Goal: Task Accomplishment & Management: Manage account settings

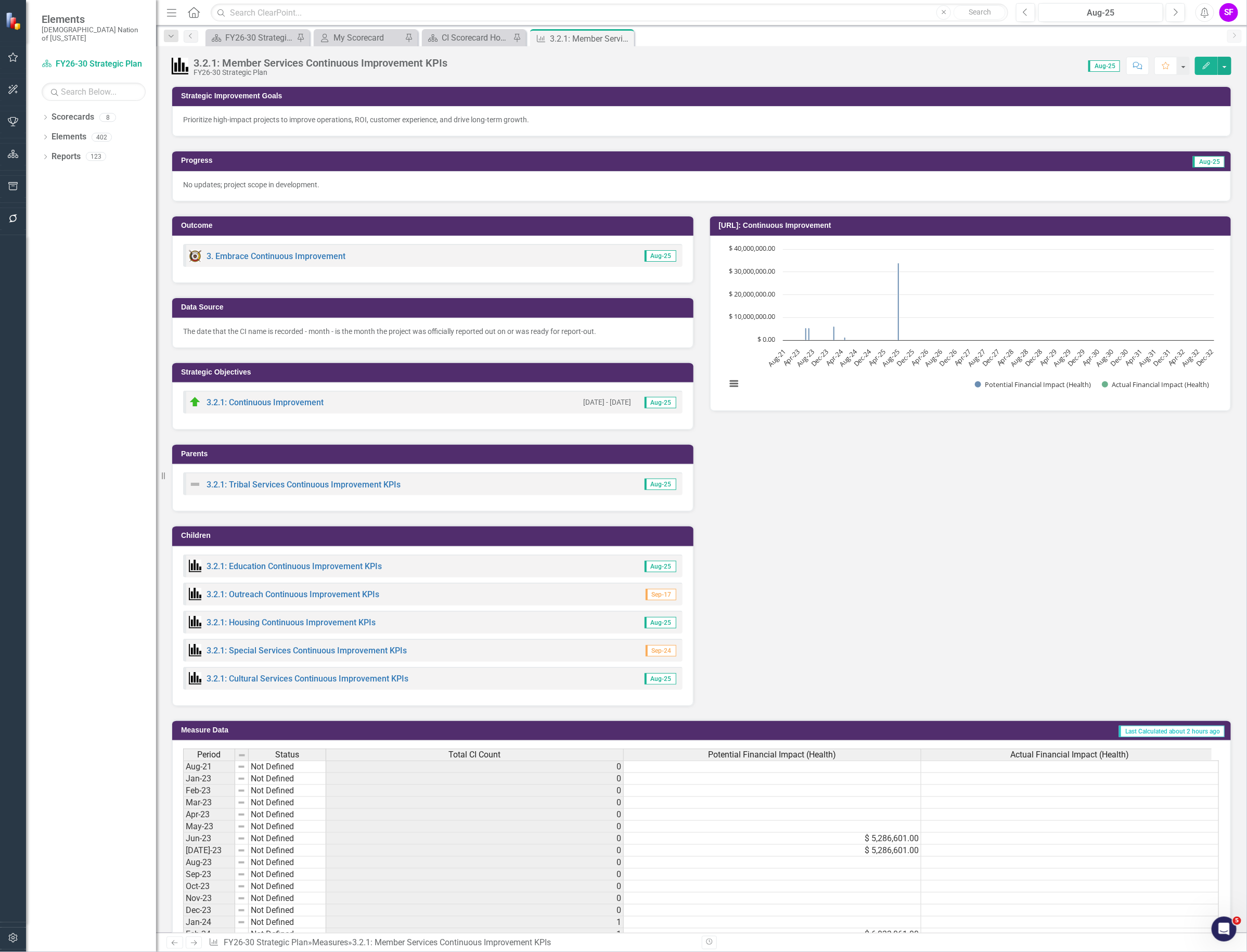
click at [173, 10] on icon "Menu" at bounding box center [172, 12] width 14 height 11
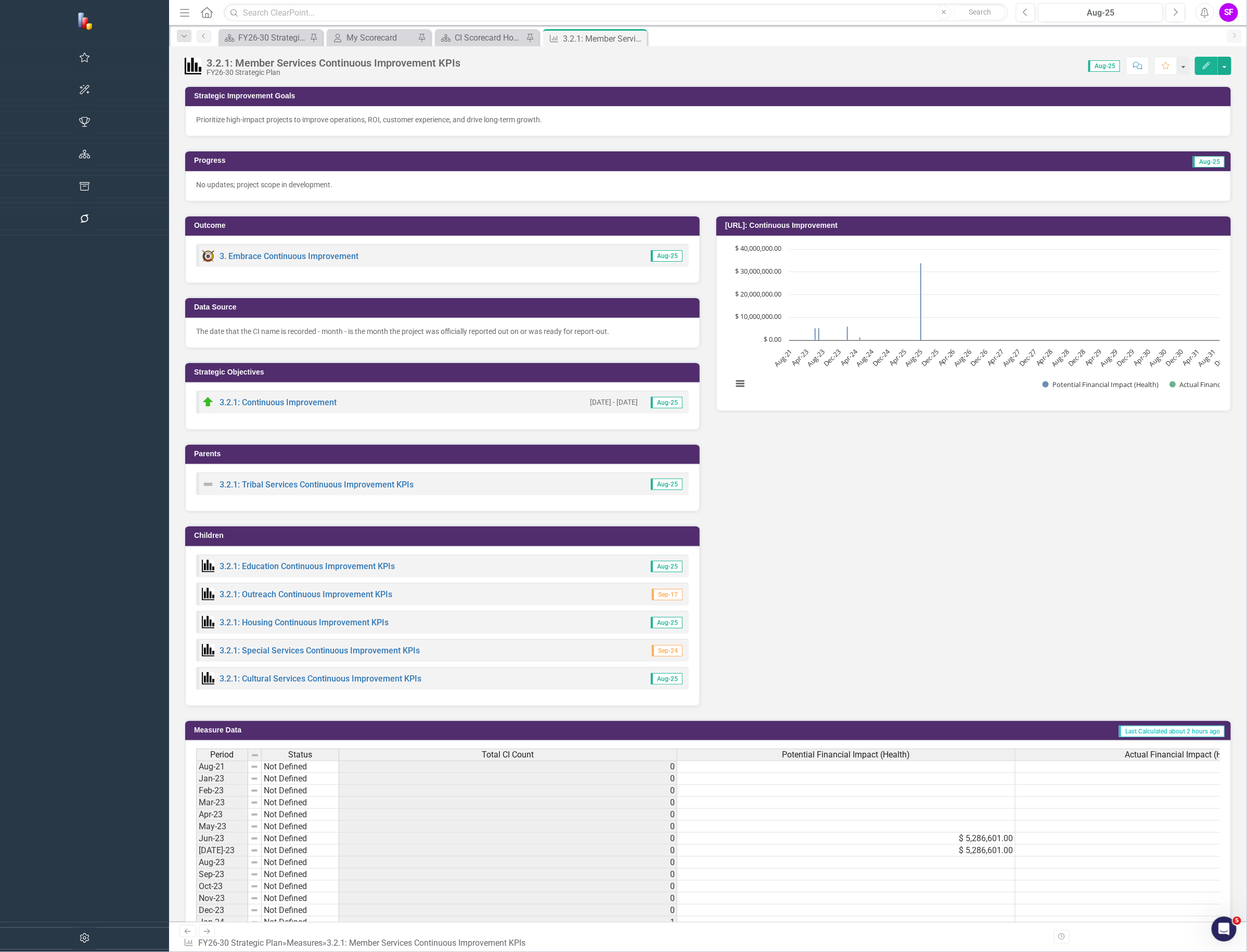
click at [202, 487] on img at bounding box center [208, 484] width 13 height 13
click at [202, 480] on img at bounding box center [208, 484] width 13 height 13
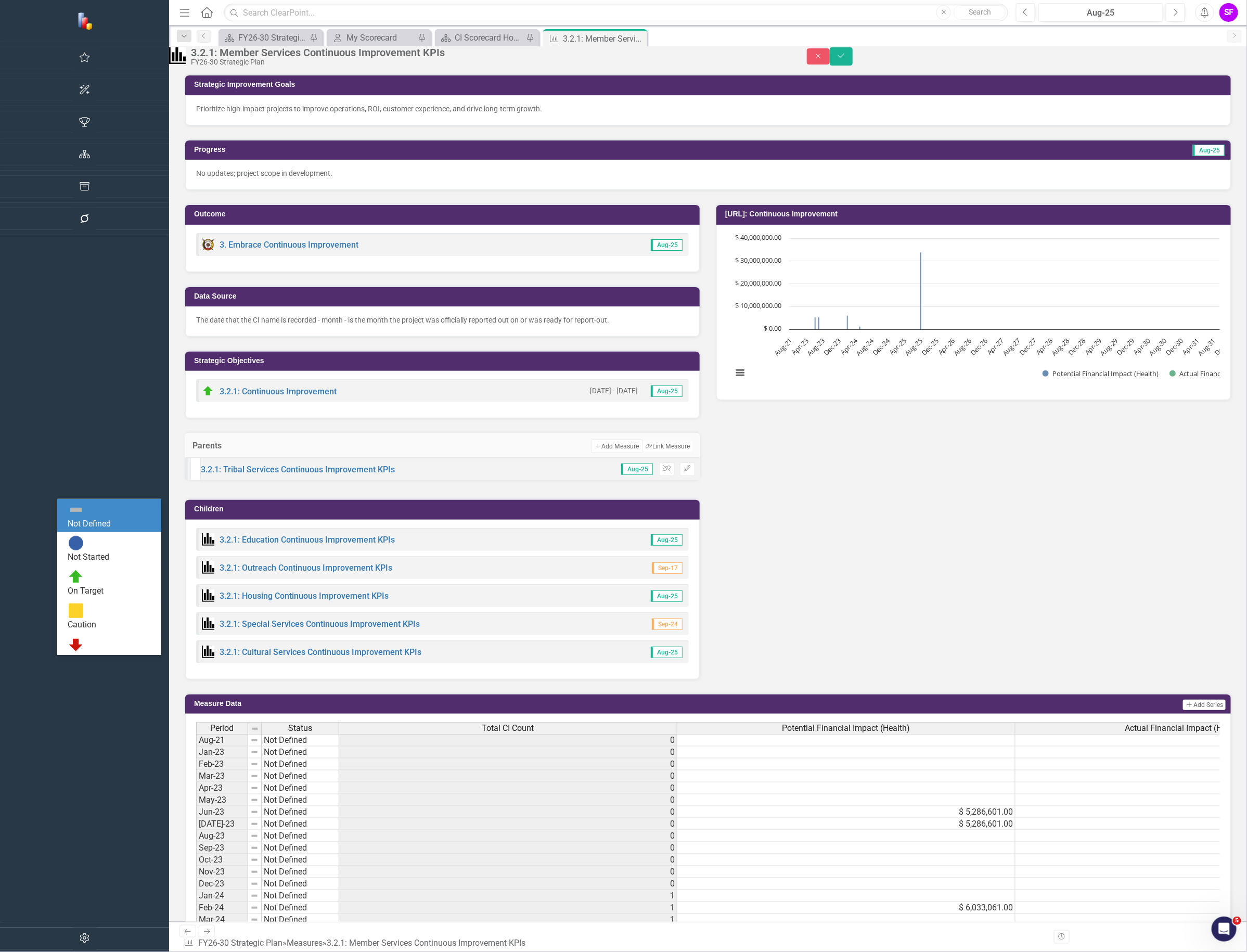
click at [190, 482] on div "Not Defined Expand" at bounding box center [195, 470] width 11 height 44
click at [193, 475] on div "Not Defined" at bounding box center [197, 461] width 9 height 26
click at [197, 488] on icon "Expand" at bounding box center [199, 483] width 5 height 9
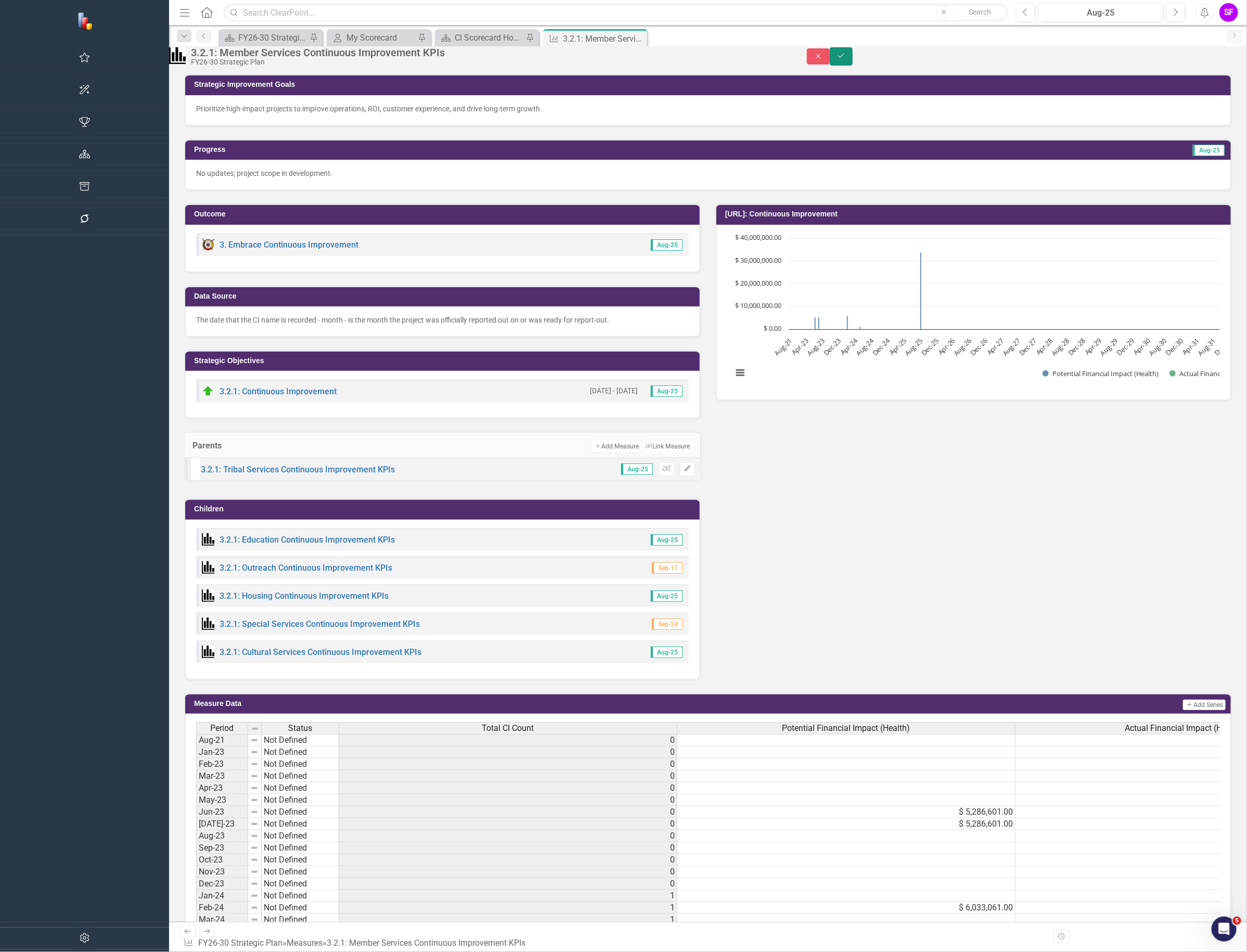
click at [847, 58] on icon "Save" at bounding box center [842, 56] width 10 height 8
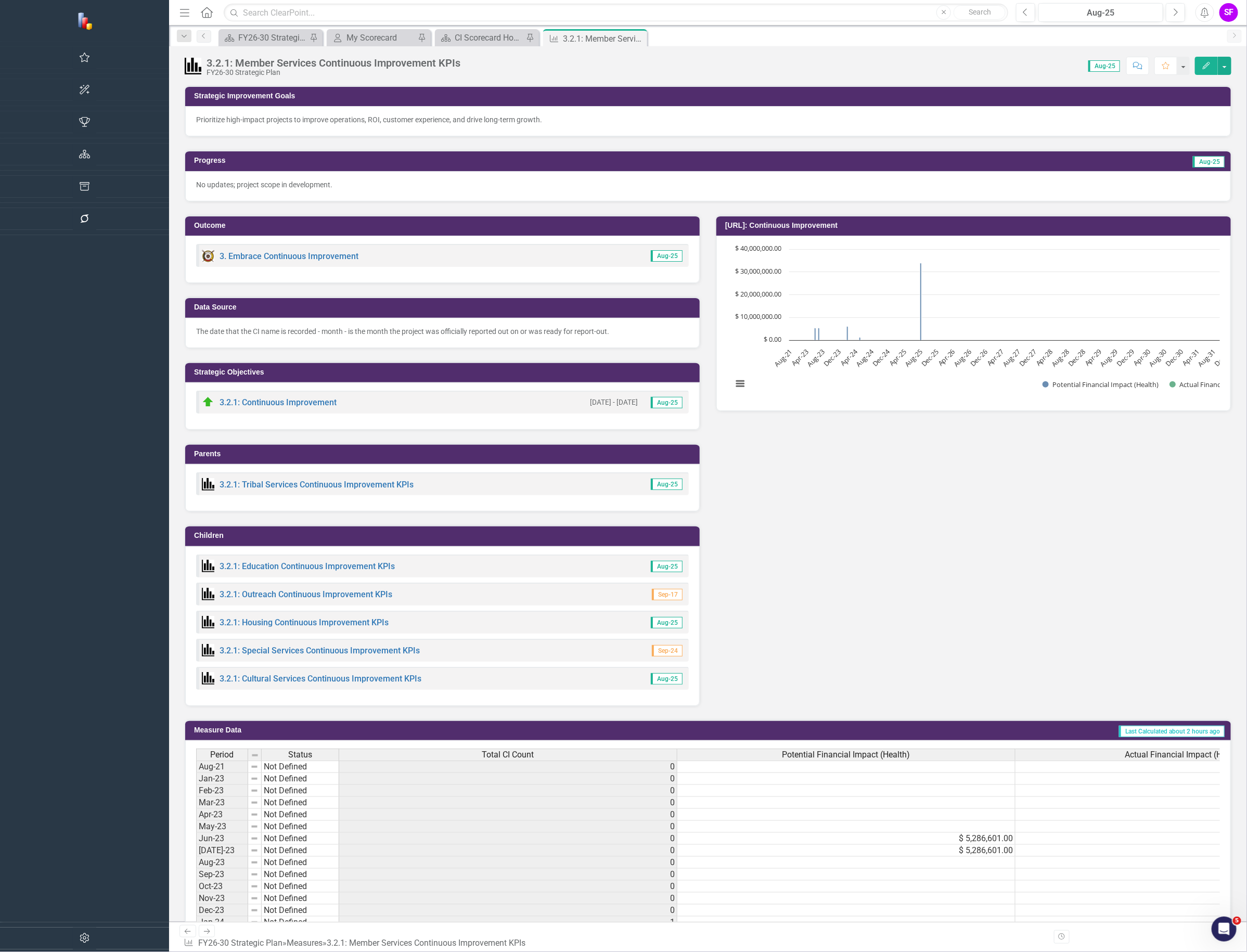
scroll to position [325, 0]
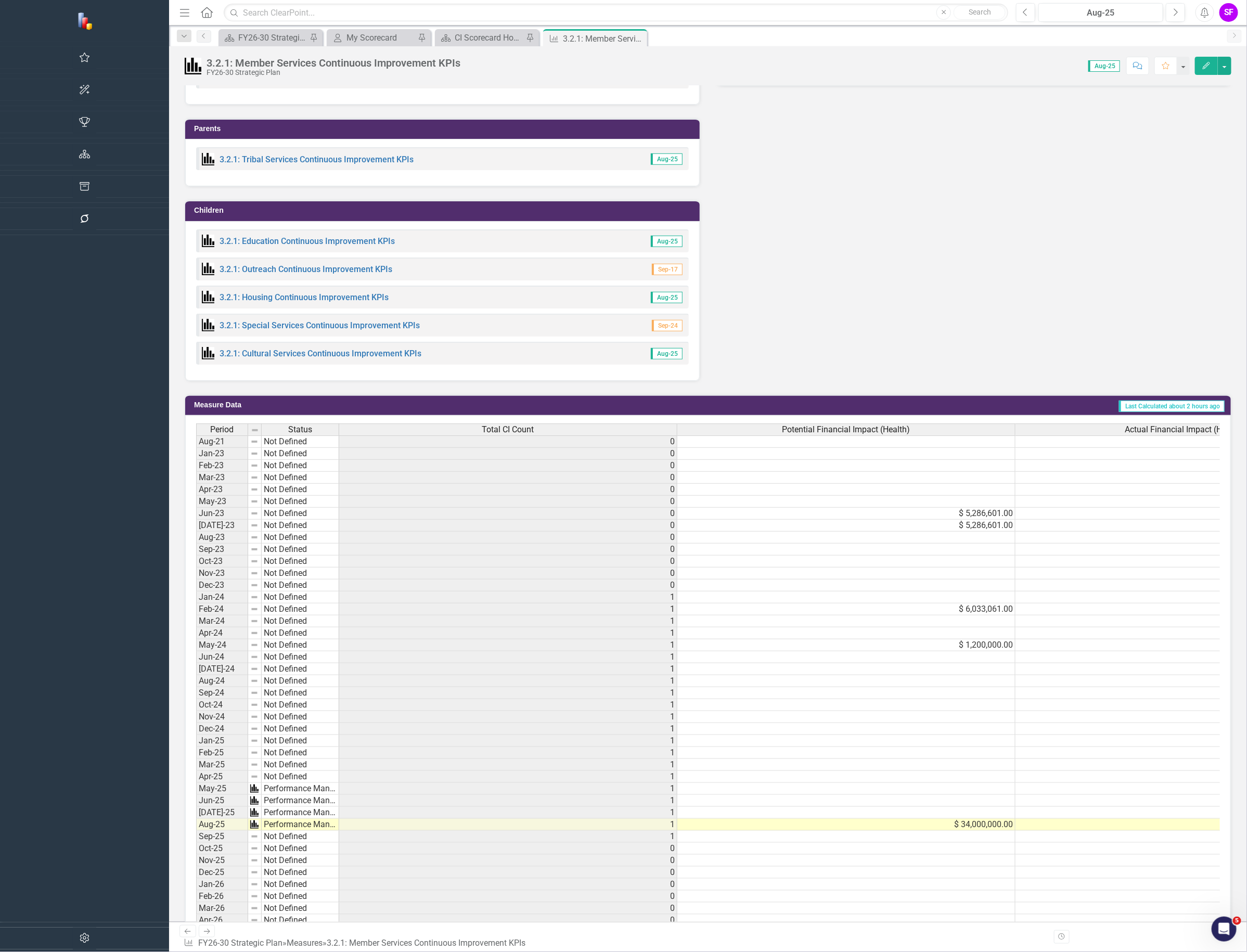
click at [262, 598] on td "Not Defined" at bounding box center [301, 597] width 78 height 12
click at [469, 594] on td "1" at bounding box center [508, 597] width 338 height 12
click at [451, 614] on td "1" at bounding box center [508, 610] width 338 height 12
click at [444, 630] on td "1" at bounding box center [508, 633] width 338 height 12
click at [440, 649] on td "1" at bounding box center [508, 646] width 338 height 12
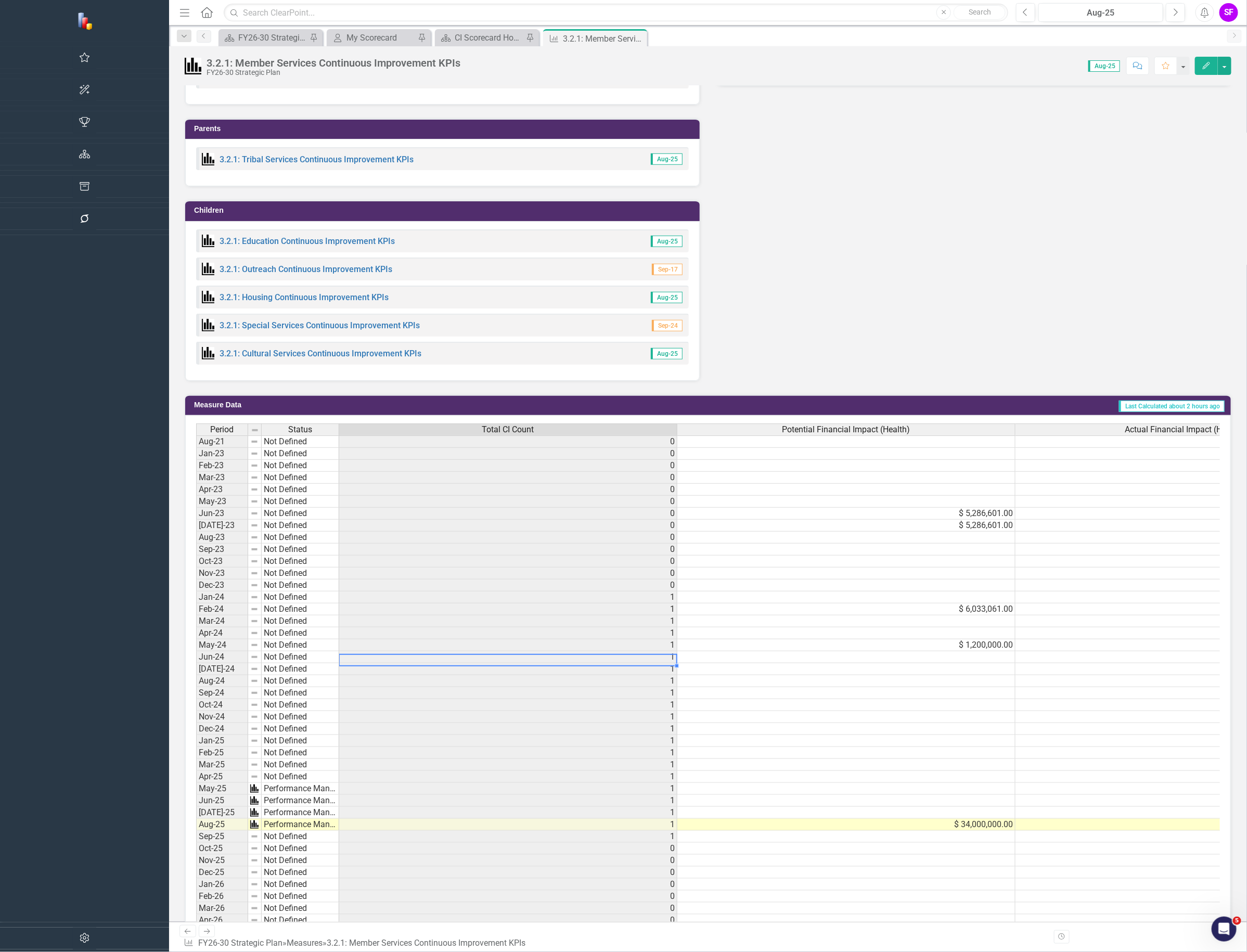
click at [438, 663] on td "1" at bounding box center [508, 657] width 338 height 12
click at [449, 841] on td "1" at bounding box center [508, 837] width 338 height 12
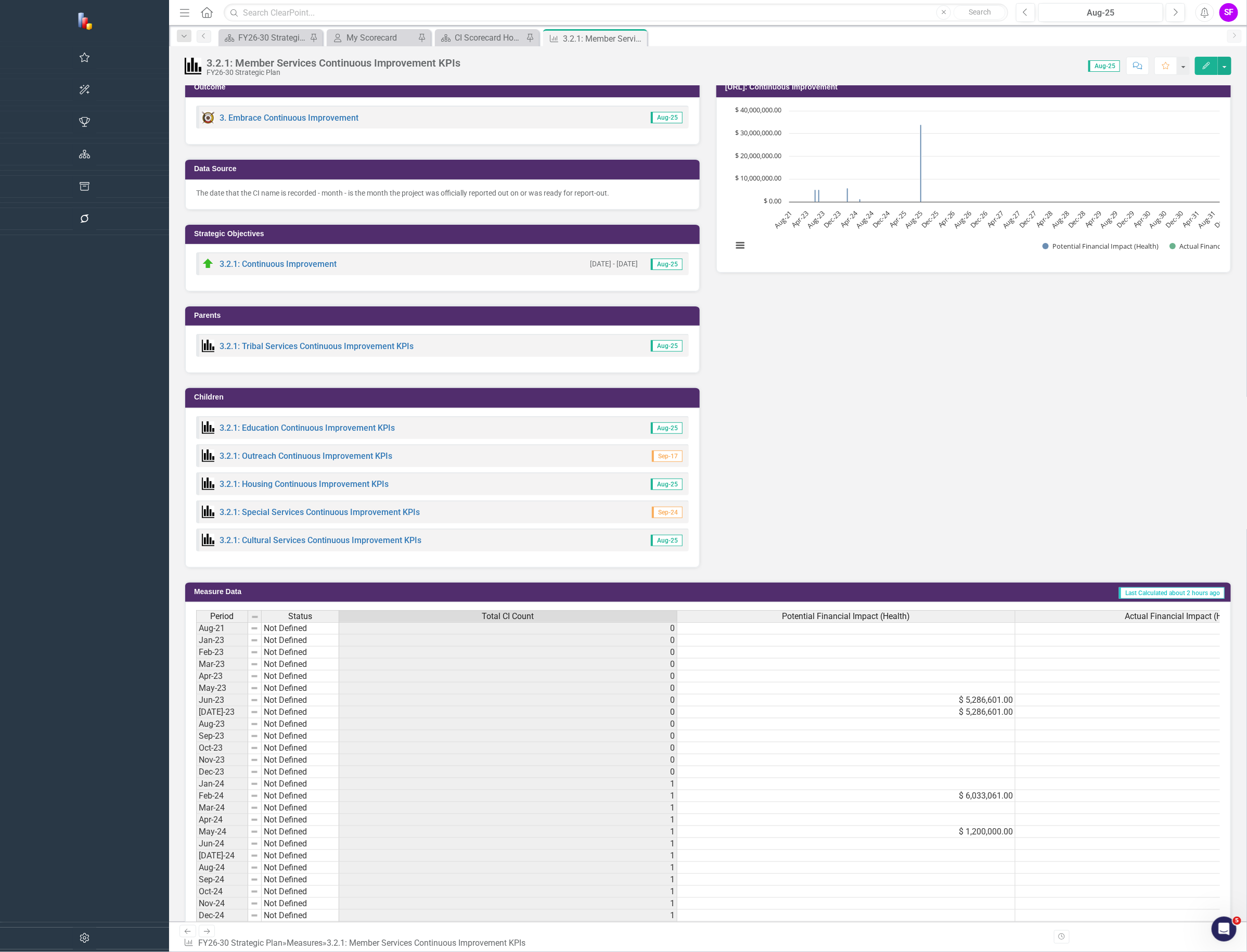
scroll to position [260, 0]
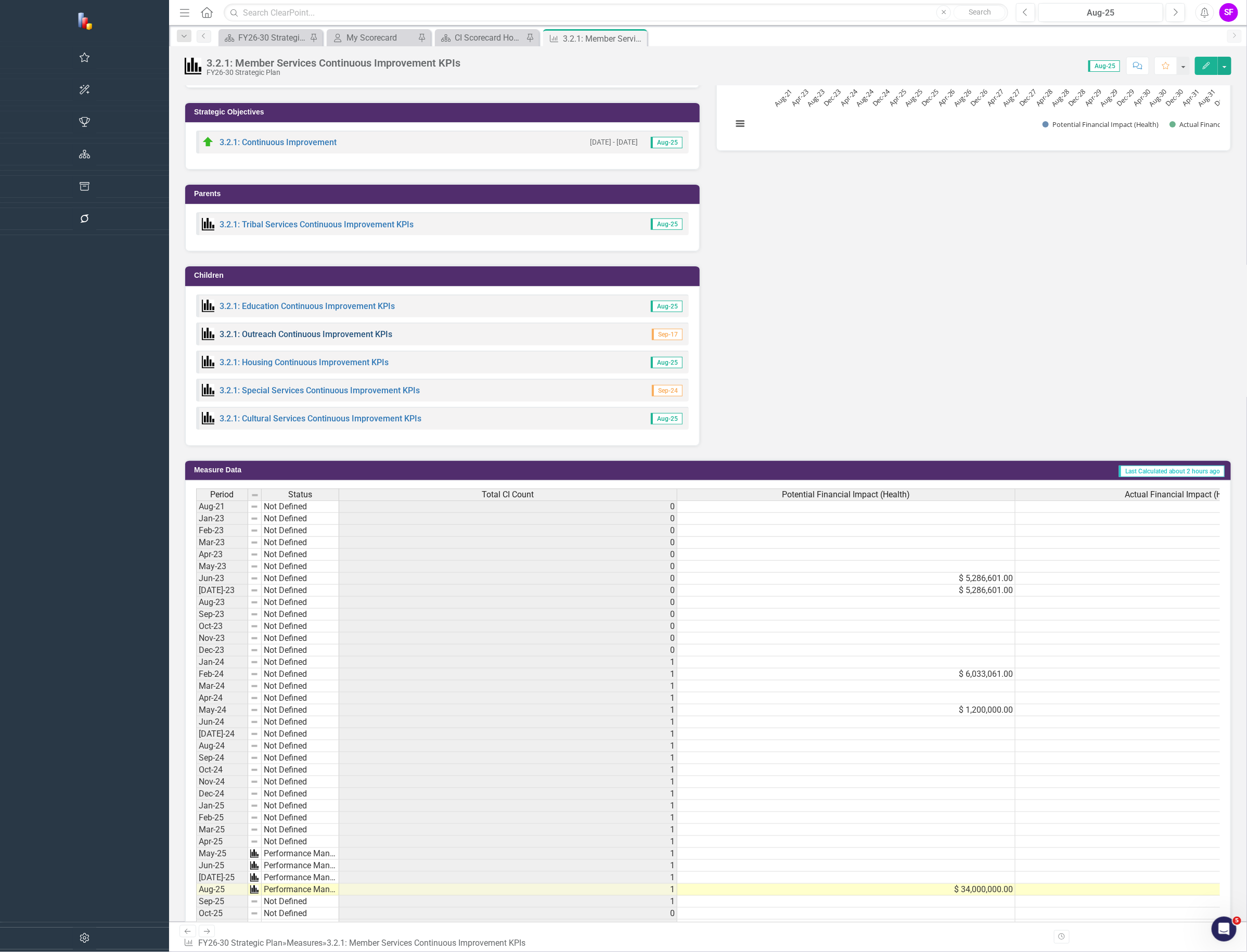
click at [219, 336] on link "3.2.1: Outreach Continuous Improvement KPIs" at bounding box center [305, 334] width 173 height 10
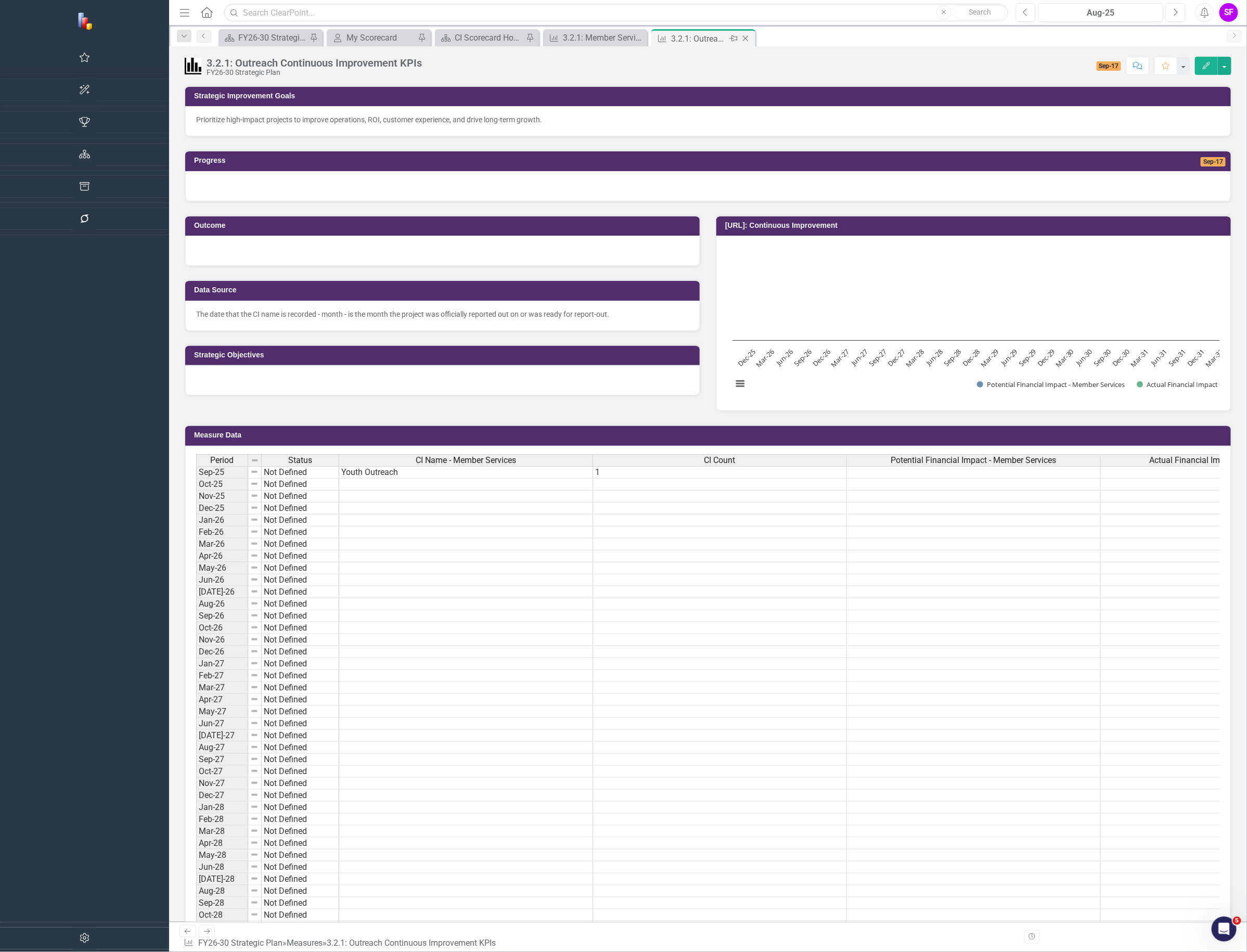
click at [741, 40] on icon "Close" at bounding box center [746, 38] width 11 height 9
click at [632, 38] on icon "Close" at bounding box center [637, 38] width 11 height 9
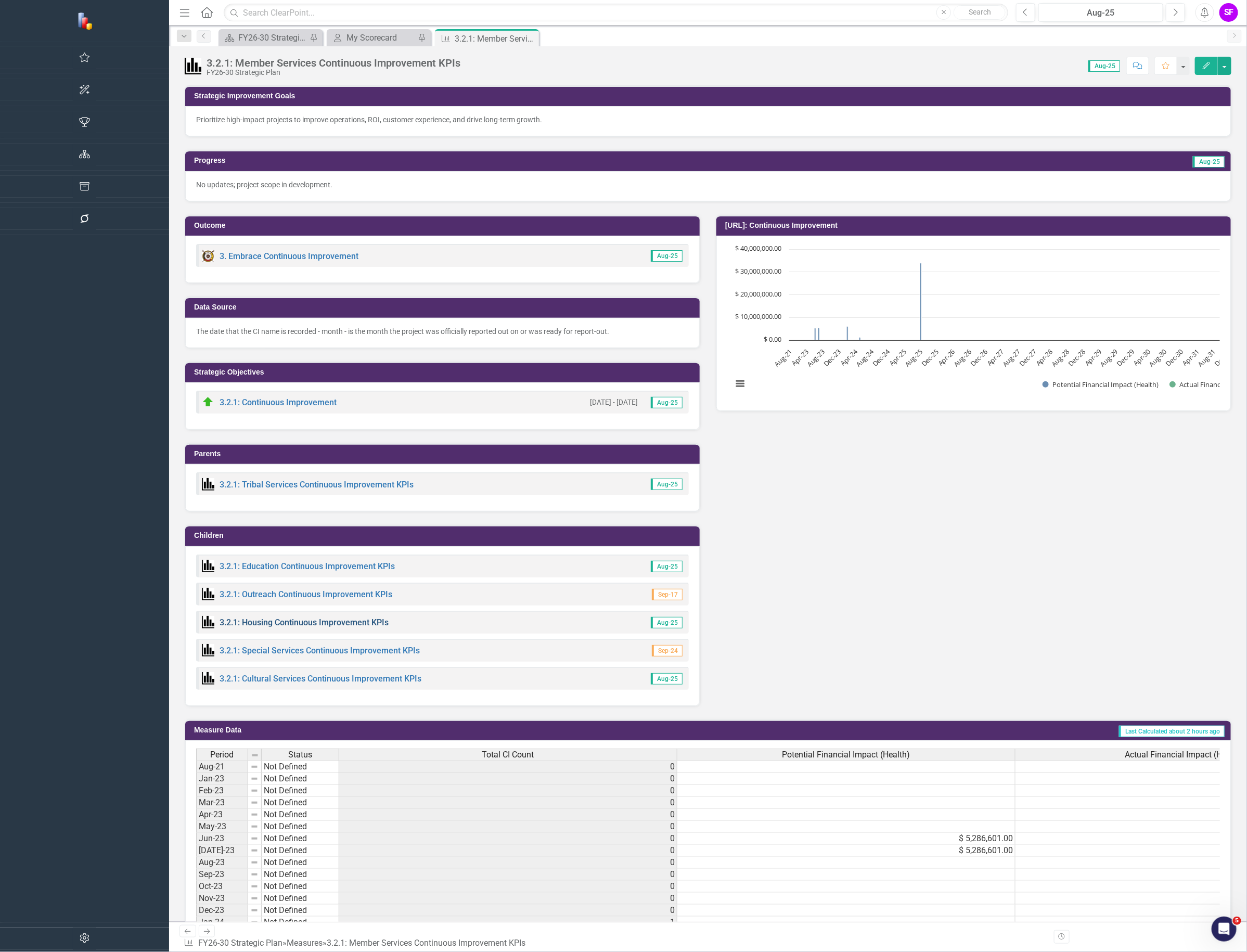
click at [219, 621] on link "3.2.1: Housing Continuous Improvement KPIs" at bounding box center [304, 622] width 169 height 10
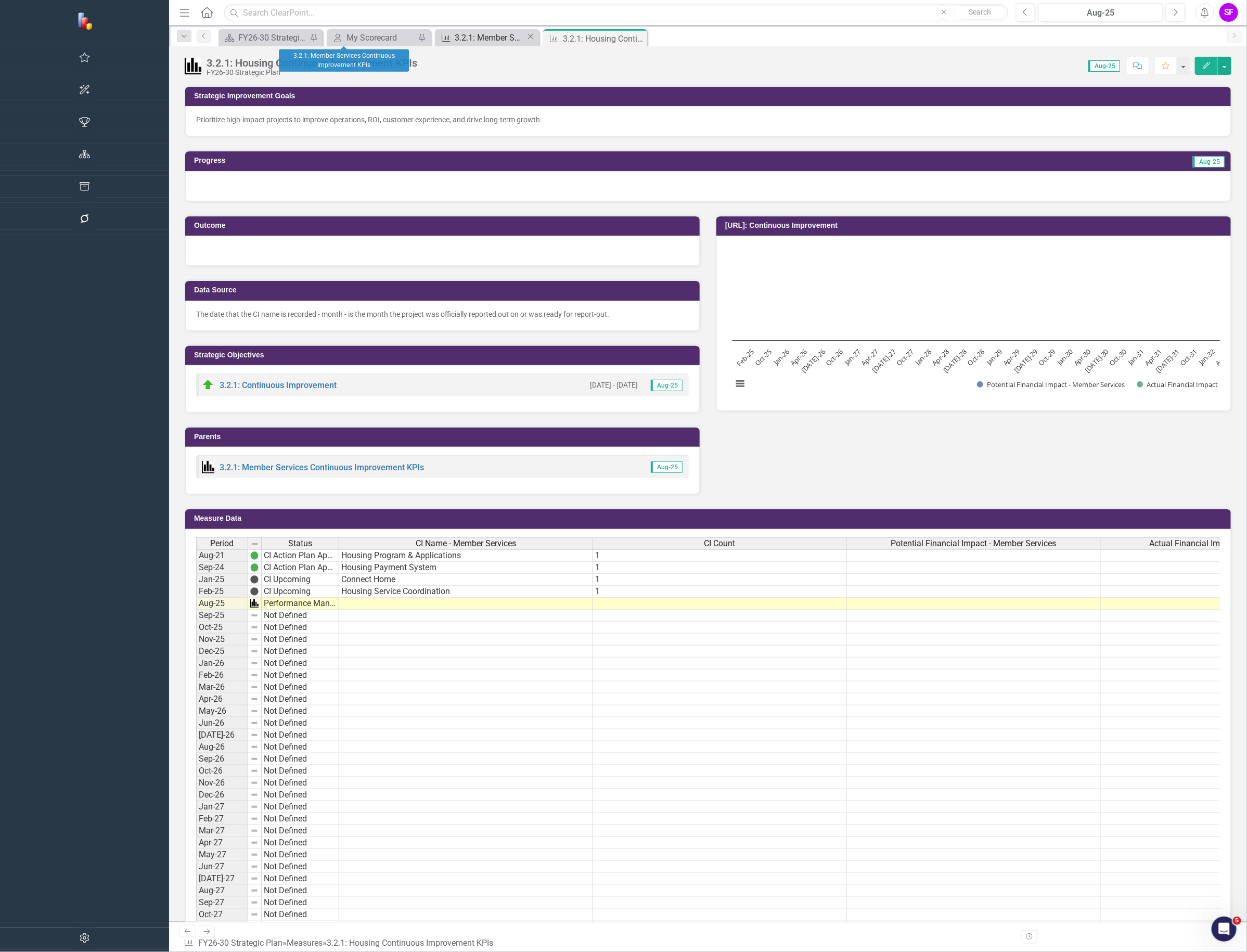
click at [455, 40] on div "3.2.1: Member Services Continuous Improvement KPIs" at bounding box center [491, 37] width 72 height 13
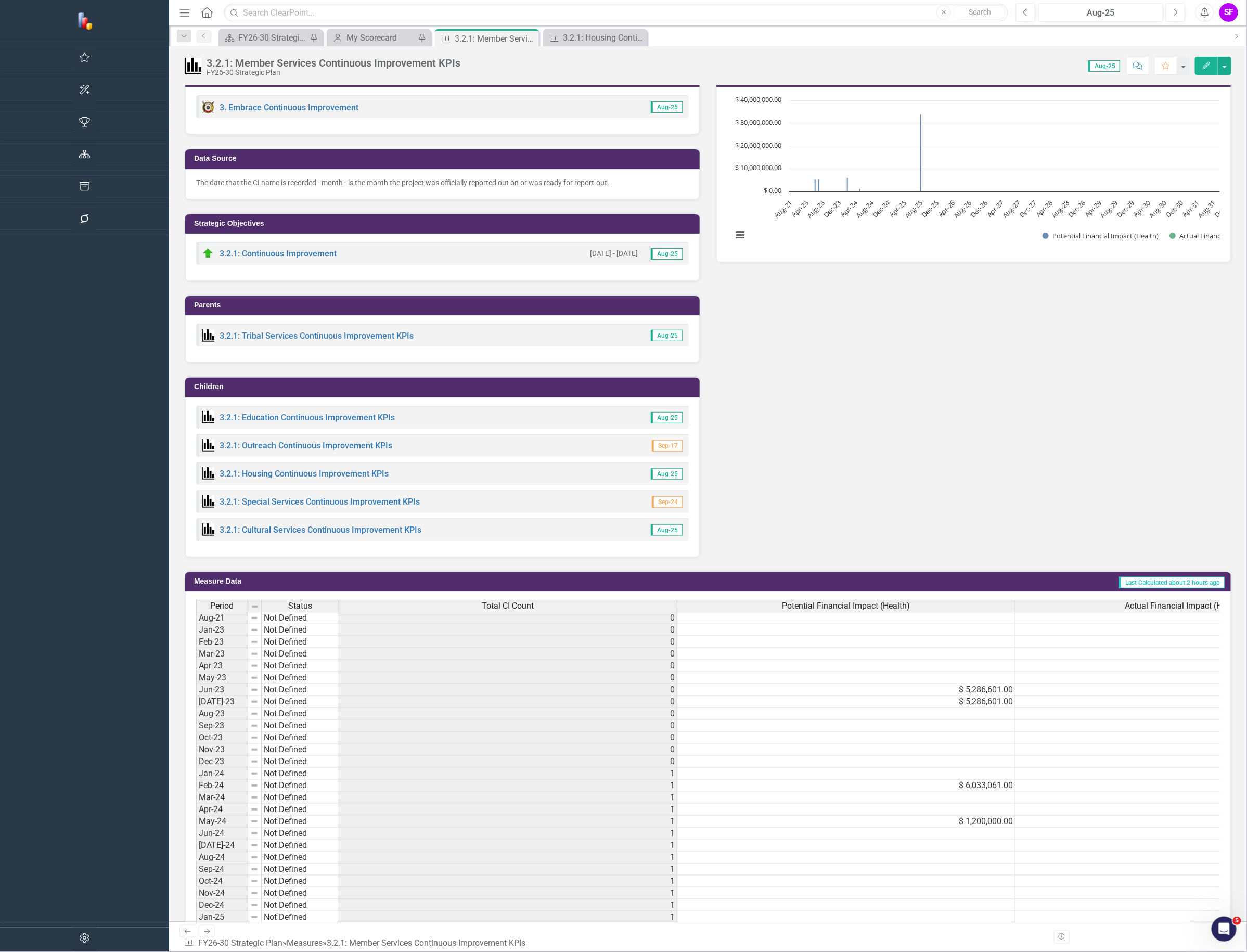
scroll to position [65, 0]
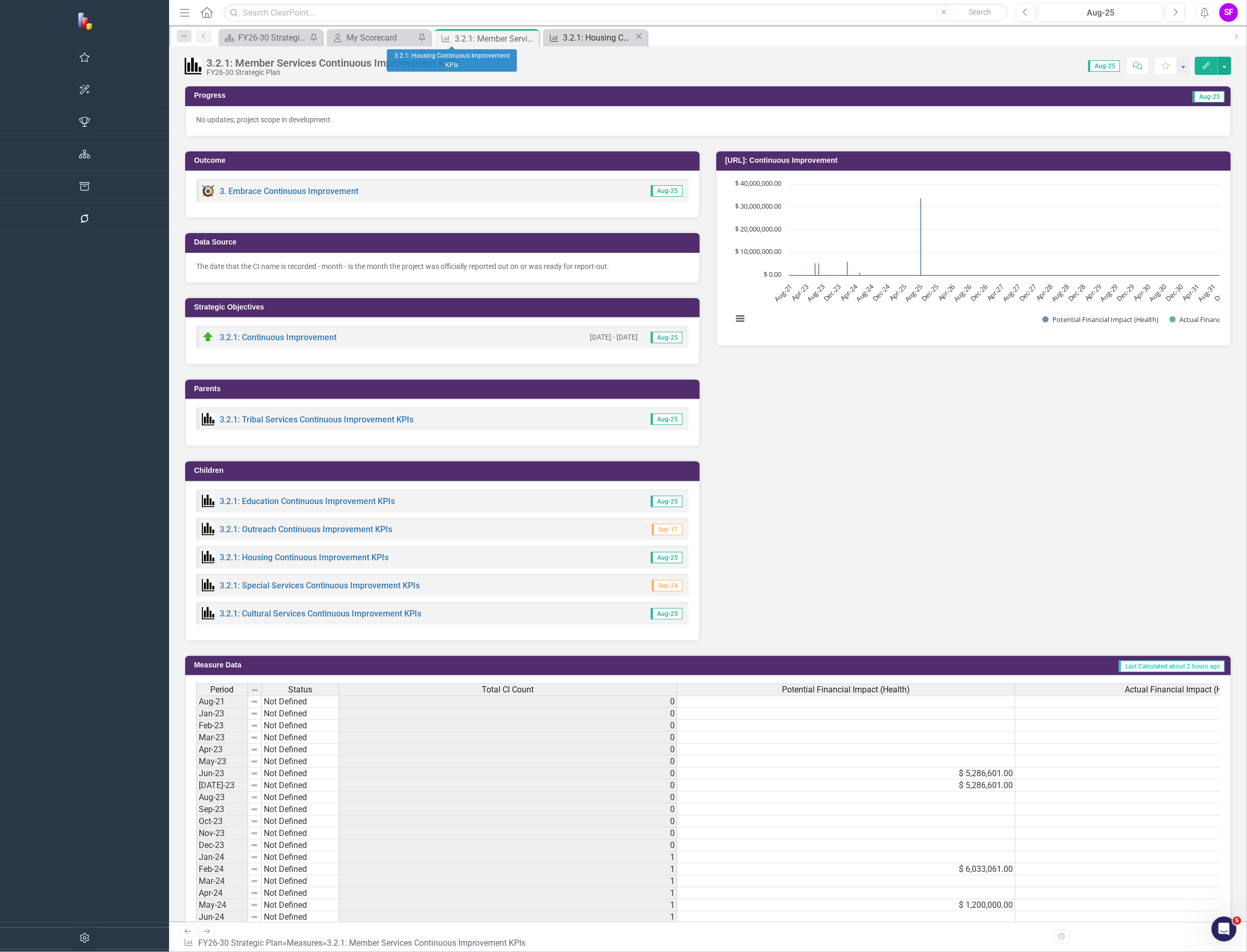
click at [563, 32] on div "3.2.1: Housing Continuous Improvement KPIs" at bounding box center [599, 37] width 72 height 13
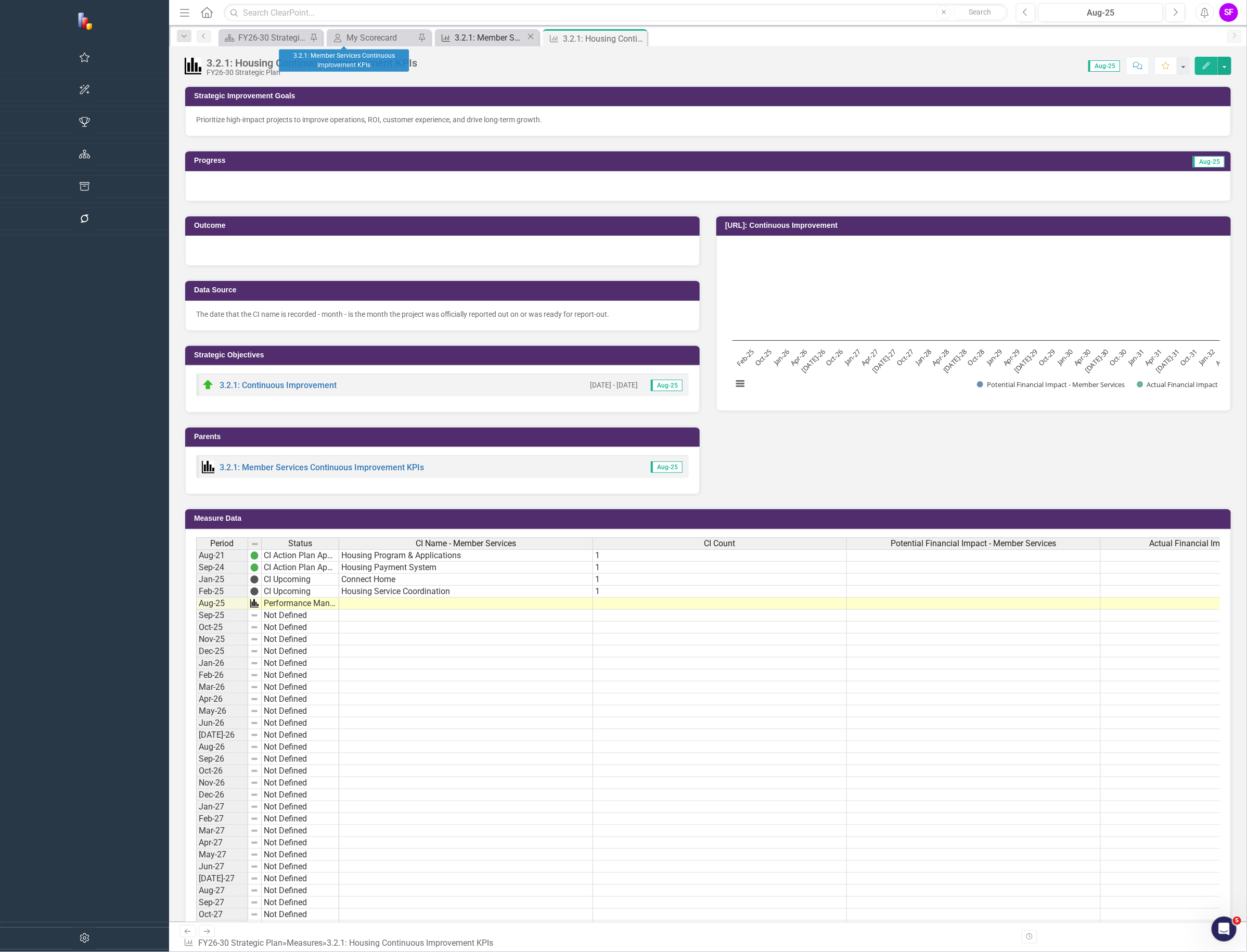
click at [455, 45] on div "3.2.1: Member Services Continuous Improvement KPIs" at bounding box center [491, 37] width 72 height 13
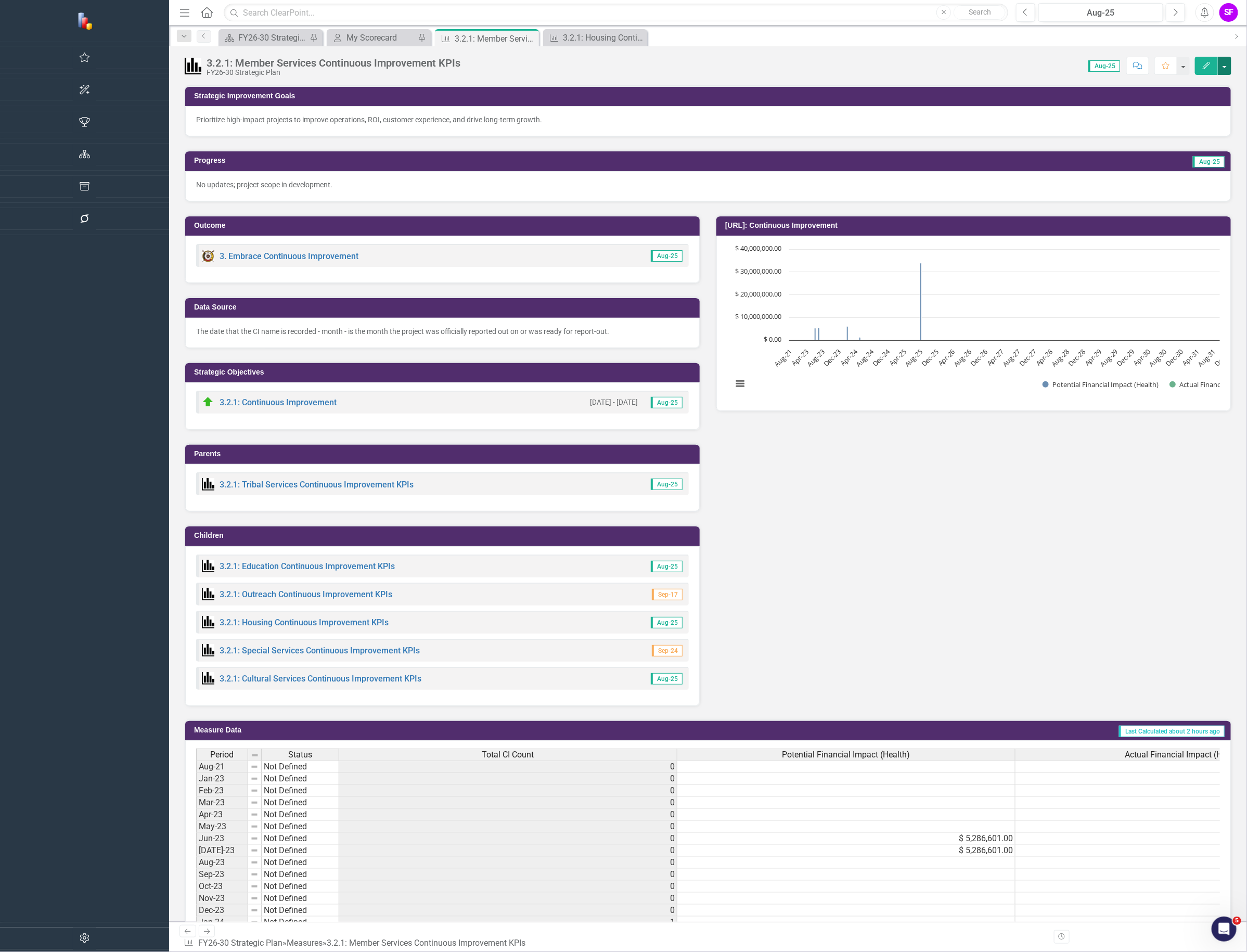
click at [1223, 68] on button "button" at bounding box center [1225, 65] width 14 height 18
click at [1205, 86] on link "Edit Edit Measure" at bounding box center [1180, 85] width 102 height 19
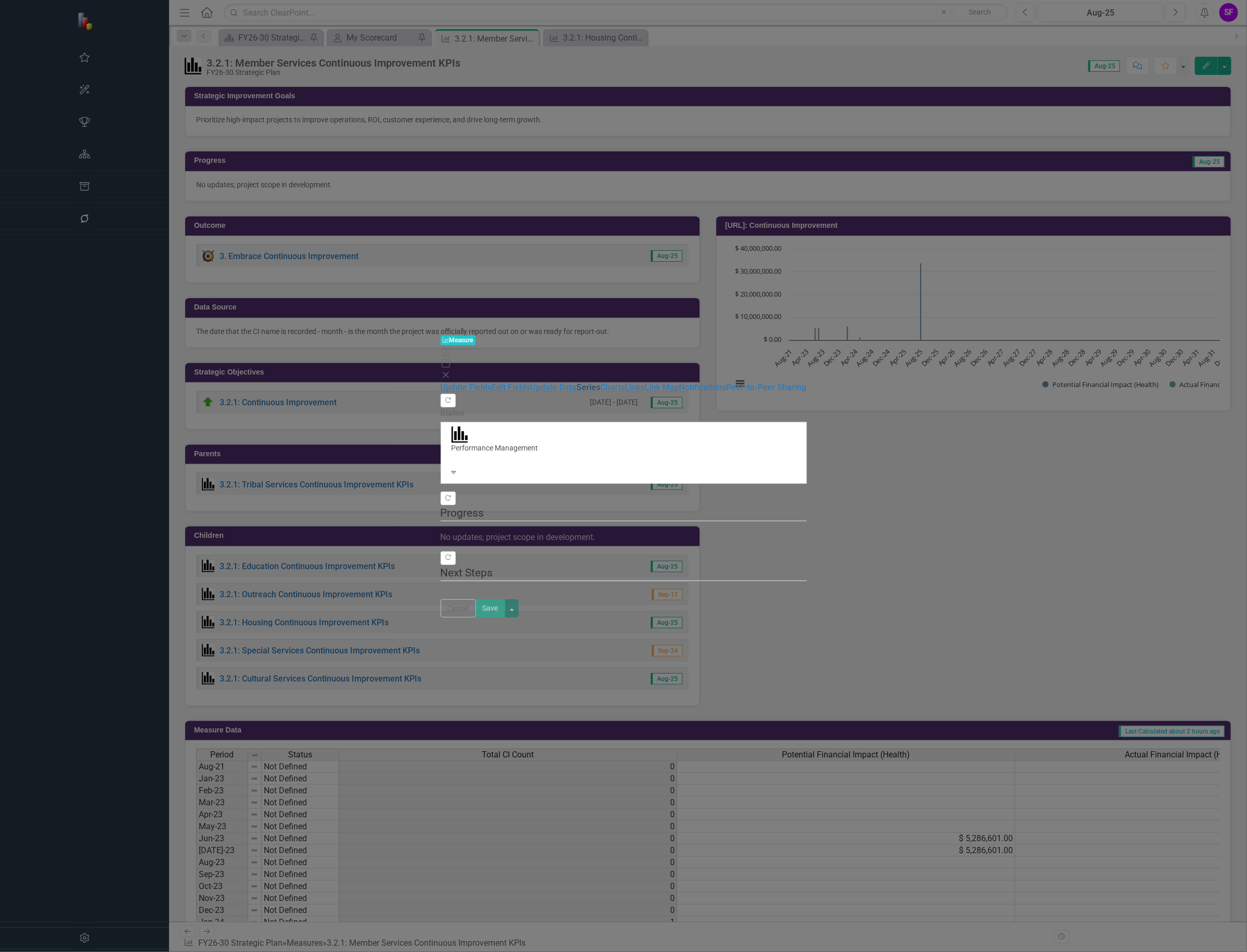
click at [577, 382] on link "Series" at bounding box center [589, 387] width 24 height 10
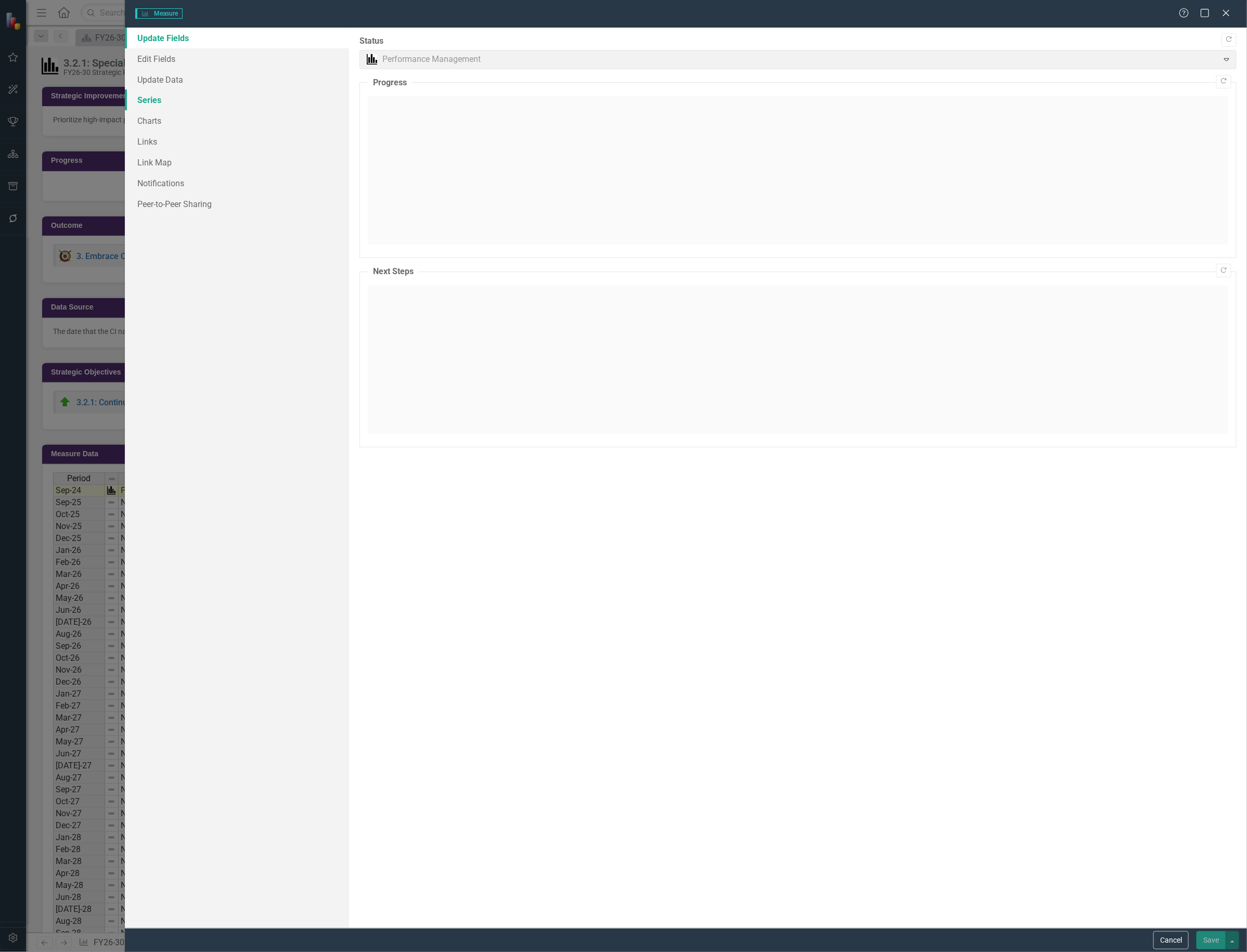
click at [147, 95] on link "Series" at bounding box center [237, 99] width 224 height 20
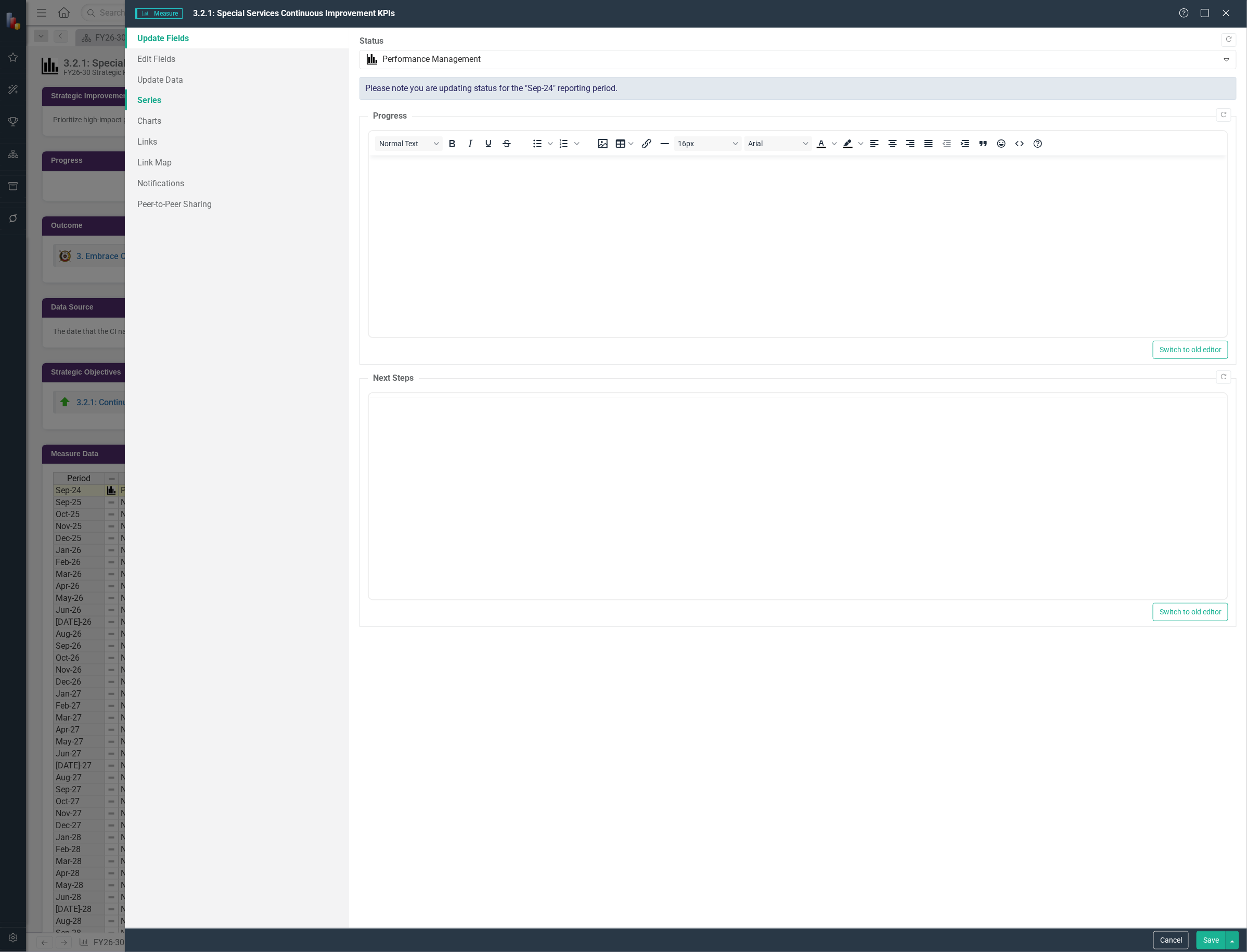
click at [147, 95] on link "Series" at bounding box center [237, 99] width 224 height 20
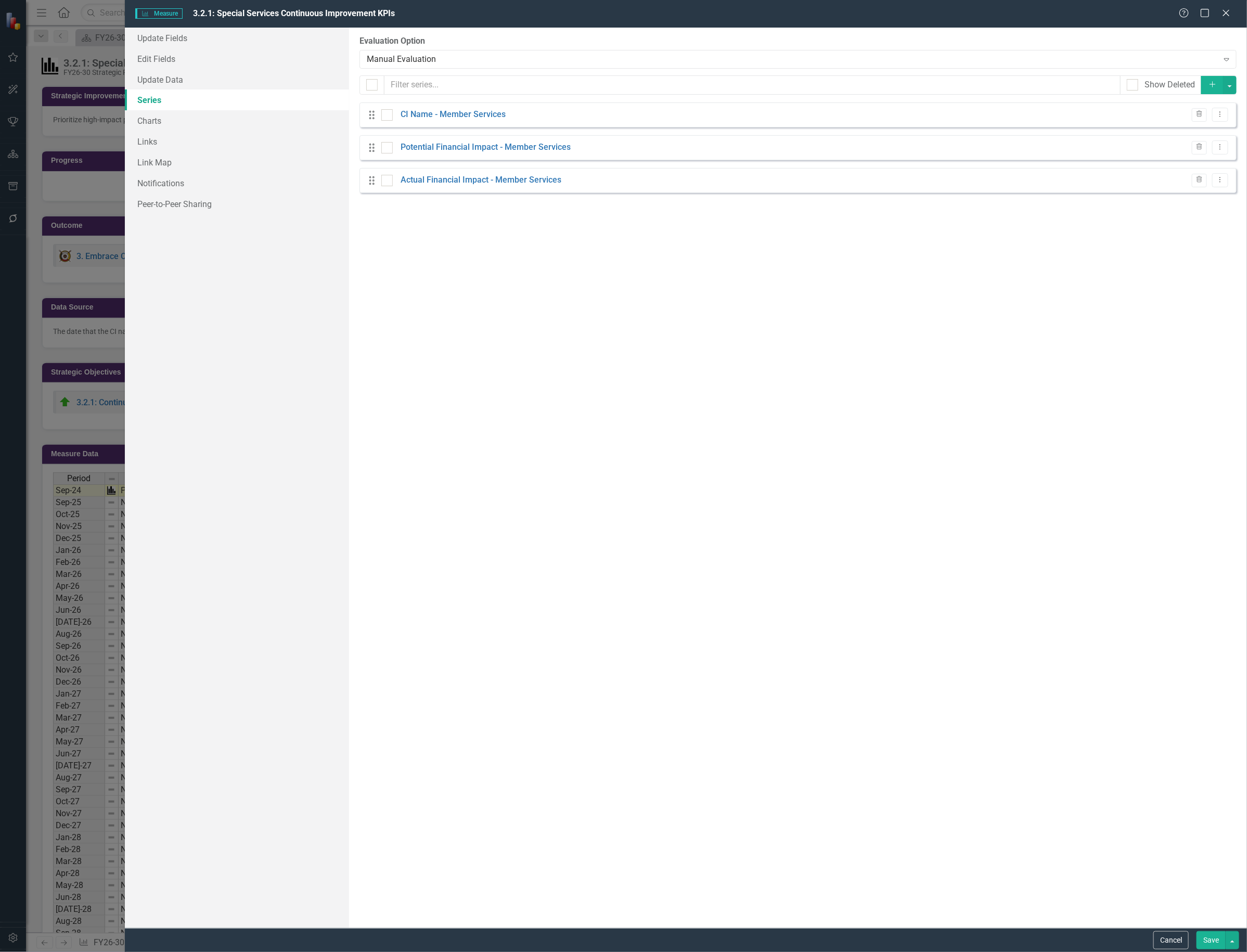
checkbox input "false"
click at [1218, 114] on icon "Dropdown Menu" at bounding box center [1220, 113] width 9 height 7
click at [1161, 149] on link "Copy Duplicate Measure Series" at bounding box center [1169, 152] width 118 height 19
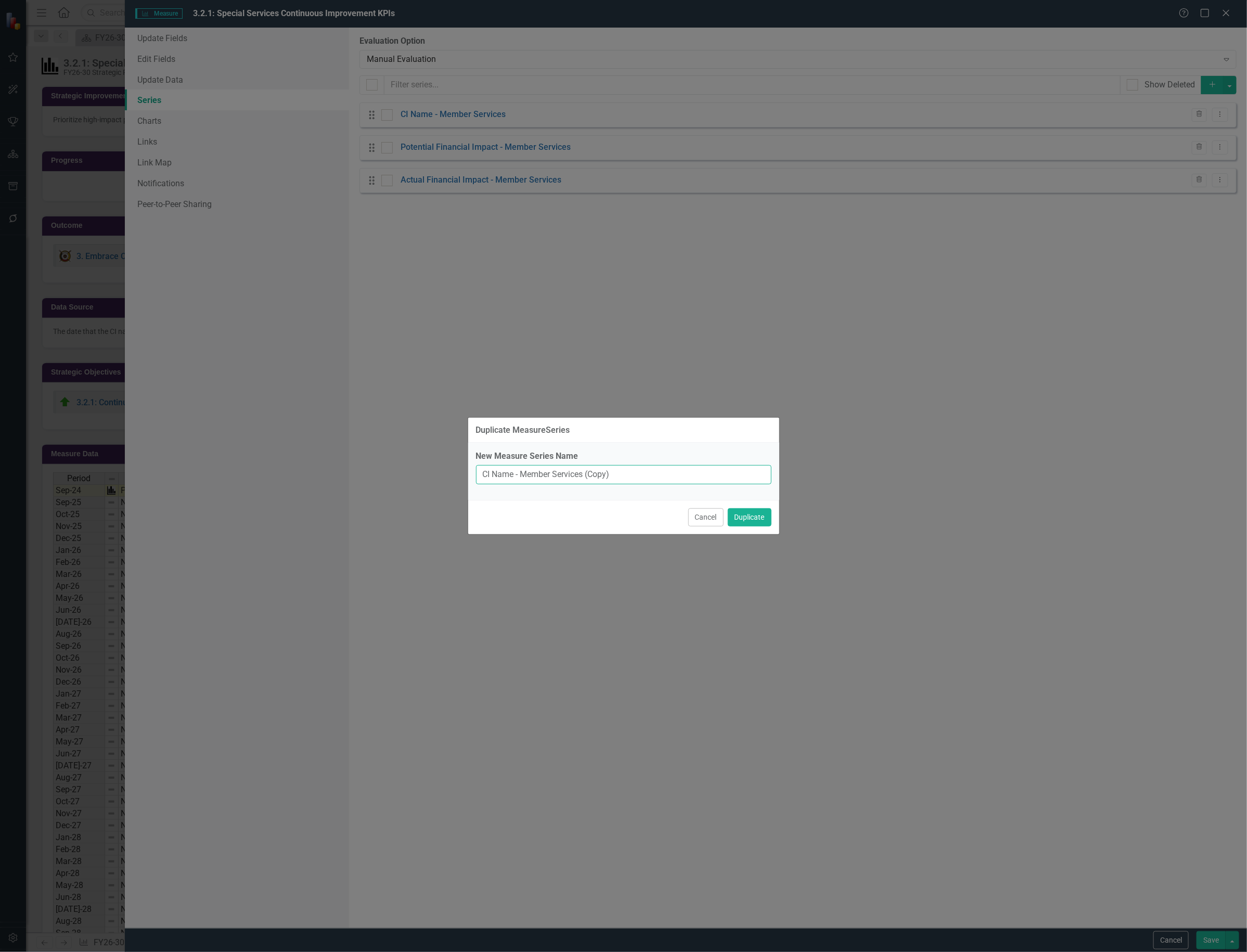
drag, startPoint x: 621, startPoint y: 474, endPoint x: 493, endPoint y: 476, distance: 128.0
click at [493, 476] on input "CI Name - Member Services (Copy)" at bounding box center [624, 475] width 296 height 19
type input "CI Count"
click at [736, 523] on button "Duplicate" at bounding box center [750, 517] width 44 height 18
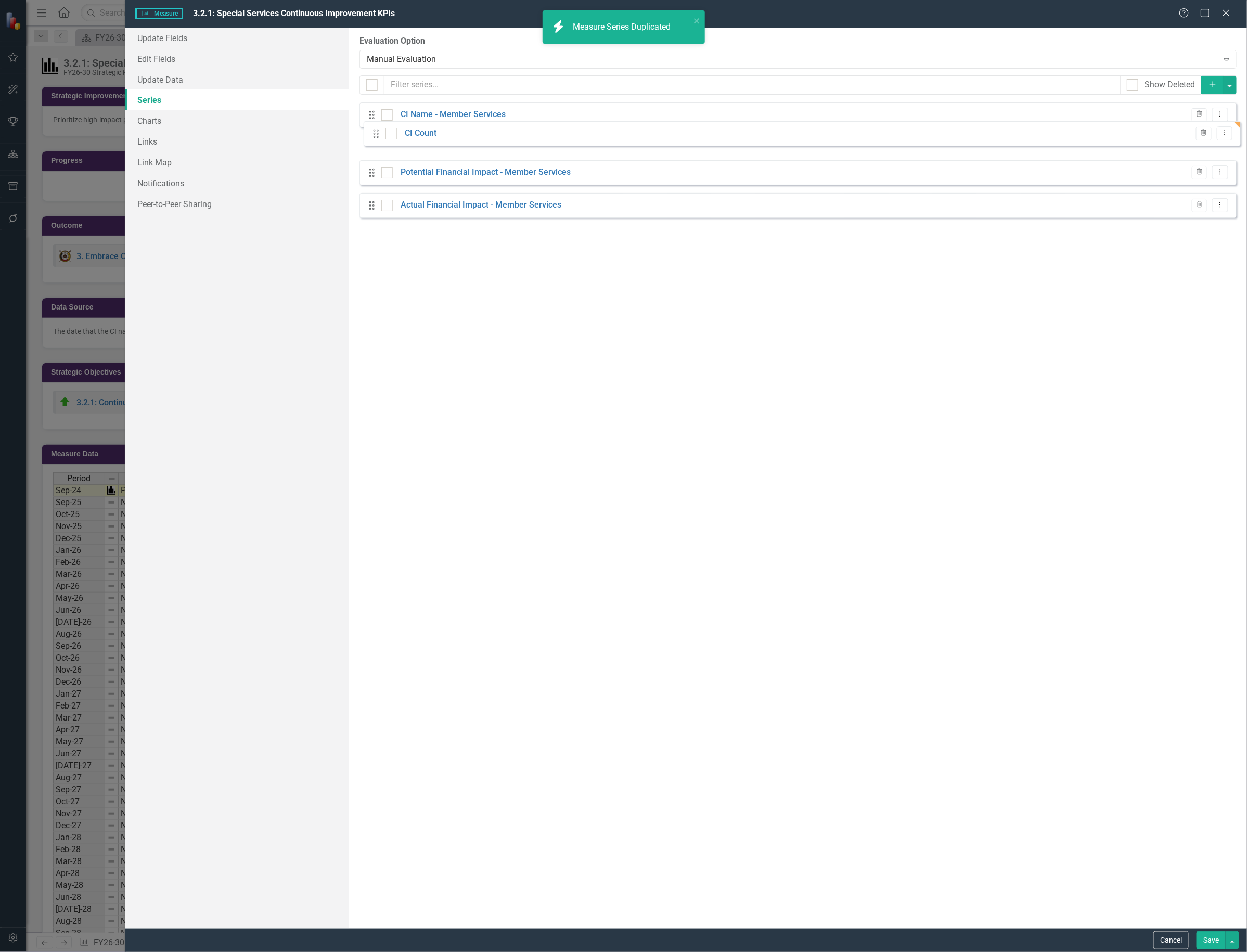
drag, startPoint x: 378, startPoint y: 190, endPoint x: 378, endPoint y: 136, distance: 54.0
click at [378, 136] on div "Drag CI Name - Member Services Trash Dropdown Menu Drag Potential Financial Imp…" at bounding box center [798, 164] width 878 height 123
click at [1218, 940] on button "Save" at bounding box center [1211, 940] width 29 height 18
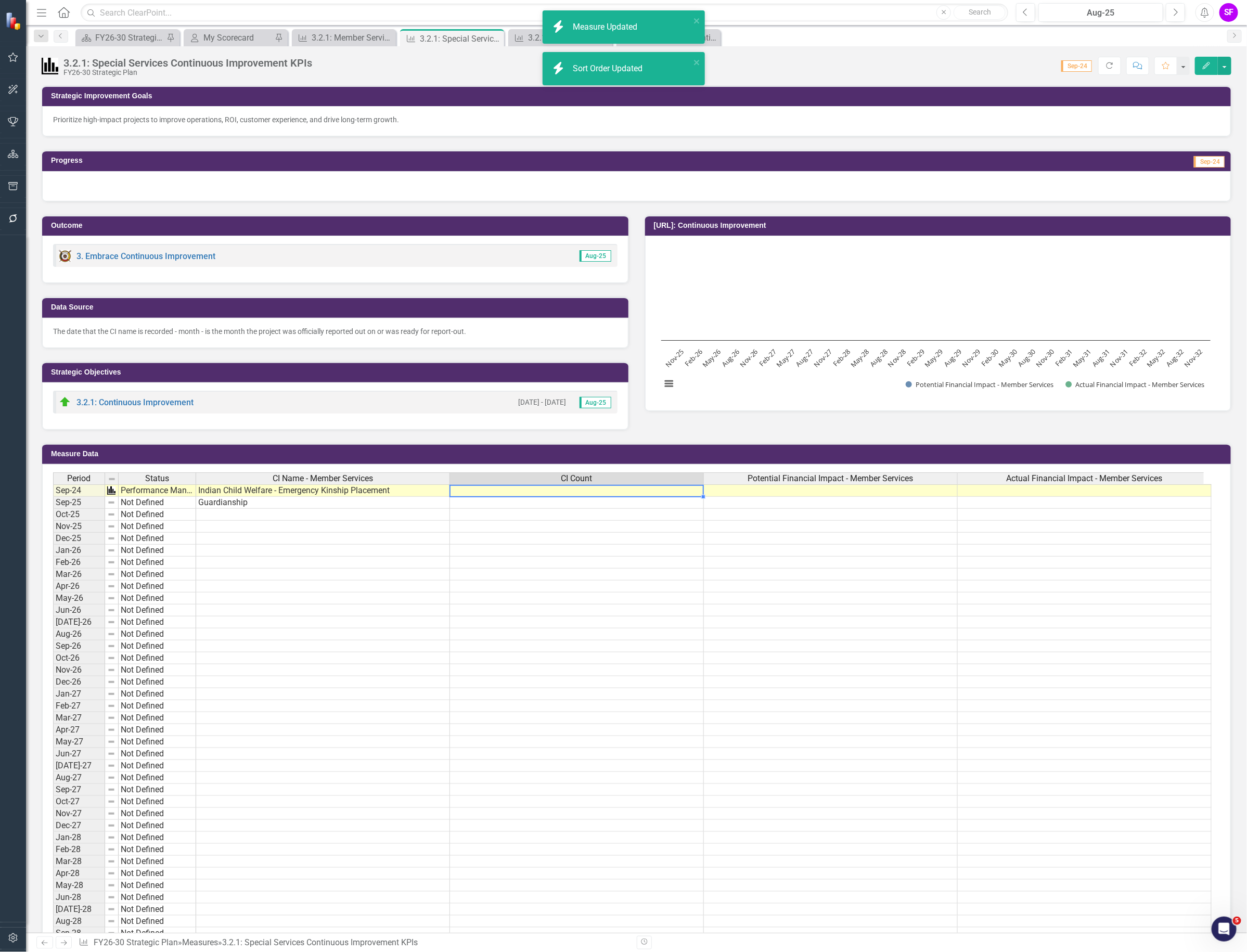
click at [536, 489] on td at bounding box center [577, 491] width 254 height 13
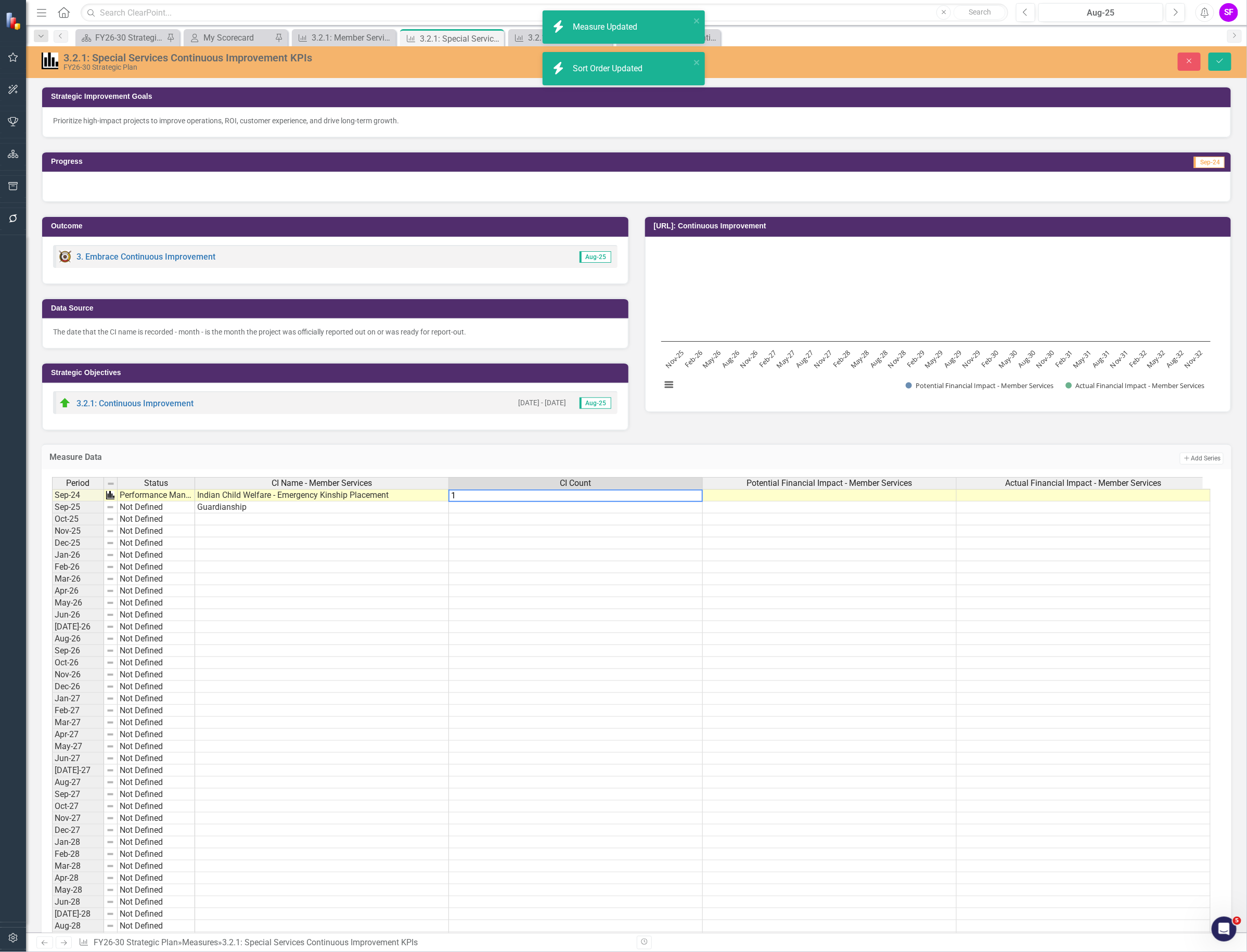
type textarea "1"
click at [534, 507] on td at bounding box center [576, 507] width 254 height 12
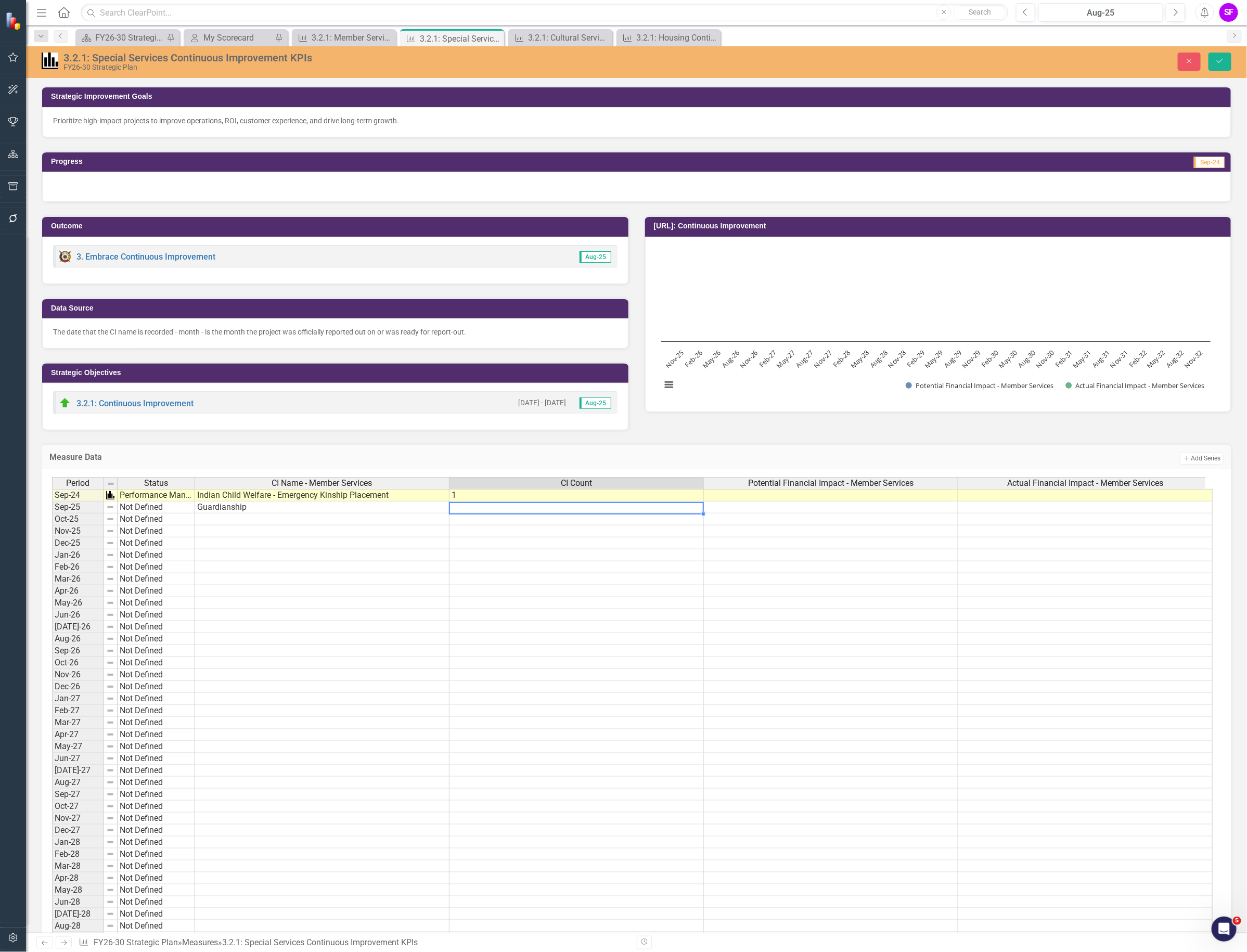
click at [630, 507] on td at bounding box center [577, 507] width 254 height 12
type textarea "1"
click at [1226, 59] on button "Save" at bounding box center [1221, 61] width 23 height 18
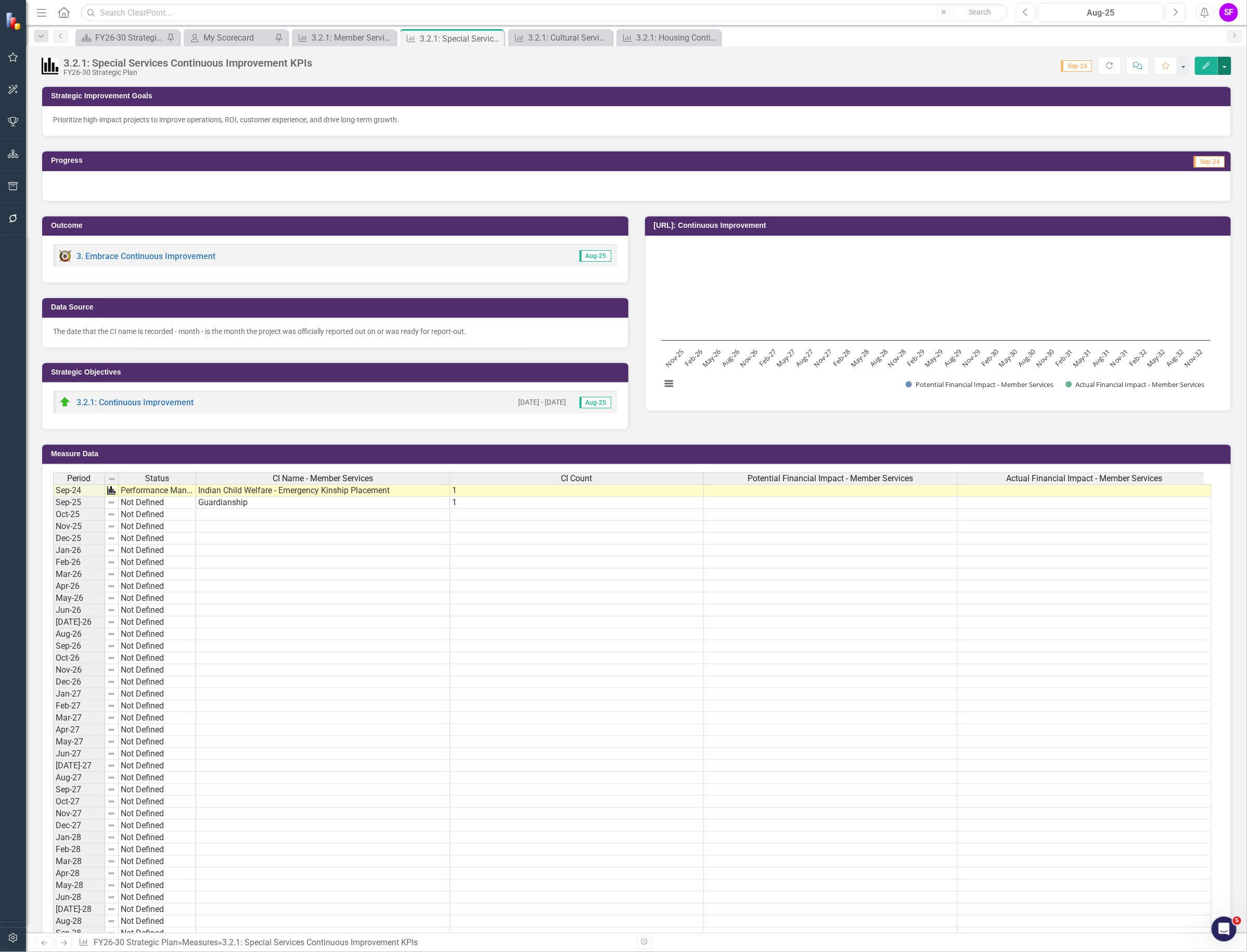
click at [1226, 68] on button "button" at bounding box center [1225, 65] width 14 height 18
click at [1200, 82] on link "Edit Edit Measure" at bounding box center [1180, 85] width 102 height 19
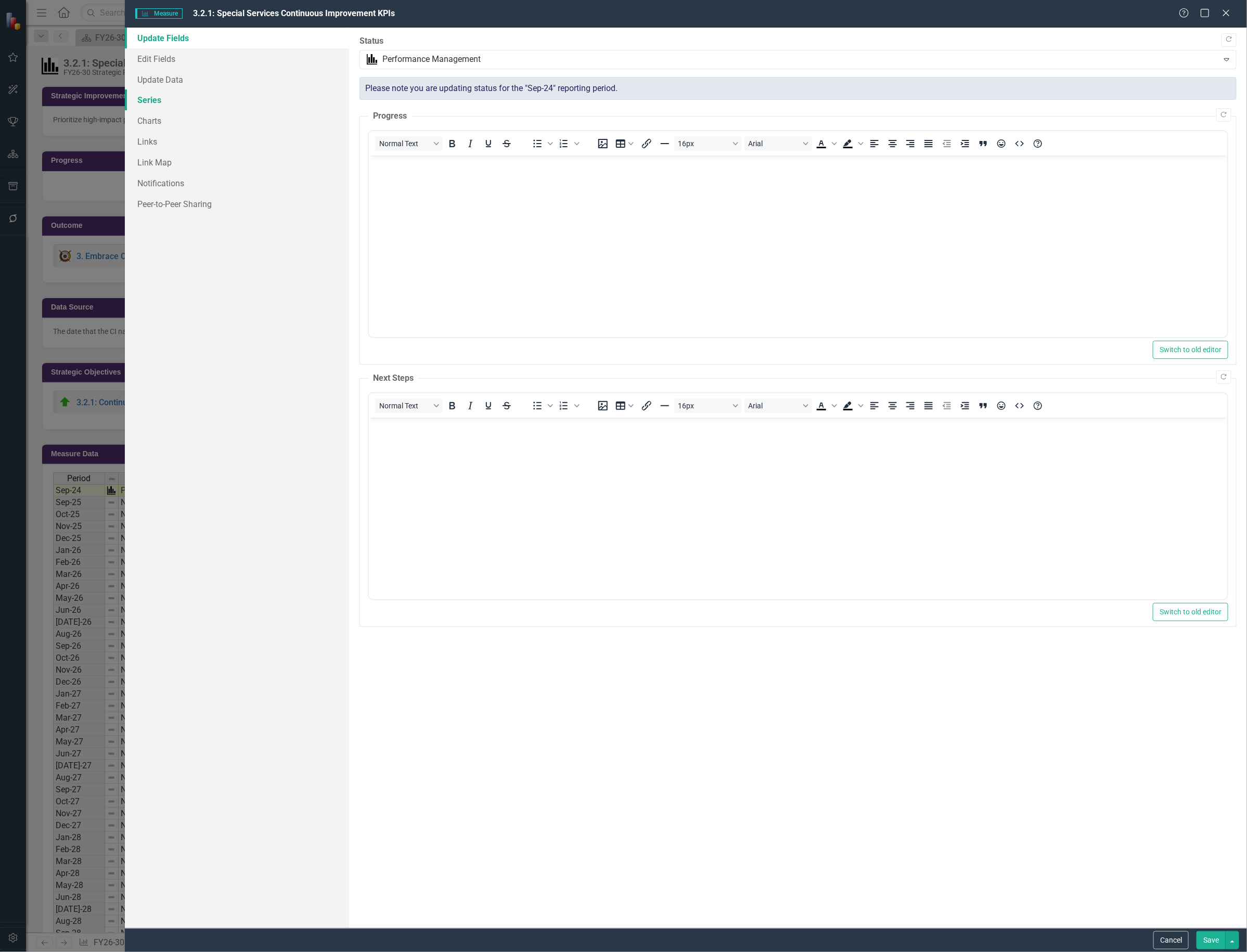
click at [144, 103] on link "Series" at bounding box center [237, 99] width 224 height 20
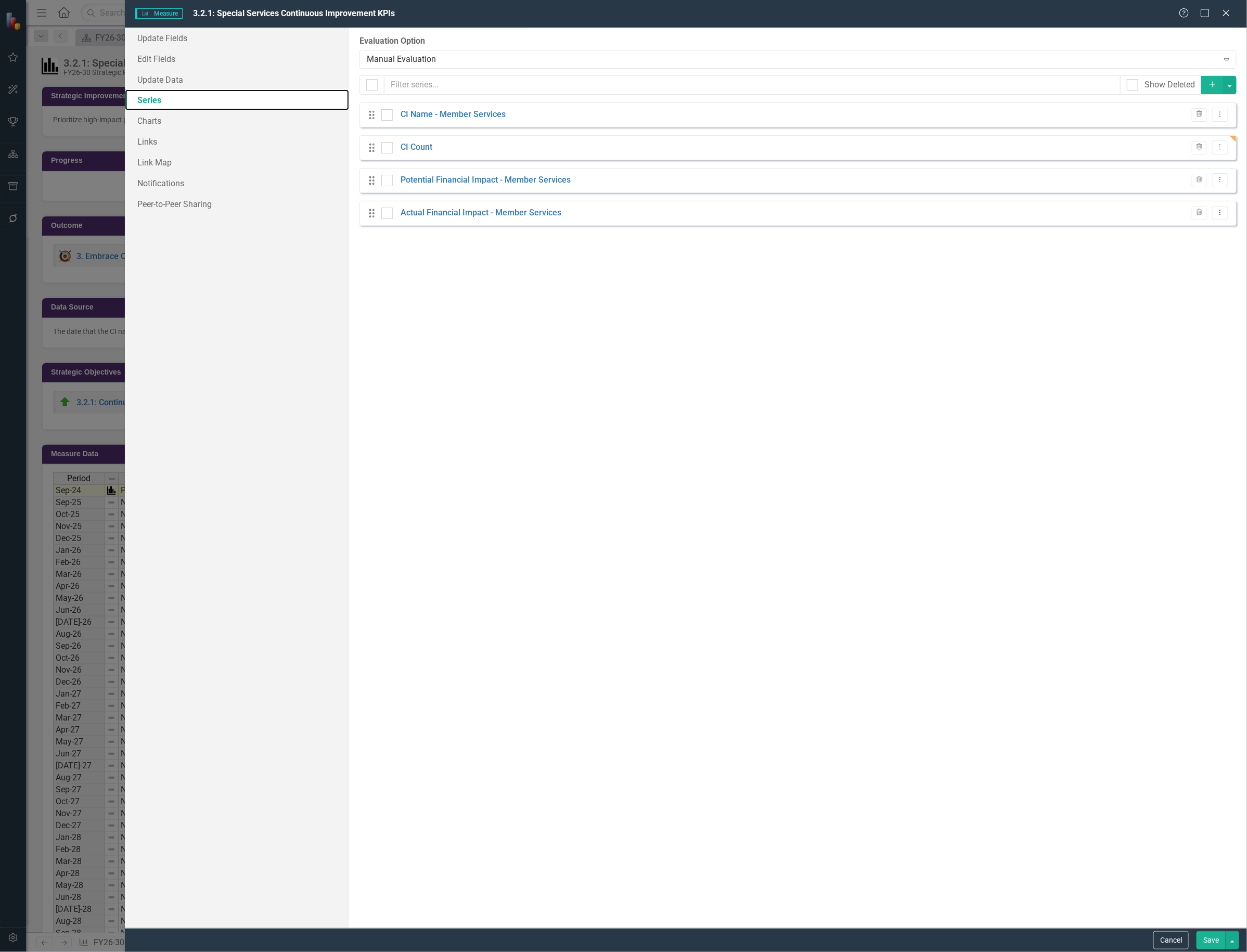
checkbox input "false"
click at [1221, 151] on button "Dropdown Menu" at bounding box center [1220, 147] width 16 height 14
click at [1180, 167] on link "Edit Edit Measure Series" at bounding box center [1169, 166] width 118 height 19
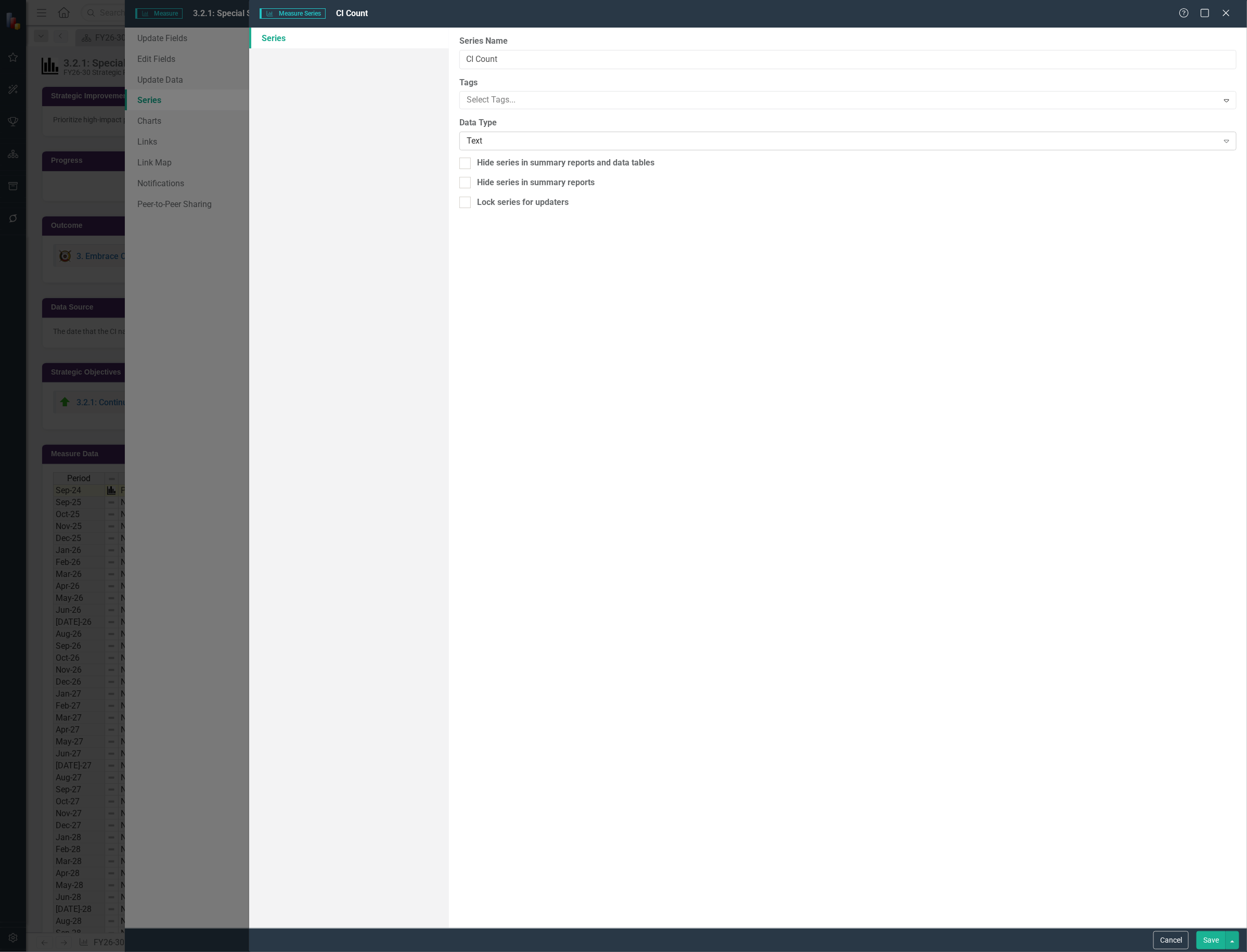
click at [556, 149] on div "Text Expand" at bounding box center [848, 141] width 778 height 18
click at [1218, 945] on button "Save" at bounding box center [1211, 940] width 29 height 18
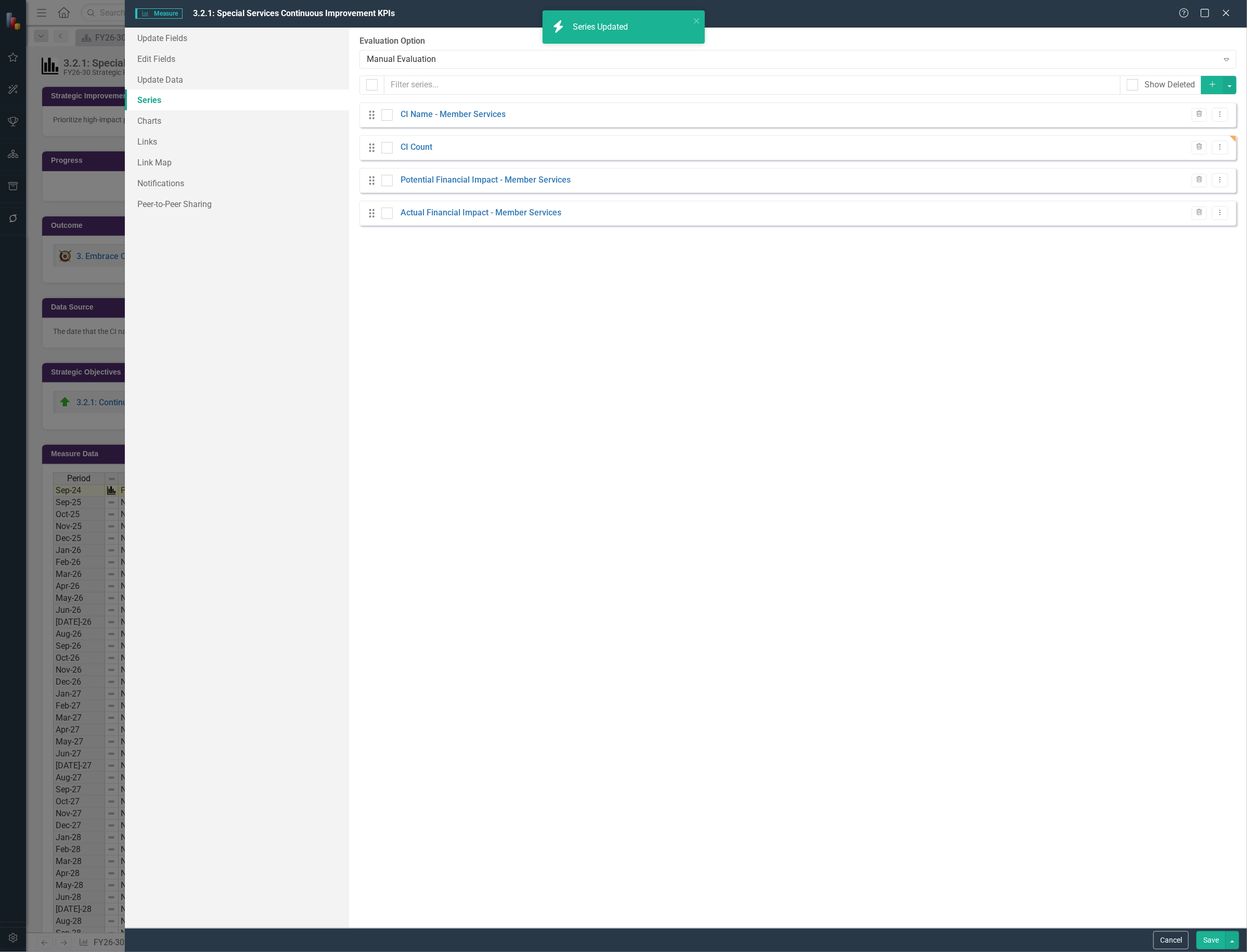
click at [1208, 940] on button "Save" at bounding box center [1211, 940] width 29 height 18
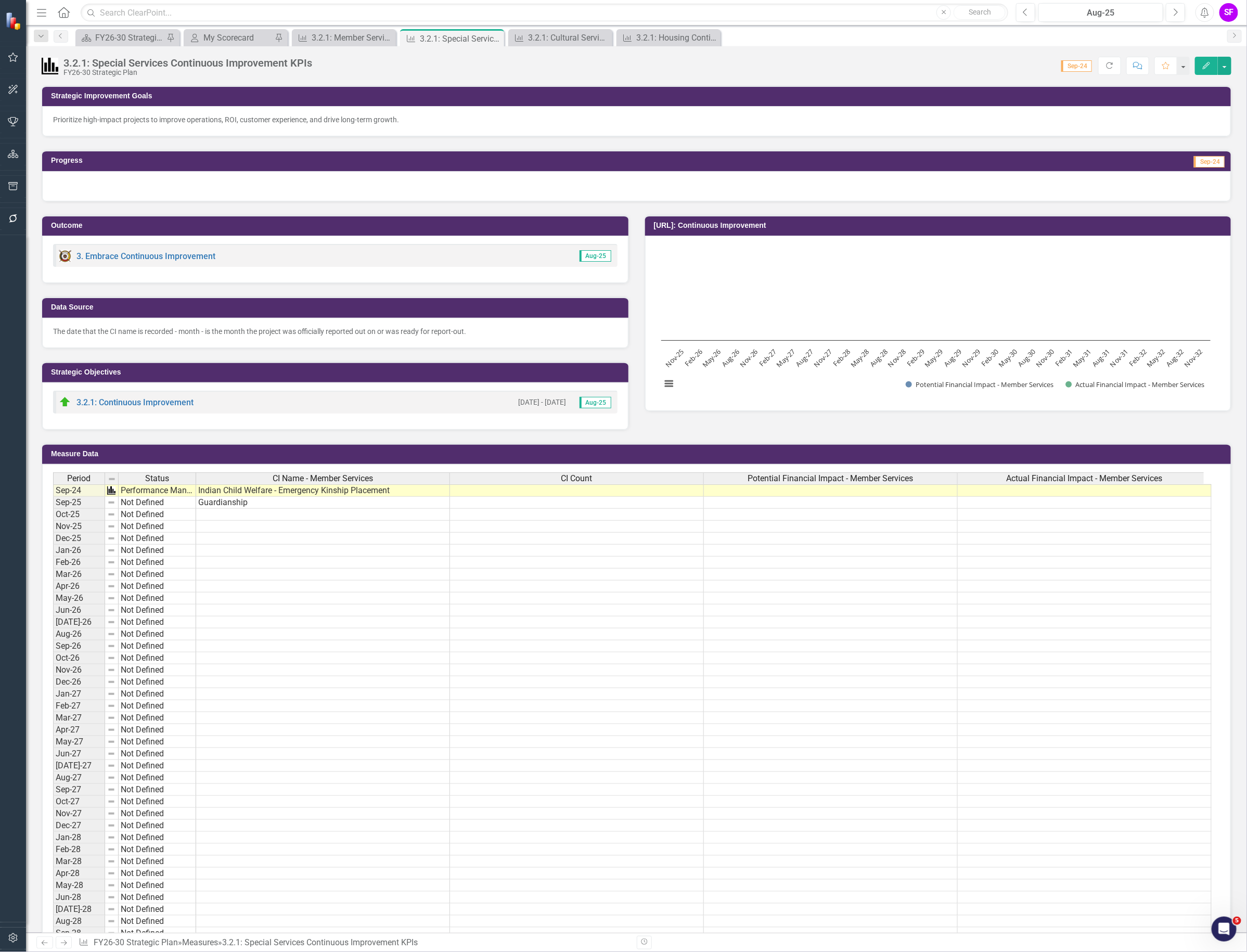
click at [594, 492] on td at bounding box center [577, 491] width 254 height 13
type textarea "1"
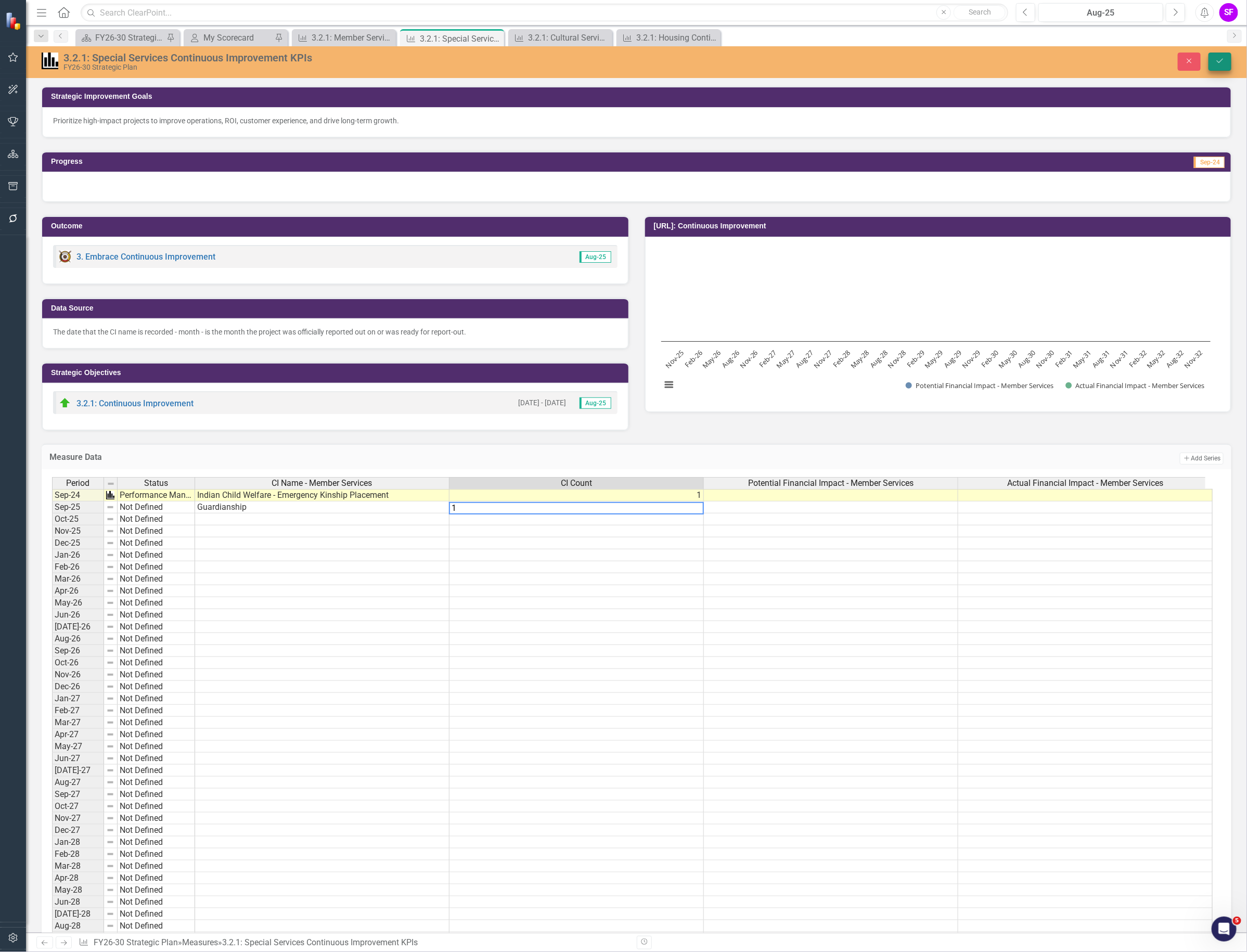
type textarea "1"
click at [1224, 58] on icon "Save" at bounding box center [1221, 61] width 10 height 8
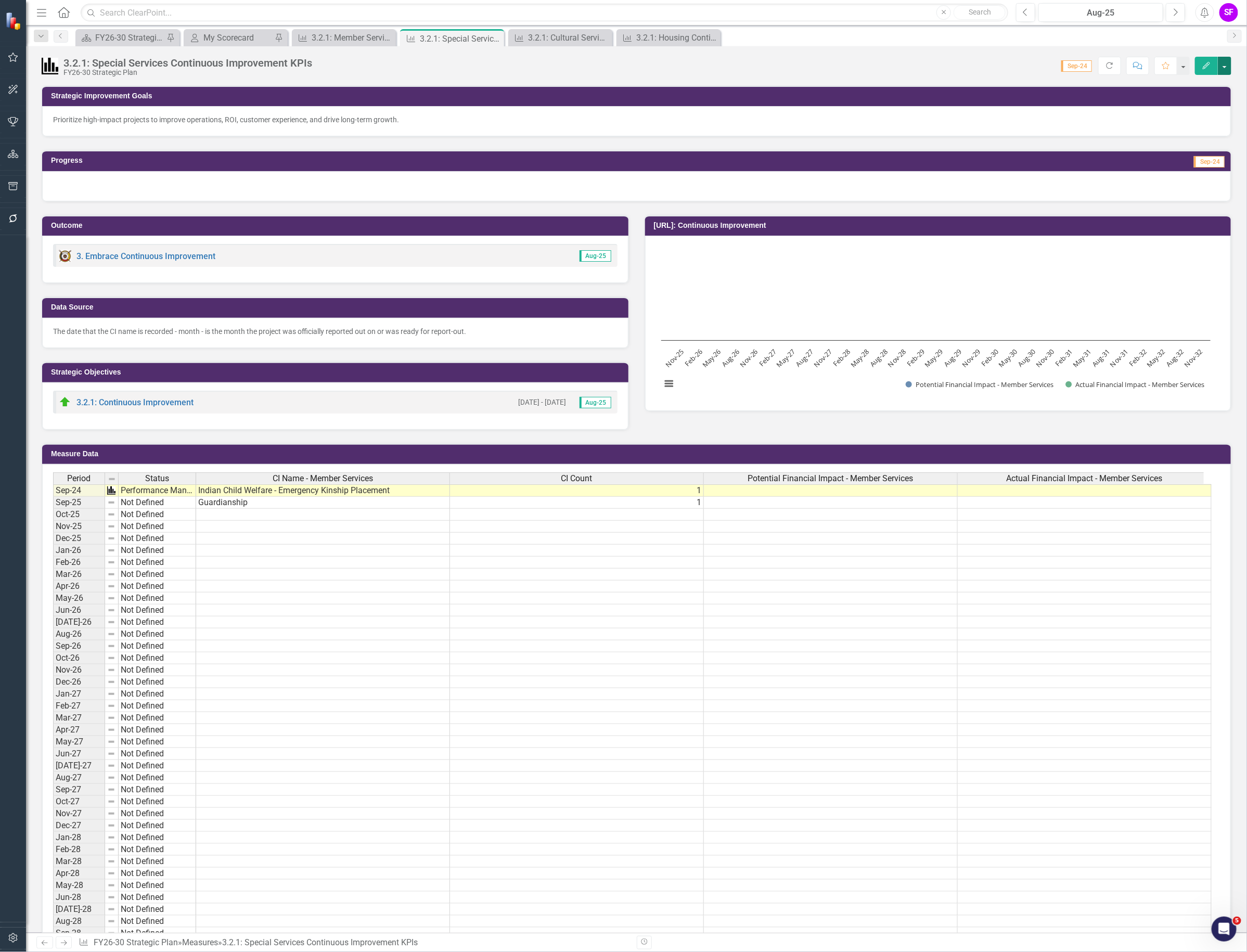
click at [1226, 61] on button "button" at bounding box center [1225, 65] width 14 height 18
click at [1190, 86] on link "Edit Edit Measure" at bounding box center [1180, 85] width 102 height 19
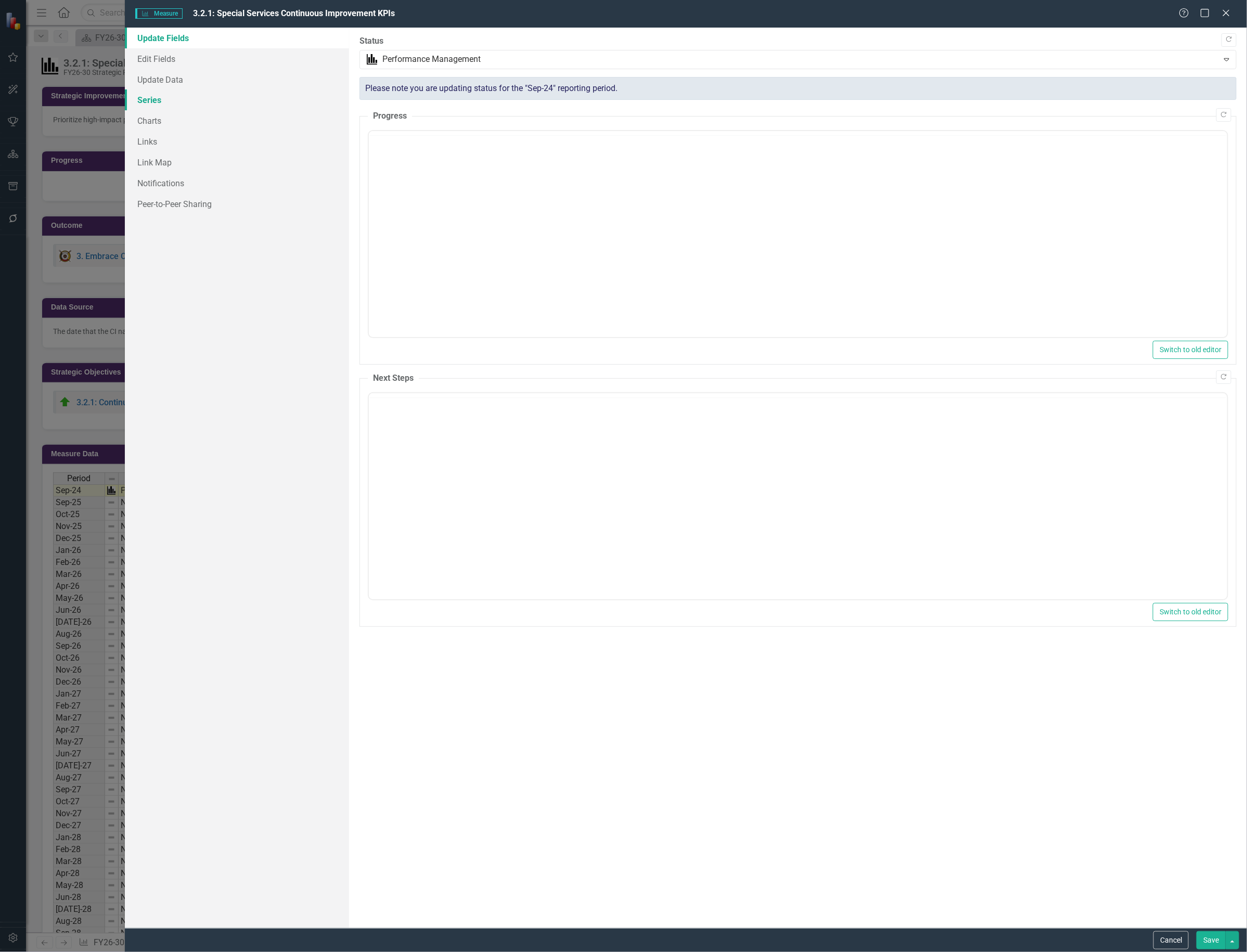
click at [167, 95] on link "Series" at bounding box center [237, 99] width 224 height 20
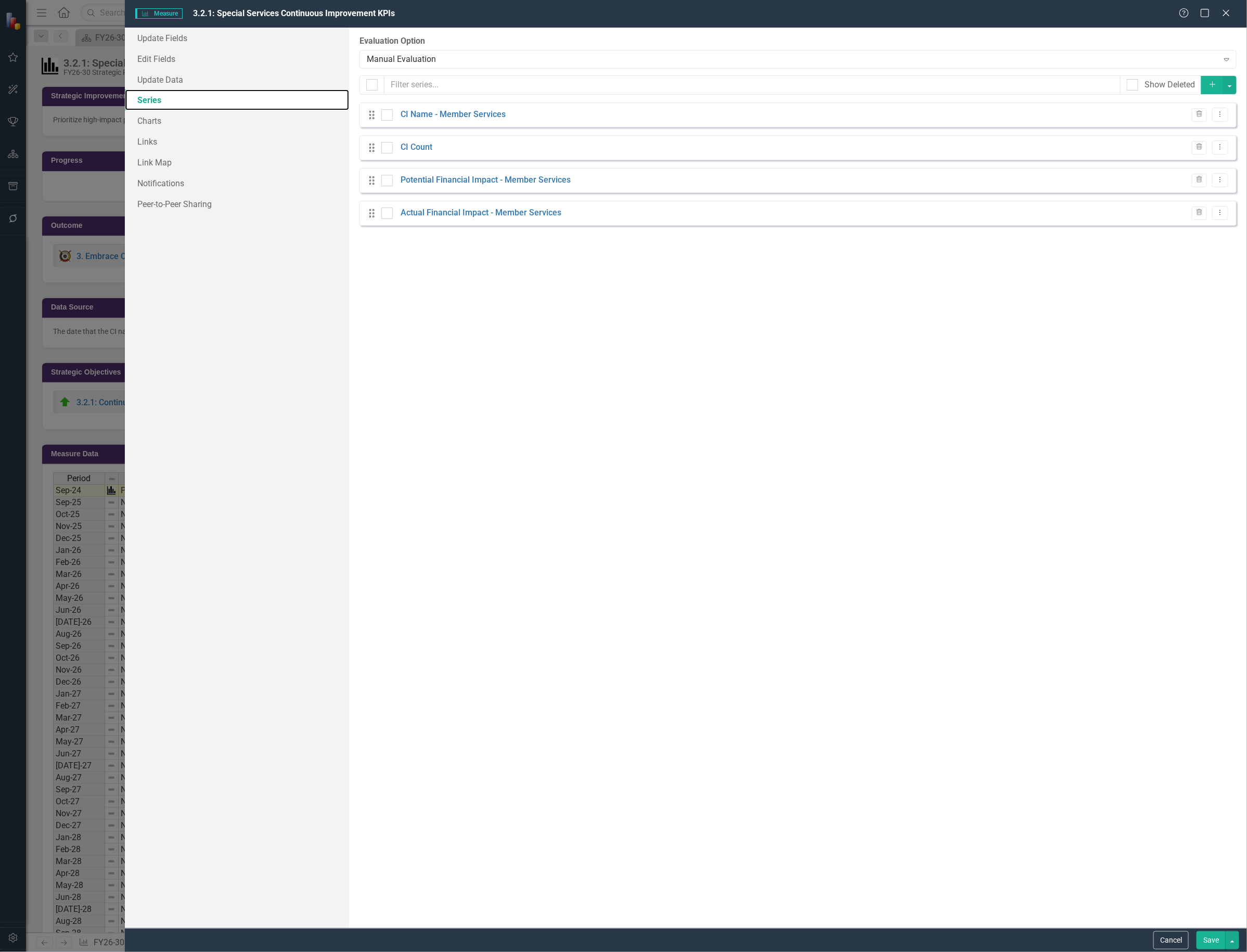
checkbox input "false"
click at [1224, 143] on button "Dropdown Menu" at bounding box center [1220, 147] width 16 height 14
click at [1143, 165] on link "Edit Edit Measure Series" at bounding box center [1169, 166] width 118 height 19
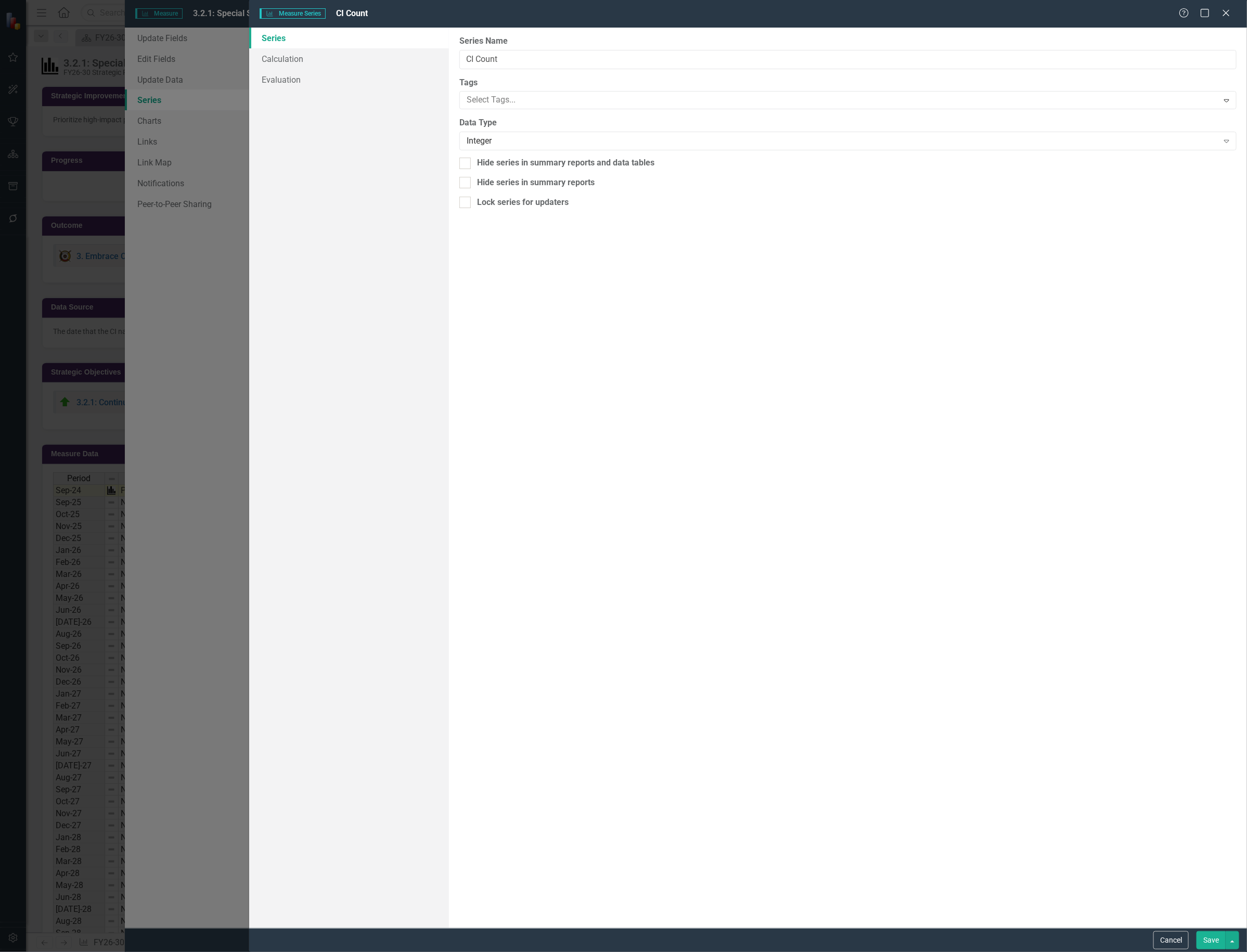
click at [1202, 938] on button "Save" at bounding box center [1211, 940] width 29 height 18
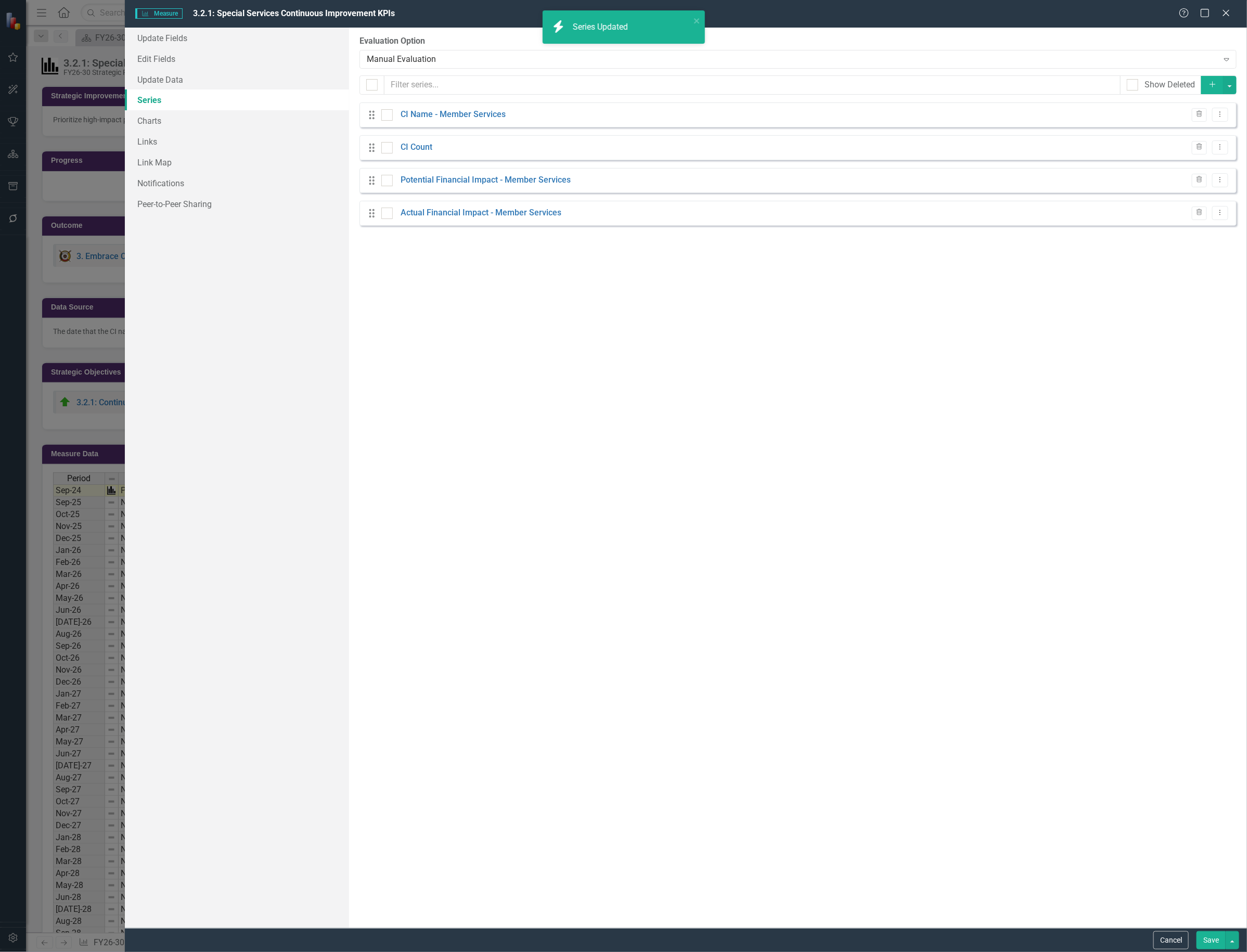
click at [1203, 942] on button "Save" at bounding box center [1211, 940] width 29 height 18
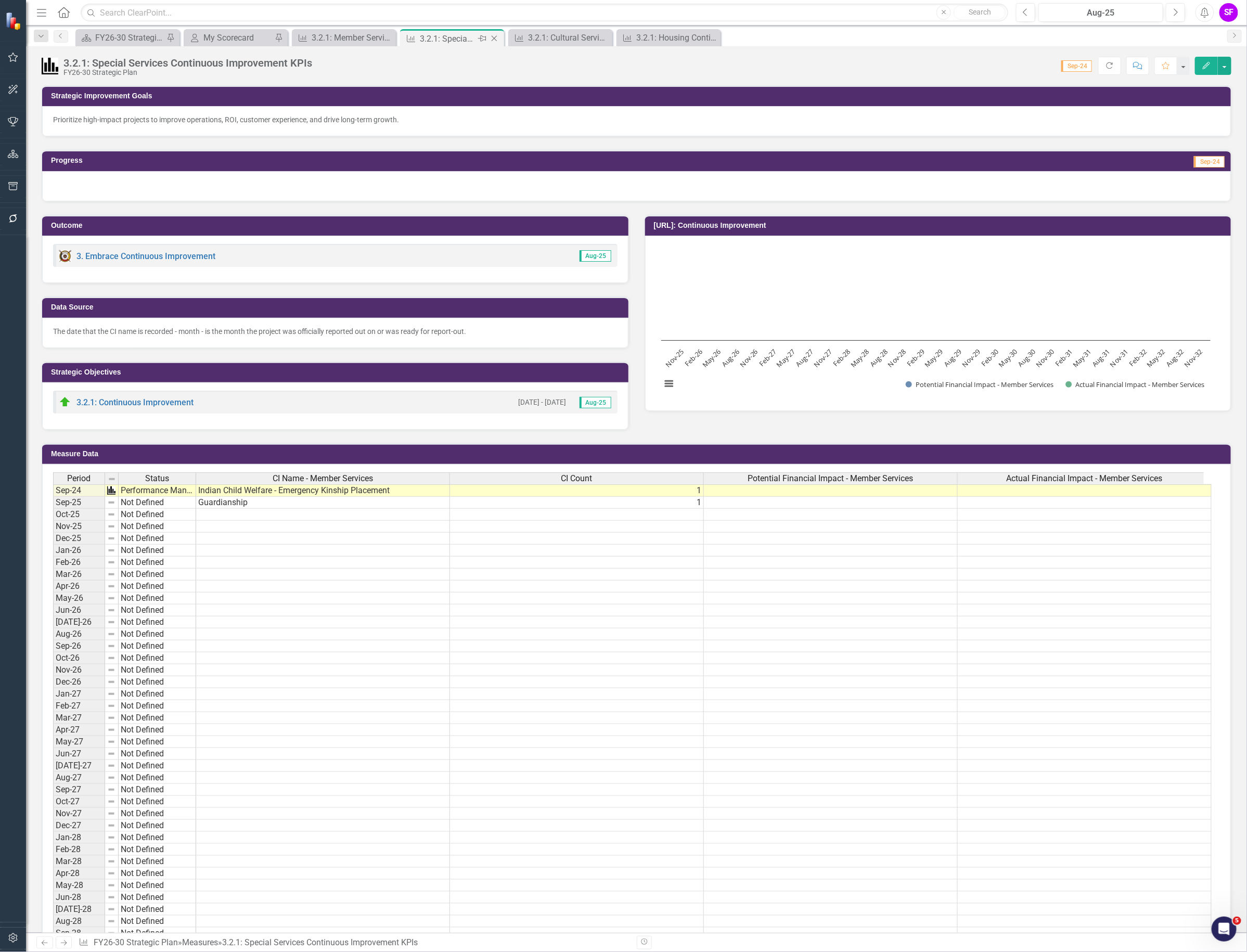
click at [497, 41] on icon at bounding box center [495, 39] width 6 height 6
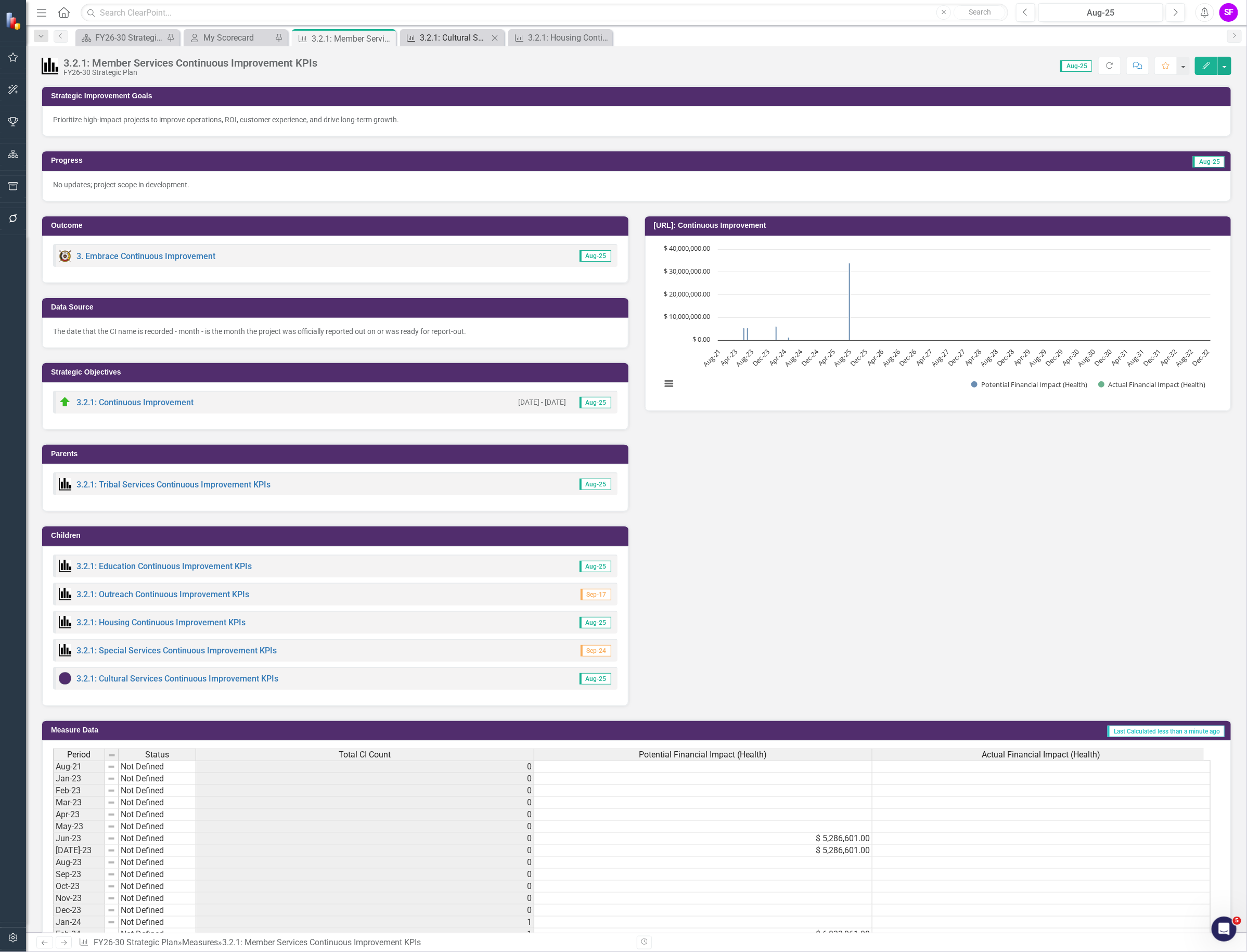
click at [439, 34] on div "3.2.1: Cultural Services Continuous Improvement KPIs" at bounding box center [454, 37] width 69 height 13
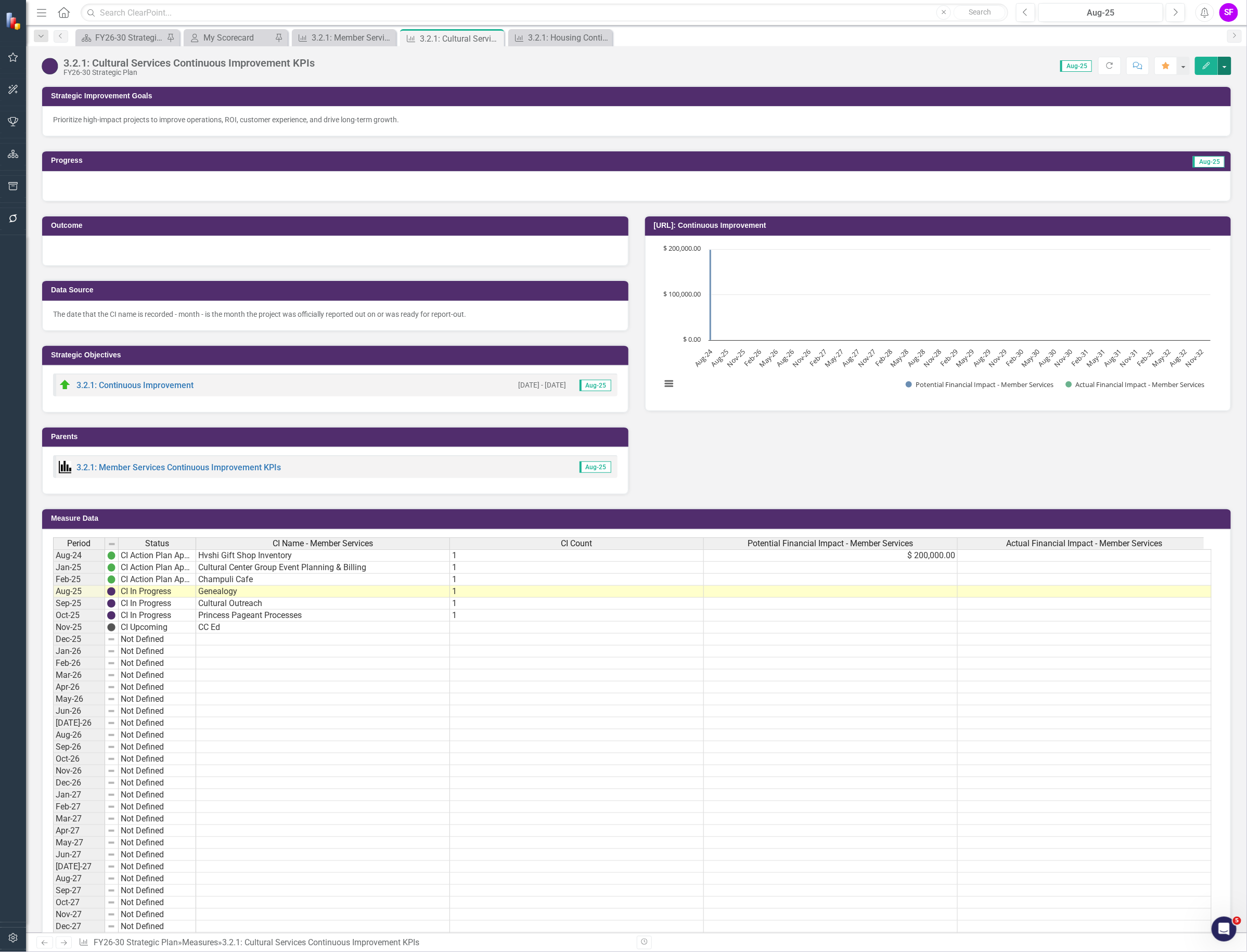
click at [1224, 68] on button "button" at bounding box center [1225, 65] width 14 height 18
click at [1190, 79] on link "Edit Edit Measure" at bounding box center [1180, 85] width 102 height 19
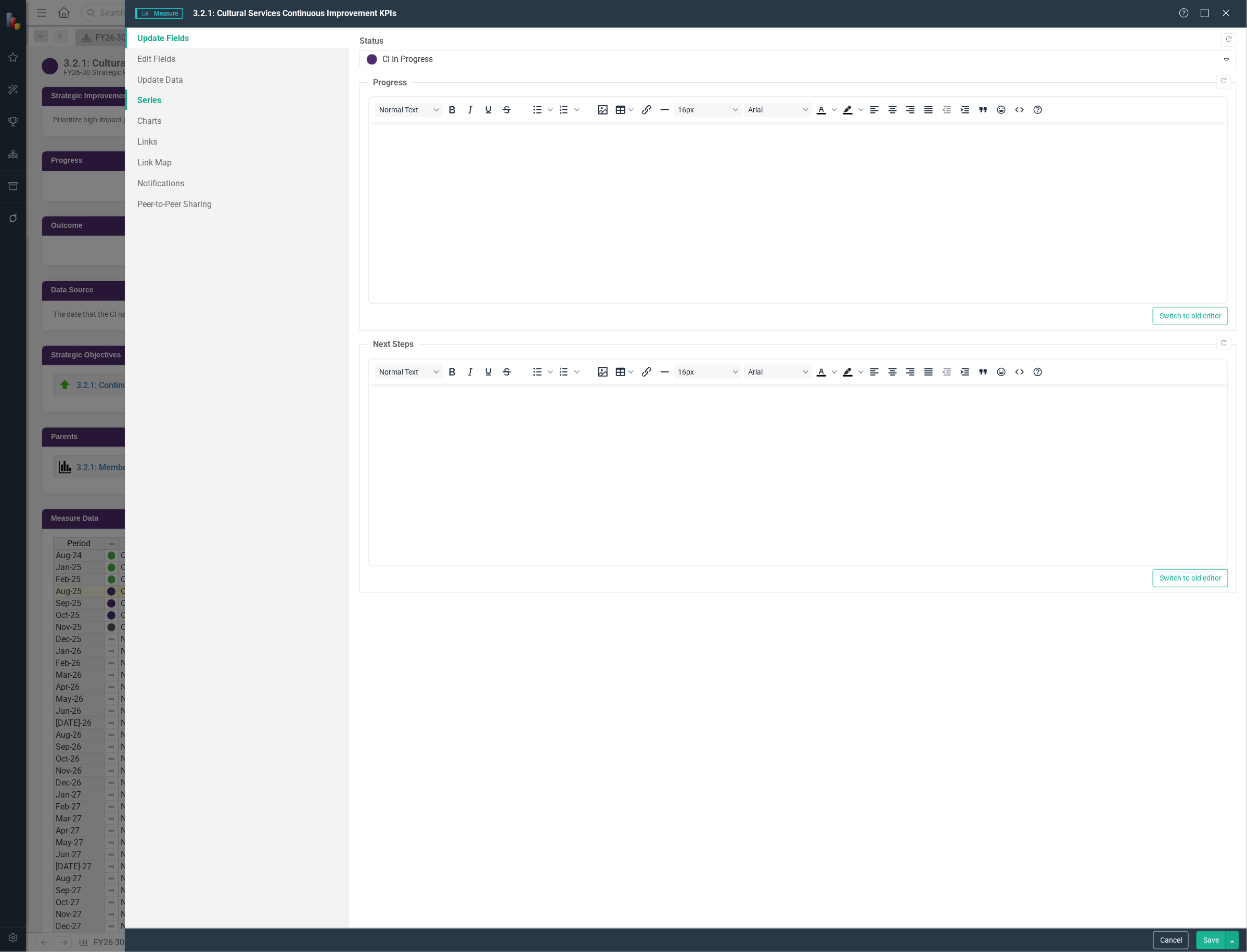
click at [146, 97] on link "Series" at bounding box center [237, 99] width 224 height 20
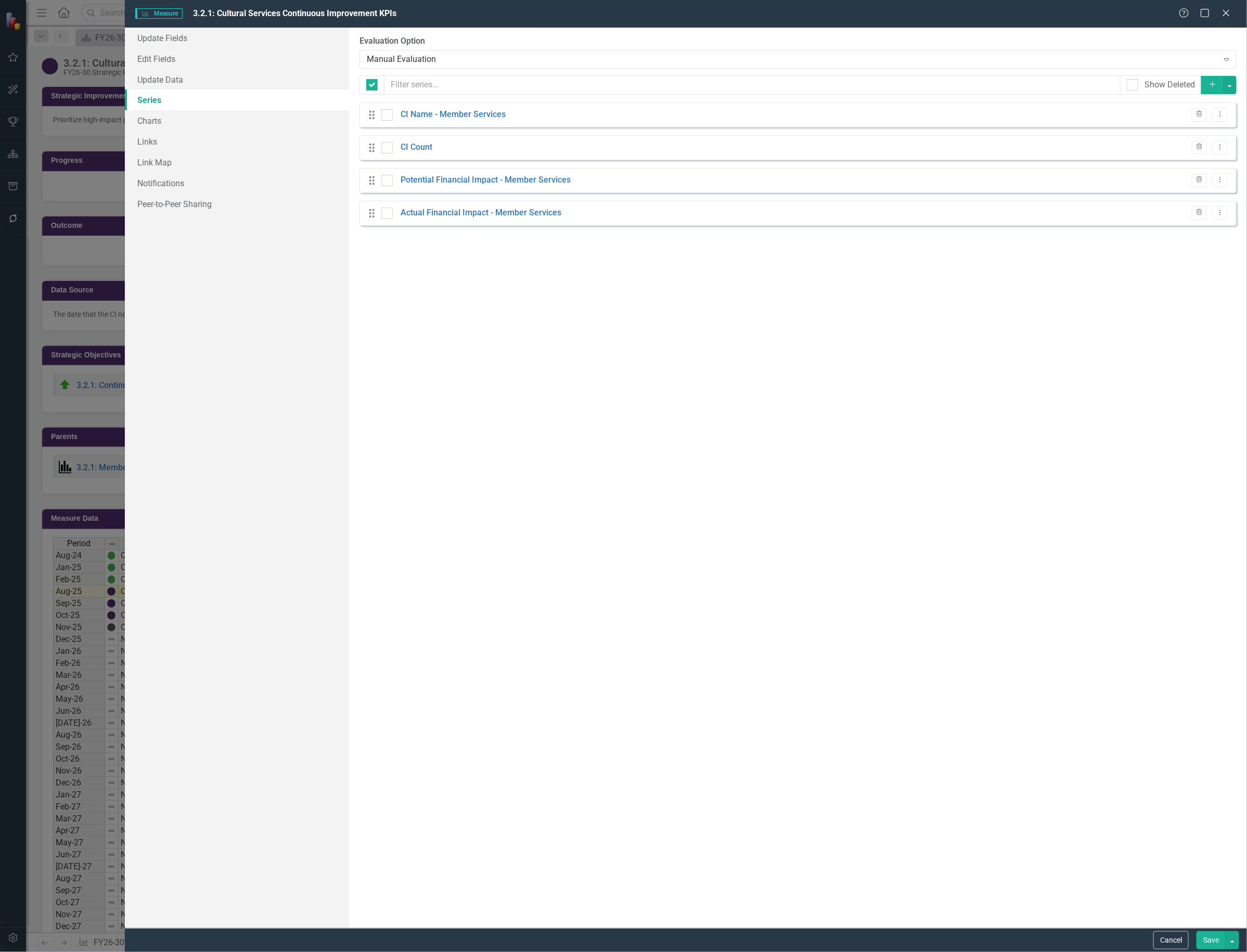
checkbox input "false"
click at [146, 97] on link "Series" at bounding box center [237, 99] width 224 height 20
click at [1222, 150] on icon "Dropdown Menu" at bounding box center [1220, 146] width 9 height 7
click at [1195, 170] on link "Edit Edit Measure Series" at bounding box center [1169, 166] width 118 height 19
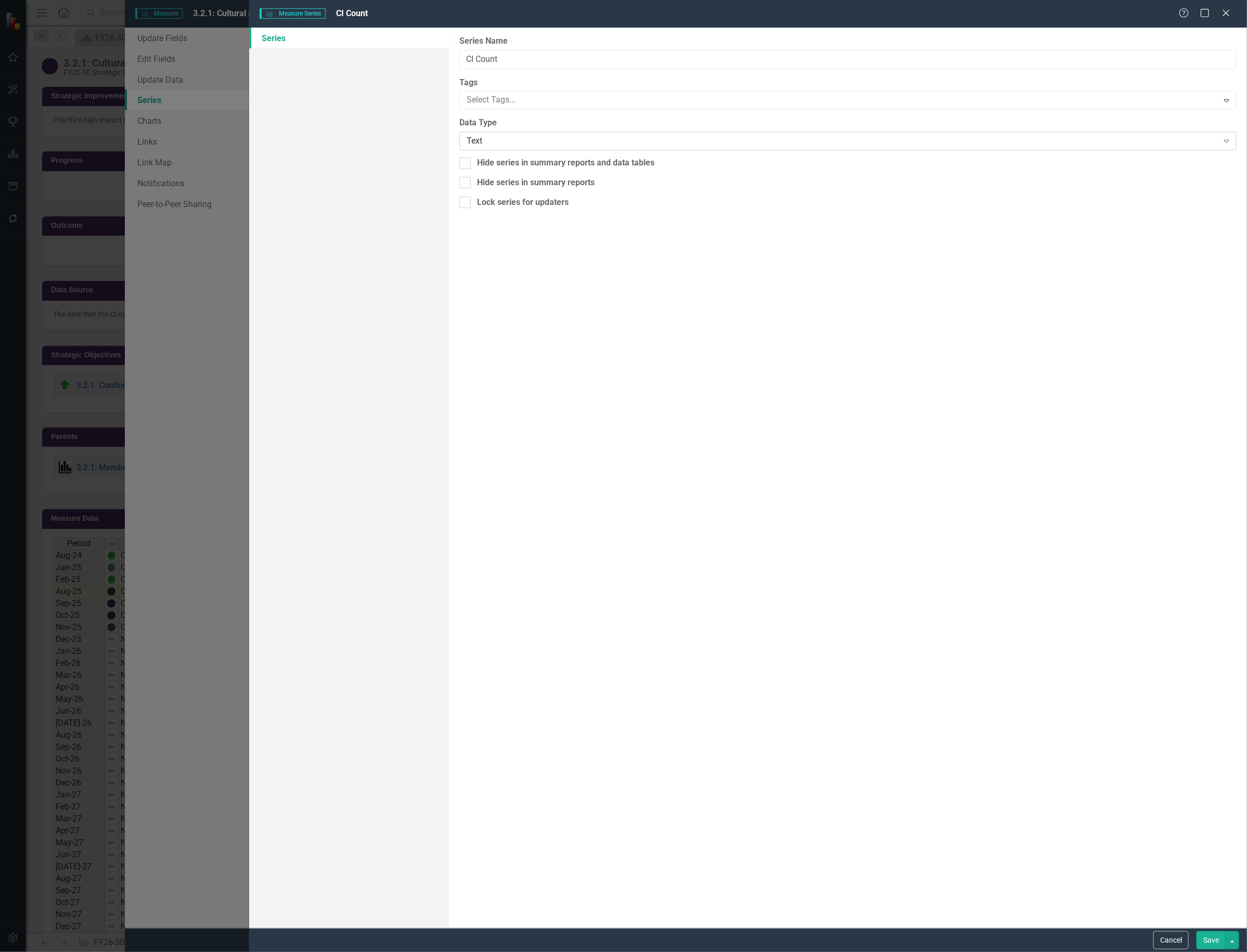
click at [498, 139] on div "Text" at bounding box center [842, 142] width 751 height 12
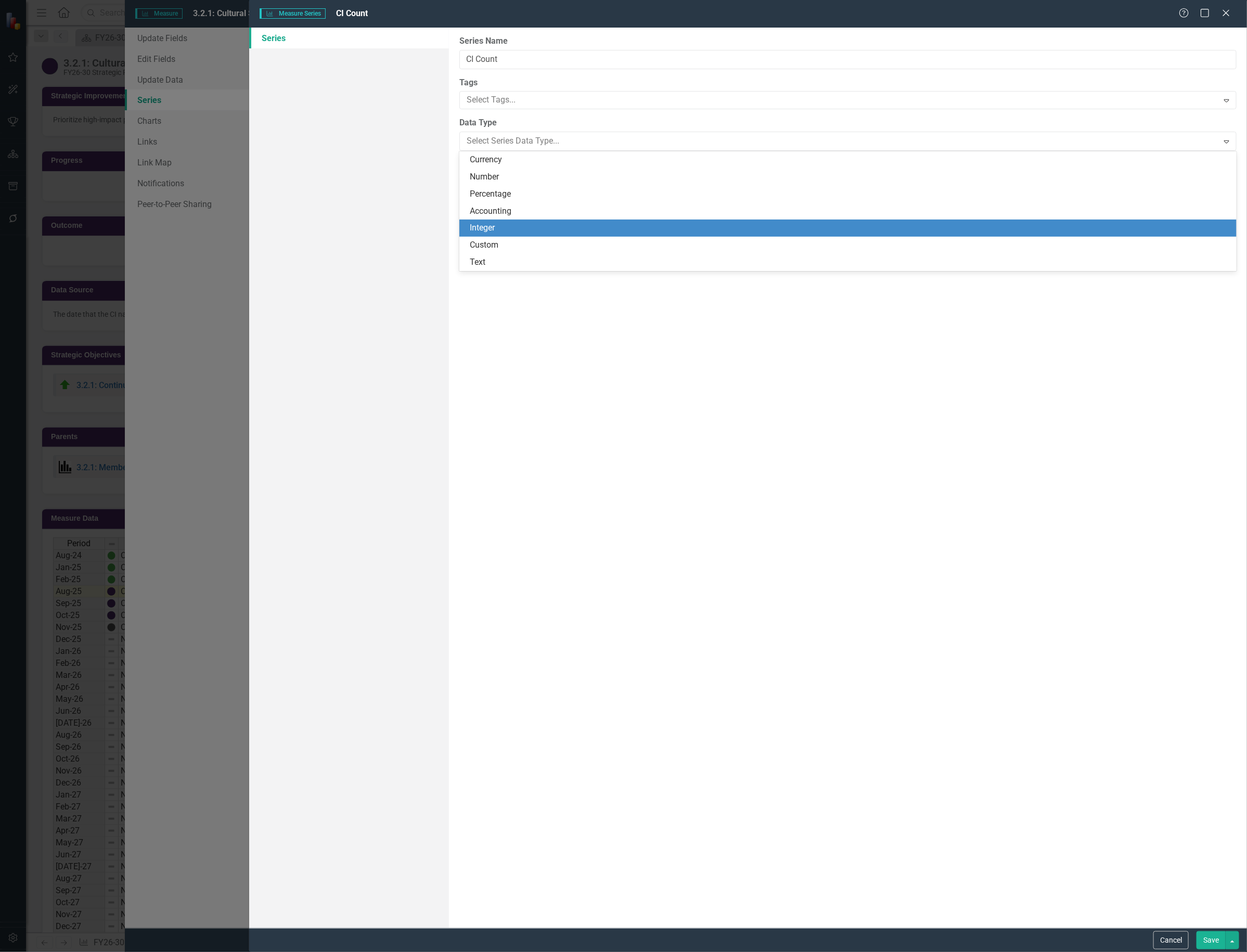
click at [498, 227] on div "Integer" at bounding box center [850, 228] width 761 height 12
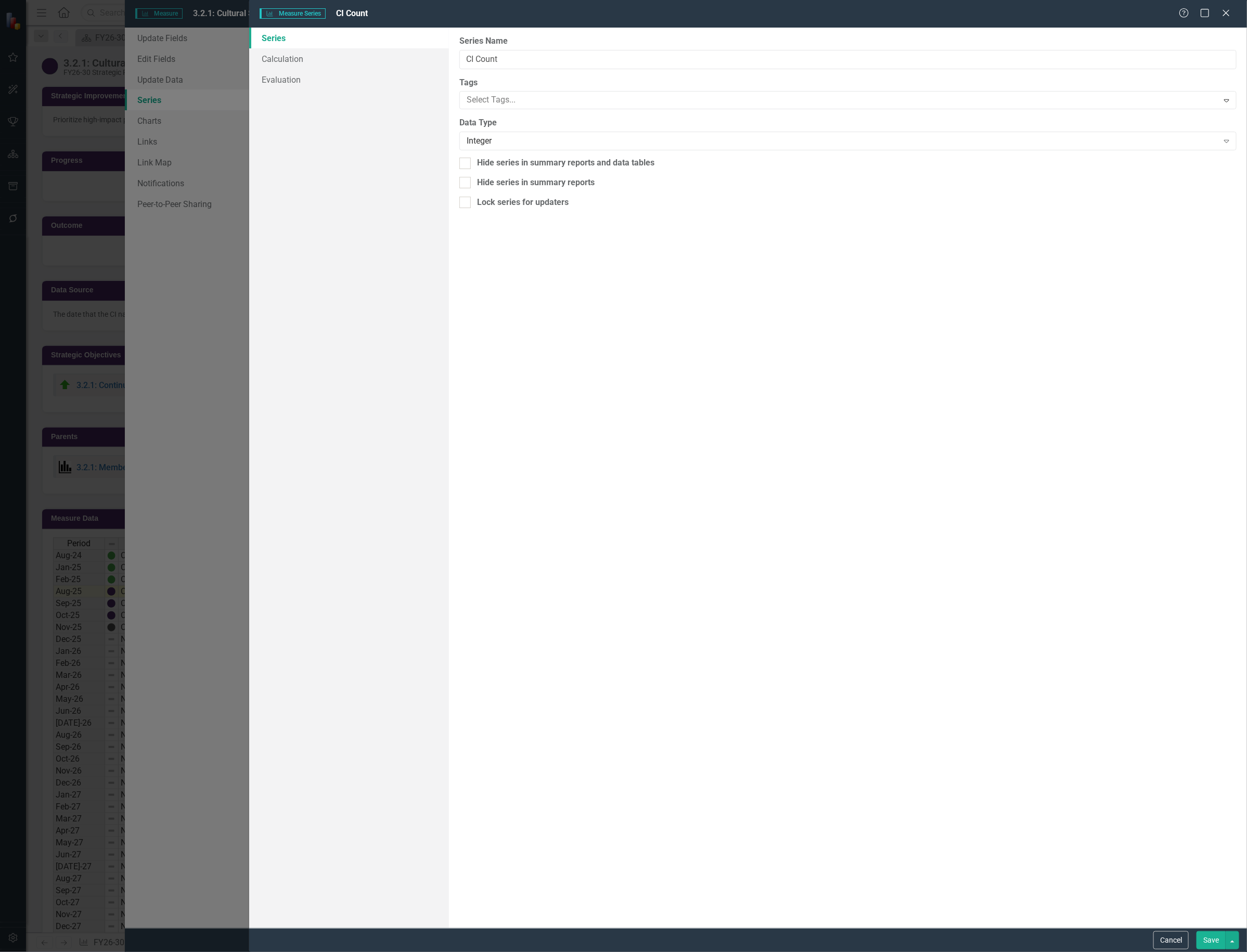
click at [1208, 939] on button "Save" at bounding box center [1211, 940] width 29 height 18
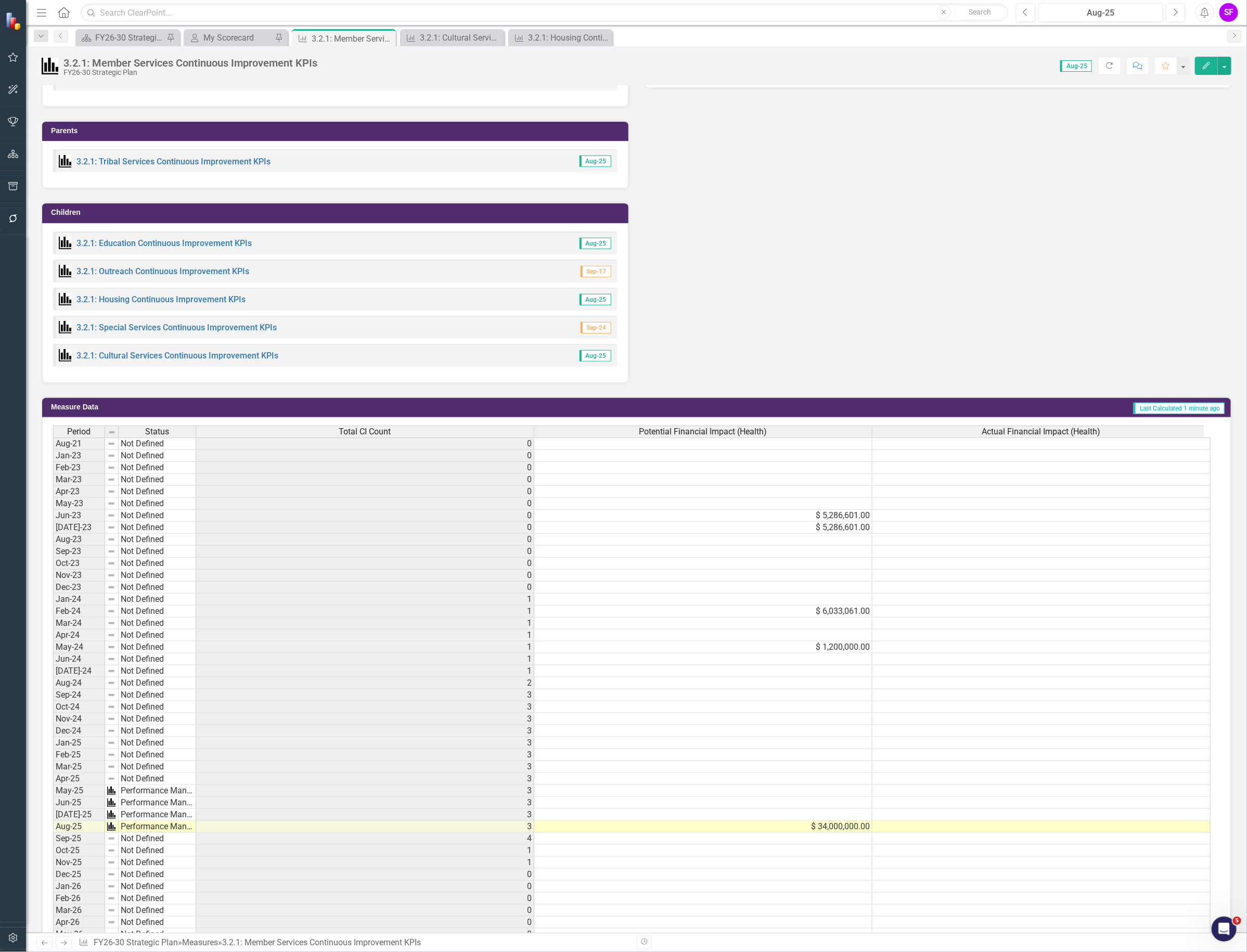
scroll to position [325, 0]
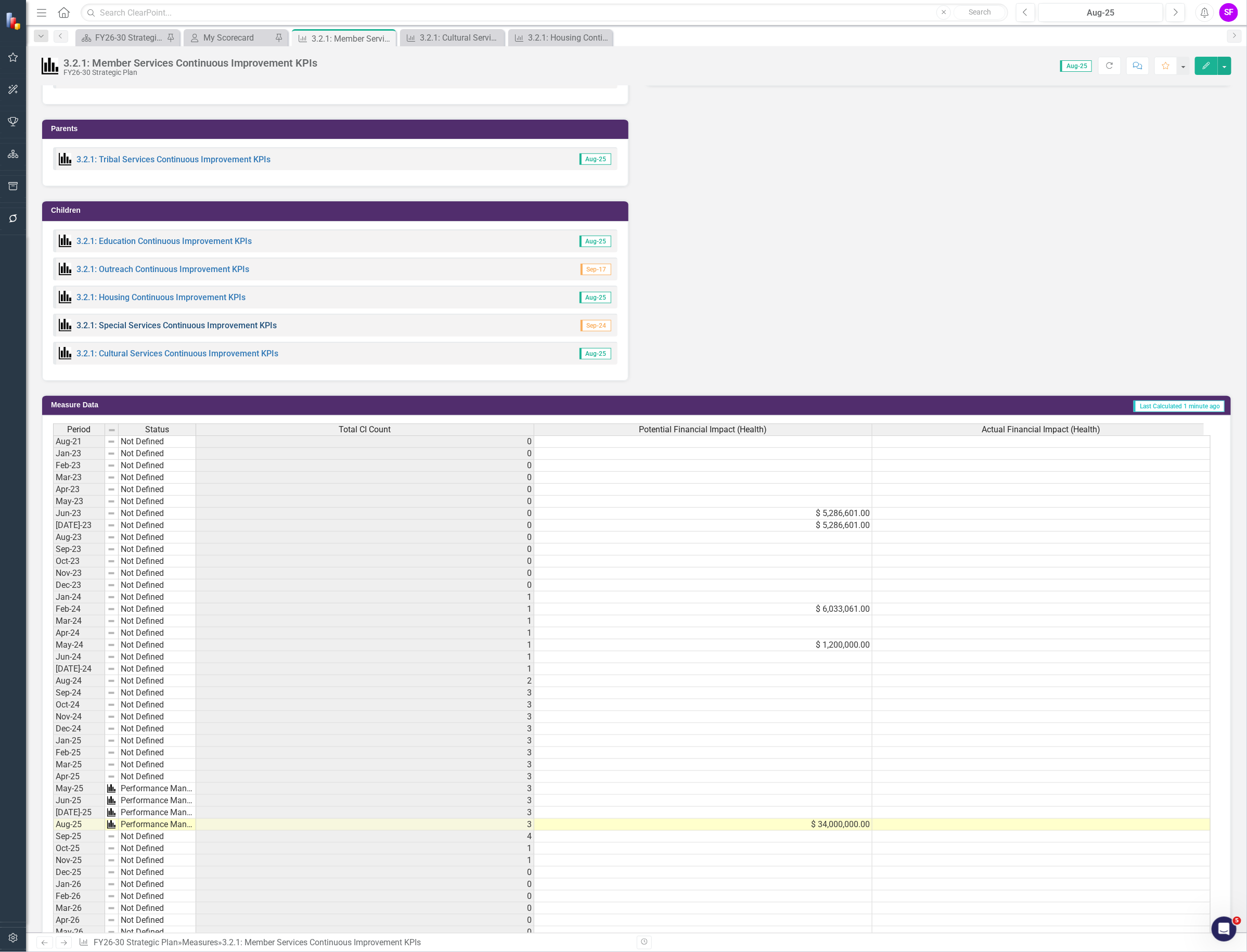
click at [216, 323] on link "3.2.1: Special Services Continuous Improvement KPIs" at bounding box center [176, 326] width 201 height 10
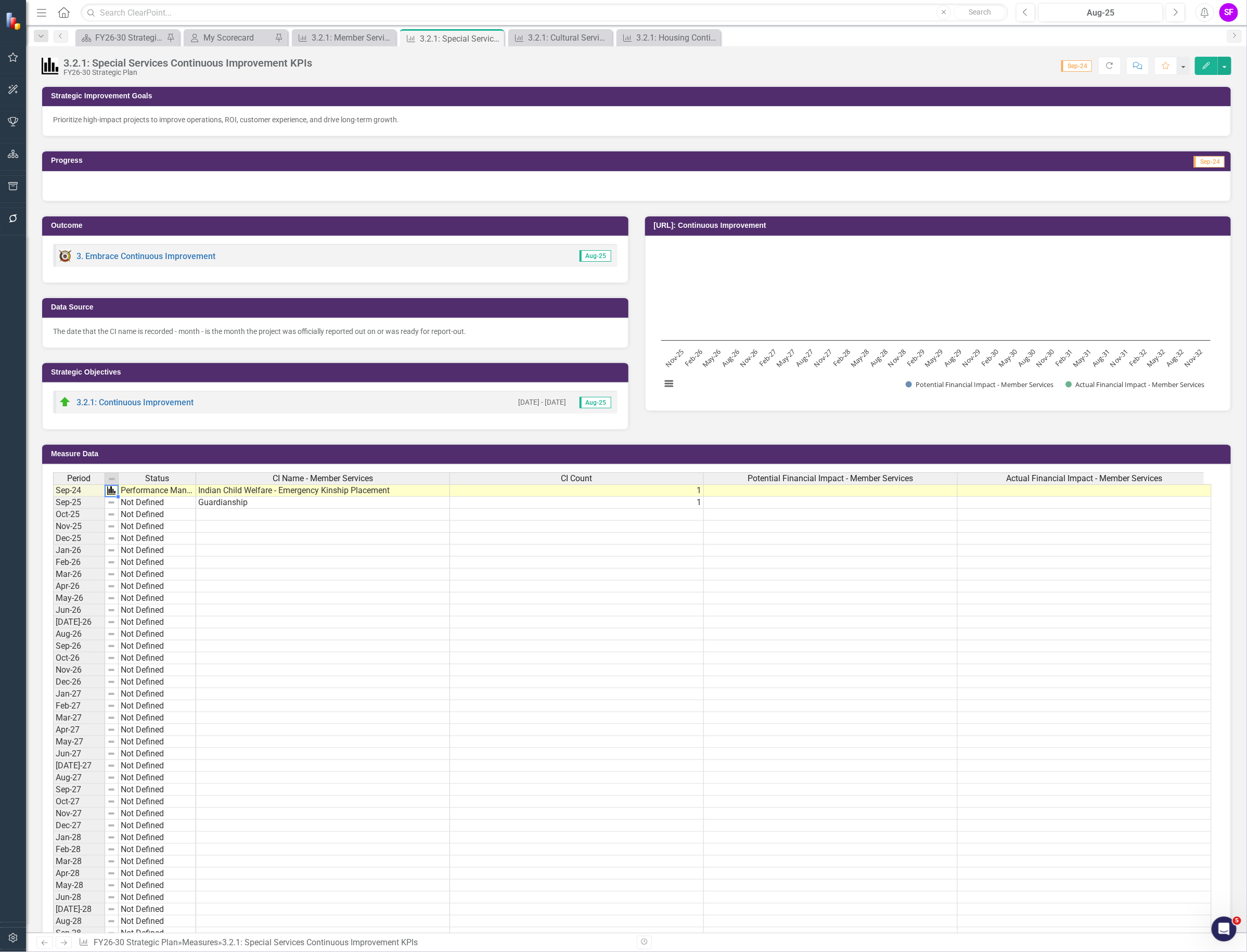
click at [112, 491] on img at bounding box center [112, 491] width 9 height 9
click at [146, 491] on td "Performance Management" at bounding box center [157, 491] width 78 height 13
click at [144, 492] on td "Performance Management" at bounding box center [157, 491] width 78 height 13
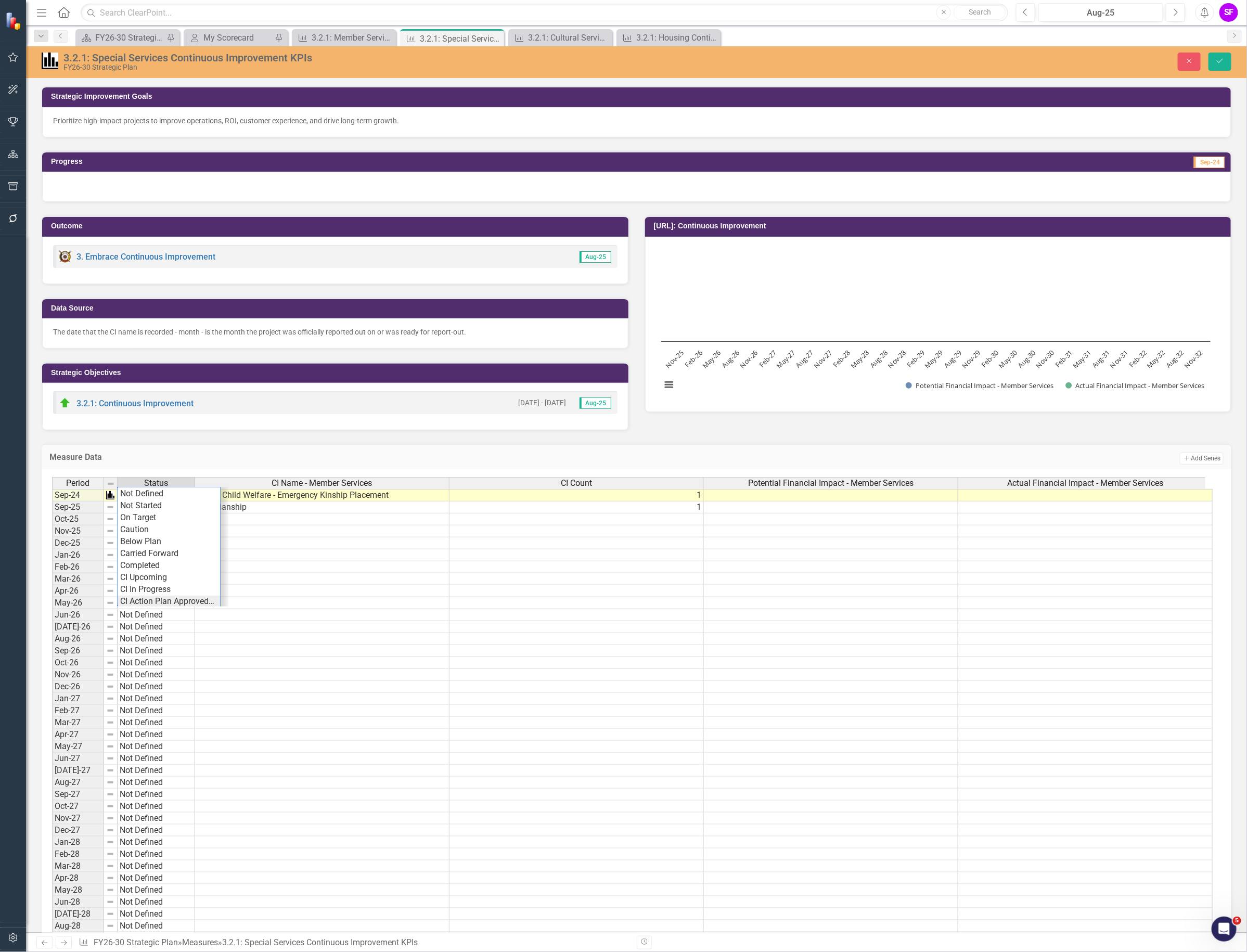
click at [148, 508] on td "Not Defined" at bounding box center [156, 507] width 78 height 12
type textarea "CI In Progress"
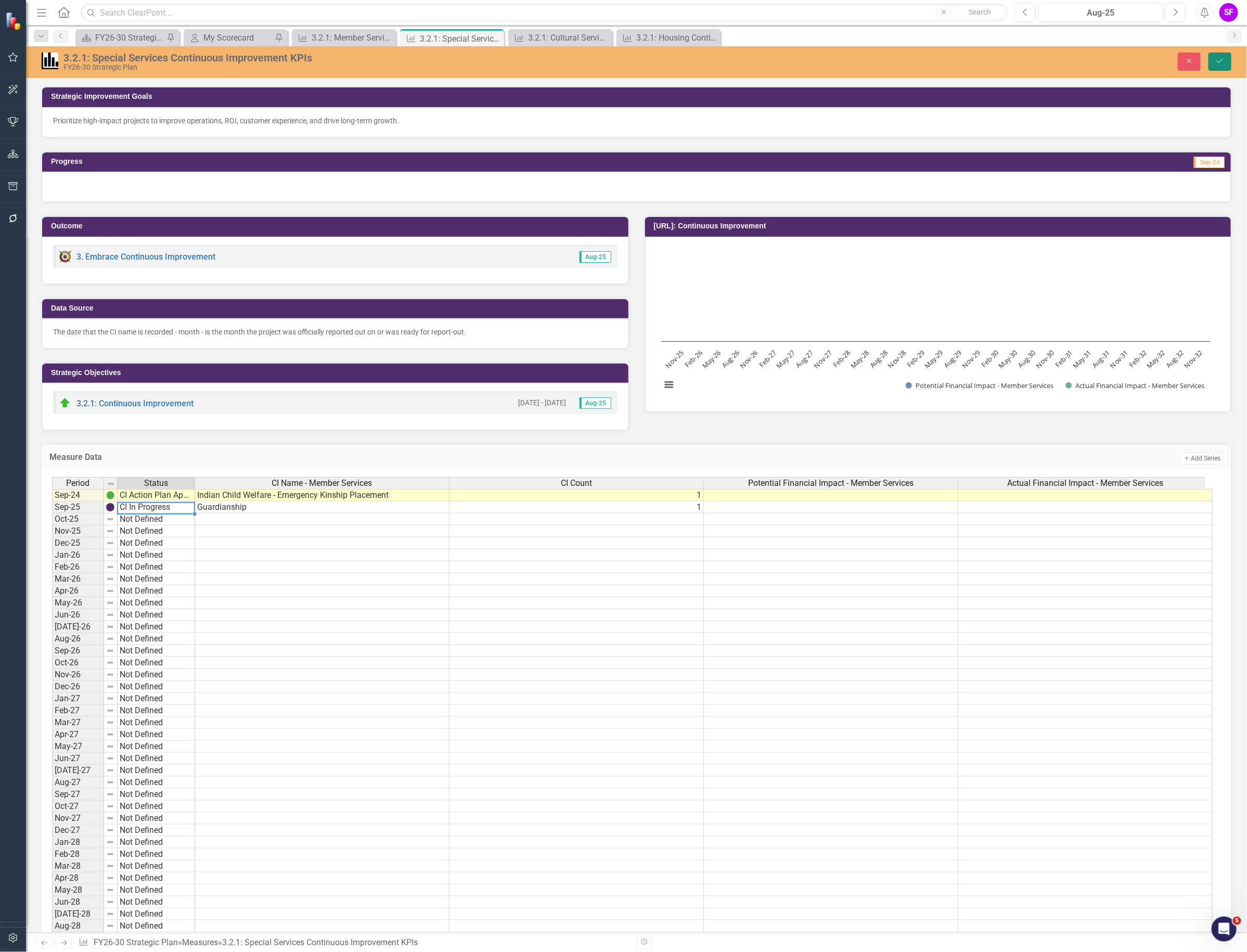
click at [1222, 61] on icon "Save" at bounding box center [1221, 61] width 10 height 8
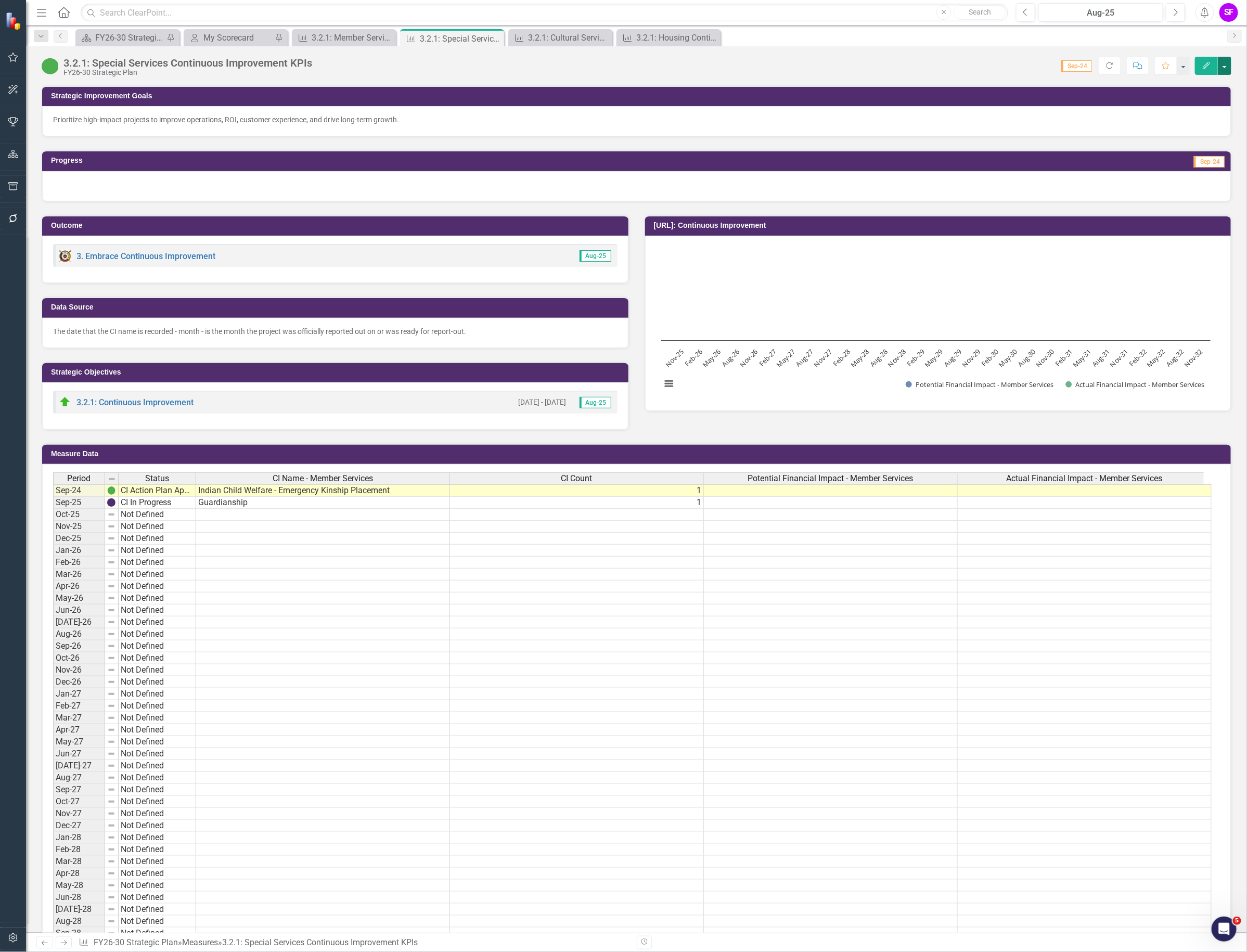
click at [1226, 61] on button "button" at bounding box center [1225, 65] width 14 height 18
click at [1211, 79] on link "Edit Edit Measure" at bounding box center [1180, 85] width 102 height 19
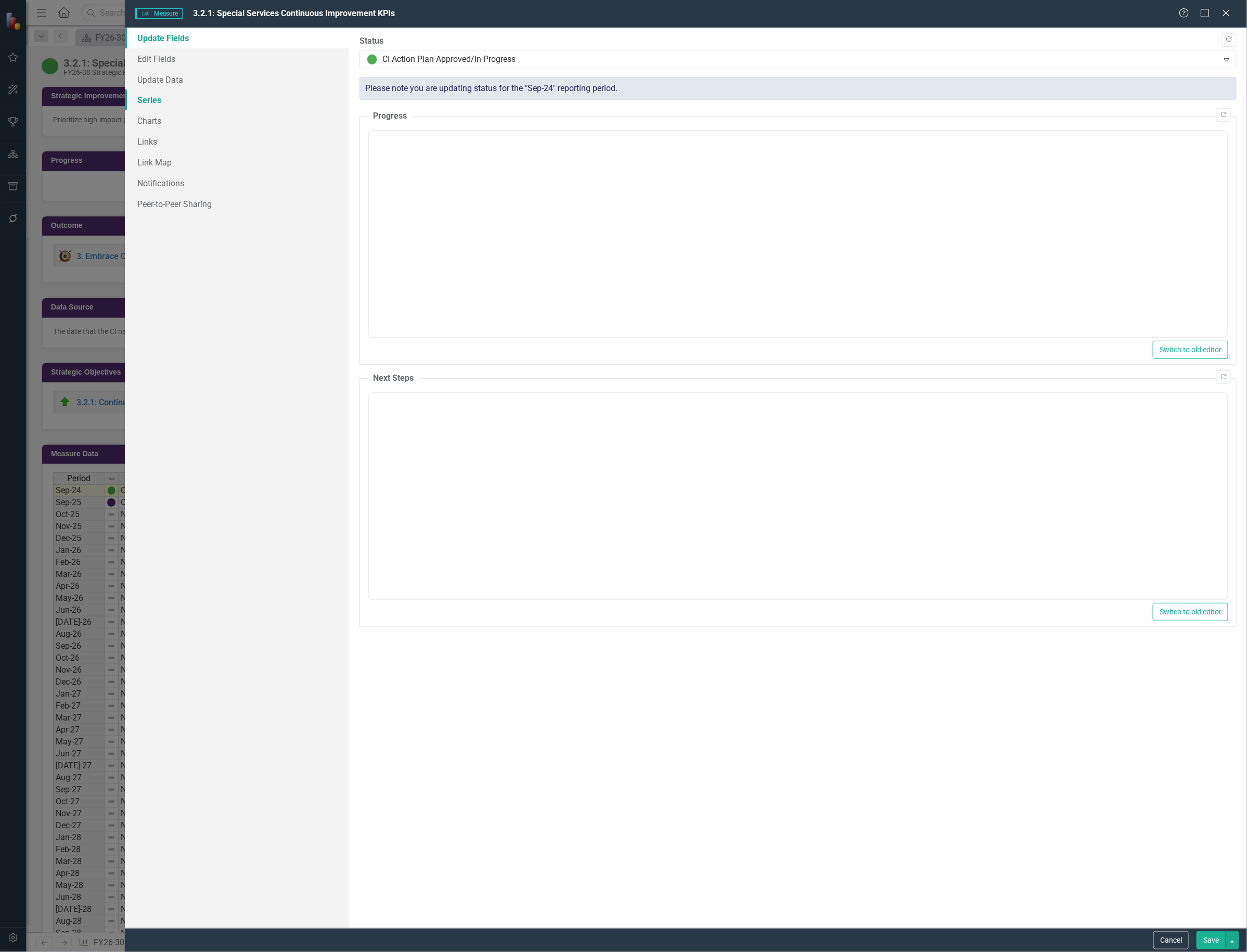
click at [167, 100] on link "Series" at bounding box center [237, 99] width 224 height 20
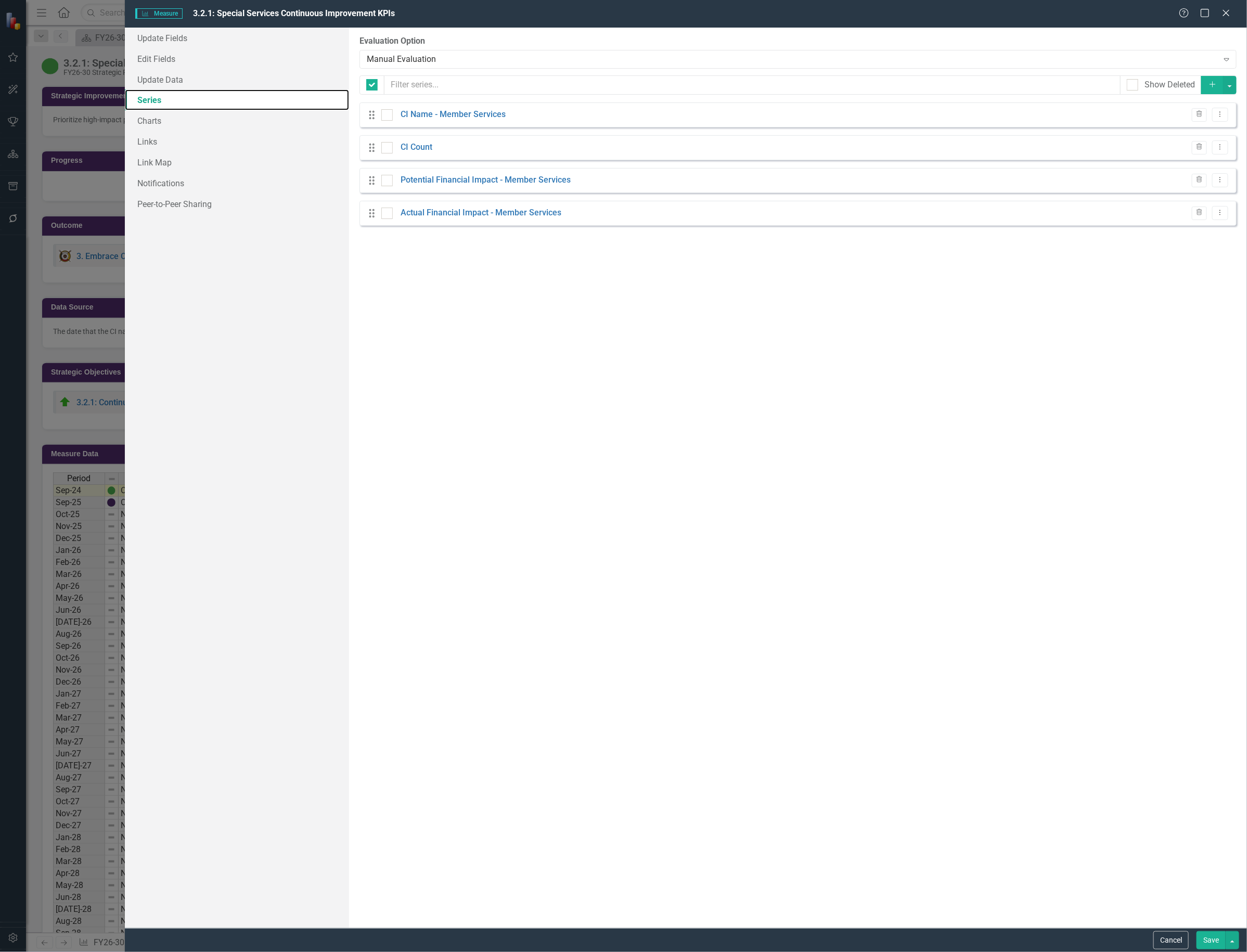
checkbox input "false"
click at [1221, 143] on button "Dropdown Menu" at bounding box center [1220, 147] width 16 height 14
click at [1191, 162] on link "Edit Edit Measure Series" at bounding box center [1169, 166] width 118 height 19
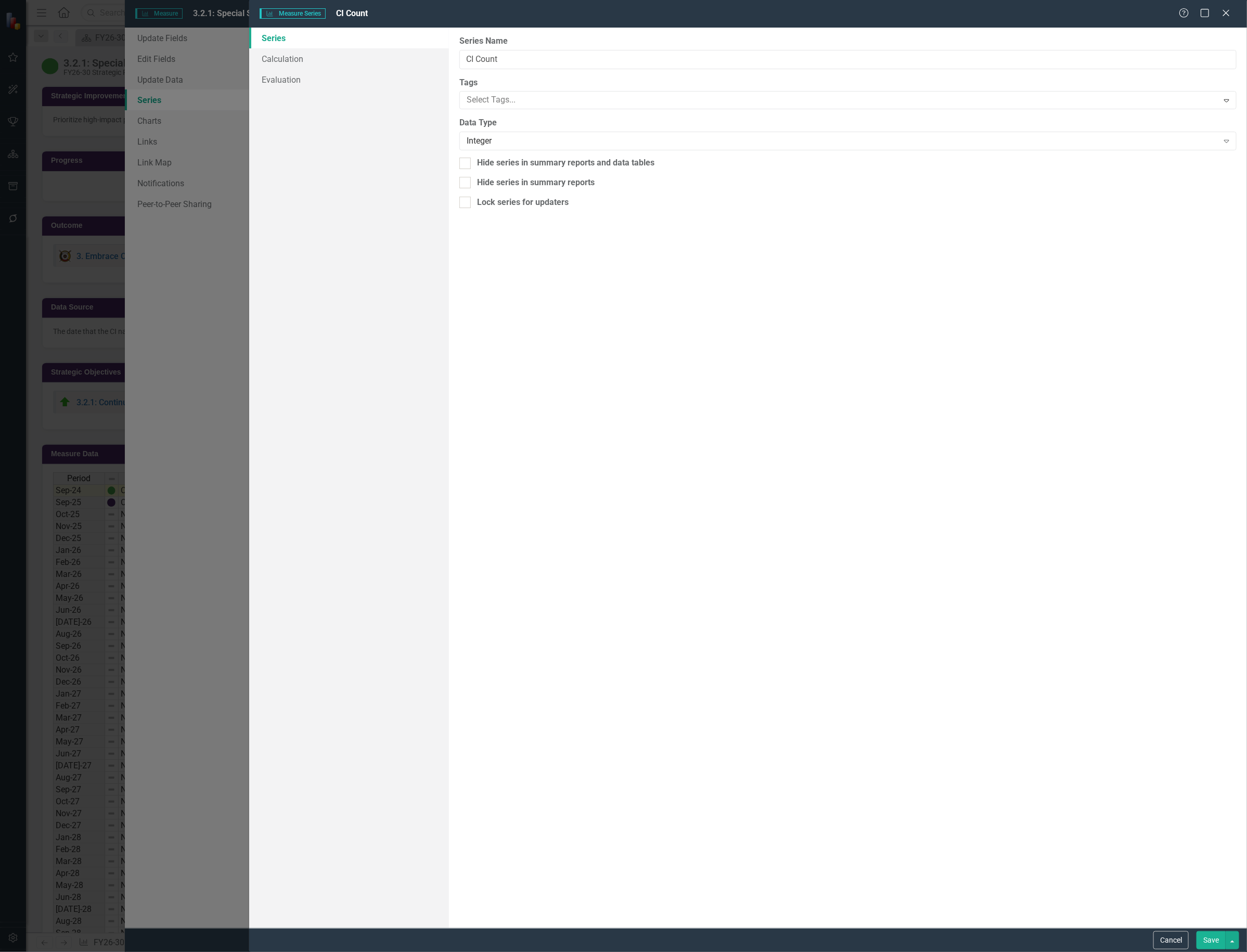
click at [1215, 932] on button "Save" at bounding box center [1211, 940] width 29 height 18
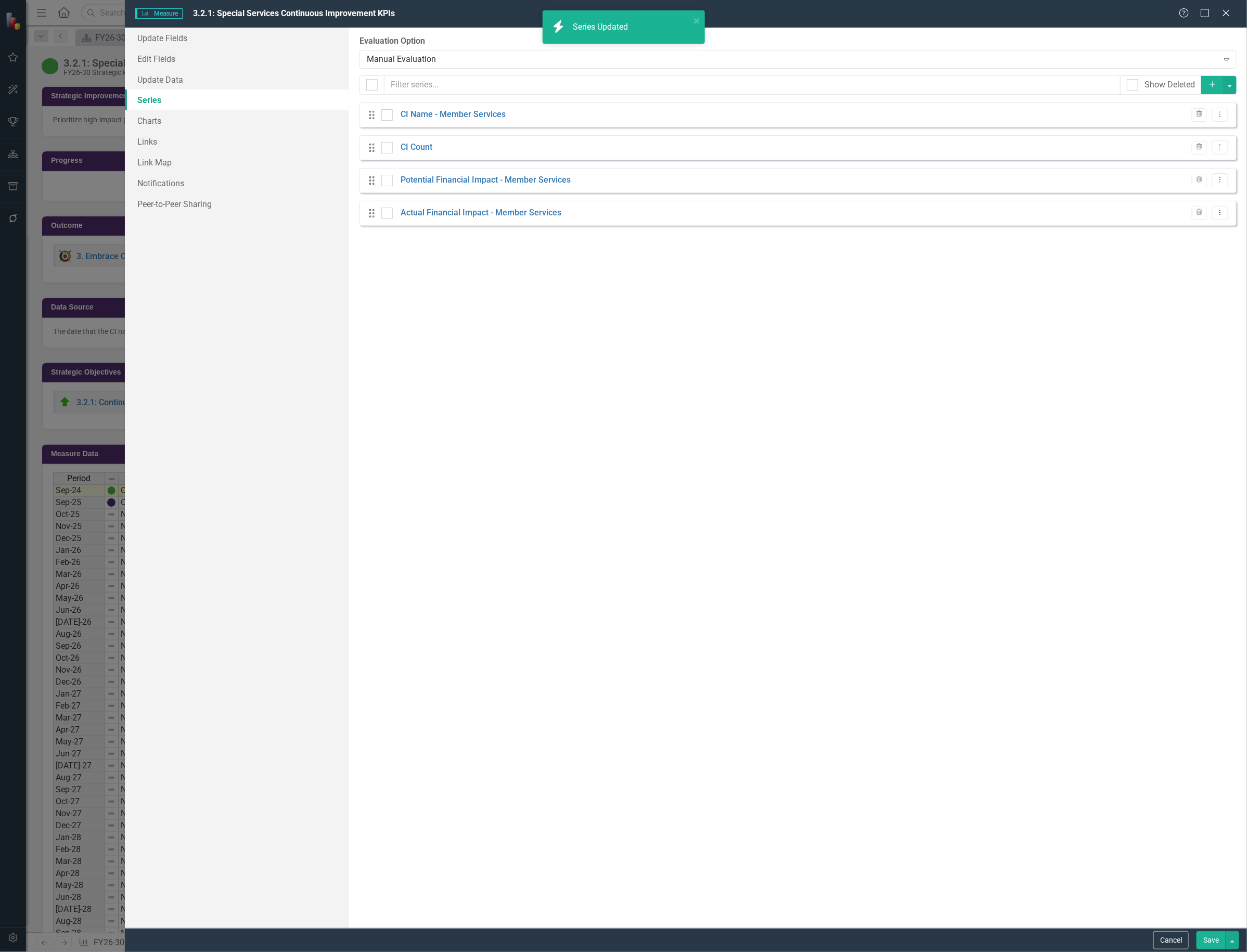
click at [1208, 937] on button "Save" at bounding box center [1211, 940] width 29 height 18
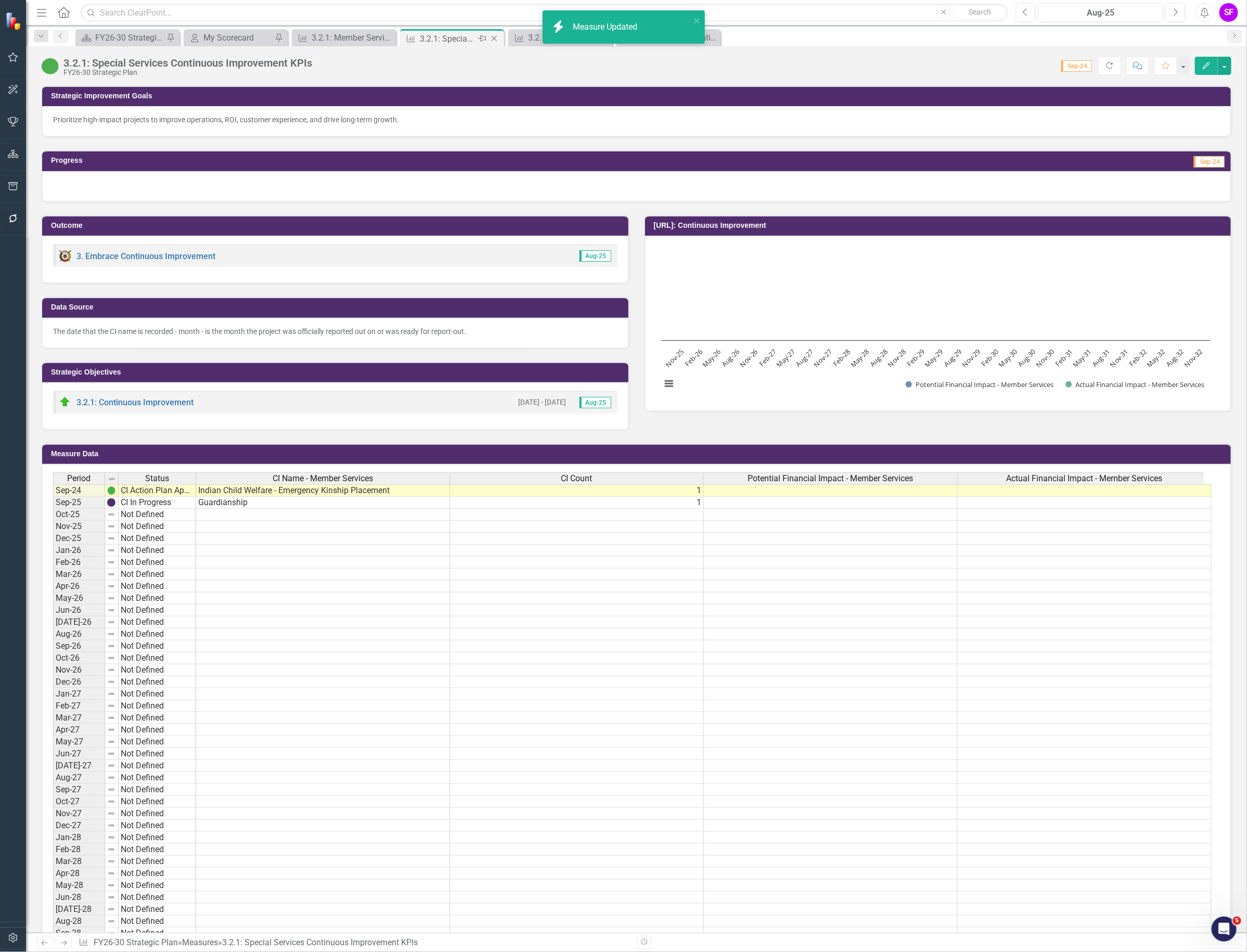
click at [494, 38] on icon "Close" at bounding box center [494, 38] width 11 height 9
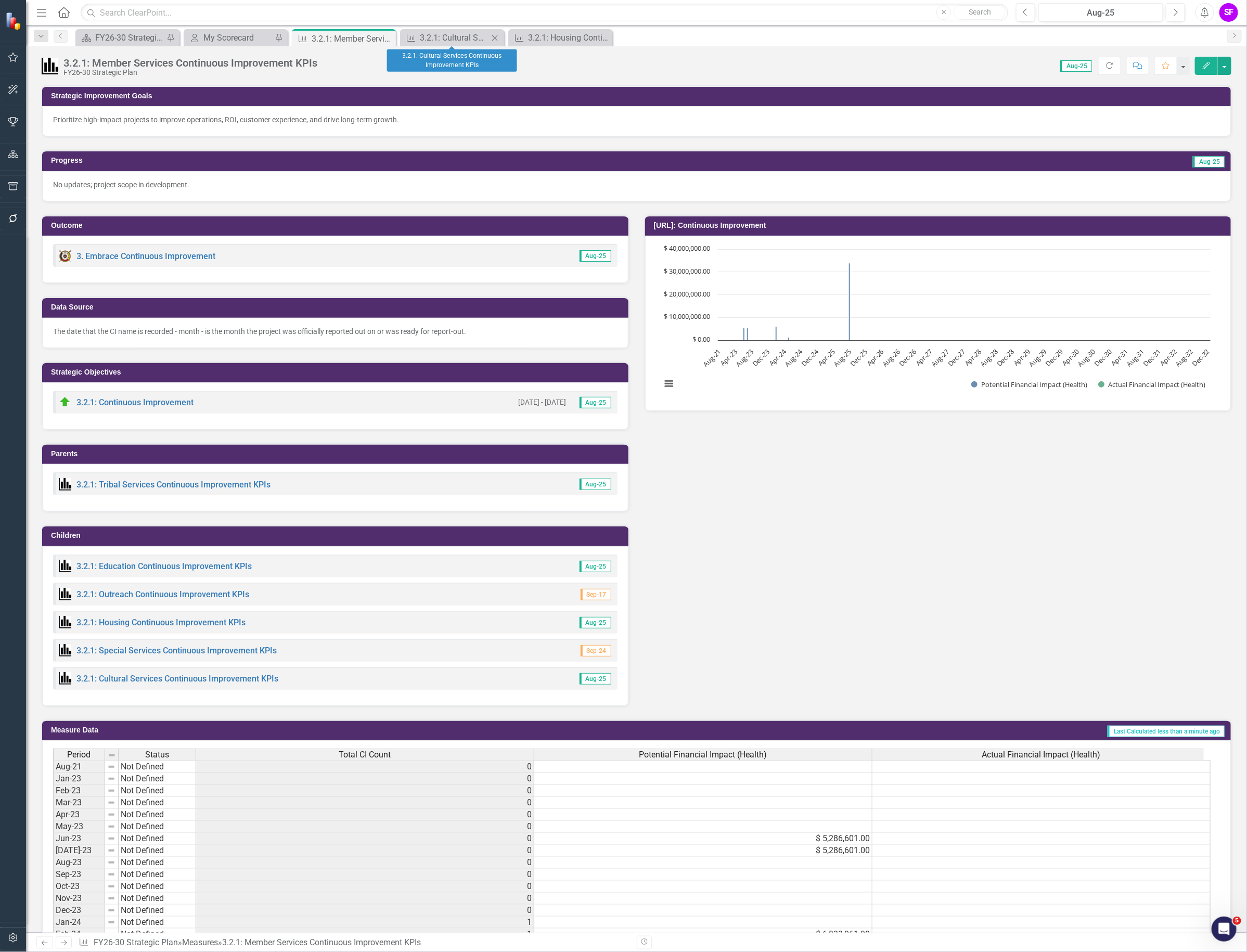
click at [460, 30] on div "Measure 3.2.1: Cultural Services Continuous Improvement KPIs Close" at bounding box center [452, 38] width 104 height 17
click at [457, 39] on div "3.2.1: Cultural Services Continuous Improvement KPIs" at bounding box center [454, 37] width 69 height 13
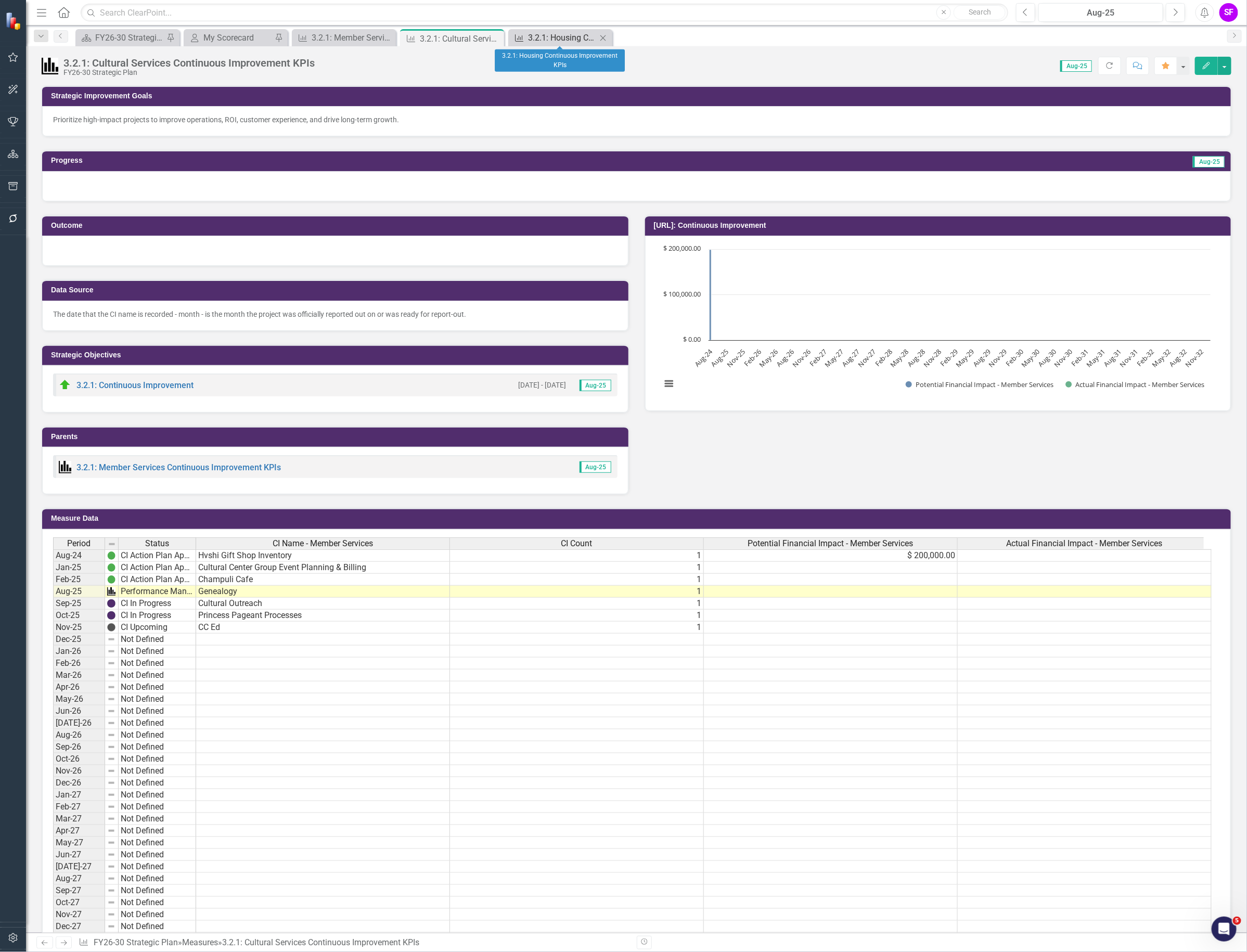
click at [547, 32] on div "3.2.1: Housing Continuous Improvement KPIs" at bounding box center [562, 37] width 69 height 13
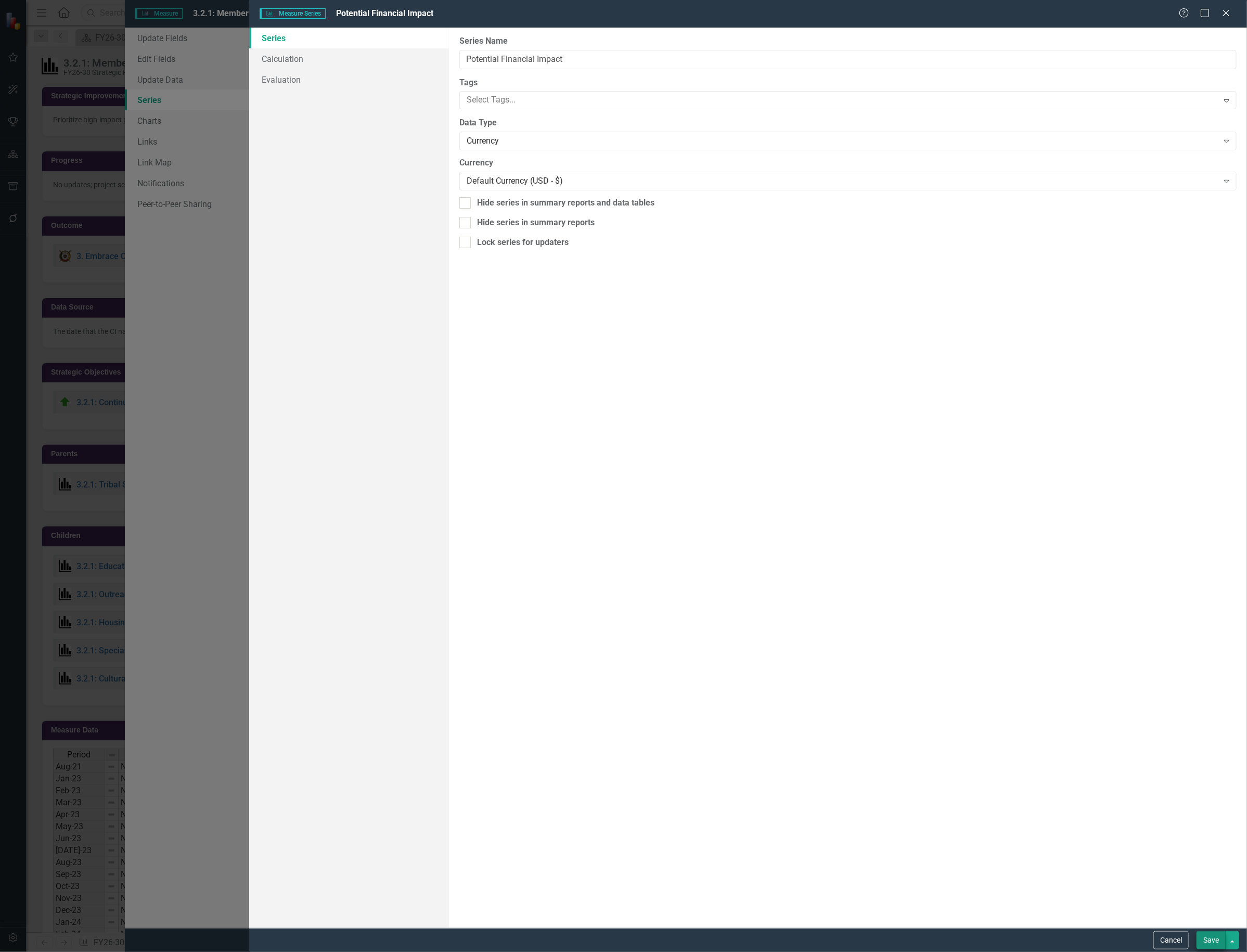
type input "Potential Financial Impact"
click at [1209, 938] on button "Save" at bounding box center [1211, 940] width 29 height 18
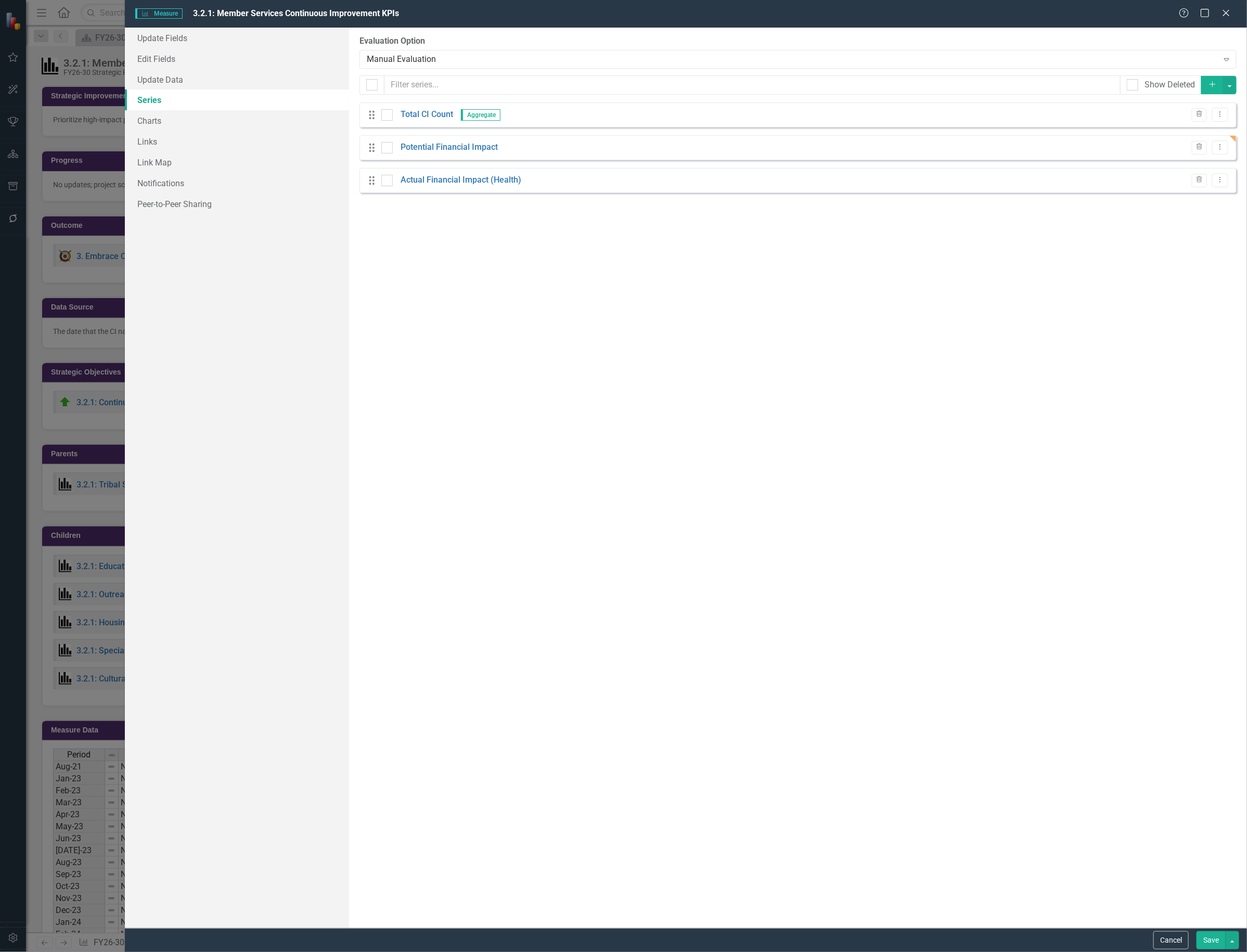
click at [1204, 939] on button "Save" at bounding box center [1211, 940] width 29 height 18
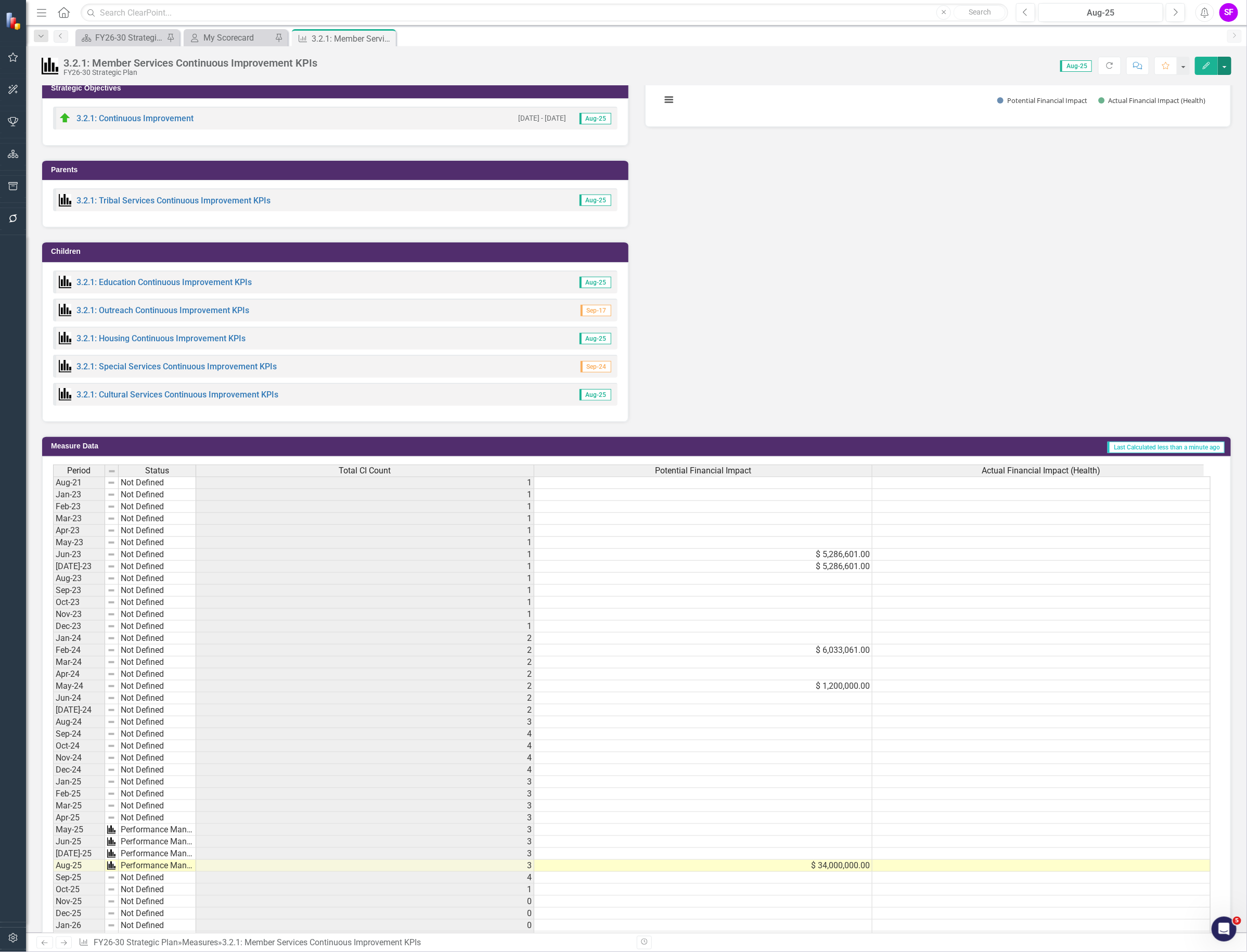
scroll to position [260, 0]
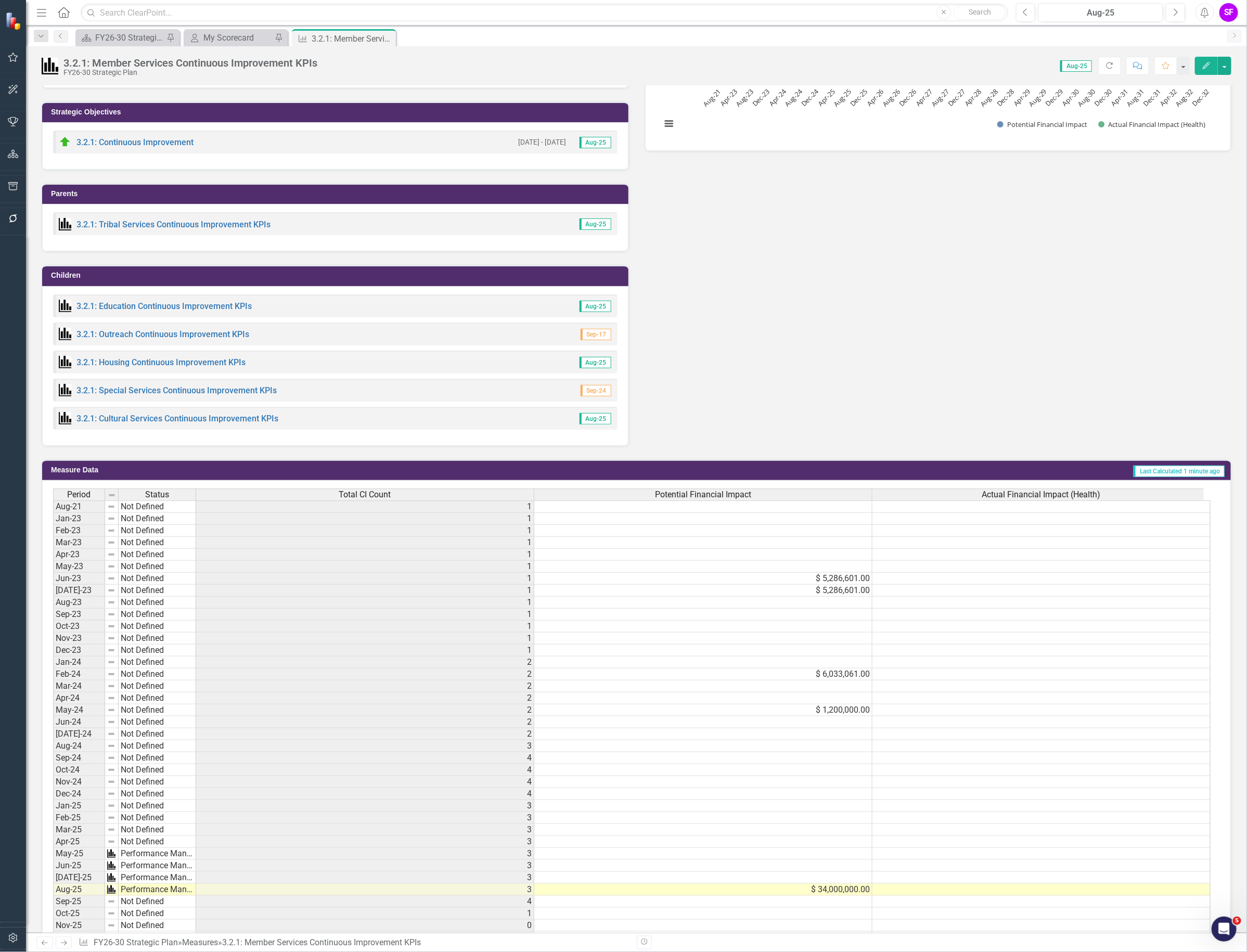
click at [833, 582] on td "$ 5,286,601.00" at bounding box center [703, 579] width 338 height 12
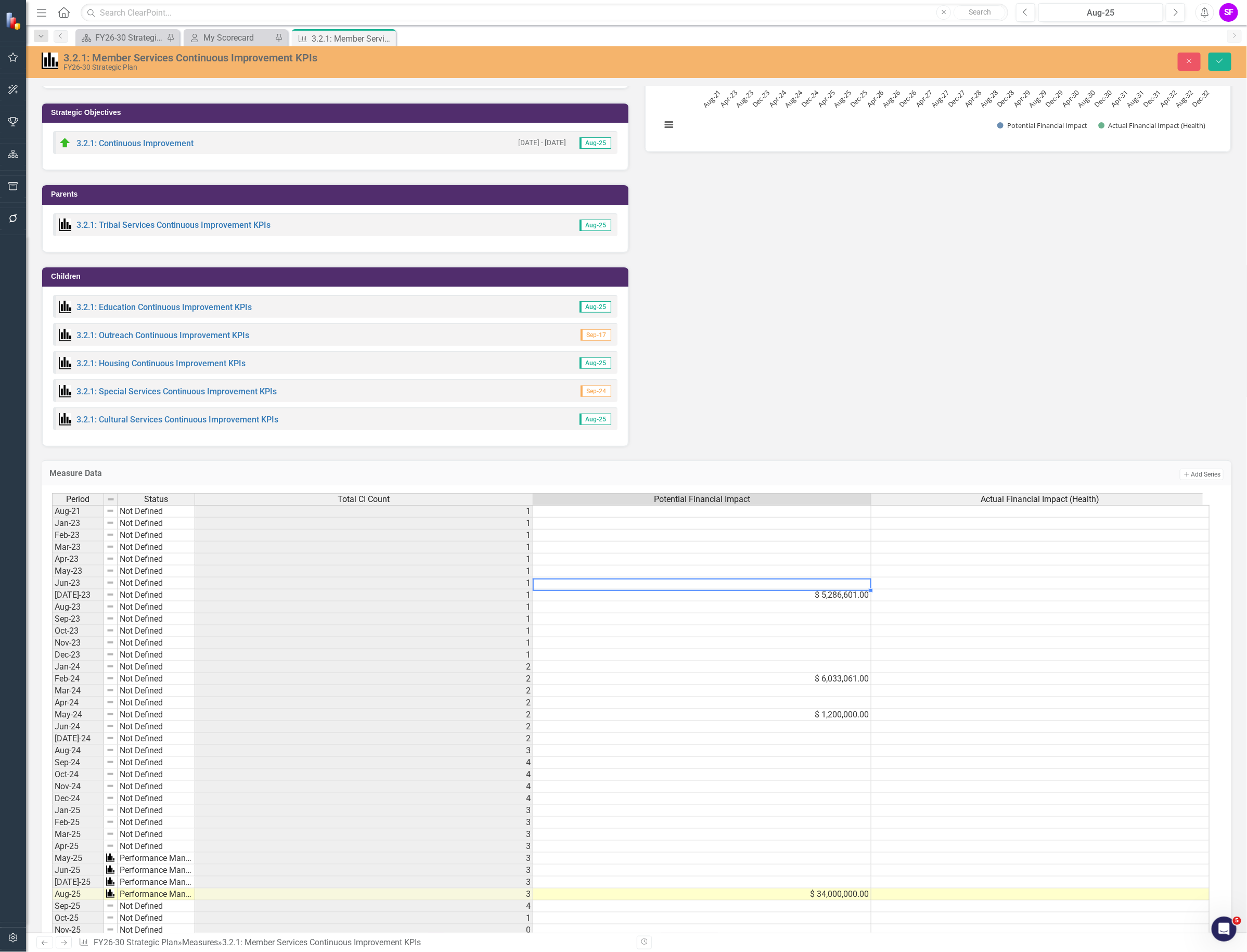
click at [822, 598] on td "$ 5,286,601.00" at bounding box center [702, 595] width 338 height 12
click at [815, 683] on td "$ 6,033,061.00" at bounding box center [704, 679] width 339 height 12
click at [815, 718] on td "$ 1,200,000.00" at bounding box center [704, 714] width 339 height 12
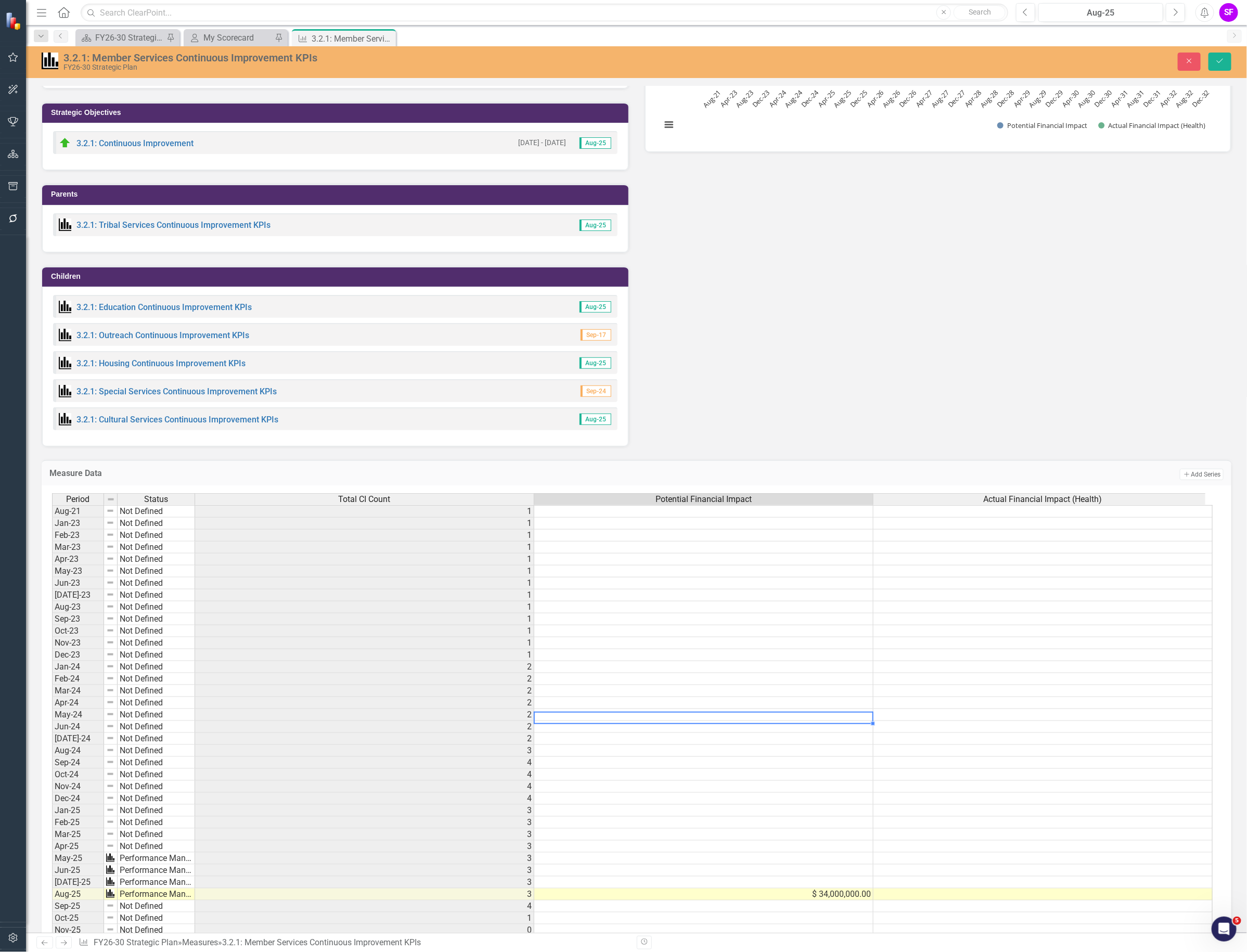
click at [810, 898] on td "$ 34,000,000.00" at bounding box center [704, 895] width 339 height 12
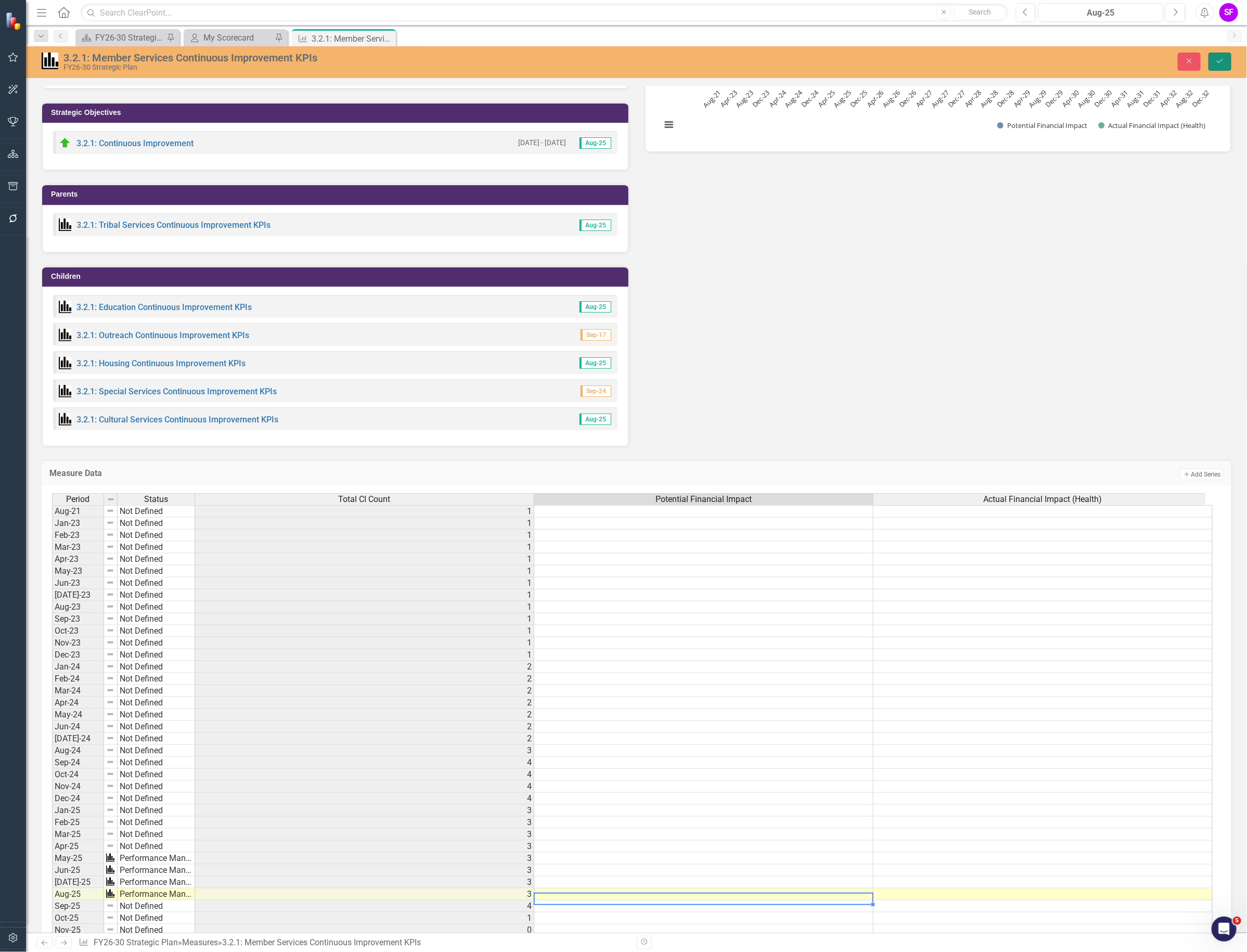
click at [1218, 62] on icon "Save" at bounding box center [1221, 61] width 10 height 8
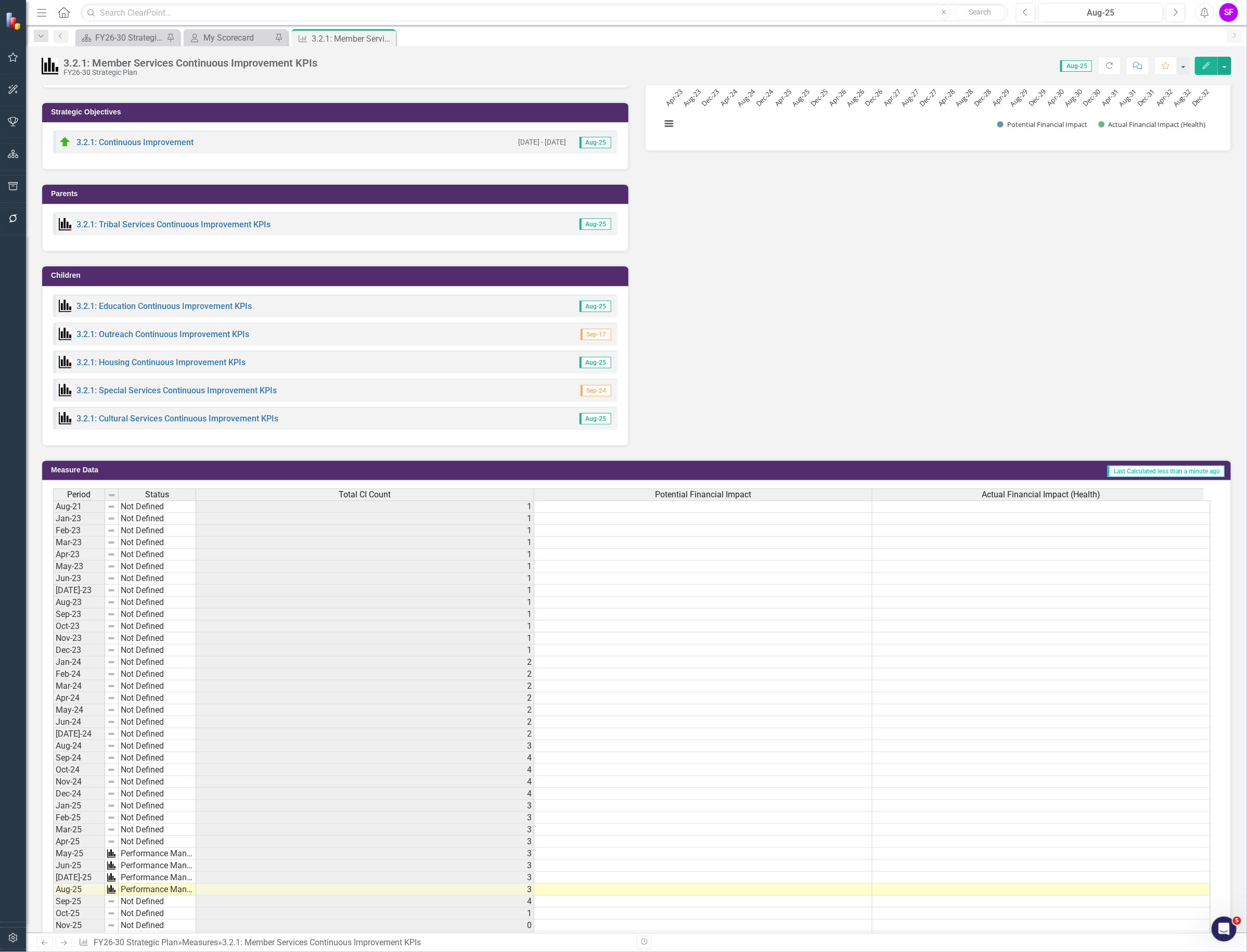
scroll to position [0, 0]
click at [227, 303] on link "3.2.1: Education Continuous Improvement KPIs" at bounding box center [164, 306] width 176 height 10
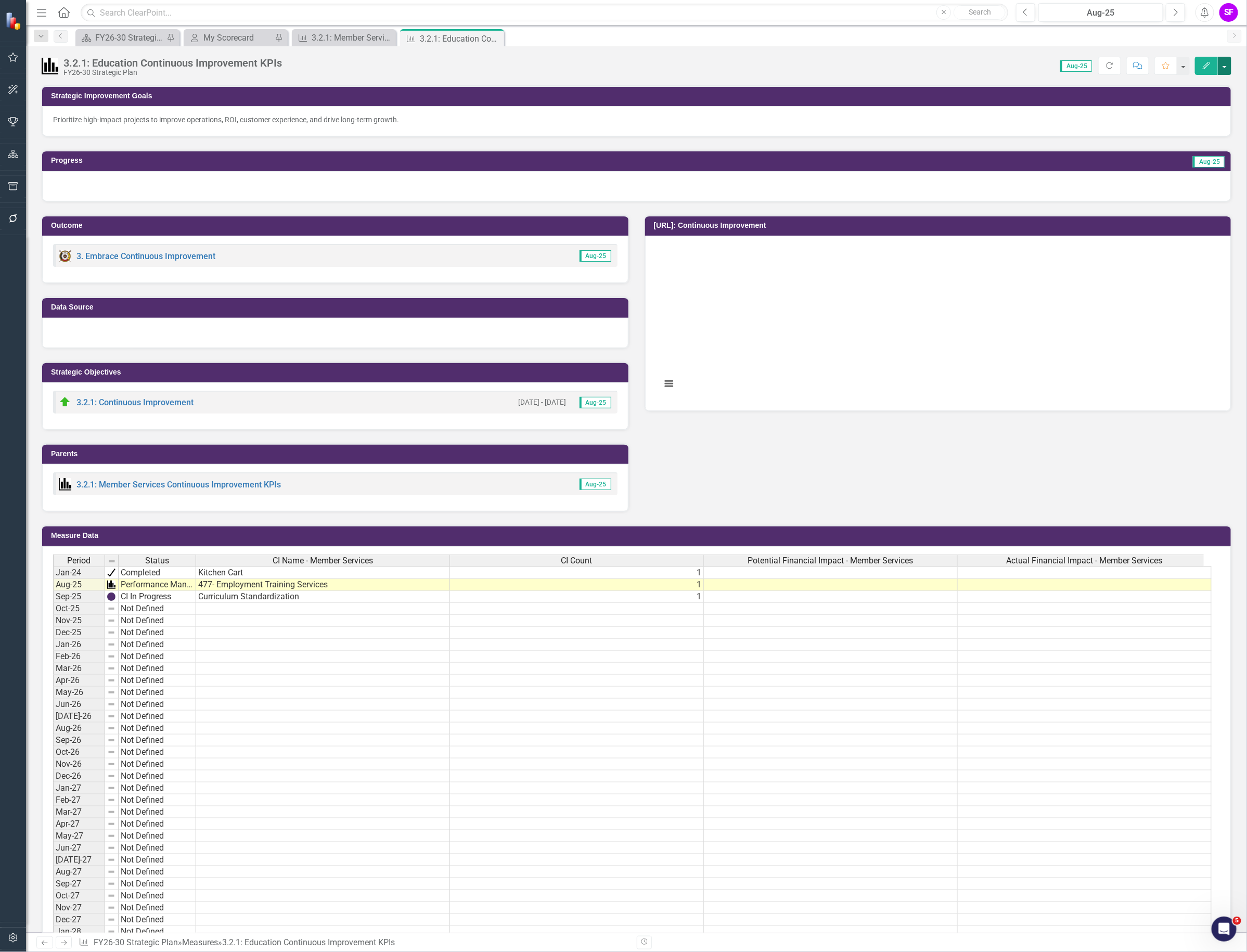
click at [1230, 63] on button "button" at bounding box center [1225, 65] width 14 height 18
click at [1189, 86] on link "Edit Edit Measure" at bounding box center [1180, 85] width 102 height 19
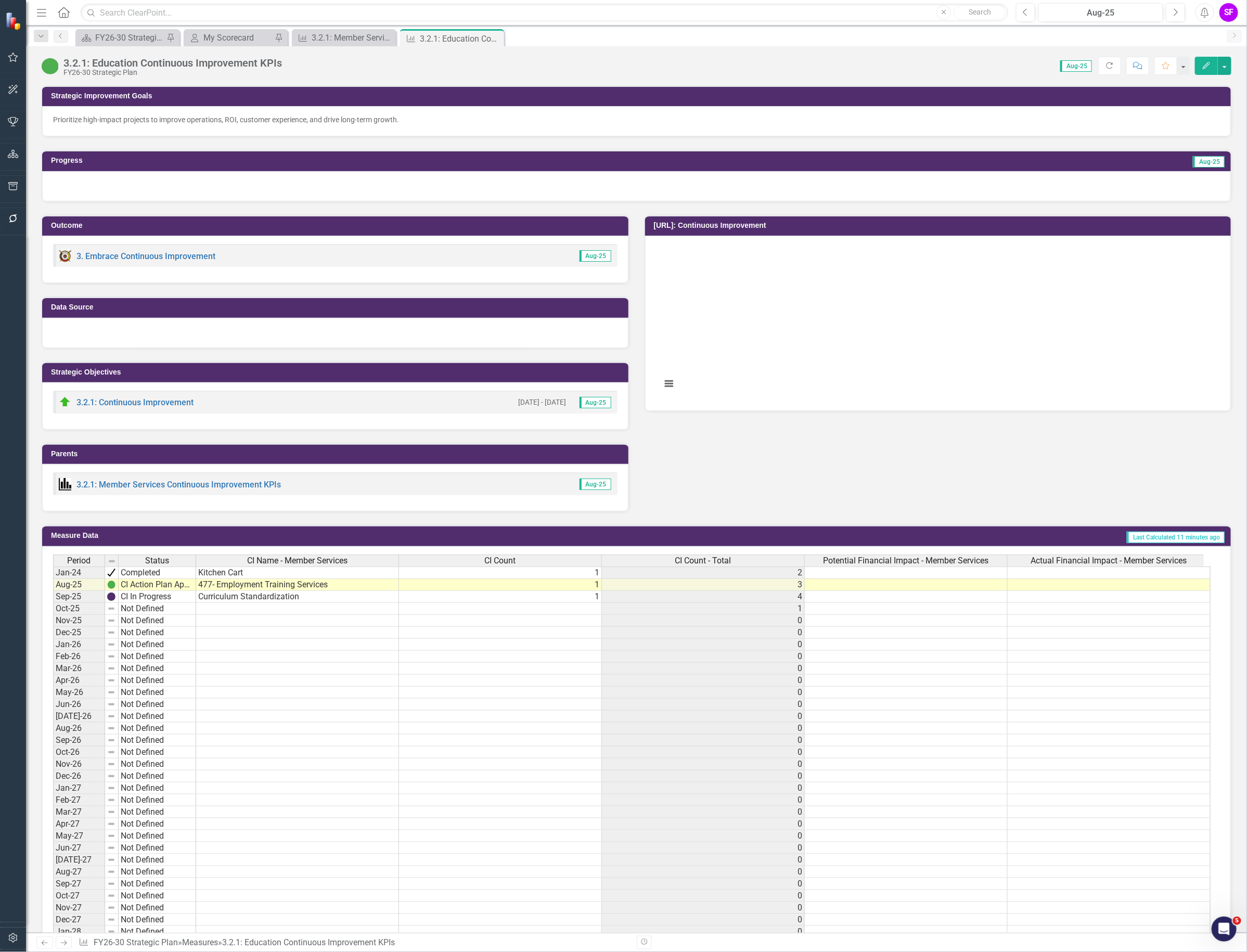
click at [5, 221] on button "button" at bounding box center [14, 219] width 23 height 22
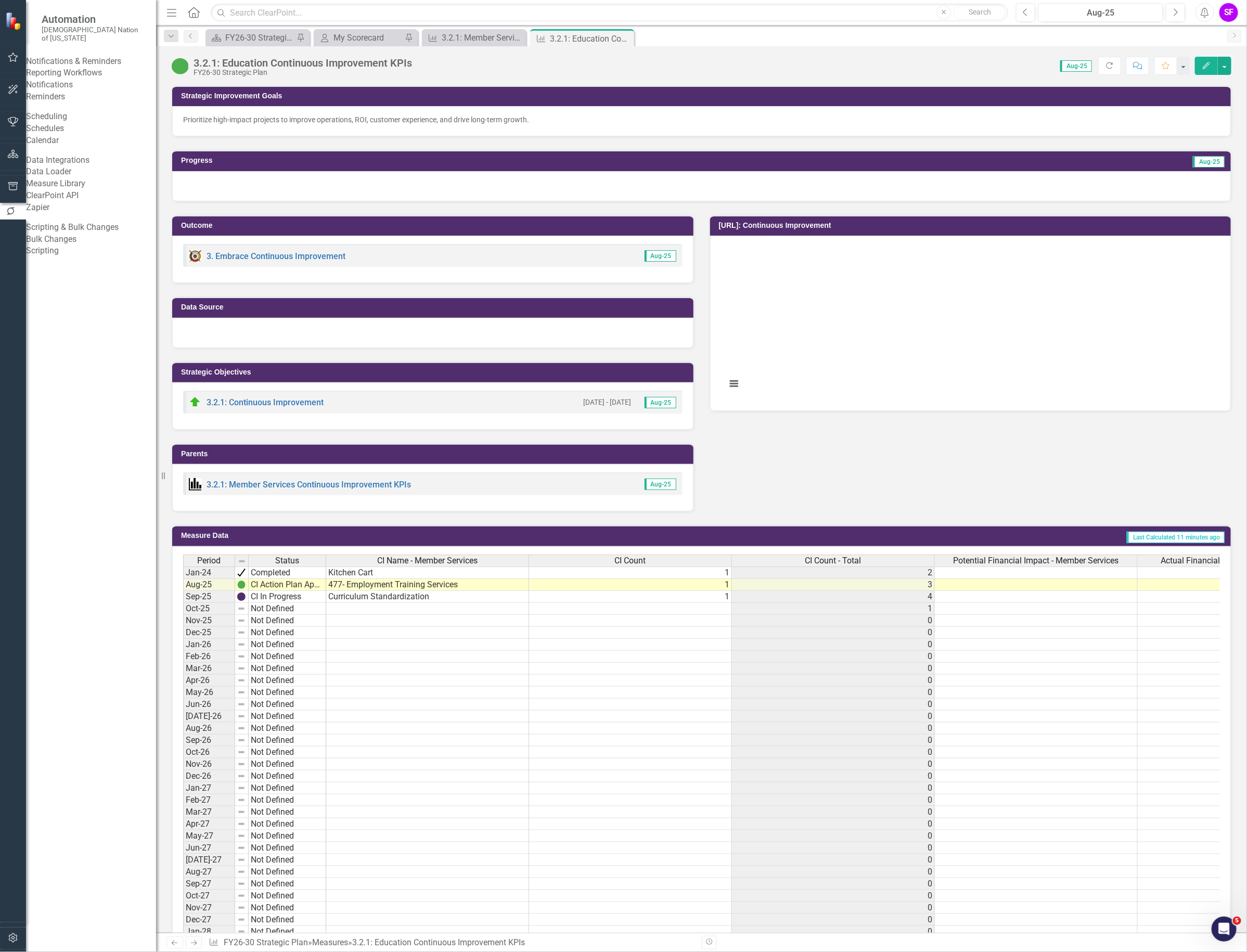
click at [16, 190] on button "button" at bounding box center [14, 186] width 23 height 22
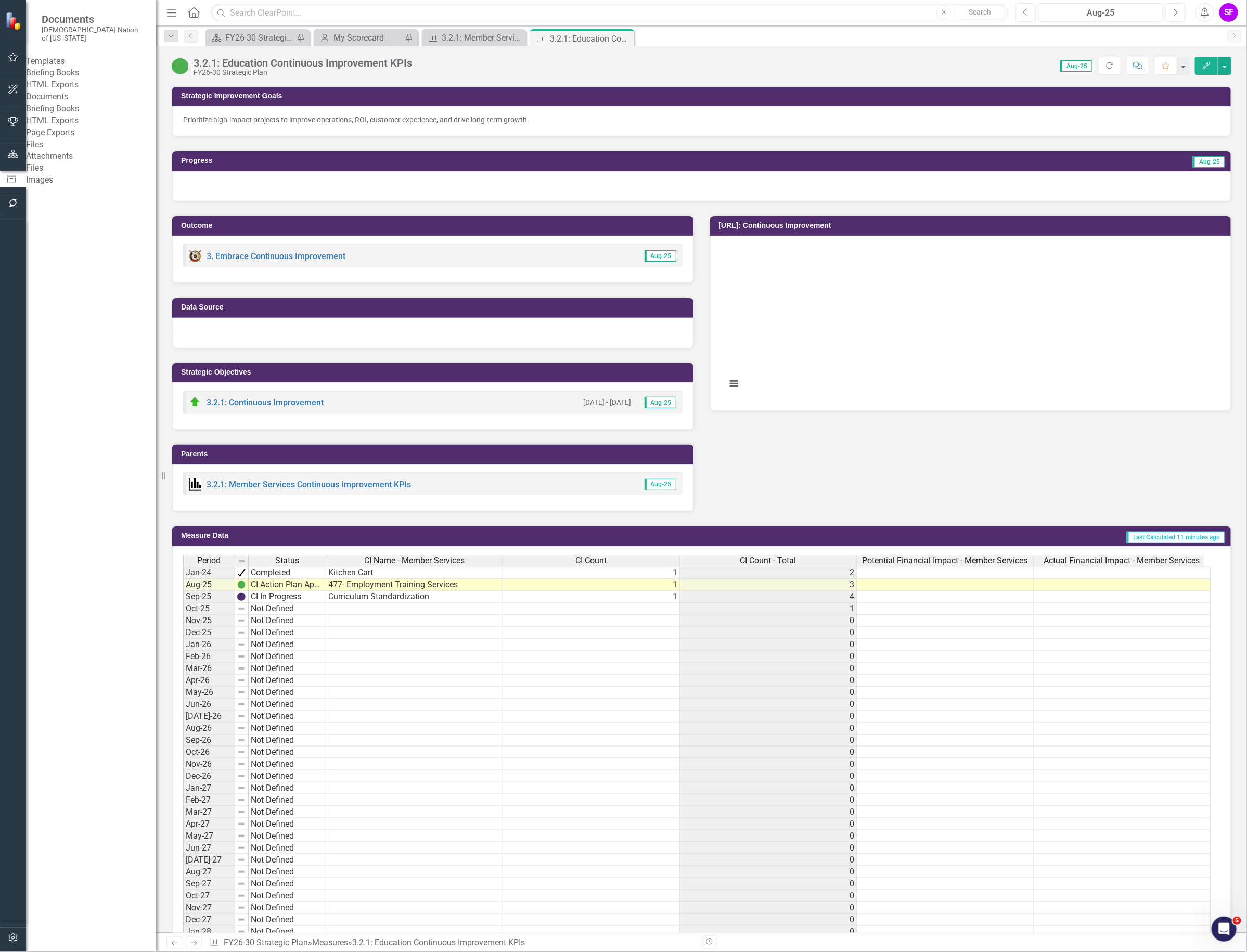
click at [80, 91] on link "HTML Exports" at bounding box center [91, 85] width 130 height 12
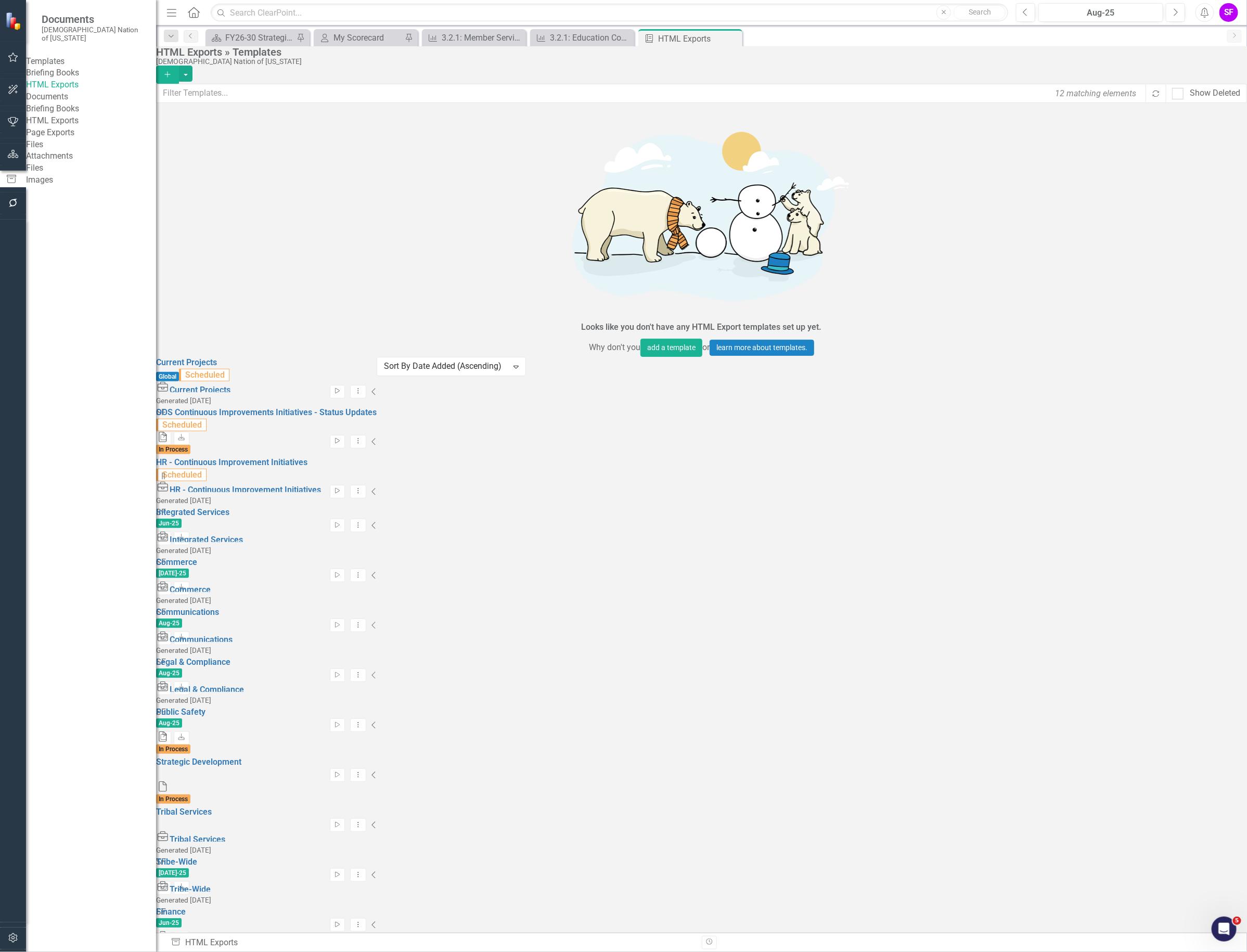
click at [377, 571] on icon "Collapse" at bounding box center [373, 575] width 5 height 9
click at [168, 635] on icon "Link" at bounding box center [164, 638] width 8 height 6
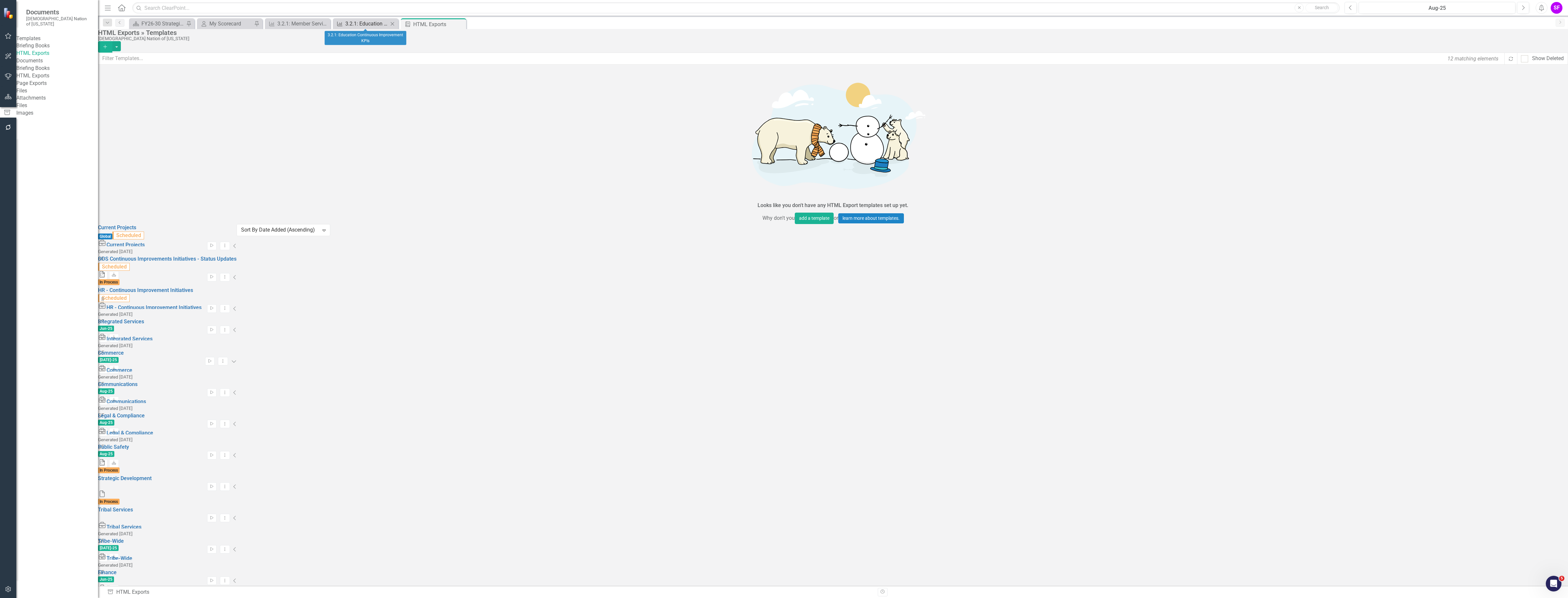
click at [338, 25] on icon "Measure" at bounding box center [340, 24] width 7 height 5
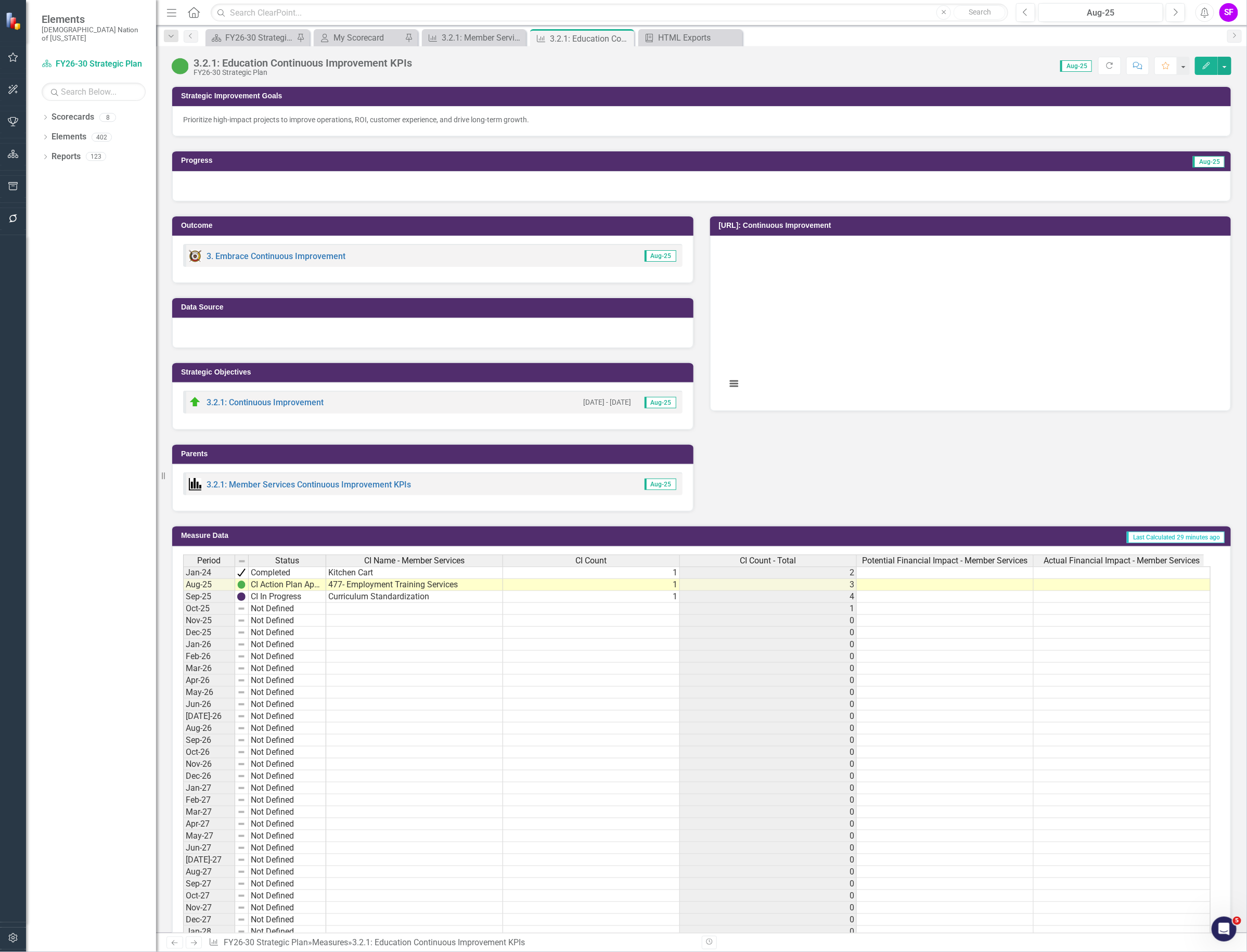
click at [329, 478] on div "3.2.1: Member Services Continuous Improvement KPIs" at bounding box center [300, 484] width 222 height 13
click at [323, 482] on link "3.2.1: Member Services Continuous Improvement KPIs" at bounding box center [308, 485] width 205 height 10
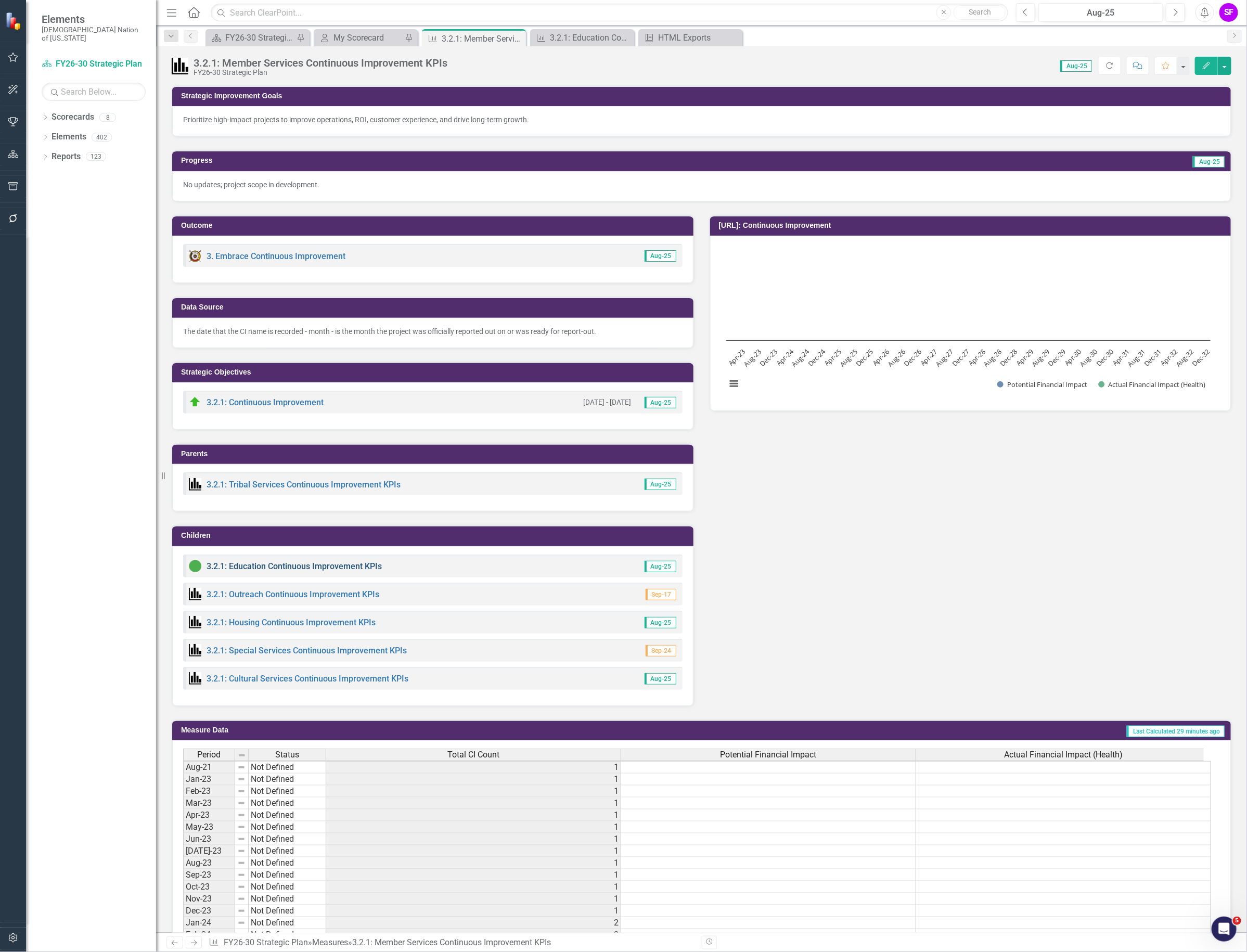
click at [233, 565] on link "3.2.1: Education Continuous Improvement KPIs" at bounding box center [294, 566] width 176 height 10
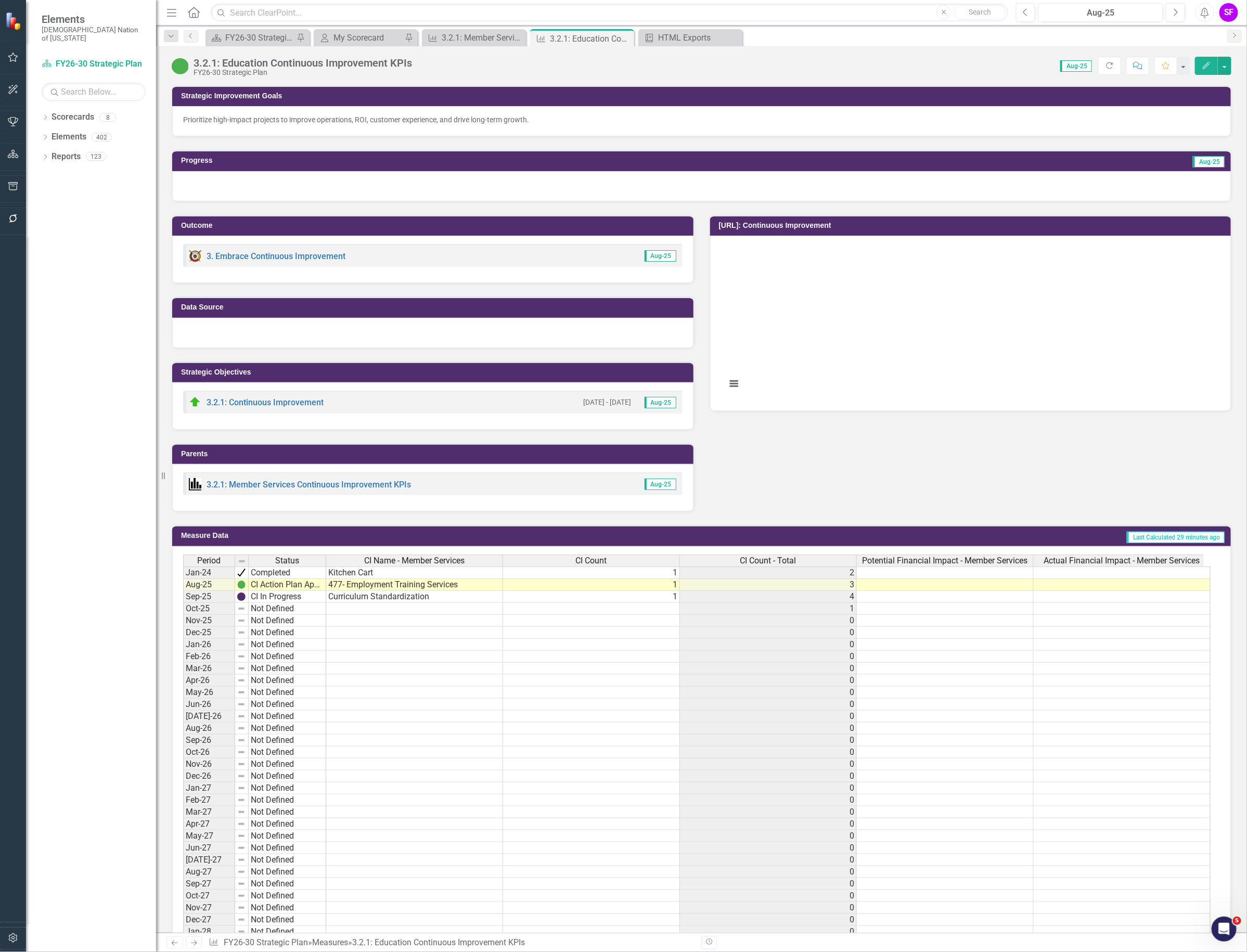
click at [180, 68] on img at bounding box center [179, 66] width 16 height 16
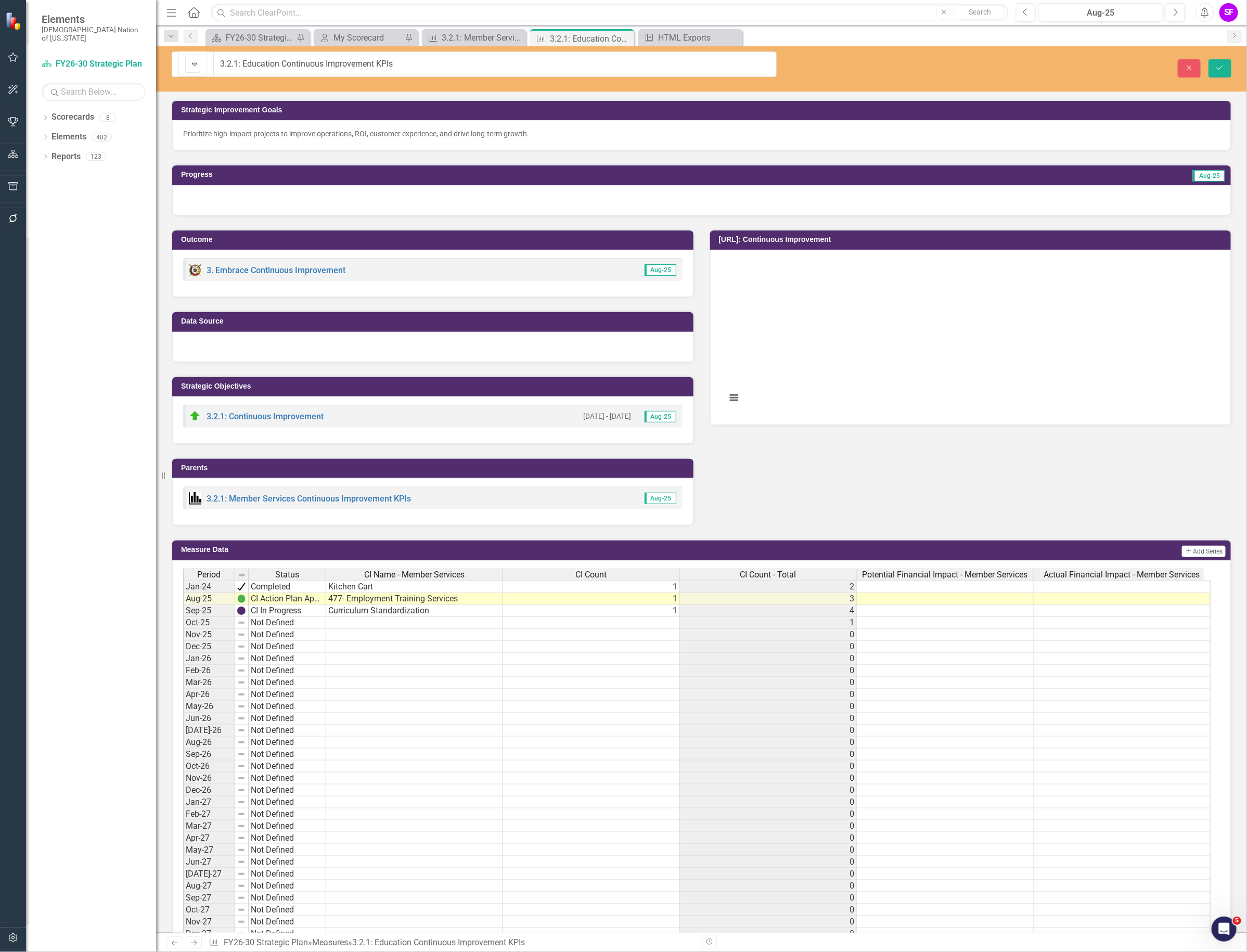
click at [187, 68] on div "CI Action Plan Approved/In Progress" at bounding box center [188, 63] width 2 height 15
click at [1209, 61] on button "Save" at bounding box center [1221, 68] width 23 height 18
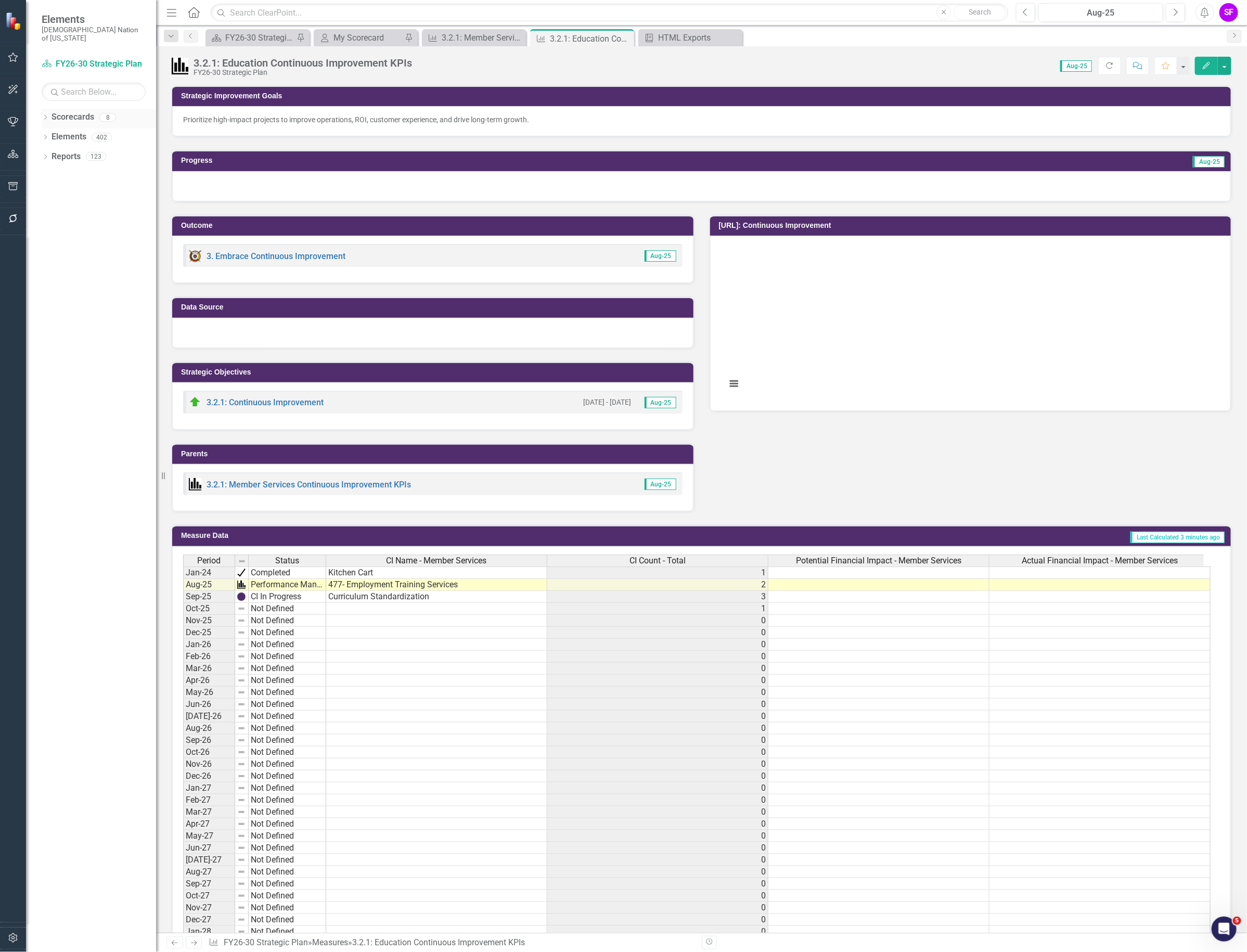
click at [54, 111] on link "Scorecards" at bounding box center [73, 117] width 43 height 12
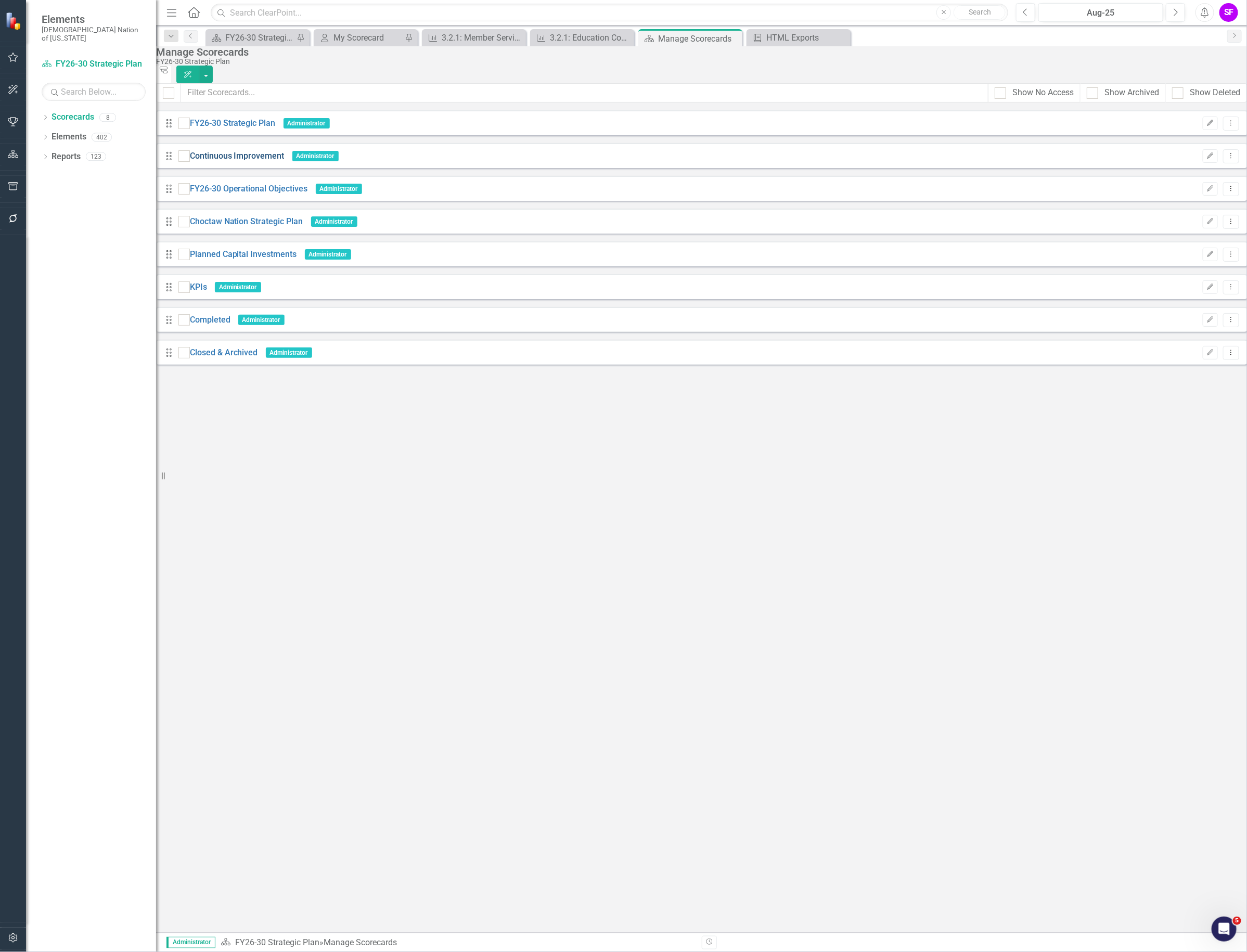
click at [273, 155] on link "Continuous Improvement" at bounding box center [238, 156] width 95 height 12
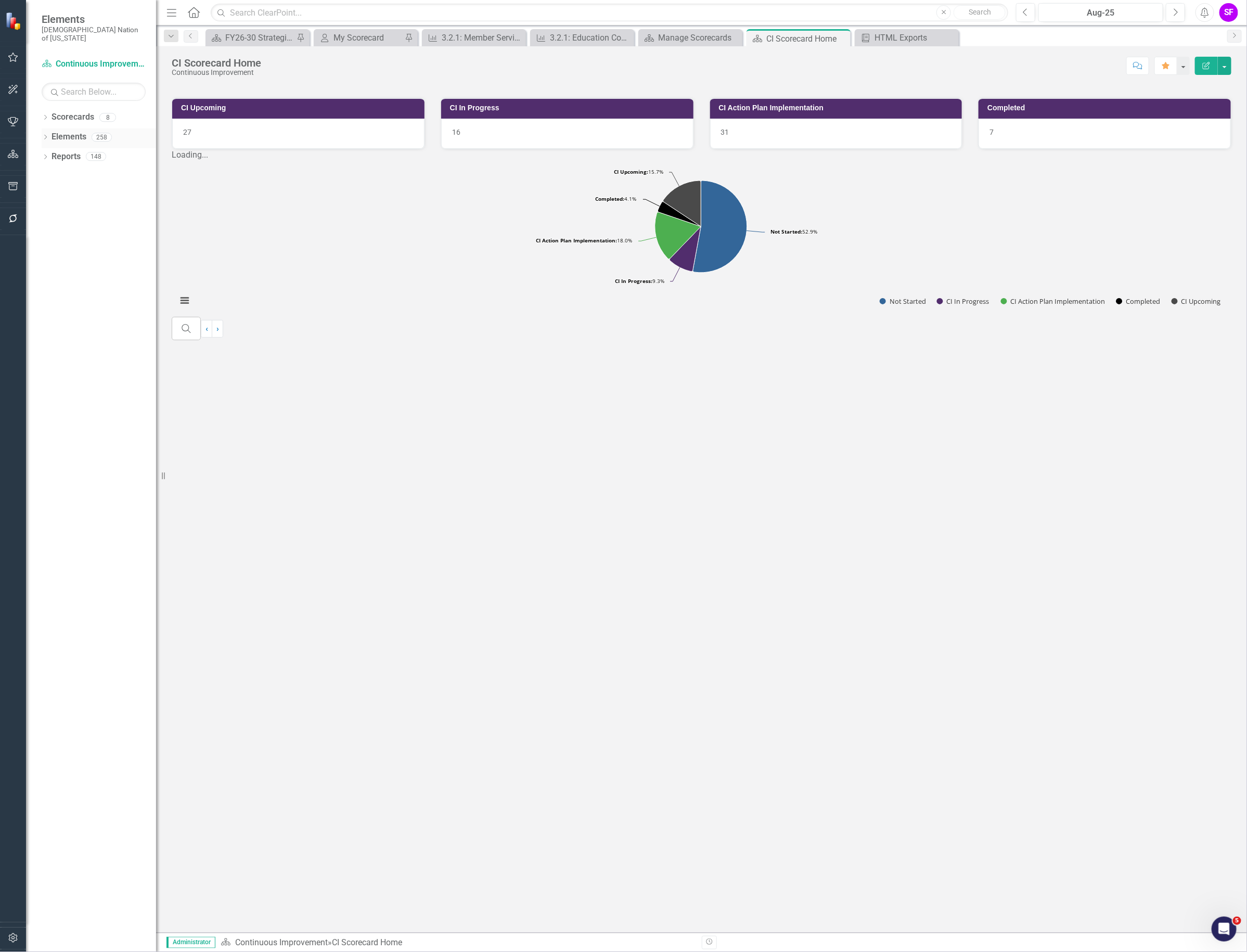
click at [66, 131] on link "Elements" at bounding box center [69, 137] width 35 height 12
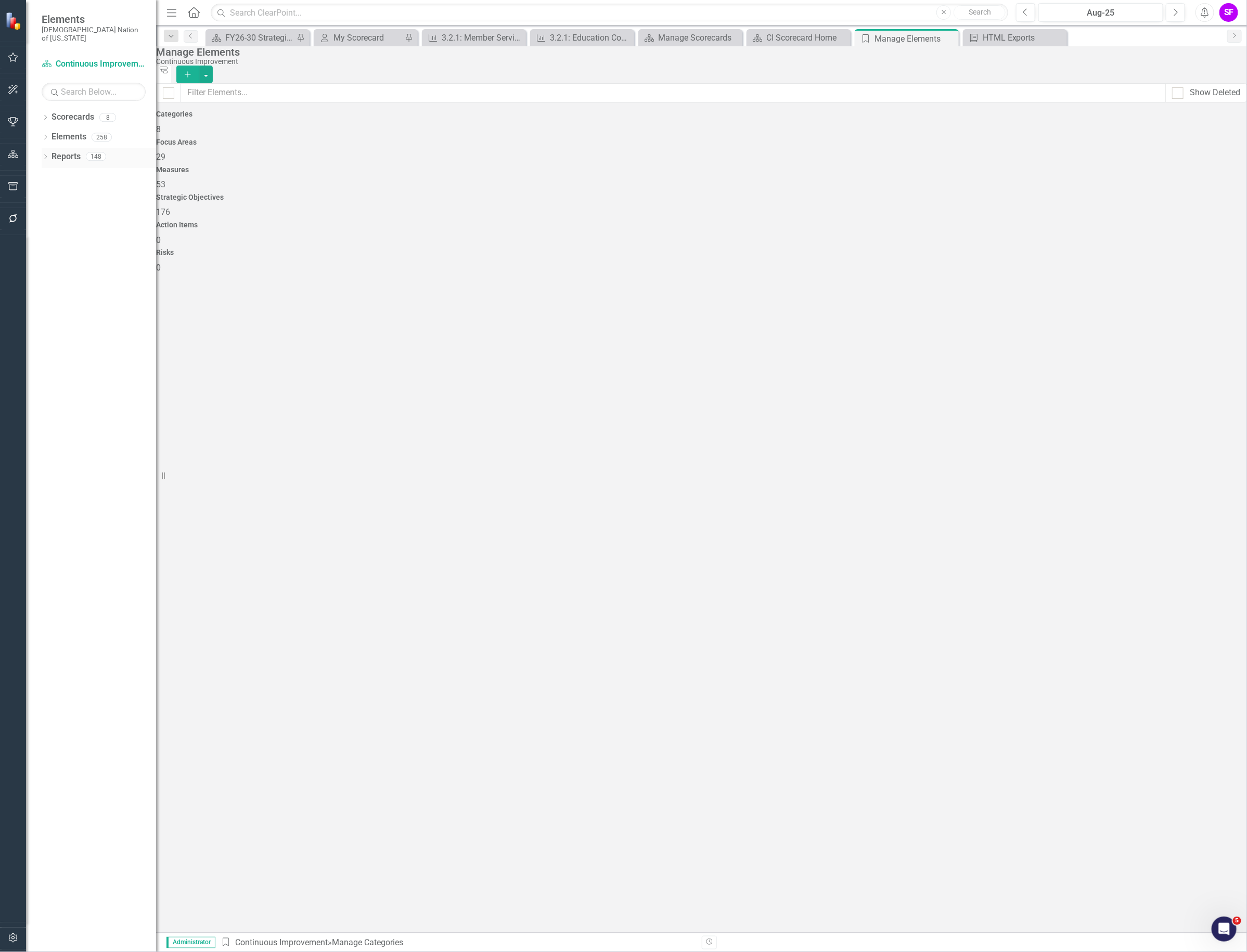
click at [68, 151] on link "Reports" at bounding box center [66, 157] width 29 height 12
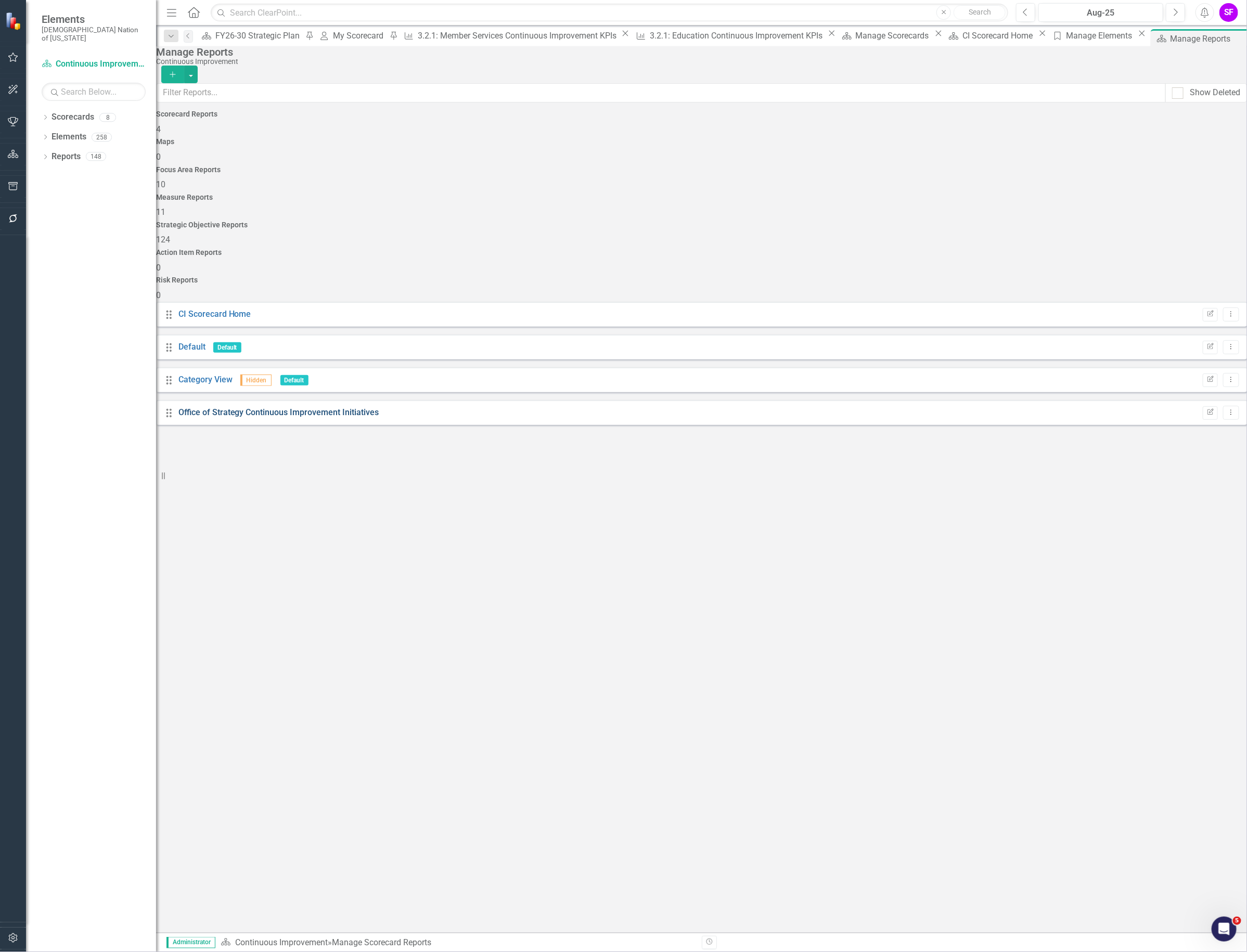
click at [297, 407] on link "Office of Strategy Continuous Improvement Initiatives" at bounding box center [278, 412] width 201 height 10
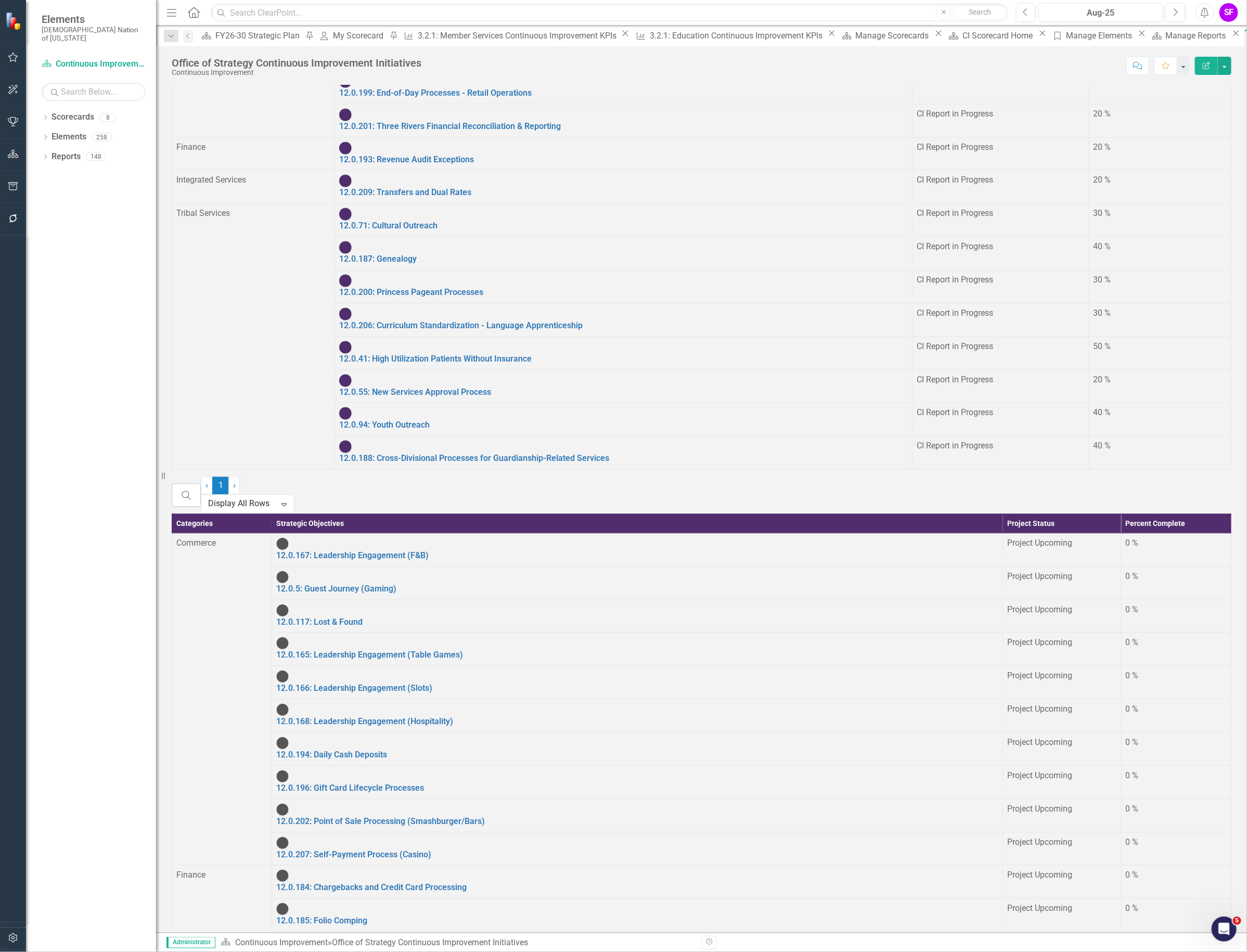
scroll to position [1353, 0]
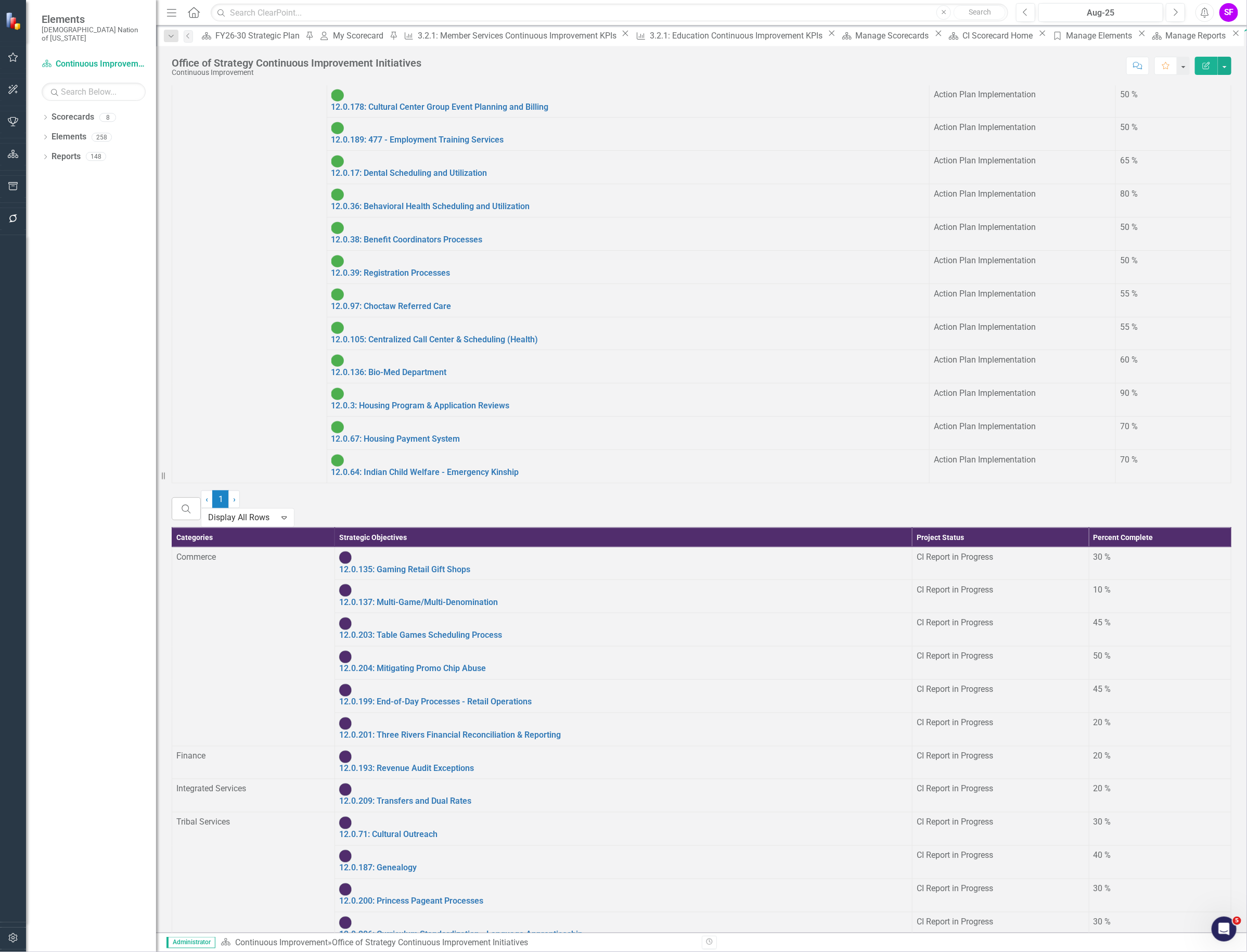
scroll to position [1040, 0]
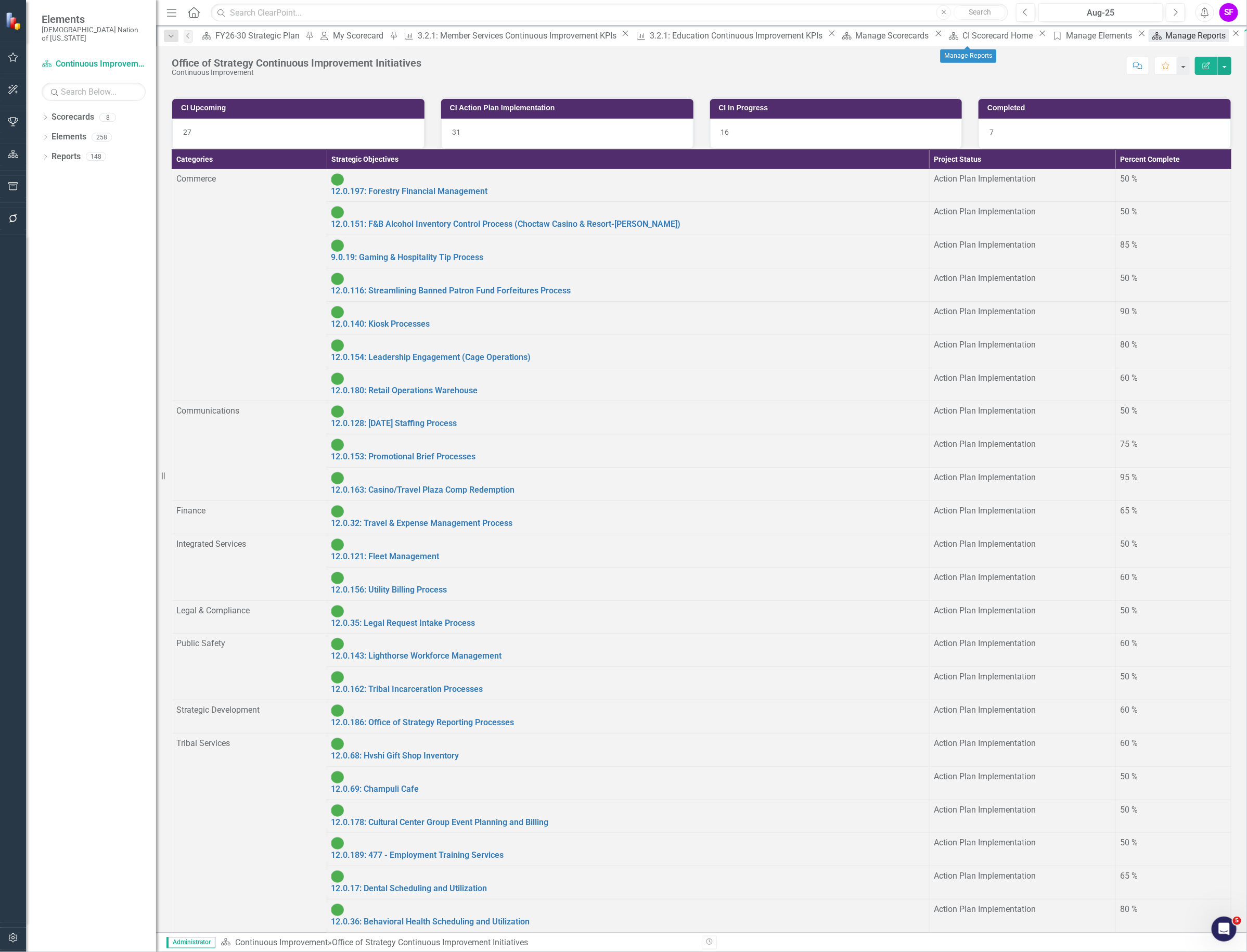
click at [1167, 37] on div "Manage Reports" at bounding box center [1198, 35] width 63 height 13
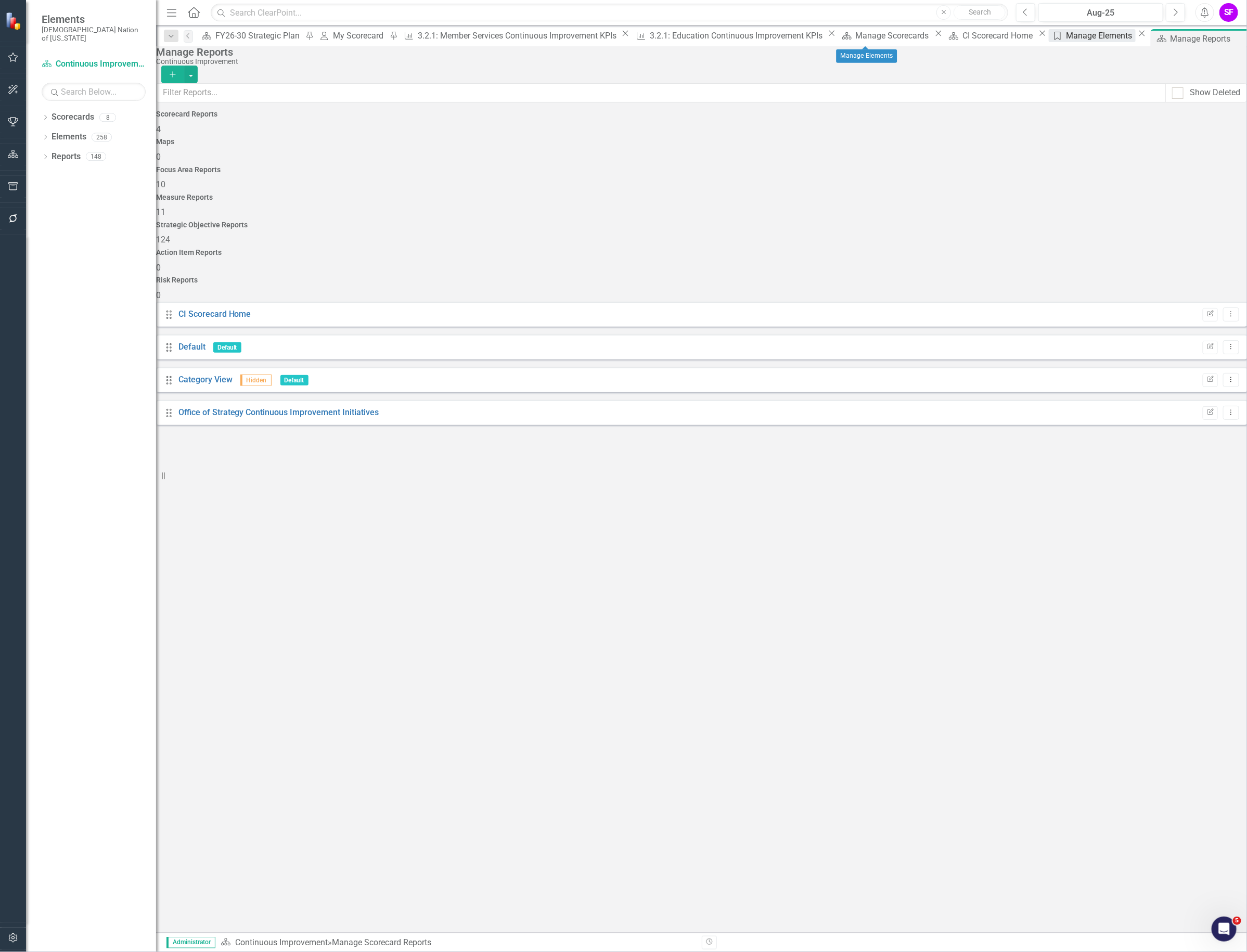
click at [1067, 39] on div "Manage Elements" at bounding box center [1101, 35] width 69 height 13
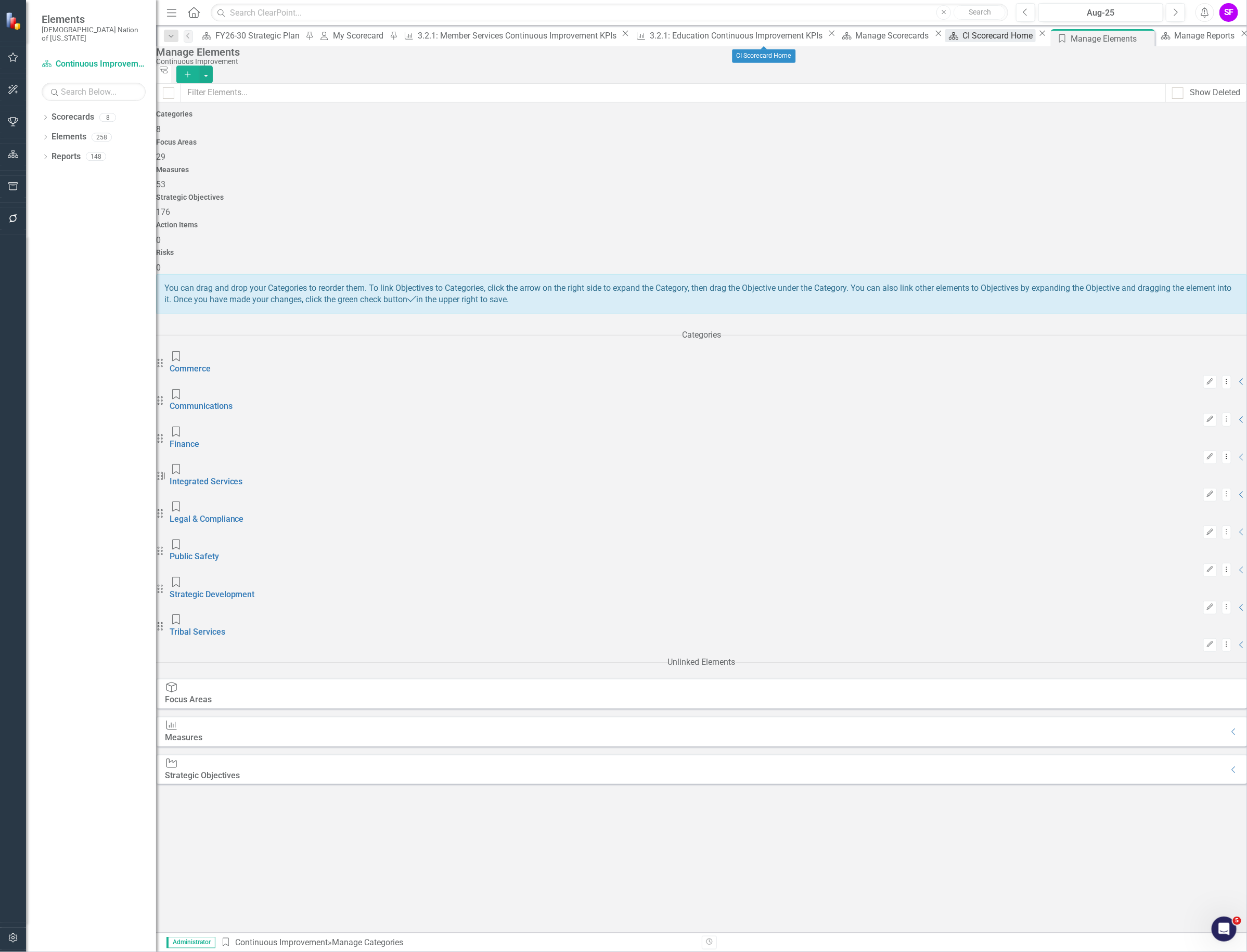
click at [963, 37] on div "CI Scorecard Home" at bounding box center [1000, 35] width 74 height 13
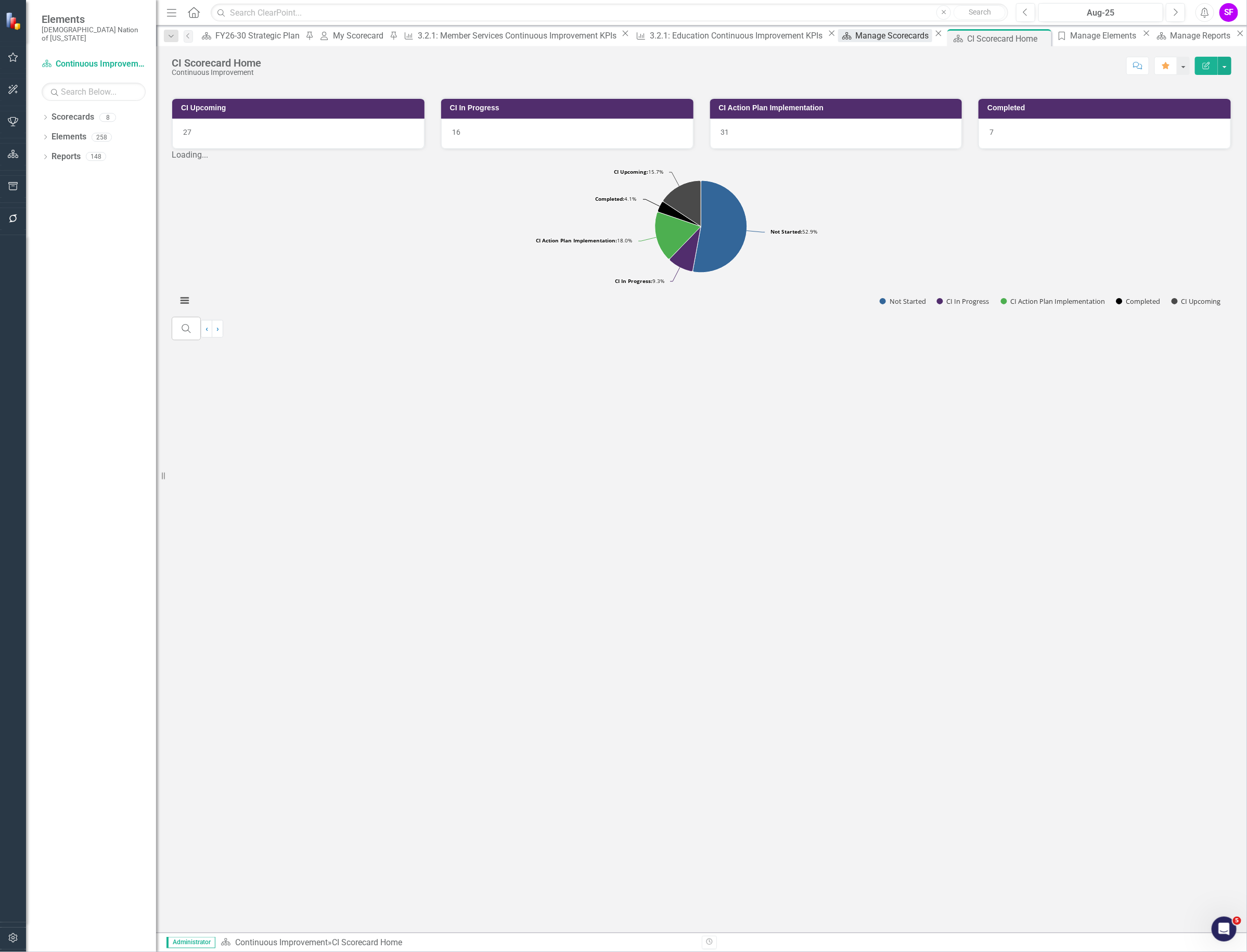
click at [855, 41] on div "Manage Scorecards" at bounding box center [893, 35] width 77 height 13
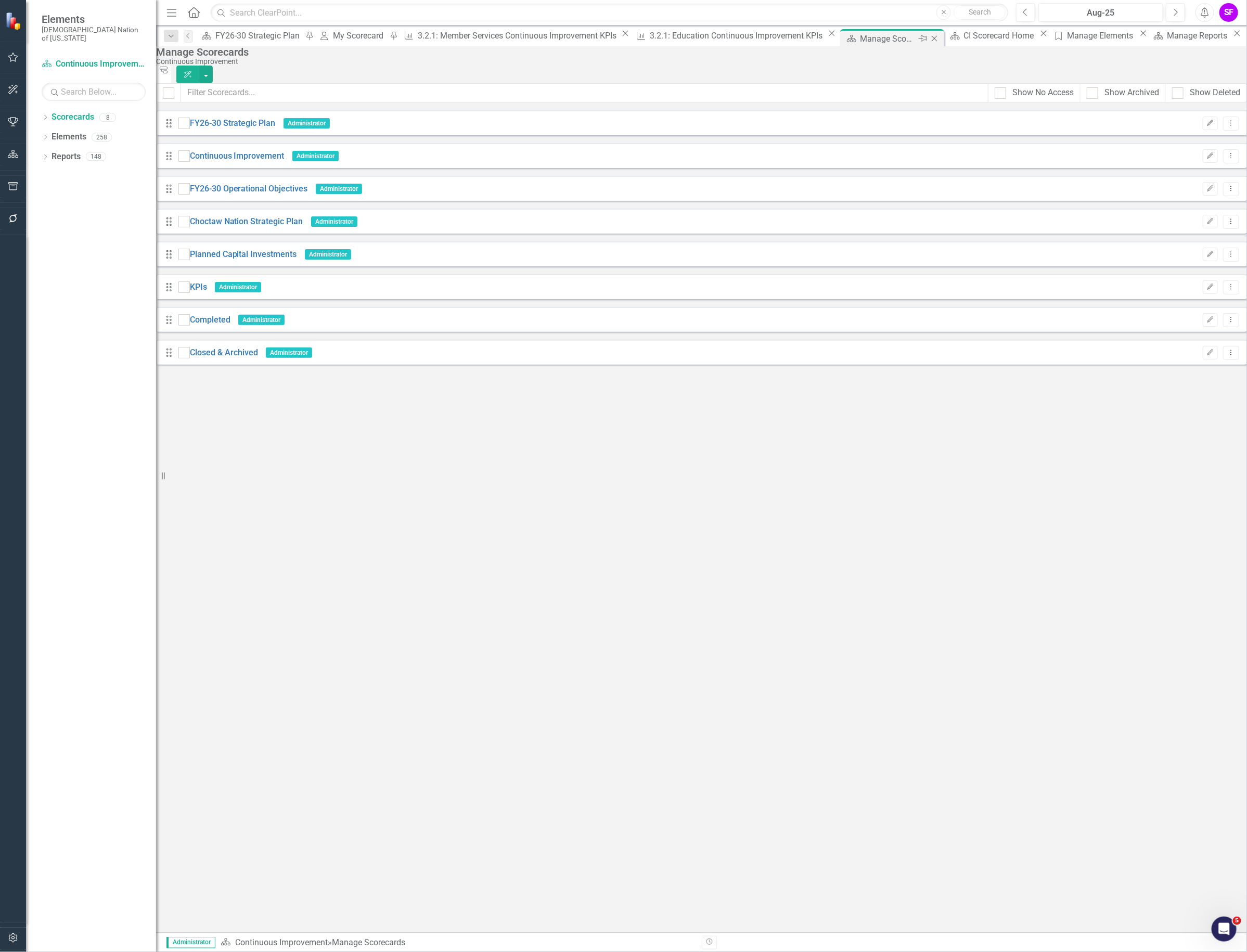
click at [929, 38] on icon "Close" at bounding box center [934, 38] width 11 height 9
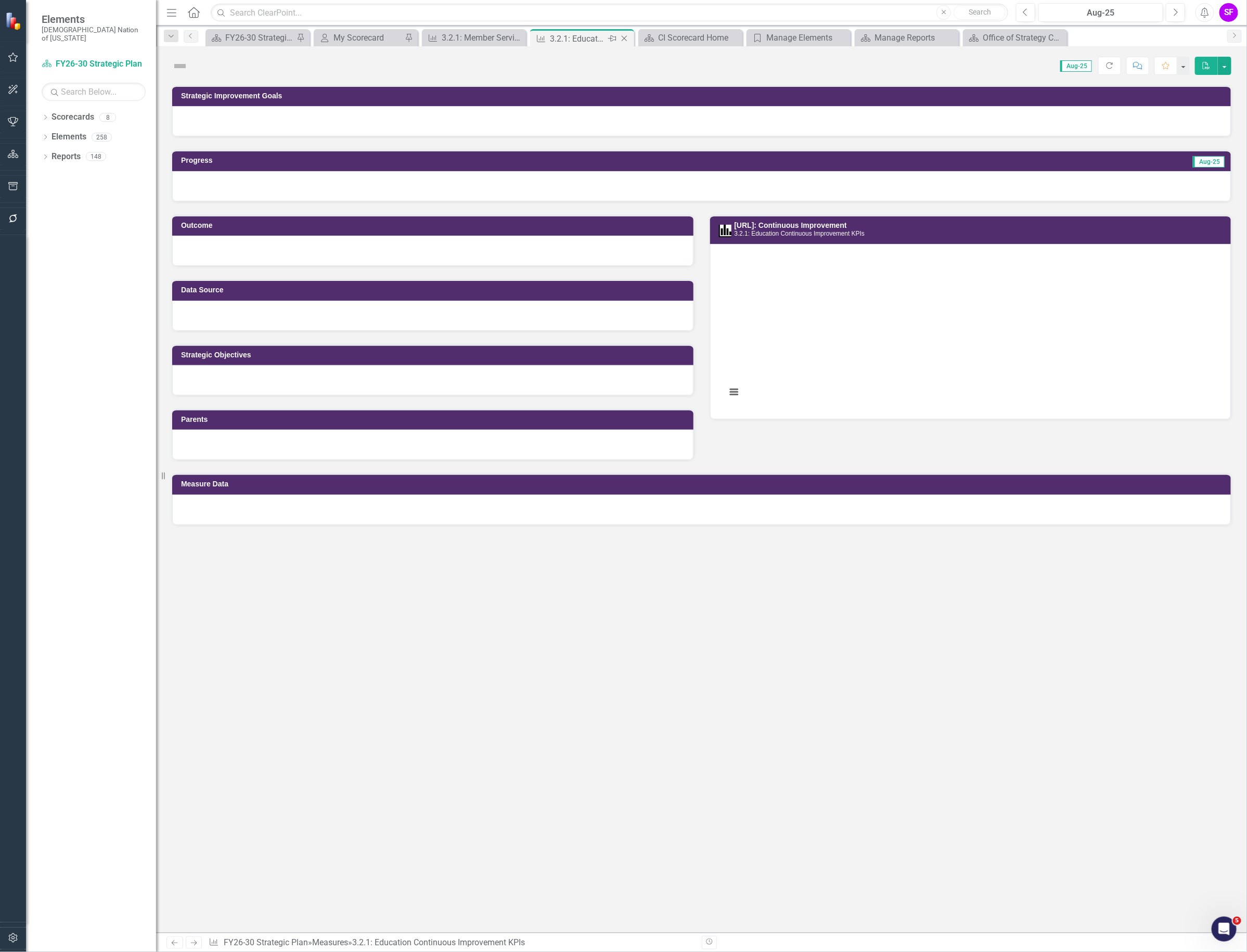
click at [578, 40] on div "3.2.1: Education Continuous Improvement KPIs" at bounding box center [577, 38] width 55 height 13
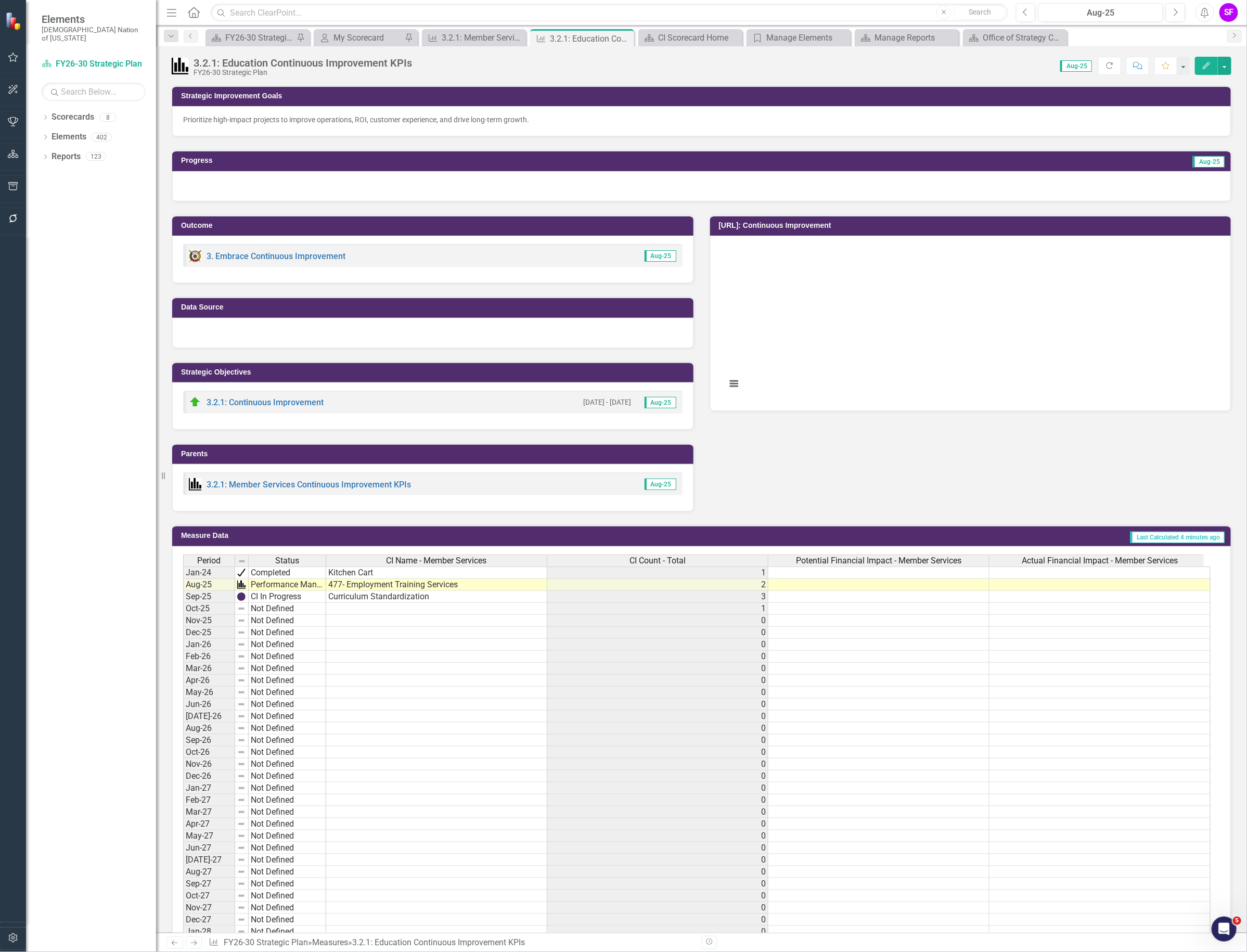
click at [258, 583] on td "Performance Management" at bounding box center [288, 585] width 78 height 12
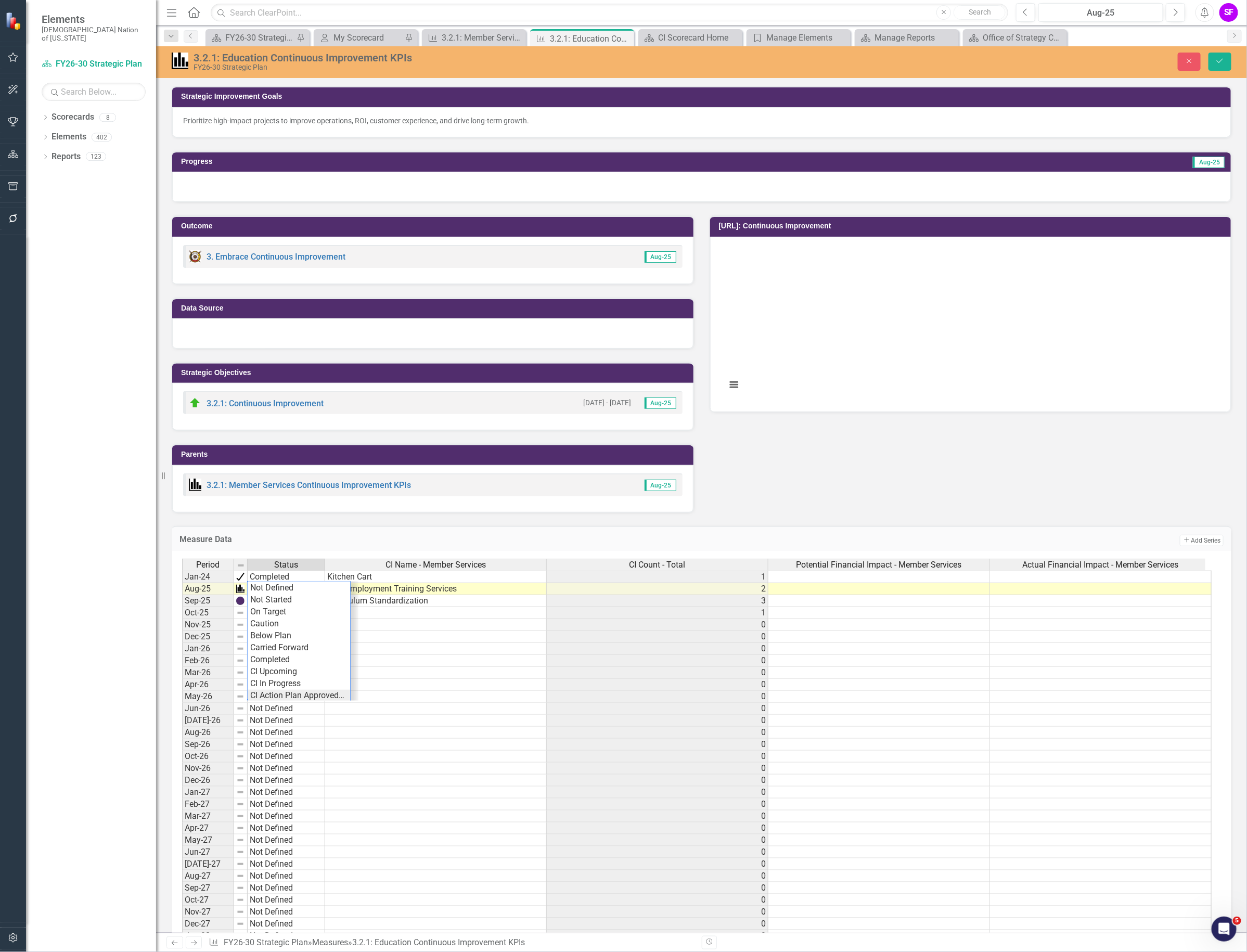
scroll to position [19, 0]
type textarea "CI Action Plan Approved/In Progress"
click at [1220, 58] on icon "Save" at bounding box center [1221, 61] width 10 height 8
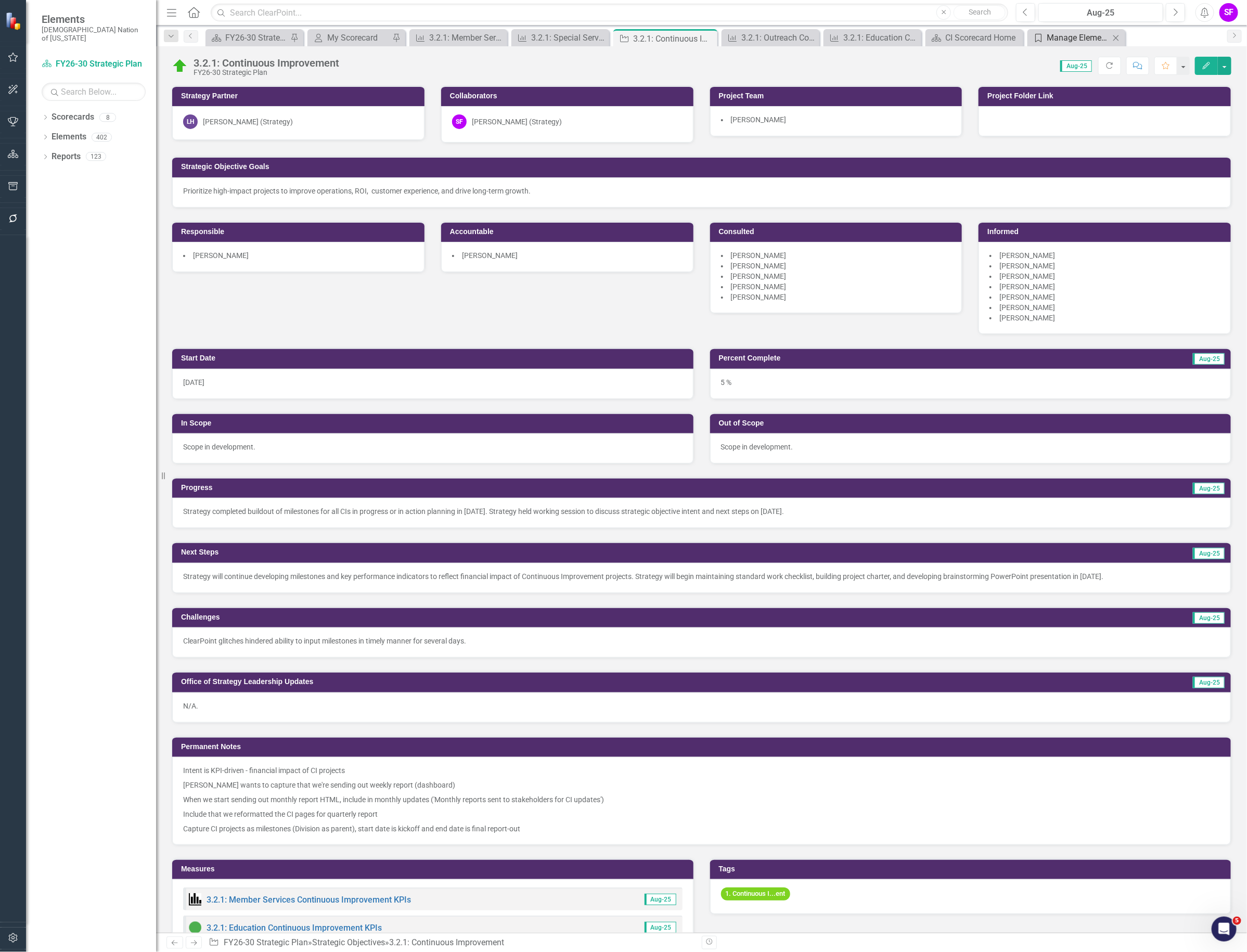
click at [1094, 42] on div "Manage Elements" at bounding box center [1078, 37] width 62 height 13
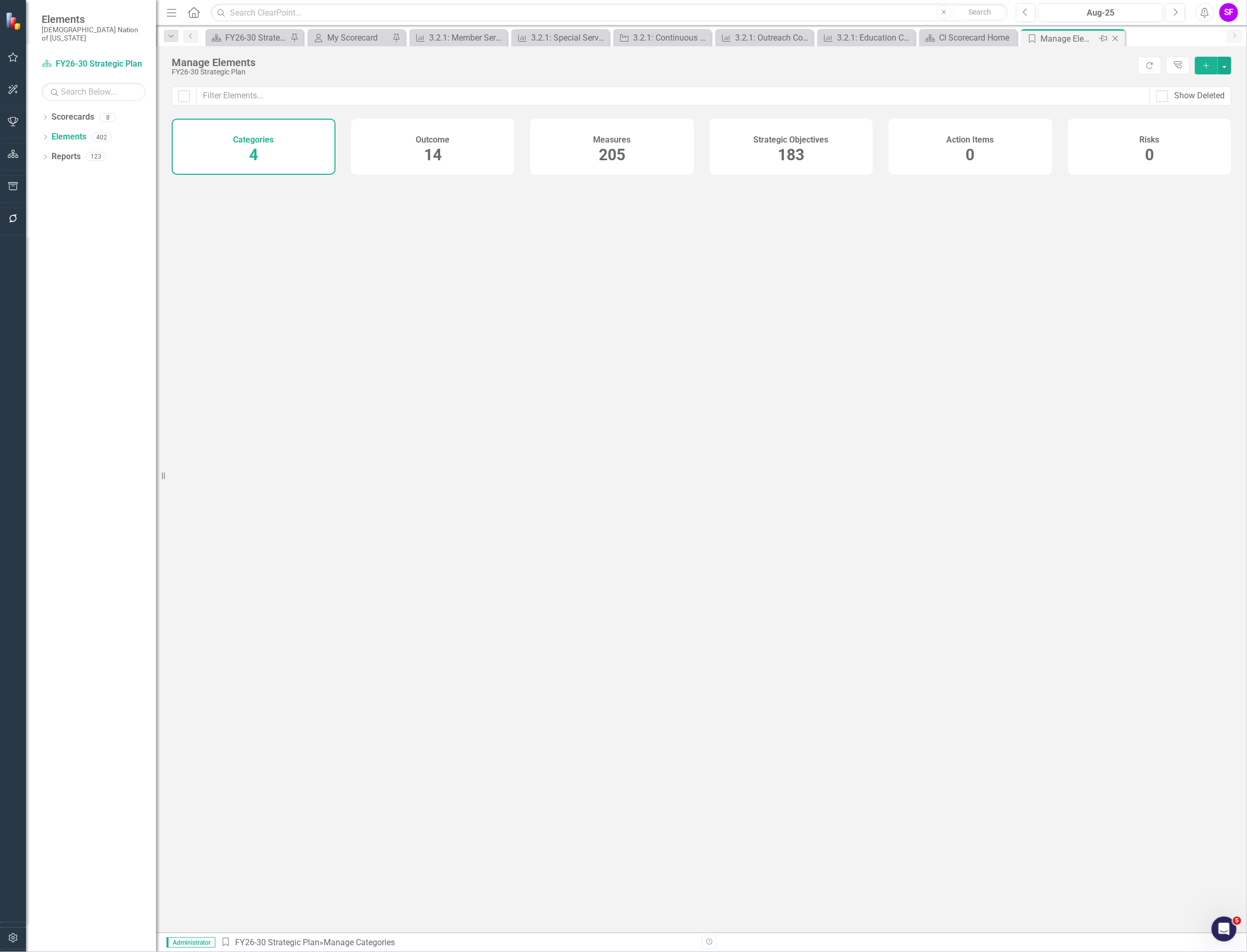
click at [1117, 37] on icon "Close" at bounding box center [1115, 38] width 11 height 9
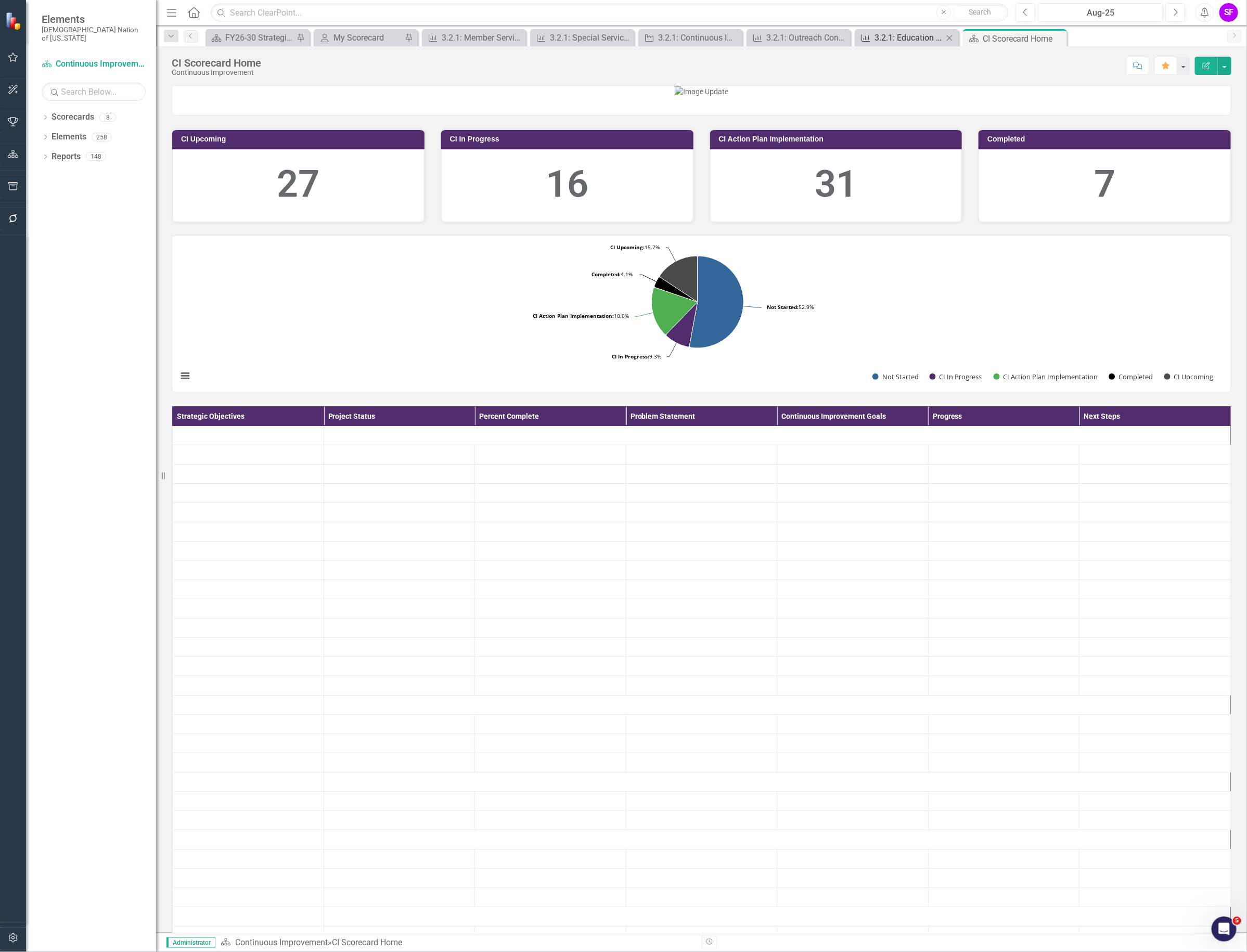
click at [904, 40] on div "3.2.1: Education Continuous Improvement KPIs" at bounding box center [909, 37] width 69 height 13
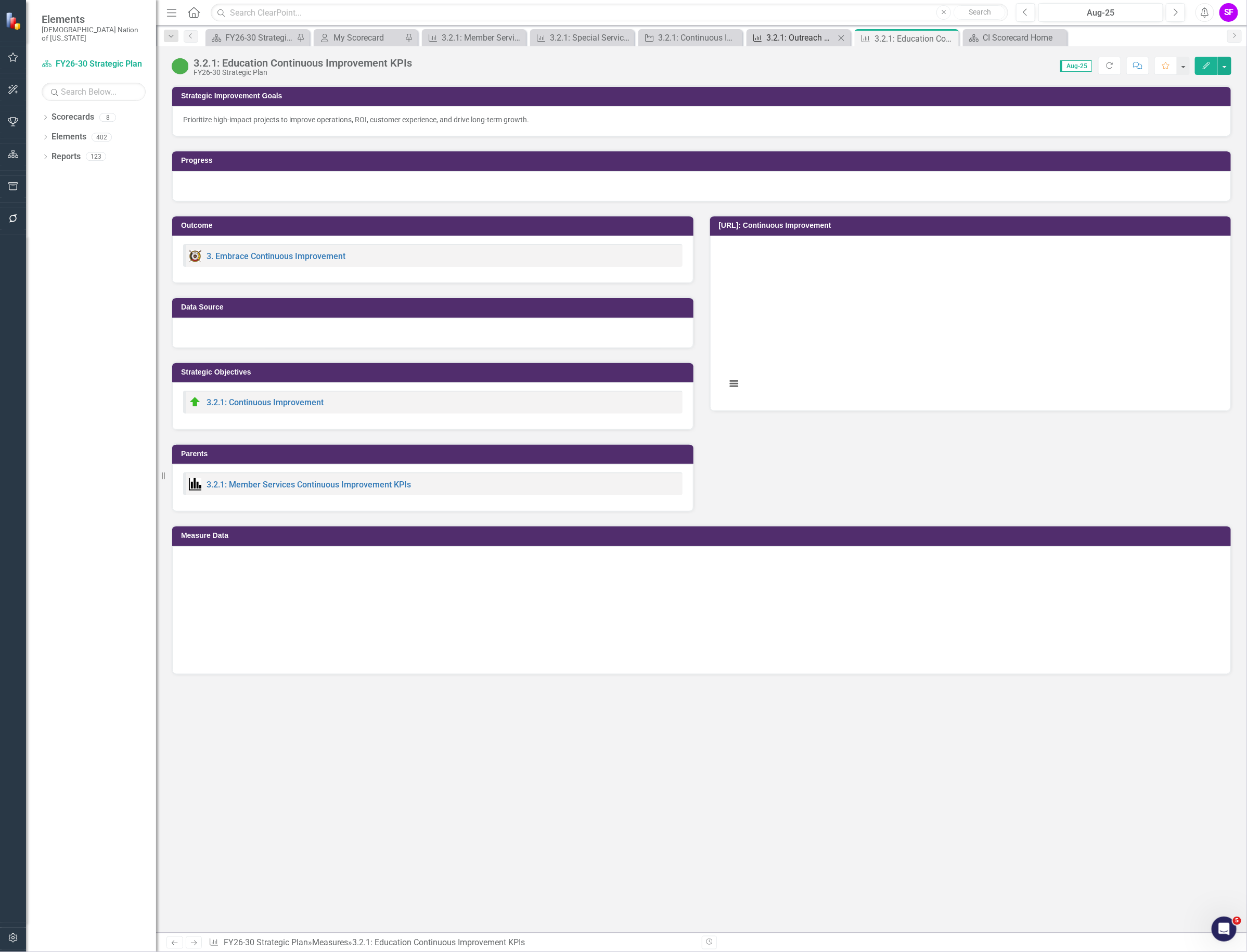
click at [810, 32] on div "3.2.1: Outreach Continuous Improvement KPIs" at bounding box center [801, 37] width 69 height 13
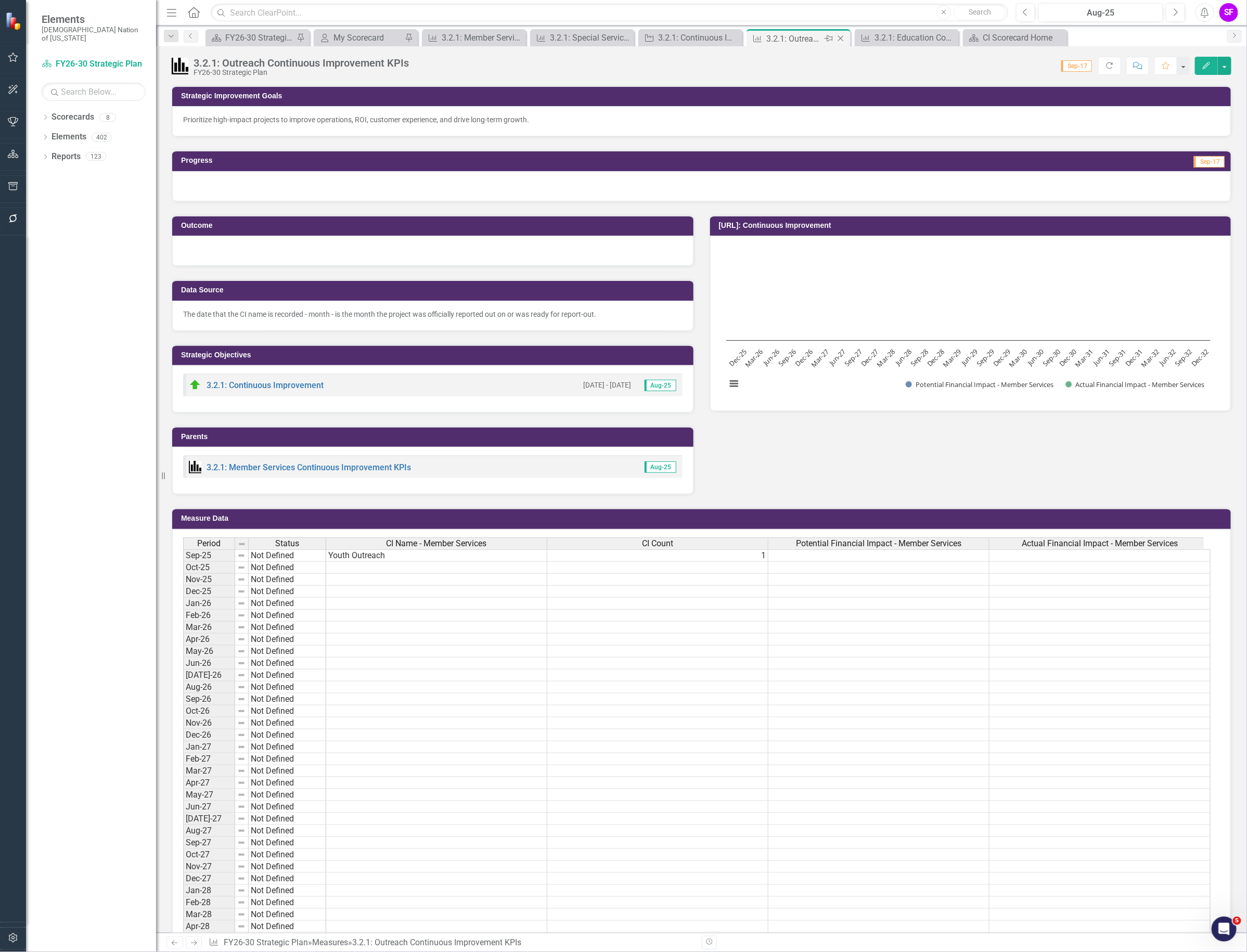
click at [839, 38] on icon "Close" at bounding box center [841, 38] width 11 height 9
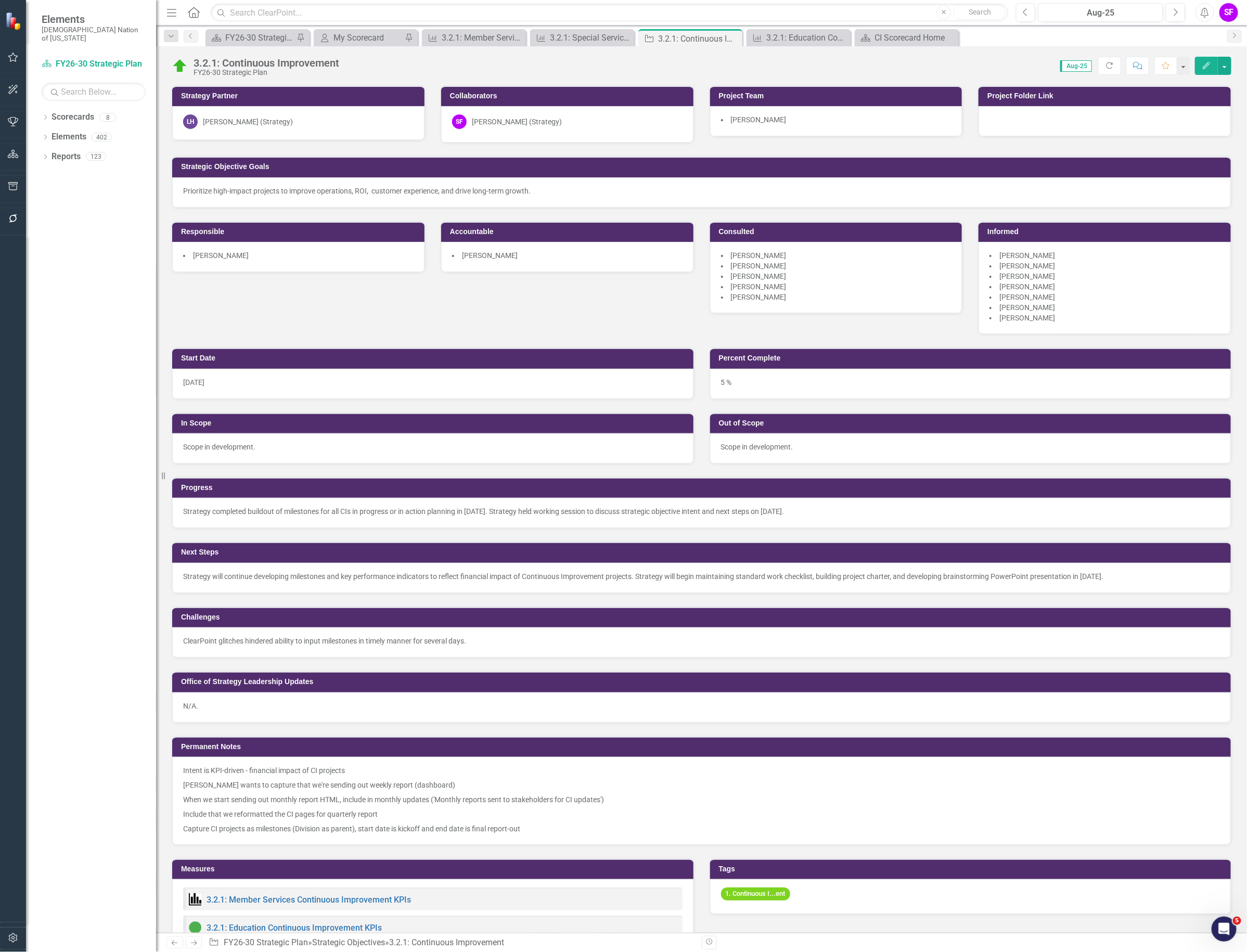
click at [0, 0] on icon "Close" at bounding box center [0, 0] width 0 height 0
click at [732, 37] on icon "Close" at bounding box center [732, 38] width 11 height 9
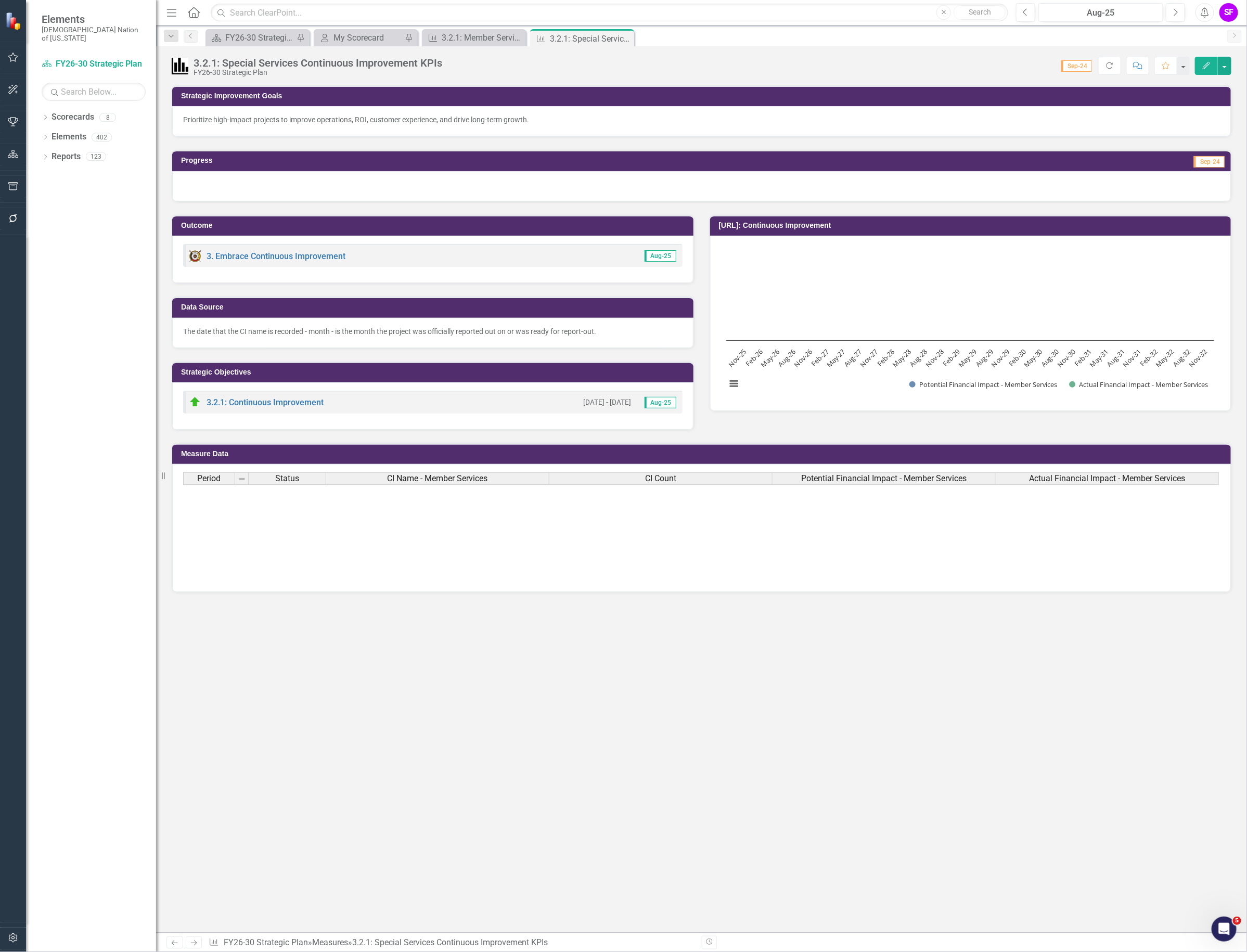
click at [0, 0] on icon "Close" at bounding box center [0, 0] width 0 height 0
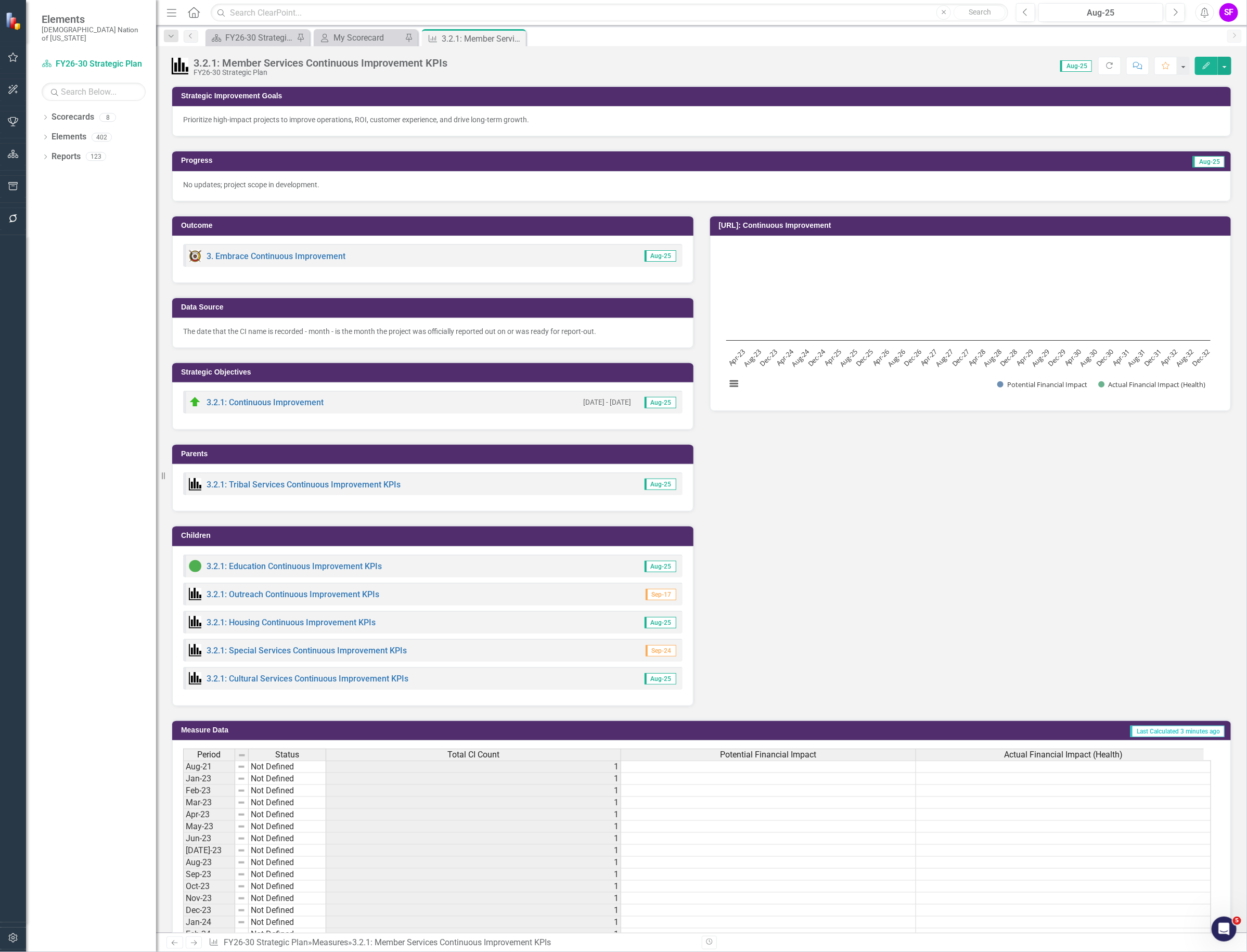
click at [196, 563] on img at bounding box center [195, 565] width 13 height 13
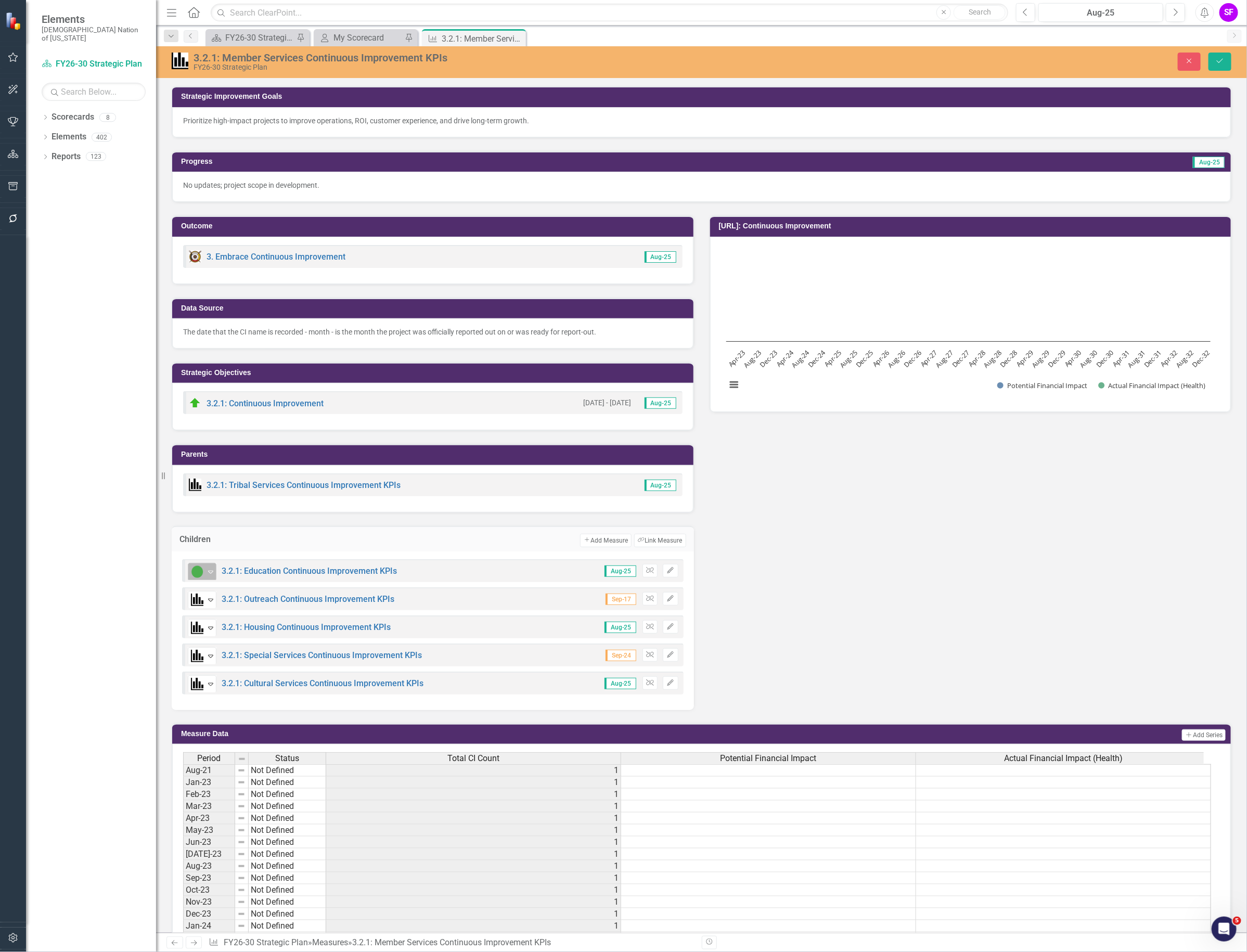
click at [200, 575] on img at bounding box center [197, 571] width 13 height 13
click at [885, 555] on div "Outcome 3. Embrace Continuous Improvement Aug-25 Data Source The date that the …" at bounding box center [701, 457] width 1075 height 508
click at [1224, 63] on icon "Save" at bounding box center [1221, 61] width 10 height 8
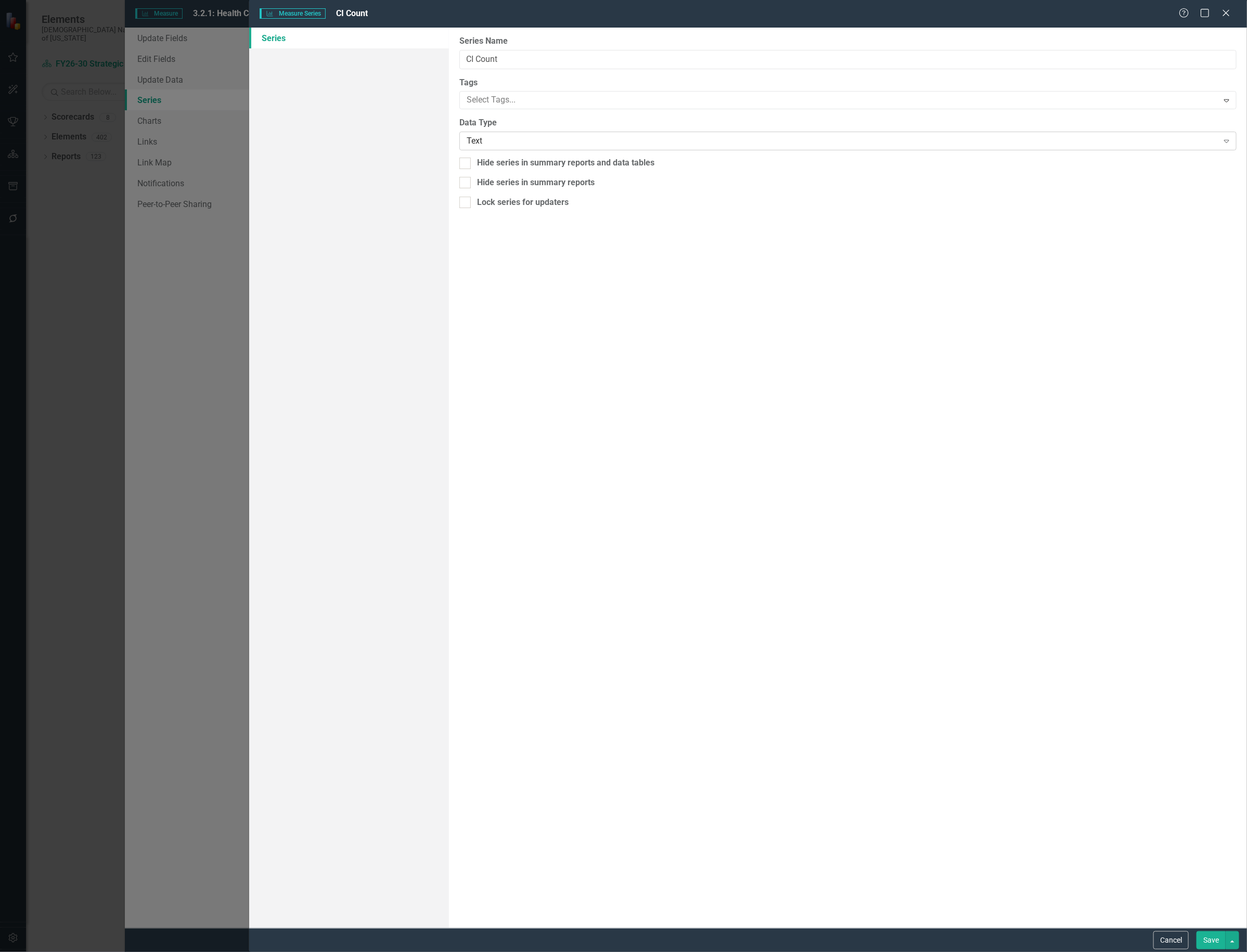
click at [500, 144] on div "Text" at bounding box center [842, 142] width 751 height 12
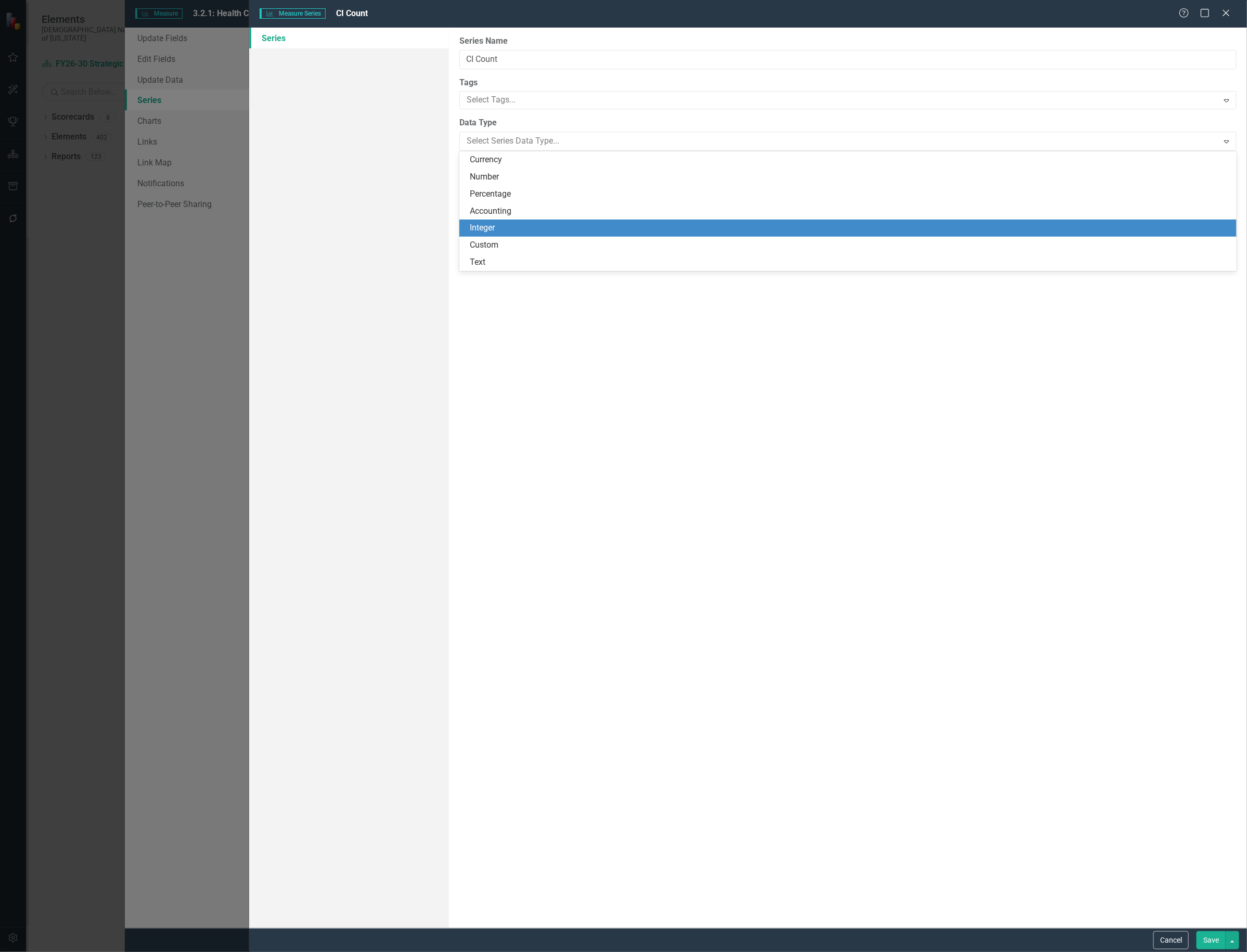
click at [485, 230] on div "Integer" at bounding box center [850, 228] width 761 height 12
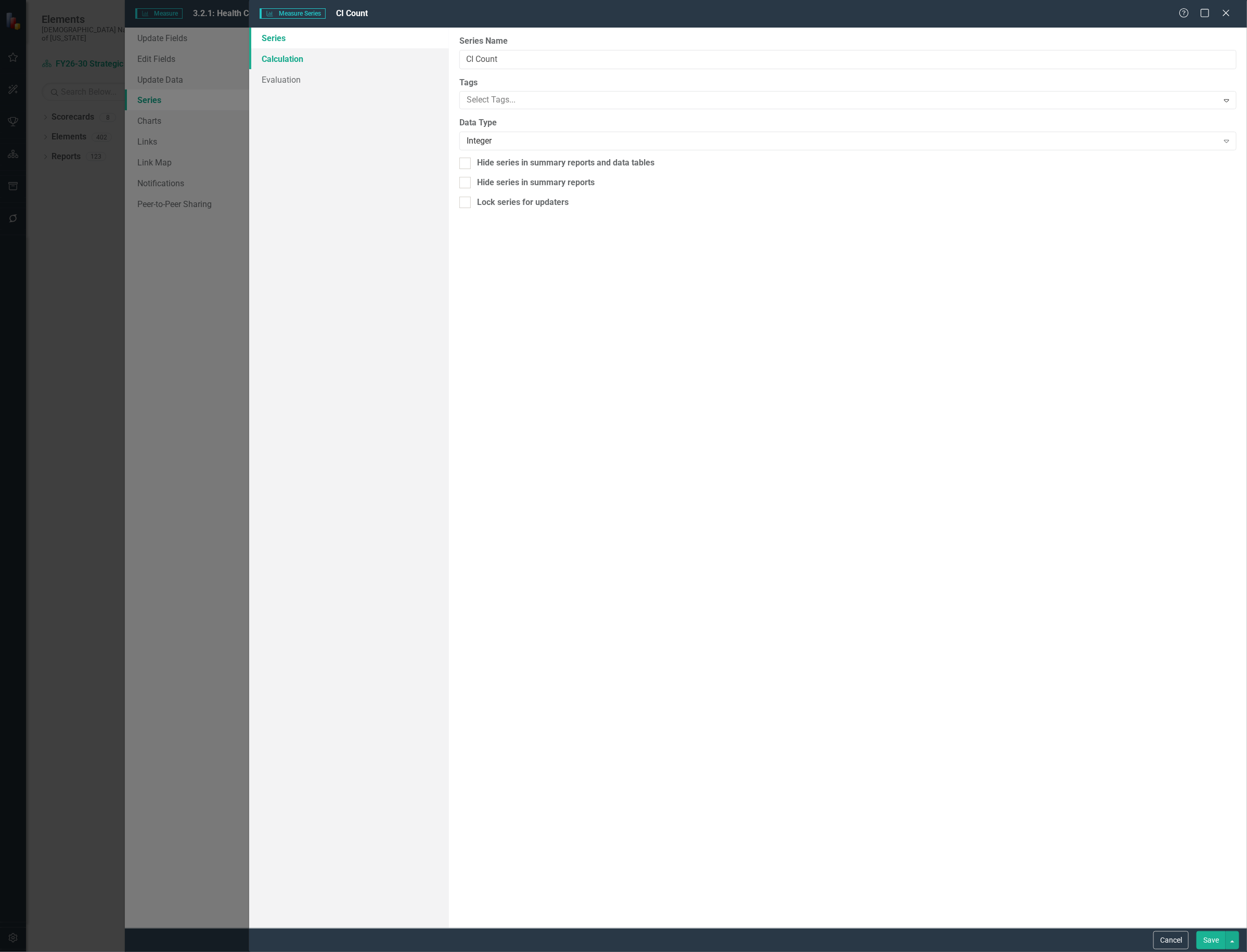
click at [307, 62] on link "Calculation" at bounding box center [349, 58] width 200 height 20
click at [519, 66] on div "Select Series Calculation Type Expand" at bounding box center [848, 59] width 778 height 18
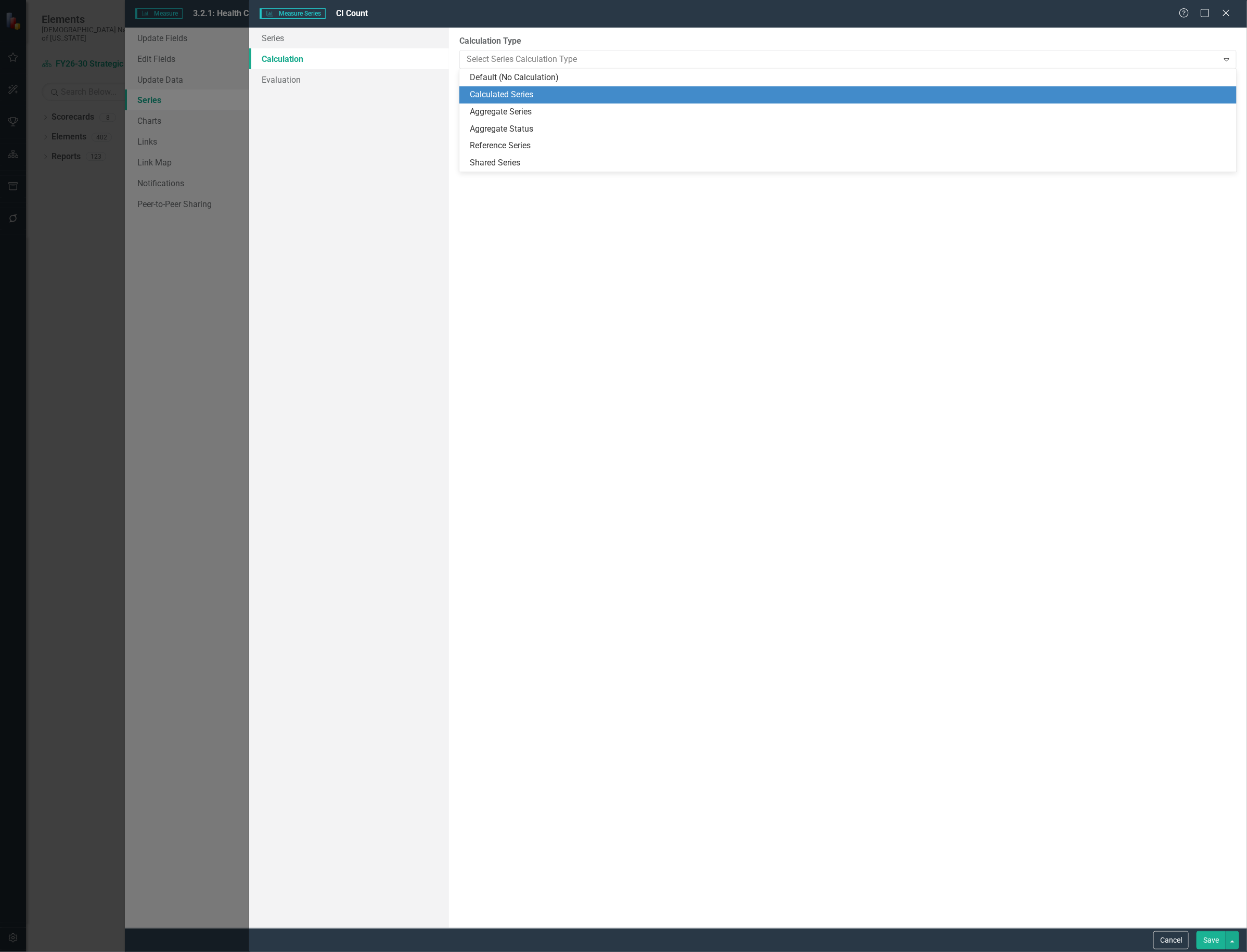
click at [488, 94] on div "Calculated Series" at bounding box center [850, 95] width 761 height 12
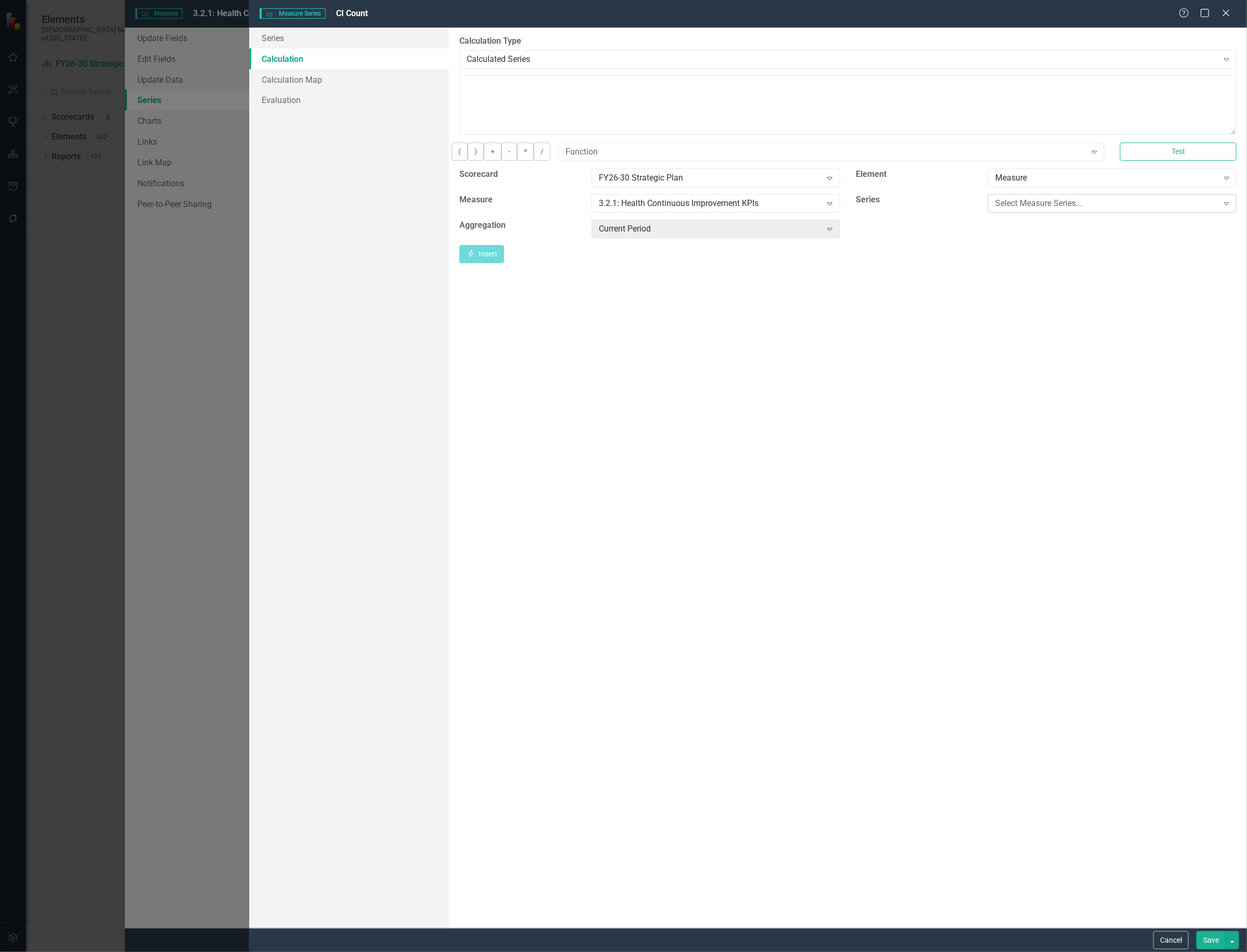
click at [1058, 209] on div "Select Measure Series..." at bounding box center [1107, 203] width 223 height 12
click at [891, 239] on div "Scorecard FY26-30 Strategic Plan Expand Element Measure Expand Measure 3.2.1: H…" at bounding box center [848, 207] width 793 height 78
click at [1167, 939] on button "Cancel" at bounding box center [1171, 940] width 35 height 18
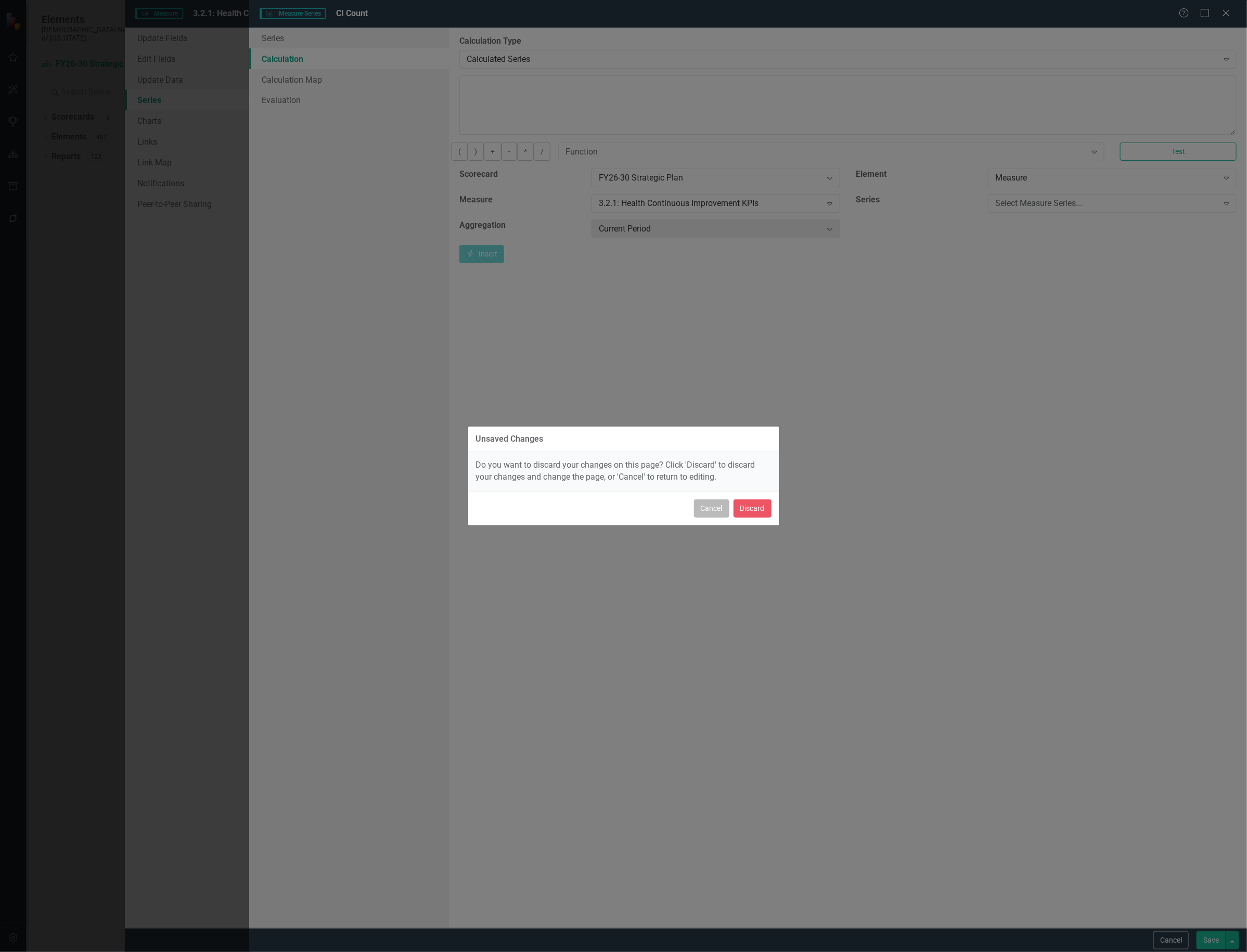
click at [704, 507] on button "Cancel" at bounding box center [712, 508] width 35 height 18
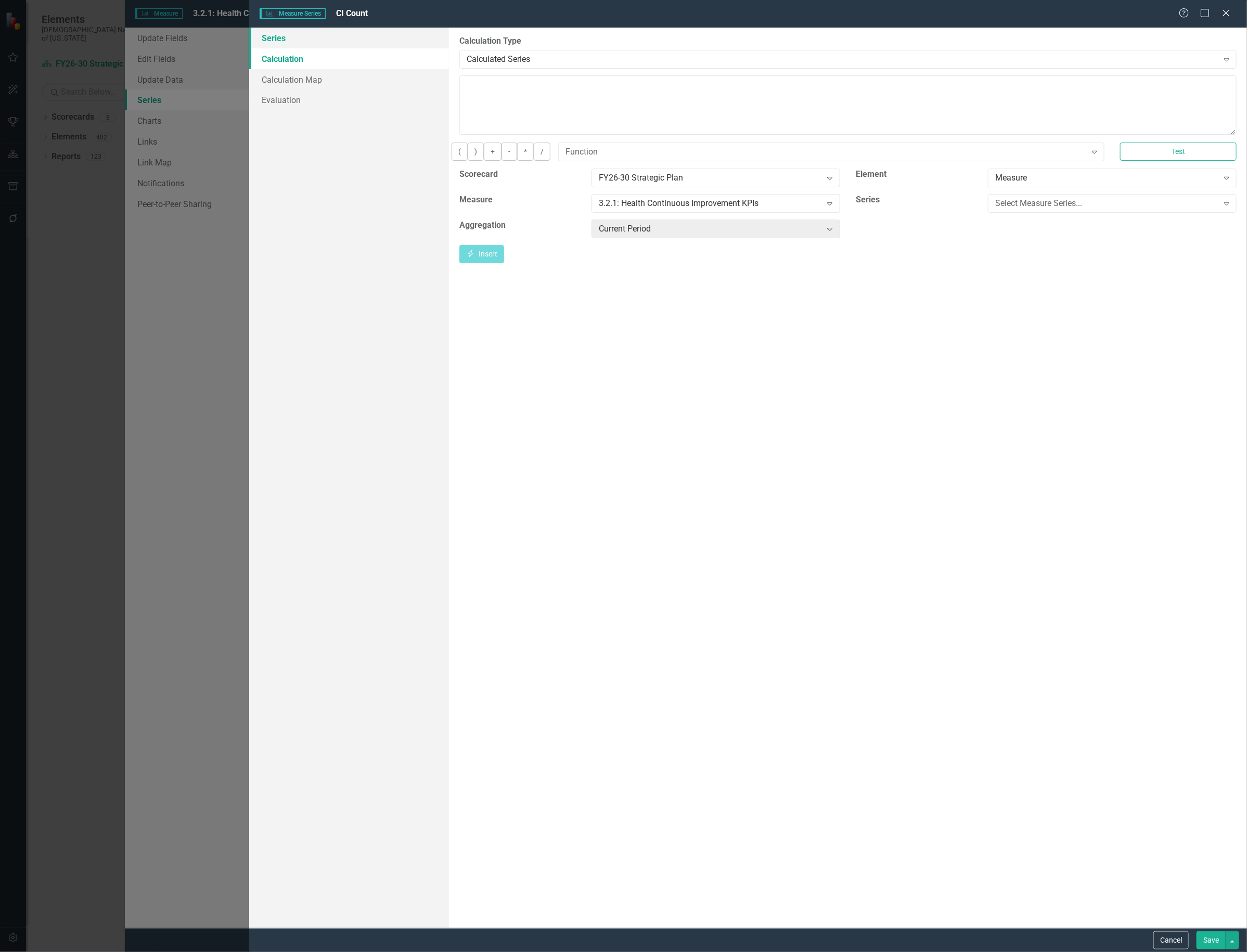
click at [293, 40] on link "Series" at bounding box center [349, 37] width 200 height 20
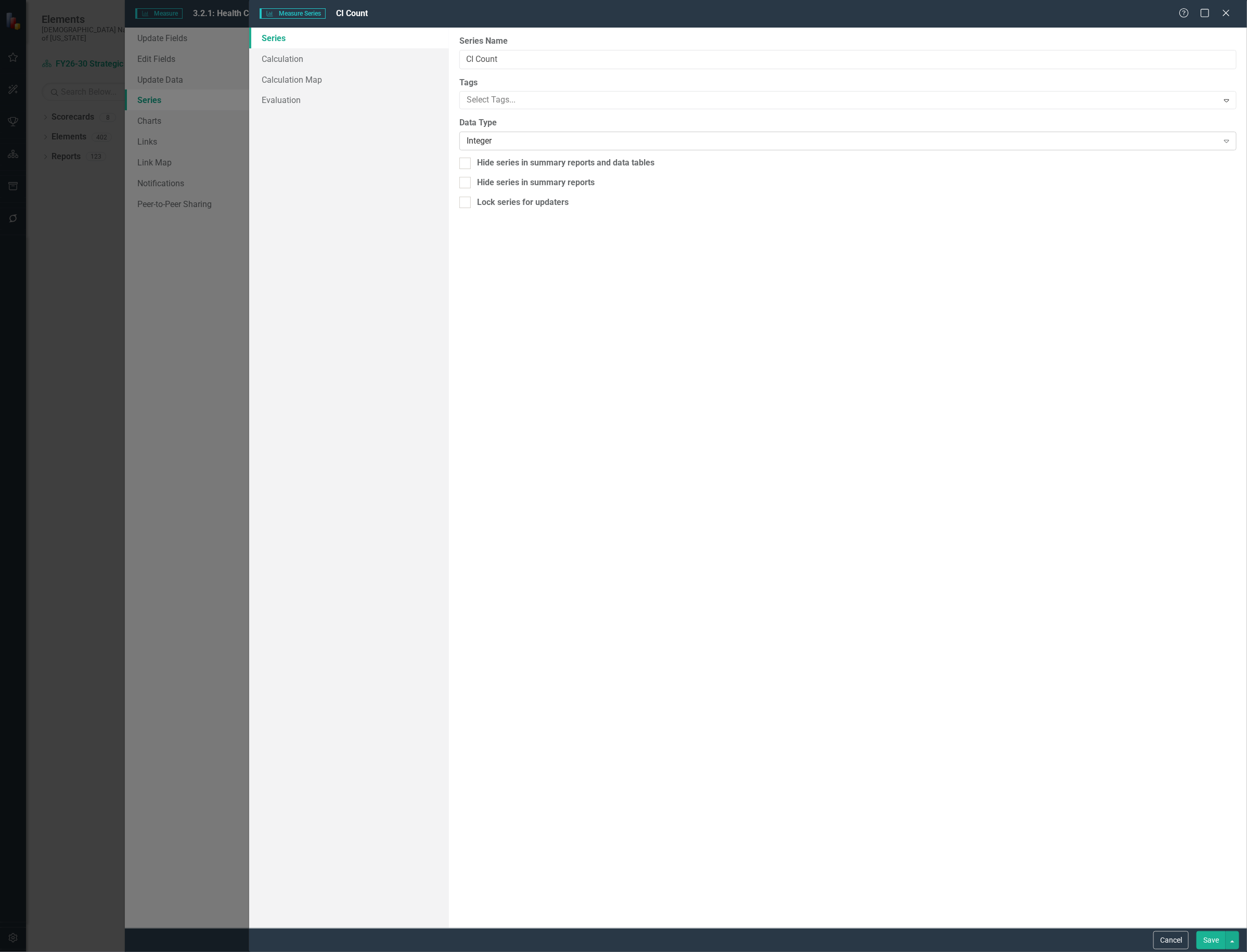
click at [570, 148] on div "Integer Expand" at bounding box center [848, 141] width 778 height 18
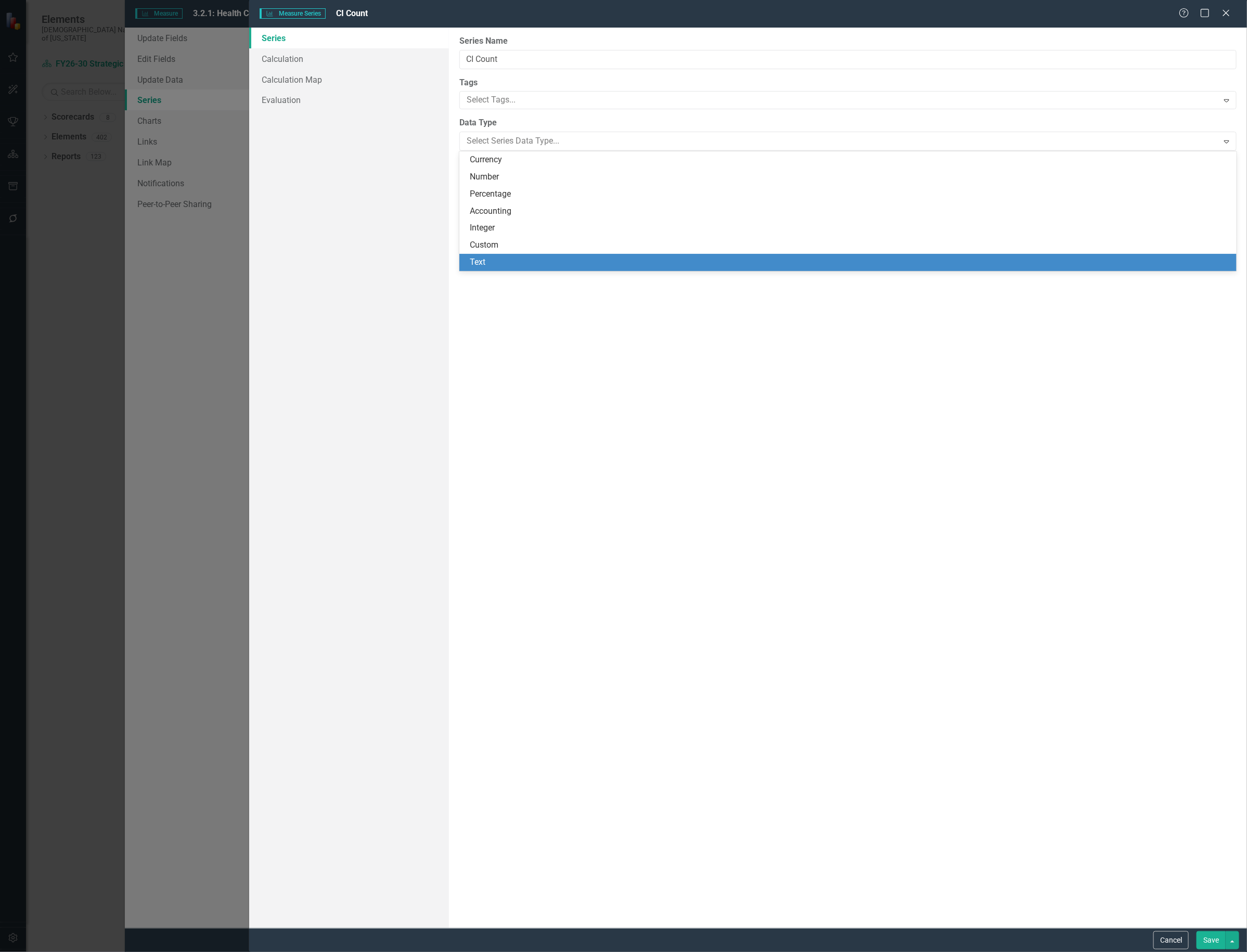
click at [522, 257] on div "Text" at bounding box center [850, 263] width 761 height 12
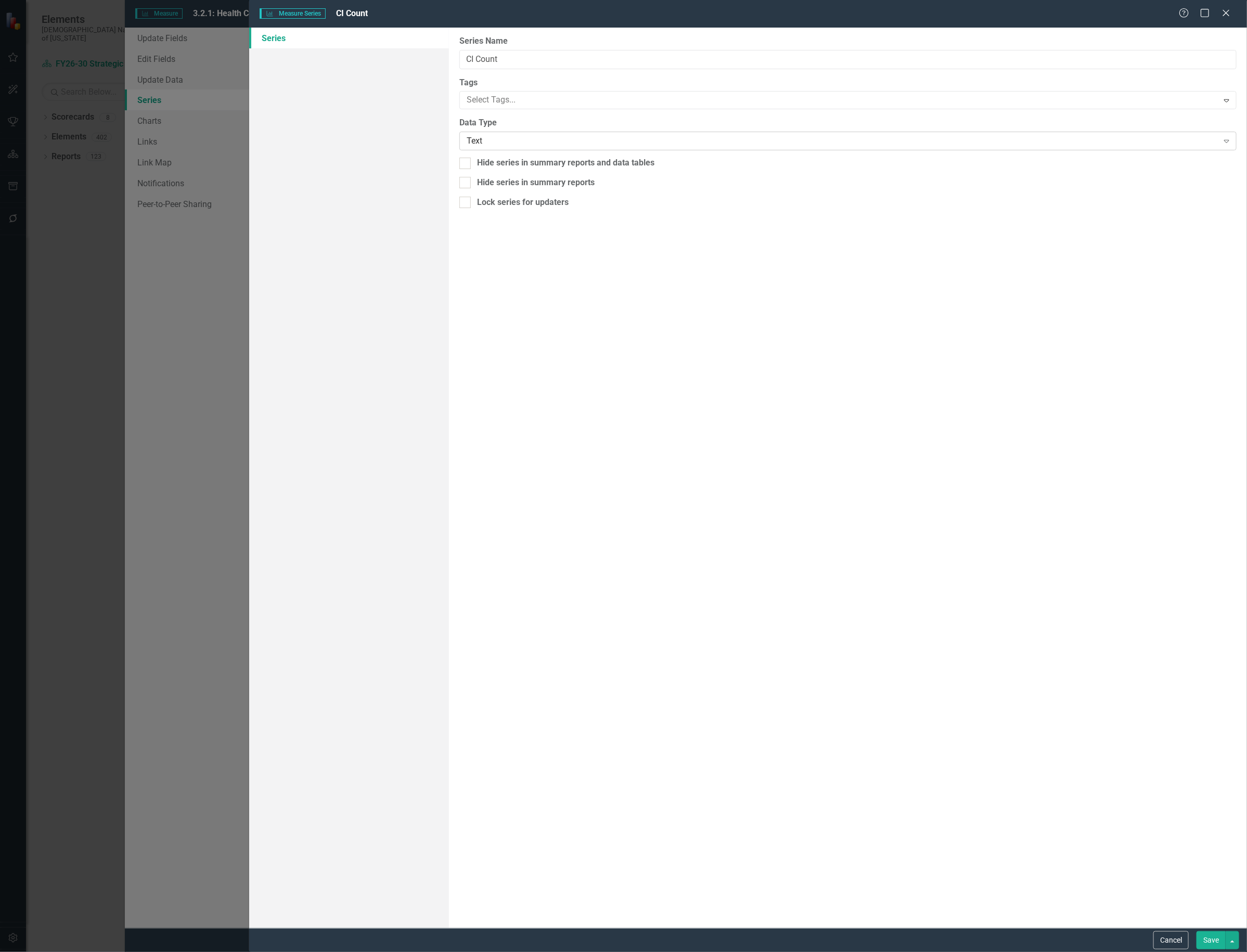
click at [522, 143] on div "Text" at bounding box center [842, 142] width 751 height 12
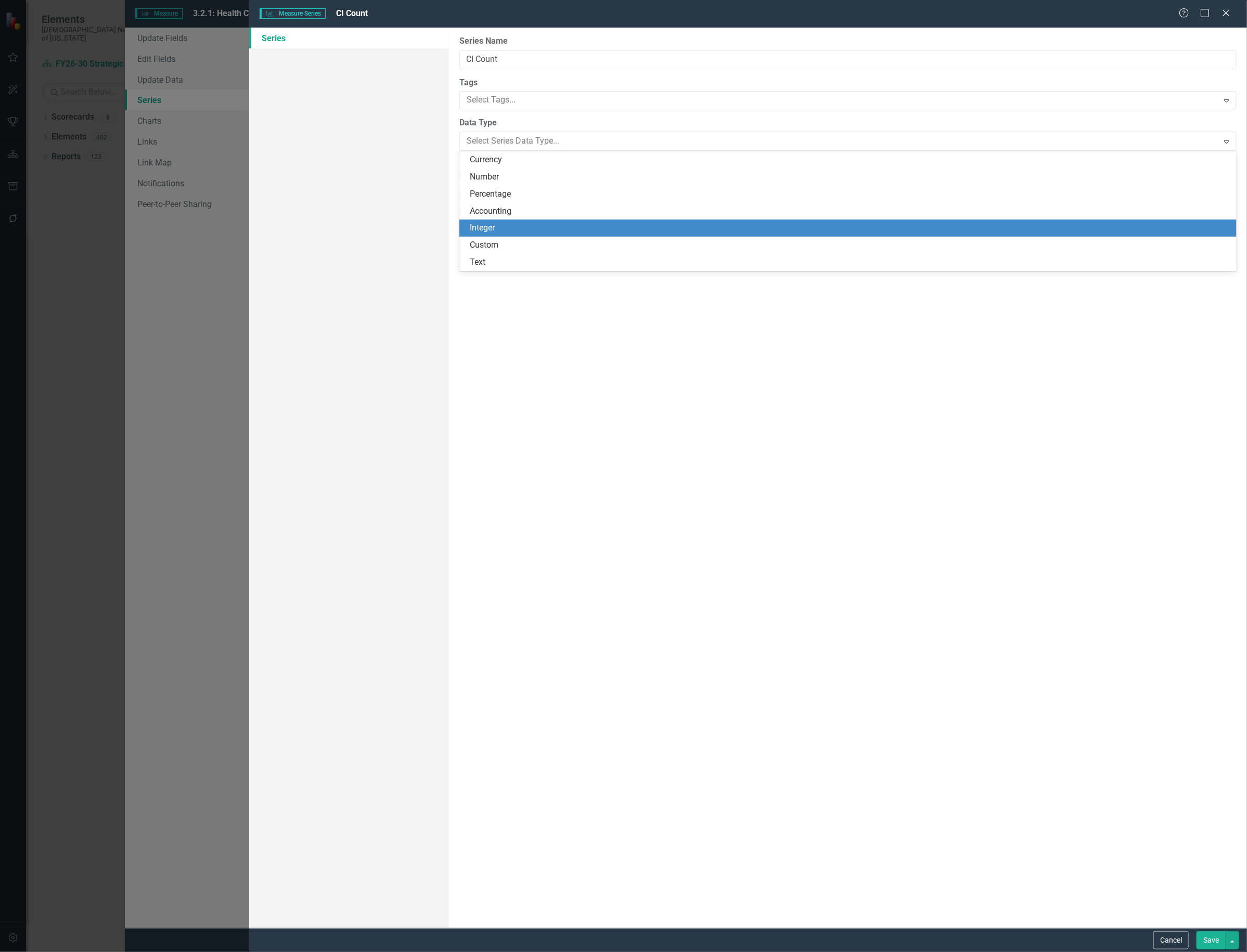
click at [507, 229] on div "Integer" at bounding box center [850, 228] width 761 height 12
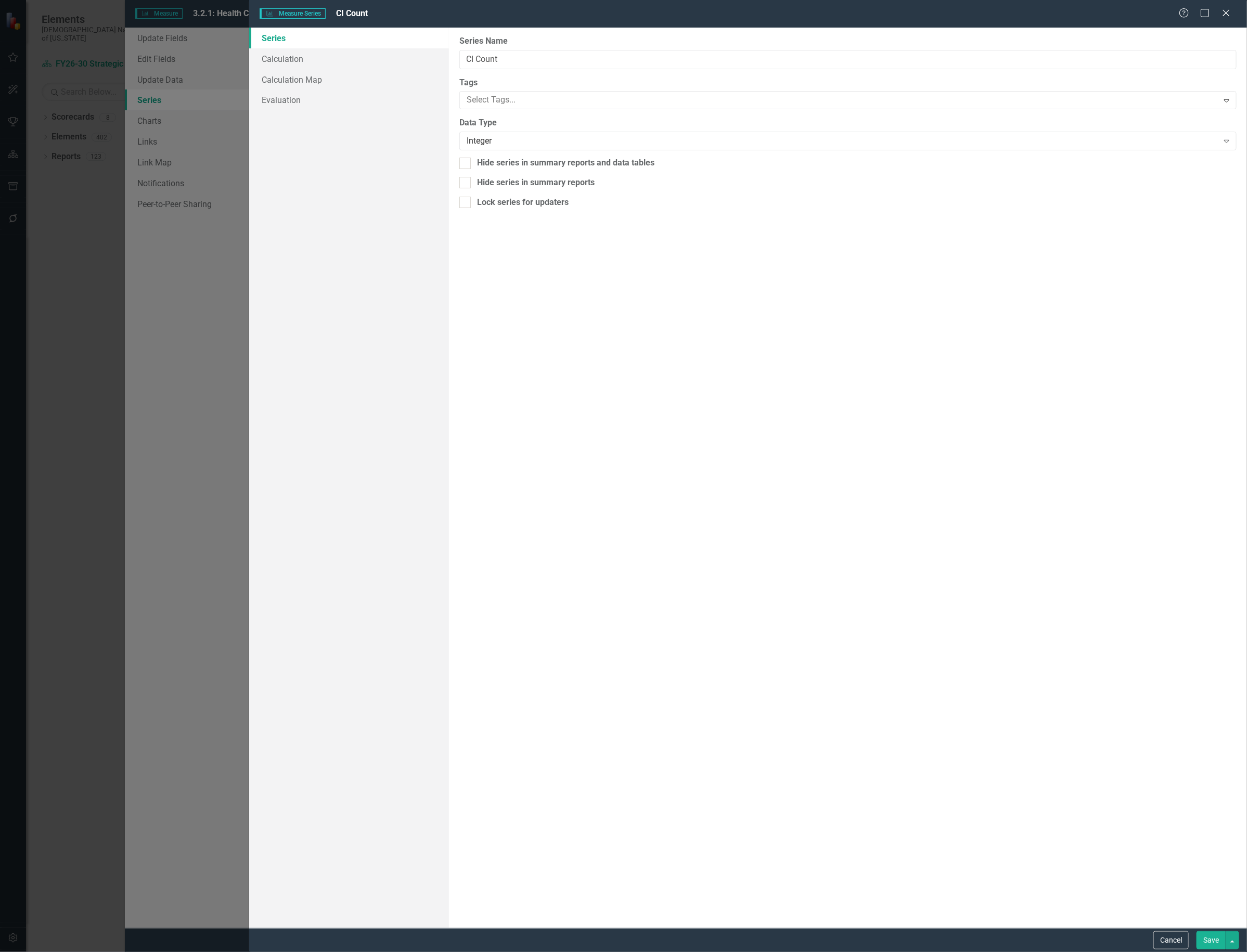
click at [1206, 932] on button "Save" at bounding box center [1211, 940] width 29 height 18
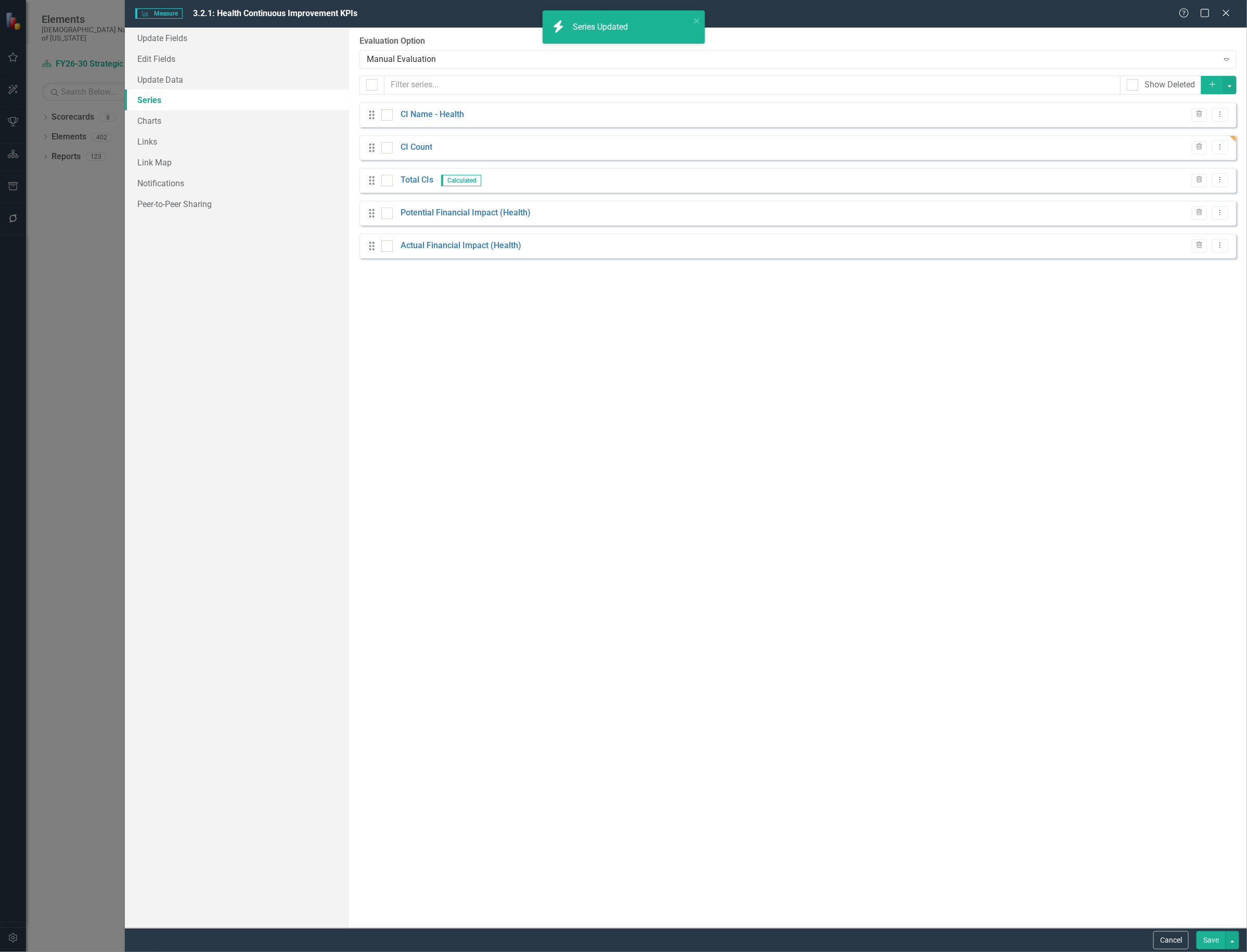
click at [1204, 936] on button "Save" at bounding box center [1211, 940] width 29 height 18
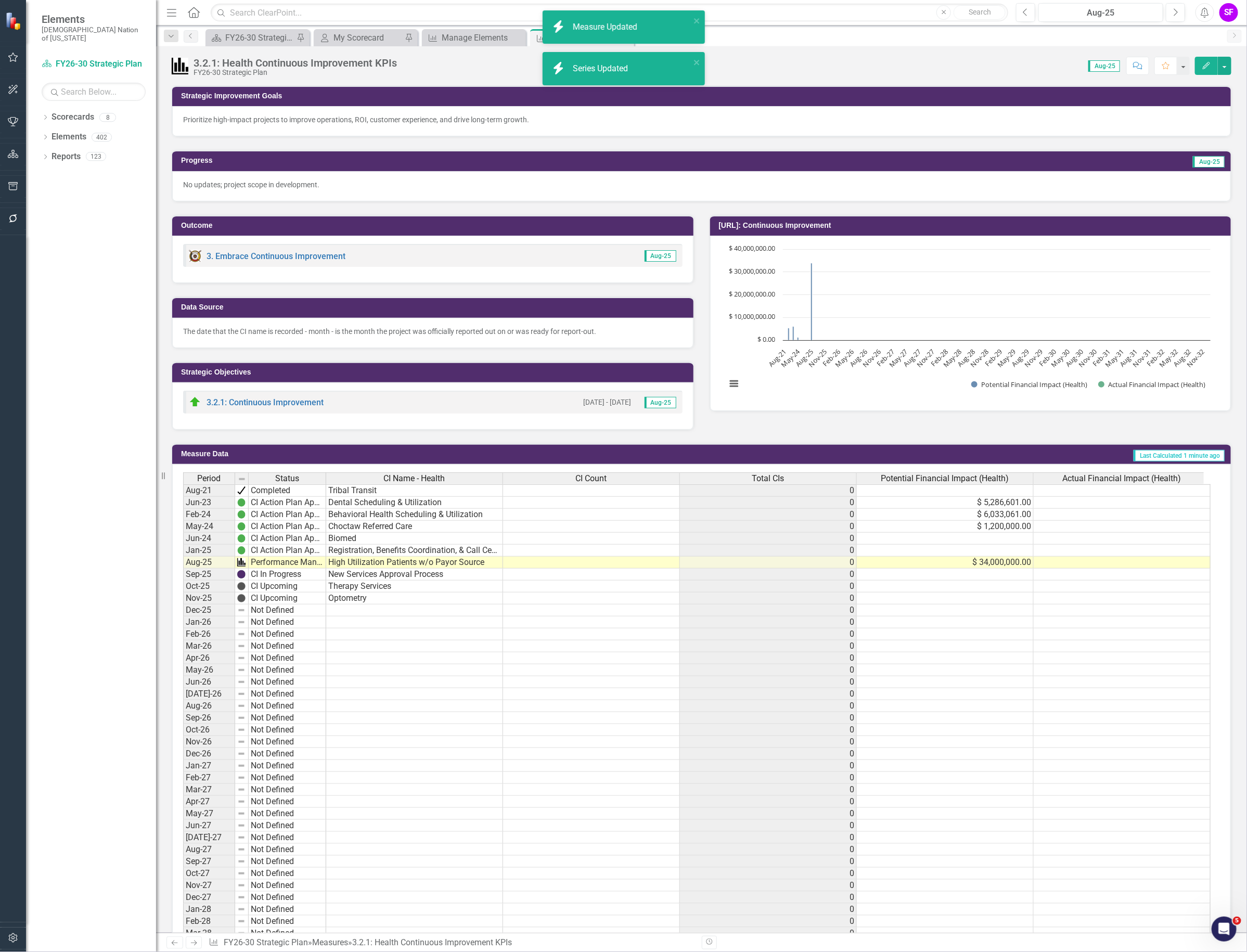
click at [584, 492] on td at bounding box center [592, 491] width 176 height 13
type textarea "1"
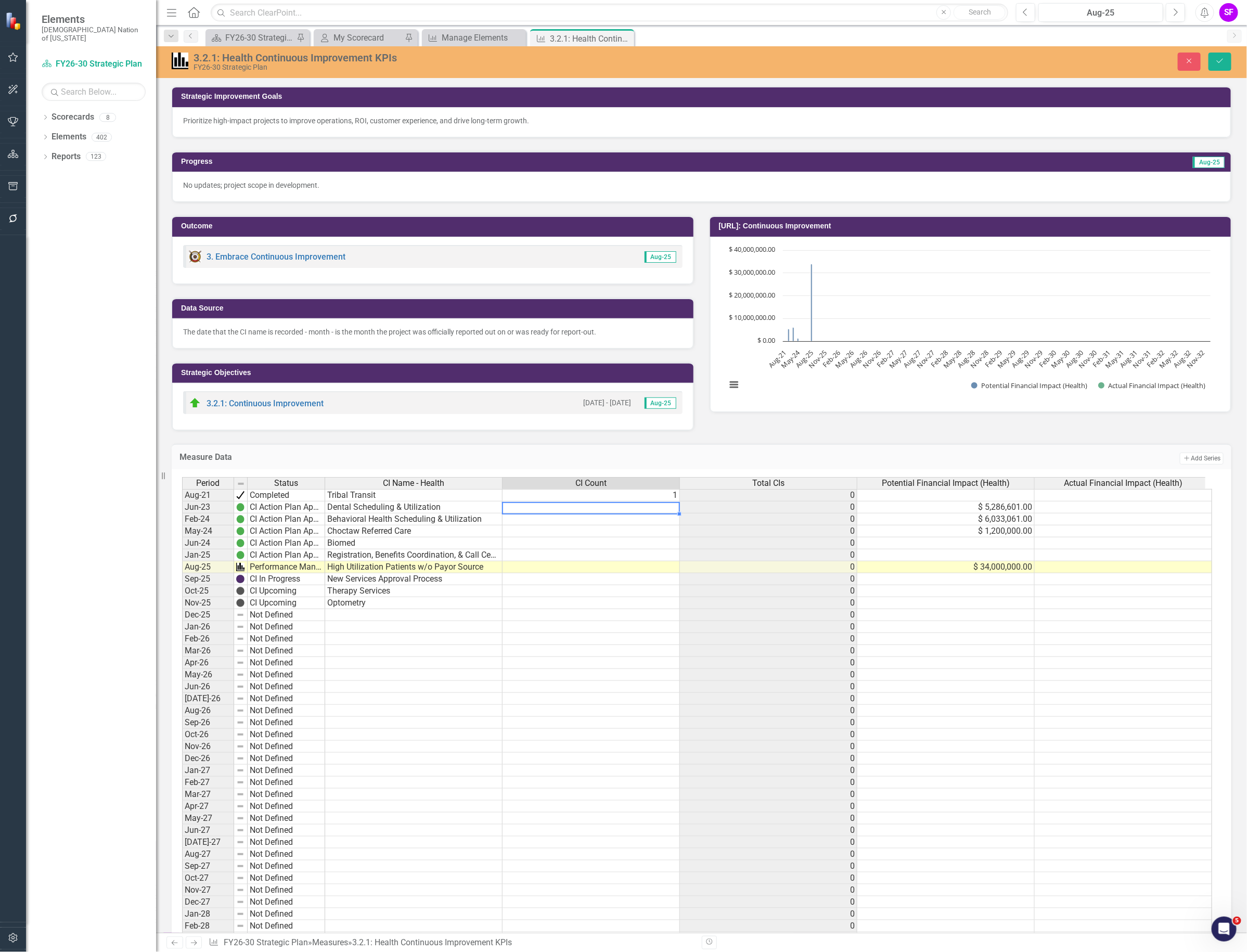
type textarea "1"
type textarea "3"
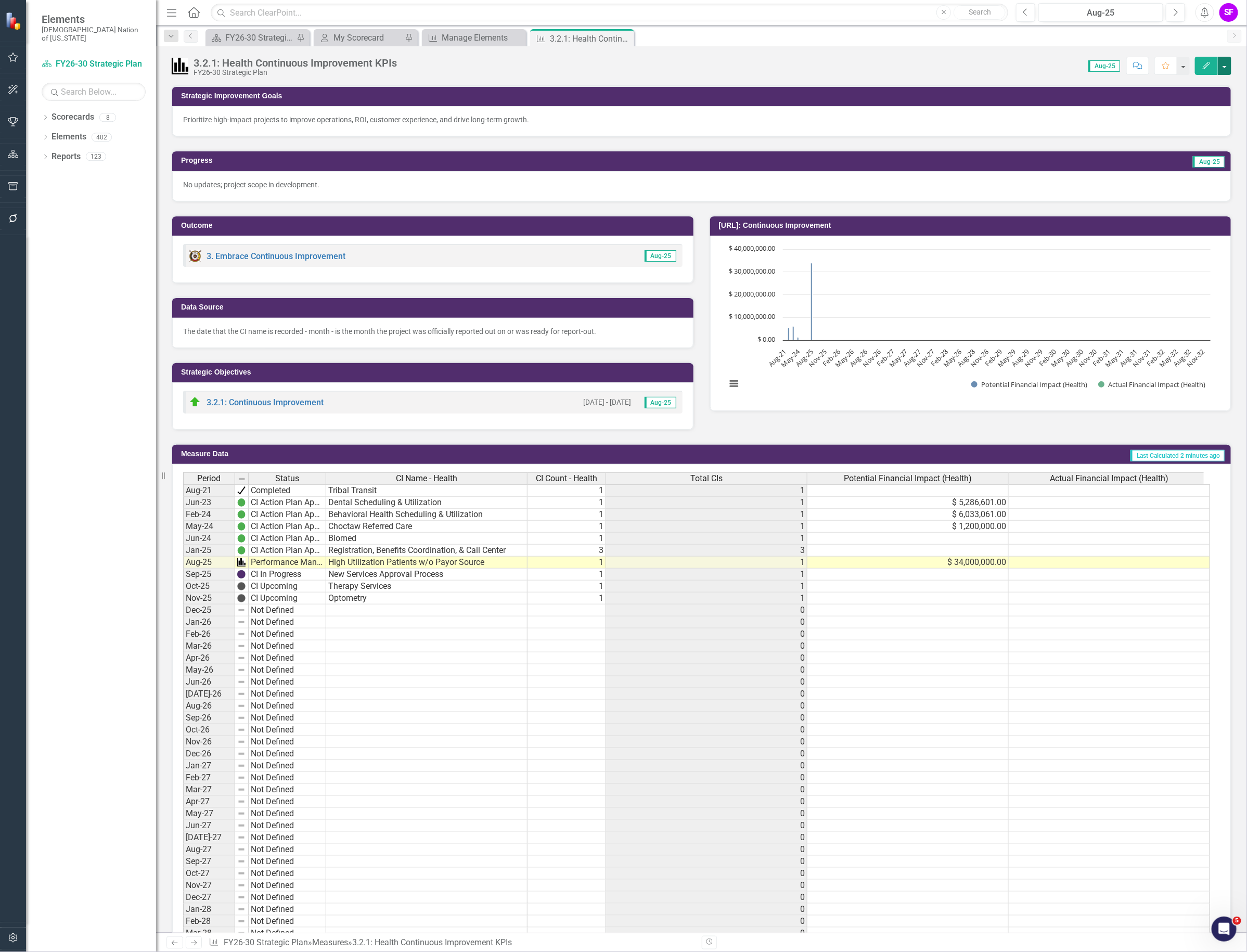
click at [1230, 69] on button "button" at bounding box center [1225, 65] width 14 height 18
click at [1203, 83] on link "Edit Edit Measure" at bounding box center [1180, 85] width 102 height 19
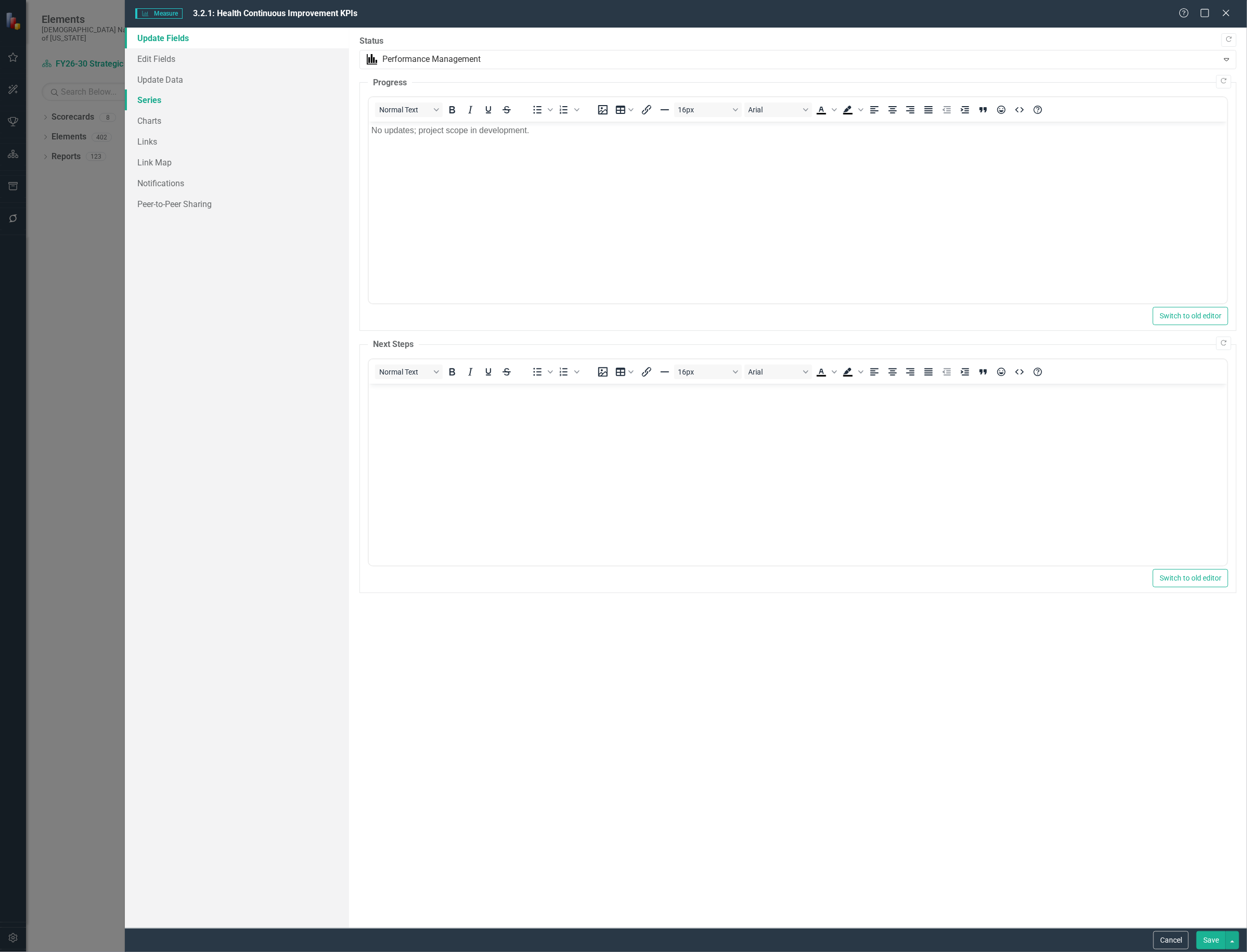
click at [178, 95] on link "Series" at bounding box center [237, 99] width 224 height 20
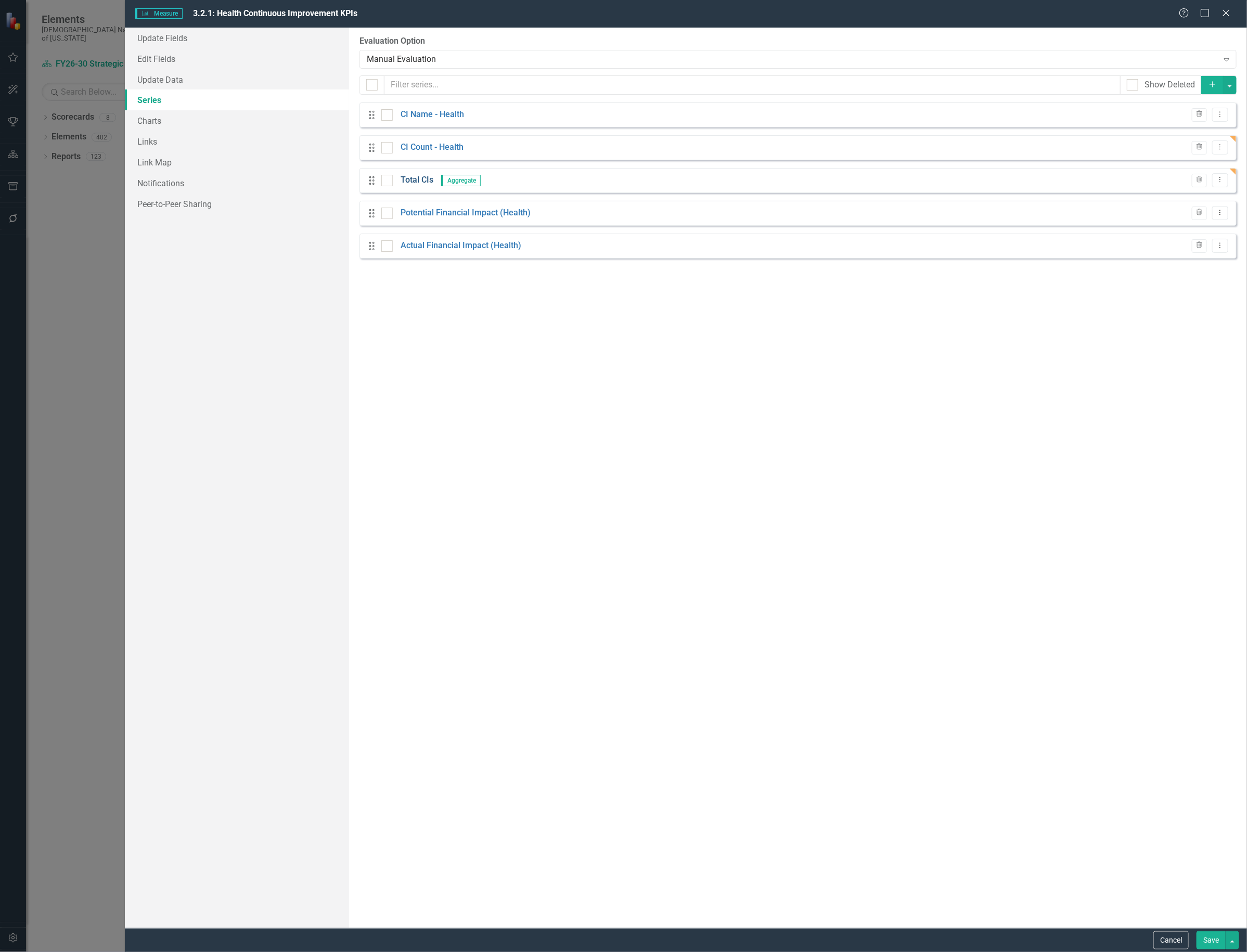
click at [414, 180] on link "Total CIs" at bounding box center [417, 180] width 33 height 12
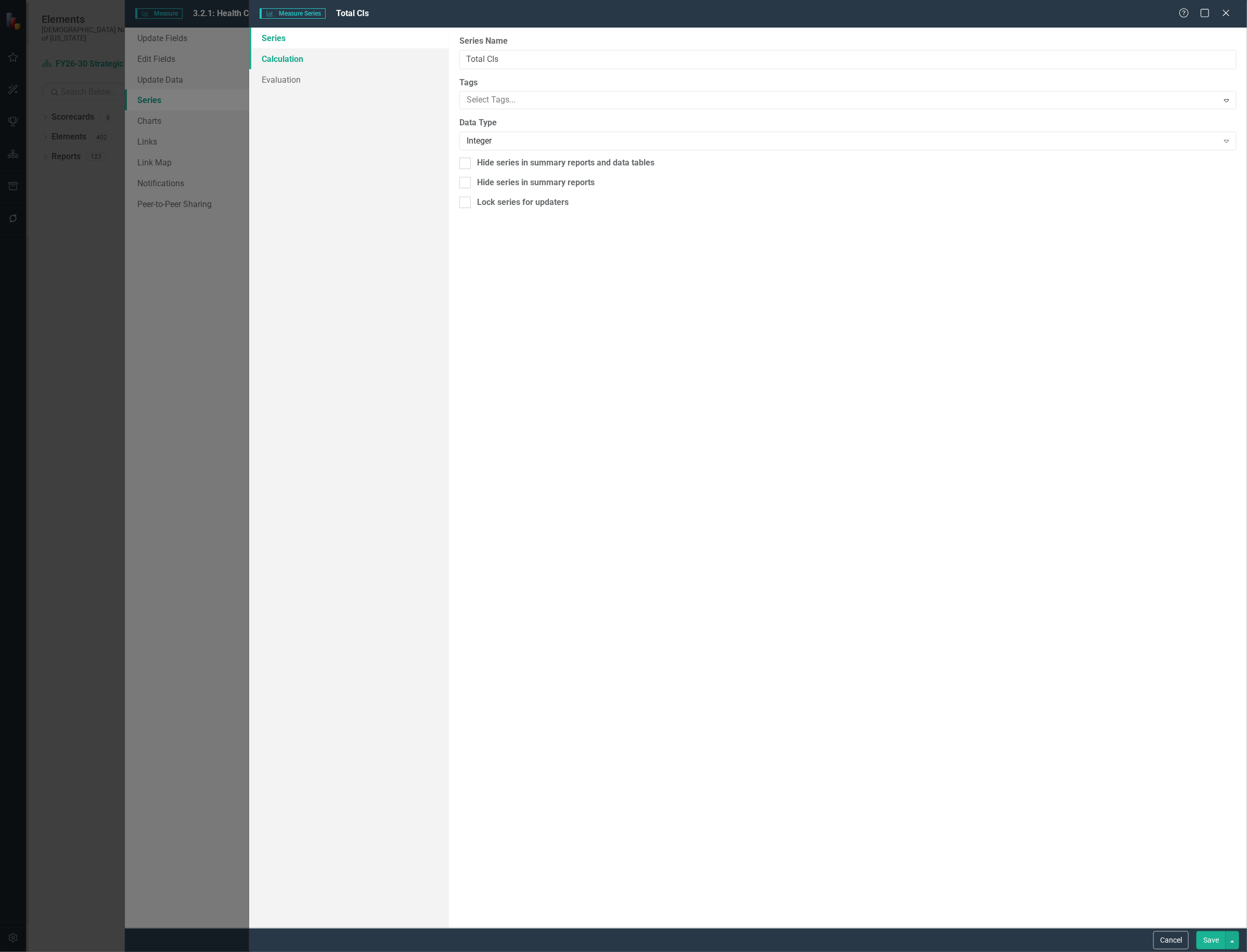
click at [308, 61] on link "Calculation" at bounding box center [349, 58] width 200 height 20
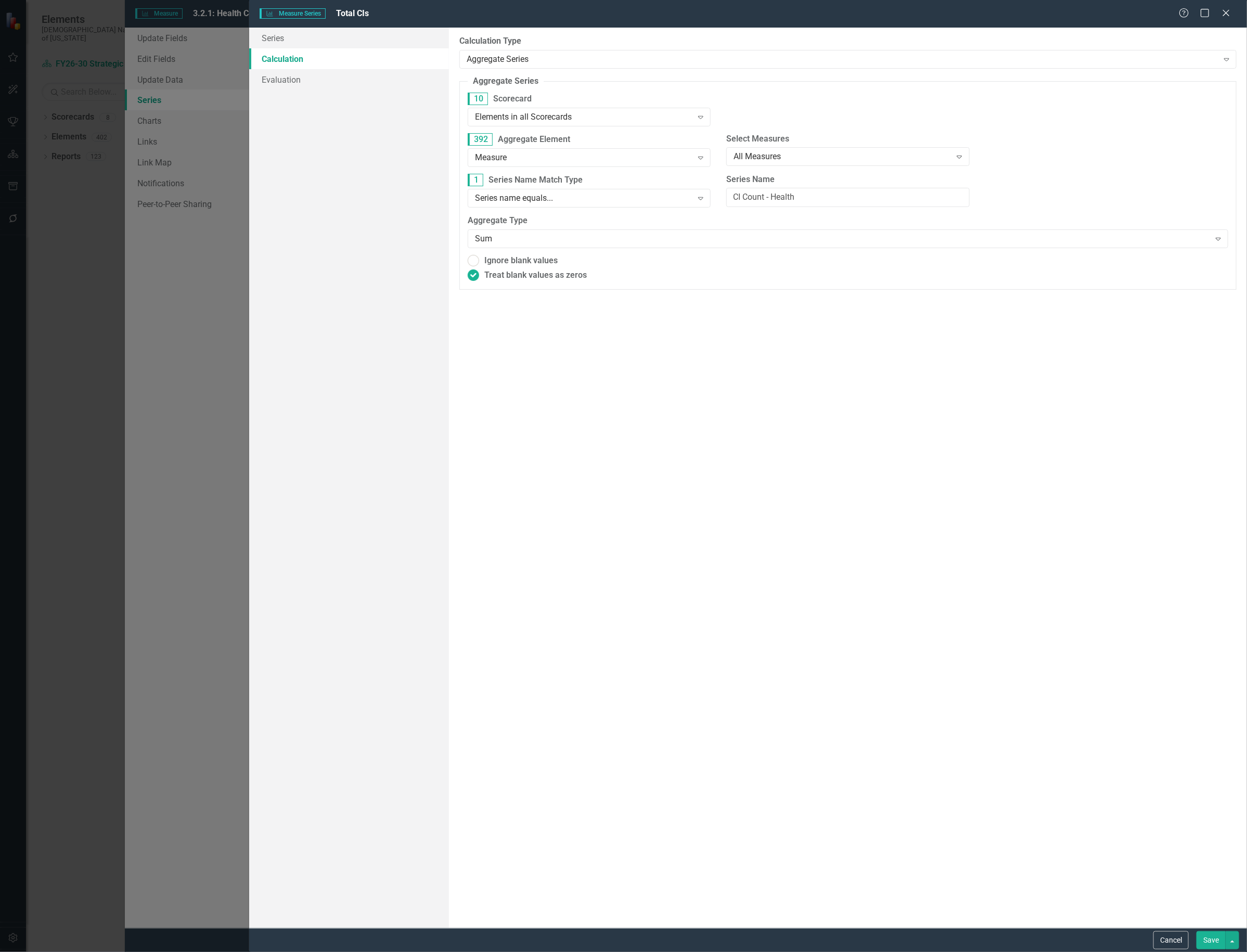
click at [688, 70] on div "By default, series in ClearPoint are not calculated. So, if you leave the form …" at bounding box center [847, 477] width 798 height 901
click at [692, 58] on div "Aggregate Series" at bounding box center [842, 59] width 751 height 12
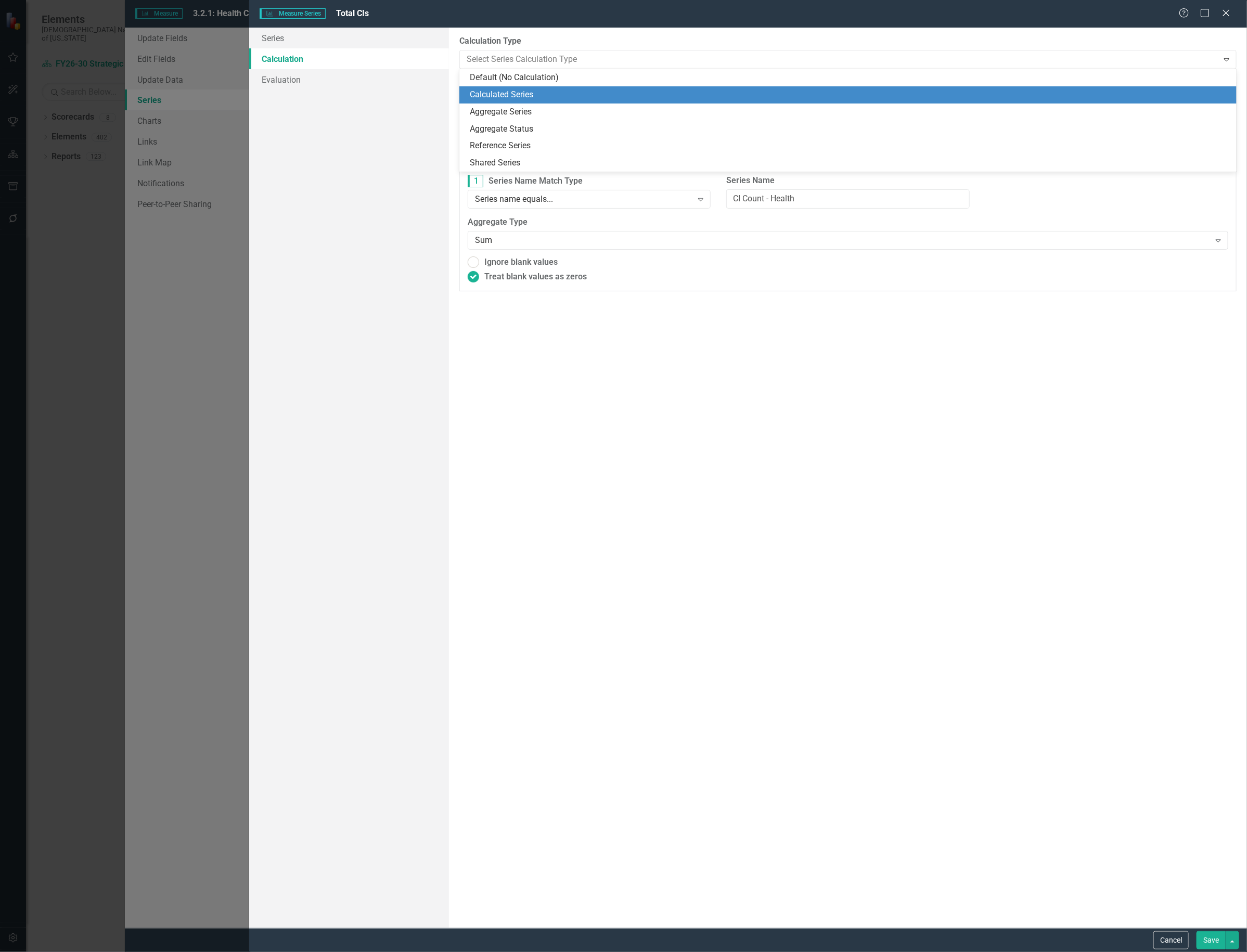
click at [657, 93] on div "Calculated Series" at bounding box center [850, 95] width 761 height 12
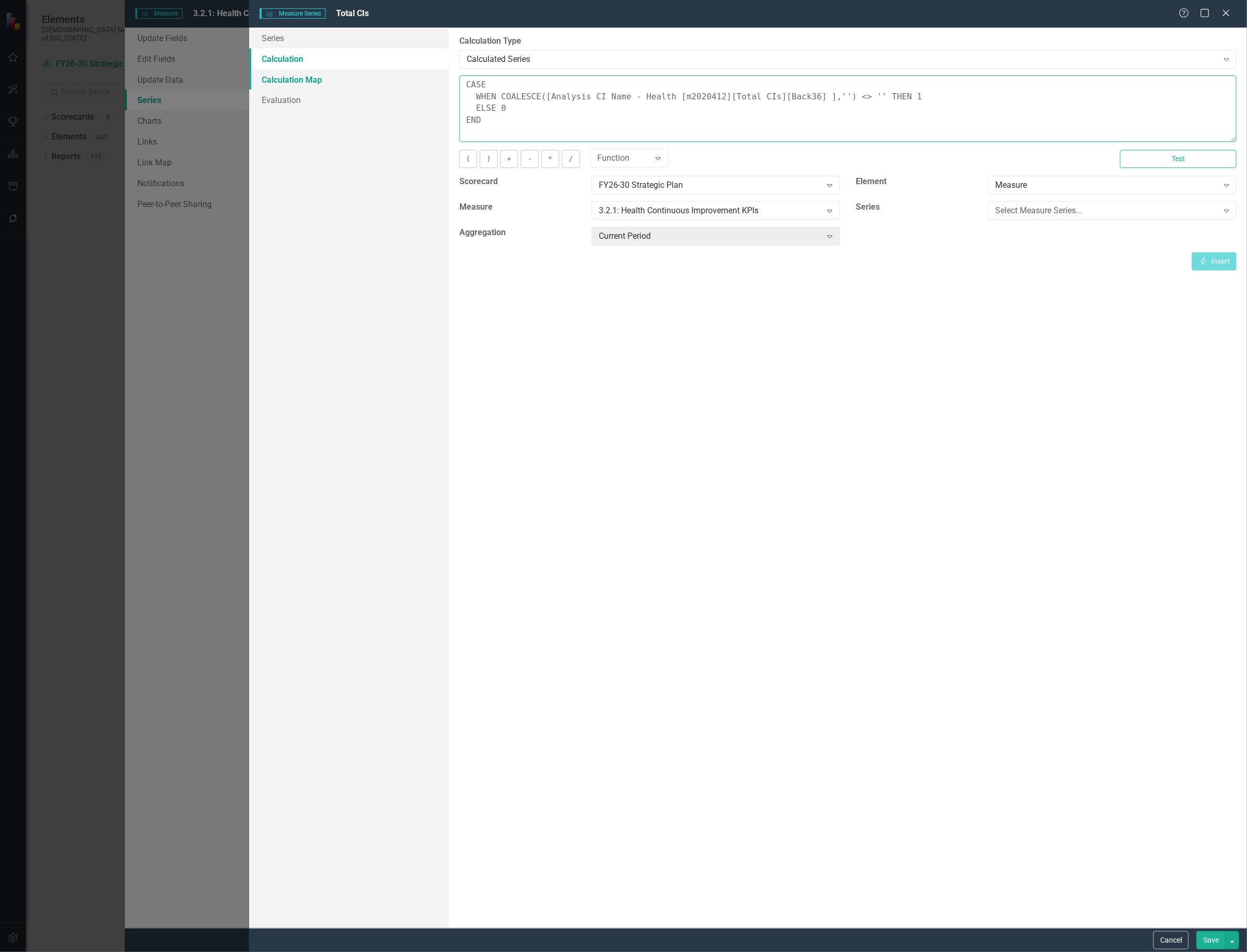
drag, startPoint x: 657, startPoint y: 124, endPoint x: 411, endPoint y: 73, distance: 251.2
click at [411, 73] on div "Series Calculation Calculation Map Evaluation From this page, you can edit the …" at bounding box center [748, 477] width 998 height 901
click at [1024, 208] on div "Select Measure Series..." at bounding box center [1107, 210] width 223 height 12
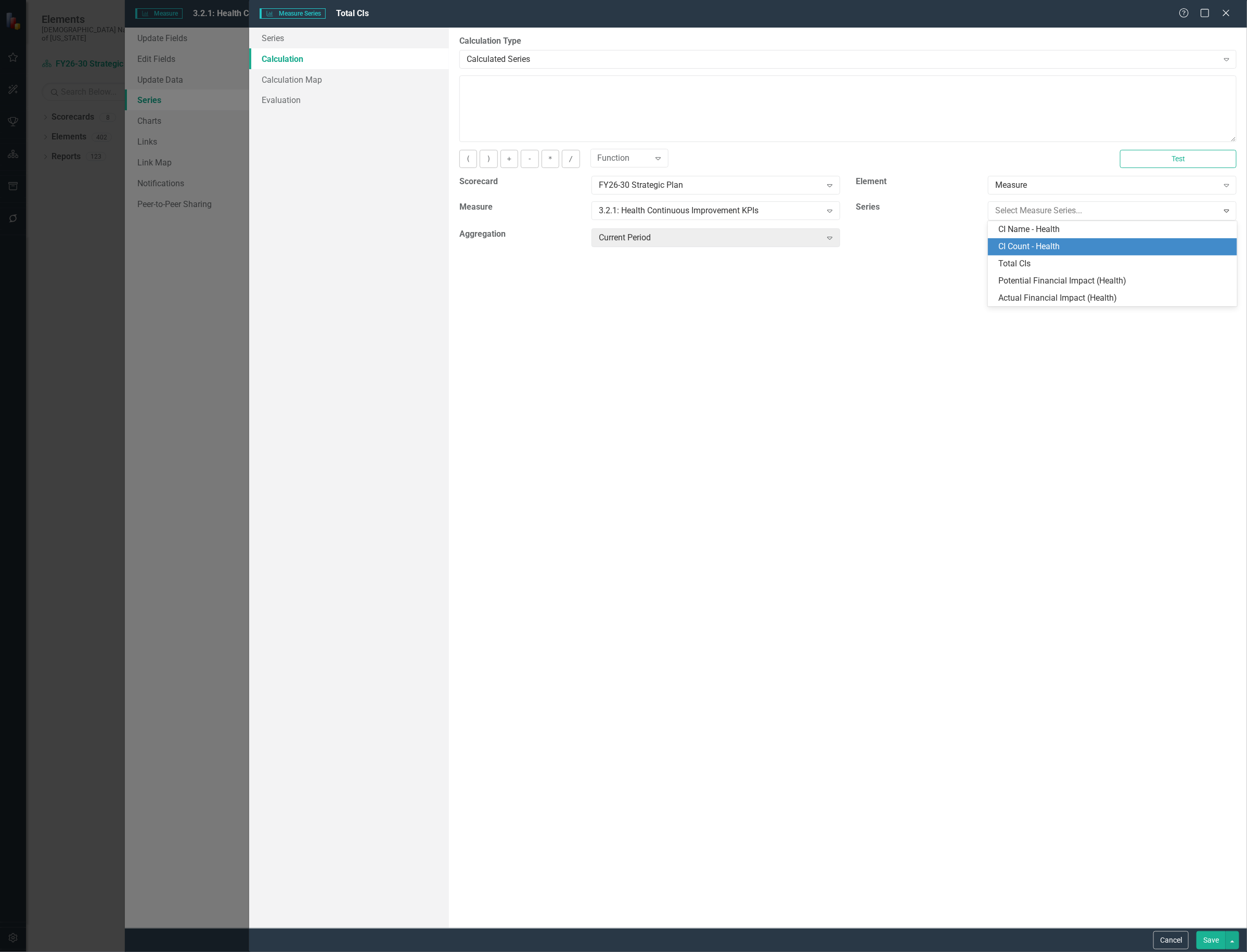
click at [1076, 246] on div "CI Count - Health" at bounding box center [1114, 246] width 232 height 12
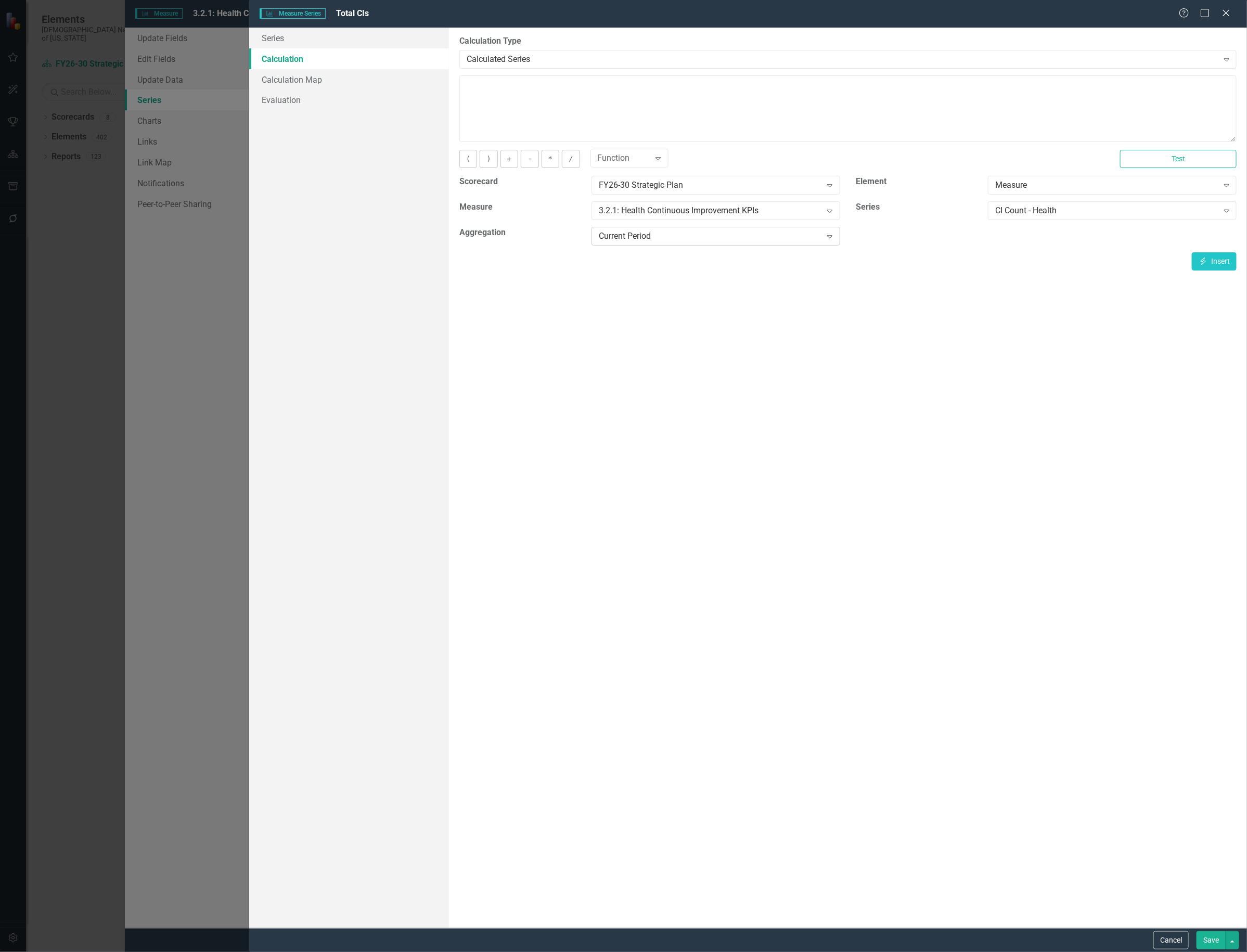
click at [832, 240] on div "Expand" at bounding box center [829, 236] width 18 height 16
click at [826, 238] on icon "Expand" at bounding box center [830, 236] width 11 height 9
click at [939, 316] on div "By default, series in ClearPoint are not calculated. So, if you leave the form …" at bounding box center [847, 477] width 798 height 901
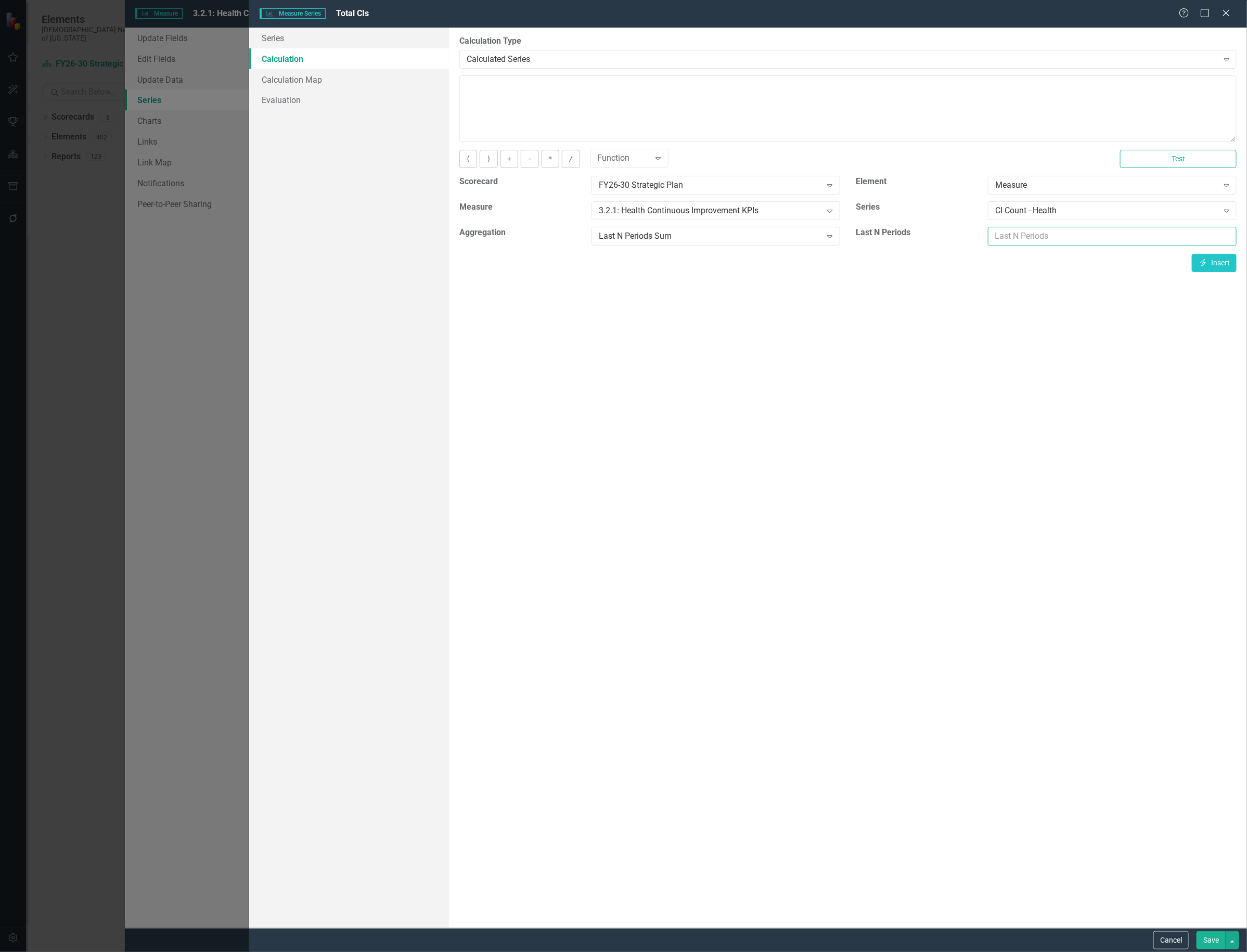
click at [1020, 235] on input "number" at bounding box center [1112, 237] width 249 height 19
type input "36"
click at [1203, 262] on icon "Insert" at bounding box center [1203, 263] width 10 height 8
type textarea "[m2020412][CI Count - Health][Last36Sum]"
click at [1211, 933] on button "Save" at bounding box center [1211, 940] width 29 height 18
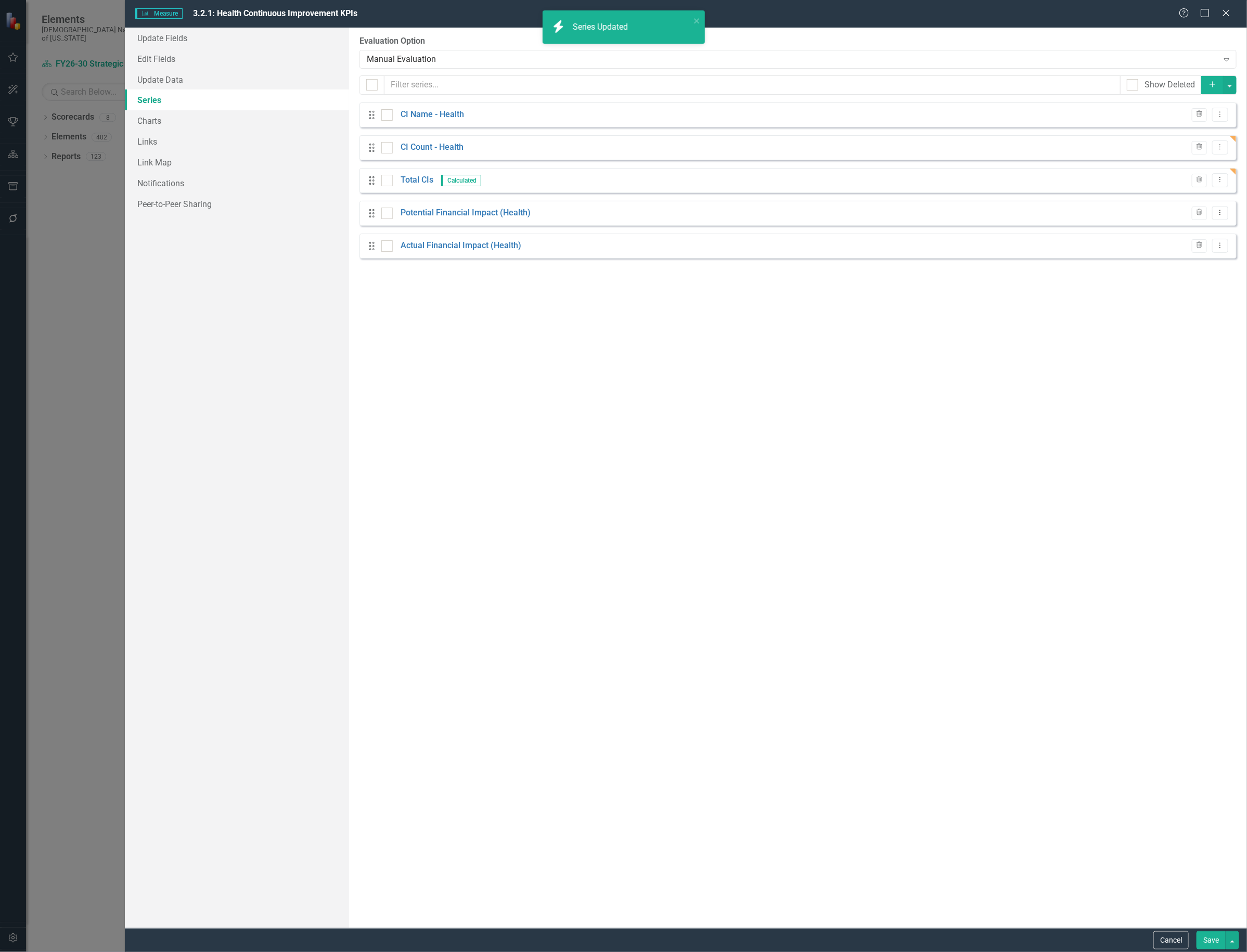
click at [1211, 940] on button "Save" at bounding box center [1211, 940] width 29 height 18
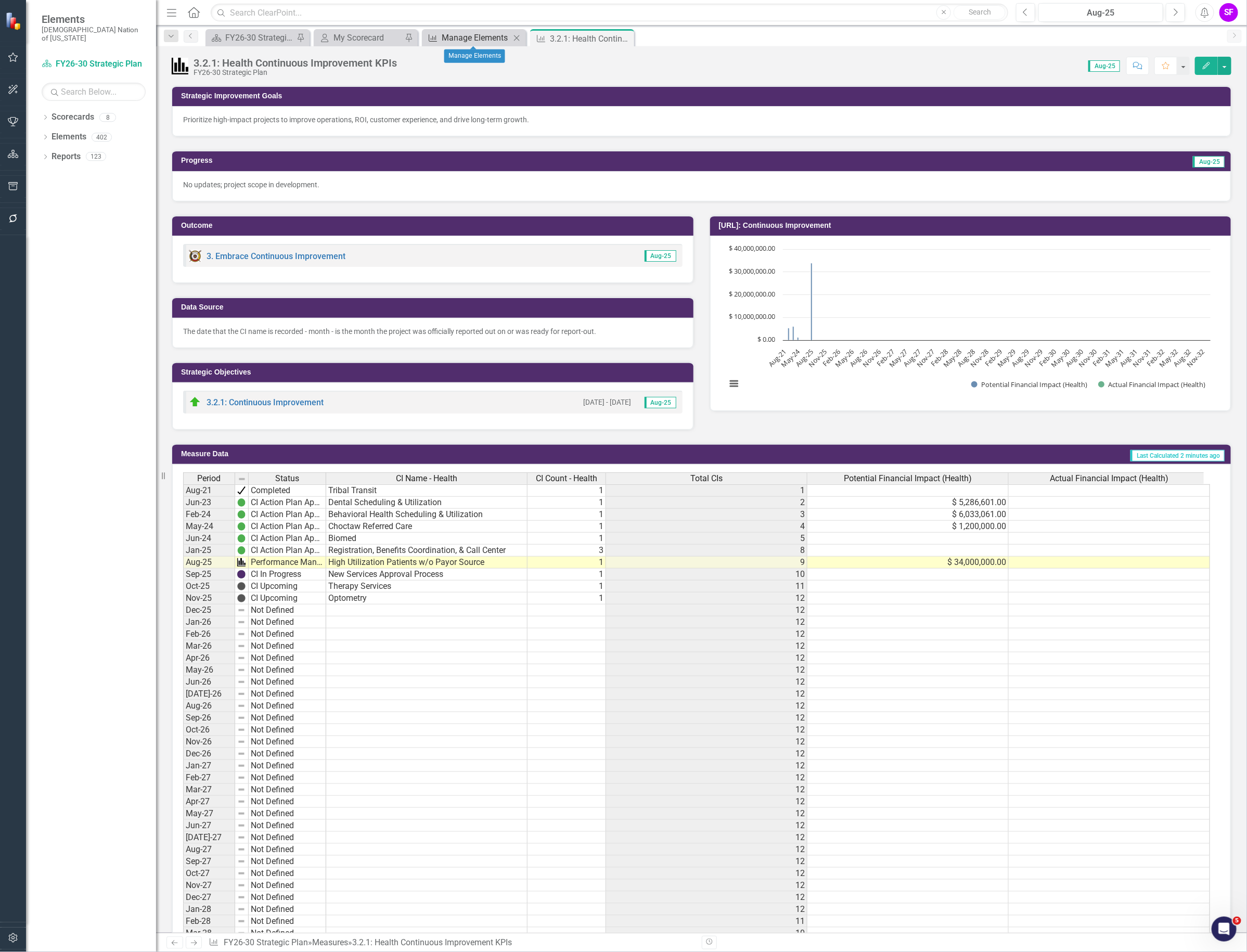
click at [467, 42] on div "Manage Elements" at bounding box center [476, 37] width 69 height 13
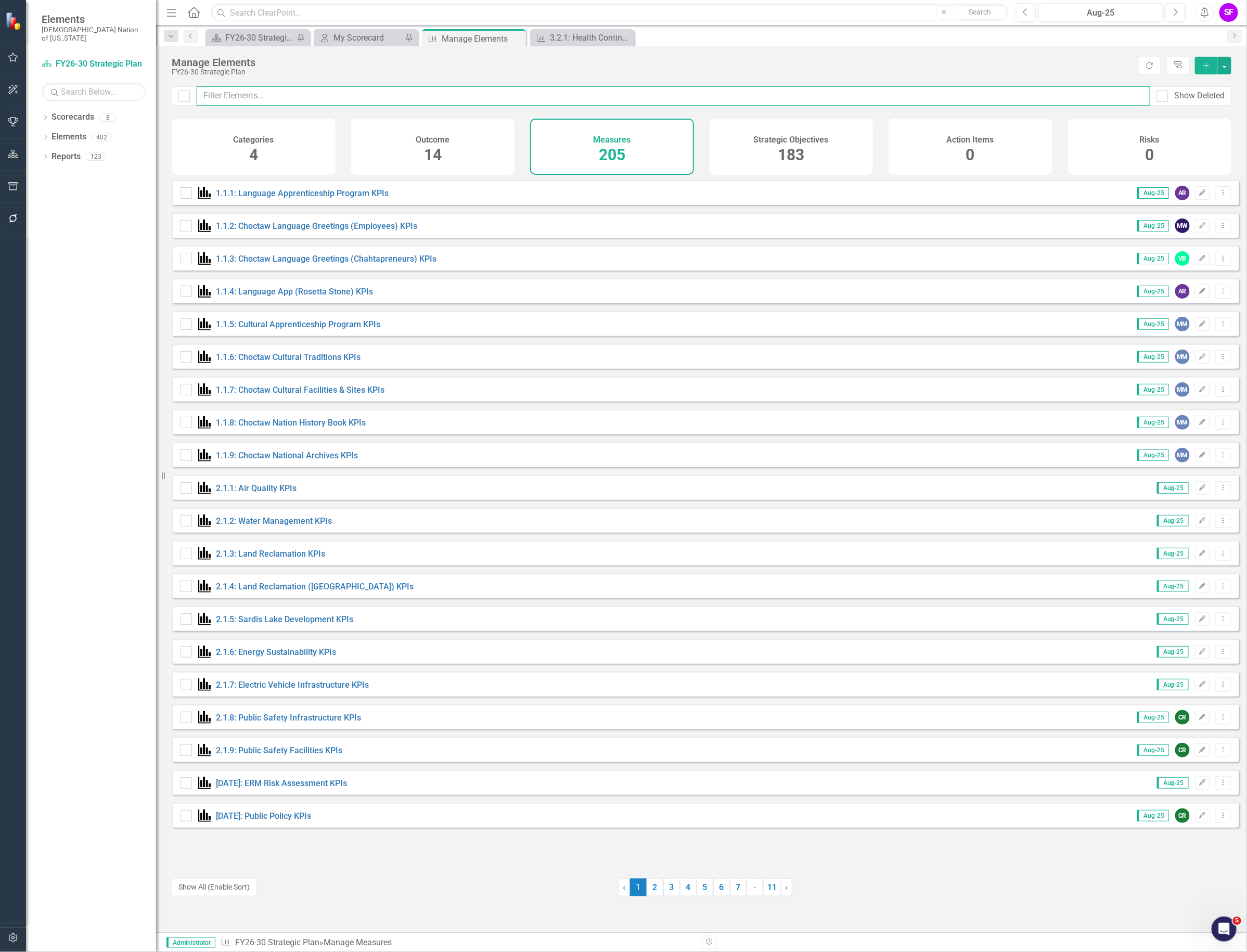
click at [644, 104] on input "text" at bounding box center [674, 96] width 954 height 19
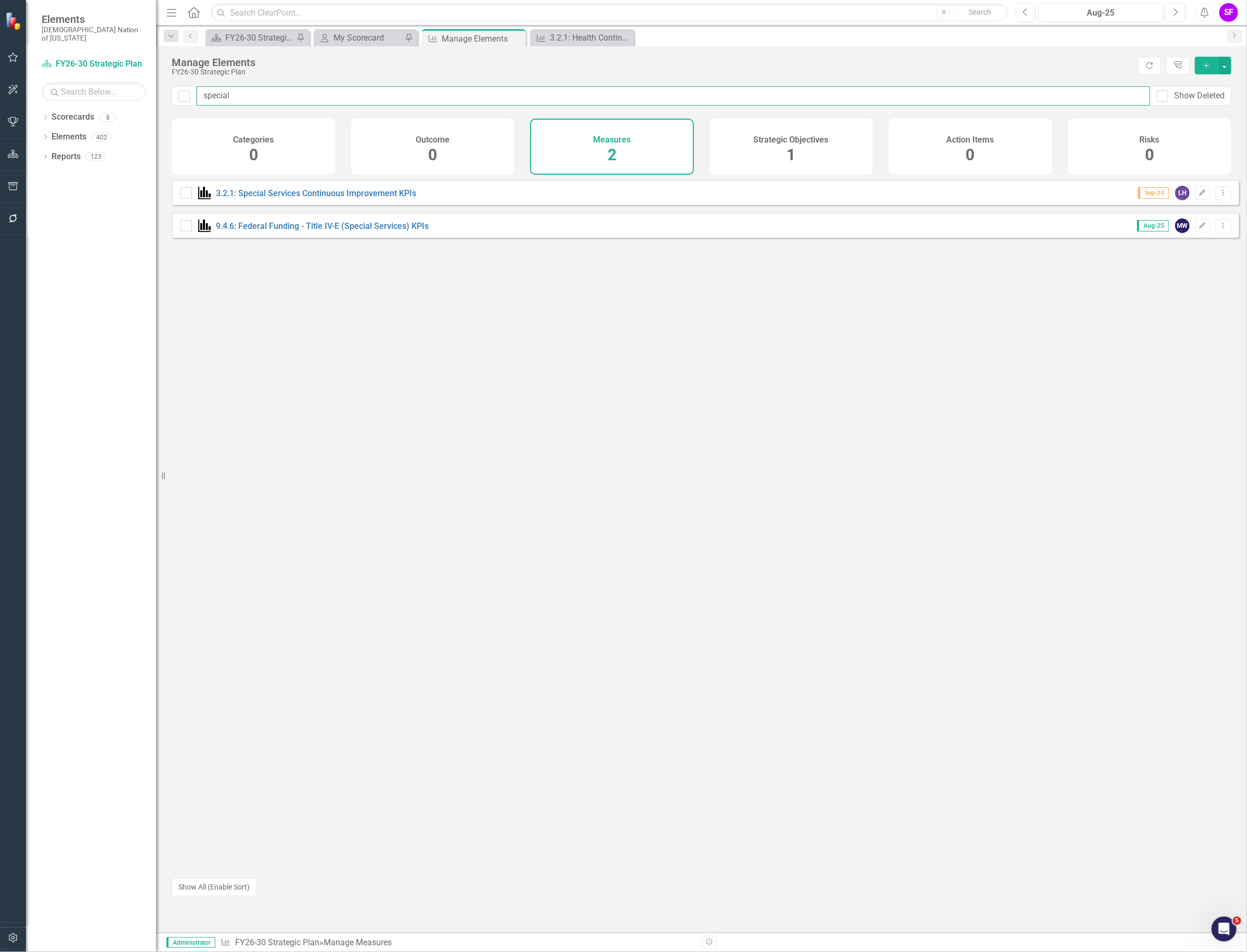
type input "special"
click at [336, 205] on div "3.2.1: Special Services Continuous Improvement KPIs Sep-24 LH Edit Dropdown Menu" at bounding box center [705, 193] width 1068 height 25
click at [337, 198] on link "3.2.1: Special Services Continuous Improvement KPIs" at bounding box center [316, 193] width 201 height 10
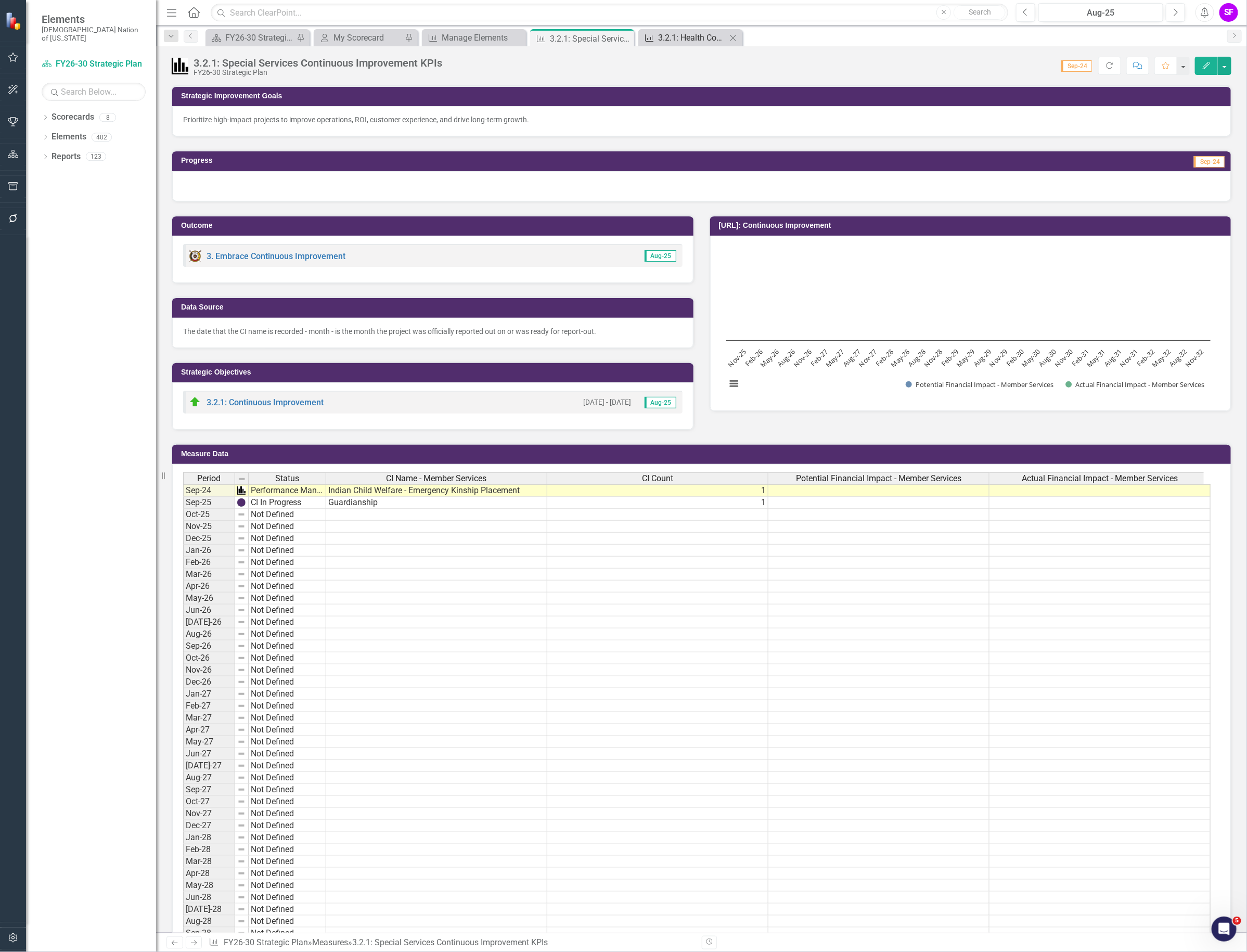
click at [671, 37] on div "3.2.1: Health Continuous Improvement KPIs" at bounding box center [692, 37] width 69 height 13
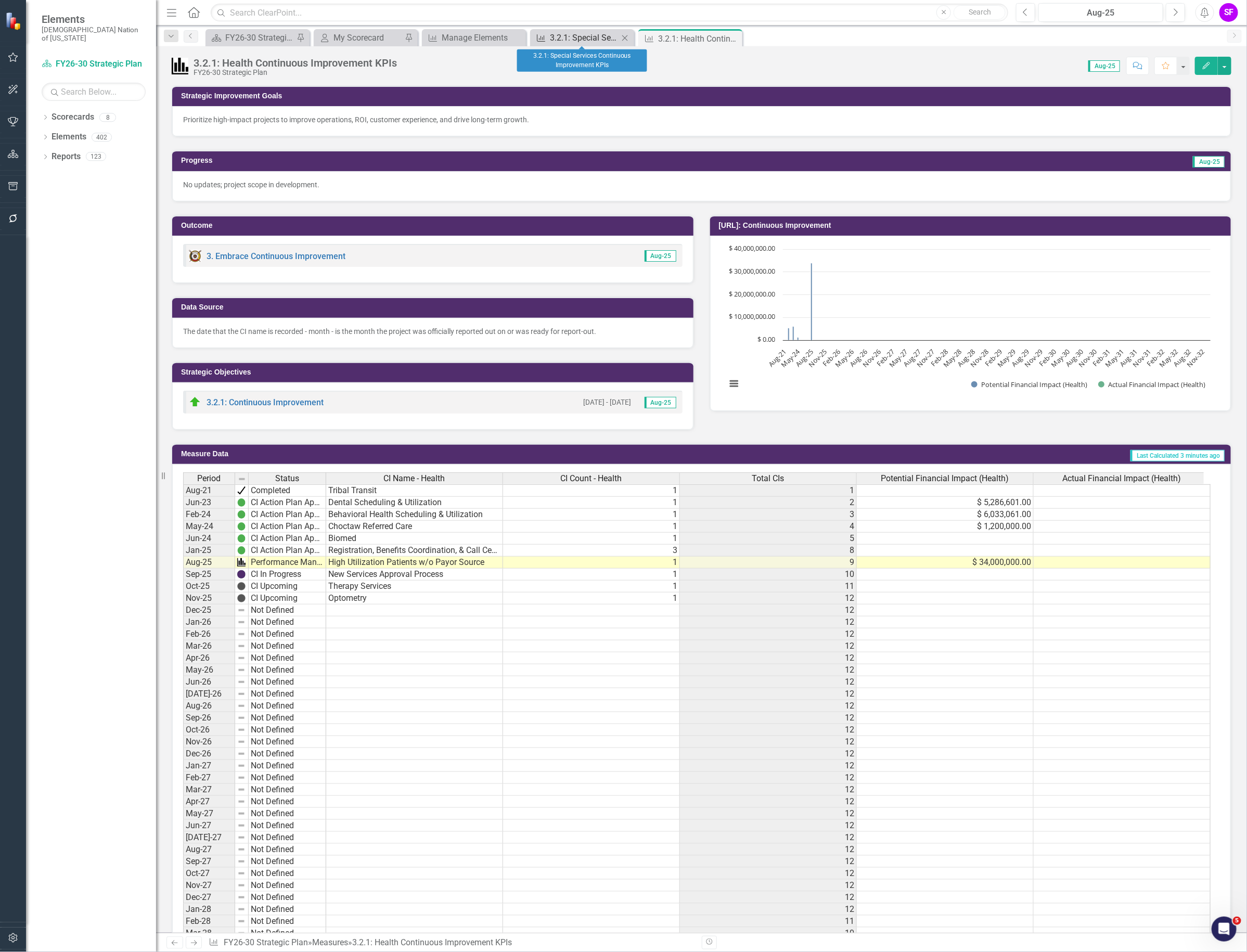
click at [597, 38] on div "3.2.1: Special Services Continuous Improvement KPIs" at bounding box center [584, 37] width 69 height 13
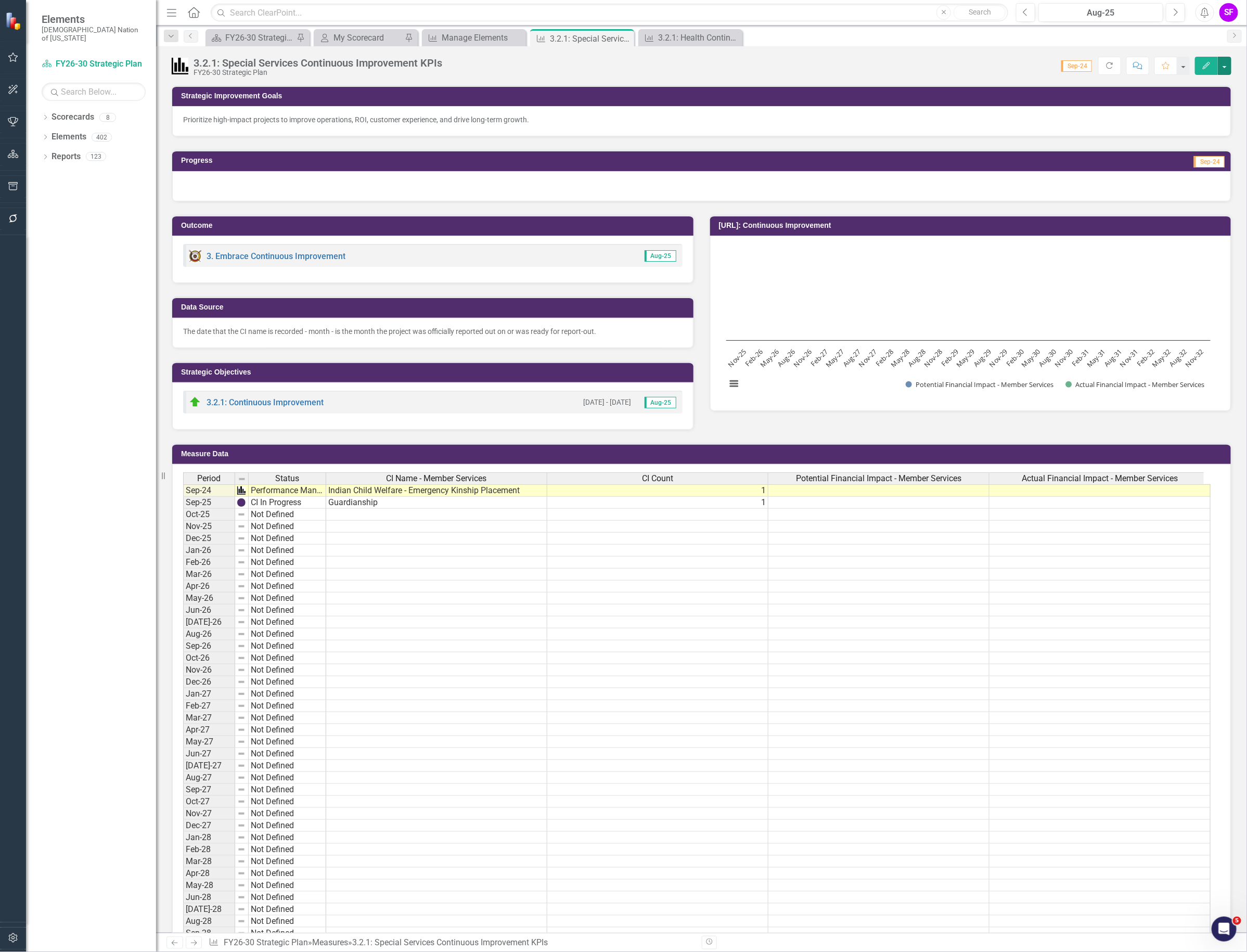
click at [1227, 72] on button "button" at bounding box center [1225, 65] width 14 height 18
click at [1205, 80] on link "Edit Edit Measure" at bounding box center [1180, 85] width 102 height 19
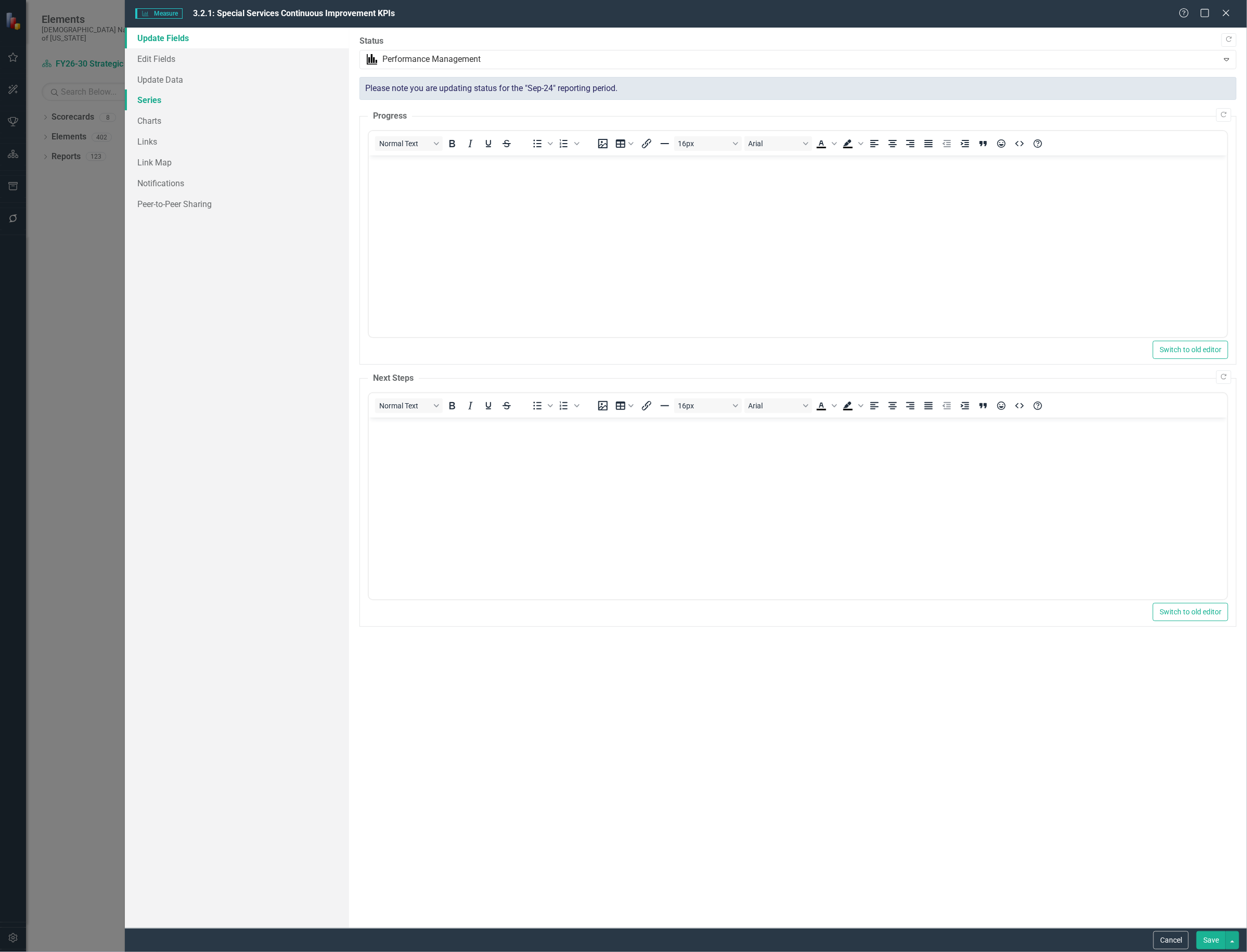
click at [156, 102] on link "Series" at bounding box center [237, 99] width 224 height 20
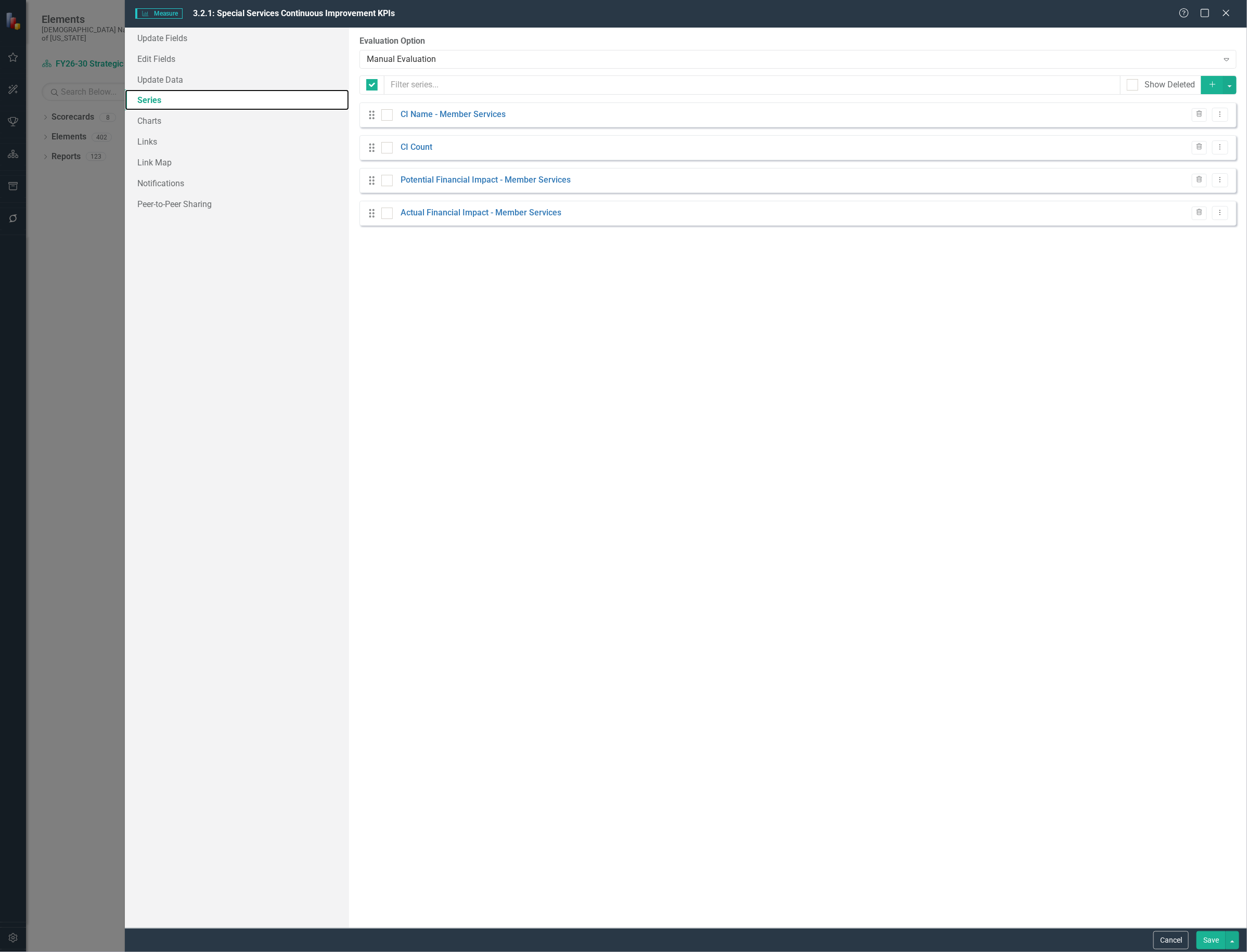
checkbox input "false"
click at [1229, 143] on div "Drag CI Count Trash Dropdown Menu" at bounding box center [798, 148] width 878 height 25
click at [1219, 146] on icon "Dropdown Menu" at bounding box center [1220, 146] width 9 height 7
click at [1175, 169] on link "Edit Edit Measure Series" at bounding box center [1169, 166] width 118 height 19
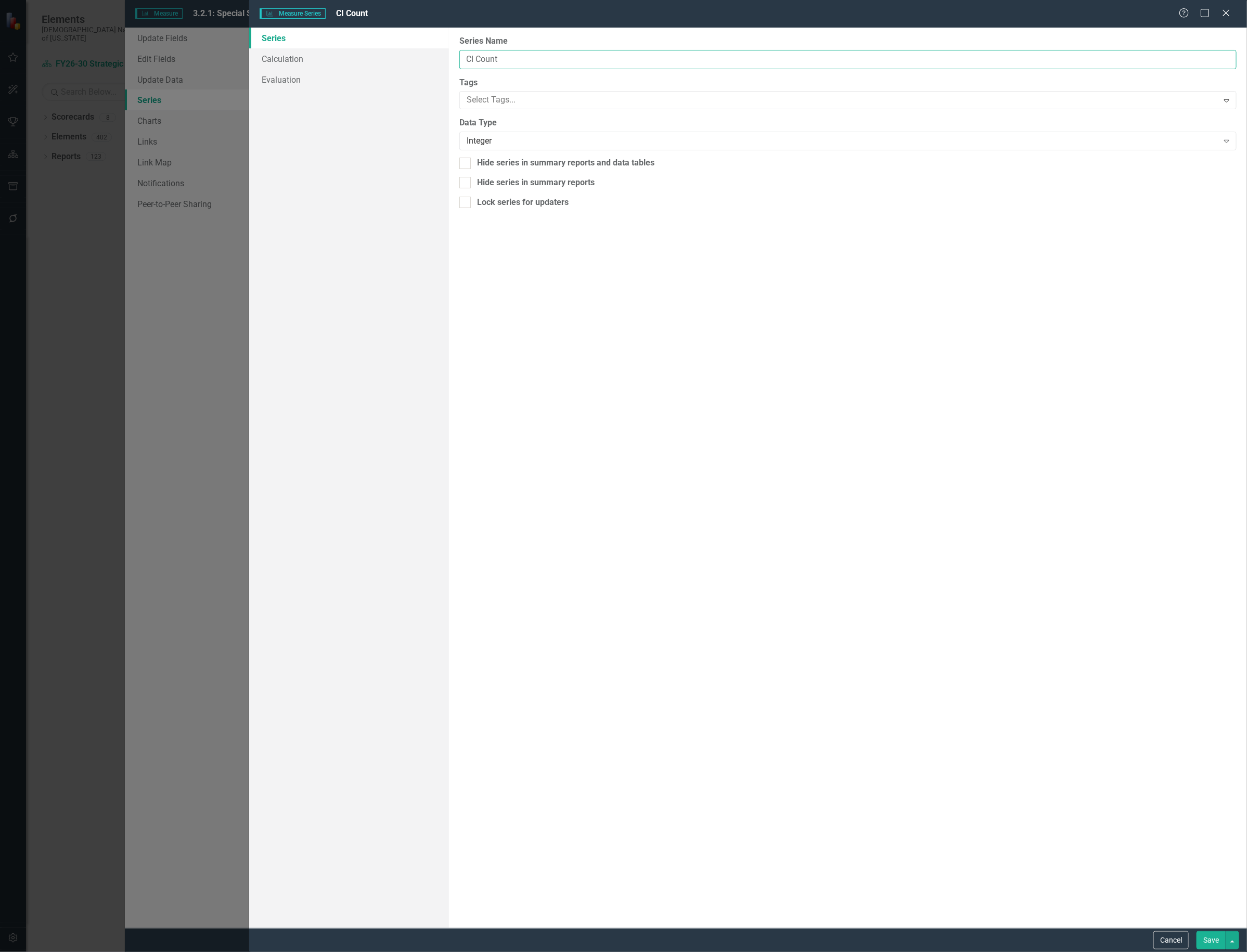
click at [536, 63] on input "CI Count" at bounding box center [848, 60] width 778 height 19
type input "CI Count - Special Services"
click at [1195, 935] on div "Save" at bounding box center [1217, 940] width 46 height 18
click at [1199, 935] on button "Save" at bounding box center [1211, 940] width 29 height 18
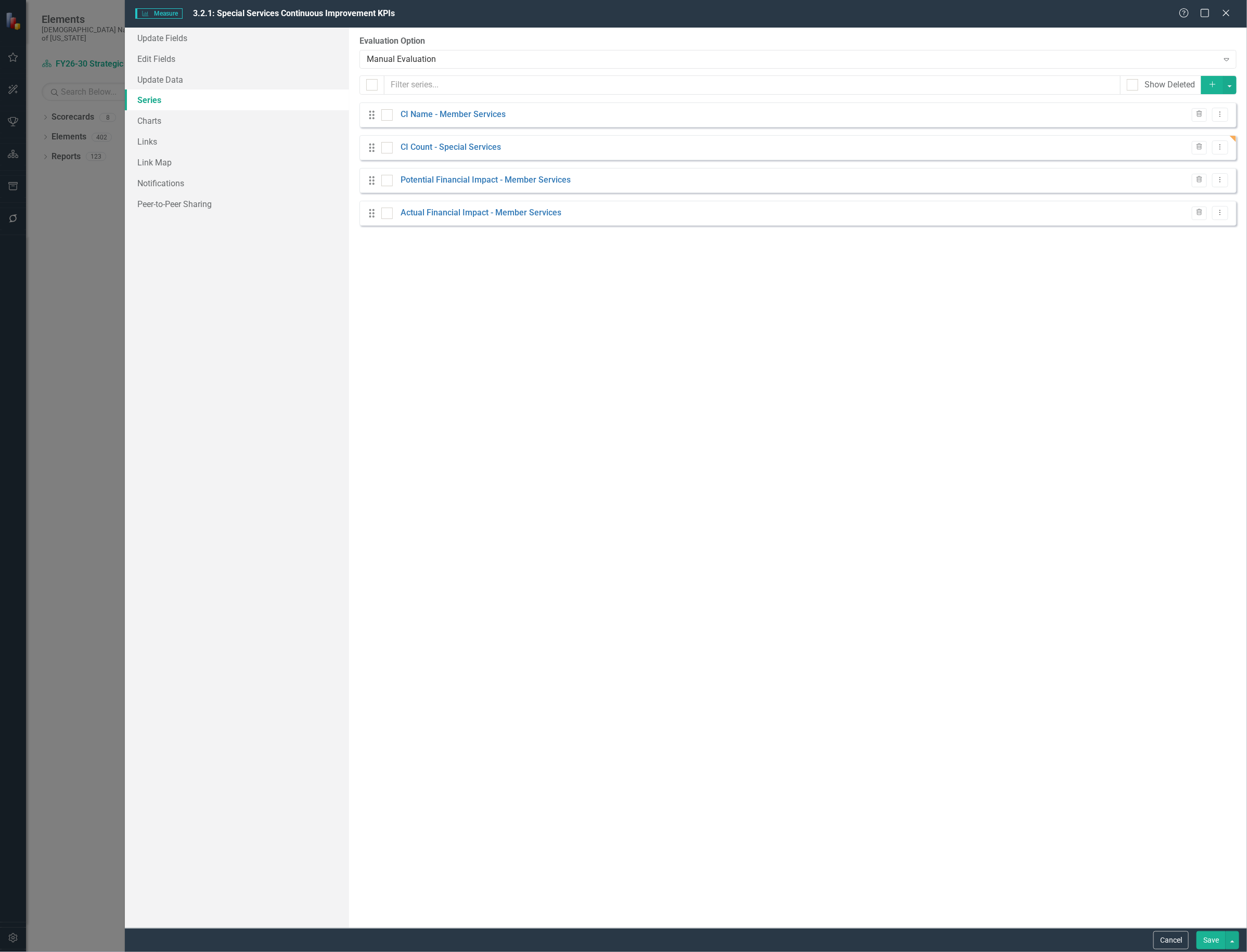
click at [1210, 939] on button "Save" at bounding box center [1211, 940] width 29 height 18
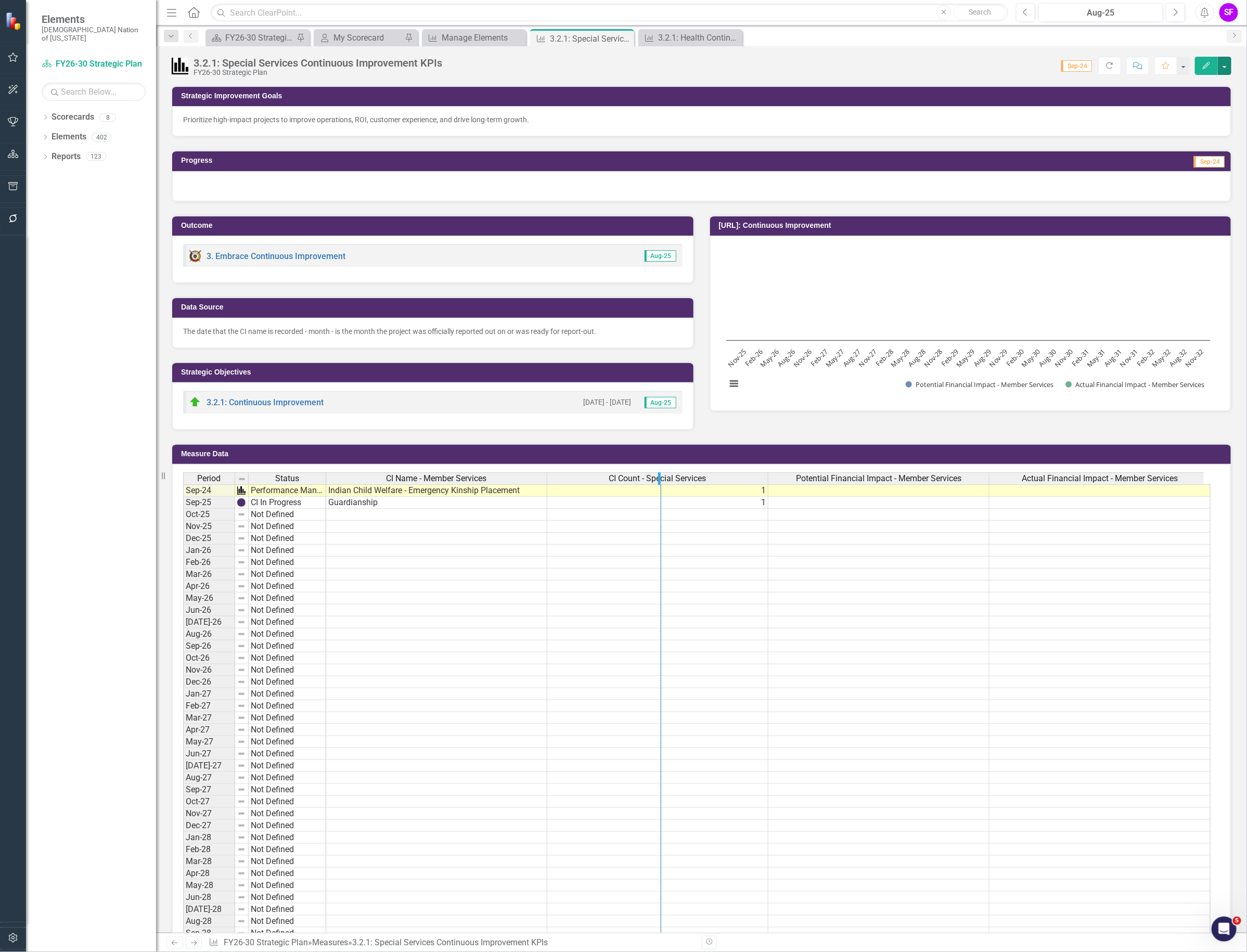
drag, startPoint x: 768, startPoint y: 477, endPoint x: 661, endPoint y: 478, distance: 107.0
click at [1222, 69] on button "button" at bounding box center [1225, 65] width 14 height 18
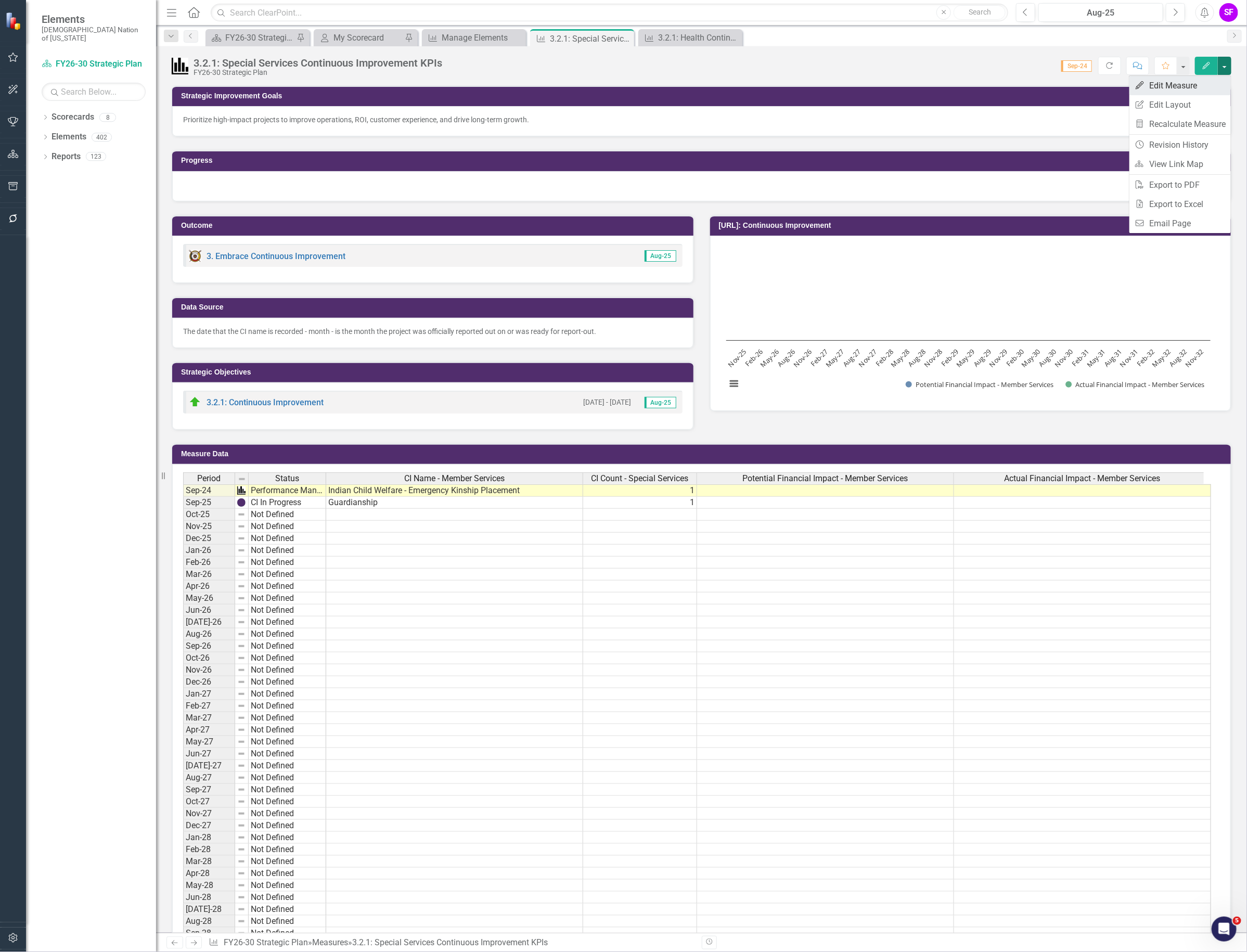
click at [1212, 87] on link "Edit Edit Measure" at bounding box center [1180, 85] width 102 height 19
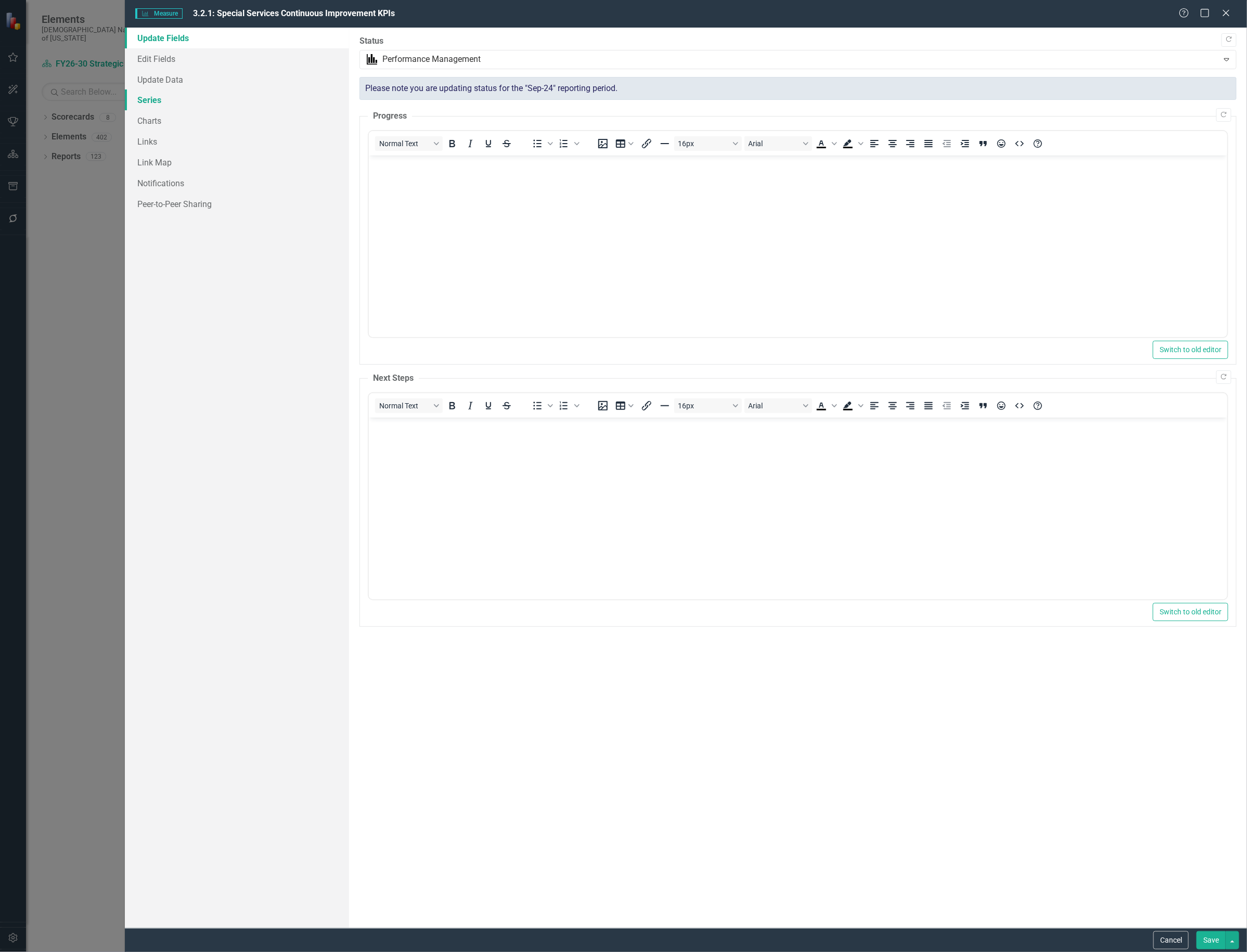
click at [168, 94] on link "Series" at bounding box center [237, 99] width 224 height 20
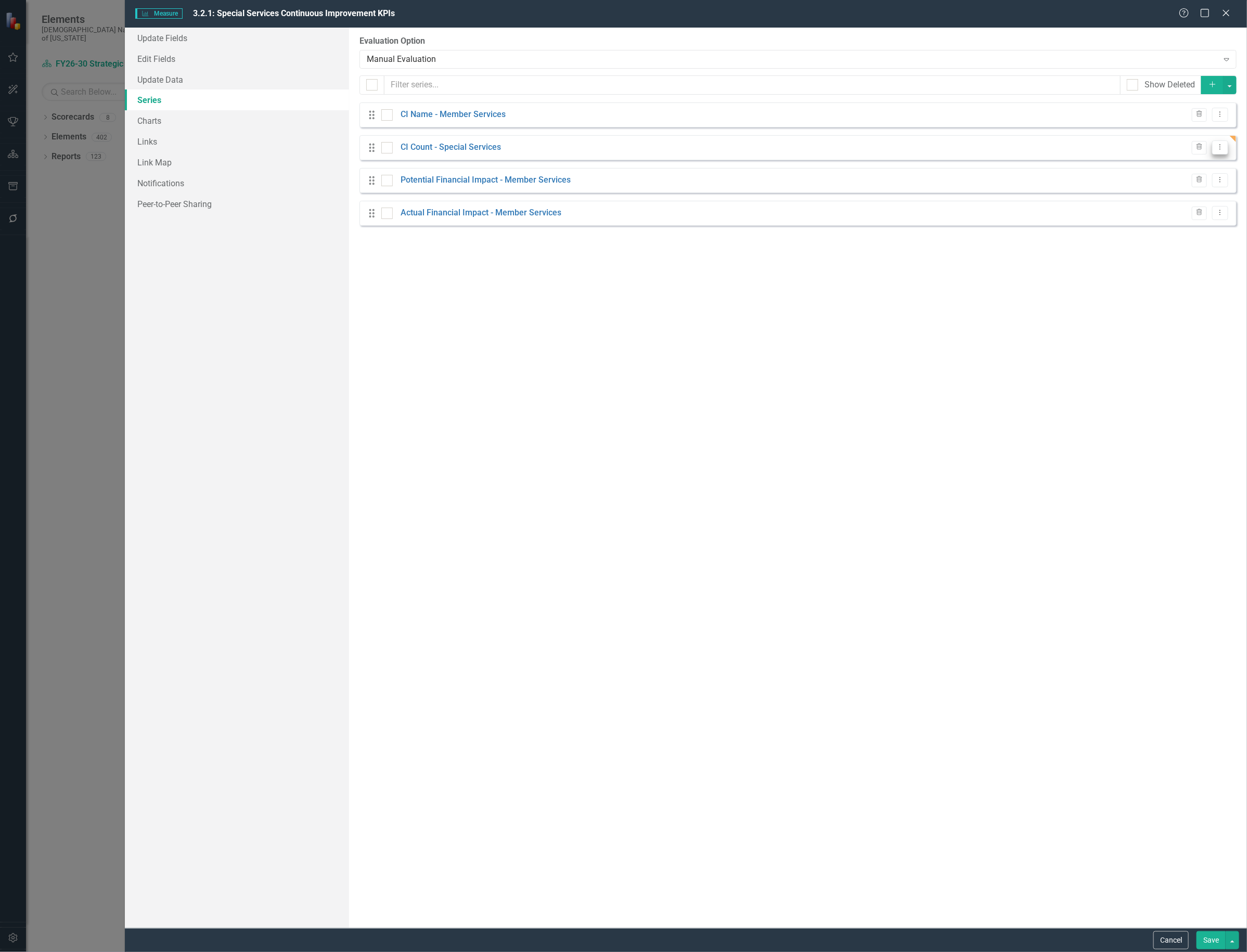
click at [1219, 148] on icon "Dropdown Menu" at bounding box center [1220, 146] width 9 height 7
click at [1205, 191] on link "Copy Duplicate Measure Series" at bounding box center [1169, 185] width 118 height 19
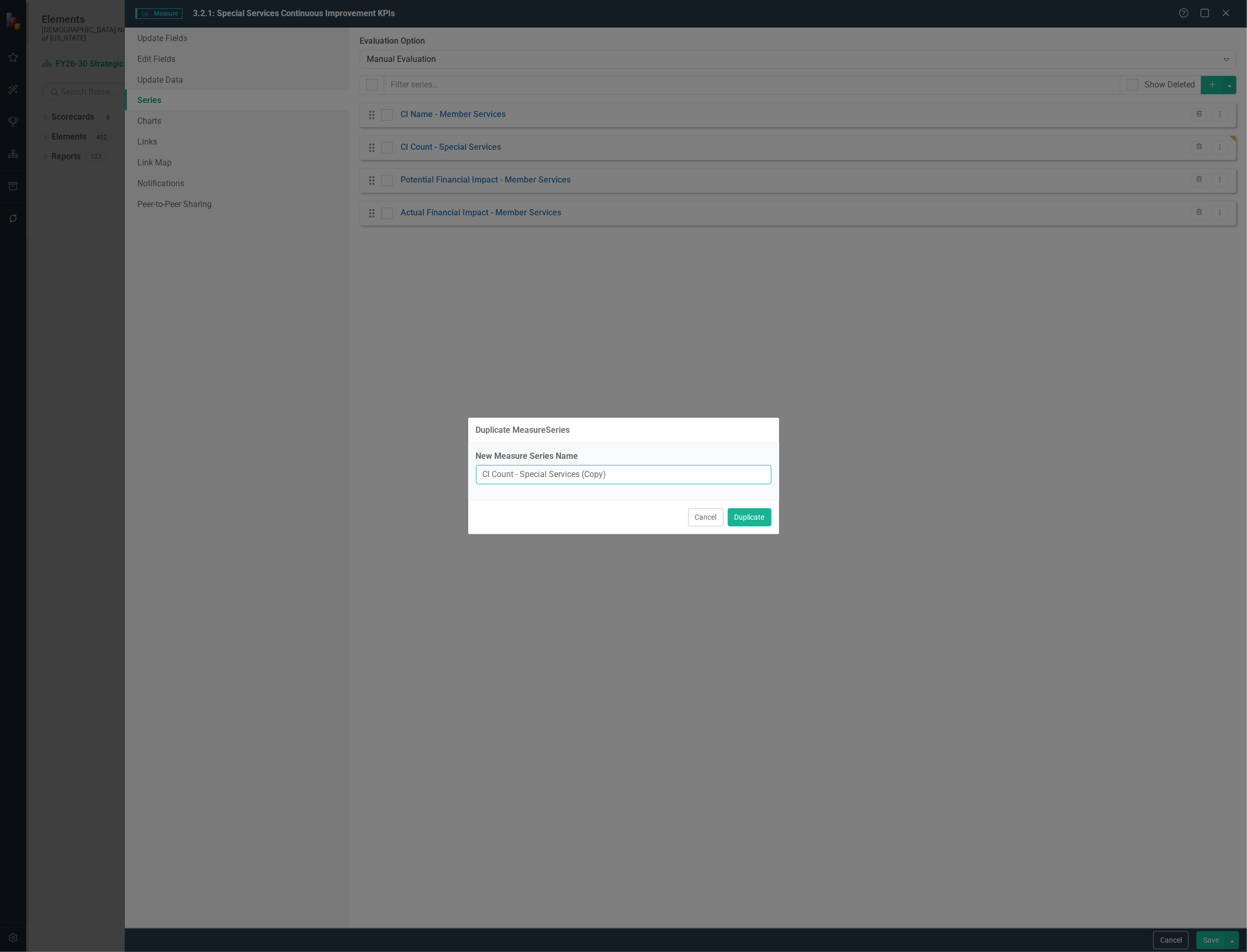
drag, startPoint x: 612, startPoint y: 471, endPoint x: 523, endPoint y: 464, distance: 89.3
click at [523, 465] on input "CI Count - Special Services (Copy)" at bounding box center [624, 475] width 296 height 19
click at [702, 521] on button "Cancel" at bounding box center [706, 517] width 35 height 18
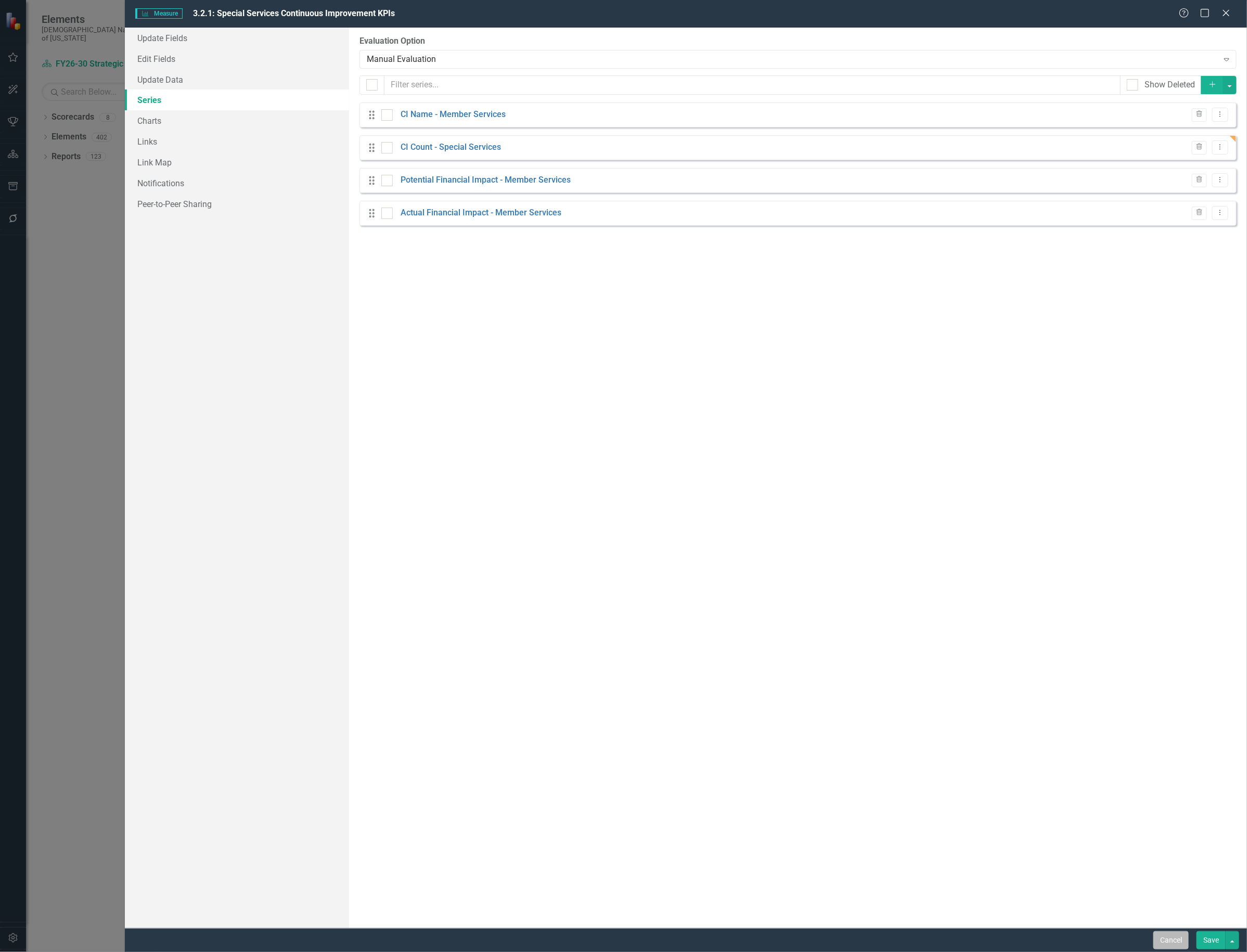
click at [1168, 940] on button "Cancel" at bounding box center [1171, 940] width 35 height 18
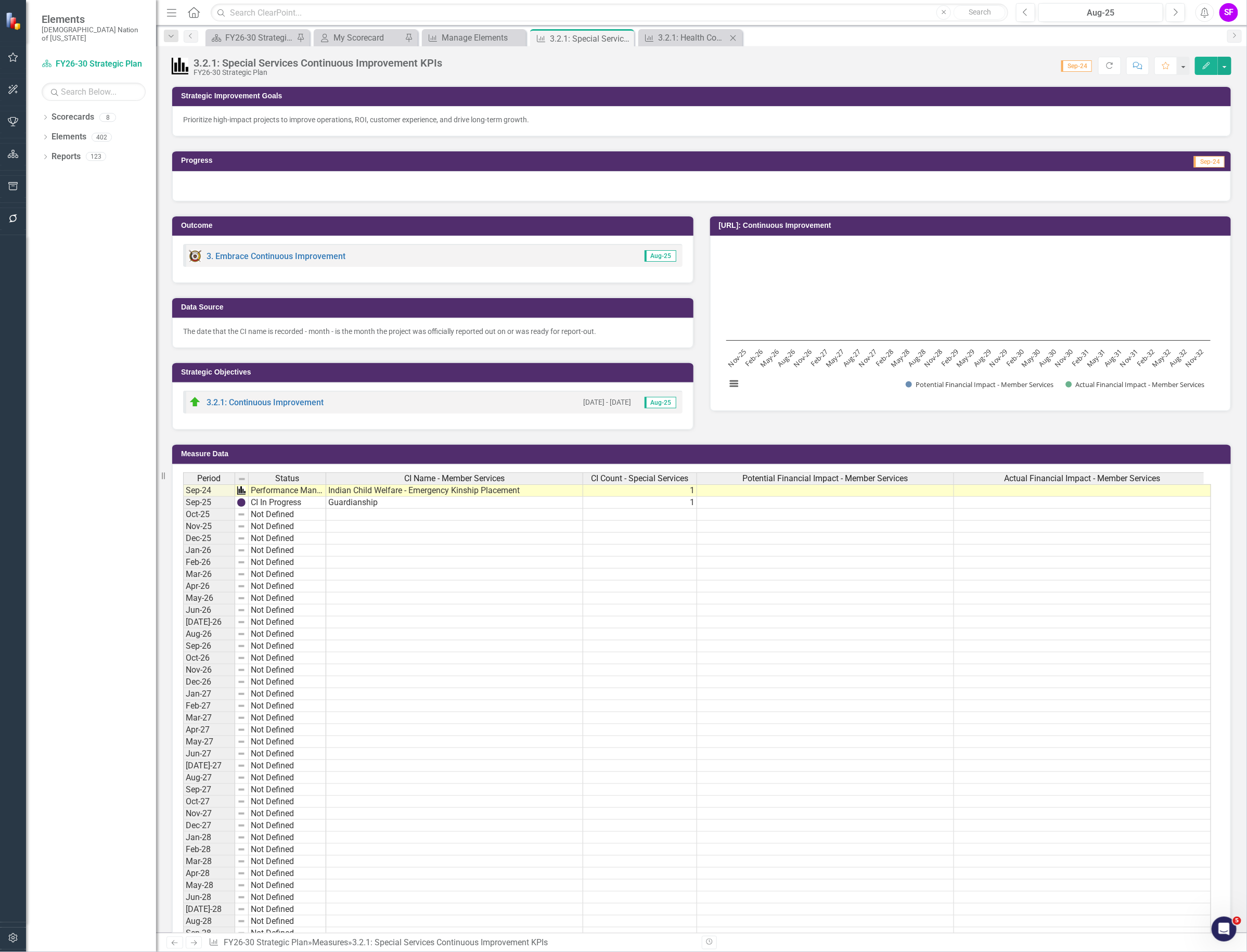
click at [711, 27] on div "Dropdown Search Scorecard FY26-30 Strategic Plan Pin My Scorecard My Scorecard …" at bounding box center [701, 35] width 1091 height 20
click at [696, 38] on div "3.2.1: Health Continuous Improvement KPIs" at bounding box center [692, 37] width 69 height 13
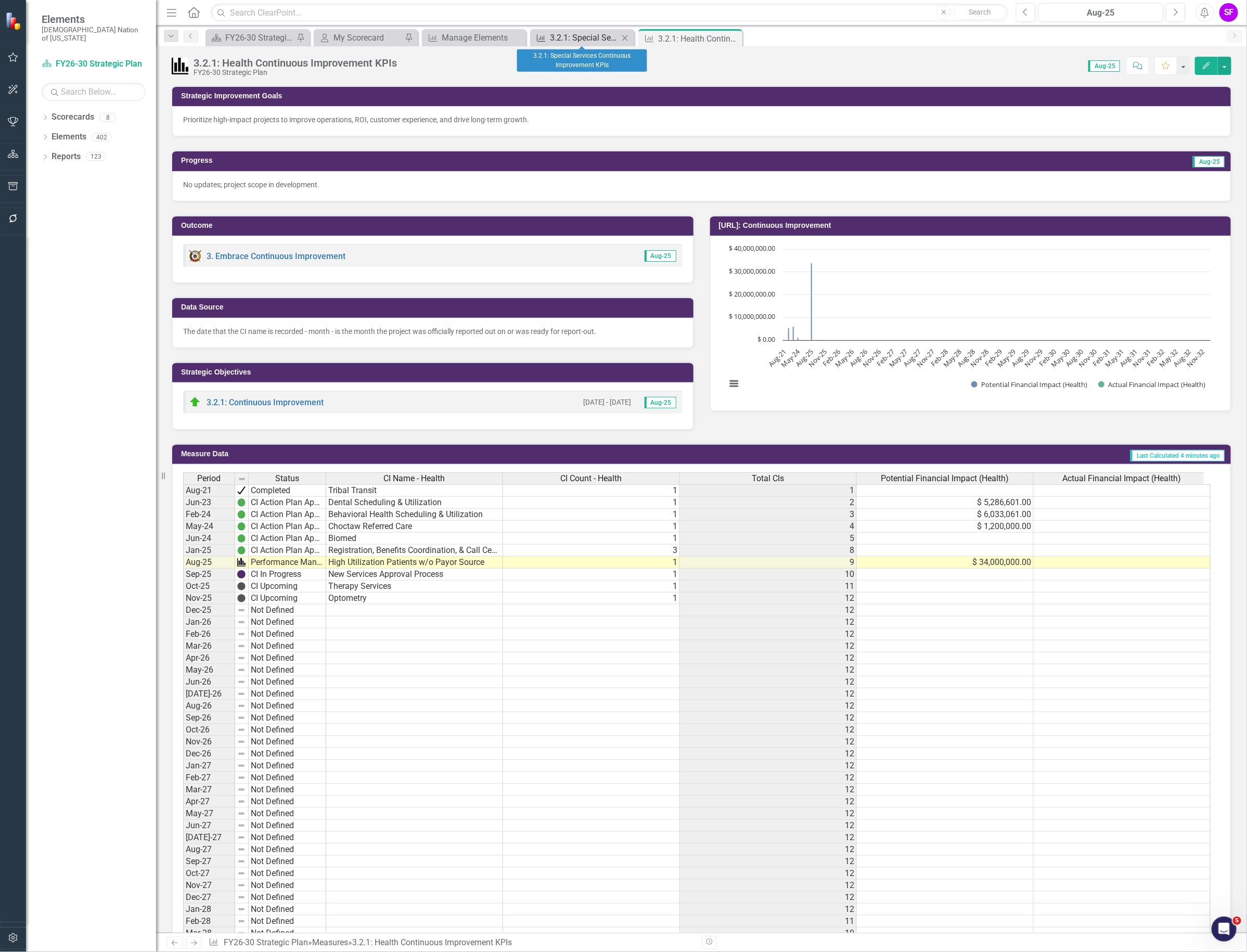
click at [585, 35] on div "3.2.1: Special Services Continuous Improvement KPIs" at bounding box center [584, 37] width 69 height 13
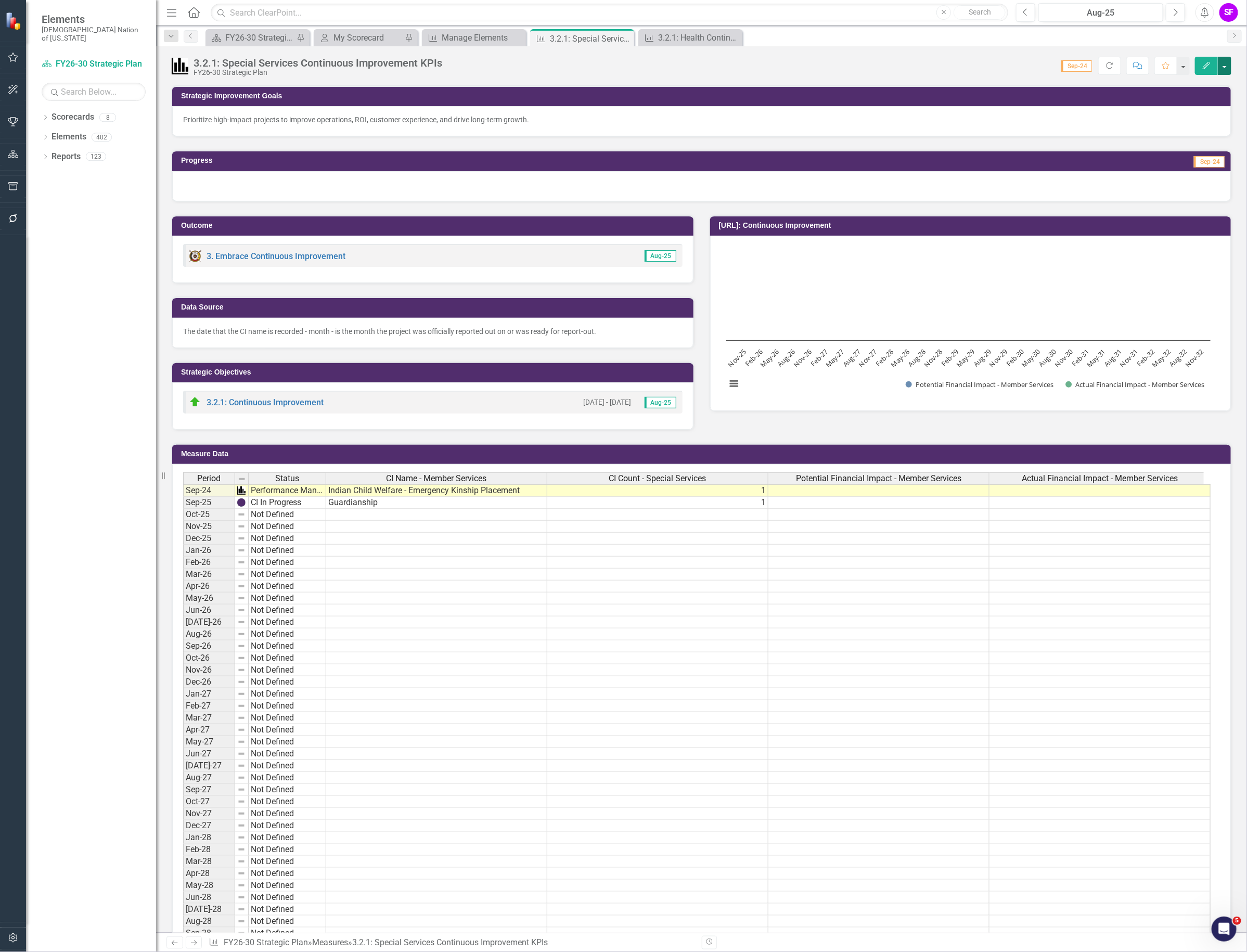
click at [1224, 68] on button "button" at bounding box center [1225, 65] width 14 height 18
click at [1196, 90] on link "Edit Edit Measure" at bounding box center [1180, 85] width 102 height 19
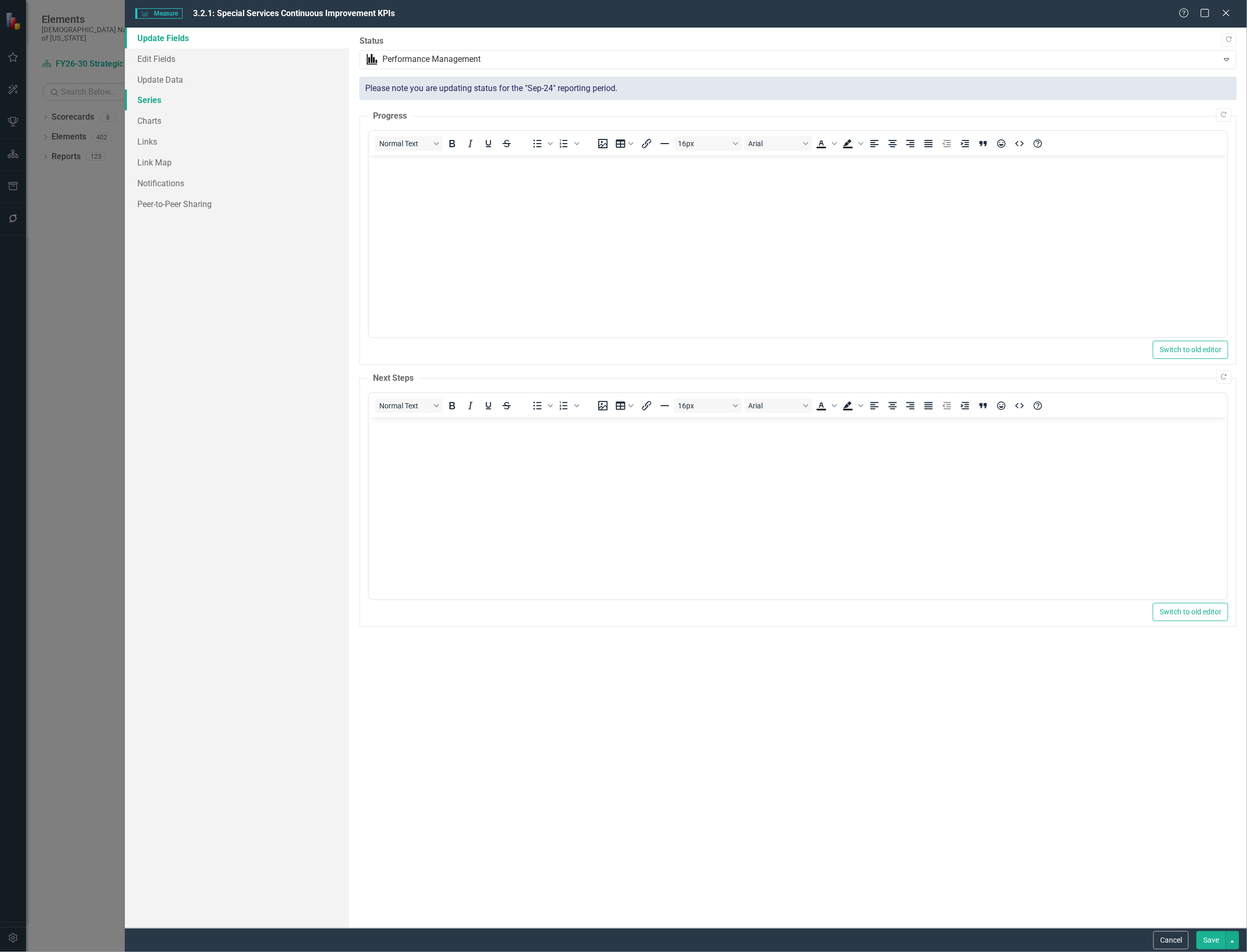
click at [173, 95] on link "Series" at bounding box center [237, 99] width 224 height 20
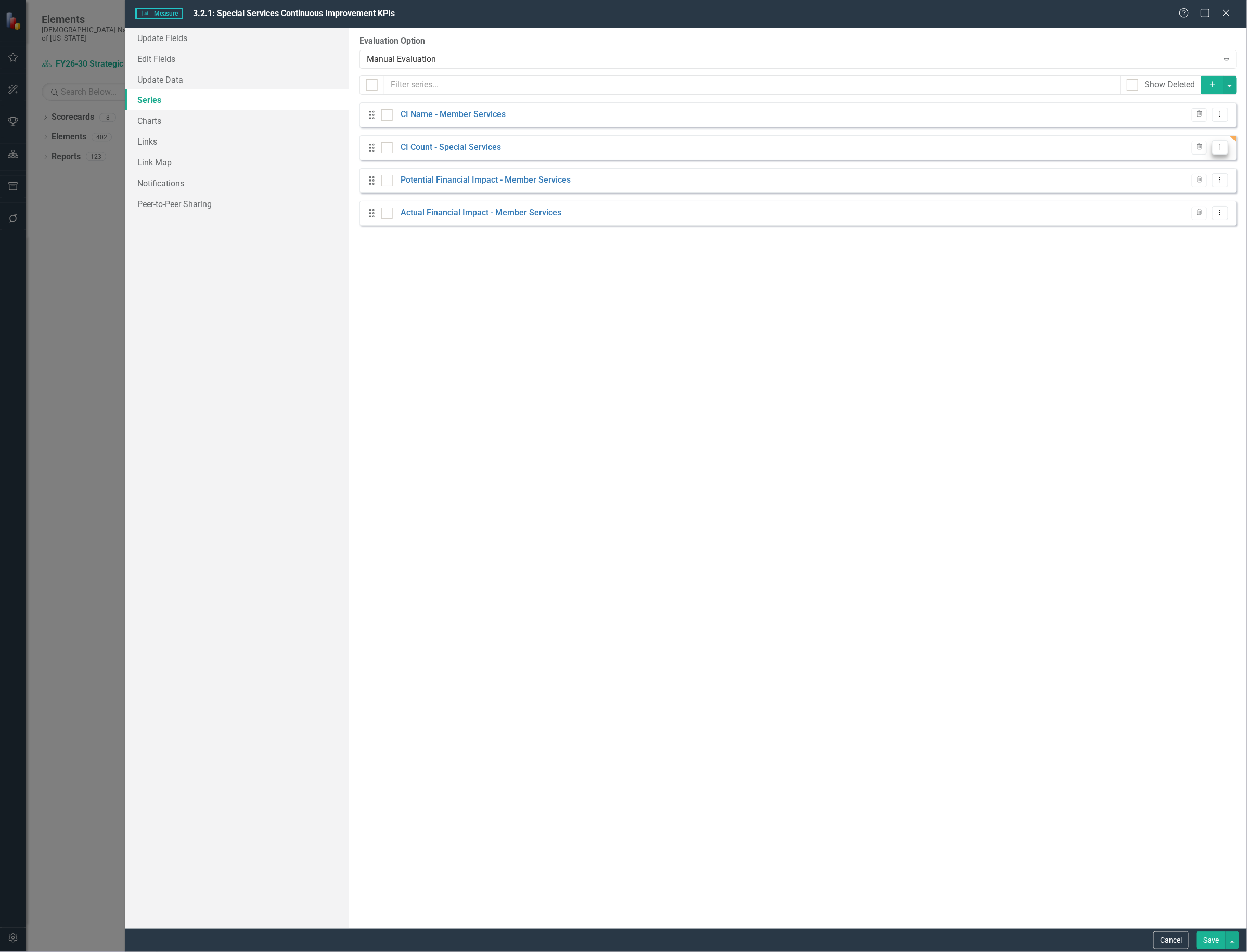
click at [1219, 149] on icon "Dropdown Menu" at bounding box center [1220, 146] width 9 height 7
click at [1205, 183] on link "Copy Duplicate Measure Series" at bounding box center [1169, 185] width 118 height 19
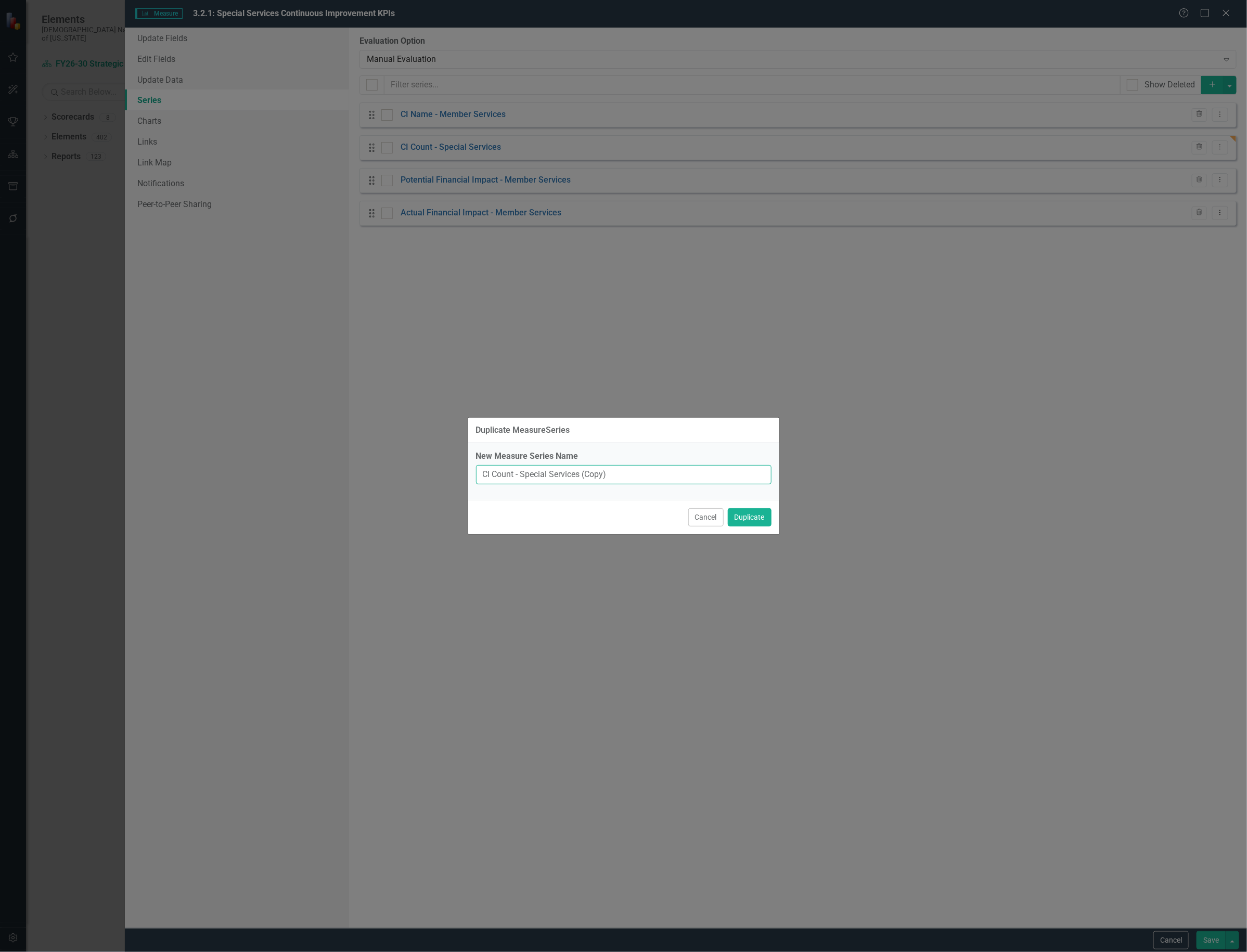
drag, startPoint x: 628, startPoint y: 476, endPoint x: 199, endPoint y: 506, distance: 430.0
click at [199, 506] on div "Duplicate MeasureSeries New Measure Series Name CI Count - Special Services (Co…" at bounding box center [624, 476] width 1247 height 952
type input "Total CIs"
click at [763, 516] on button "Duplicate" at bounding box center [750, 517] width 44 height 18
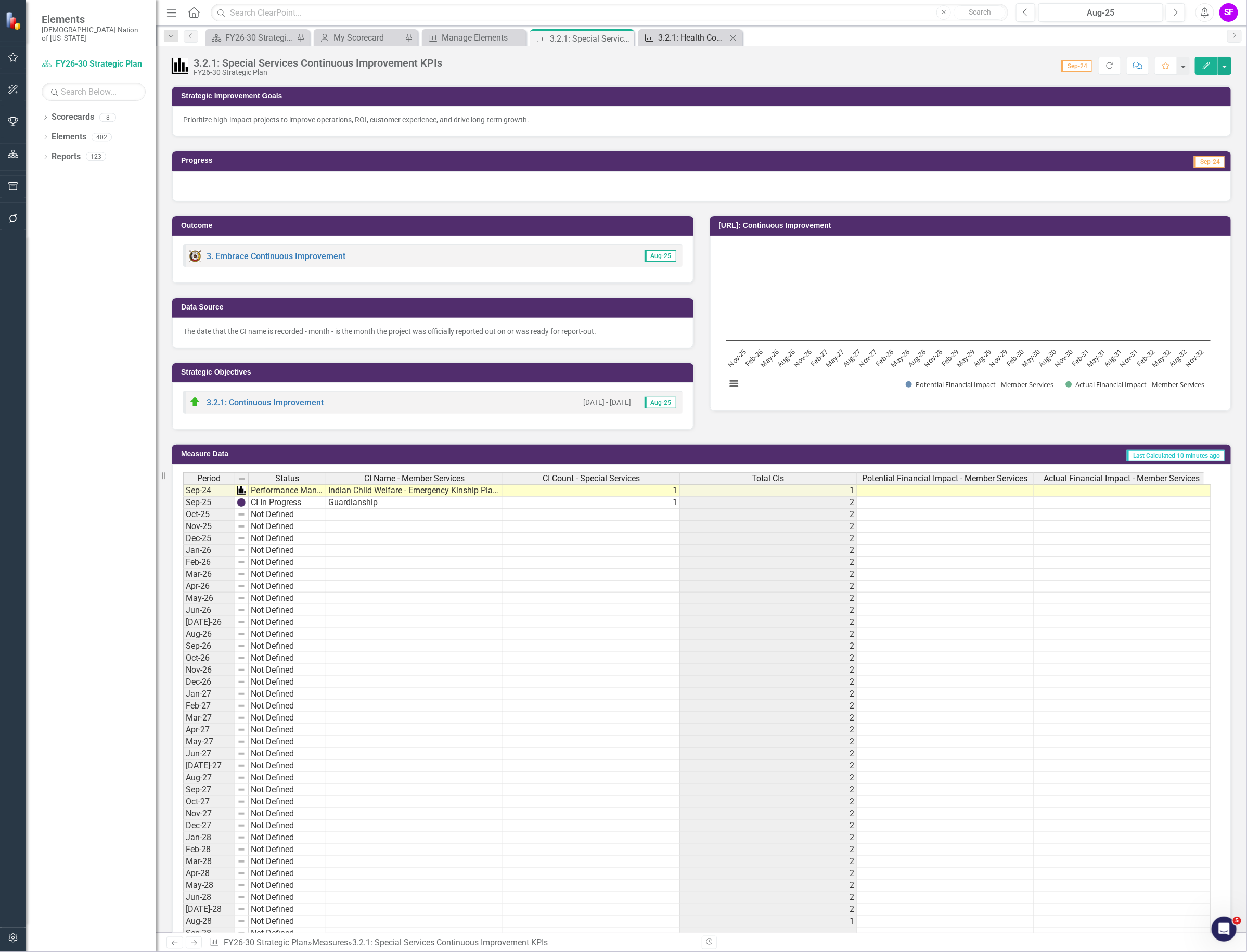
click at [693, 42] on div "3.2.1: Health Continuous Improvement KPIs" at bounding box center [692, 37] width 69 height 13
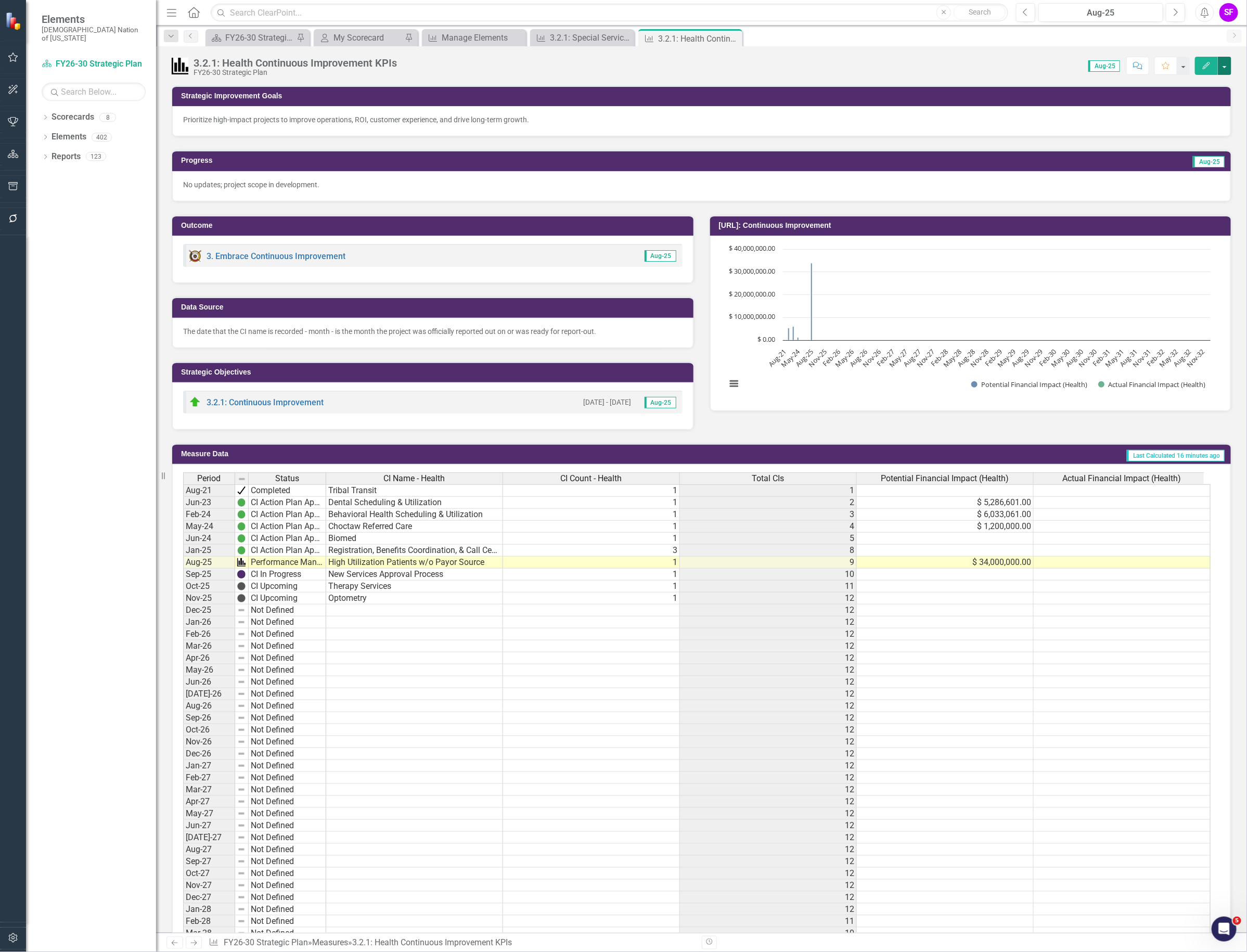
click at [1224, 68] on button "button" at bounding box center [1225, 65] width 14 height 18
click at [1186, 108] on link "Edit Report Edit Layout" at bounding box center [1180, 105] width 102 height 19
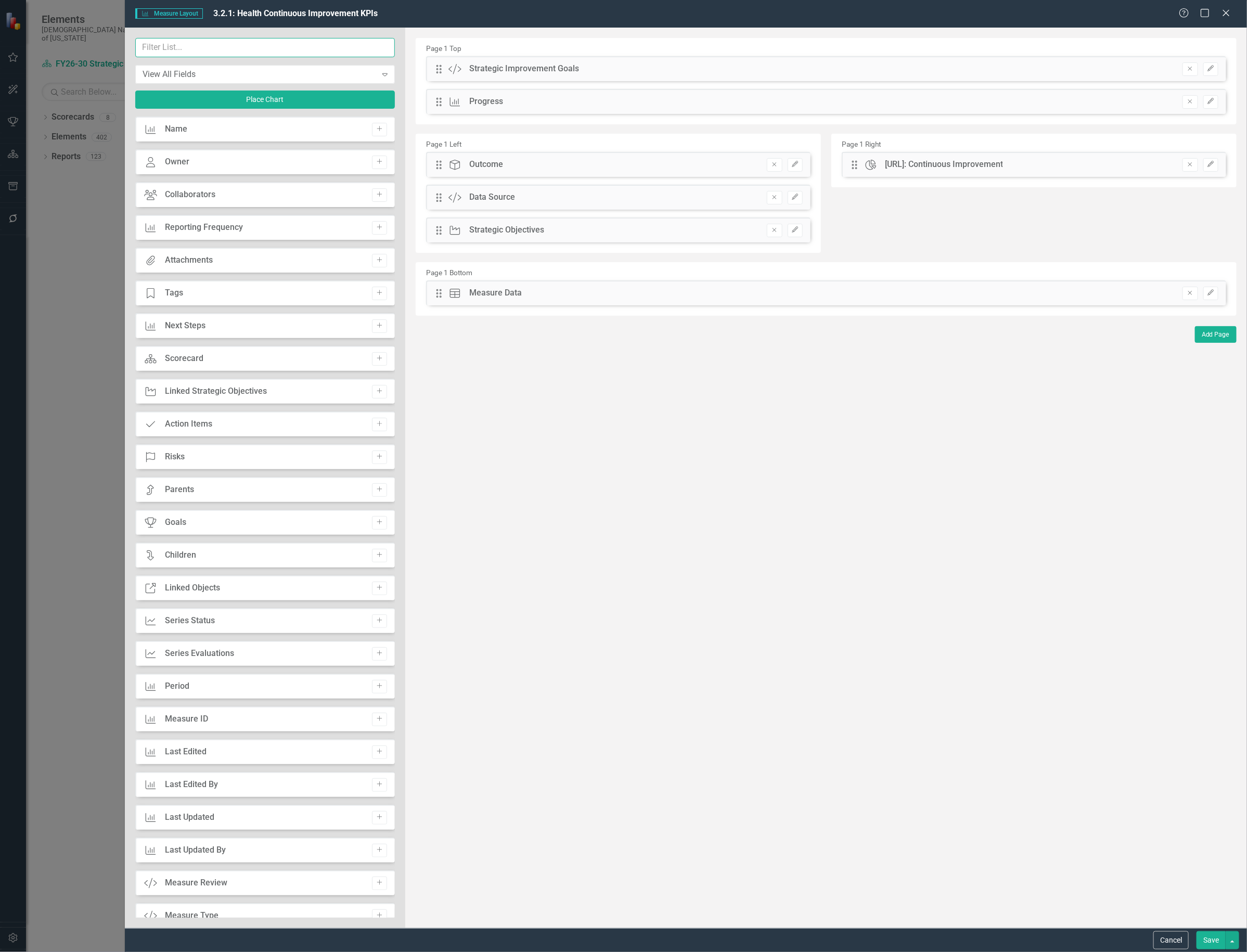
click at [247, 49] on input "text" at bounding box center [266, 48] width 260 height 19
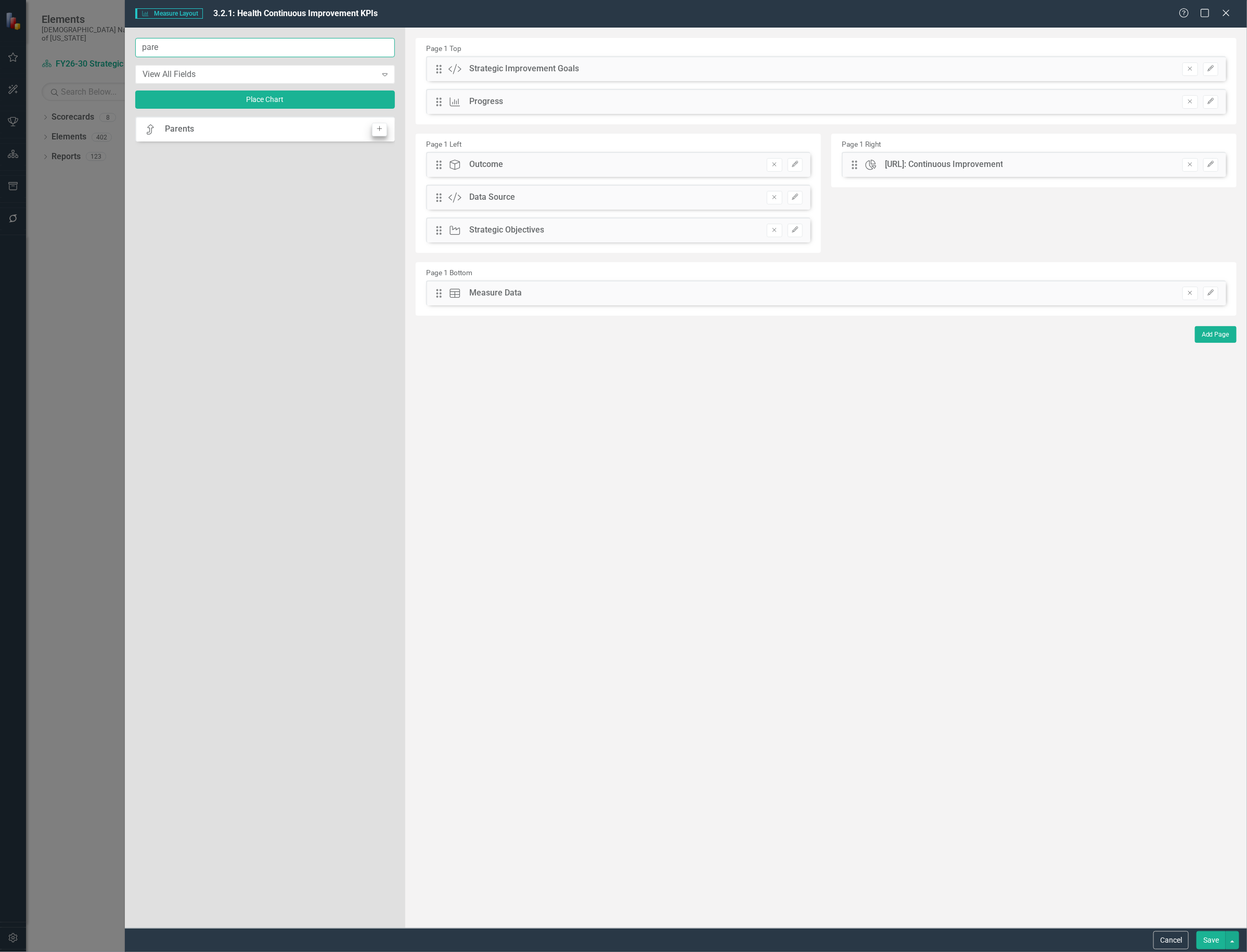
type input "pare"
click at [381, 129] on icon "button" at bounding box center [379, 128] width 5 height 5
drag, startPoint x: 435, startPoint y: 67, endPoint x: 438, endPoint y: 268, distance: 201.0
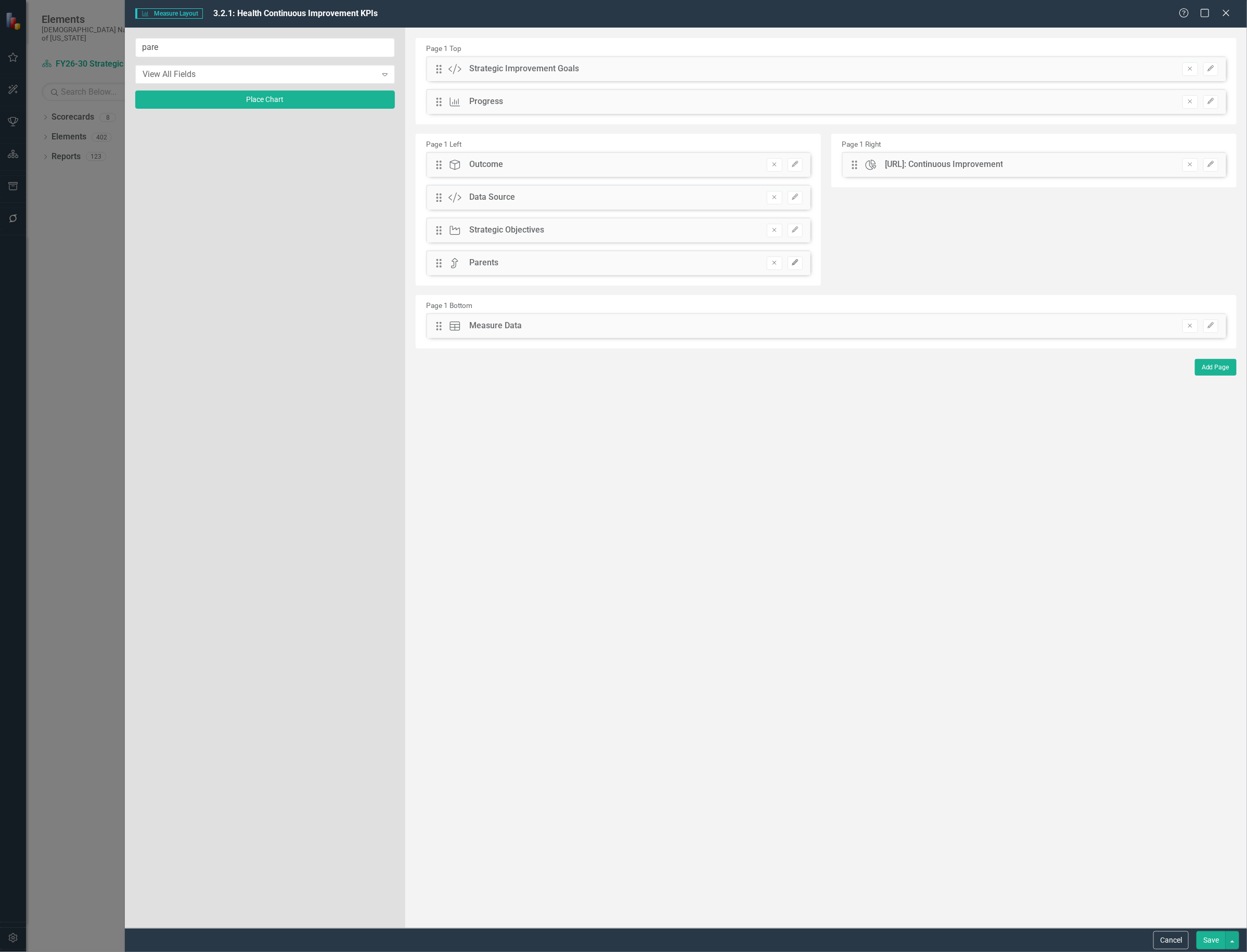
click at [797, 261] on icon "Edit" at bounding box center [795, 263] width 8 height 6
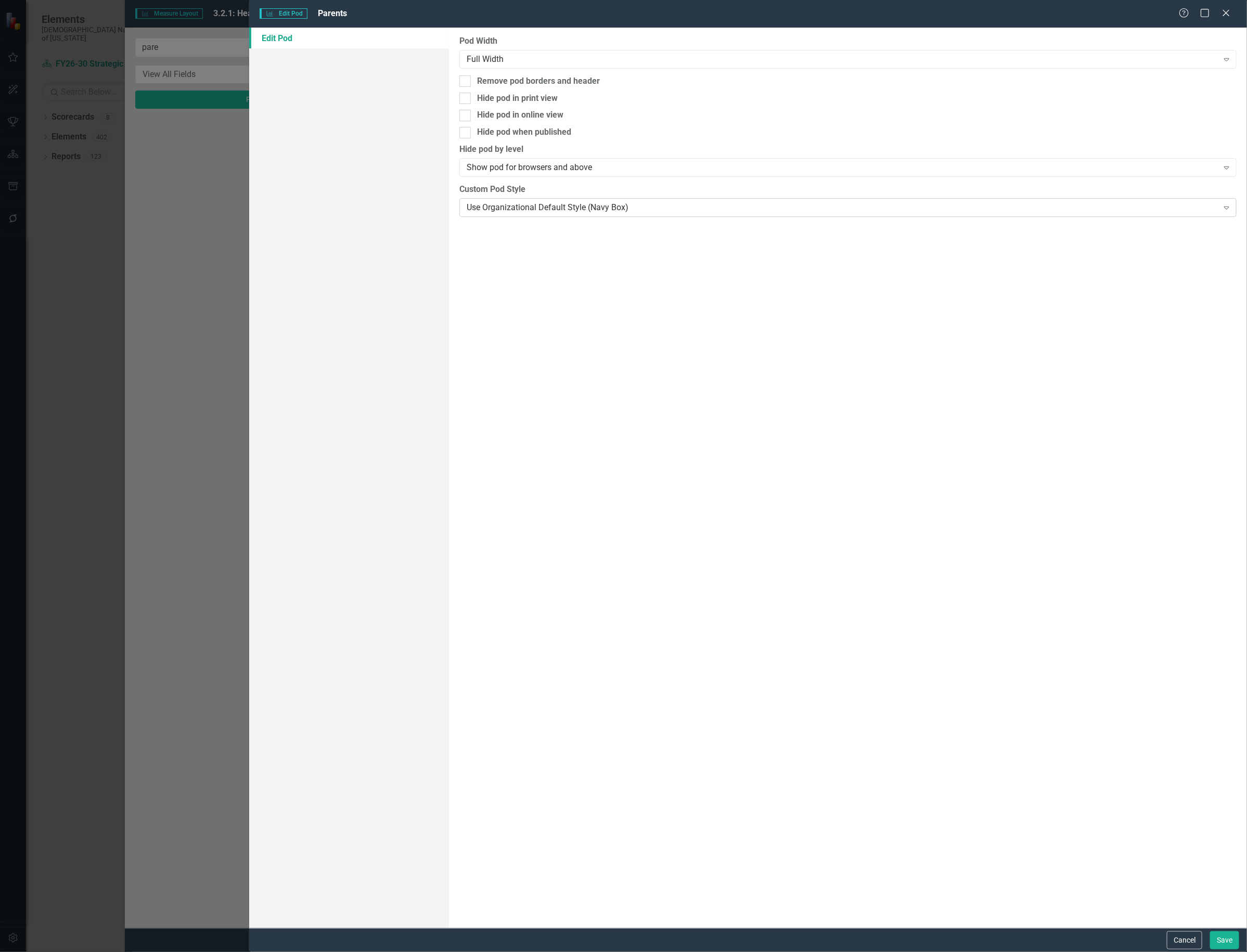
click at [573, 207] on div "Use Organizational Default Style (Navy Box)" at bounding box center [842, 207] width 751 height 12
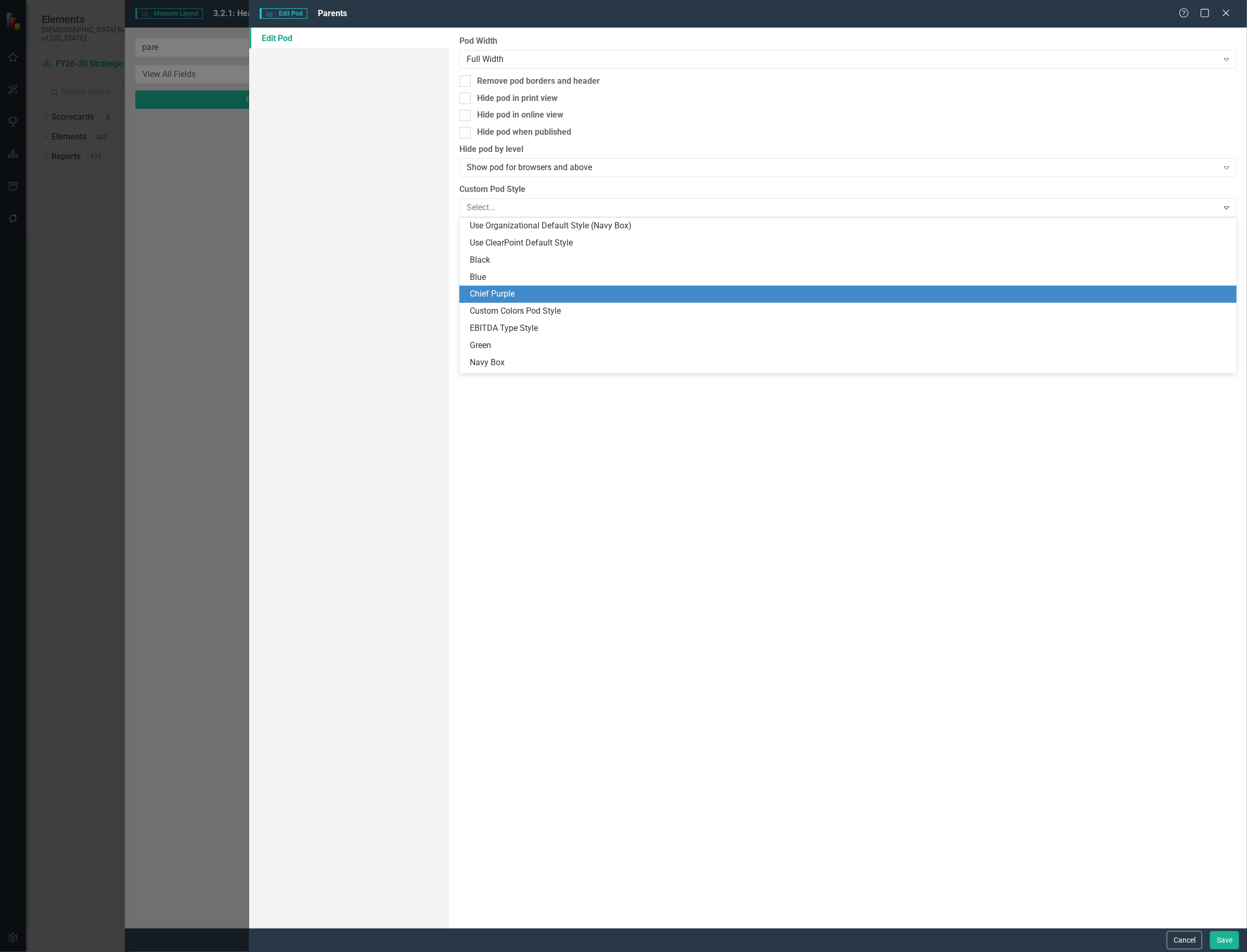
drag, startPoint x: 547, startPoint y: 274, endPoint x: 542, endPoint y: 289, distance: 15.8
click at [542, 289] on div "Use Organizational Default Style (Navy Box) Use ClearPoint Default Style Black …" at bounding box center [848, 295] width 778 height 156
click at [542, 289] on div "Chief Purple" at bounding box center [850, 294] width 761 height 12
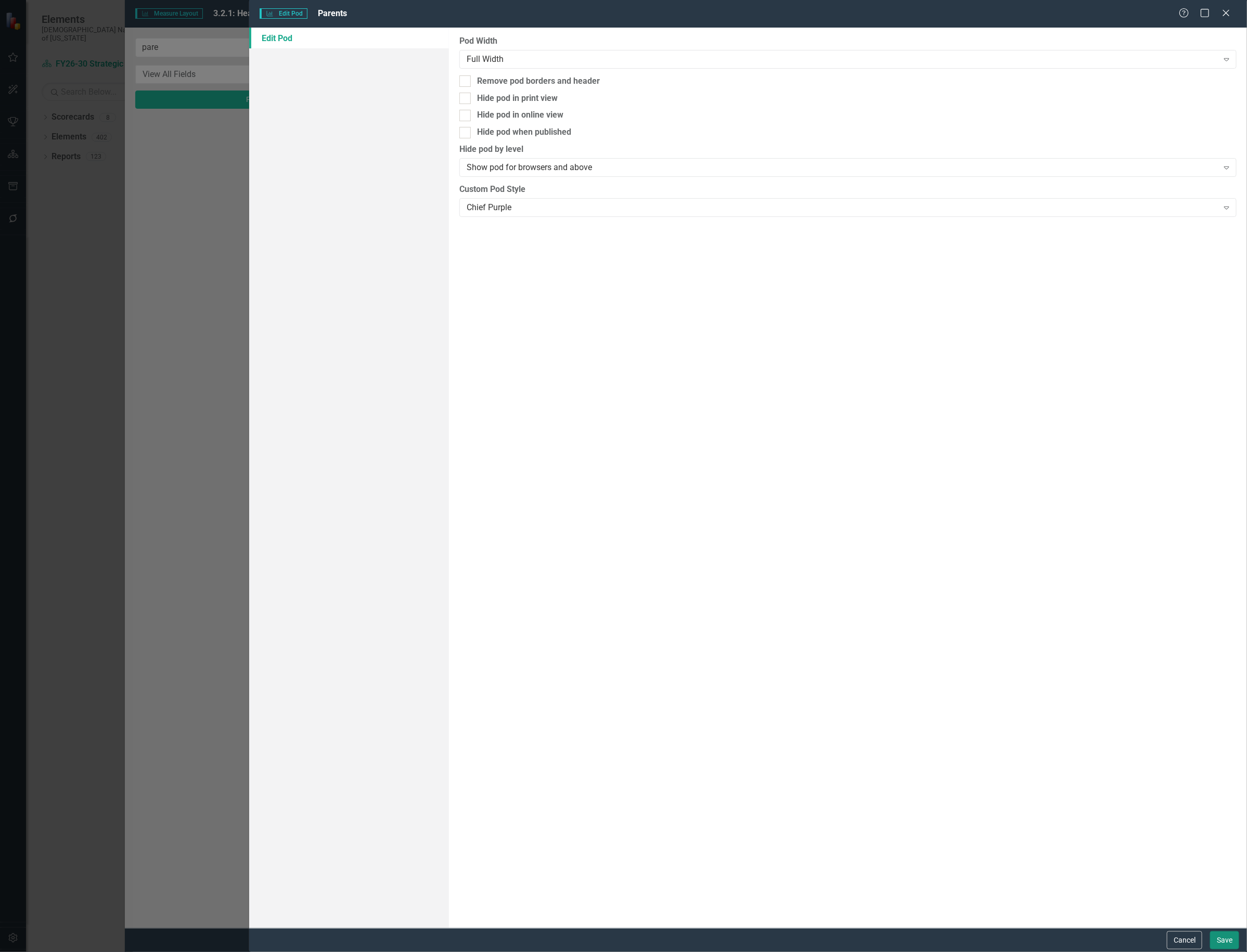
click at [1211, 937] on button "Save" at bounding box center [1225, 940] width 29 height 18
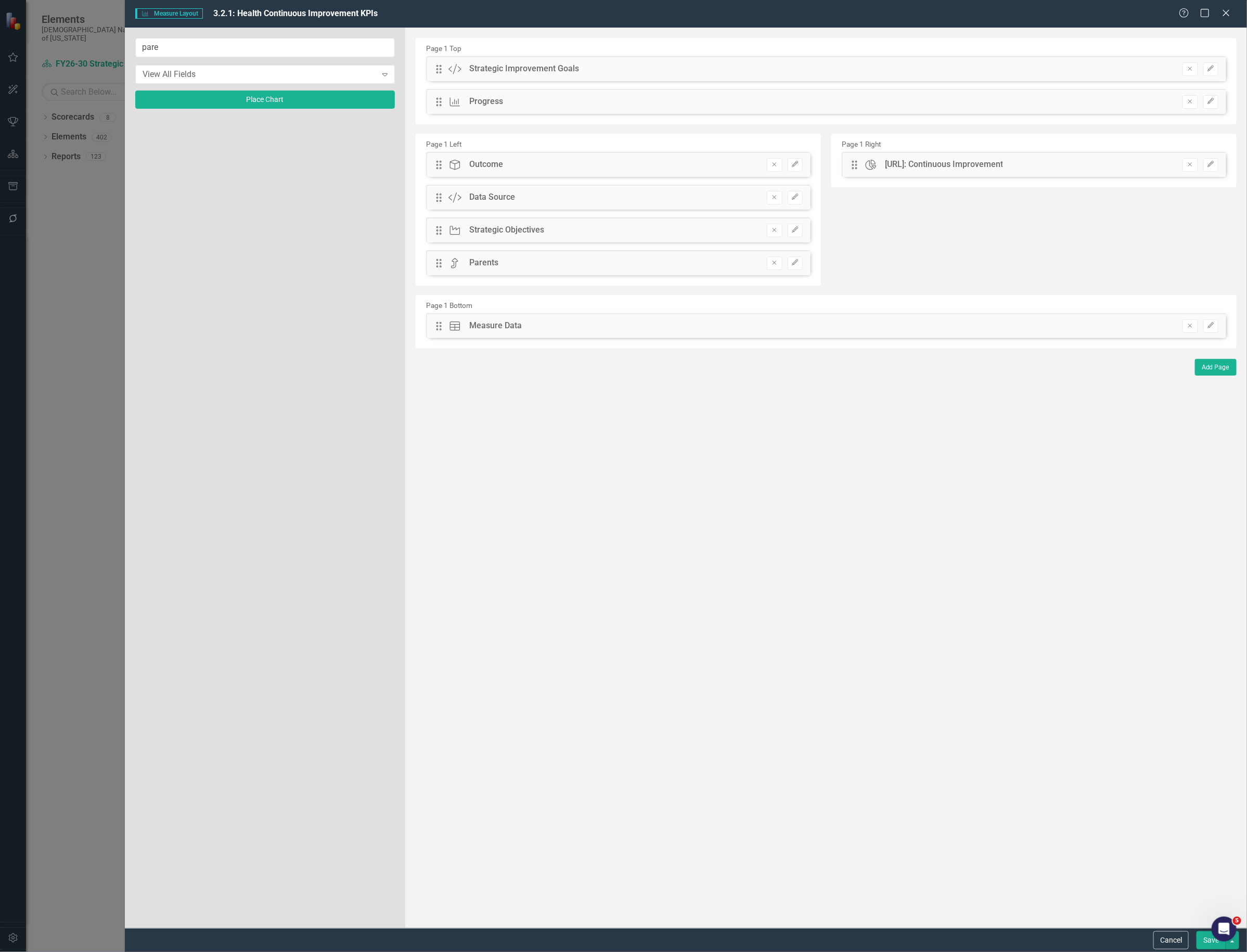
click at [1202, 936] on button "Save" at bounding box center [1211, 940] width 29 height 18
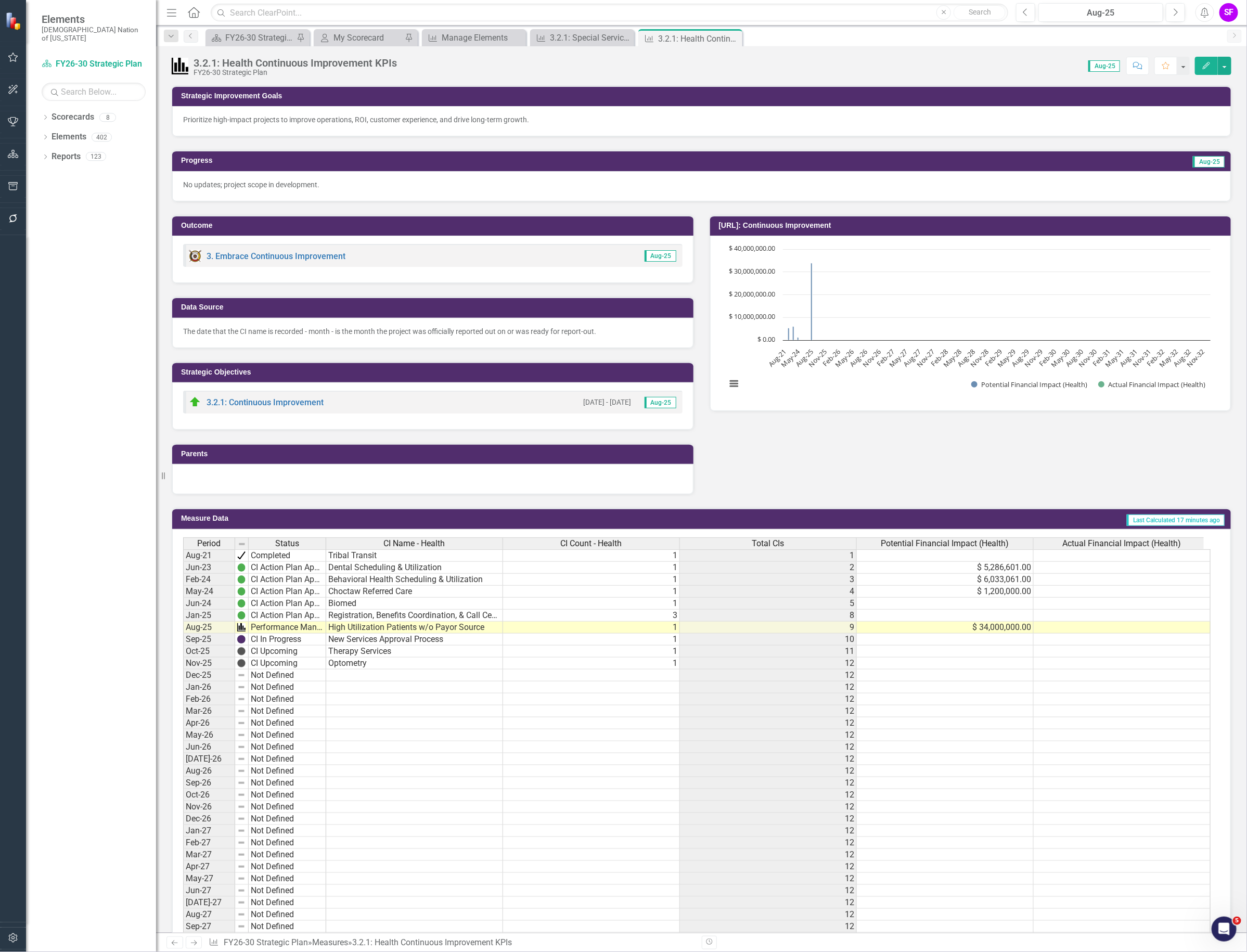
click at [573, 482] on div at bounding box center [433, 479] width 522 height 30
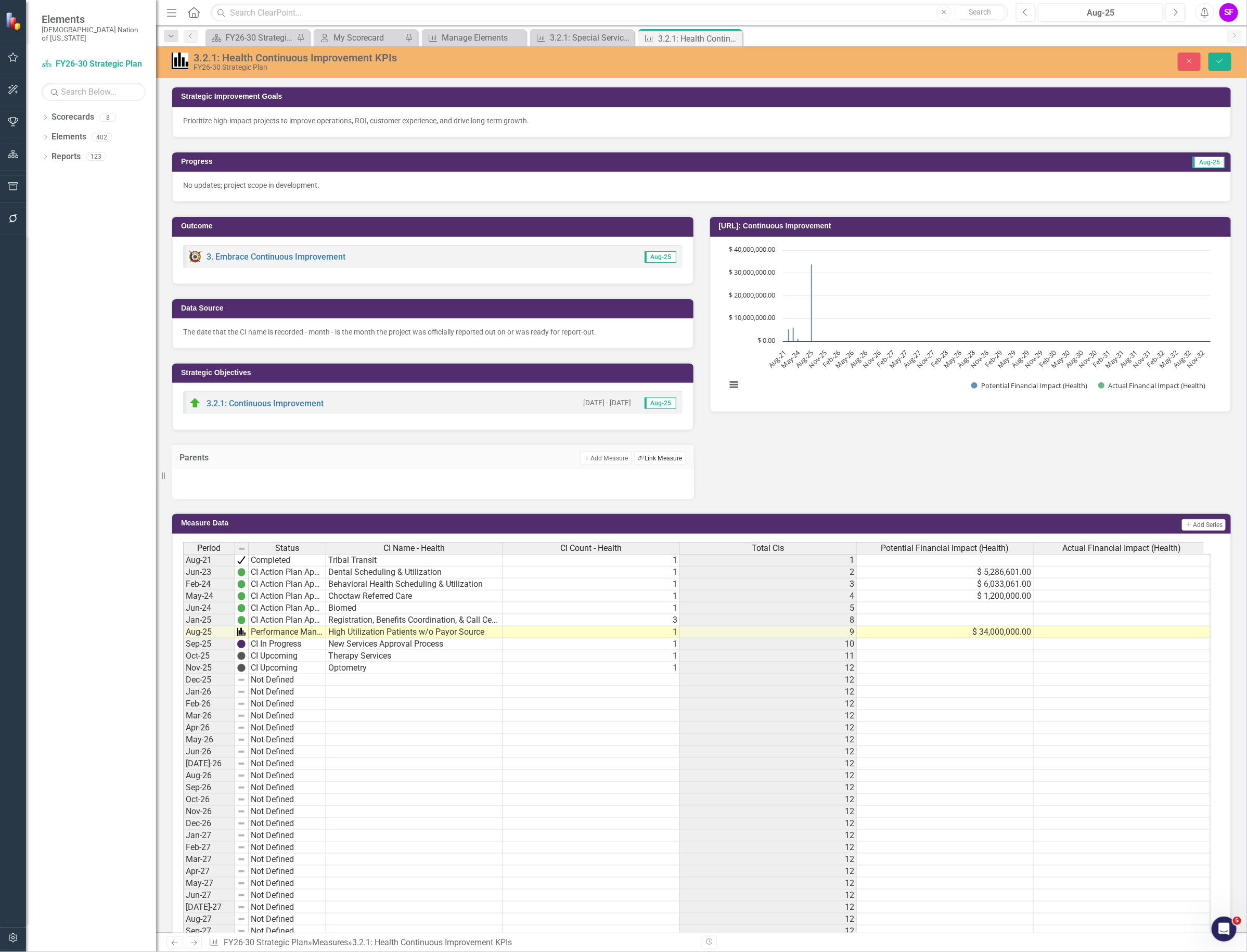
click at [654, 455] on button "Link Tag Link Measure" at bounding box center [659, 459] width 51 height 14
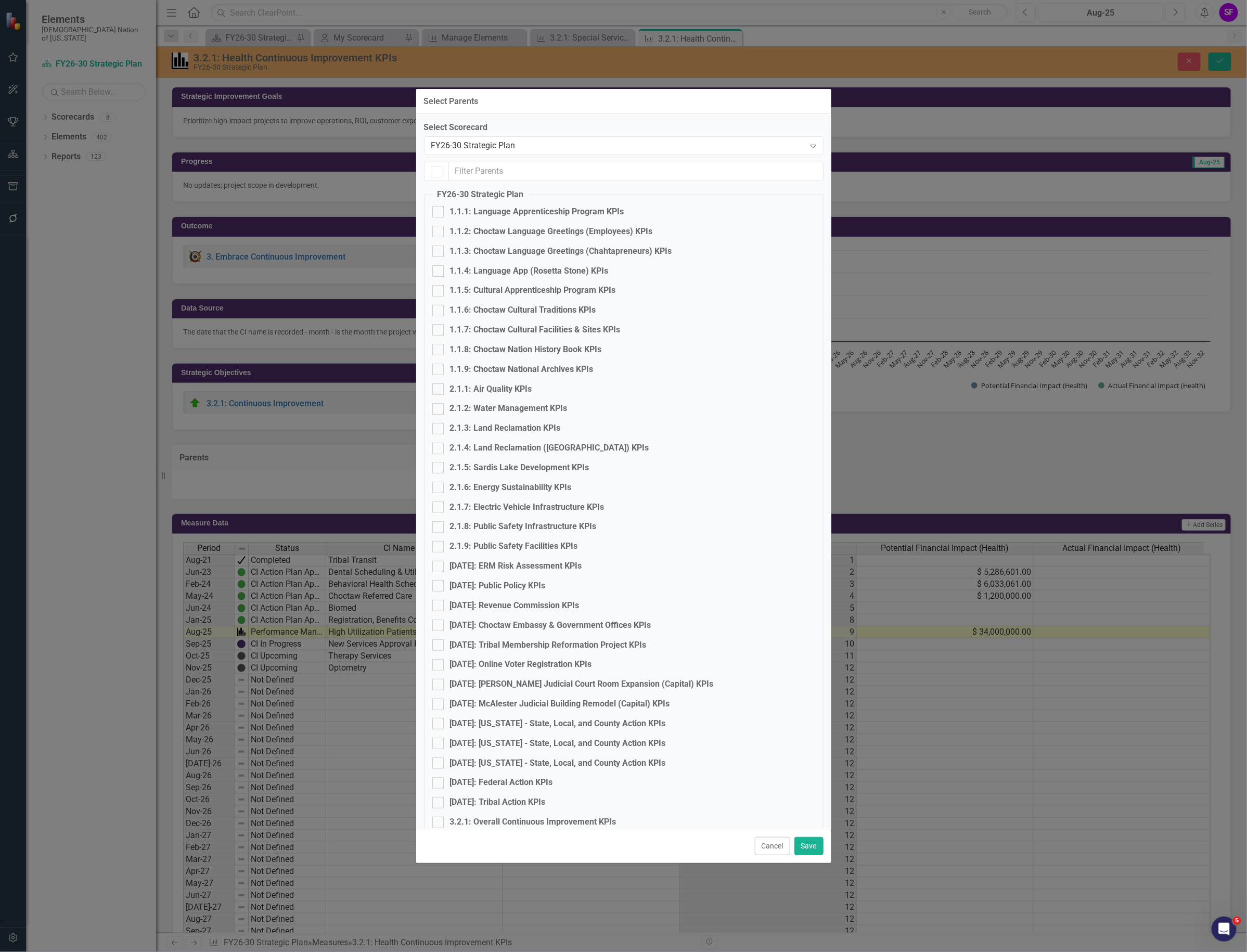
checkbox input "false"
click at [518, 168] on input "text" at bounding box center [636, 172] width 374 height 19
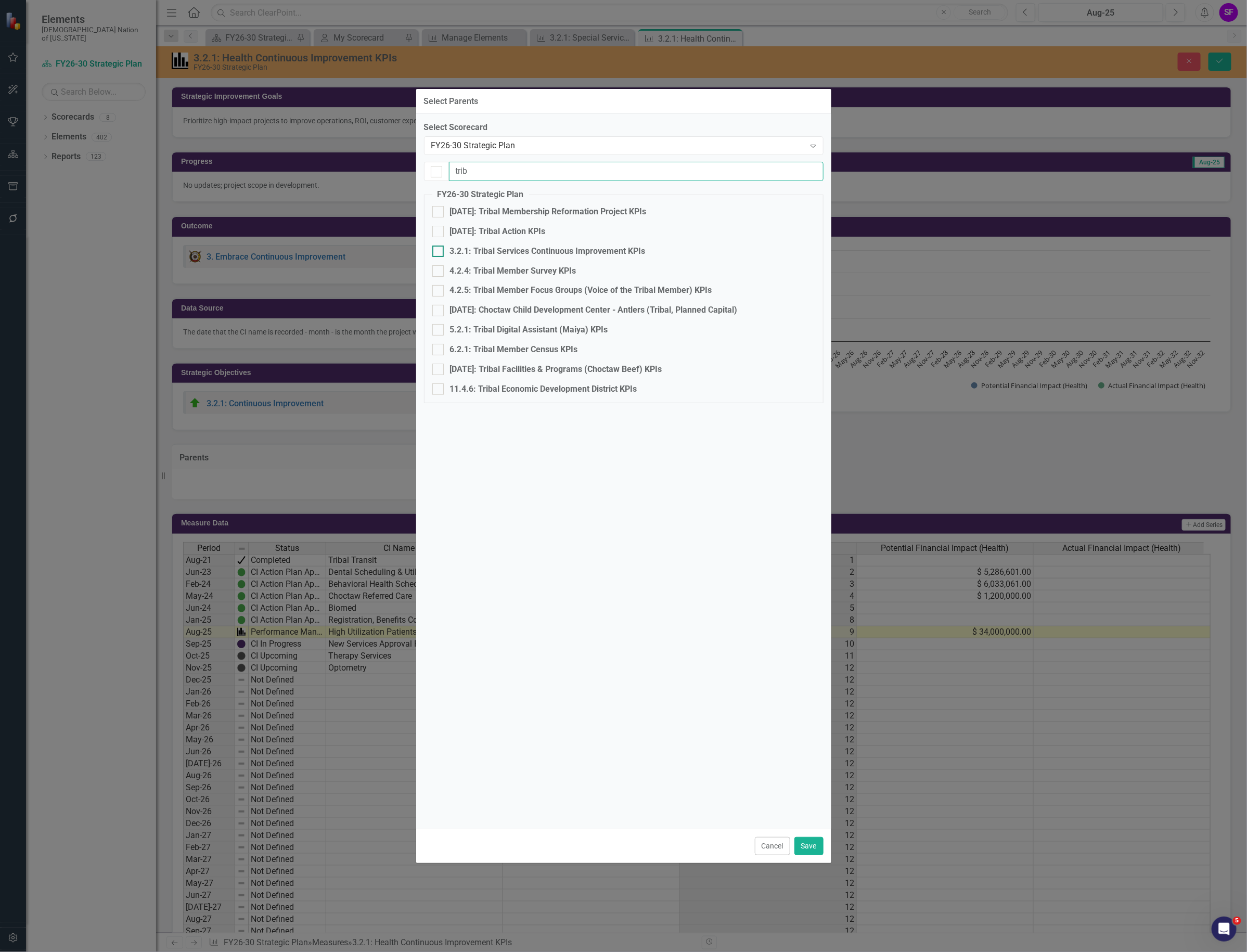
type input "trib"
click at [550, 252] on div "3.2.1: Tribal Services Continuous Improvement KPIs" at bounding box center [548, 251] width 196 height 12
click at [439, 252] on input "3.2.1: Tribal Services Continuous Improvement KPIs" at bounding box center [435, 248] width 7 height 7
checkbox input "true"
click at [808, 842] on button "Save" at bounding box center [809, 845] width 29 height 18
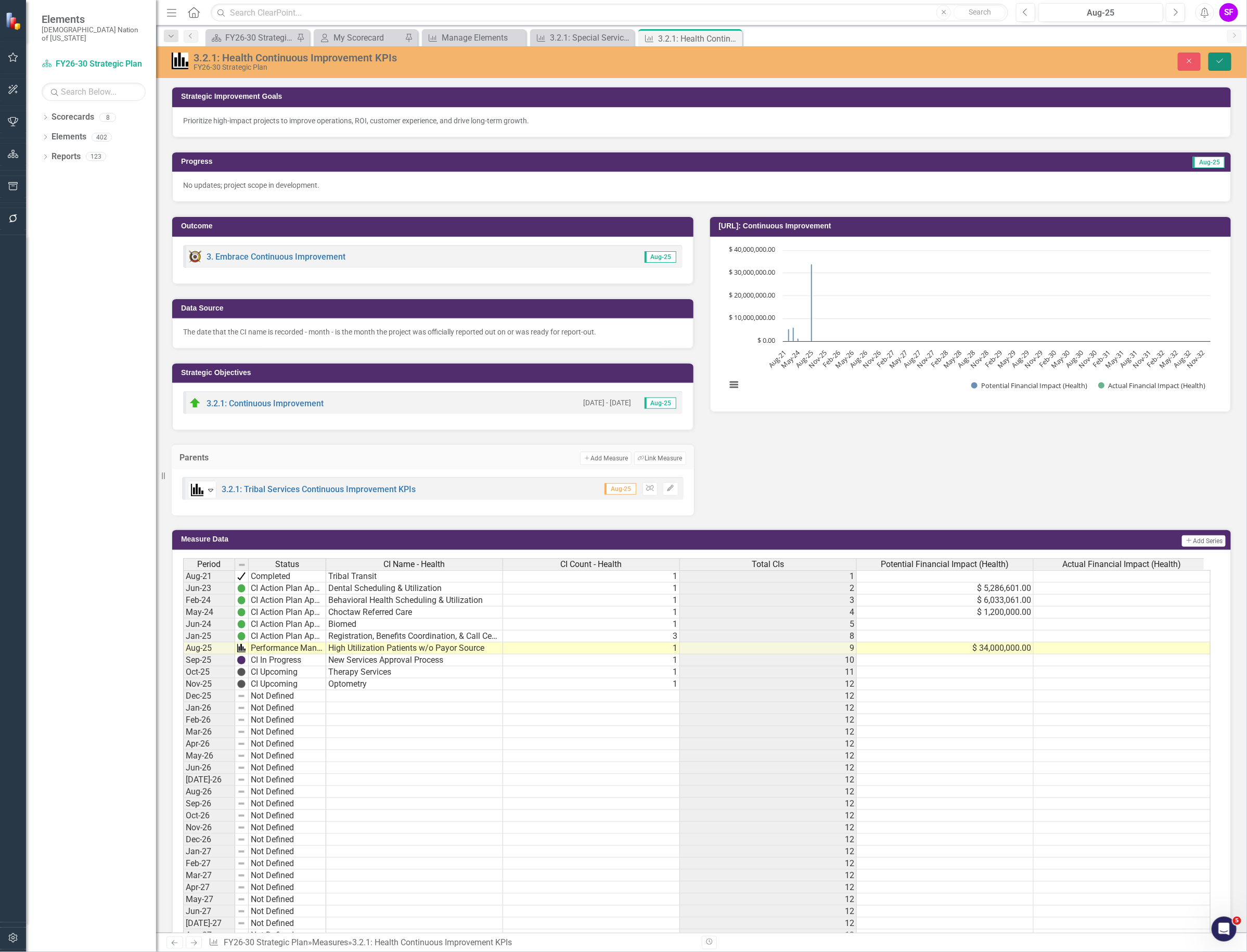
click at [1219, 65] on button "Save" at bounding box center [1221, 61] width 23 height 18
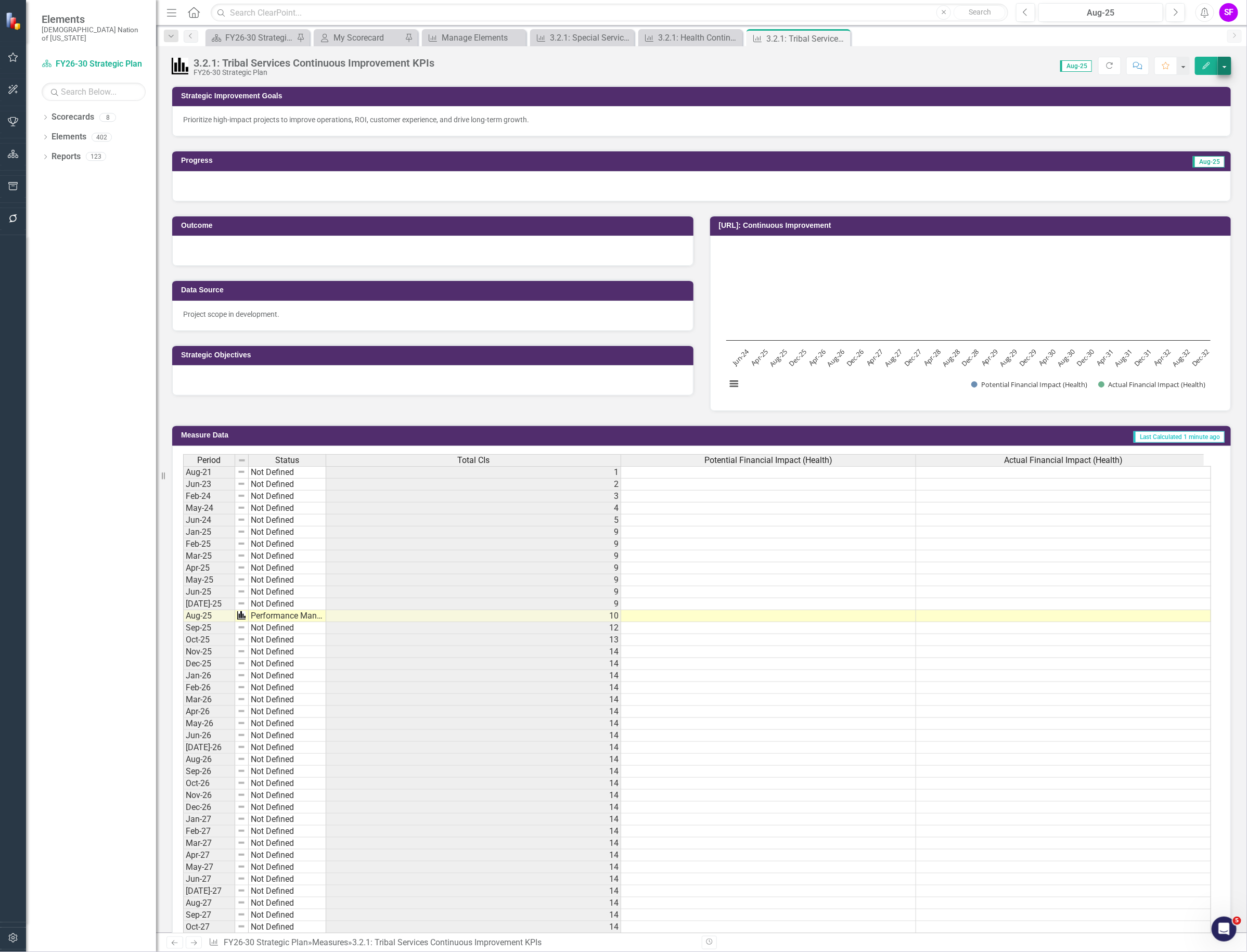
click at [1224, 70] on button "button" at bounding box center [1225, 65] width 14 height 18
click at [1189, 102] on link "Edit Report Edit Layout" at bounding box center [1180, 105] width 102 height 19
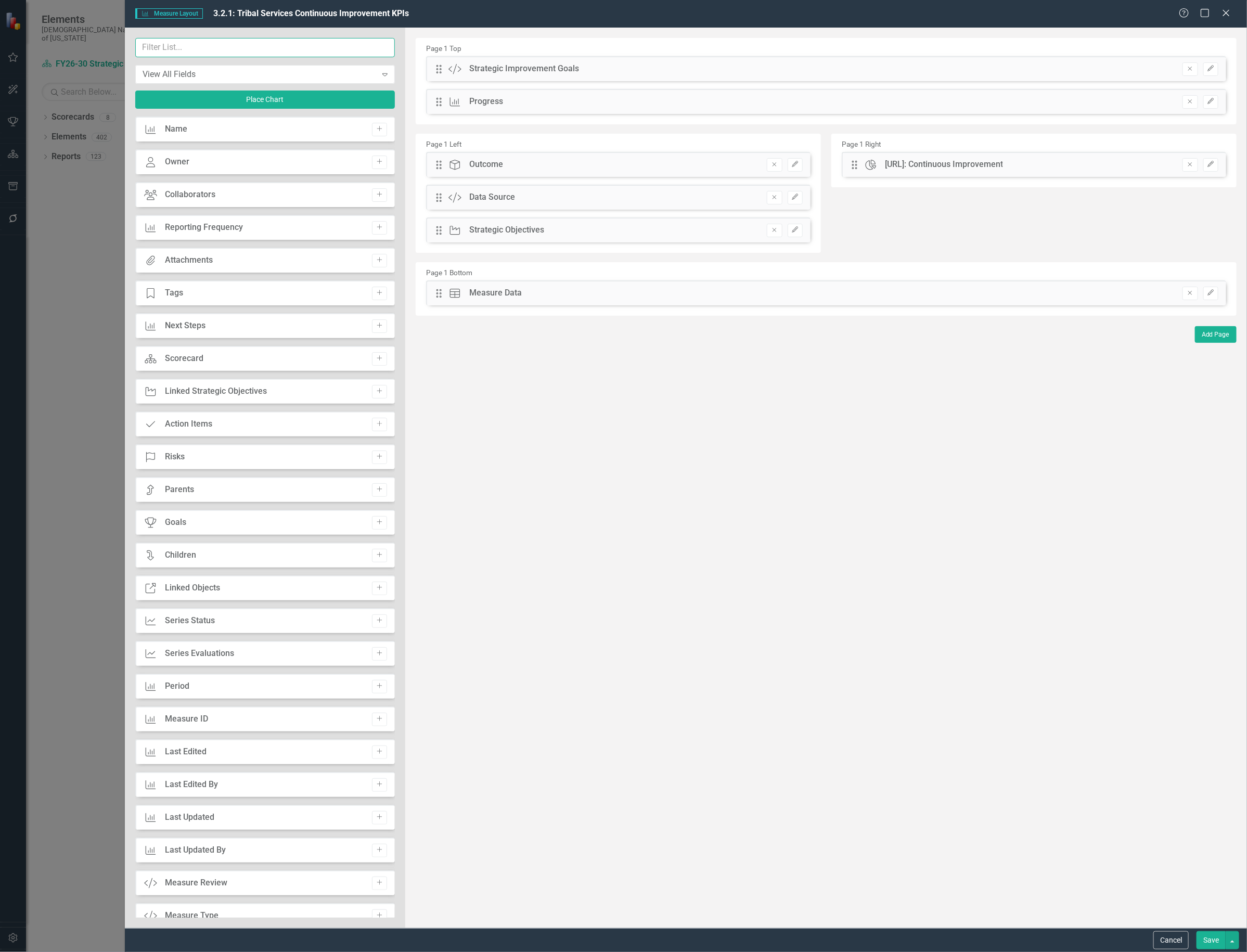
click at [293, 48] on input "text" at bounding box center [266, 48] width 260 height 19
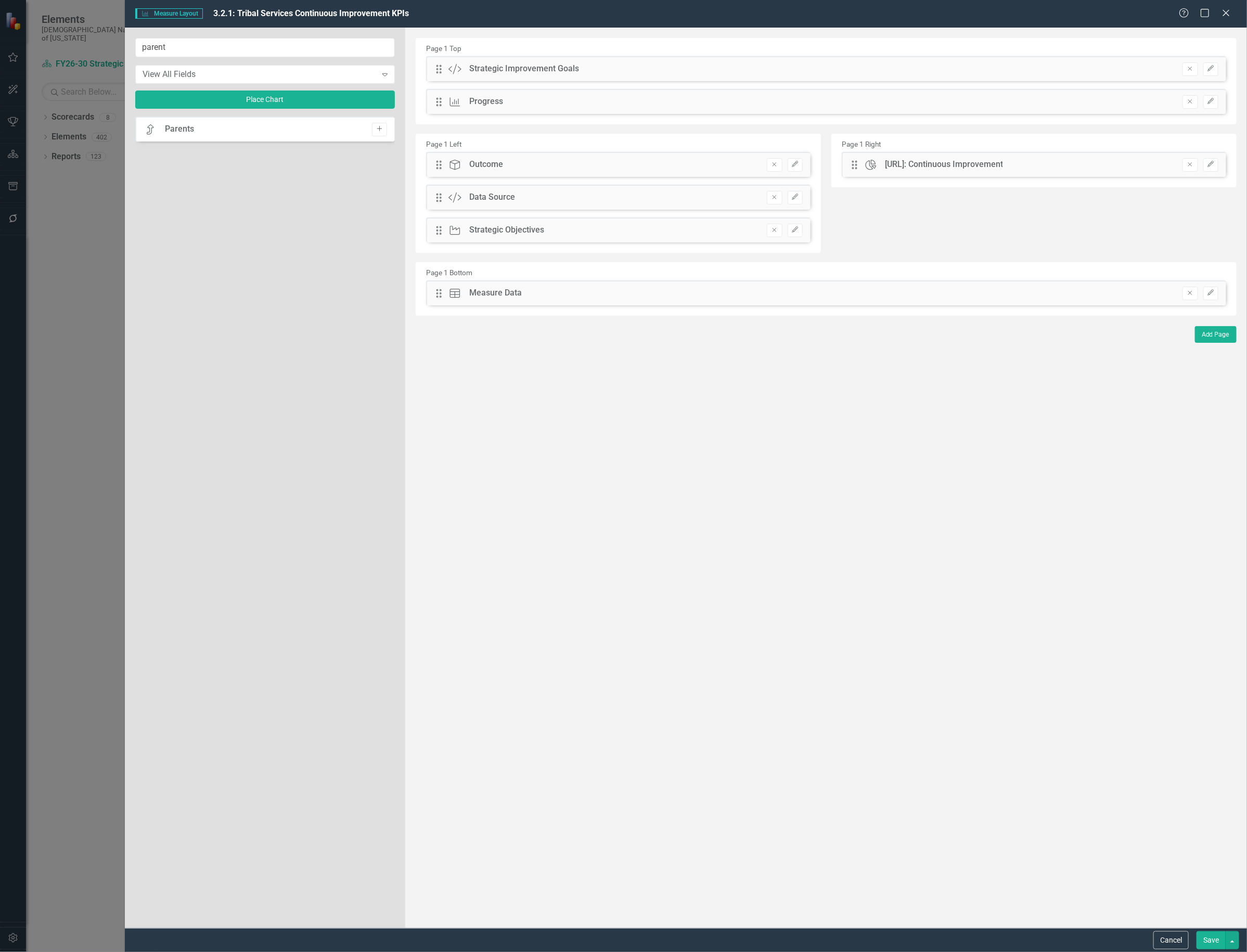
click at [381, 129] on icon "Add" at bounding box center [379, 129] width 8 height 6
drag, startPoint x: 438, startPoint y: 69, endPoint x: 435, endPoint y: 270, distance: 201.0
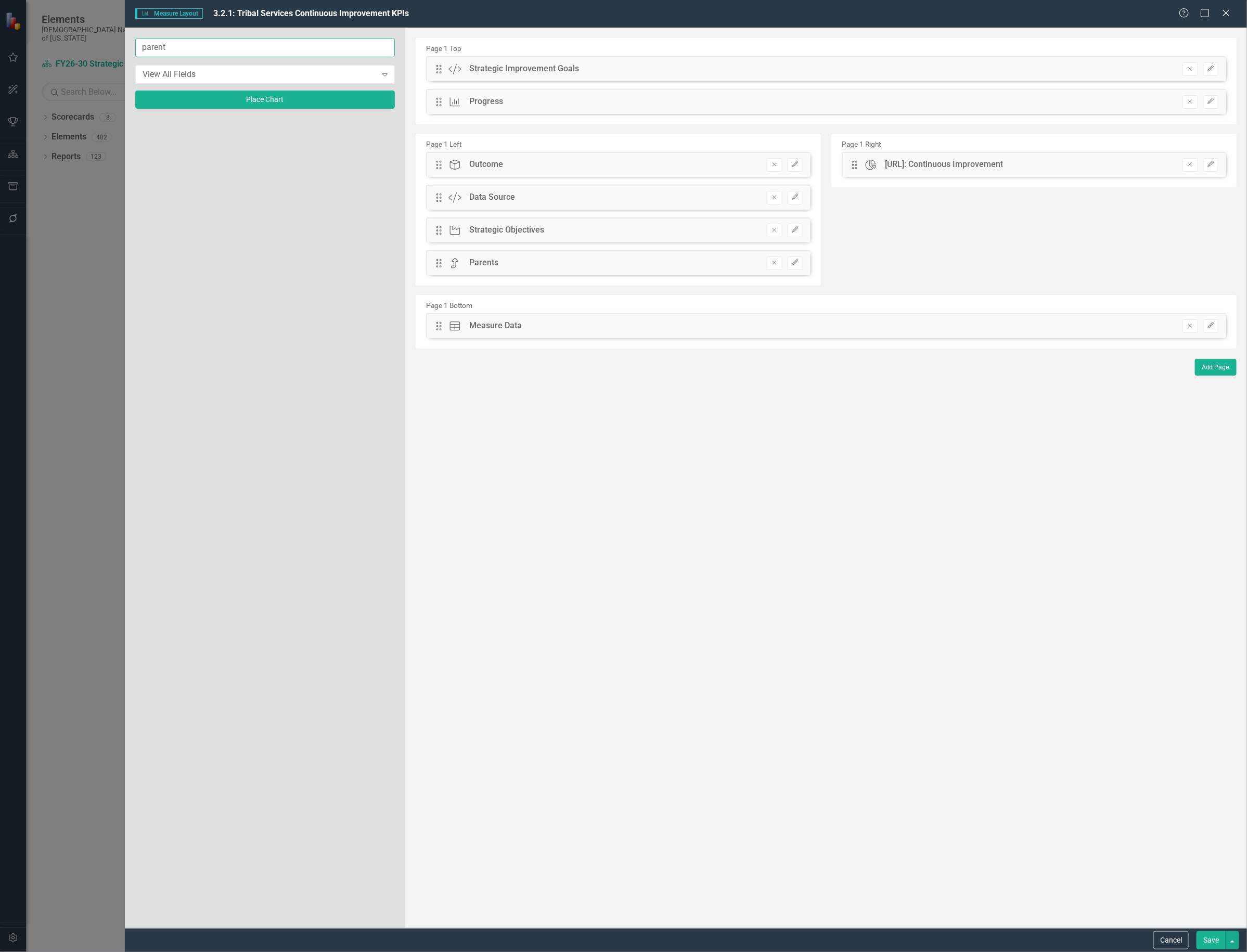
click at [264, 48] on input "parent" at bounding box center [266, 48] width 260 height 19
type input "child"
click at [382, 127] on icon "Add" at bounding box center [379, 129] width 8 height 6
drag, startPoint x: 440, startPoint y: 69, endPoint x: 435, endPoint y: 301, distance: 232.1
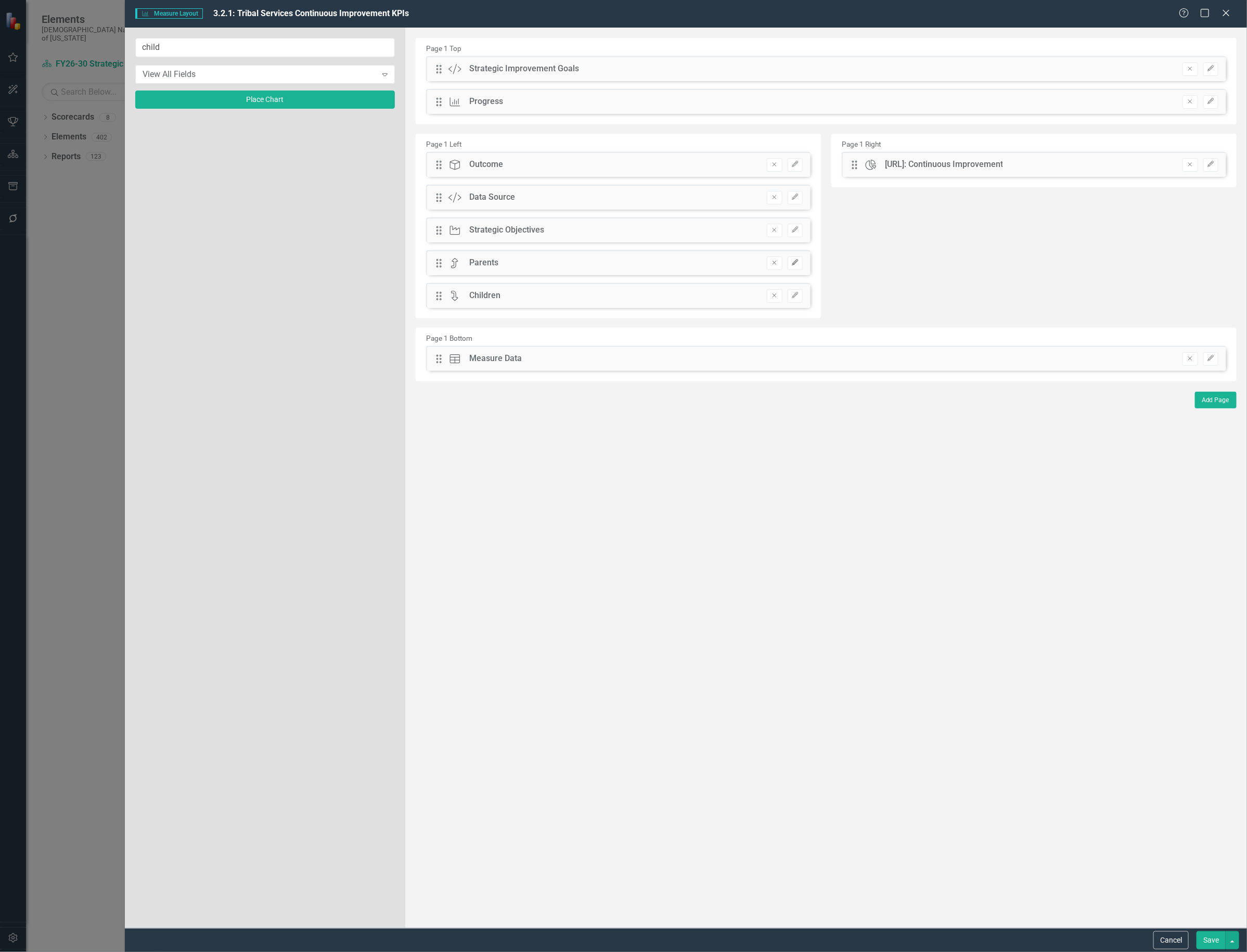
click at [792, 260] on icon "Edit" at bounding box center [795, 263] width 8 height 6
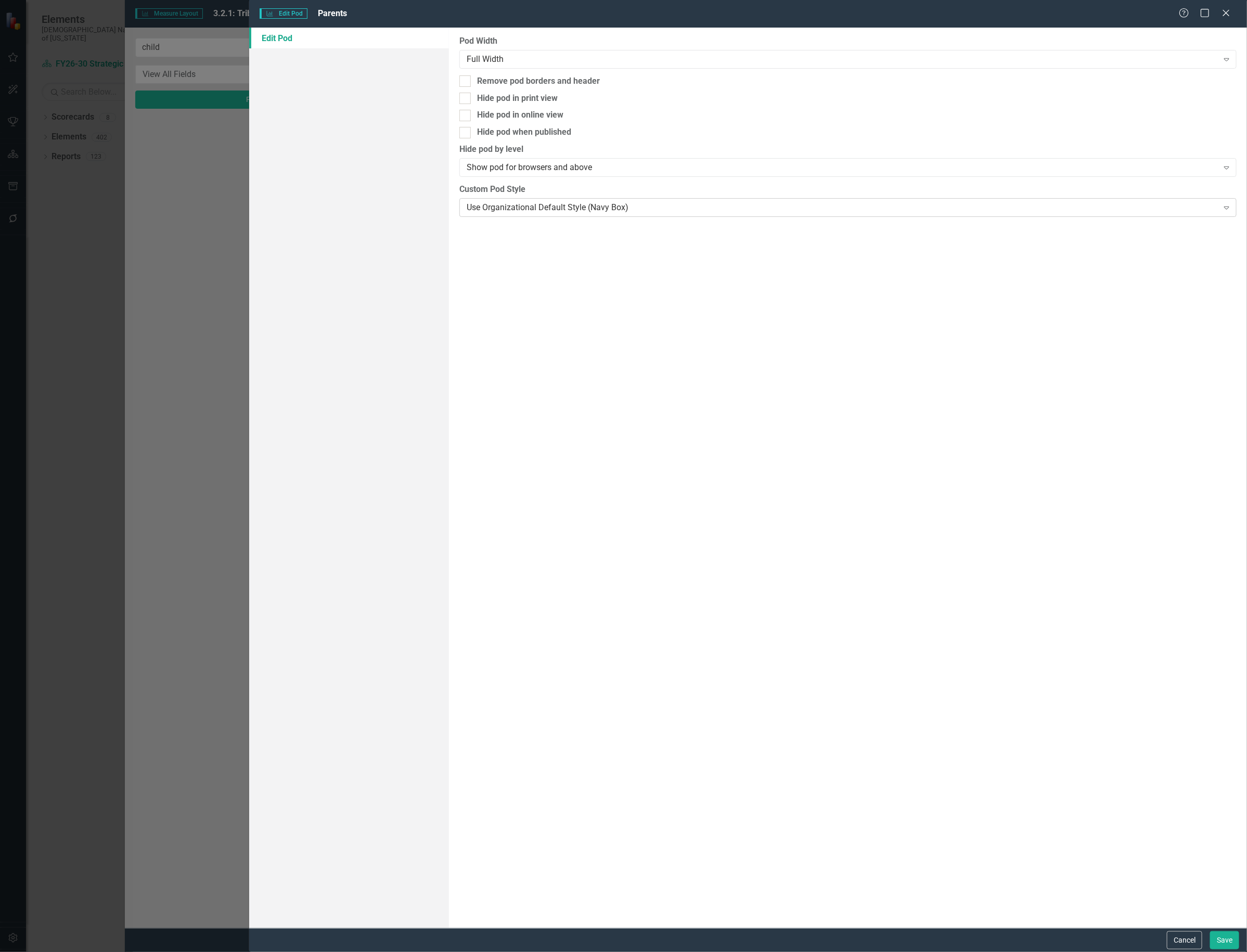
click at [699, 207] on div "Use Organizational Default Style (Navy Box)" at bounding box center [842, 207] width 751 height 12
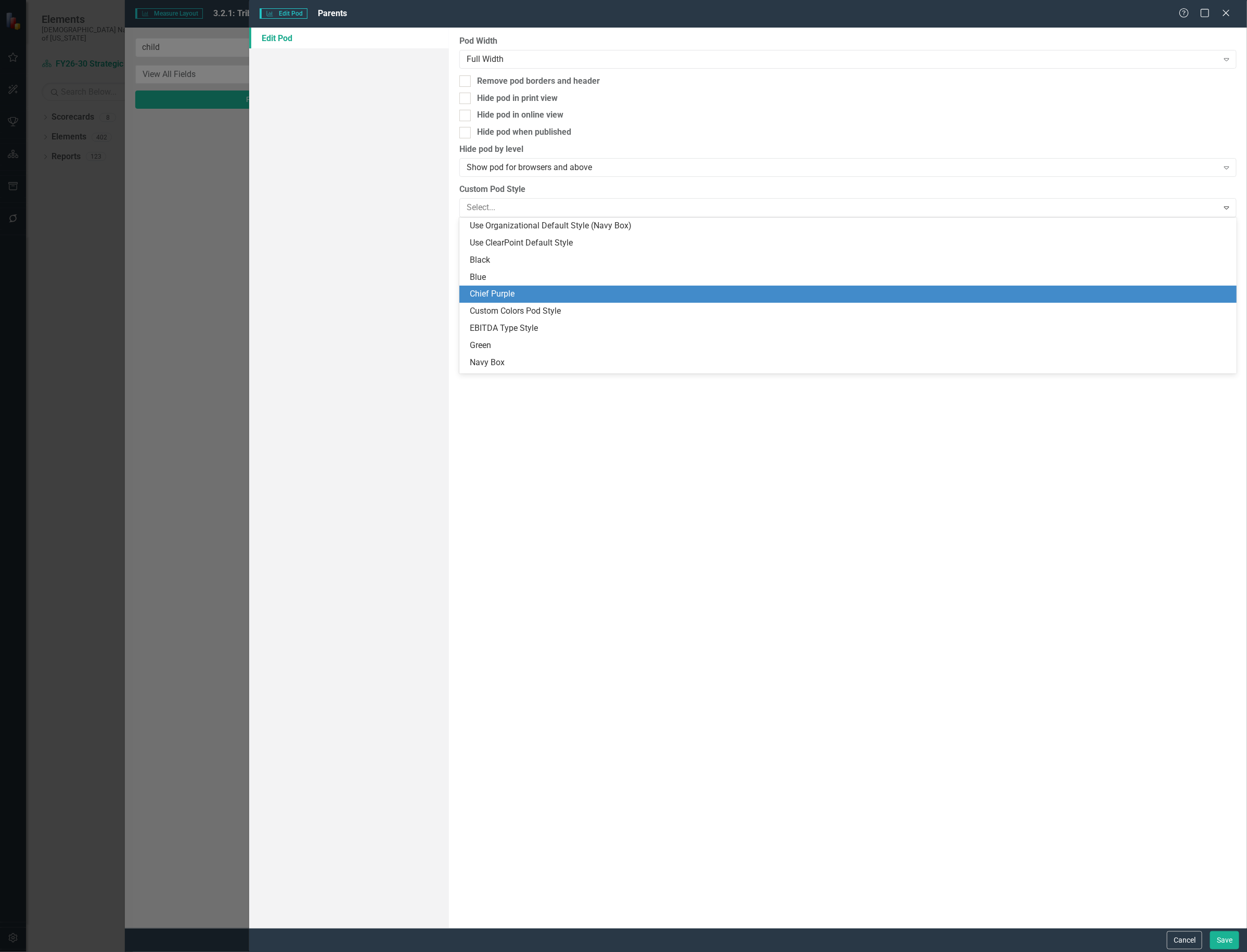
click at [567, 290] on div "Chief Purple" at bounding box center [850, 294] width 761 height 12
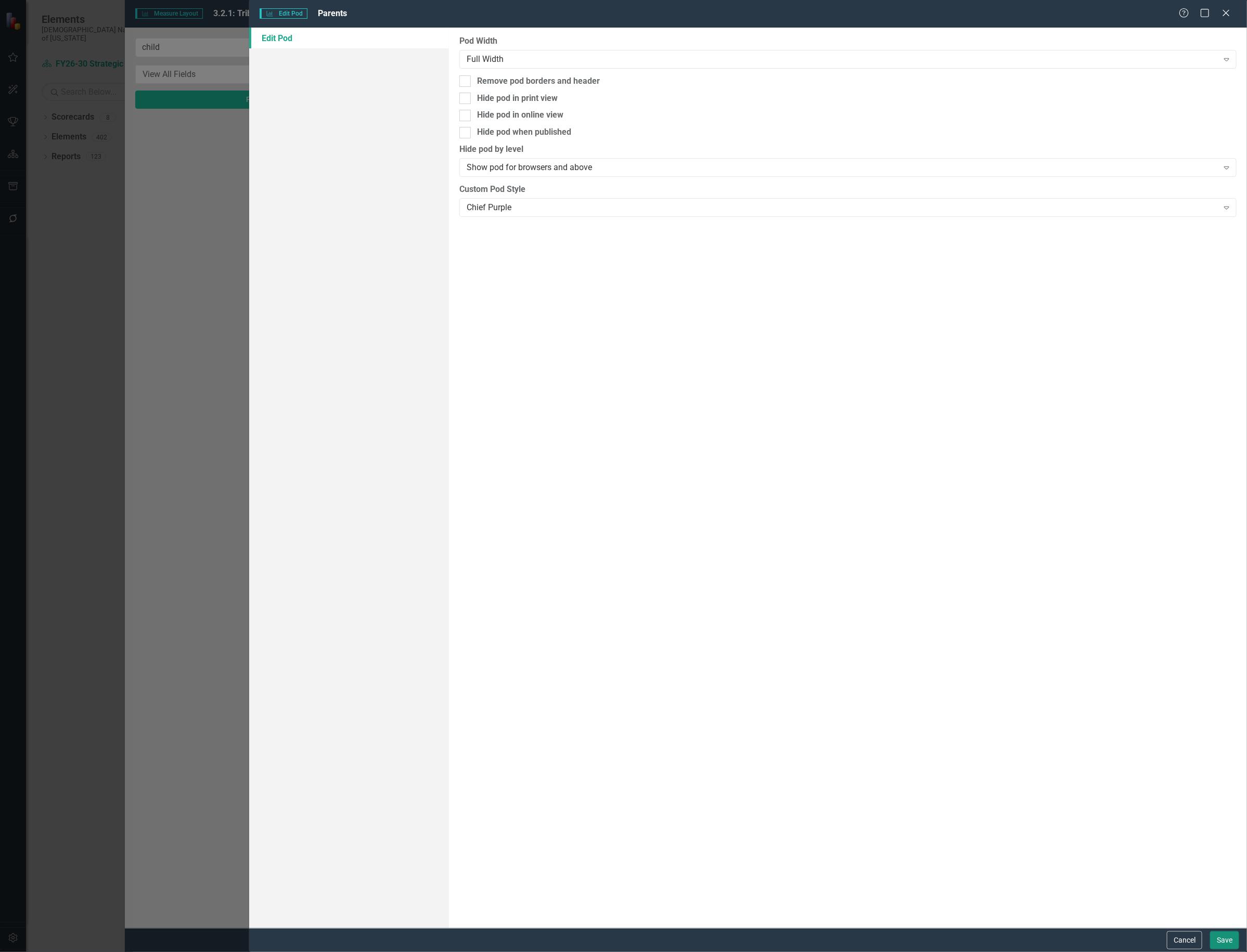
click at [1222, 937] on button "Save" at bounding box center [1225, 940] width 29 height 18
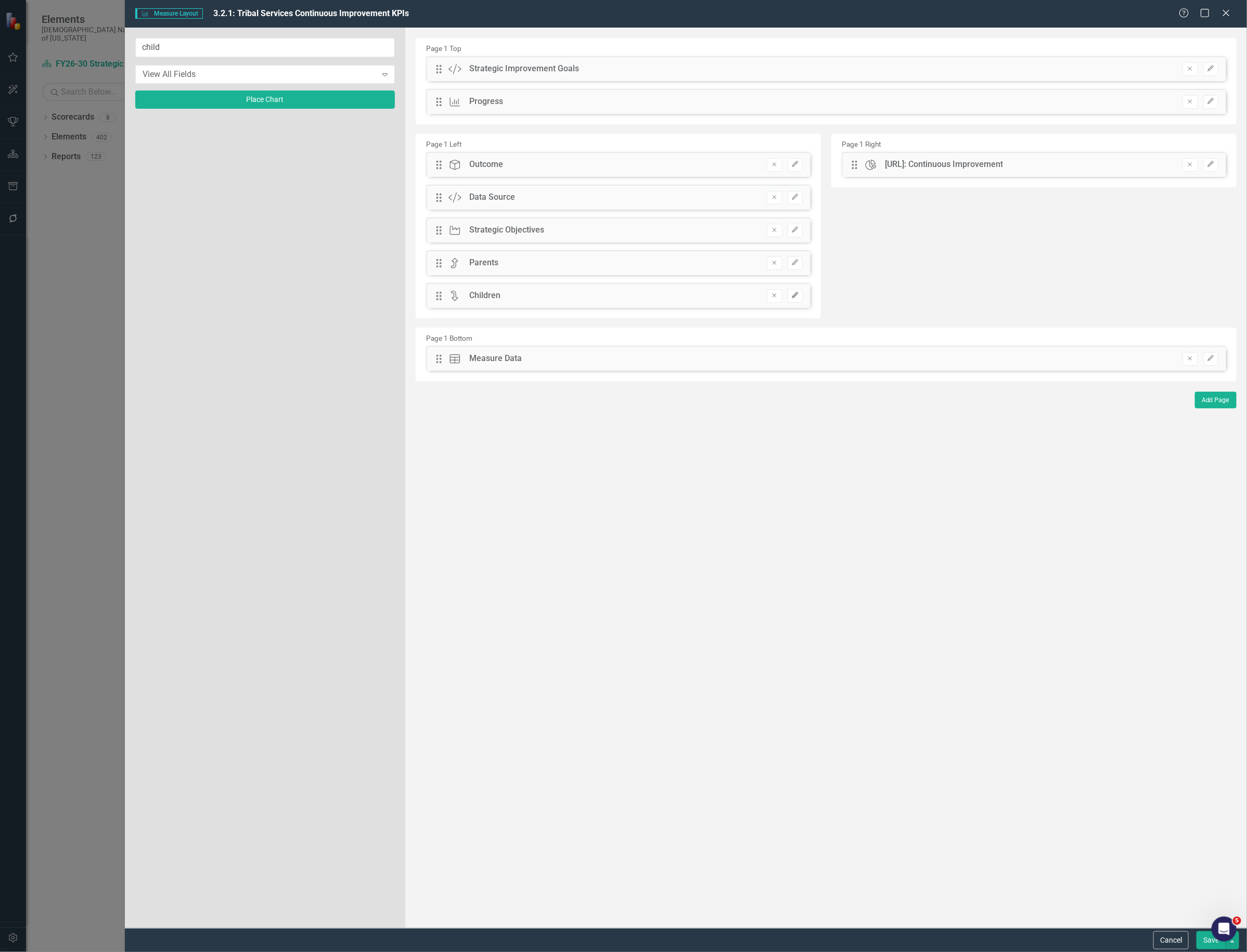
click at [794, 295] on icon "Edit" at bounding box center [795, 296] width 8 height 6
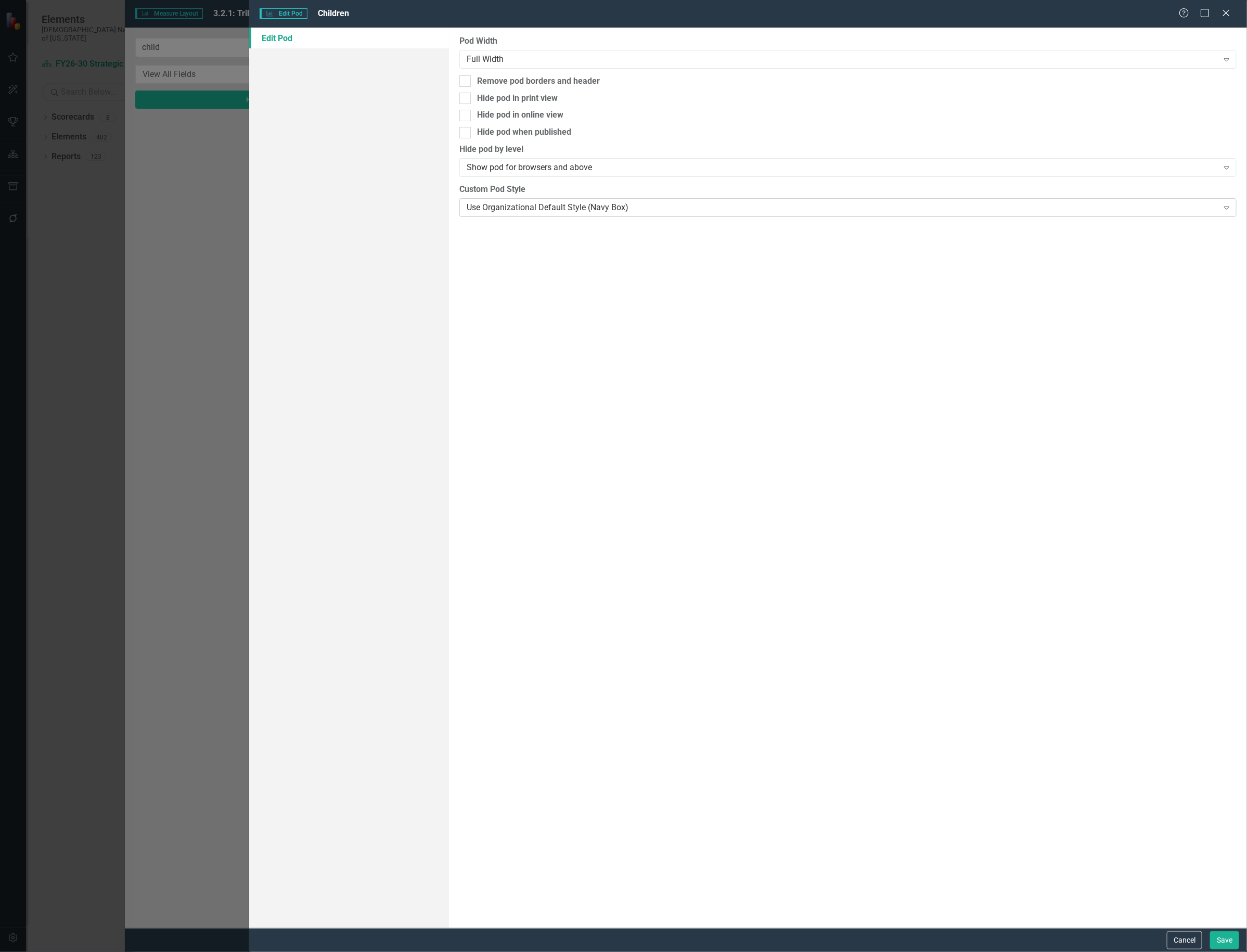
click at [517, 209] on div "Use Organizational Default Style (Navy Box)" at bounding box center [842, 207] width 751 height 12
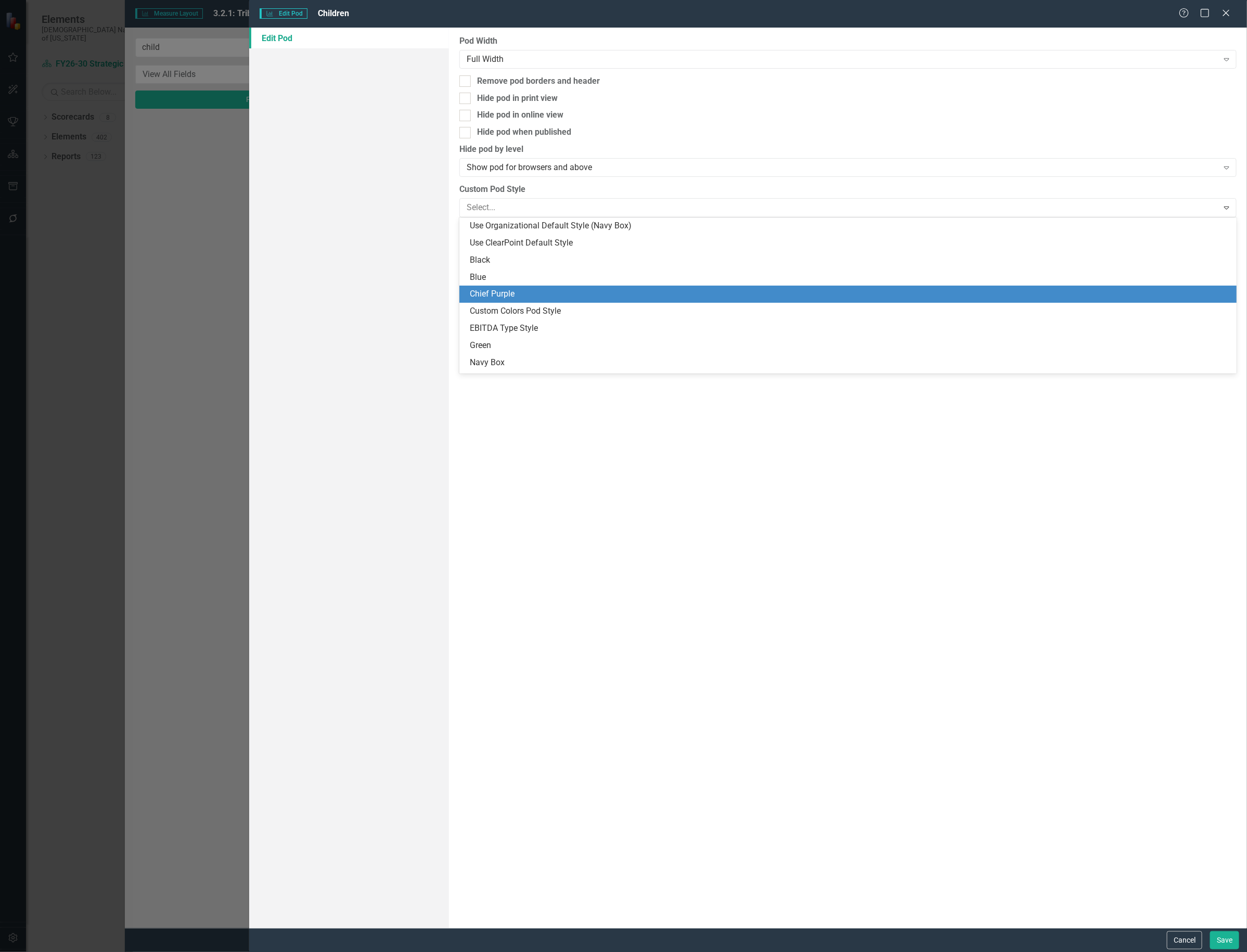
click at [520, 290] on div "Chief Purple" at bounding box center [850, 294] width 761 height 12
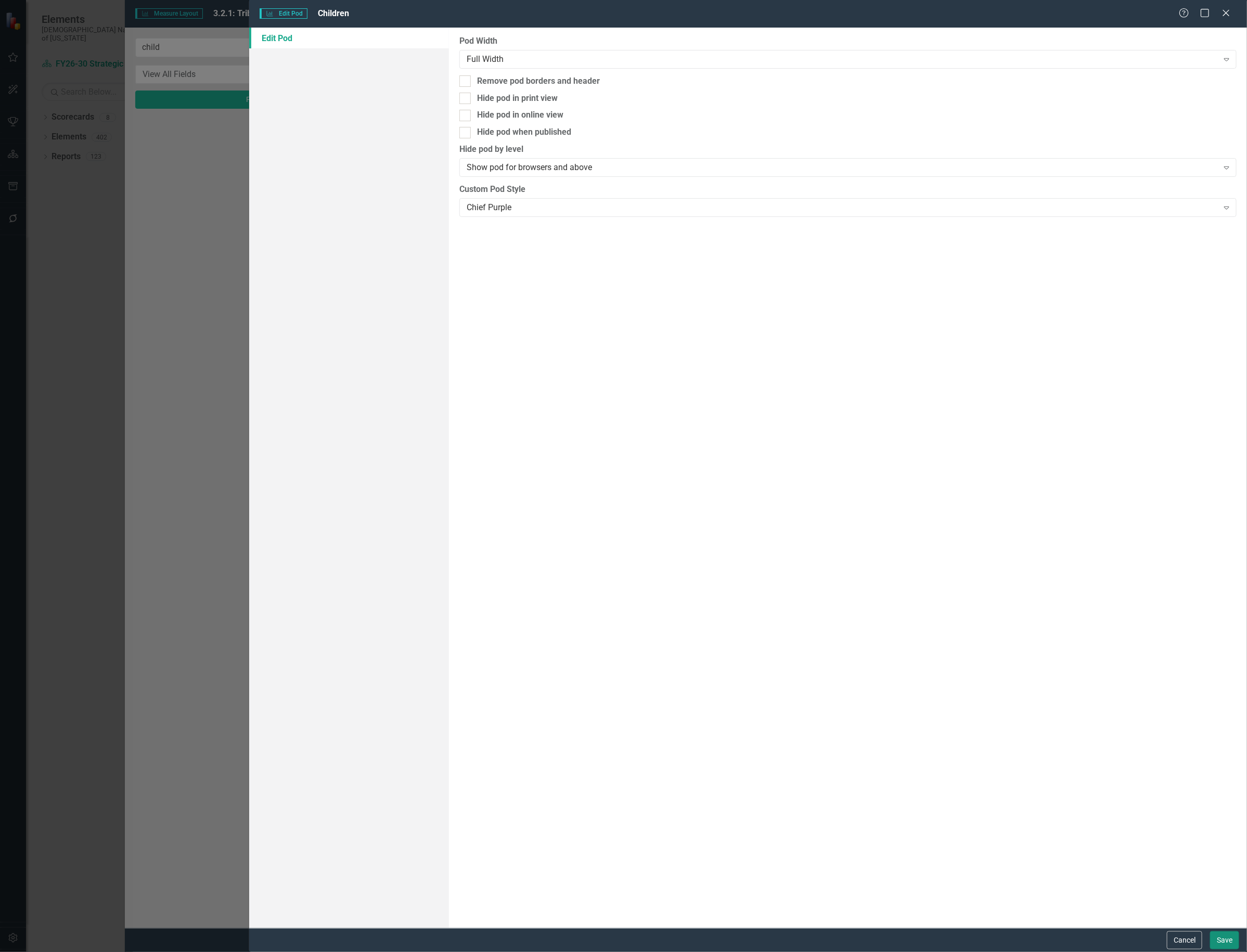
click at [1213, 936] on button "Save" at bounding box center [1225, 940] width 29 height 18
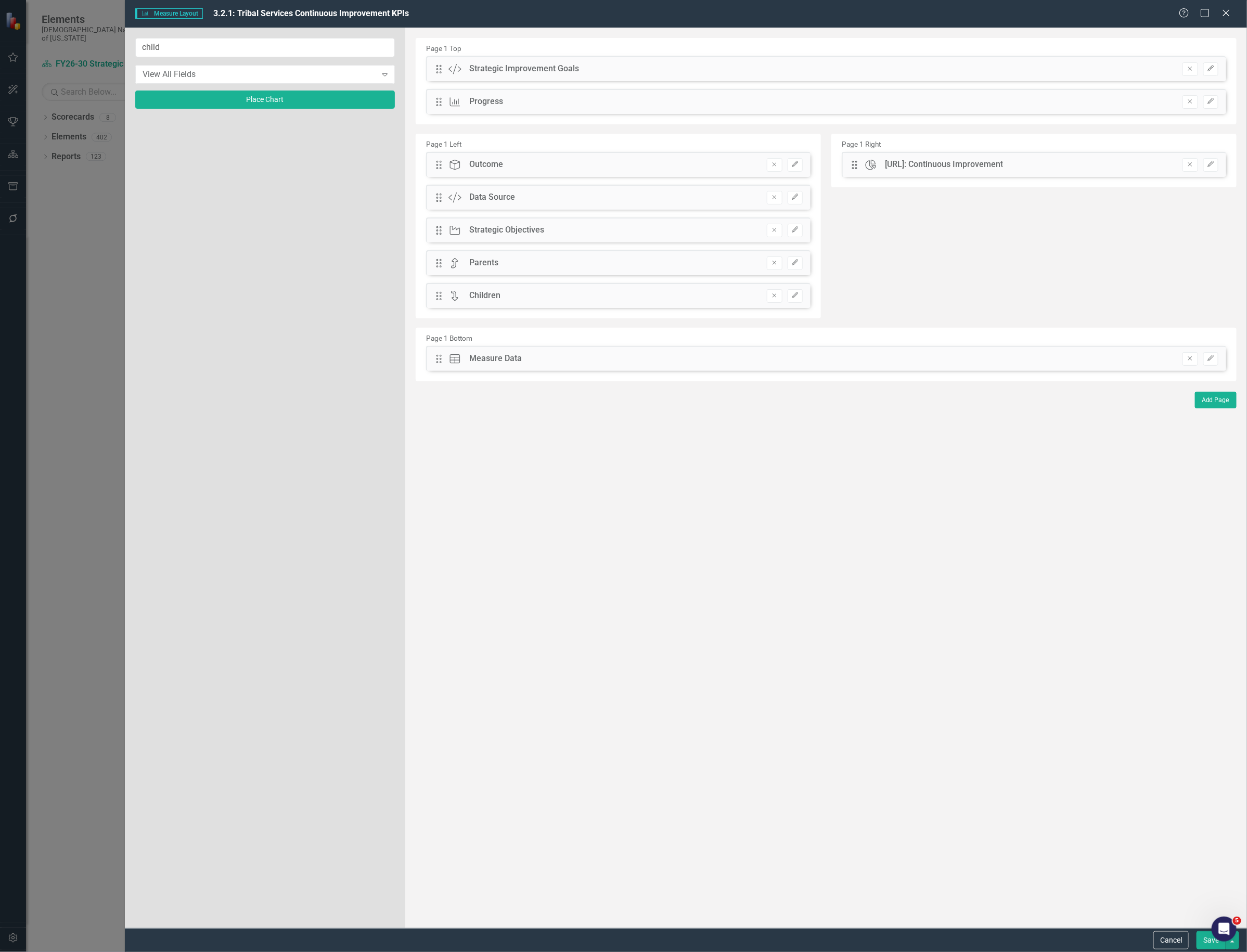
click at [1209, 939] on button "Save" at bounding box center [1211, 940] width 29 height 18
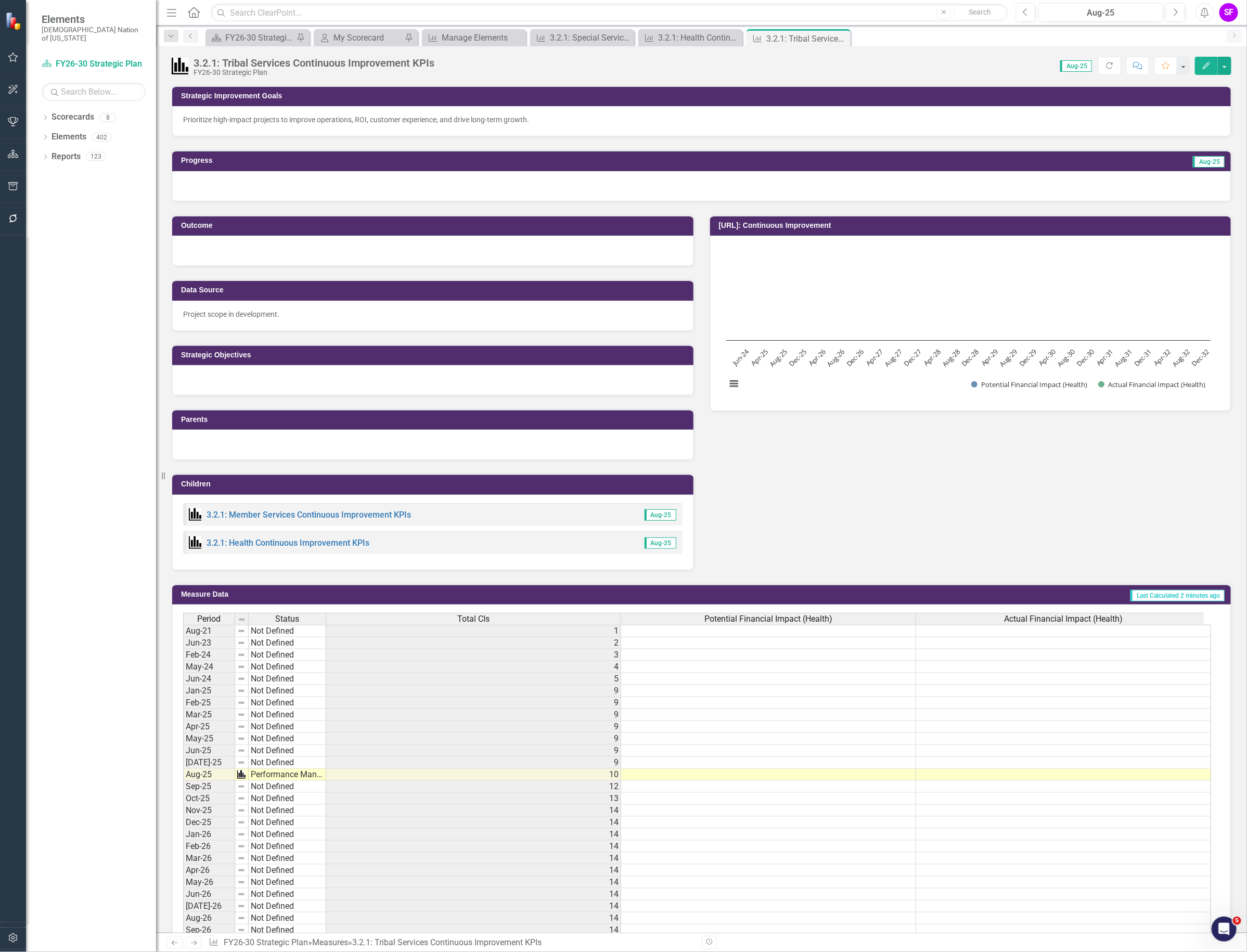
click at [566, 437] on div at bounding box center [433, 444] width 522 height 30
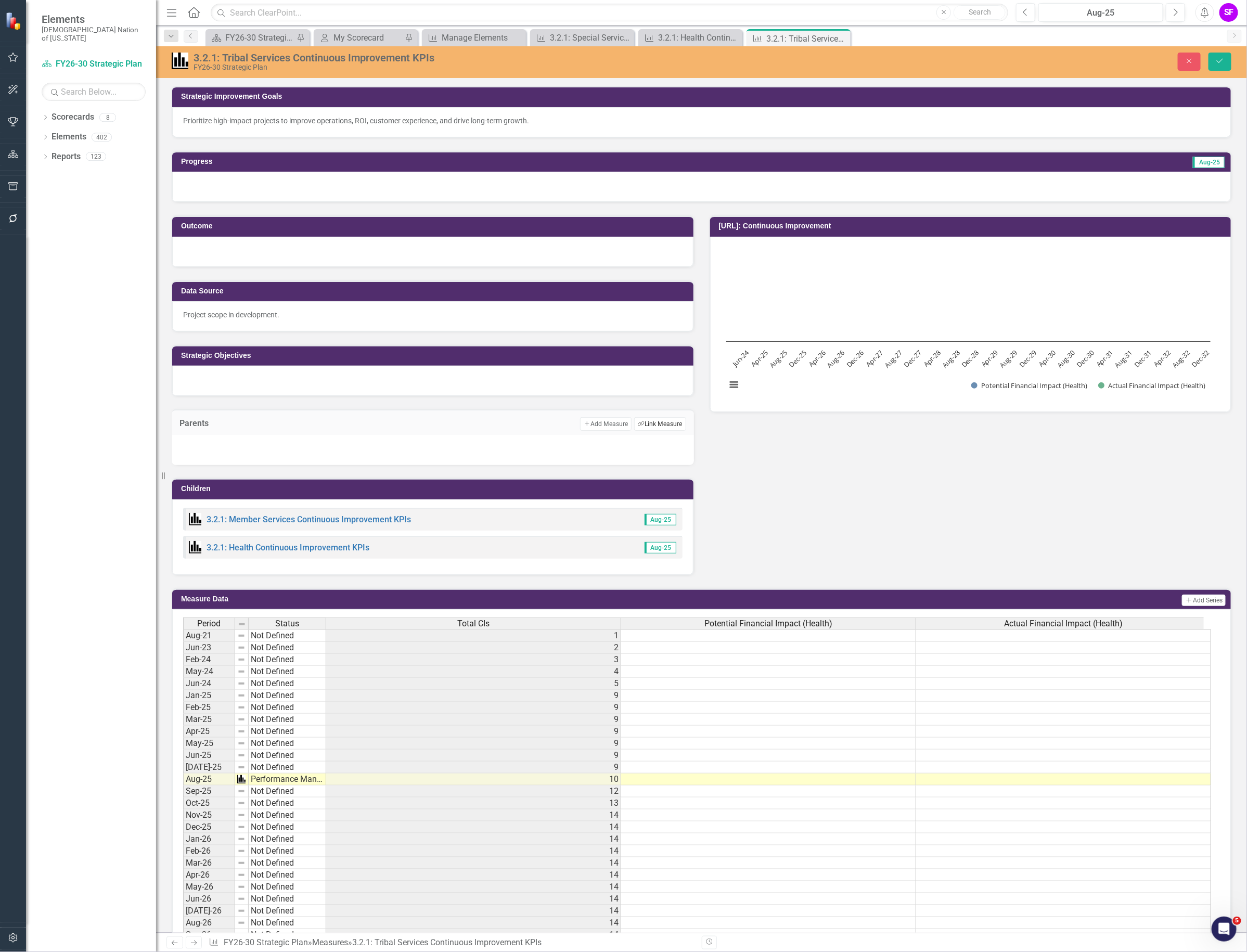
click at [661, 428] on button "Link Tag Link Measure" at bounding box center [659, 424] width 51 height 14
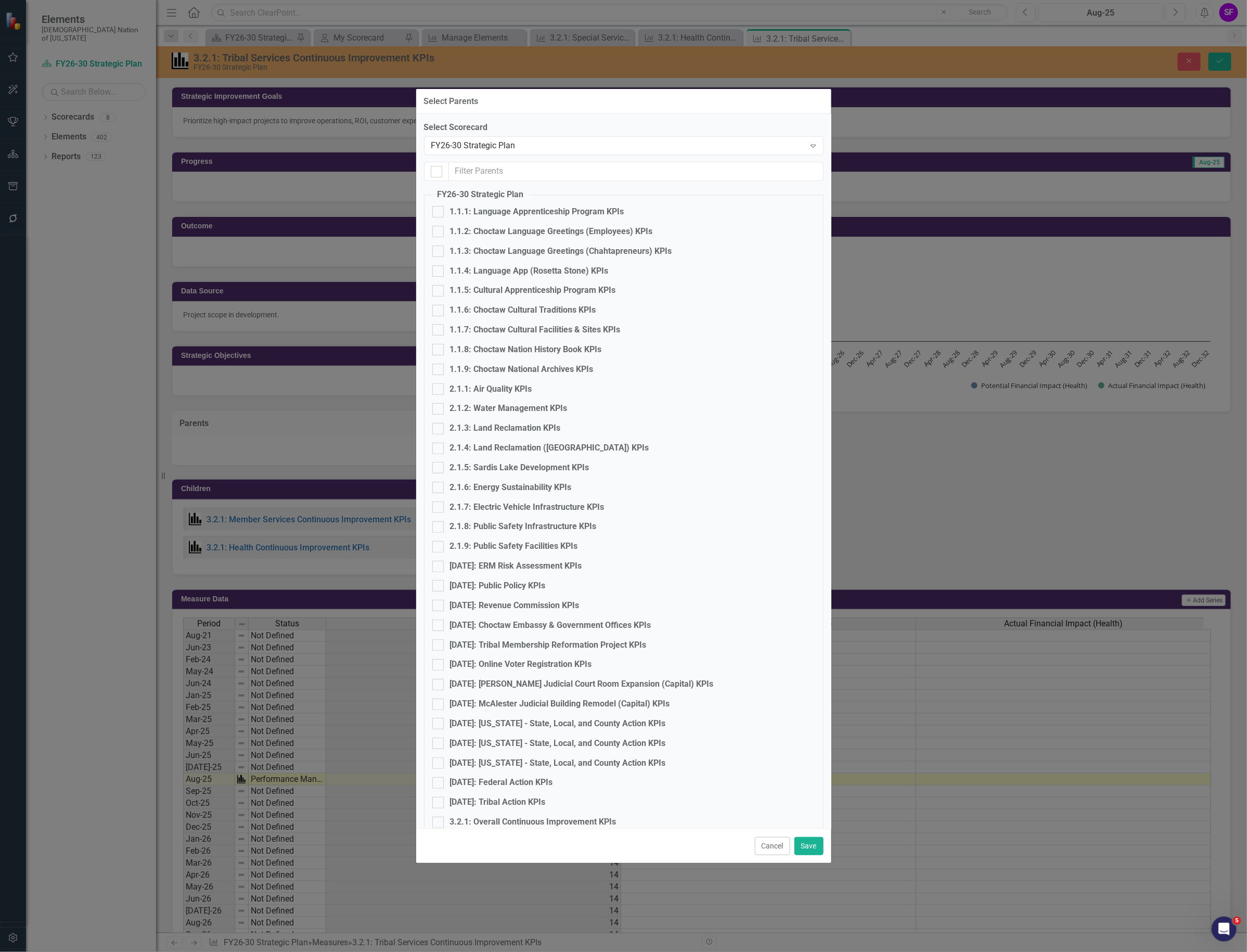
checkbox input "false"
click at [537, 168] on input "text" at bounding box center [636, 172] width 374 height 19
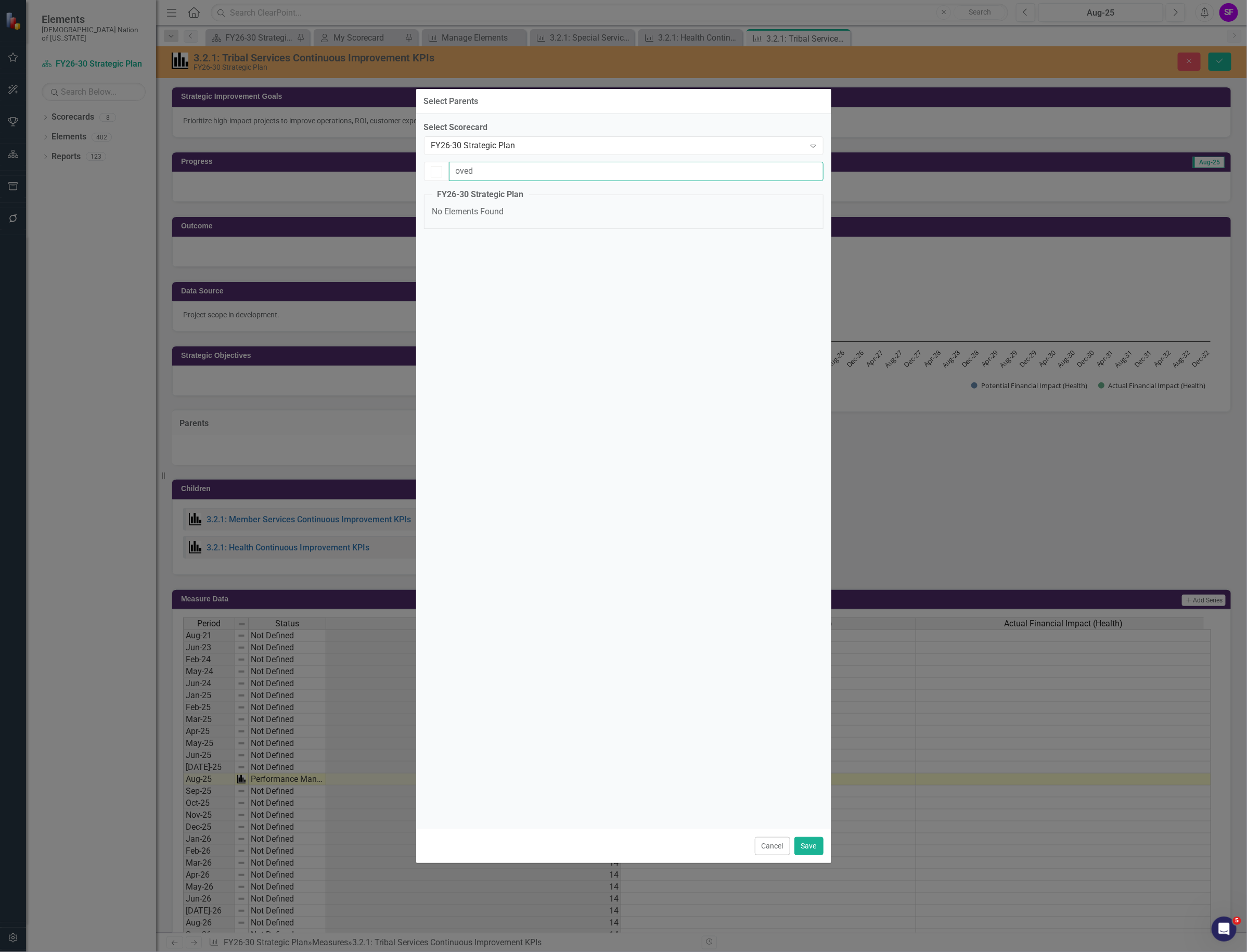
type input "ove"
checkbox input "false"
type input "over"
click at [552, 228] on div "3.2.1: Overall Continuous Improvement KPIs" at bounding box center [533, 232] width 167 height 12
click at [439, 228] on input "3.2.1: Overall Continuous Improvement KPIs" at bounding box center [435, 229] width 7 height 7
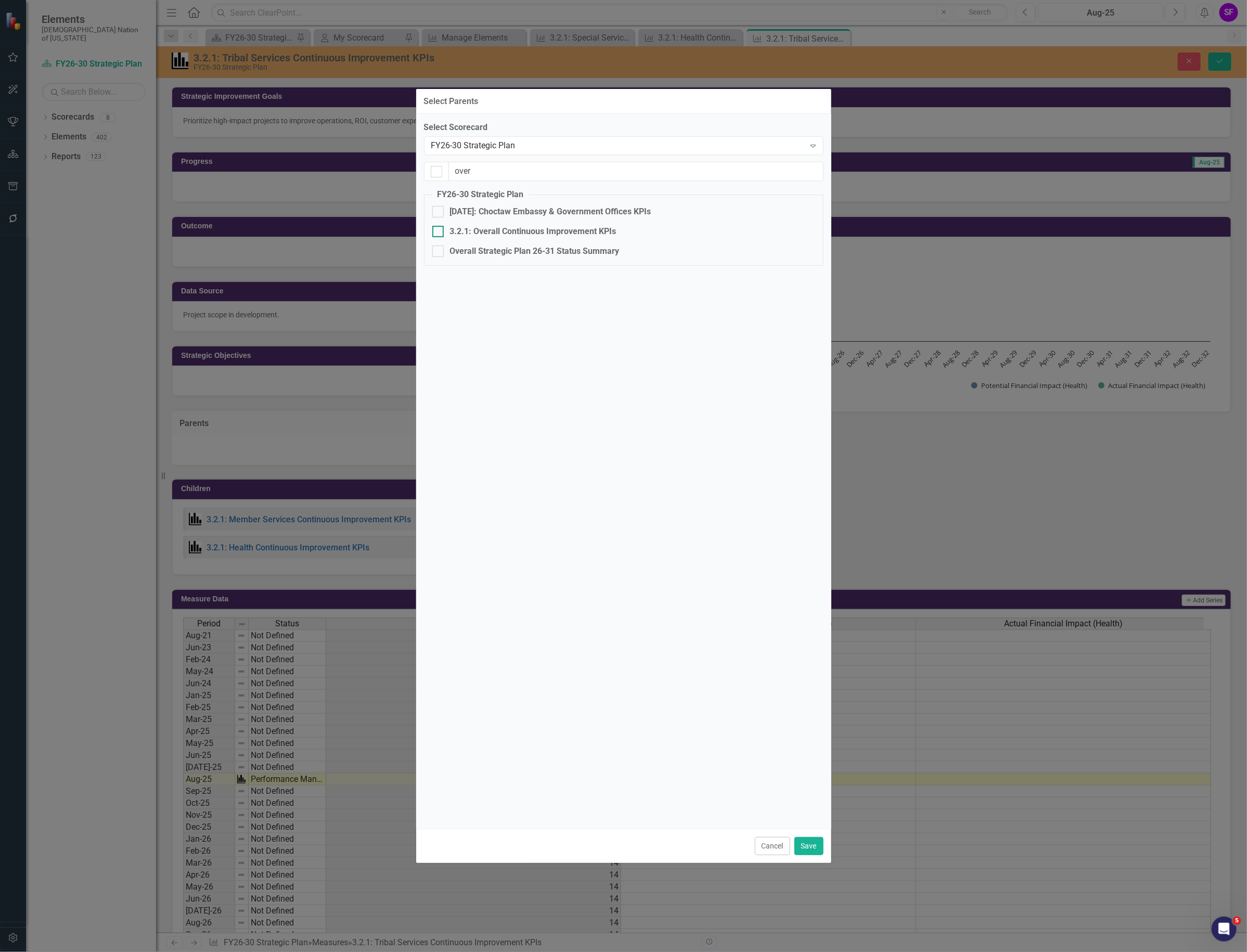
checkbox input "true"
click at [815, 844] on button "Save" at bounding box center [809, 845] width 29 height 18
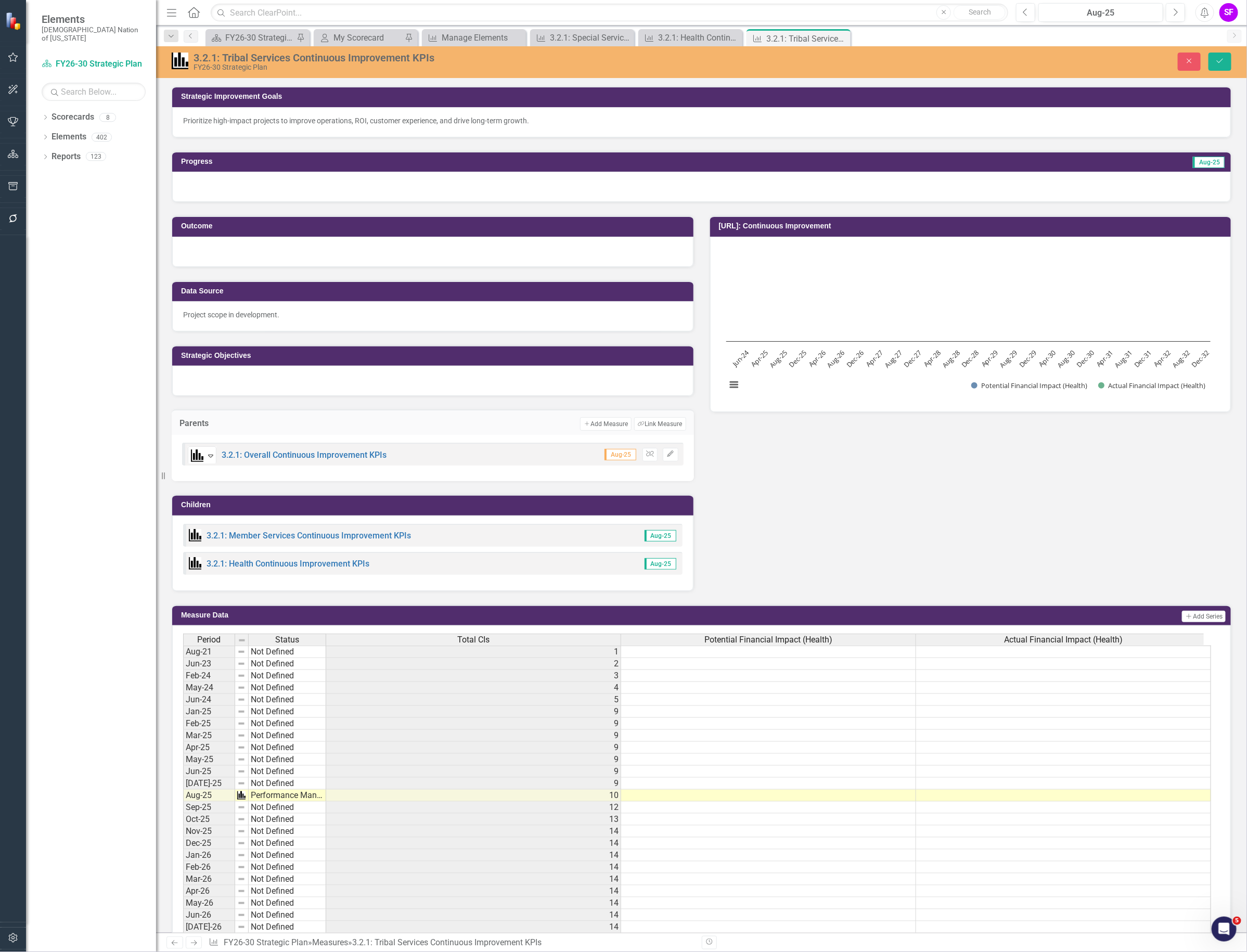
click at [1213, 51] on div "3.2.1: Tribal Services Continuous Improvement KPIs FY26-30 Strategic Plan Close…" at bounding box center [701, 61] width 1091 height 19
click at [1211, 56] on button "Save" at bounding box center [1221, 61] width 23 height 18
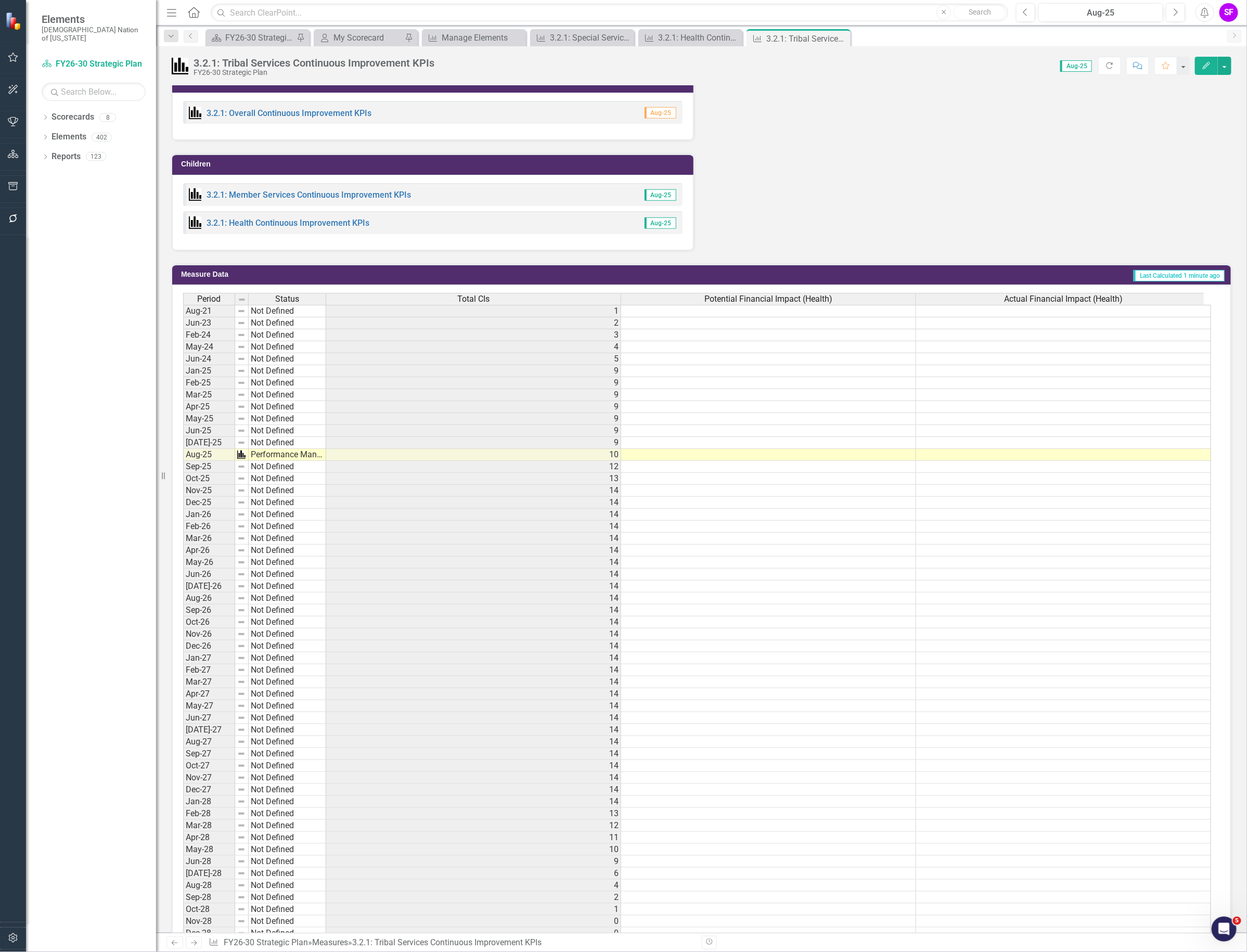
scroll to position [345, 0]
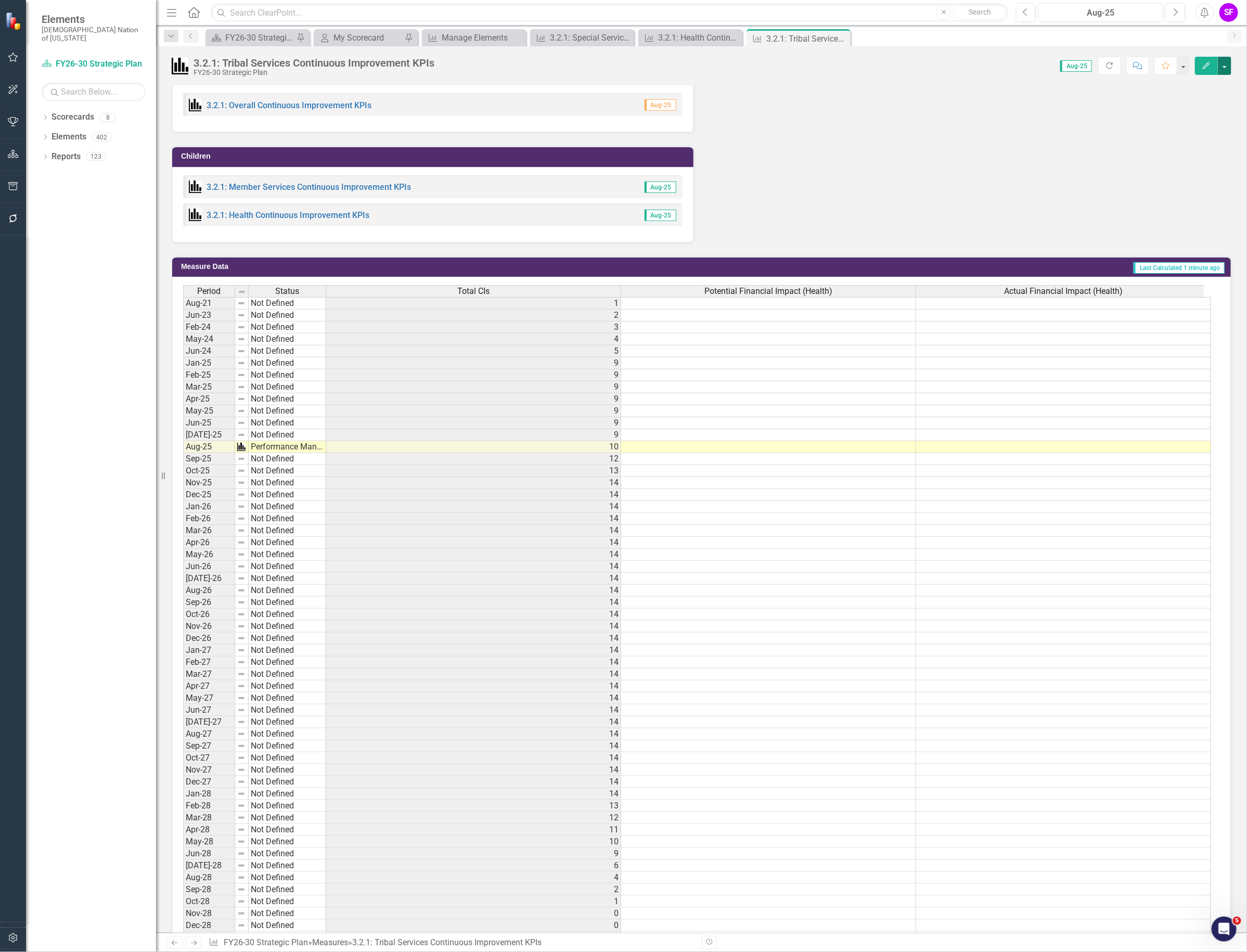
click at [1226, 71] on button "button" at bounding box center [1225, 65] width 14 height 18
click at [1188, 89] on link "Edit Edit Measure" at bounding box center [1180, 85] width 102 height 19
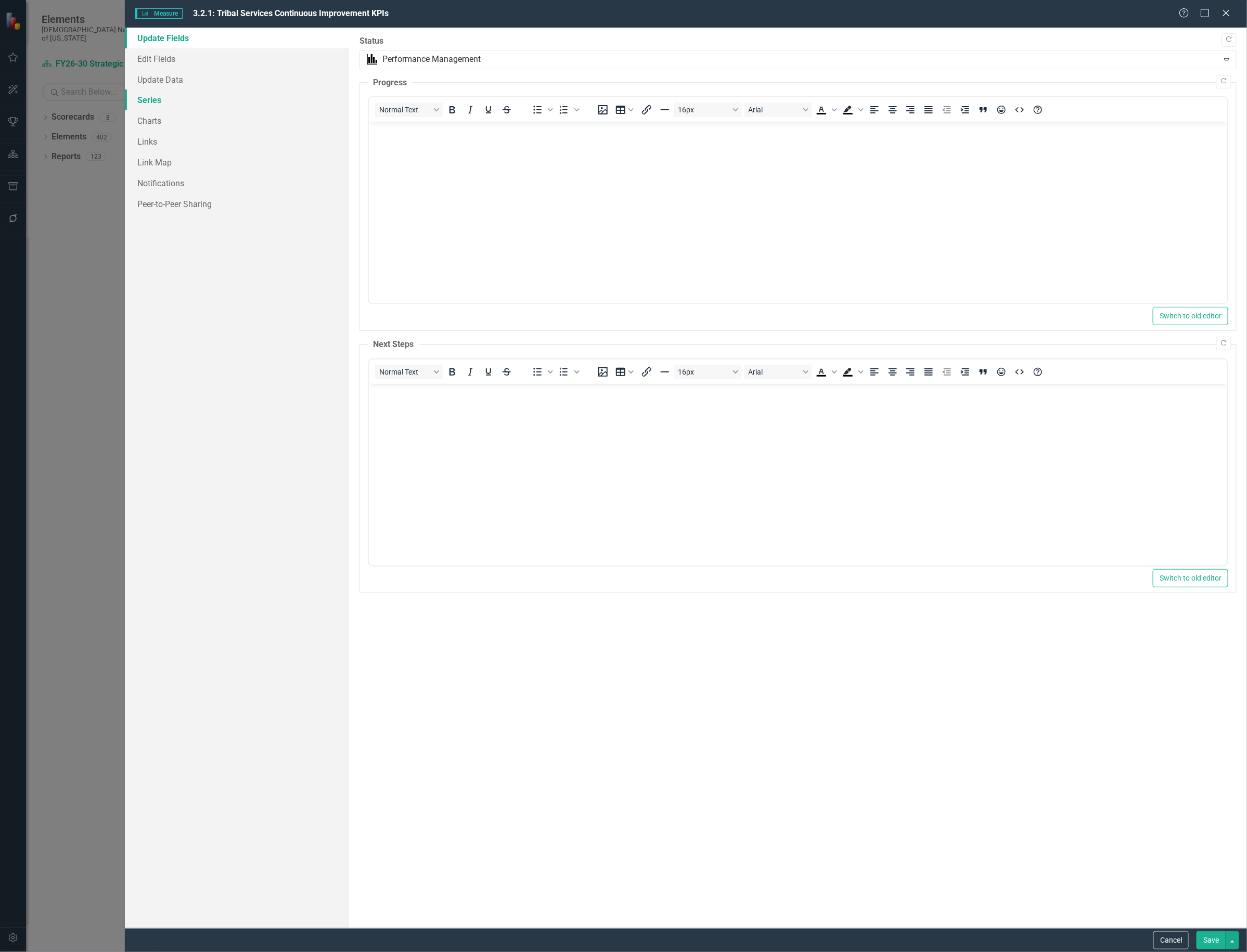
click at [175, 96] on link "Series" at bounding box center [237, 99] width 224 height 20
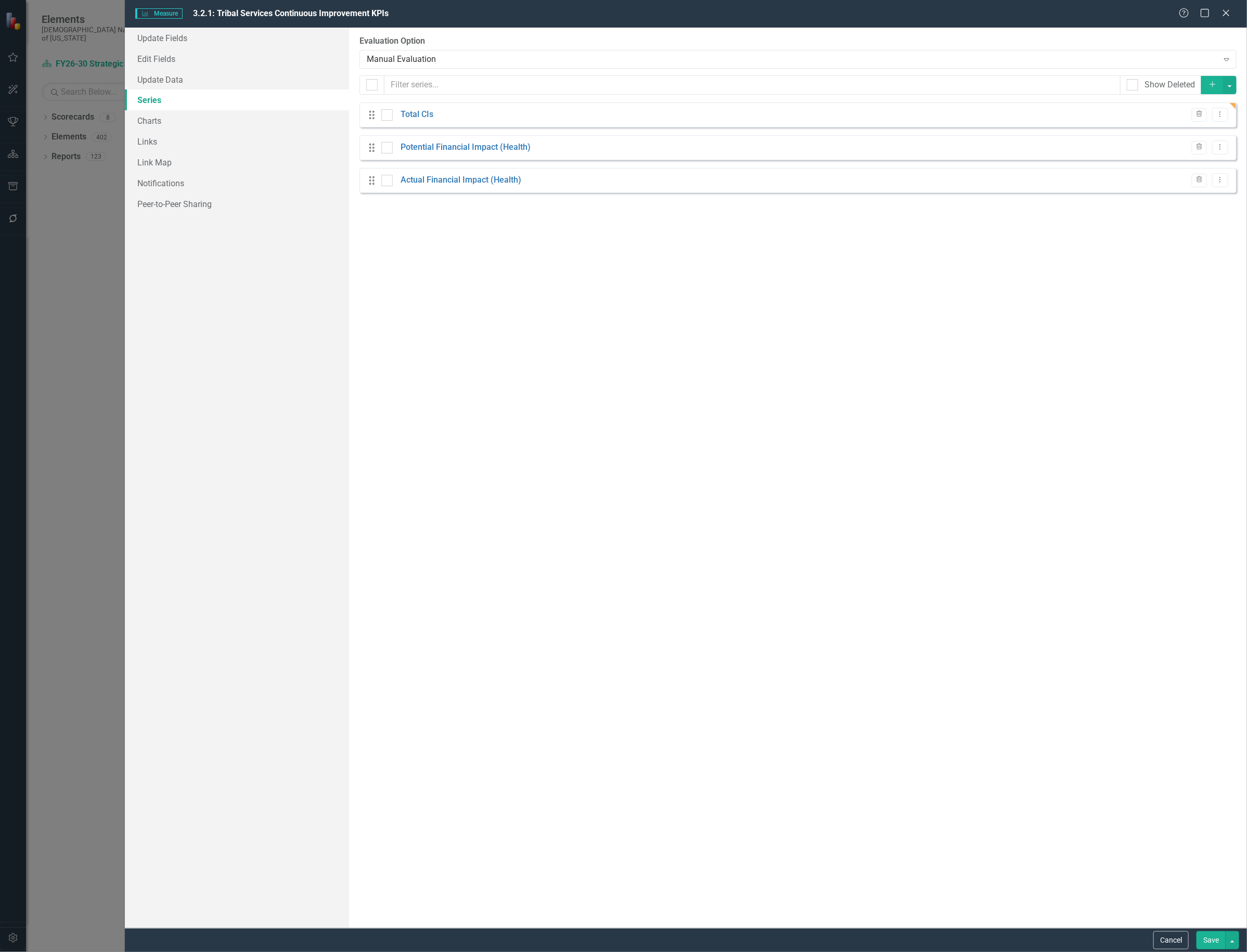
click at [158, 102] on link "Series" at bounding box center [237, 99] width 224 height 20
checkbox input "true"
click at [163, 58] on link "Edit Fields" at bounding box center [237, 58] width 224 height 20
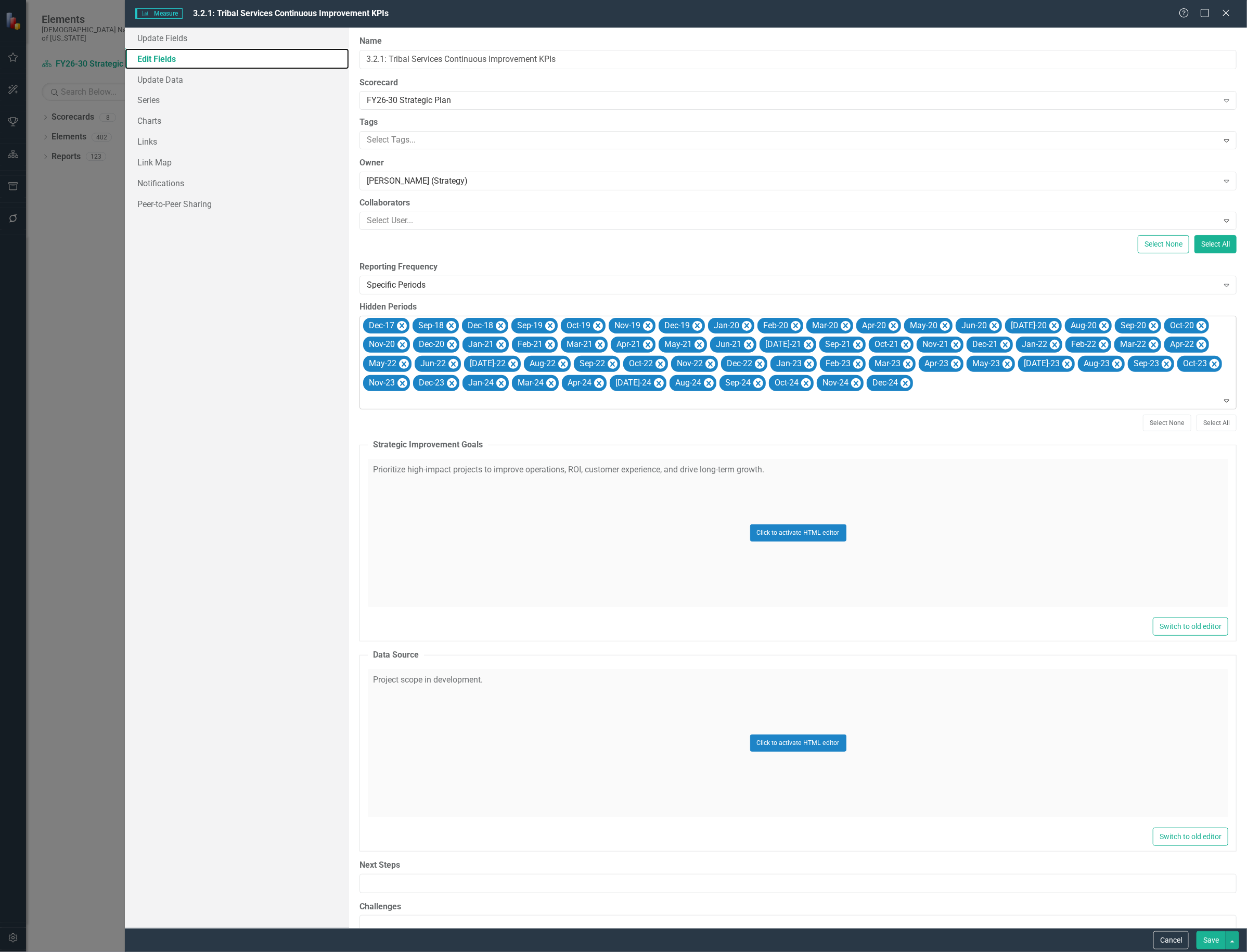
scroll to position [0, 0]
click at [400, 322] on icon "Remove Dec-17" at bounding box center [401, 326] width 10 height 13
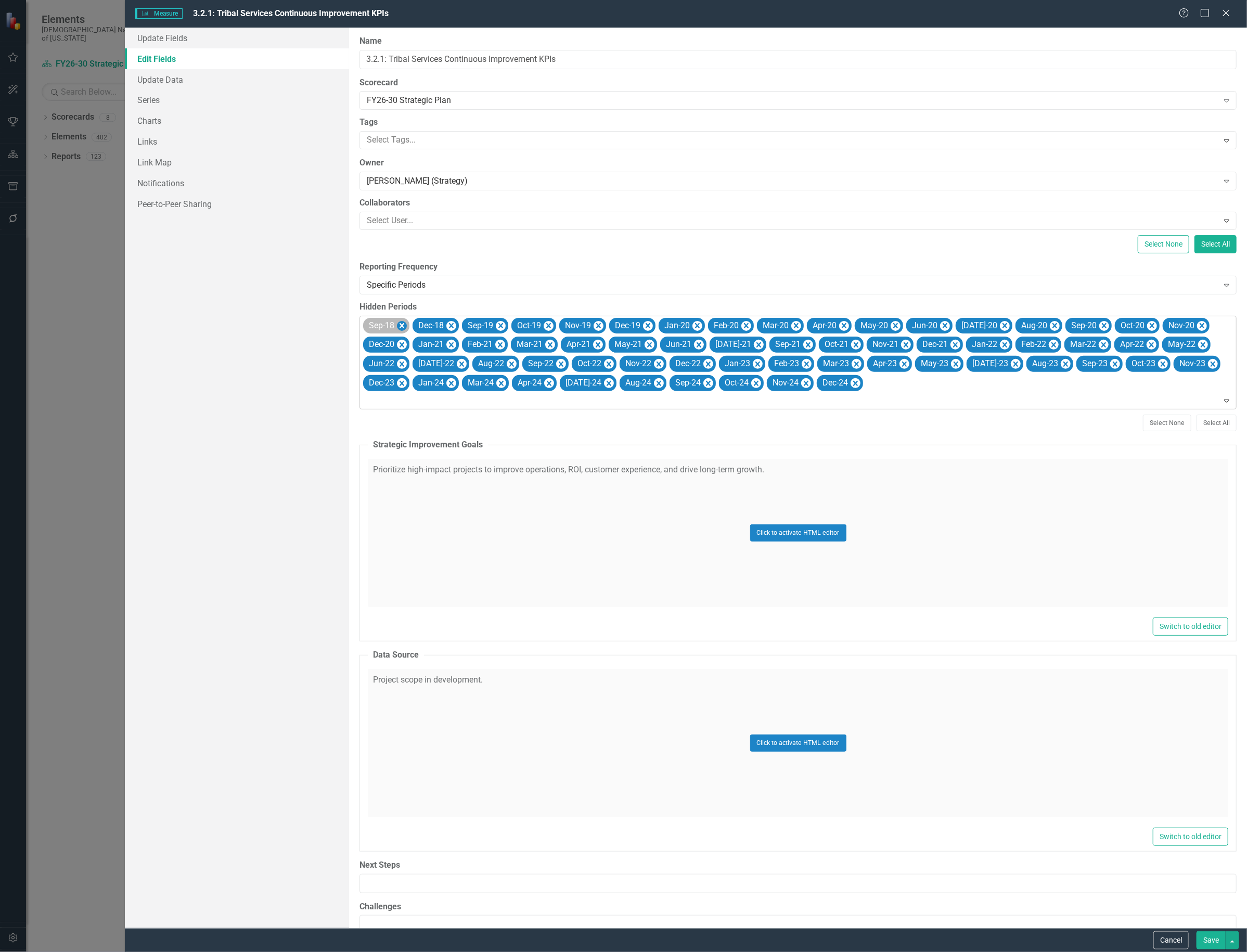
click at [400, 326] on icon "Remove Sep-18" at bounding box center [401, 326] width 10 height 13
click at [446, 326] on icon "Remove Dec-18" at bounding box center [451, 326] width 10 height 13
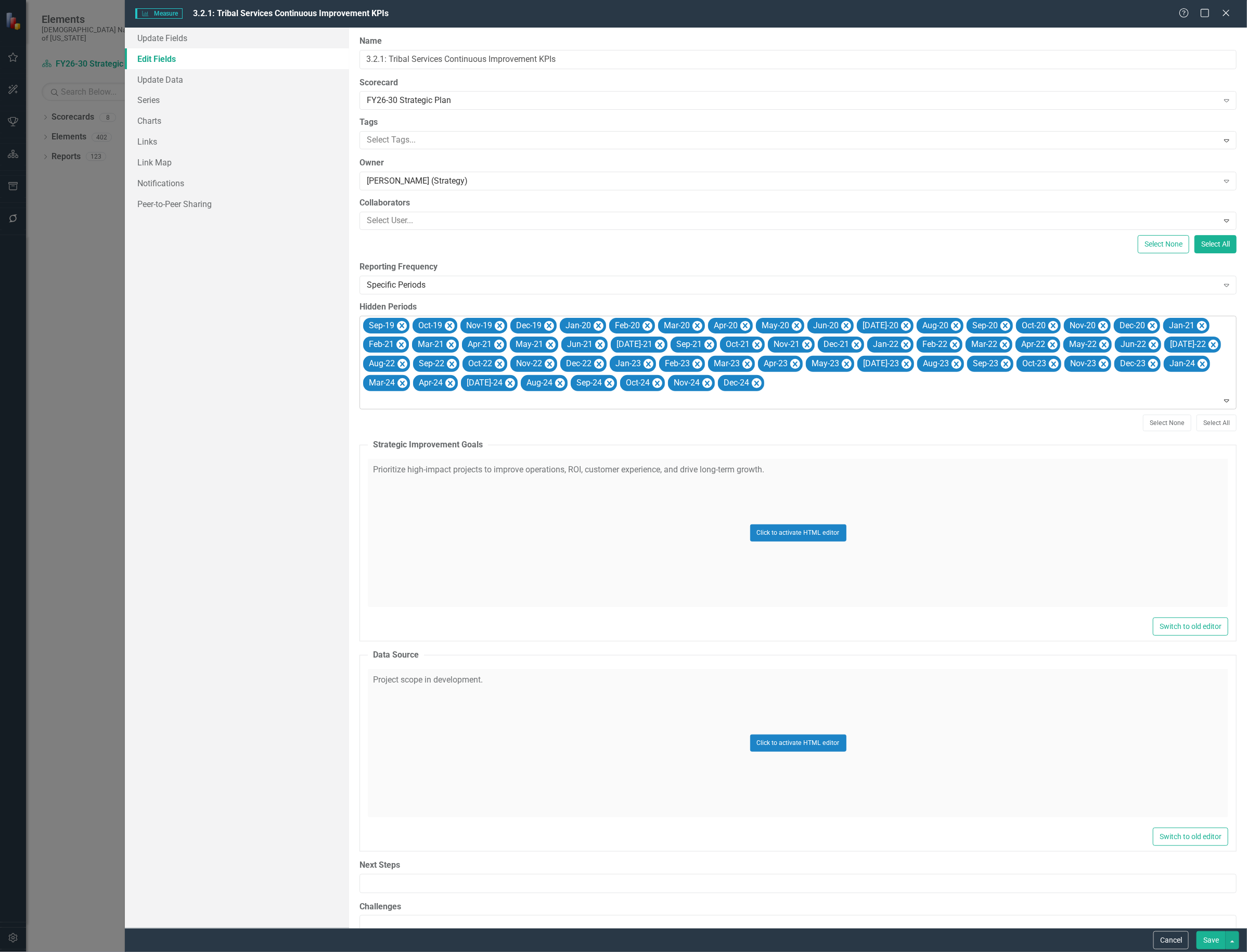
click at [400, 326] on icon "Remove Sep-19" at bounding box center [401, 326] width 10 height 13
click at [445, 326] on icon "Remove Oct-19" at bounding box center [450, 326] width 10 height 13
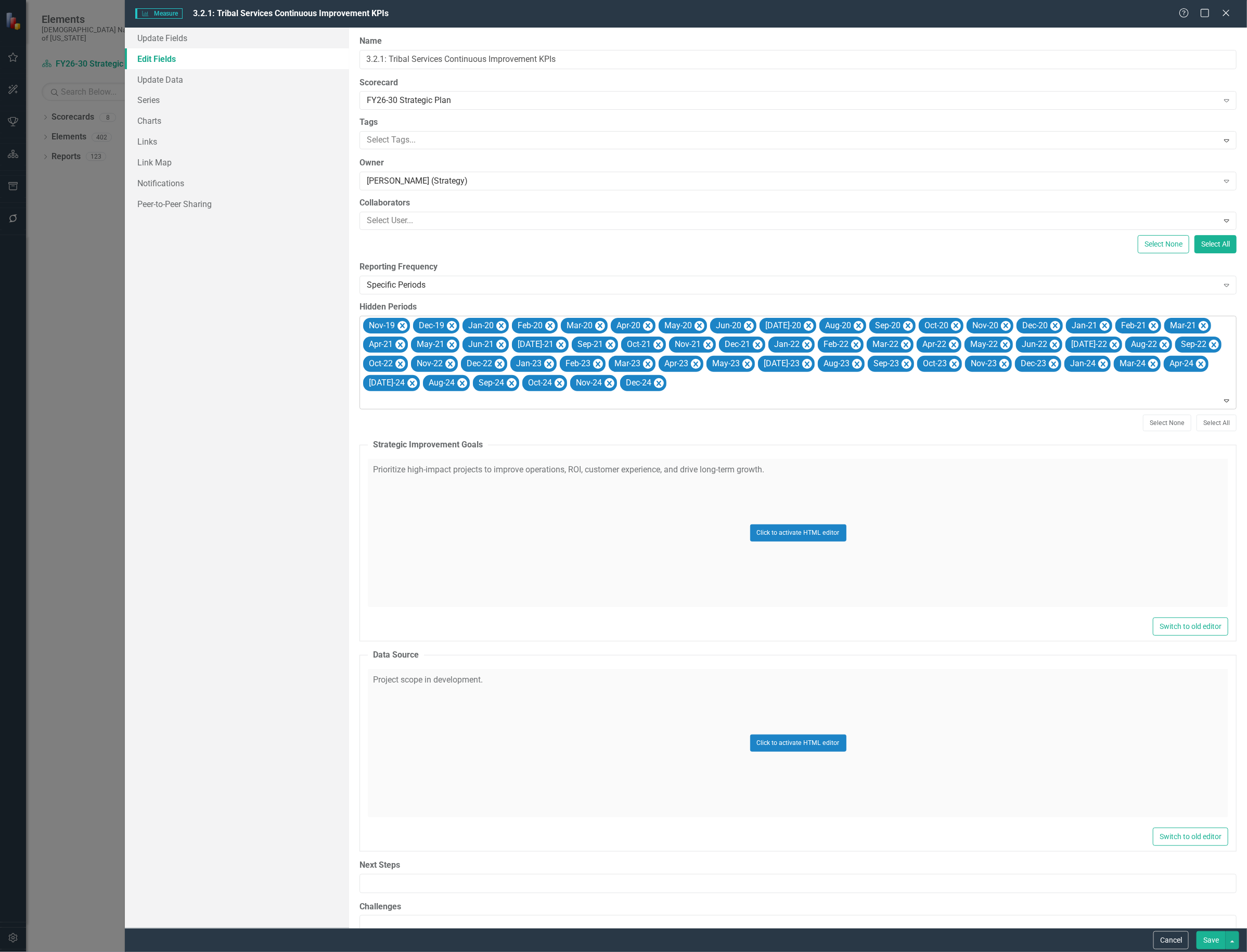
click at [400, 326] on icon "Remove Nov-19" at bounding box center [402, 326] width 10 height 13
click at [447, 326] on icon "Remove Dec-19" at bounding box center [452, 326] width 10 height 13
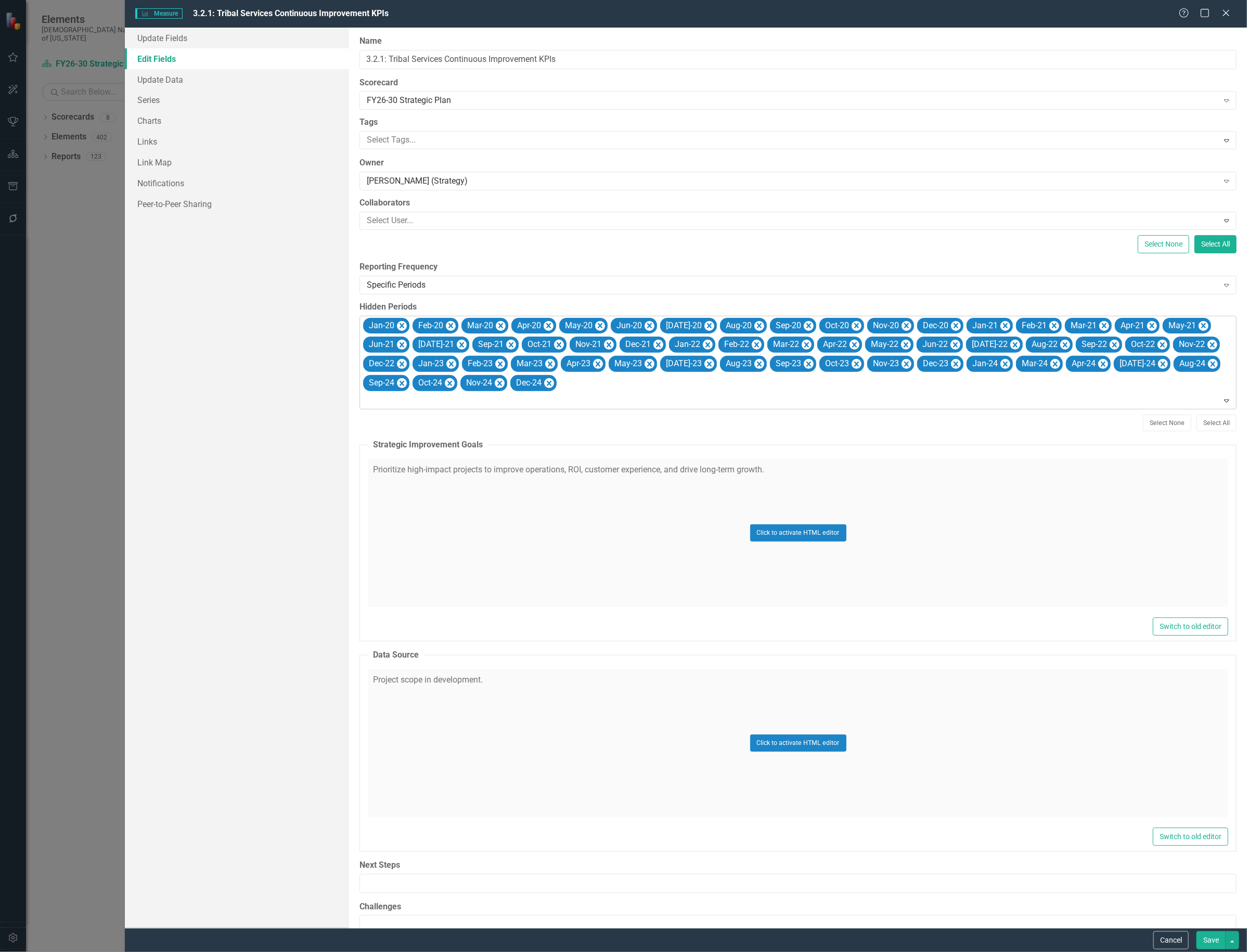
click at [400, 326] on icon "Remove Jan-20" at bounding box center [401, 326] width 10 height 13
click at [446, 326] on icon "Remove Feb-20" at bounding box center [451, 326] width 10 height 13
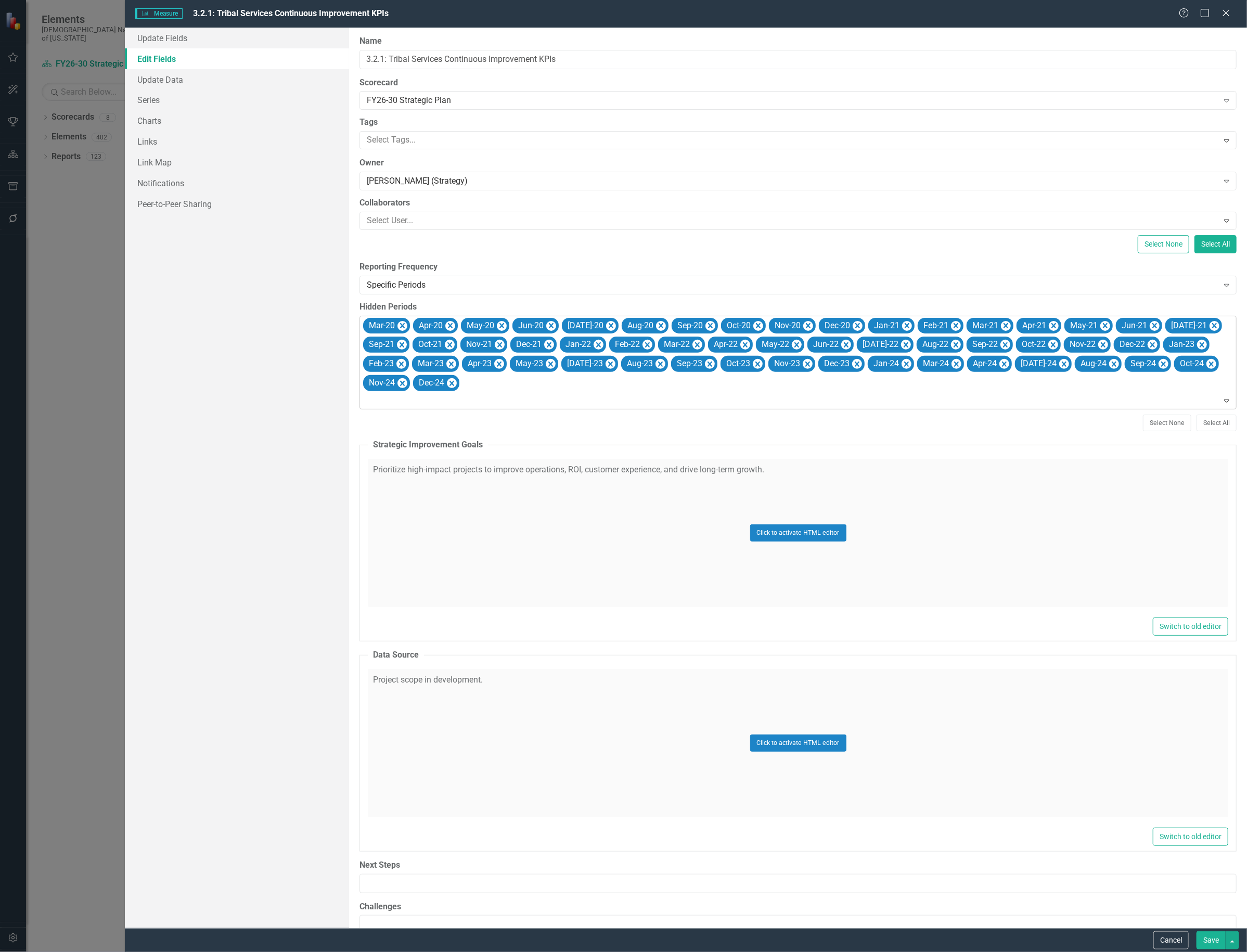
click at [400, 326] on icon "Remove Mar-20" at bounding box center [402, 326] width 10 height 13
click at [445, 326] on icon "Remove Apr-20" at bounding box center [450, 326] width 10 height 13
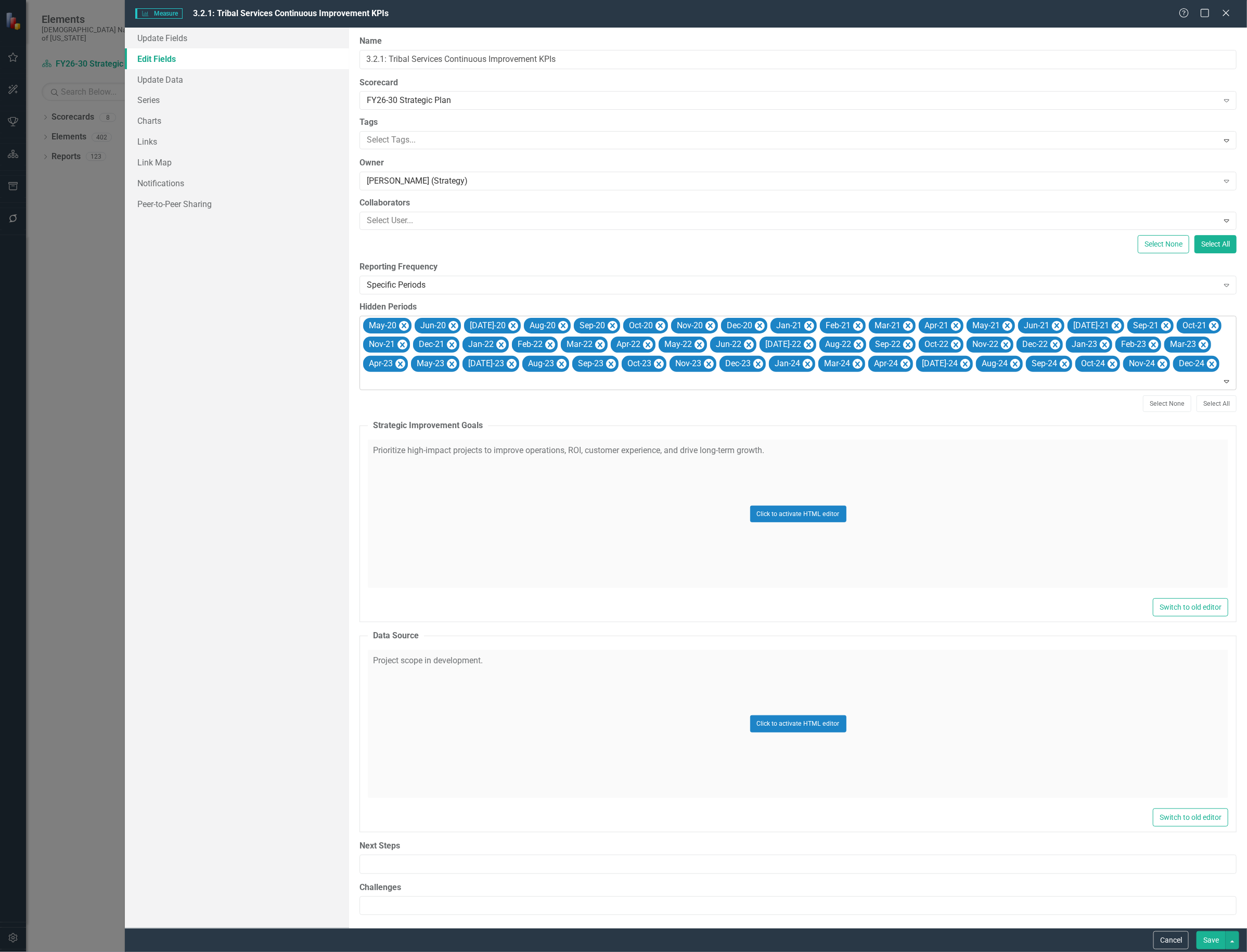
click at [400, 326] on icon "Remove May-20" at bounding box center [404, 326] width 10 height 13
click at [400, 326] on icon "Remove Jun-20" at bounding box center [401, 326] width 10 height 13
click at [460, 326] on icon "Remove Jul-20" at bounding box center [462, 325] width 5 height 5
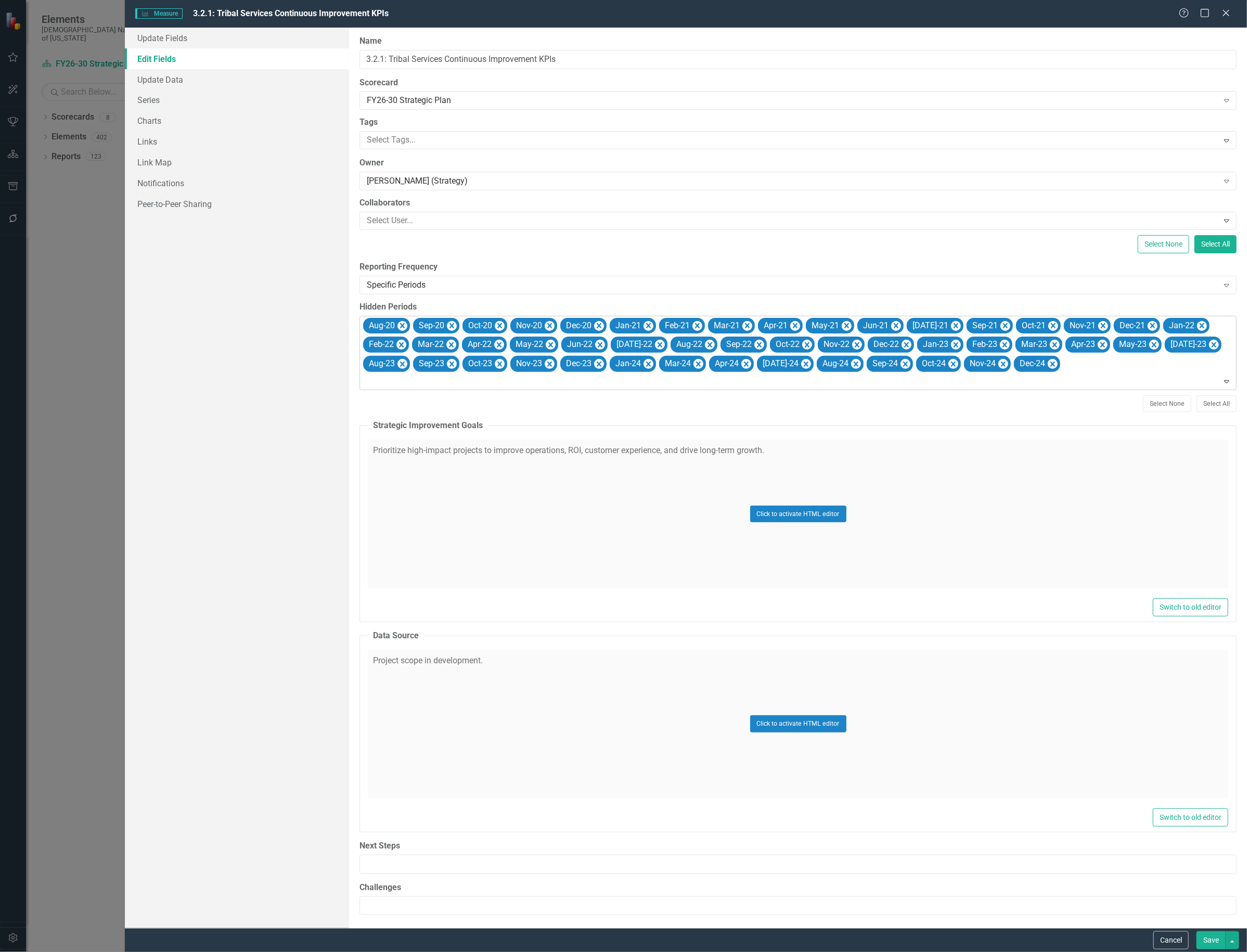
click at [400, 326] on icon "Remove Aug-20" at bounding box center [402, 326] width 10 height 13
click at [447, 326] on icon "Remove Sep-20" at bounding box center [452, 326] width 10 height 13
click at [400, 326] on icon "Remove Oct-20" at bounding box center [400, 326] width 10 height 13
click at [445, 326] on icon "Remove Nov-20" at bounding box center [450, 326] width 10 height 13
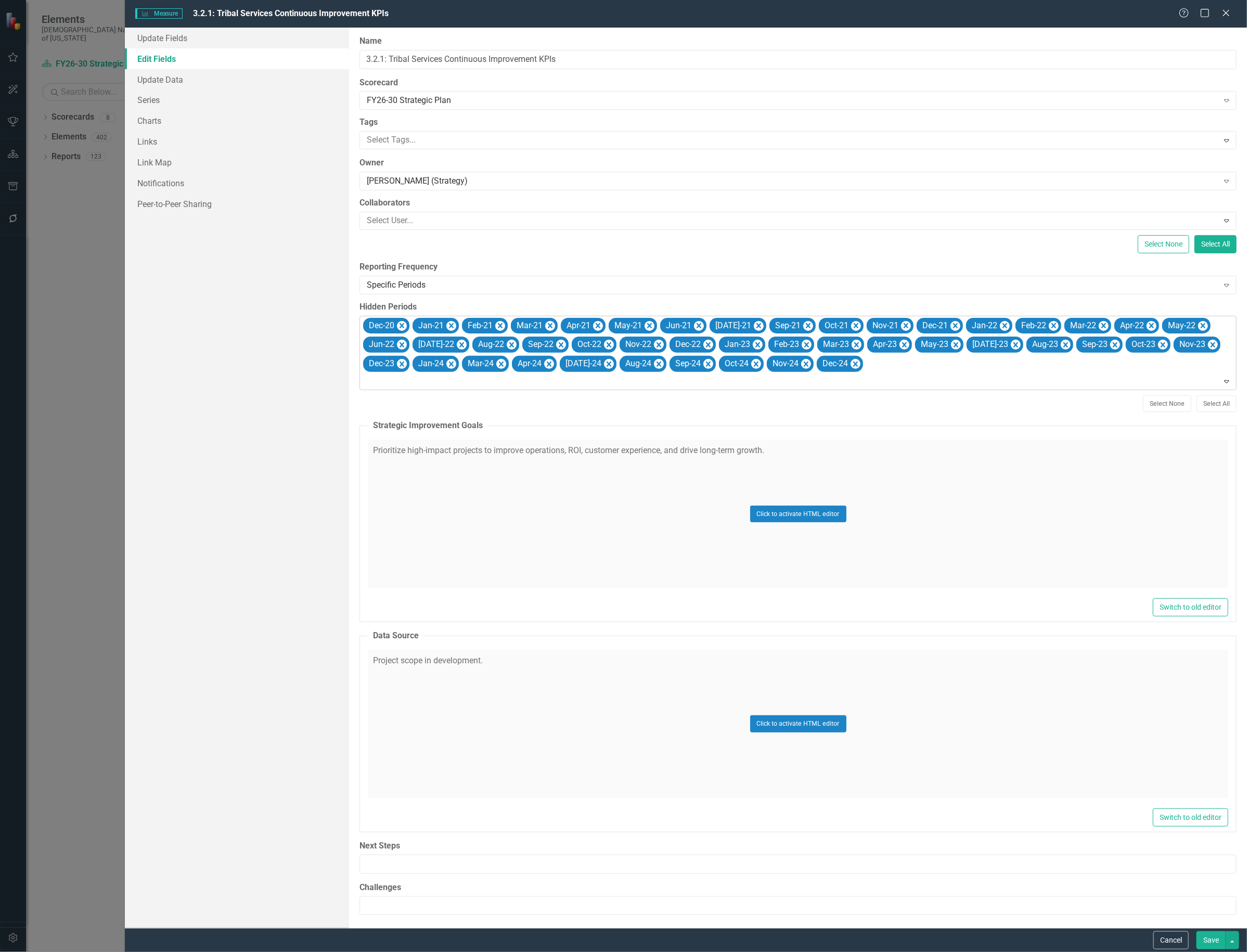
click at [400, 326] on icon "Remove Dec-20" at bounding box center [401, 326] width 10 height 13
click at [446, 326] on icon "Remove Jan-21" at bounding box center [451, 326] width 10 height 13
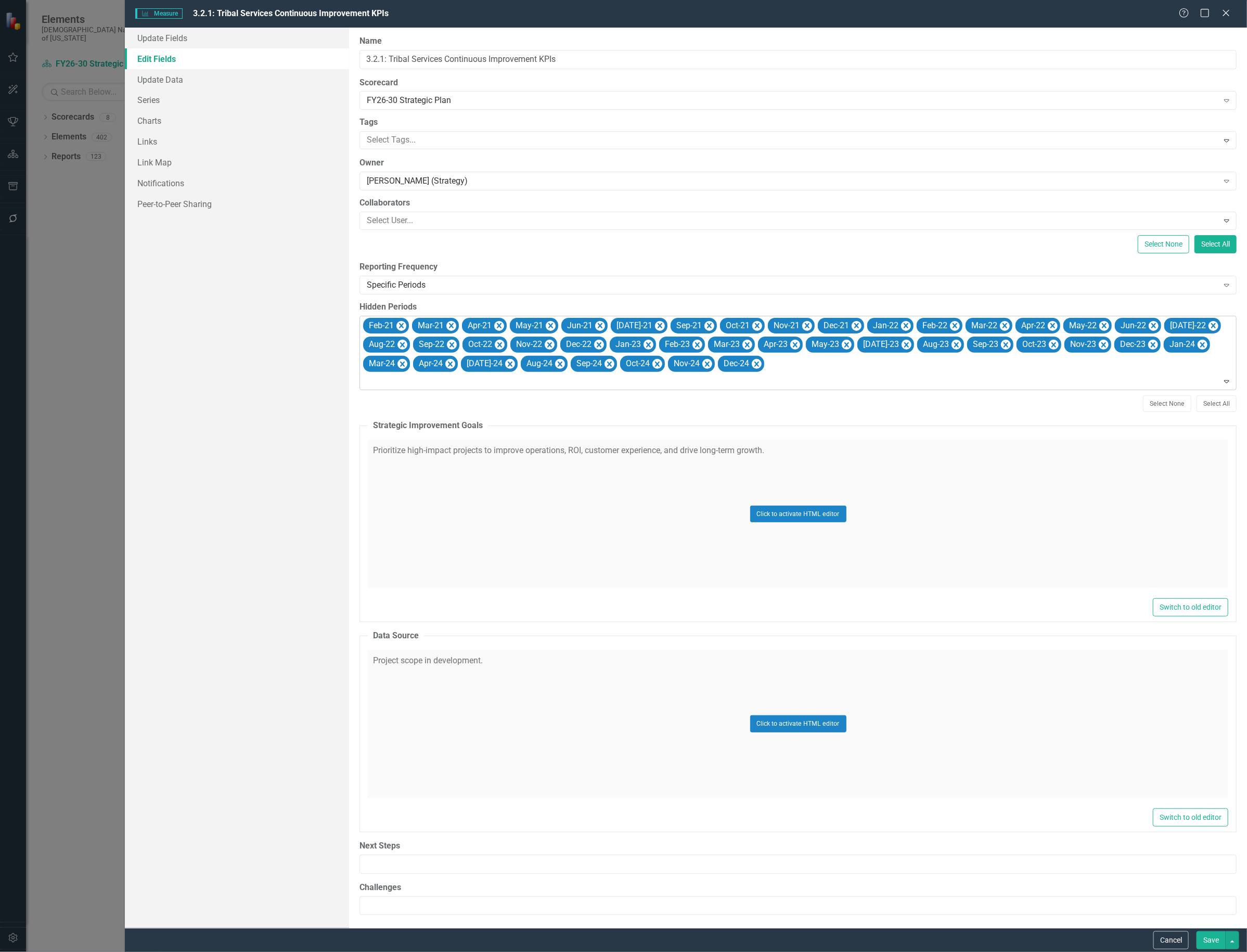
click at [400, 326] on icon "Remove Feb-21" at bounding box center [401, 326] width 10 height 13
click at [400, 326] on icon "Remove Mar-21" at bounding box center [402, 326] width 10 height 13
click at [445, 326] on icon "Remove Apr-21" at bounding box center [450, 326] width 10 height 13
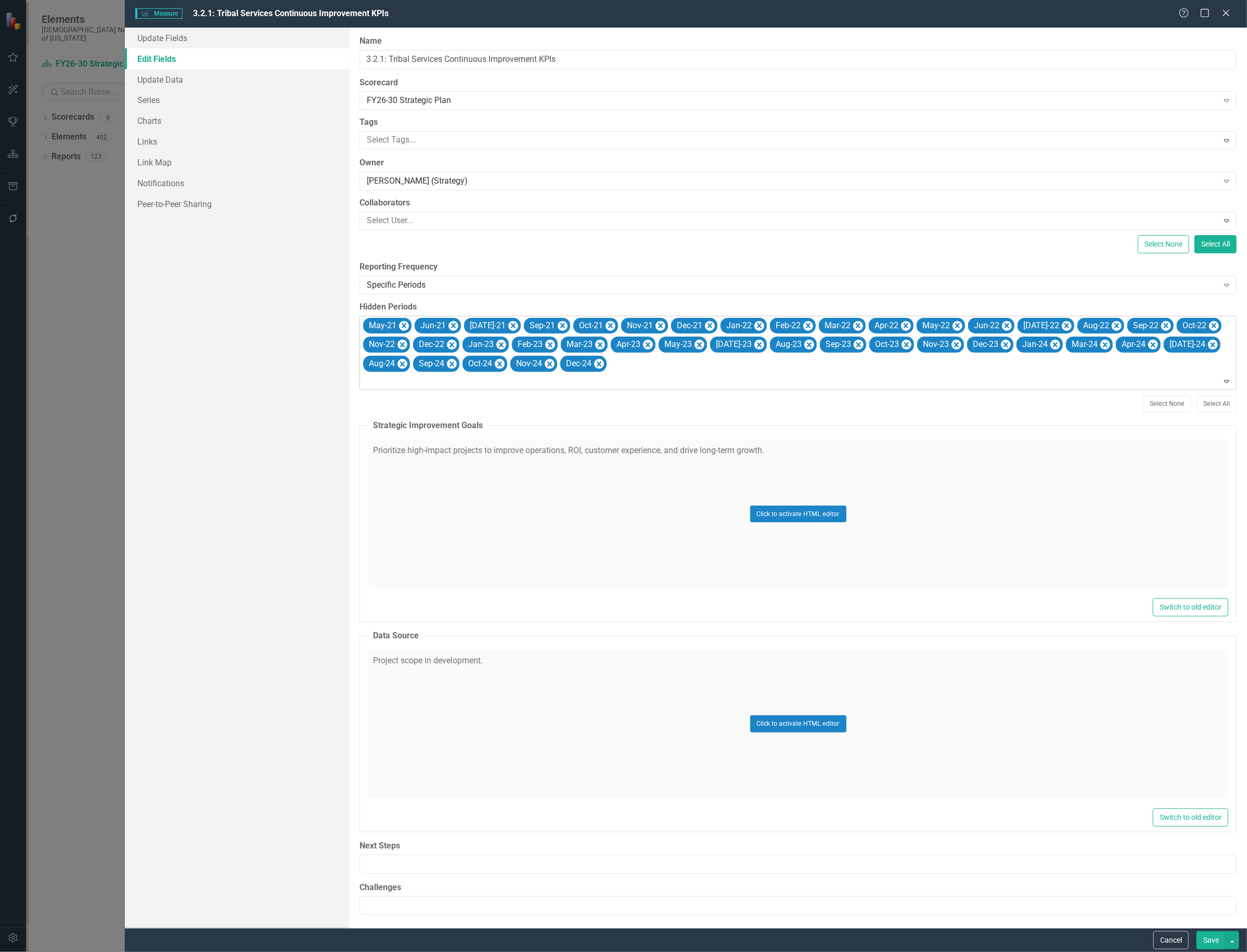
click at [400, 326] on icon "Remove May-21" at bounding box center [404, 326] width 10 height 13
click at [449, 326] on icon "Remove Jun-21" at bounding box center [454, 326] width 10 height 13
click at [410, 326] on icon "Remove Jul-21" at bounding box center [412, 325] width 5 height 5
click at [457, 326] on icon "Remove Sep-21" at bounding box center [462, 326] width 10 height 13
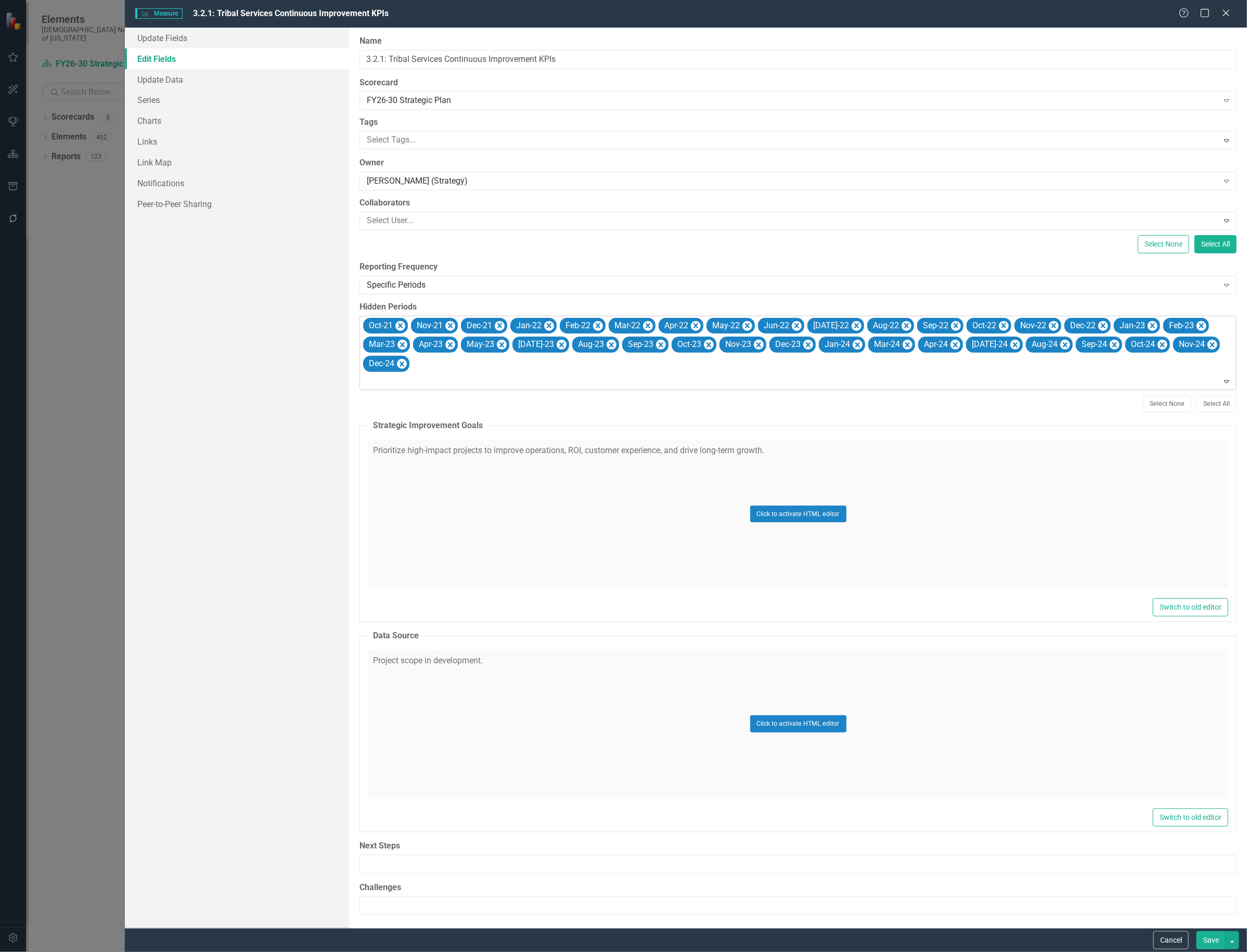
click at [400, 326] on icon "Remove Oct-21" at bounding box center [400, 326] width 10 height 13
click at [445, 326] on icon "Remove Nov-21" at bounding box center [450, 326] width 10 height 13
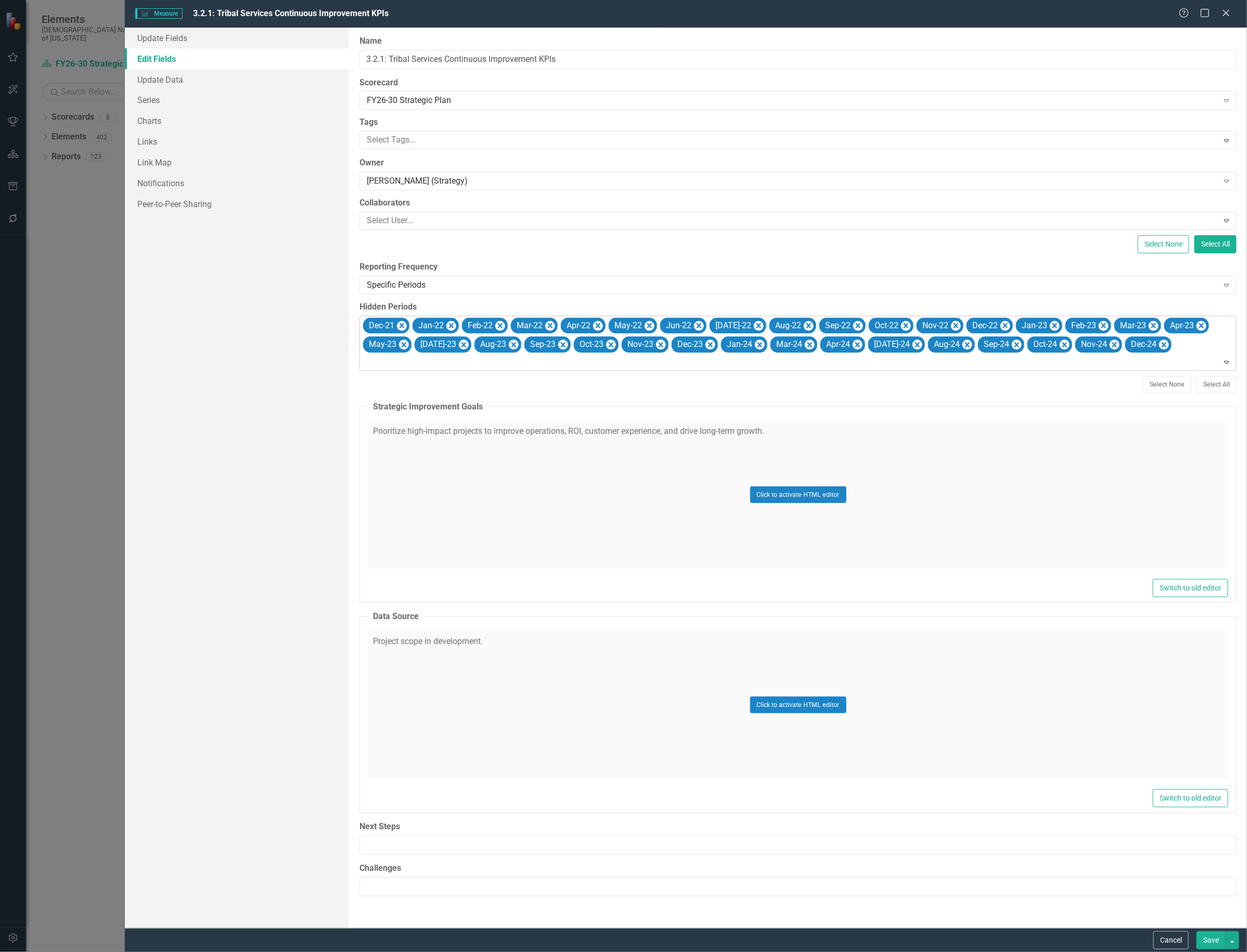
click at [400, 326] on icon "Remove Dec-21" at bounding box center [401, 326] width 10 height 13
click at [446, 326] on icon "Remove Jan-22" at bounding box center [451, 326] width 10 height 13
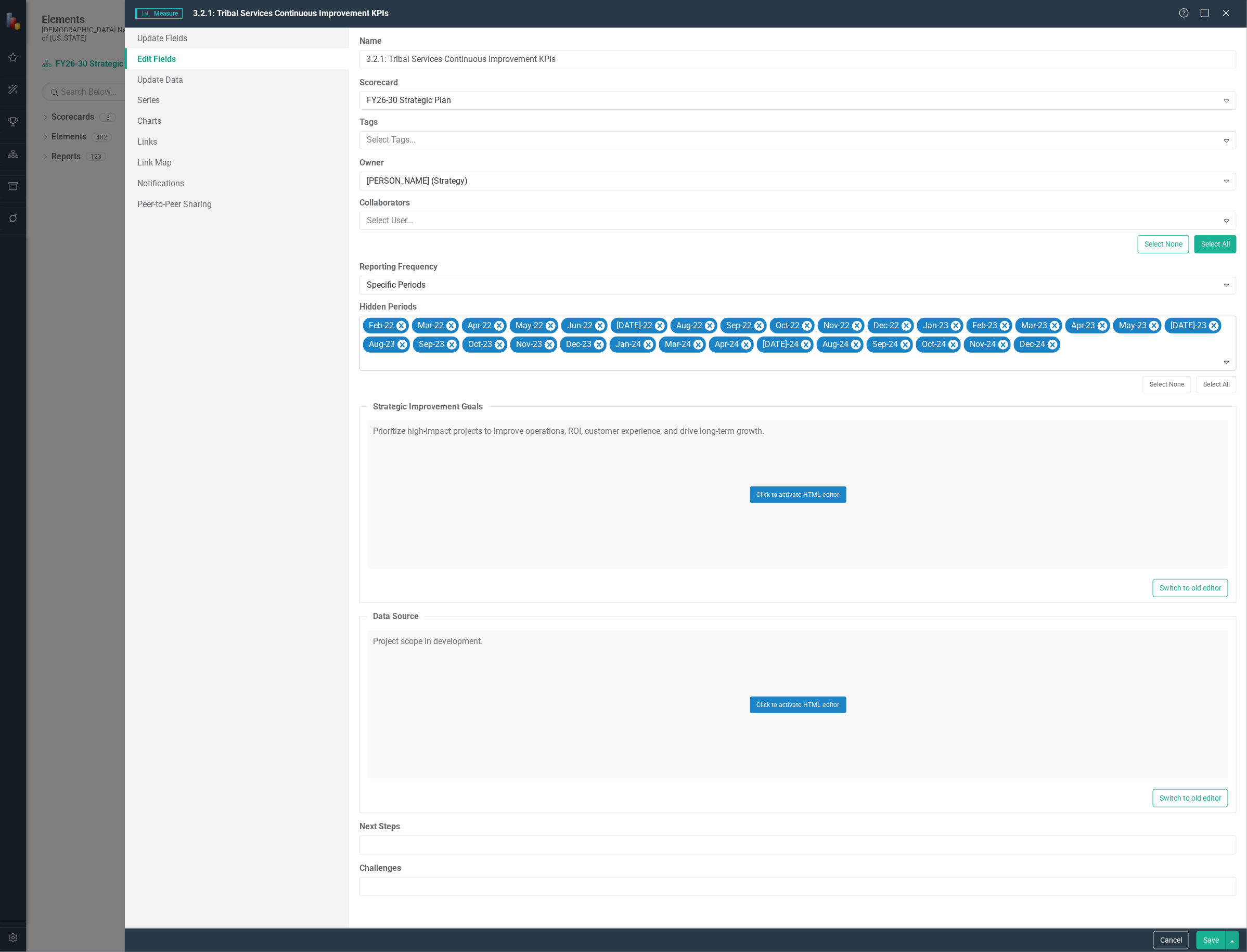
click at [400, 326] on icon "Remove Feb-22" at bounding box center [401, 326] width 10 height 13
click at [400, 326] on icon "Remove Mar-22" at bounding box center [402, 326] width 10 height 13
click at [445, 326] on icon "Remove Apr-22" at bounding box center [450, 326] width 10 height 13
click at [400, 326] on icon "Remove May-22" at bounding box center [404, 326] width 10 height 13
click at [449, 326] on icon "Remove Jun-22" at bounding box center [454, 326] width 10 height 13
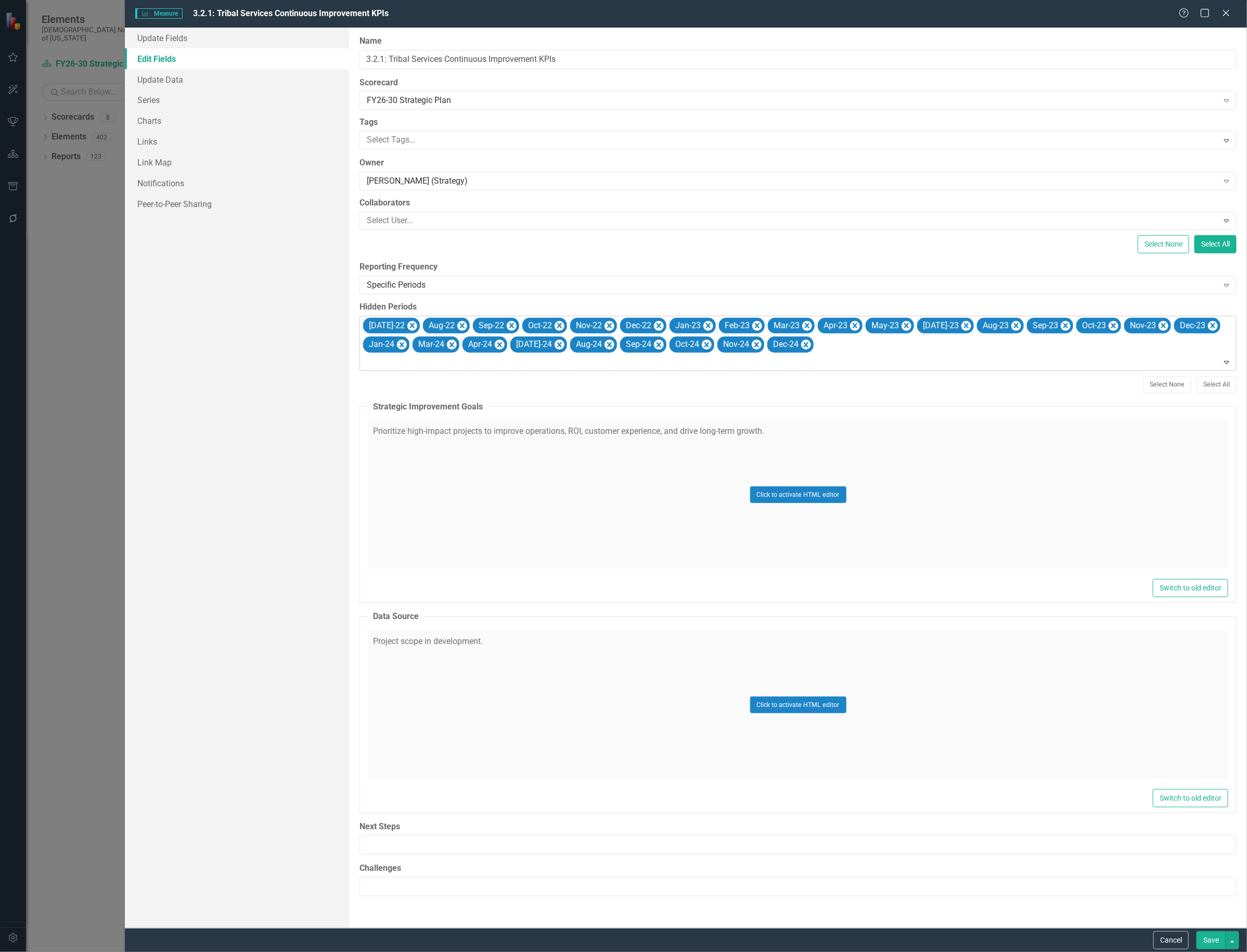
click at [410, 326] on icon "Remove Jul-22" at bounding box center [412, 325] width 5 height 5
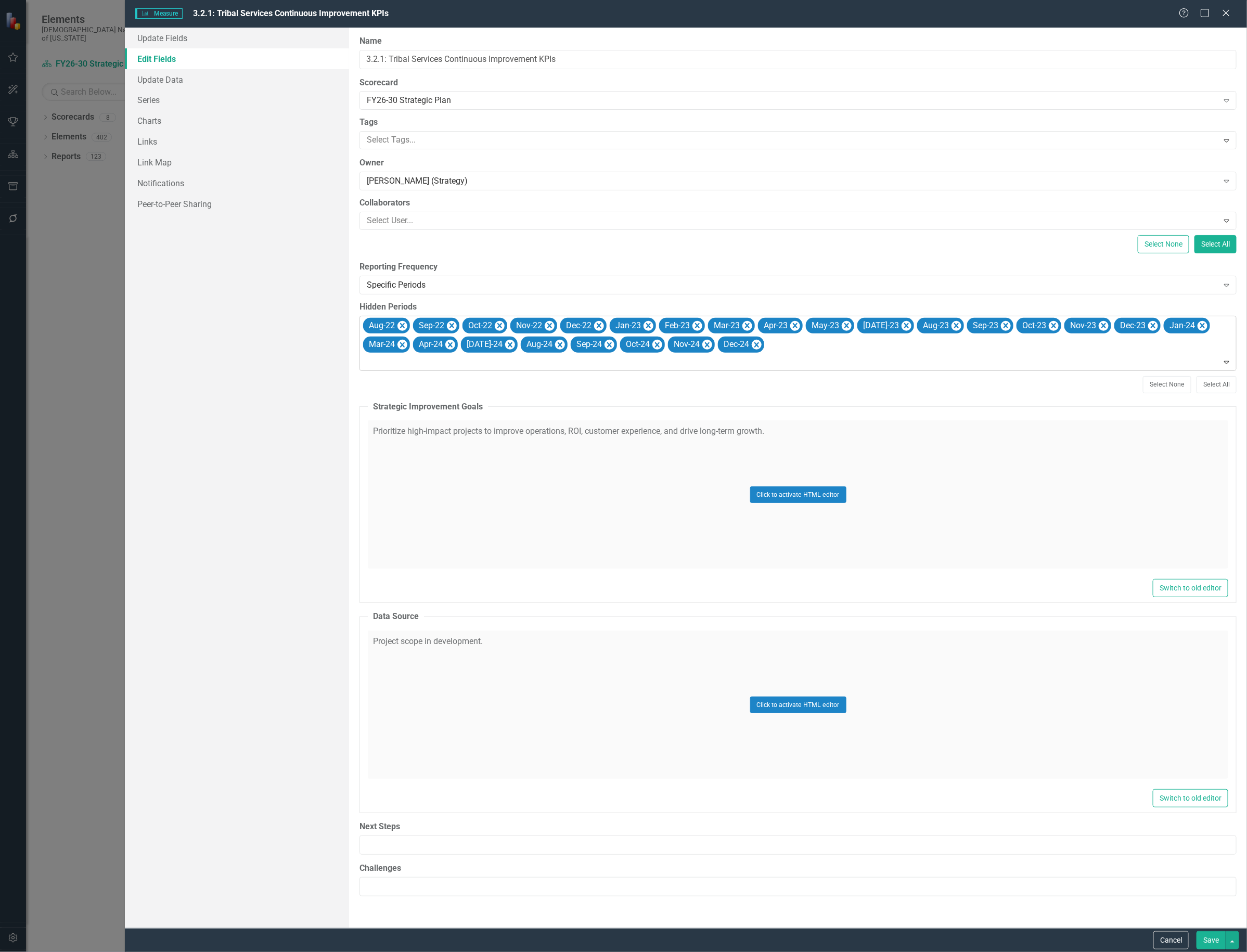
click at [400, 326] on icon "Remove Aug-22" at bounding box center [402, 326] width 10 height 13
click at [447, 326] on icon "Remove Sep-22" at bounding box center [452, 326] width 10 height 13
click at [400, 326] on icon "Remove Oct-22" at bounding box center [400, 326] width 10 height 13
click at [445, 326] on icon "Remove Nov-22" at bounding box center [450, 326] width 10 height 13
click at [400, 326] on icon "Remove Dec-22" at bounding box center [401, 326] width 10 height 13
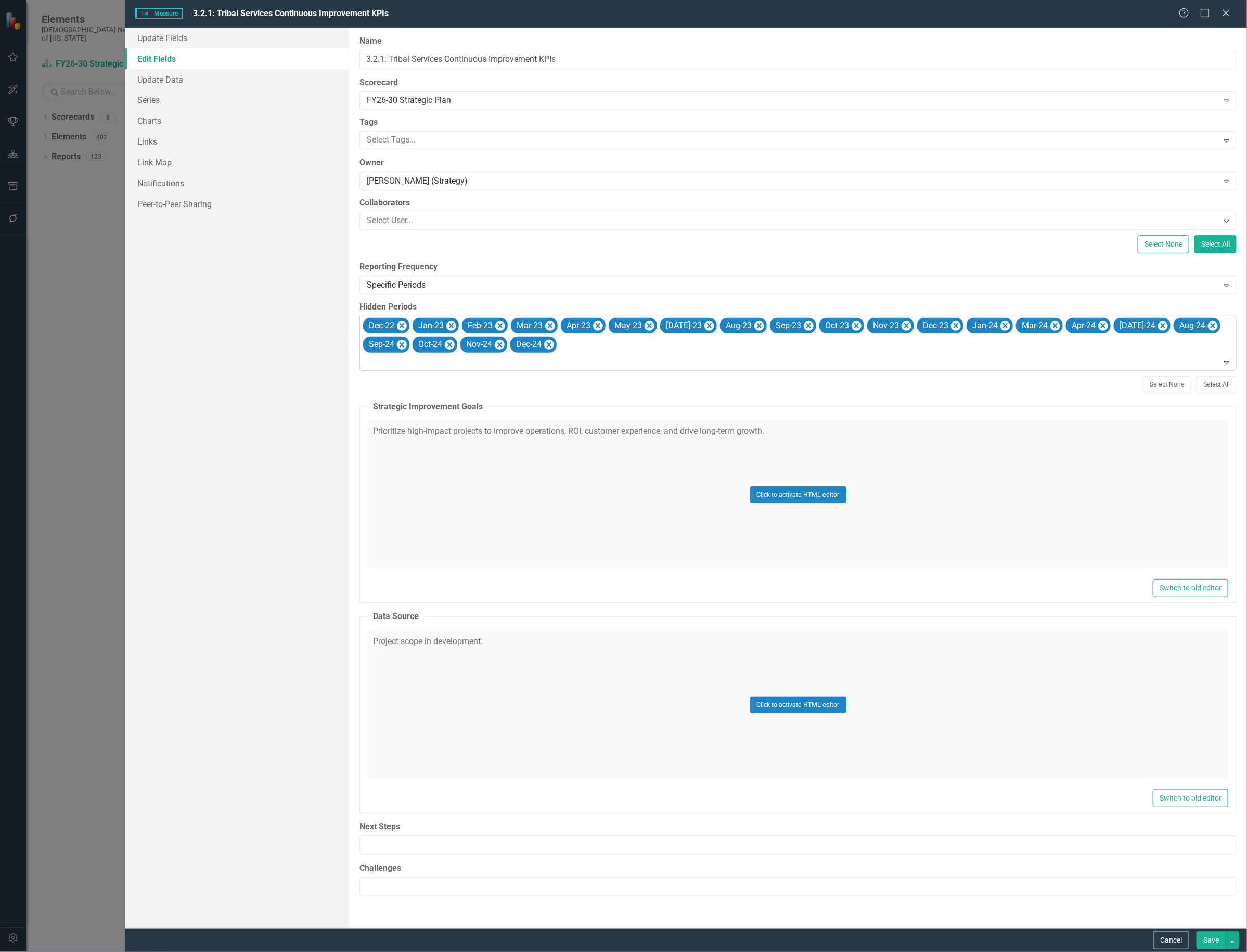
click at [446, 326] on icon "Remove Jan-23" at bounding box center [451, 326] width 10 height 13
click at [400, 326] on icon "Remove Feb-23" at bounding box center [401, 326] width 10 height 13
click at [400, 326] on icon "Remove Mar-23" at bounding box center [402, 326] width 10 height 13
click at [445, 326] on icon "Remove Apr-23" at bounding box center [450, 326] width 10 height 13
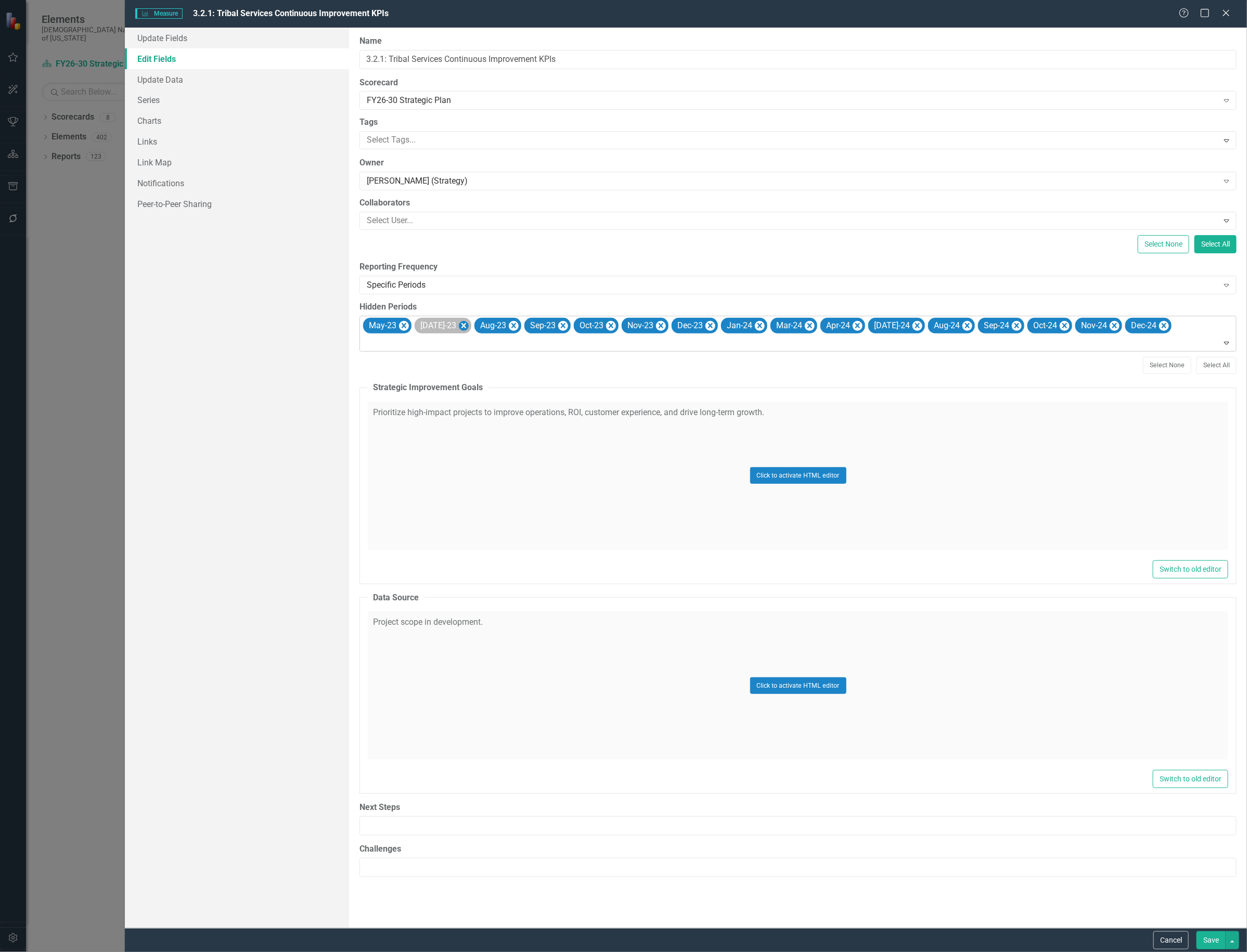
click at [400, 326] on icon "Remove May-23" at bounding box center [404, 326] width 10 height 13
click at [462, 326] on icon "Remove Jul-23" at bounding box center [464, 325] width 5 height 5
click at [400, 326] on icon "Remove Aug-23" at bounding box center [402, 326] width 10 height 13
click at [400, 326] on icon "Remove Sep-23" at bounding box center [401, 326] width 10 height 13
click at [445, 326] on icon "Remove Oct-23" at bounding box center [450, 326] width 10 height 13
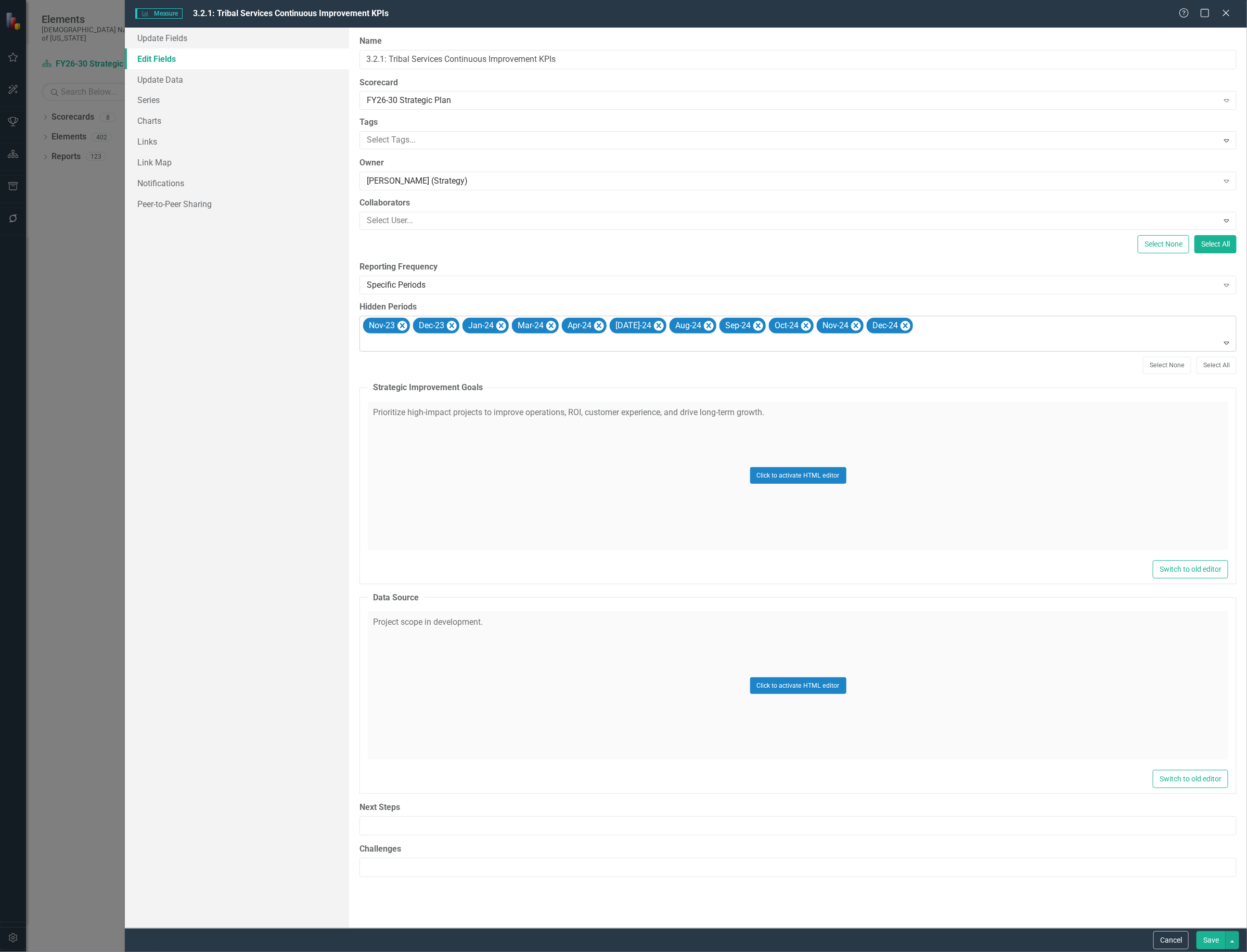
click at [400, 326] on icon "Remove Nov-23" at bounding box center [402, 326] width 10 height 13
click at [447, 326] on icon "Remove Dec-23" at bounding box center [452, 326] width 10 height 13
click at [400, 326] on icon "Remove Jan-24" at bounding box center [401, 326] width 10 height 13
click at [400, 326] on icon "Remove Mar-24" at bounding box center [402, 326] width 10 height 13
click at [445, 326] on icon "Remove Apr-24" at bounding box center [450, 326] width 10 height 13
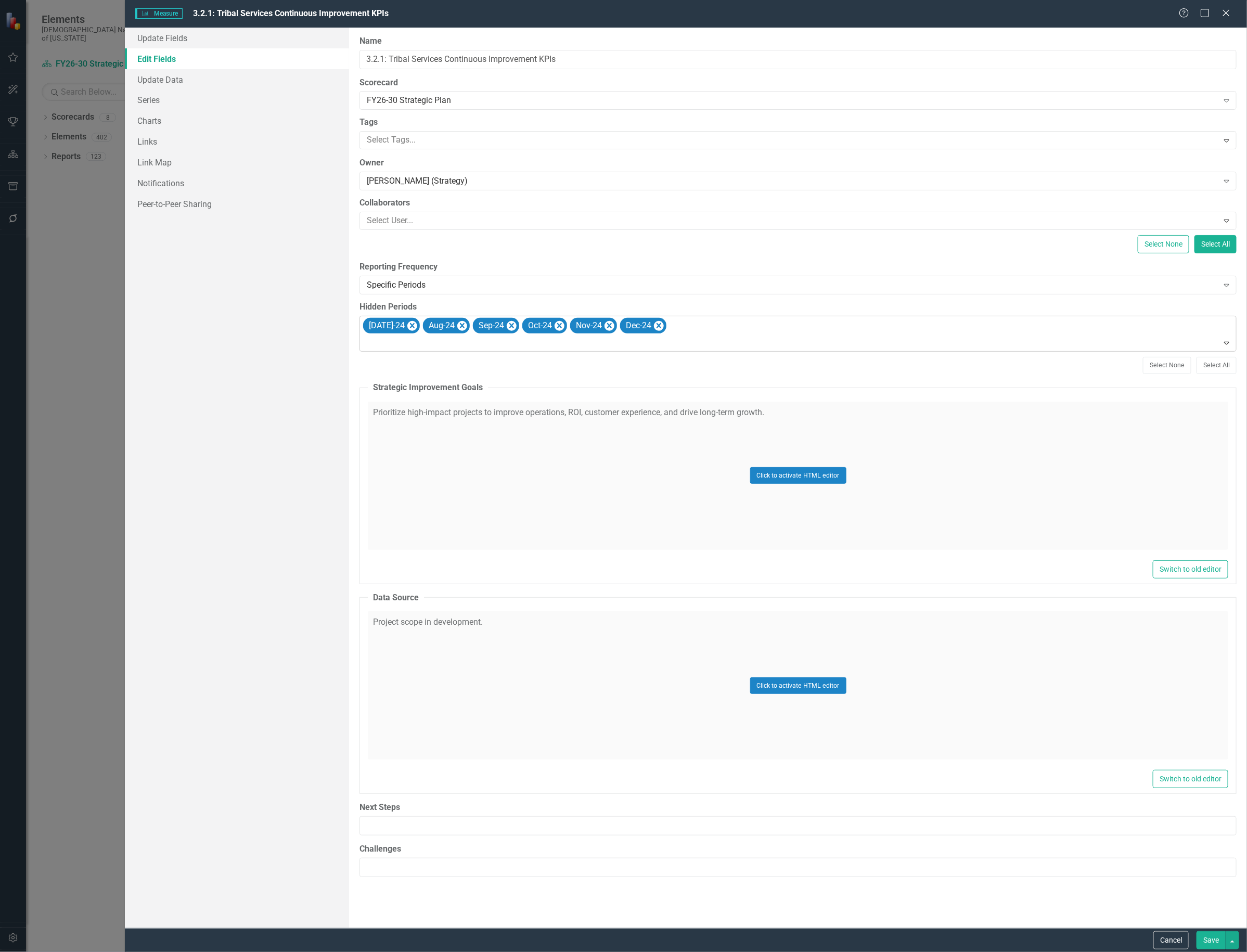
click at [410, 326] on icon "Remove Jul-24" at bounding box center [412, 325] width 5 height 5
click at [458, 326] on icon "Remove Aug-24" at bounding box center [463, 326] width 10 height 13
click at [399, 326] on icon "Remove Sep-24" at bounding box center [401, 326] width 10 height 13
click at [399, 326] on icon "Remove Oct-24" at bounding box center [400, 326] width 10 height 13
click at [445, 326] on icon "Remove Nov-24" at bounding box center [450, 326] width 10 height 13
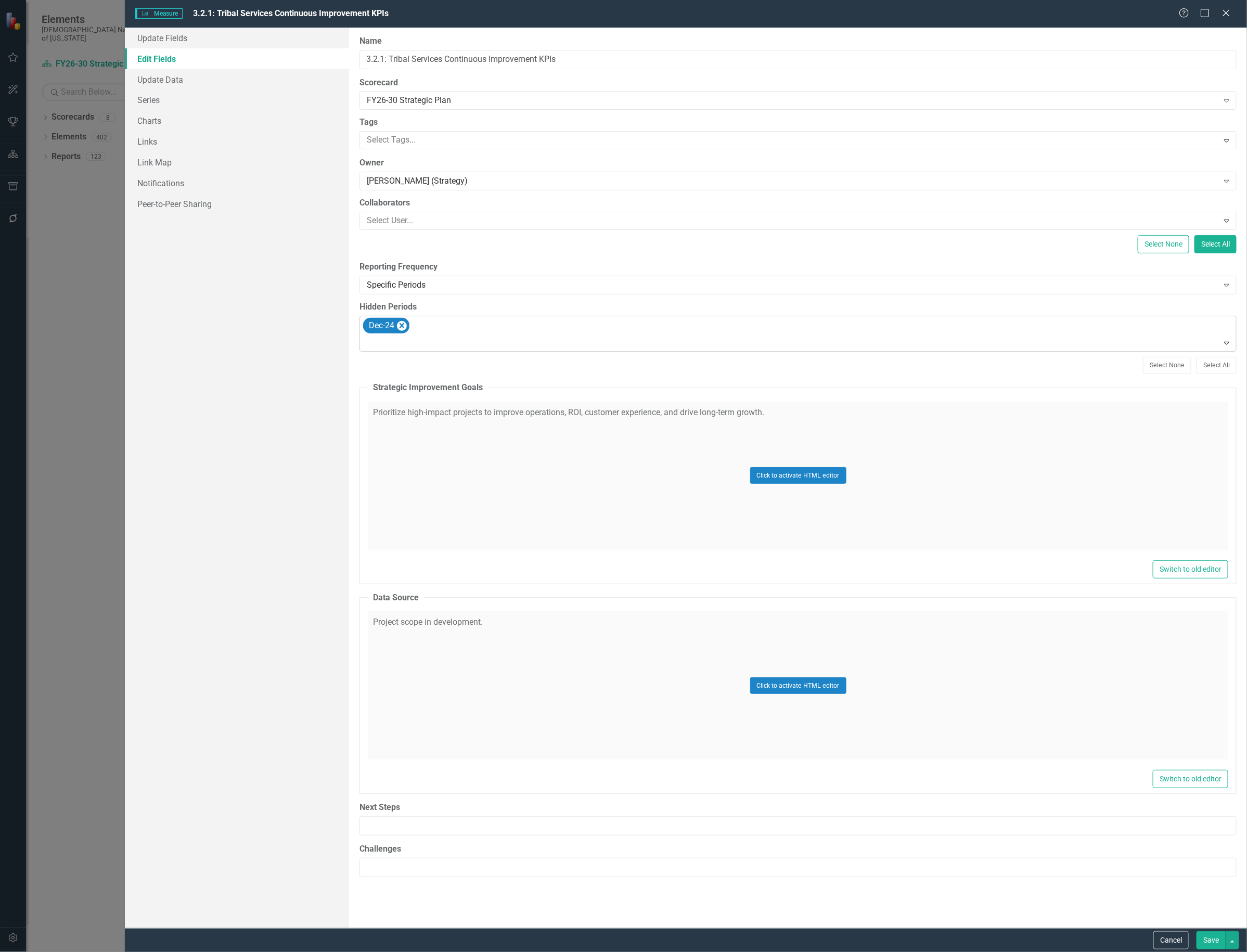
click at [399, 326] on icon "Remove Dec-24" at bounding box center [401, 326] width 10 height 13
click at [399, 336] on div at bounding box center [799, 343] width 873 height 14
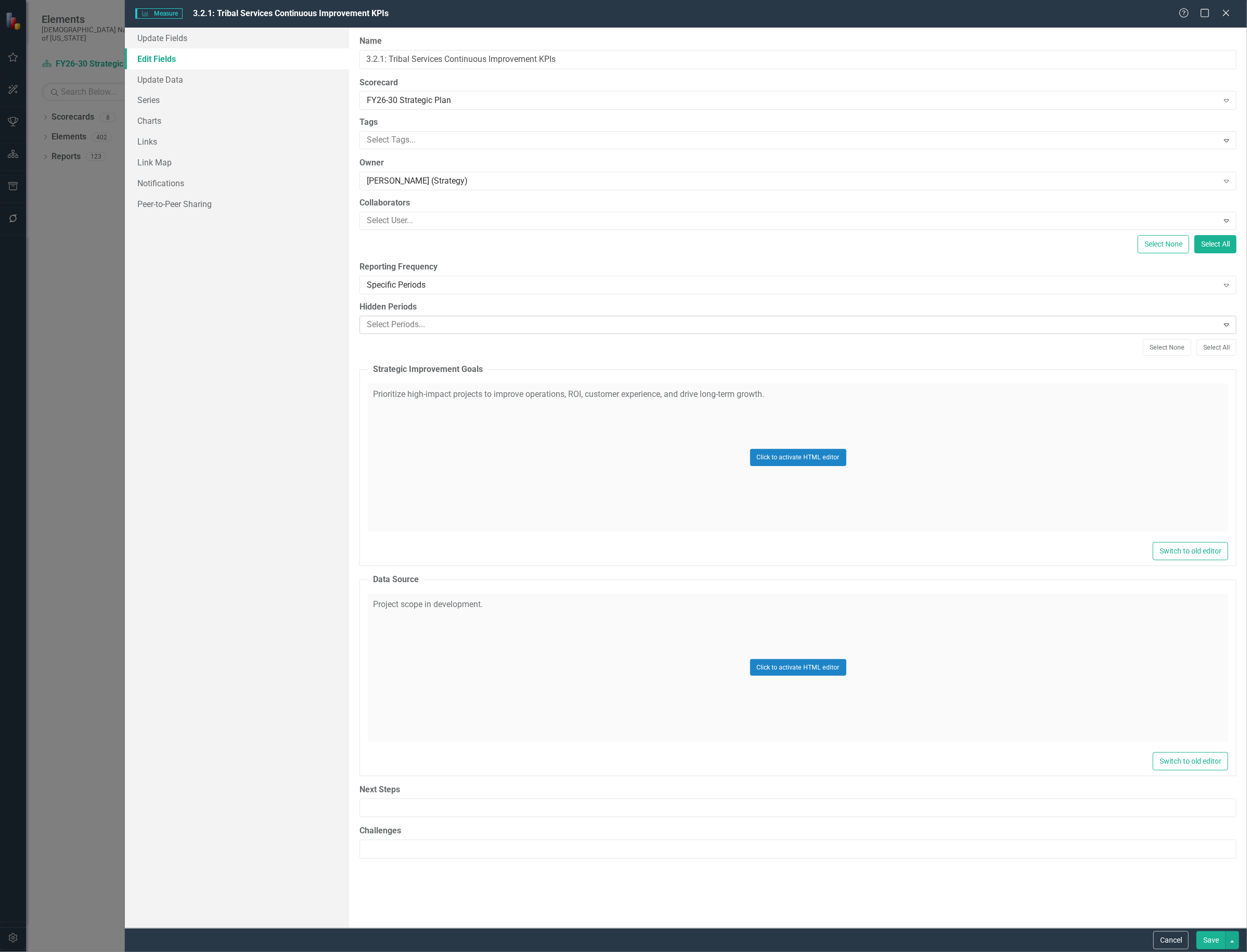
drag, startPoint x: 1204, startPoint y: 942, endPoint x: 882, endPoint y: 555, distance: 503.4
click at [1205, 942] on button "Save" at bounding box center [1211, 940] width 29 height 18
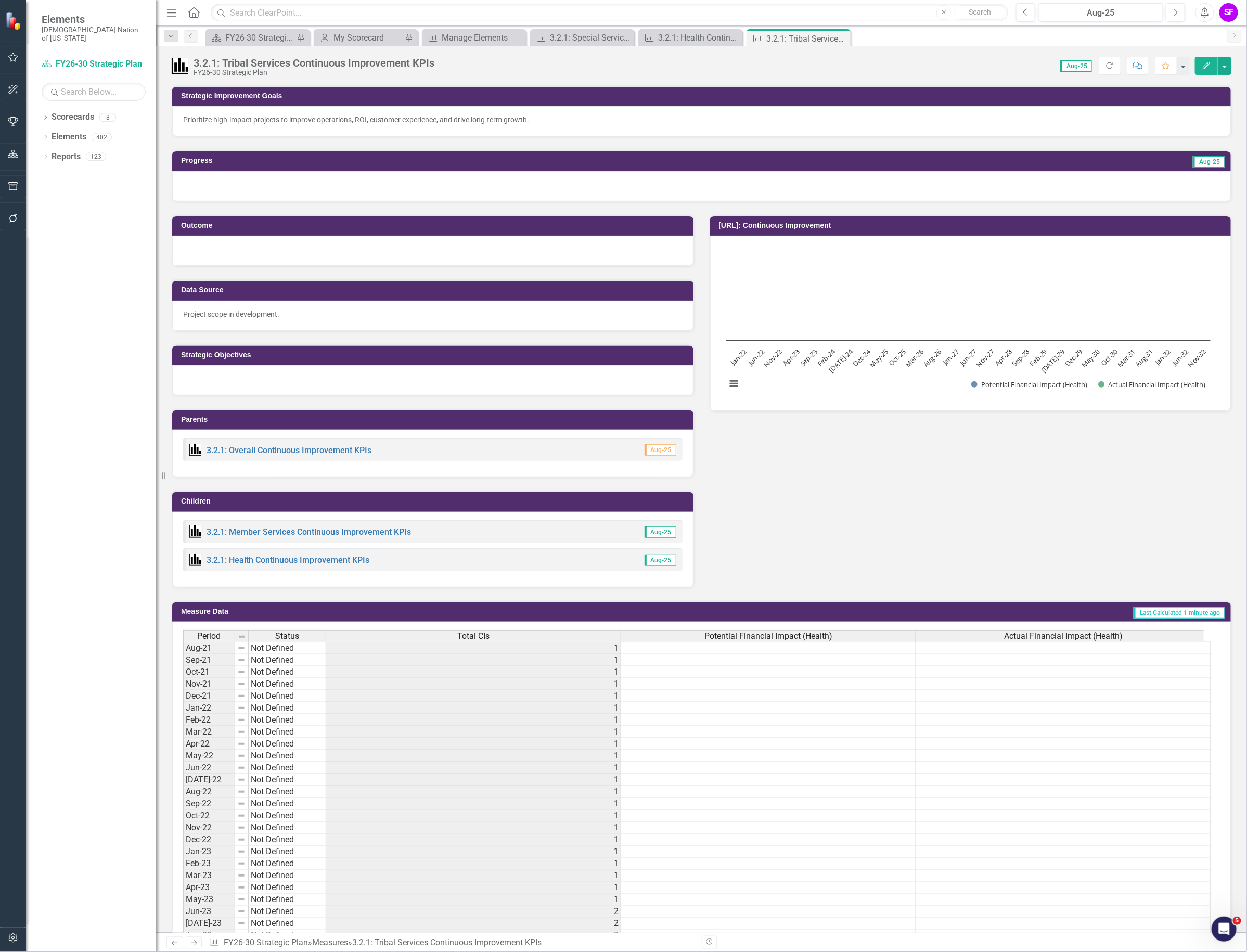
scroll to position [422, 0]
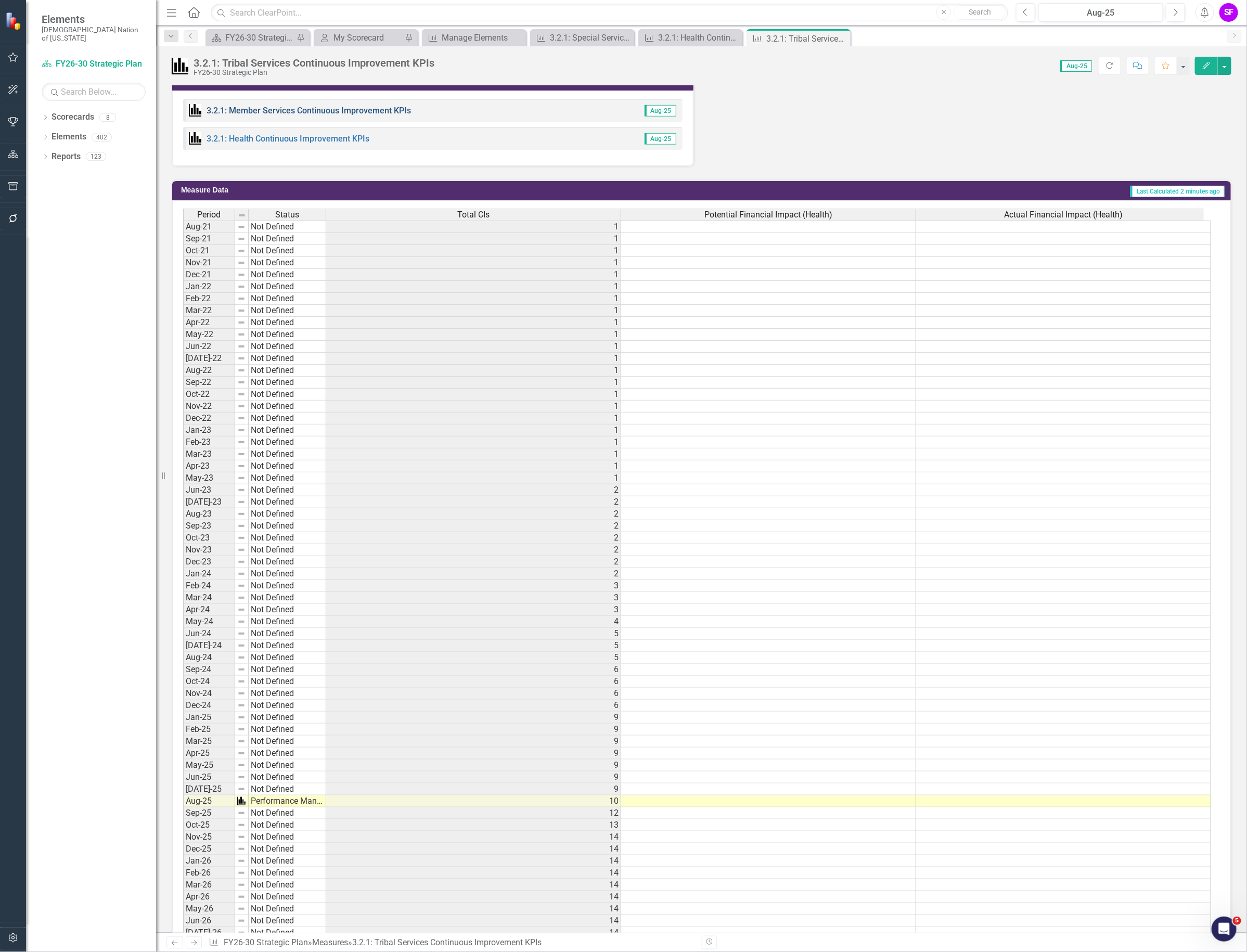
click at [336, 110] on link "3.2.1: Member Services Continuous Improvement KPIs" at bounding box center [308, 111] width 205 height 10
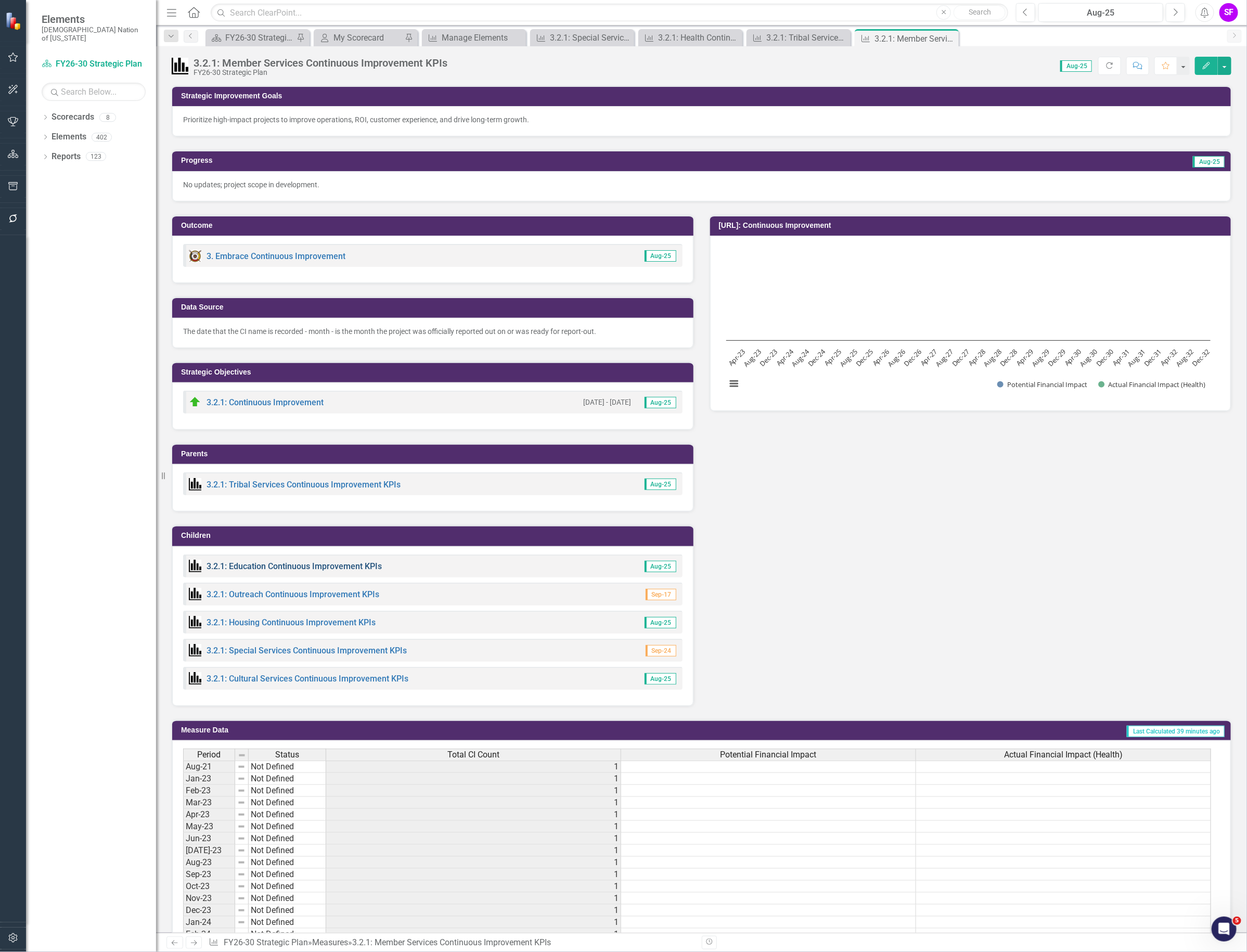
click at [358, 568] on link "3.2.1: Education Continuous Improvement KPIs" at bounding box center [294, 566] width 176 height 10
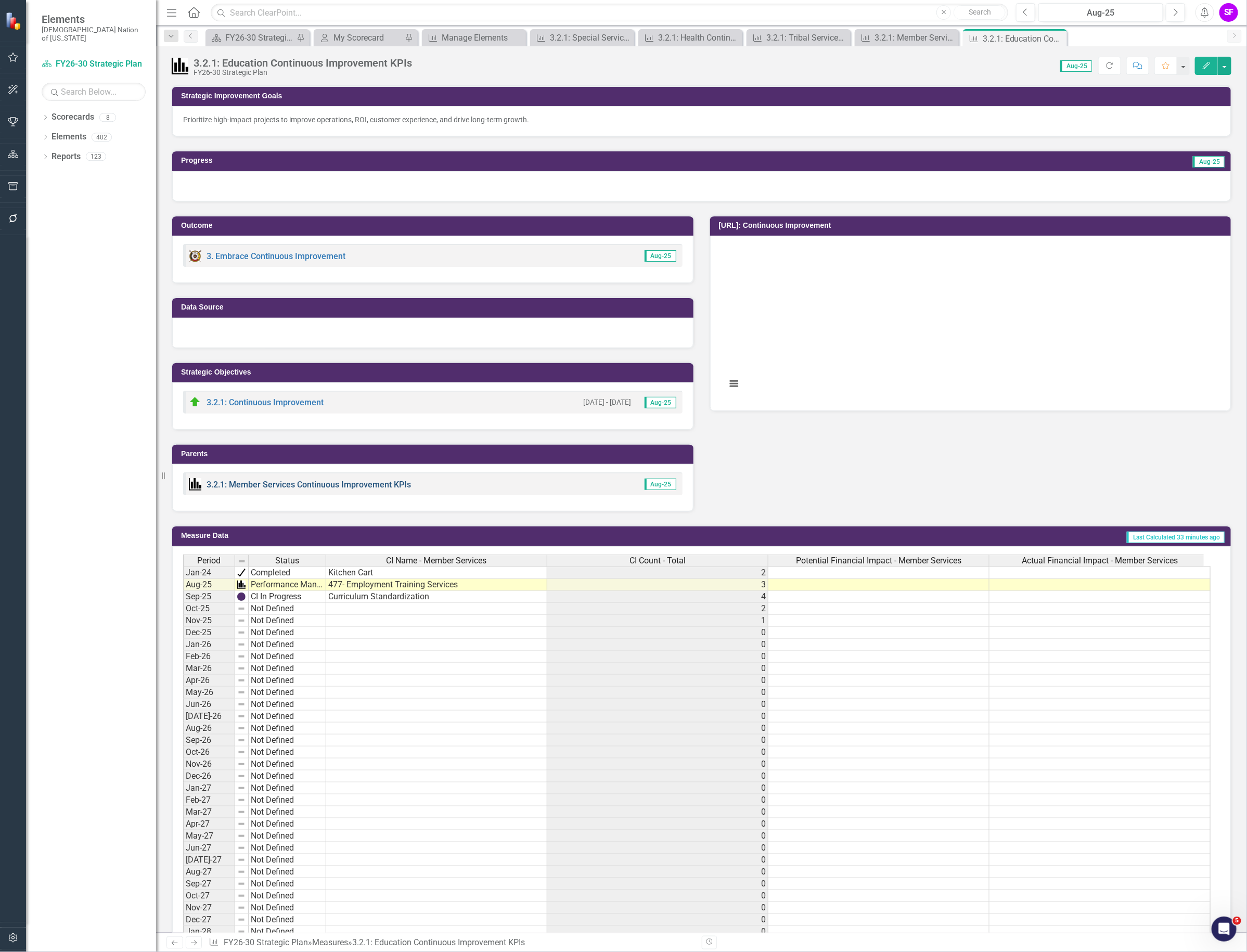
click at [384, 482] on link "3.2.1: Member Services Continuous Improvement KPIs" at bounding box center [308, 485] width 205 height 10
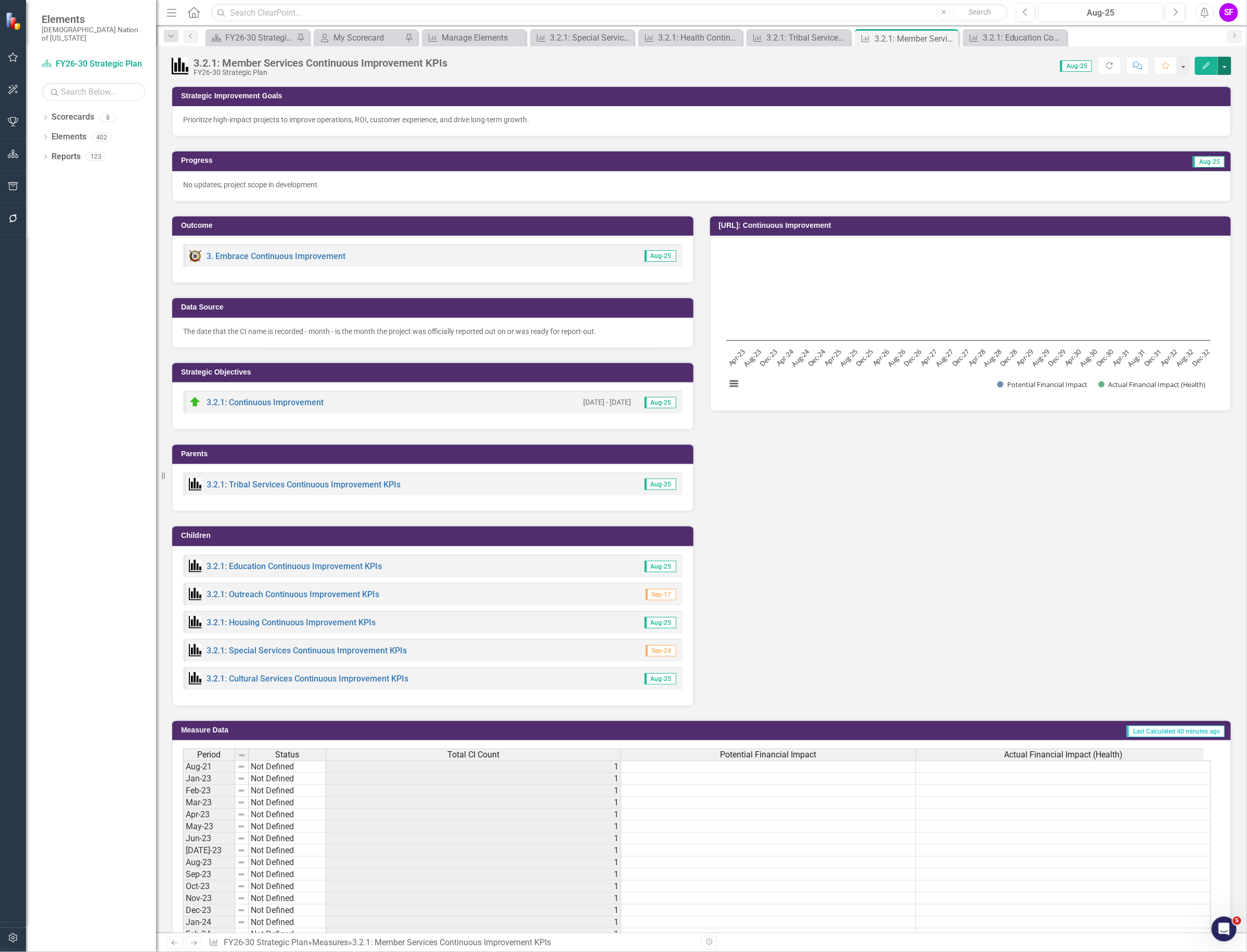
click at [1222, 65] on button "button" at bounding box center [1225, 65] width 14 height 18
click at [1182, 86] on link "Edit Edit Measure" at bounding box center [1180, 85] width 102 height 19
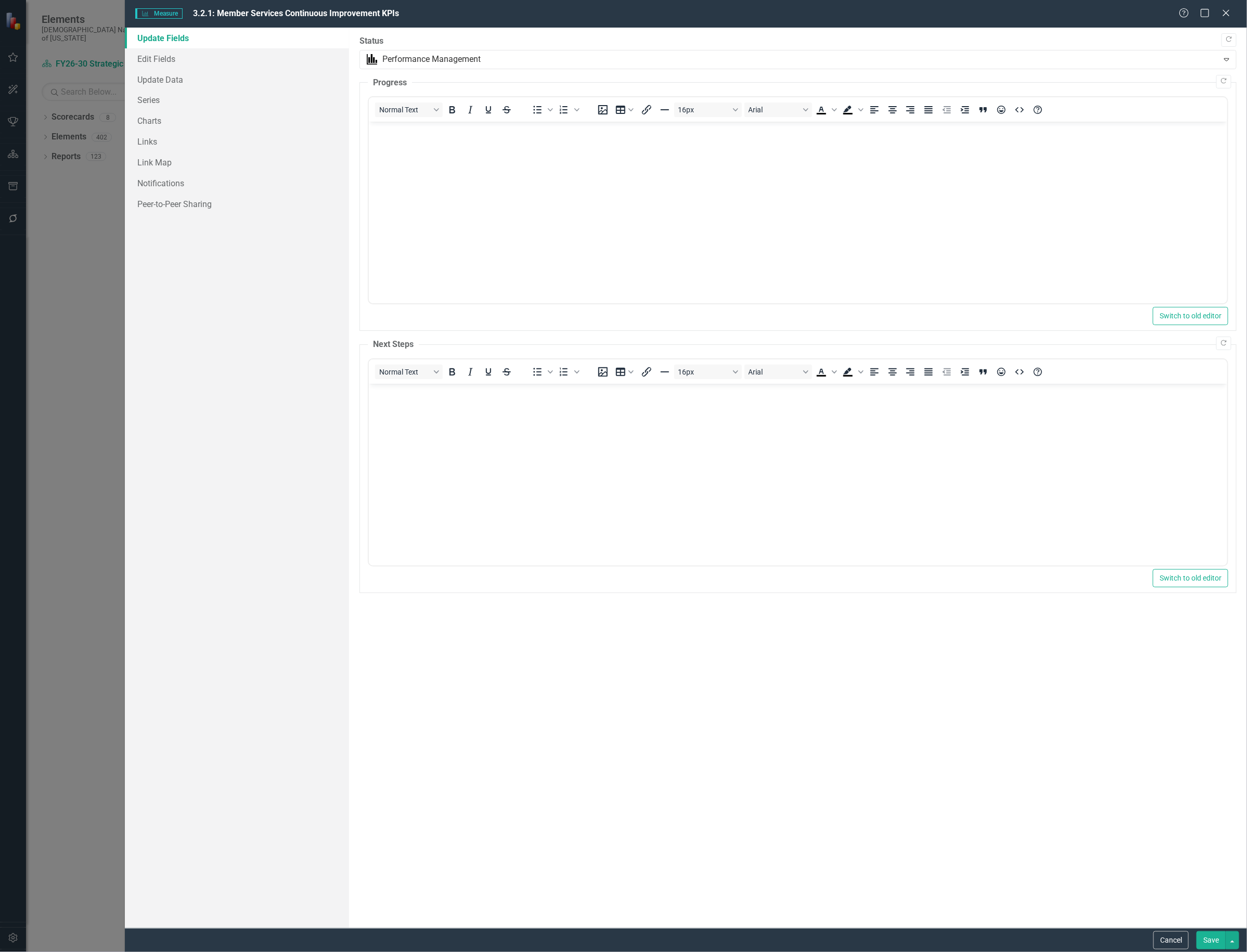
click at [154, 101] on div "Measure Measure 3.2.1: Member Services Continuous Improvement KPIs Help Maximiz…" at bounding box center [624, 476] width 1247 height 952
click at [151, 100] on link "Series" at bounding box center [237, 99] width 224 height 20
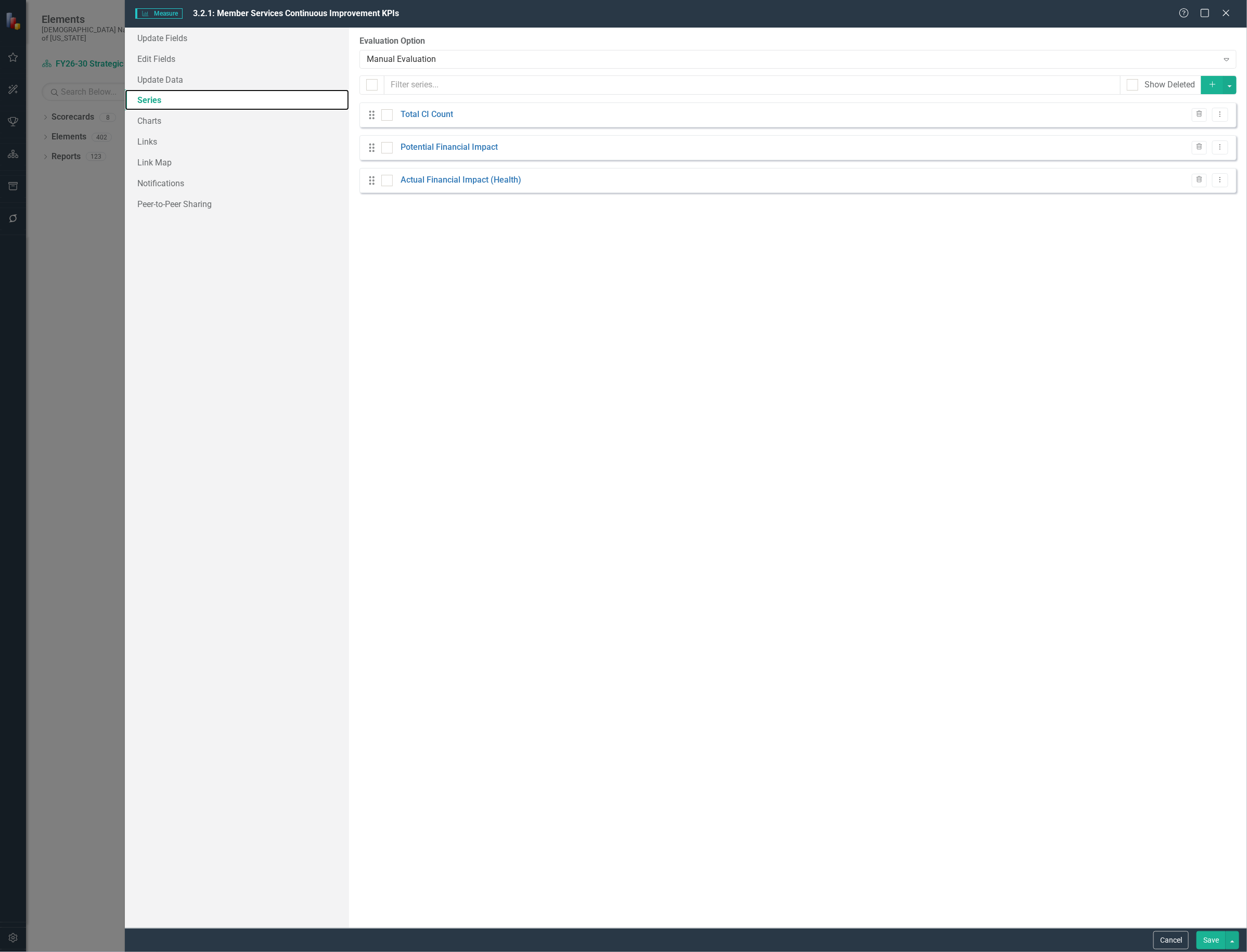
checkbox input "false"
click at [434, 116] on link "Total CI Count" at bounding box center [427, 114] width 52 height 12
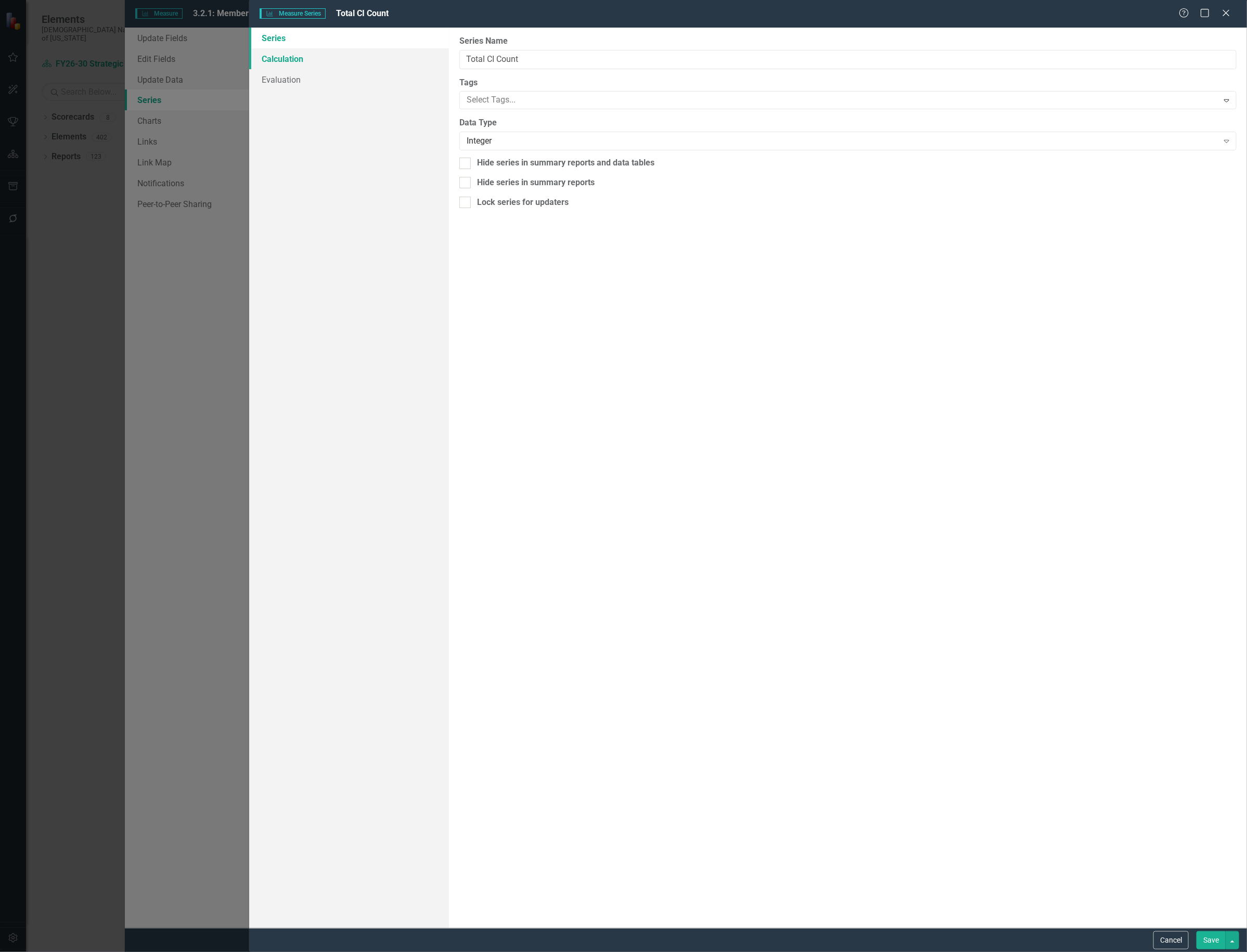
click at [313, 60] on link "Calculation" at bounding box center [349, 58] width 200 height 20
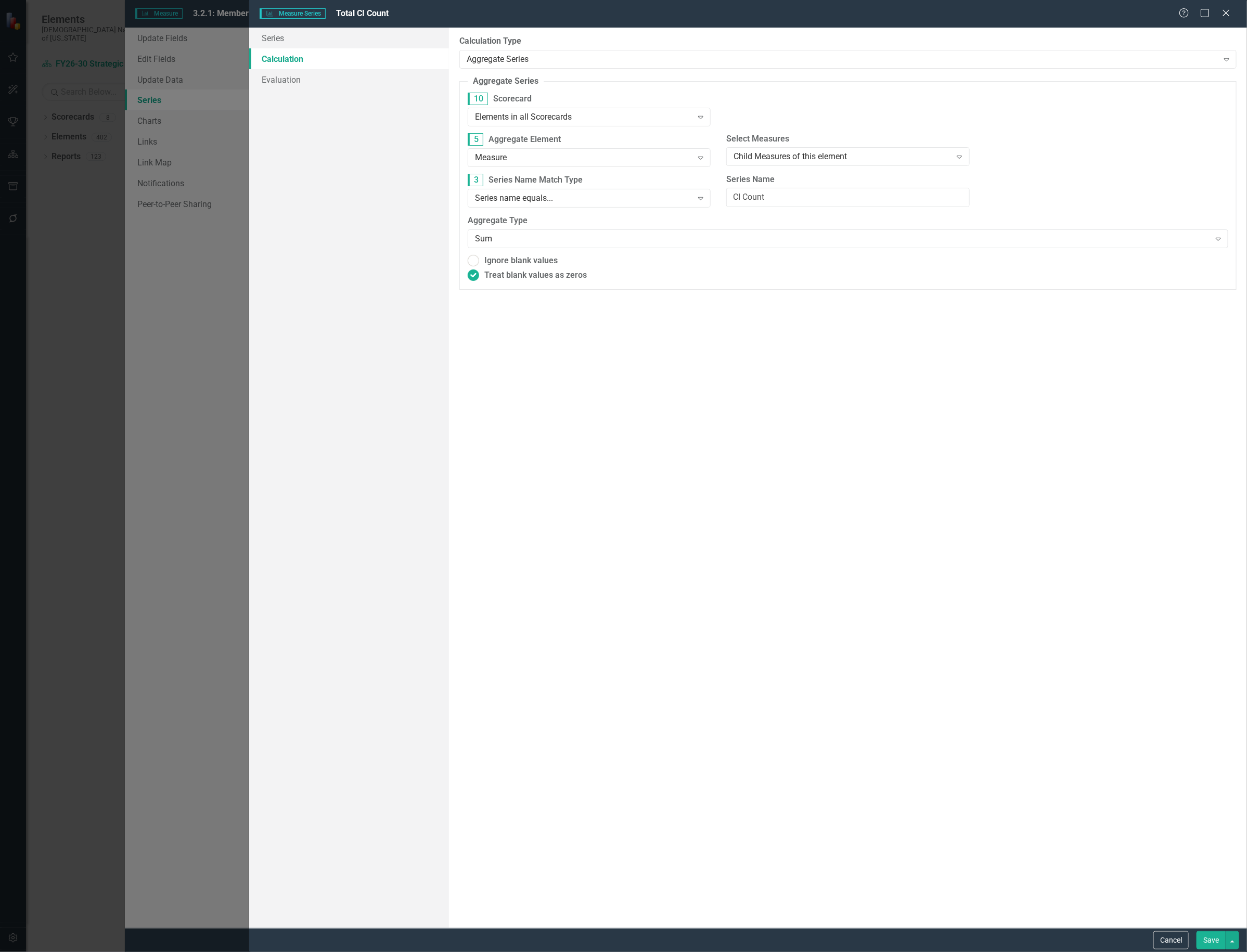
click at [1210, 937] on button "Save" at bounding box center [1211, 940] width 29 height 18
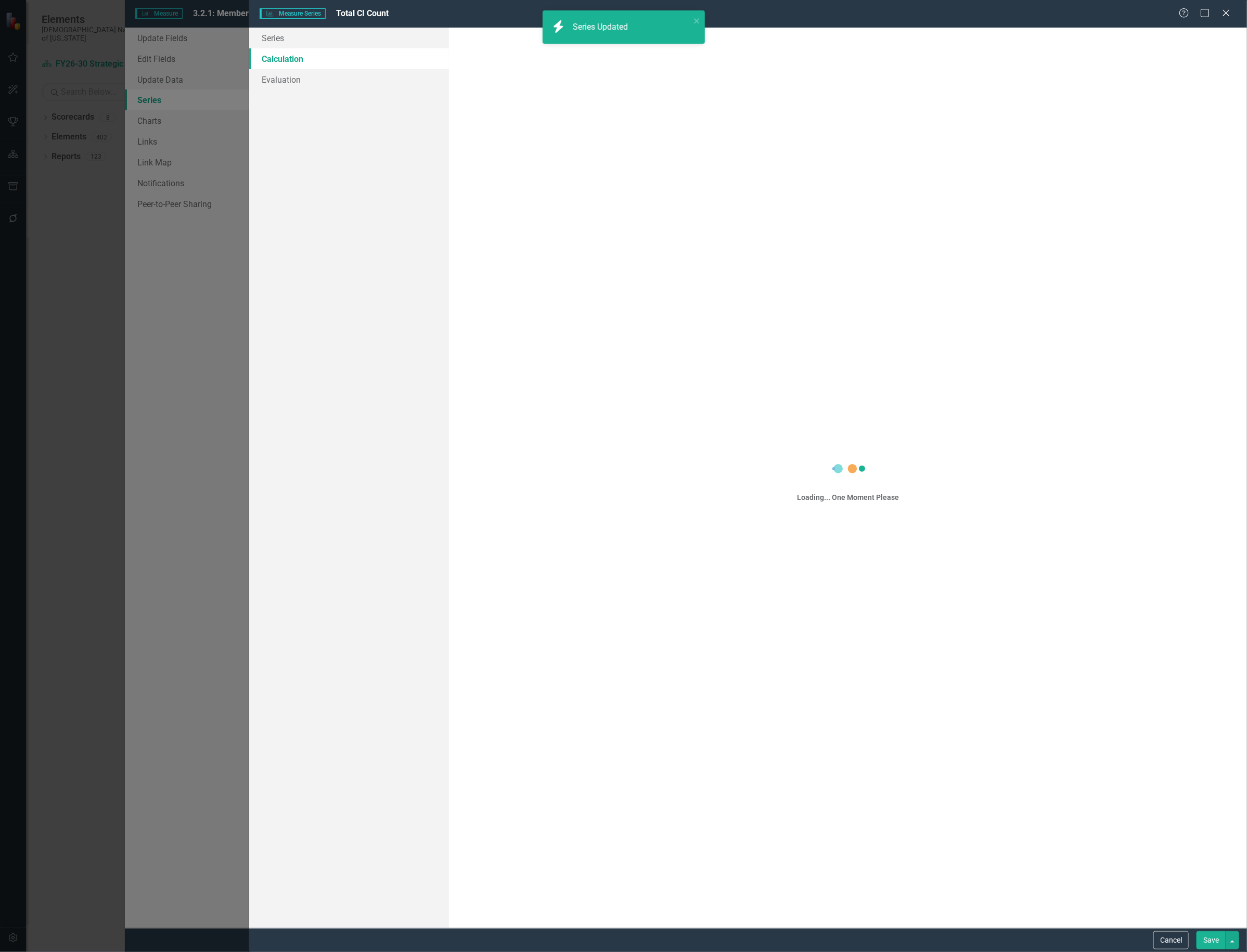
click at [1205, 939] on button "Save" at bounding box center [1211, 940] width 29 height 18
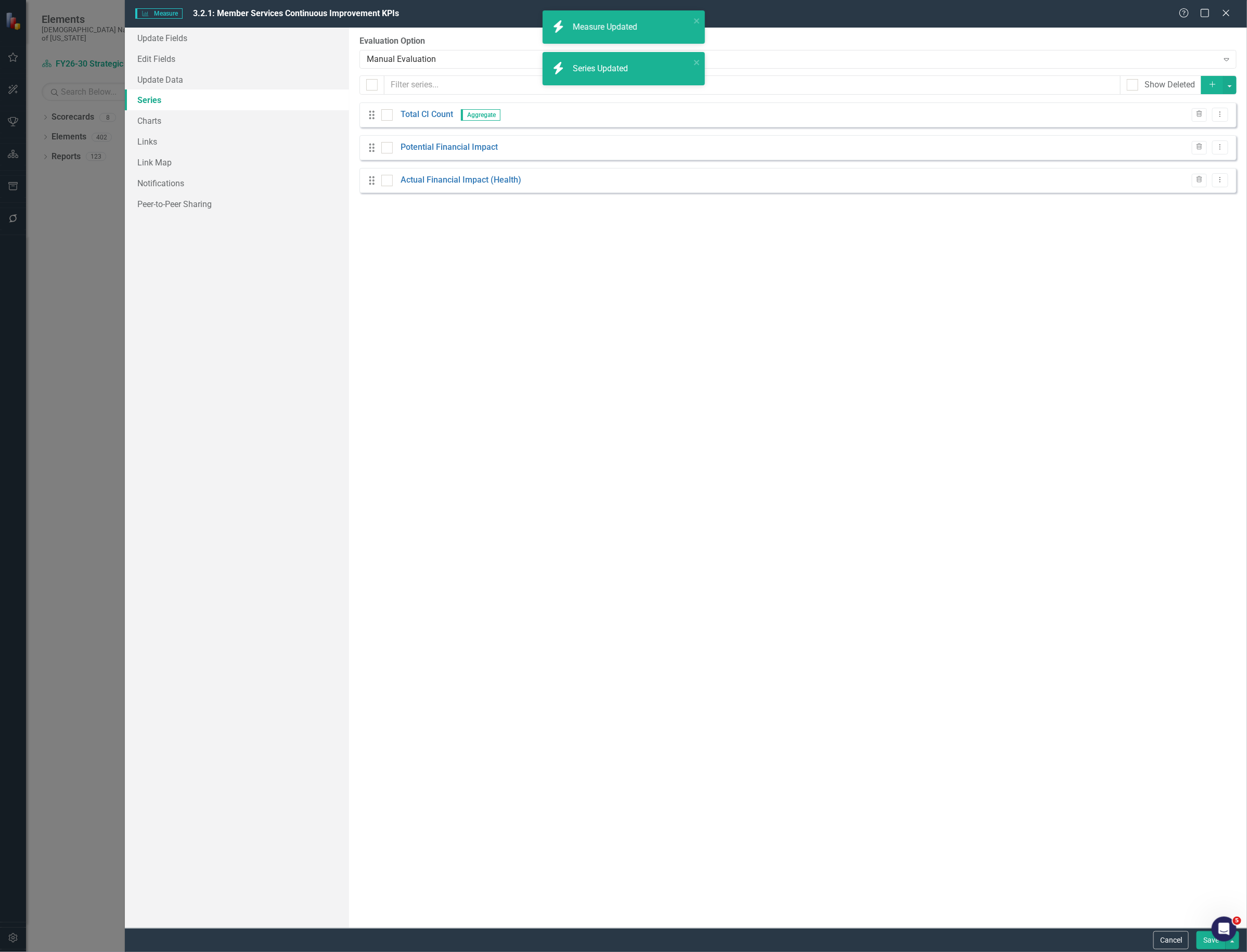
click at [344, 568] on link "3.2.1: Education Continuous Improvement KPIs" at bounding box center [294, 566] width 176 height 10
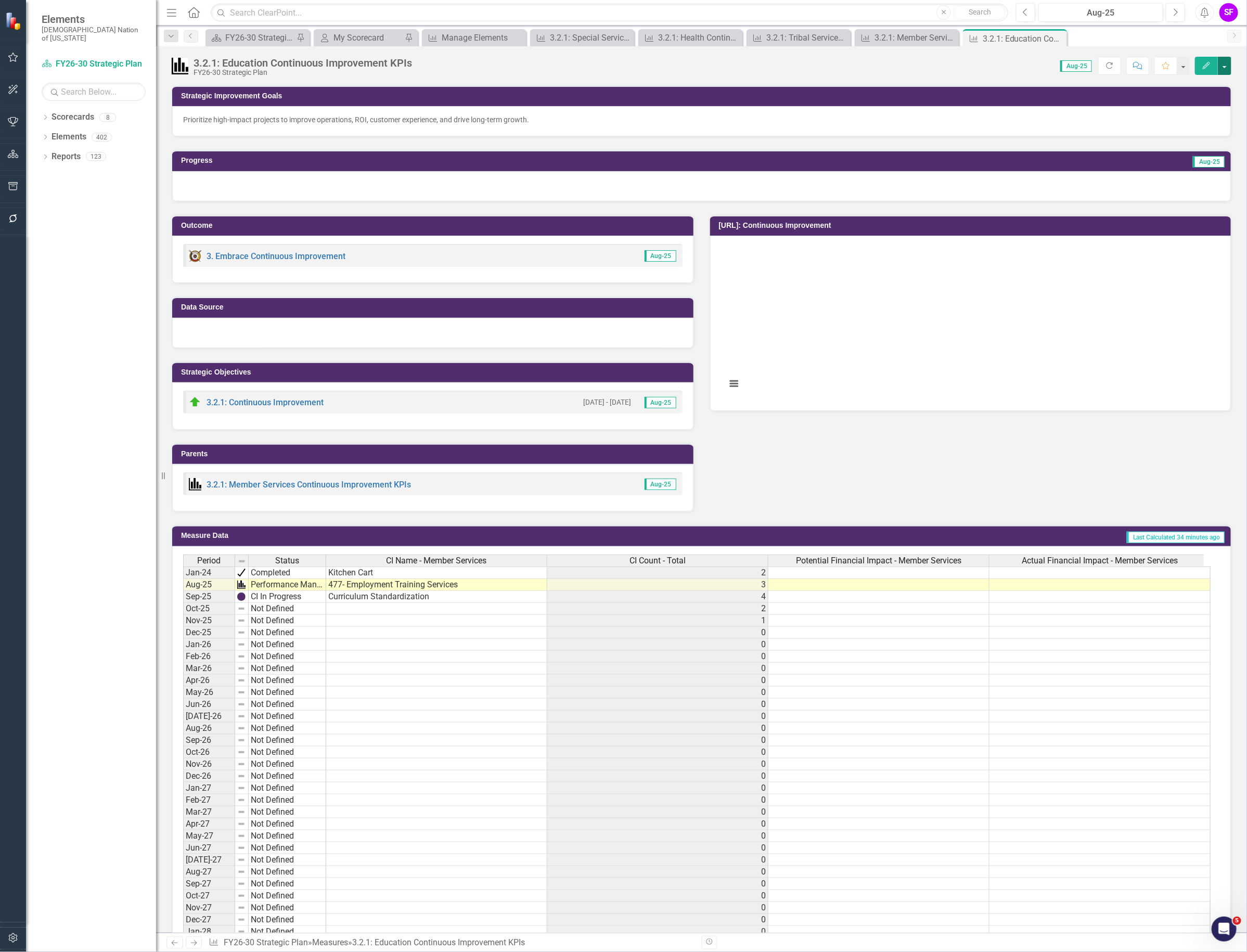
click at [1230, 71] on button "button" at bounding box center [1225, 65] width 14 height 18
click at [1205, 79] on link "Edit Edit Measure" at bounding box center [1180, 85] width 102 height 19
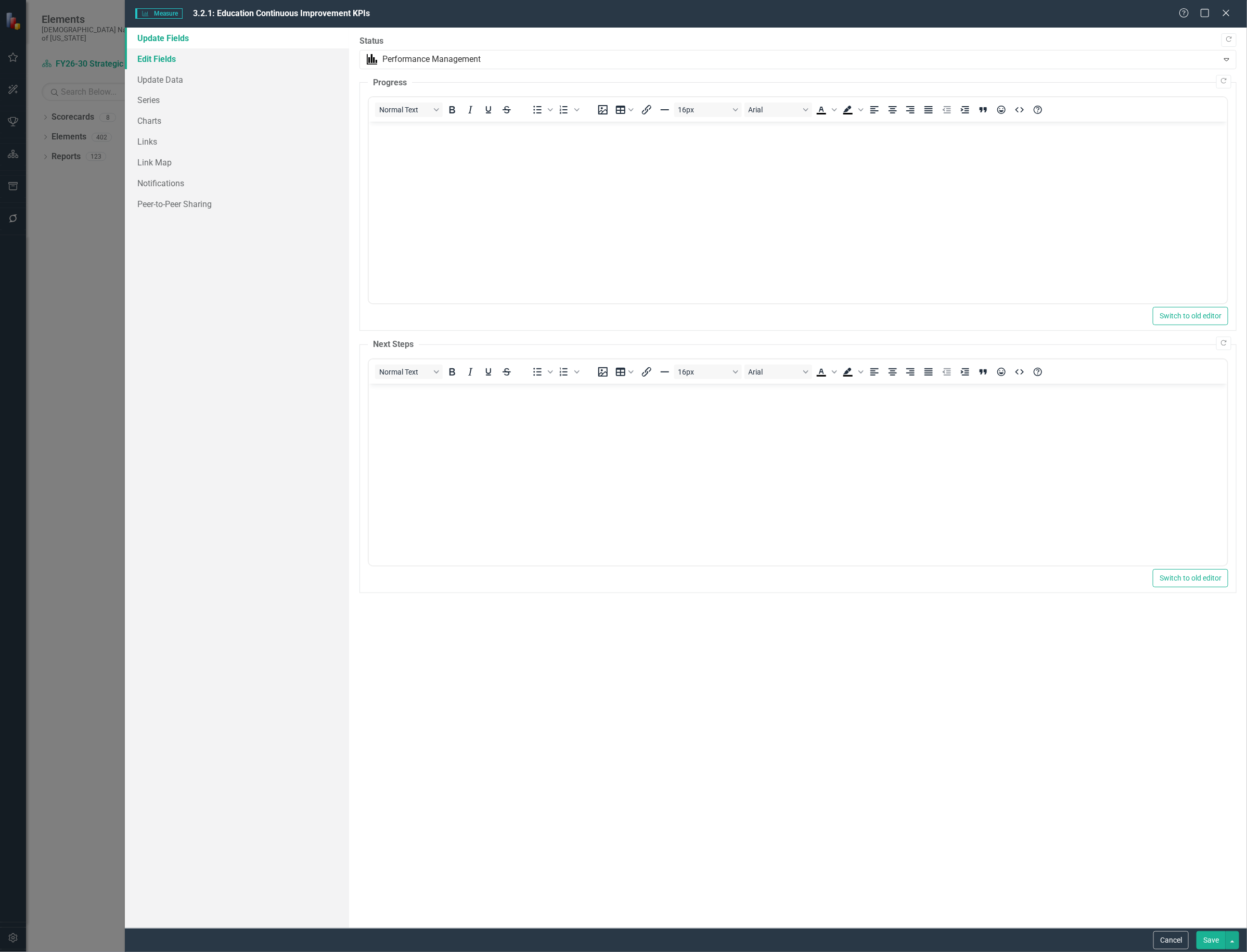
click at [186, 62] on link "Edit Fields" at bounding box center [237, 58] width 224 height 20
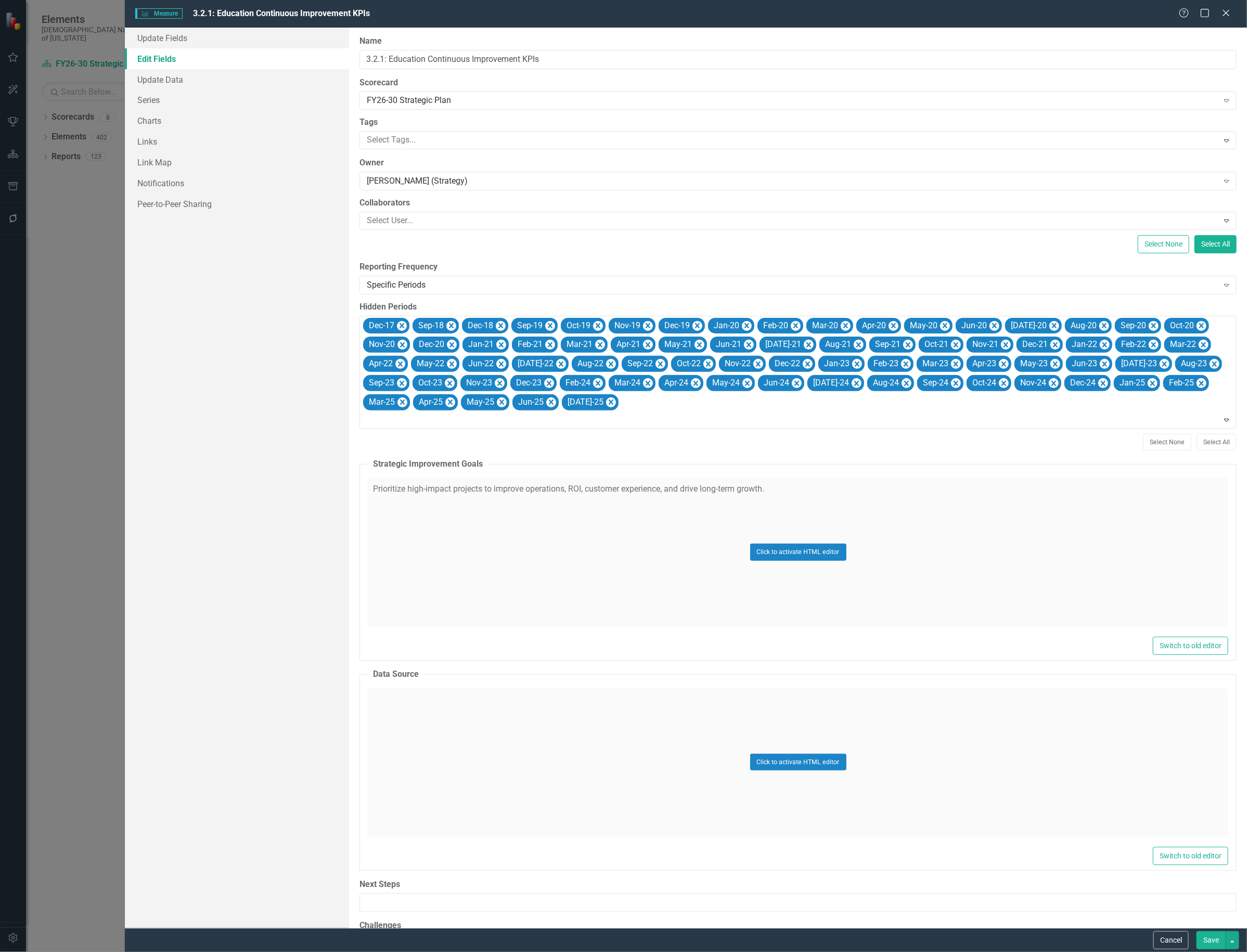
click at [163, 59] on link "Edit Fields" at bounding box center [237, 58] width 224 height 20
click at [152, 96] on link "Series" at bounding box center [237, 99] width 224 height 20
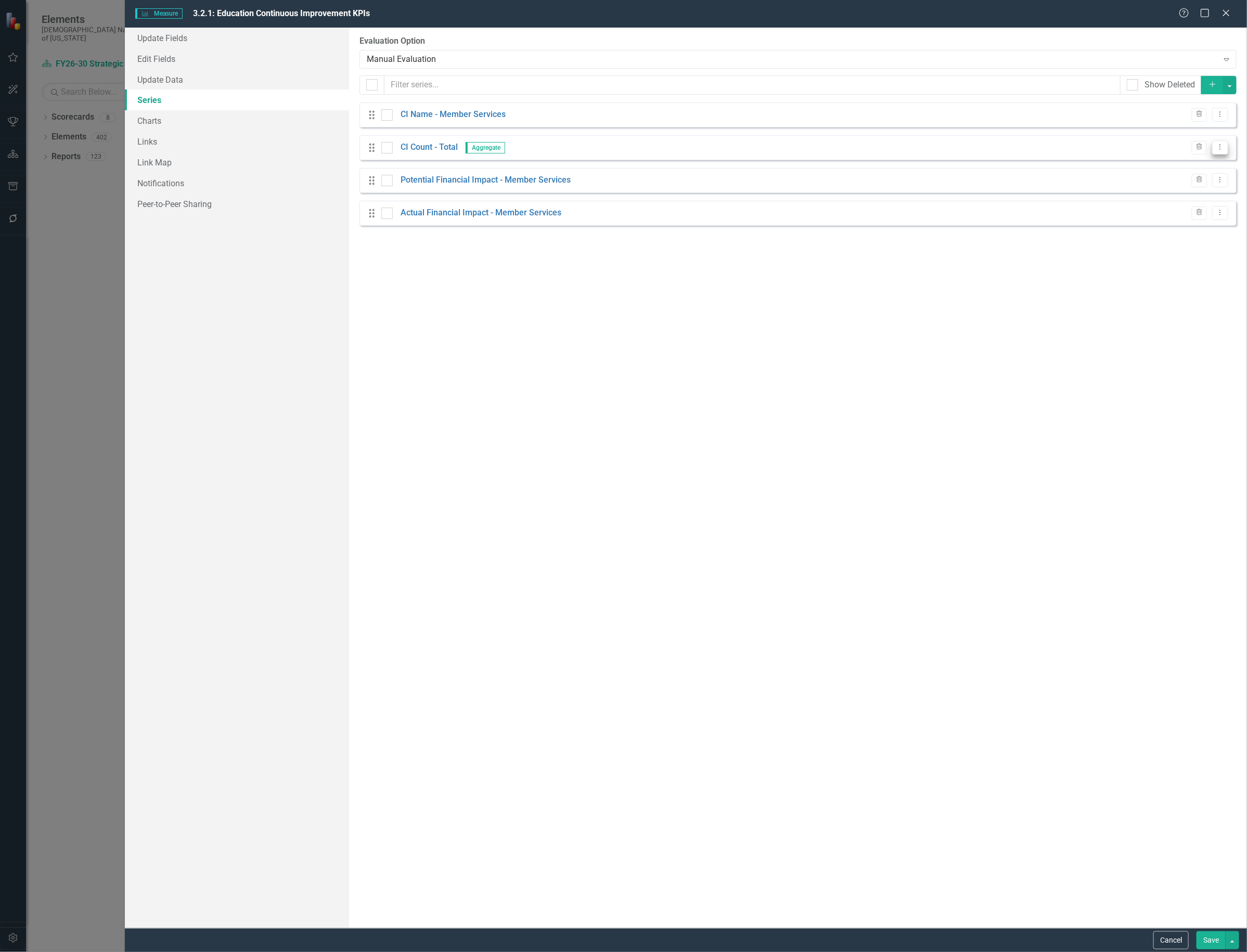
click at [1223, 153] on button "Dropdown Menu" at bounding box center [1220, 147] width 16 height 14
click at [1195, 166] on link "Edit Edit Measure Series" at bounding box center [1169, 166] width 118 height 19
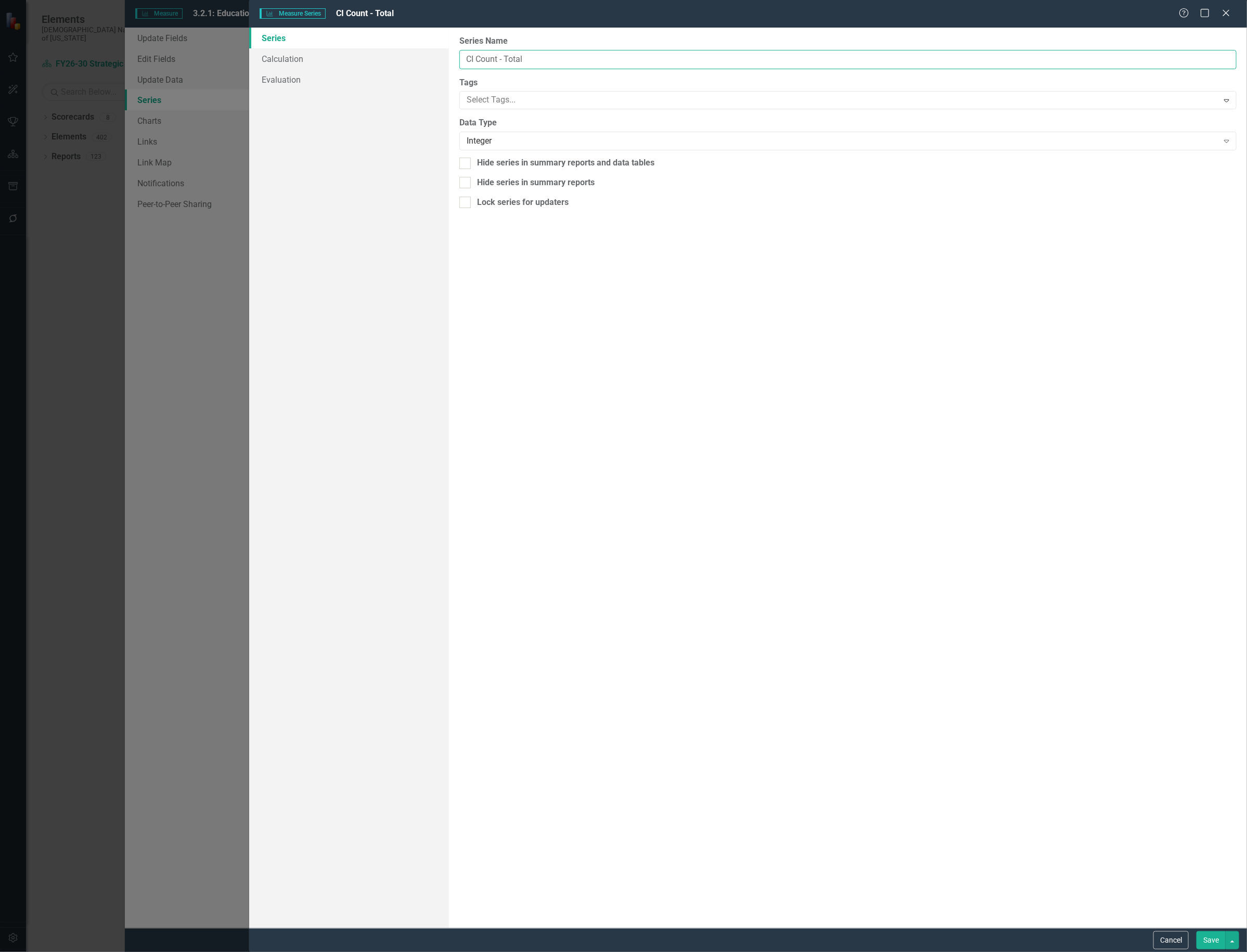
drag, startPoint x: 562, startPoint y: 59, endPoint x: 500, endPoint y: 63, distance: 62.1
click at [500, 63] on input "CI Count - Total" at bounding box center [848, 60] width 778 height 19
click at [795, 449] on div "From this page, you can edit the name, type, and visibility options of your ser…" at bounding box center [847, 477] width 798 height 901
click at [539, 54] on input "CI Count" at bounding box center [848, 60] width 778 height 19
type input "CI Count"
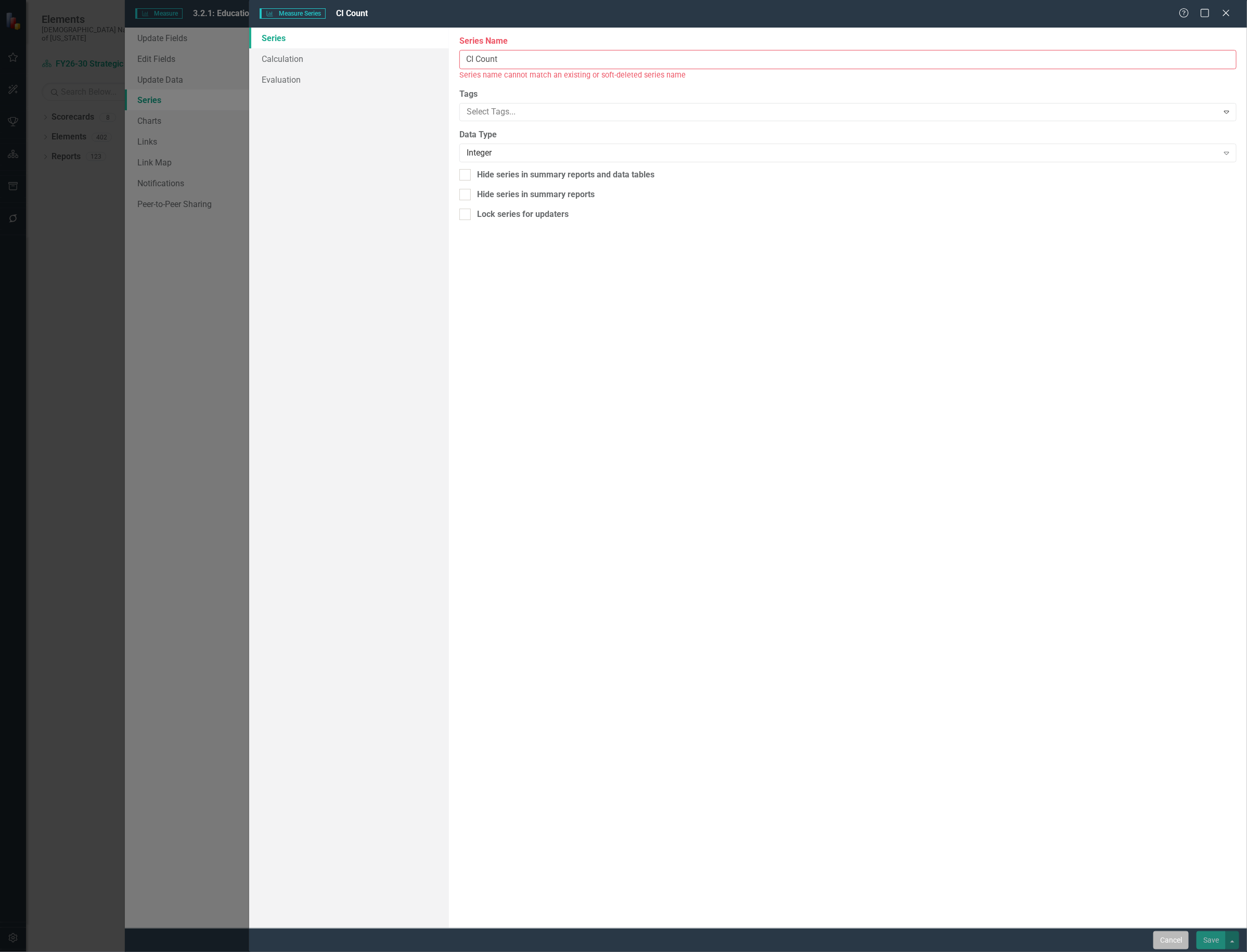
click at [1164, 939] on button "Cancel" at bounding box center [1171, 940] width 35 height 18
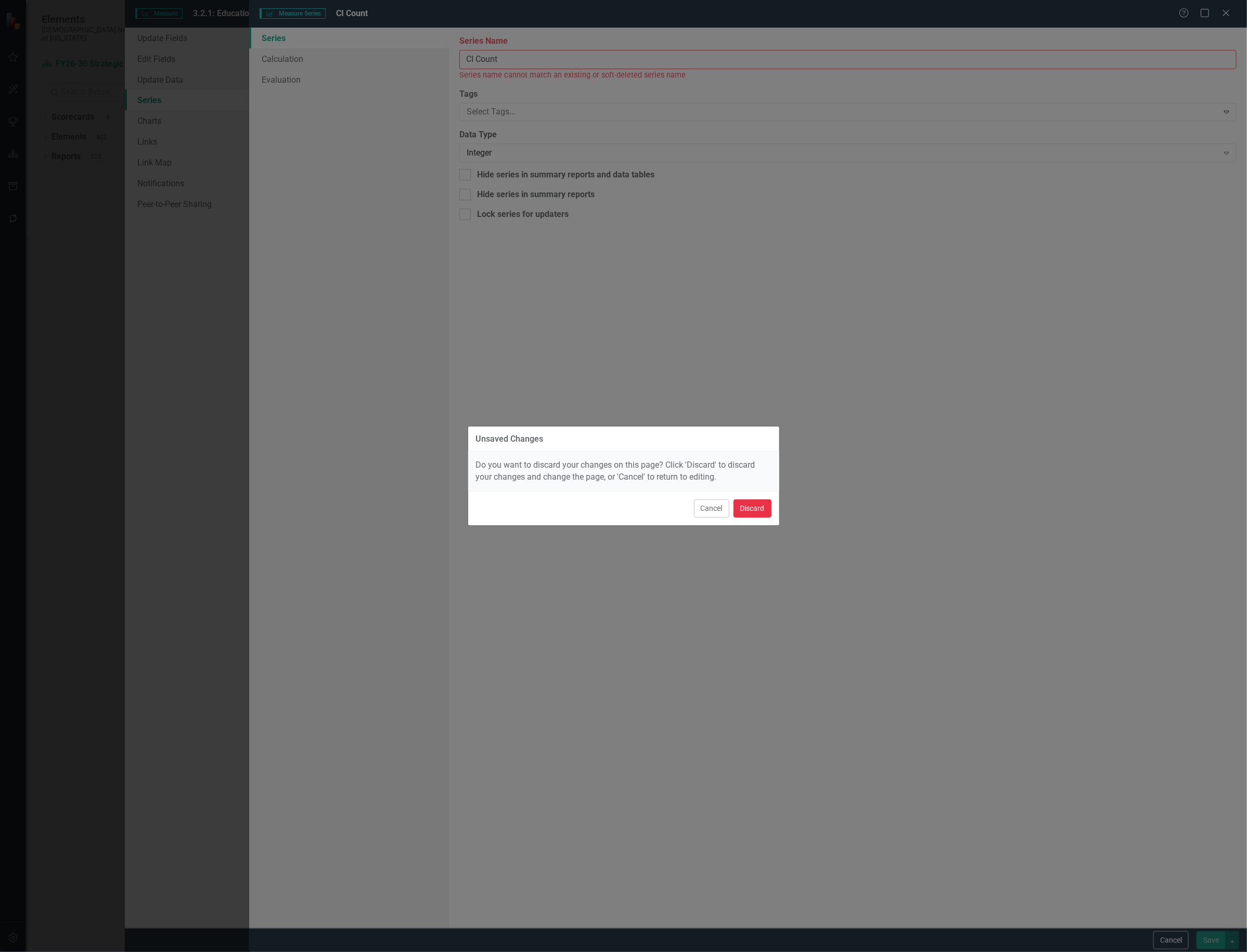
click at [761, 513] on button "Discard" at bounding box center [752, 508] width 38 height 18
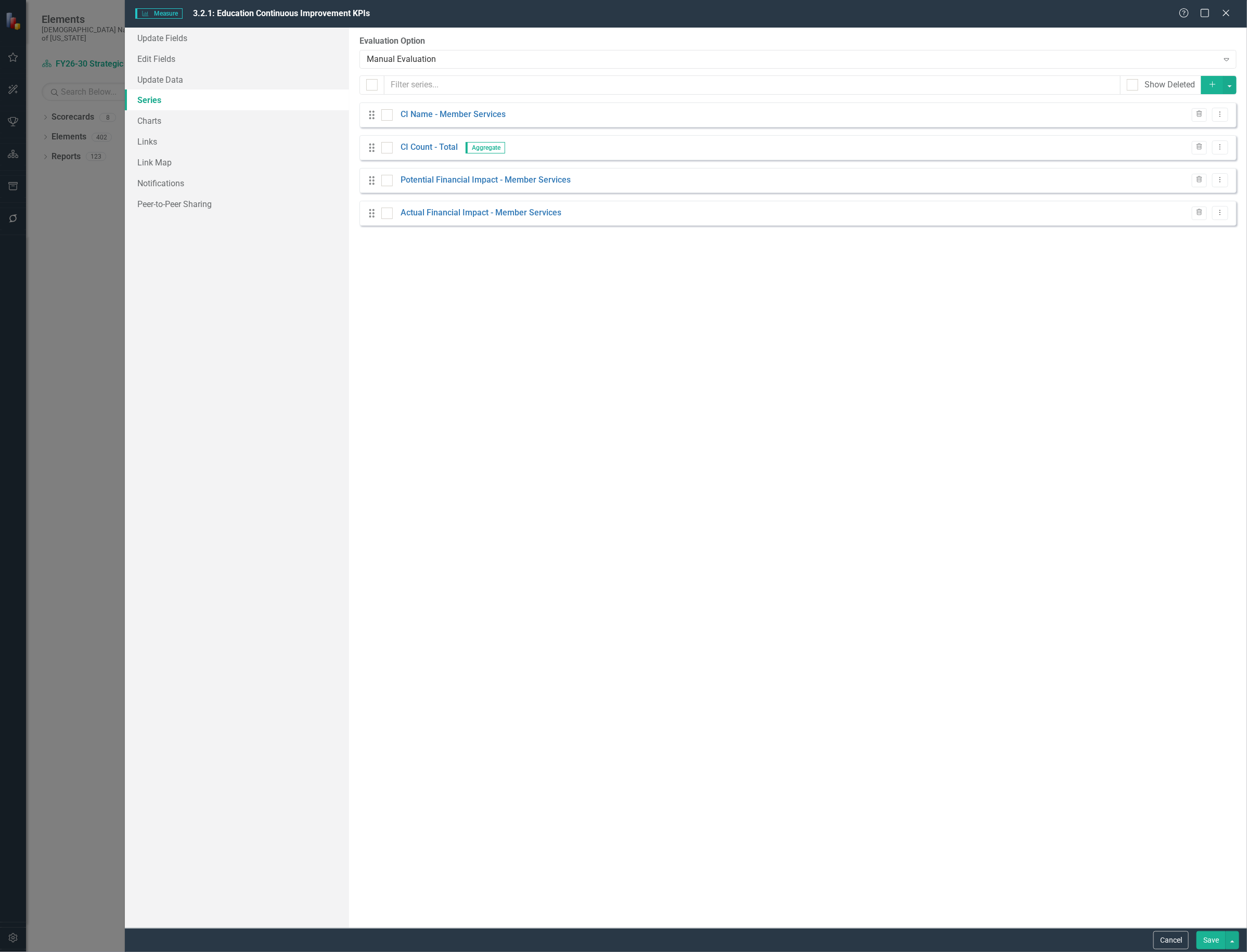
click at [1208, 937] on button "Save" at bounding box center [1211, 940] width 29 height 18
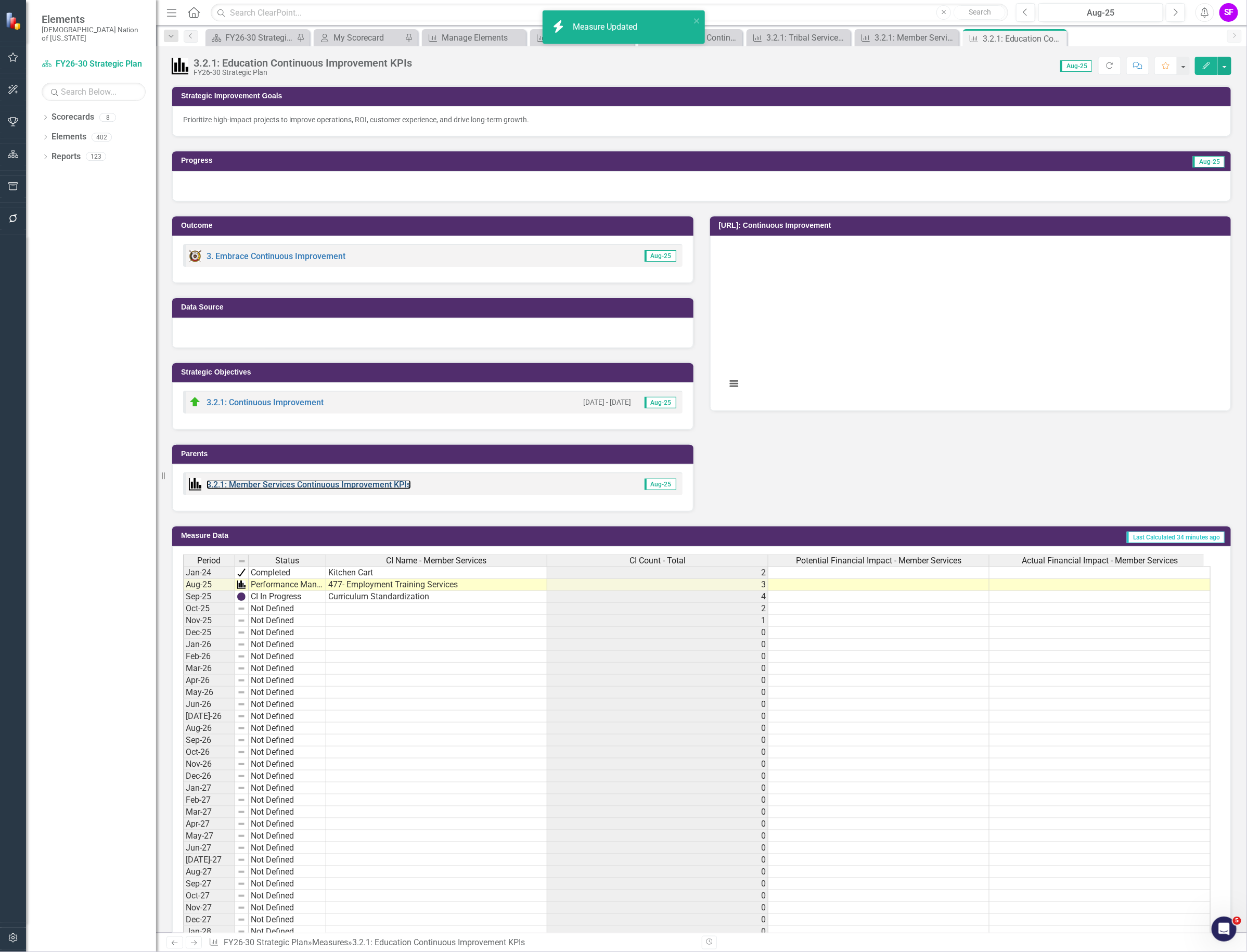
drag, startPoint x: 312, startPoint y: 482, endPoint x: 366, endPoint y: 474, distance: 54.6
click at [312, 482] on link "3.2.1: Member Services Continuous Improvement KPIs" at bounding box center [308, 485] width 205 height 10
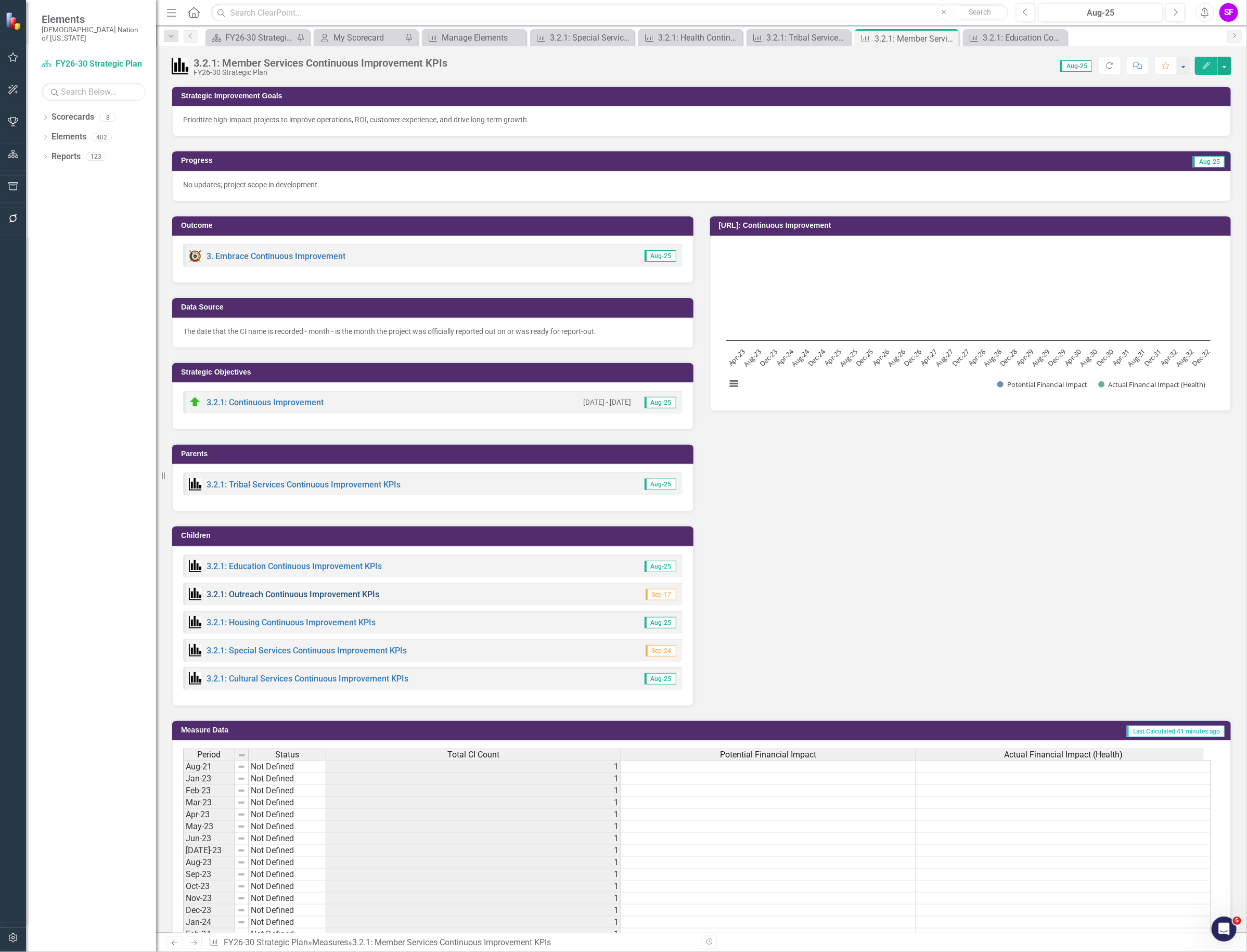
click at [294, 592] on link "3.2.1: Outreach Continuous Improvement KPIs" at bounding box center [293, 594] width 173 height 10
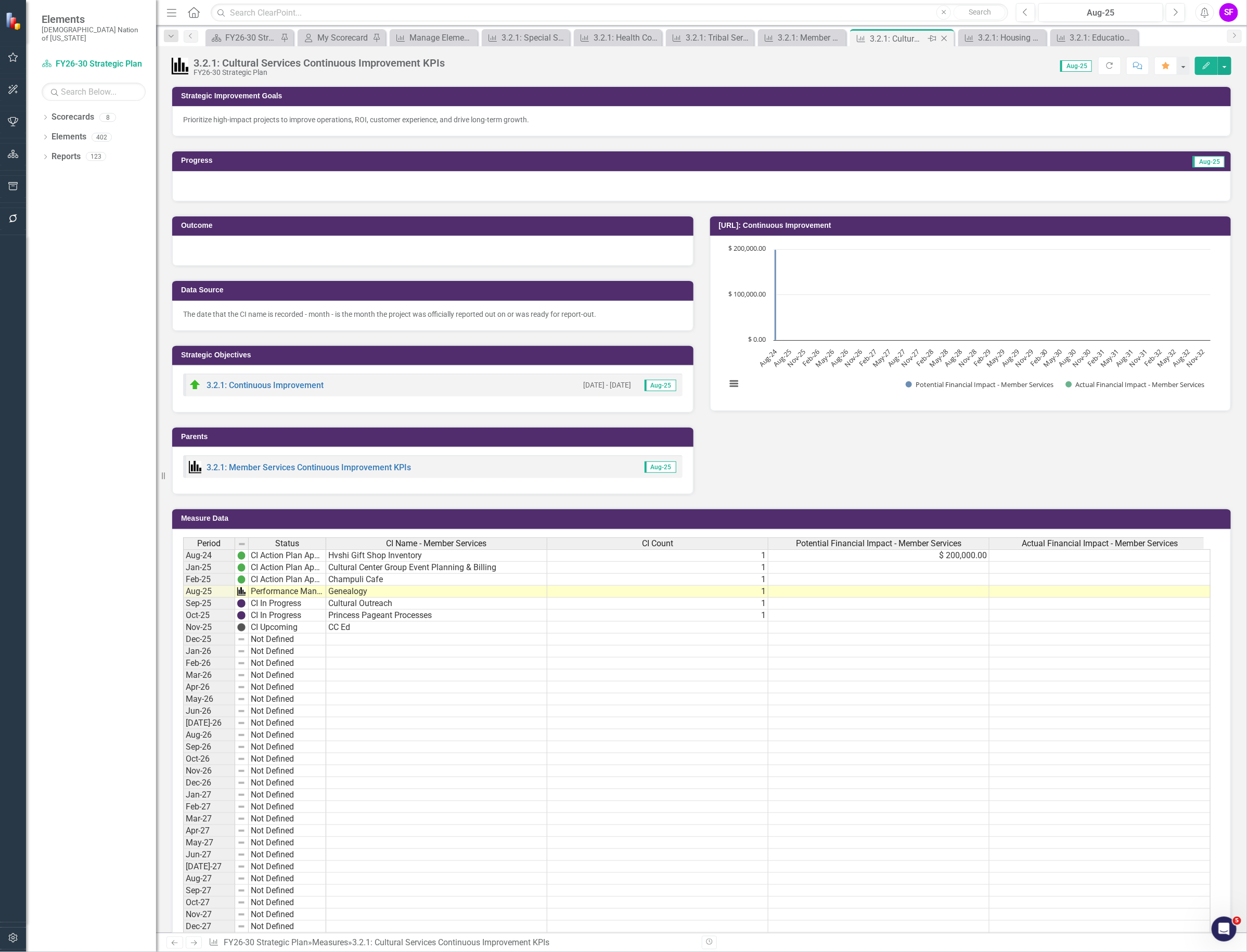
click at [942, 39] on icon "Close" at bounding box center [944, 38] width 11 height 9
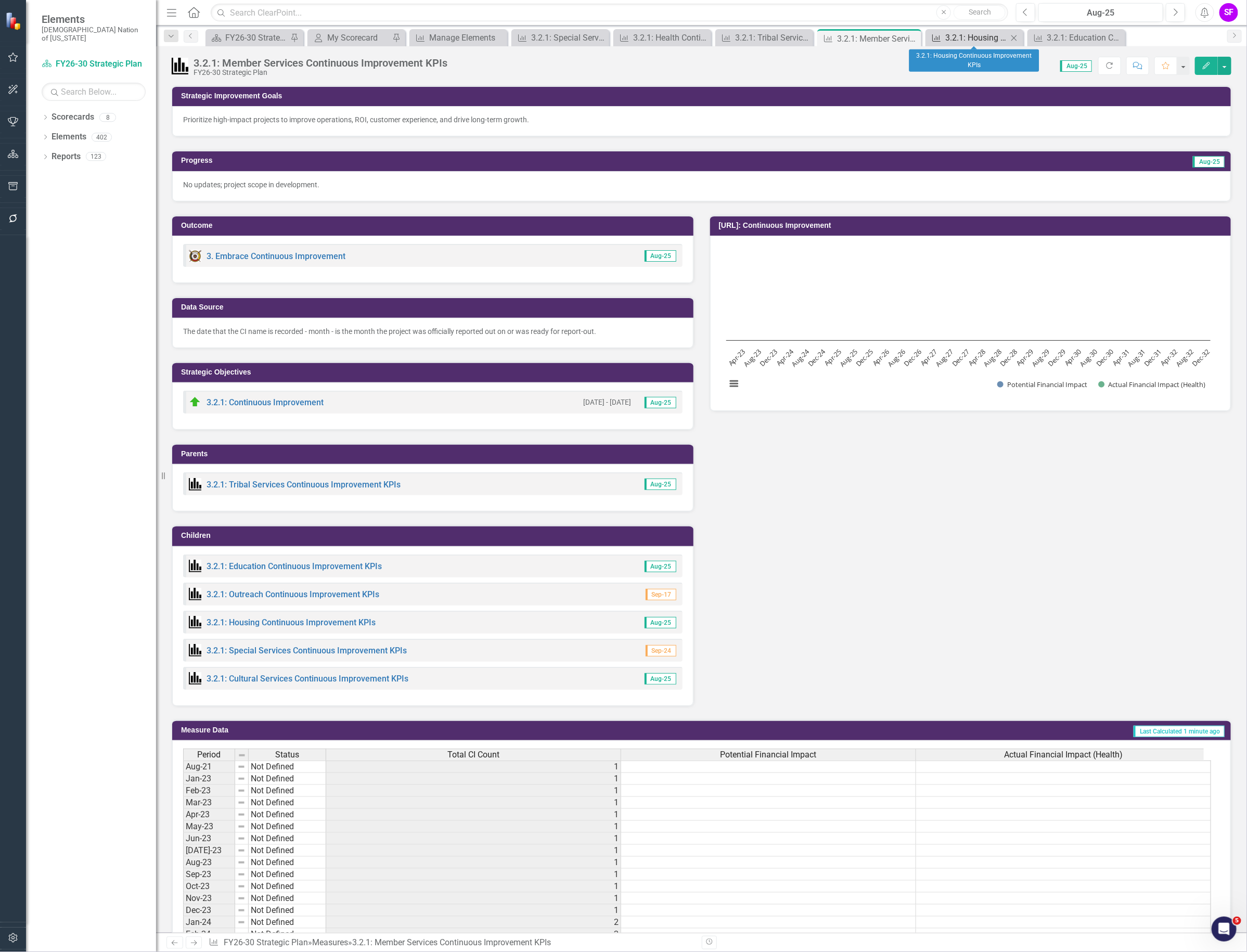
click at [971, 40] on div "3.2.1: Housing Continuous Improvement KPIs" at bounding box center [976, 37] width 62 height 13
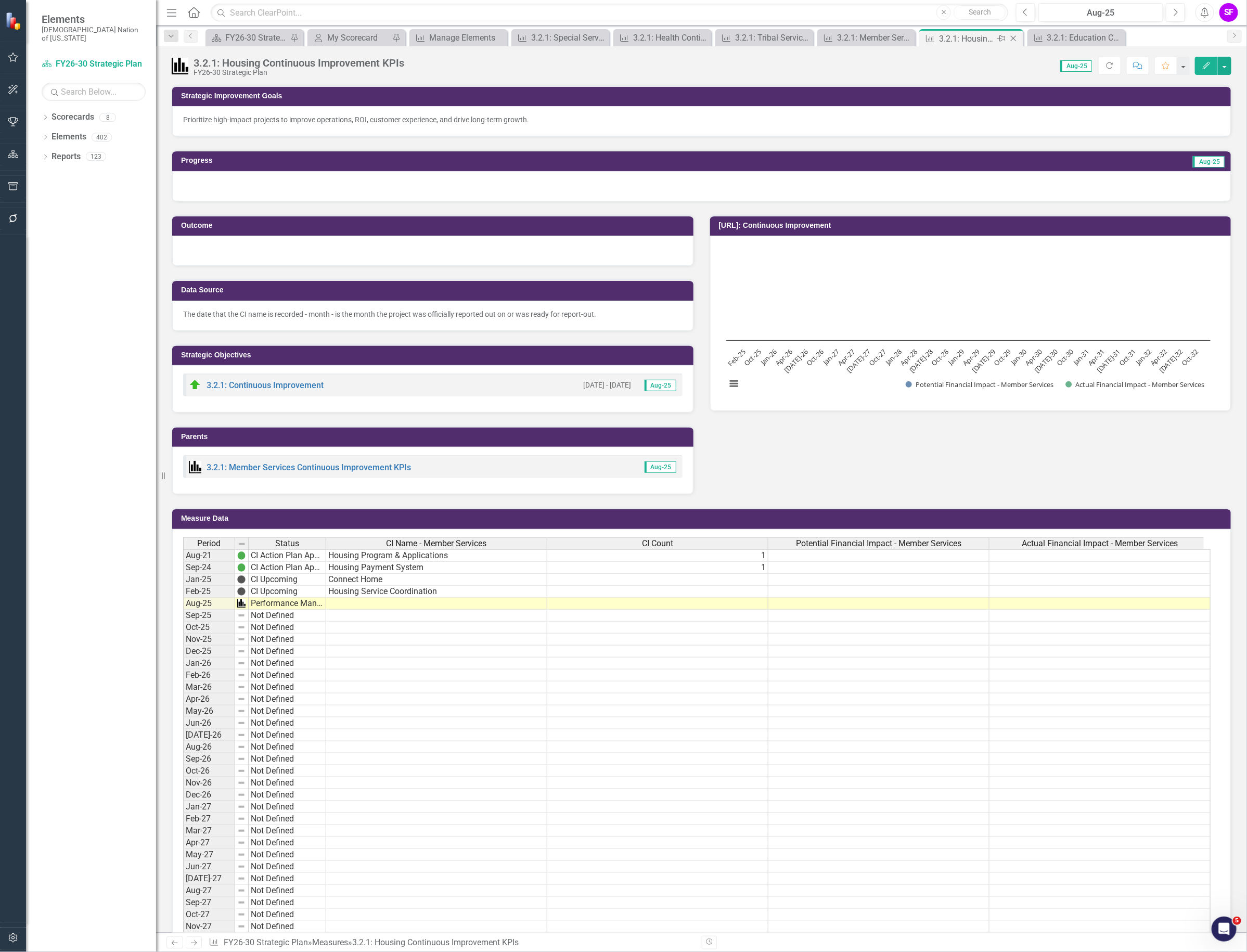
click at [1012, 35] on icon "Close" at bounding box center [1013, 38] width 11 height 9
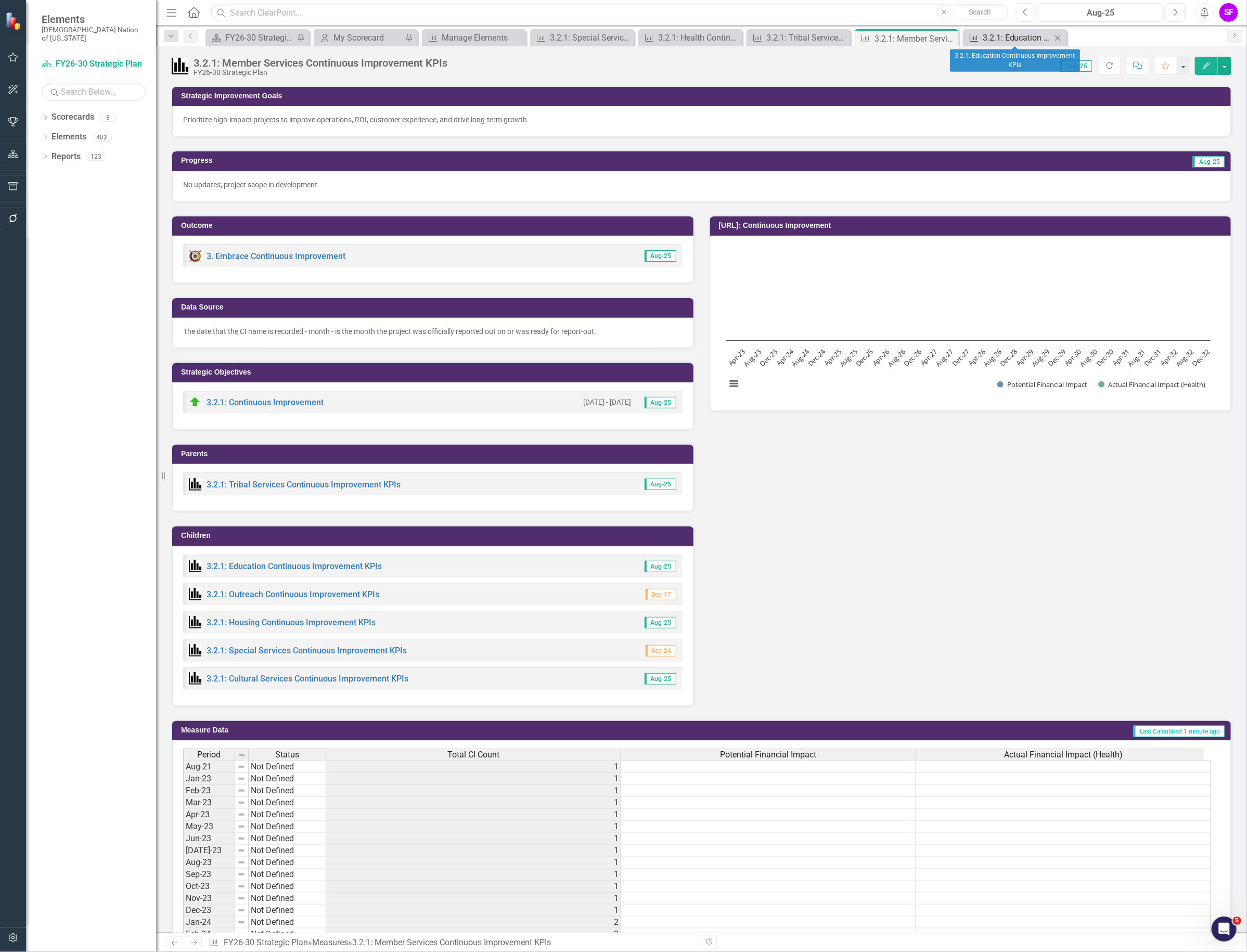
click at [1008, 38] on div "3.2.1: Education Continuous Improvement KPIs" at bounding box center [1017, 37] width 69 height 13
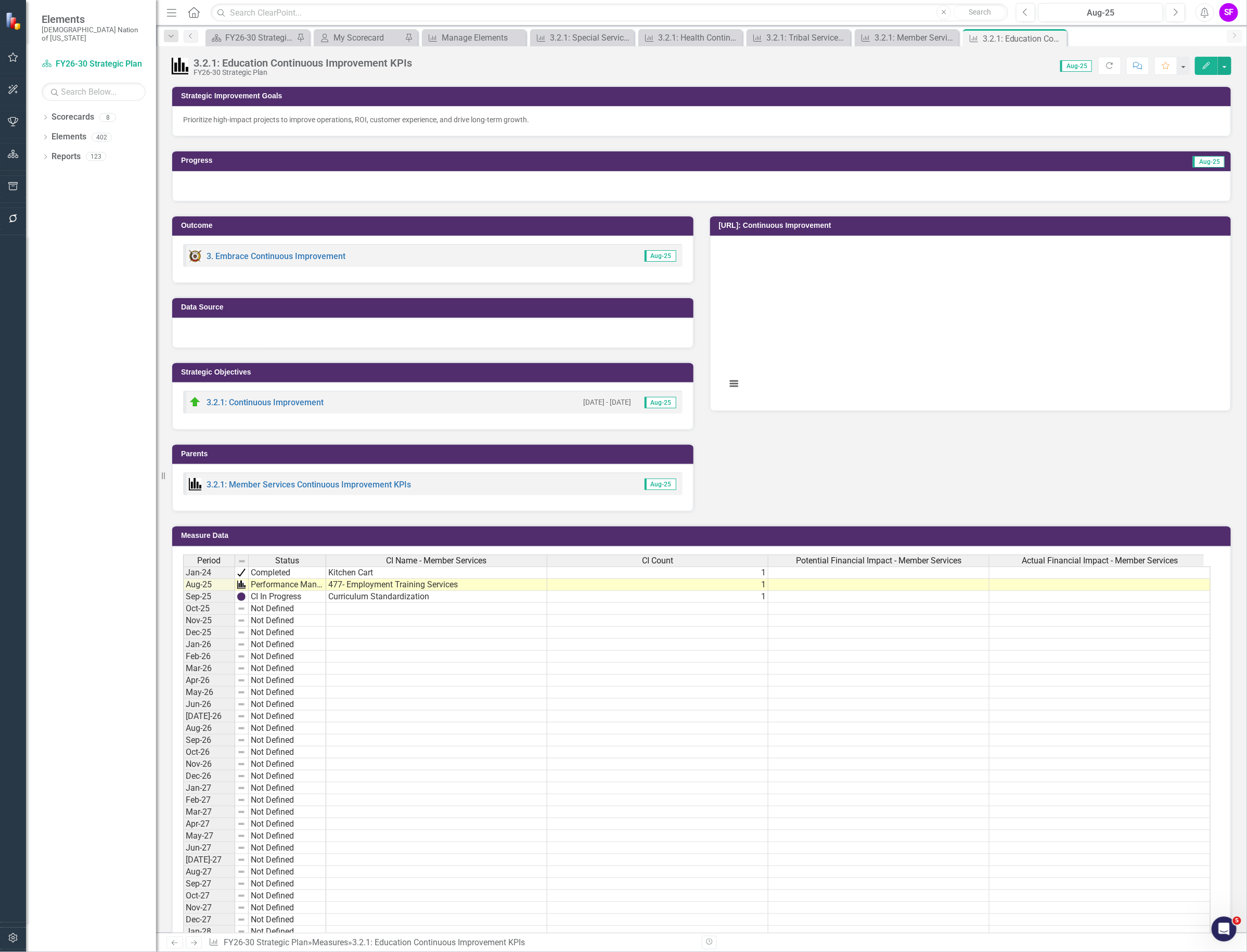
drag, startPoint x: 1058, startPoint y: 38, endPoint x: 675, endPoint y: 324, distance: 478.0
click at [0, 0] on icon at bounding box center [0, 0] width 0 height 0
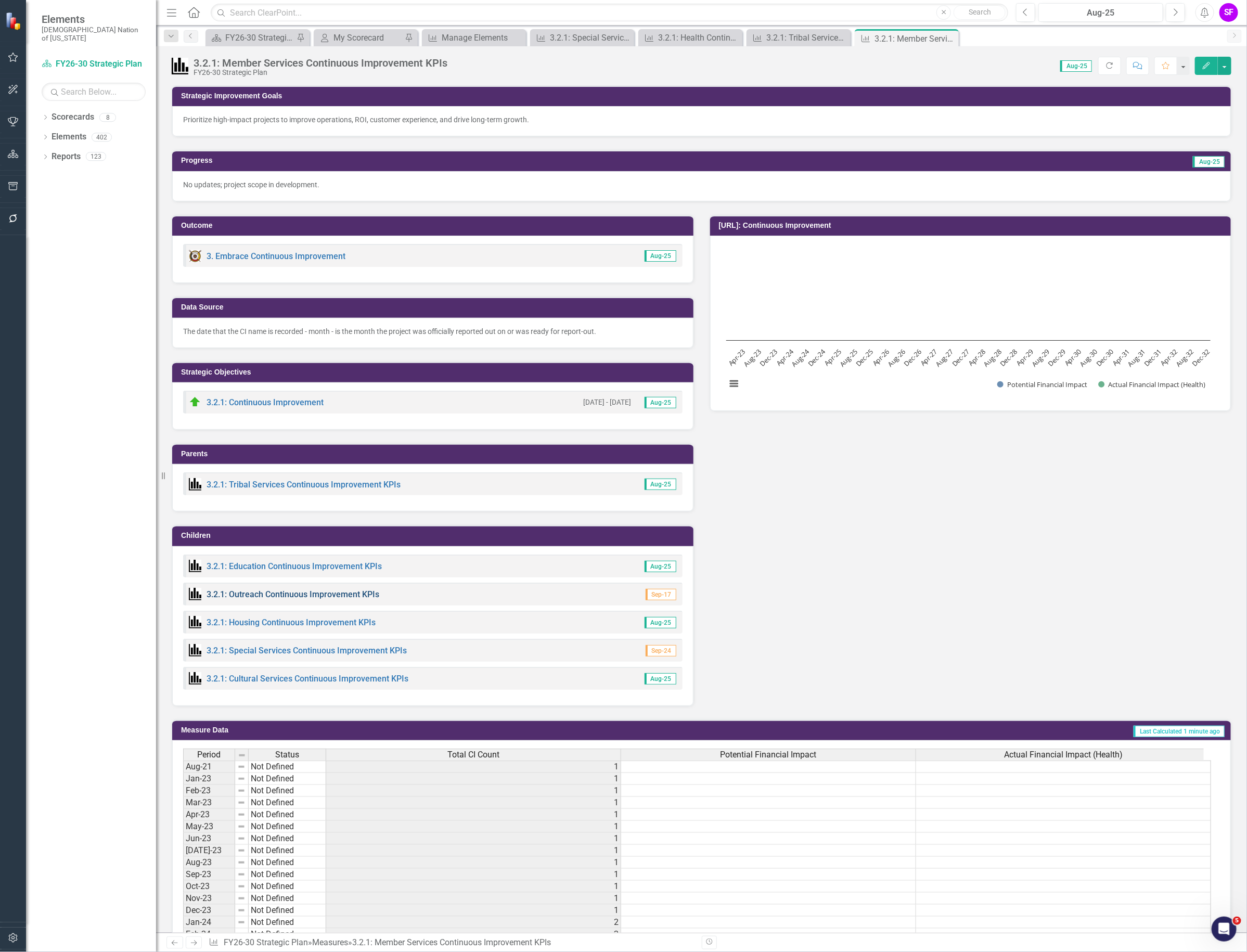
click at [350, 591] on link "3.2.1: Outreach Continuous Improvement KPIs" at bounding box center [293, 594] width 173 height 10
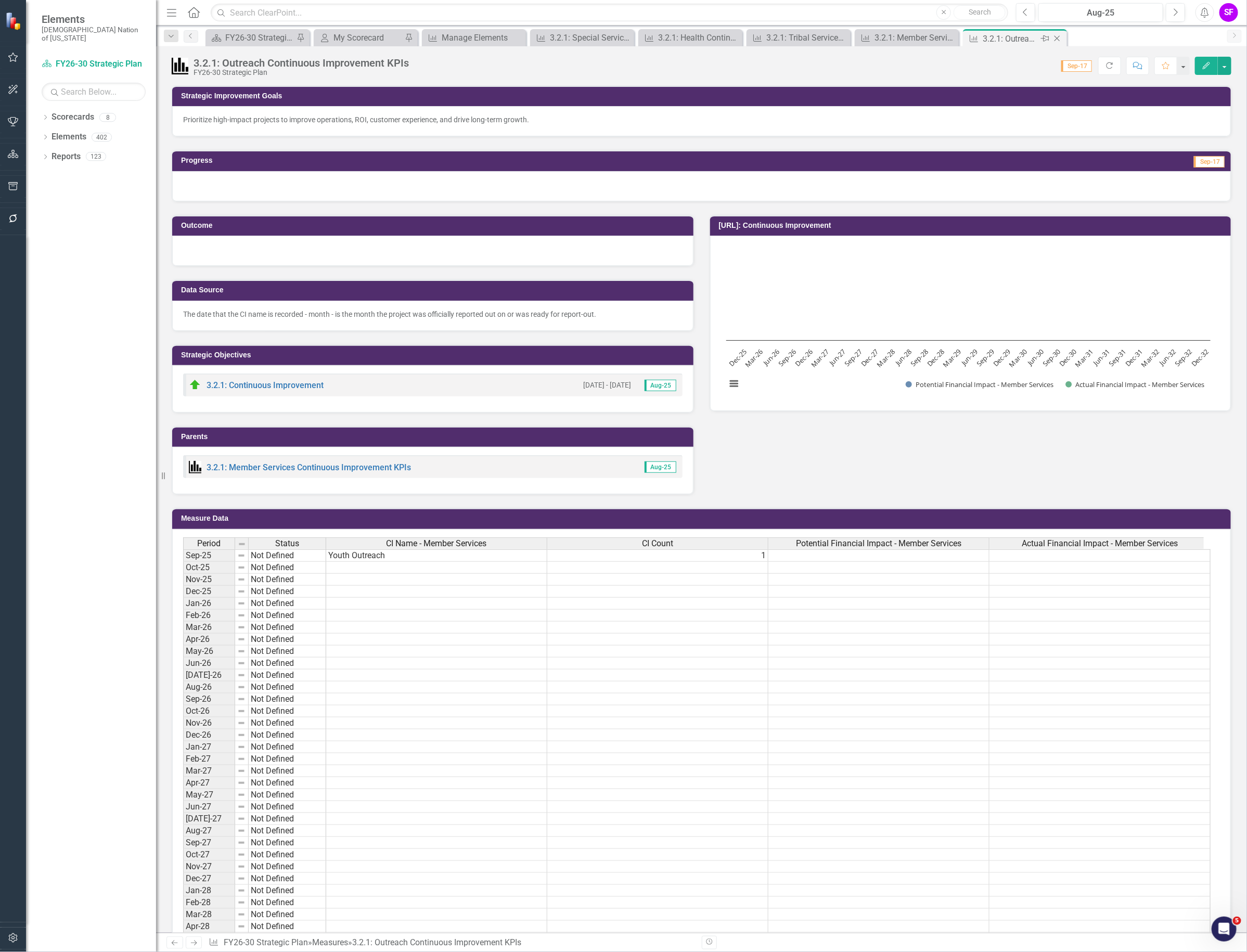
click at [1056, 38] on icon "Close" at bounding box center [1057, 38] width 11 height 9
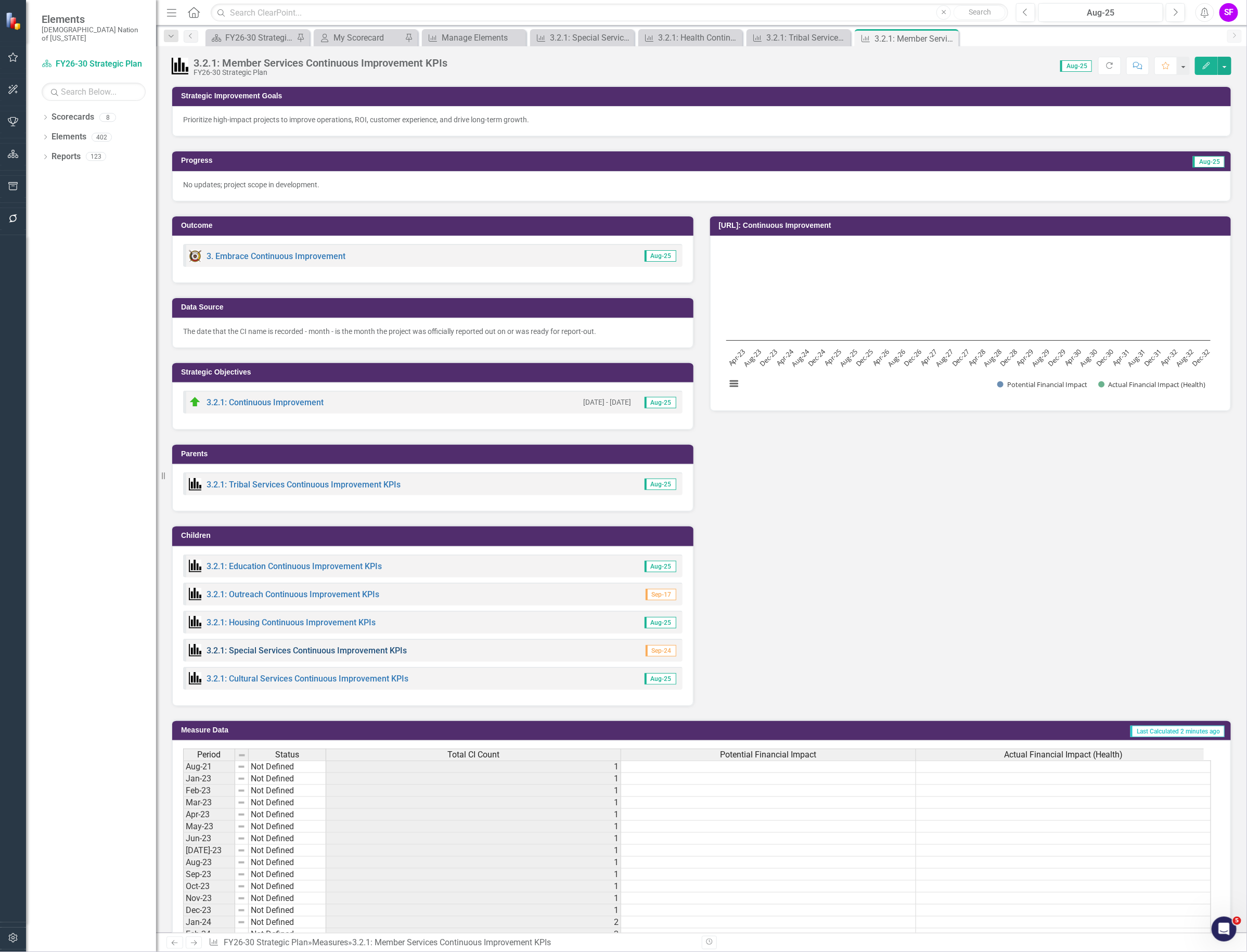
click at [287, 650] on link "3.2.1: Special Services Continuous Improvement KPIs" at bounding box center [306, 651] width 201 height 10
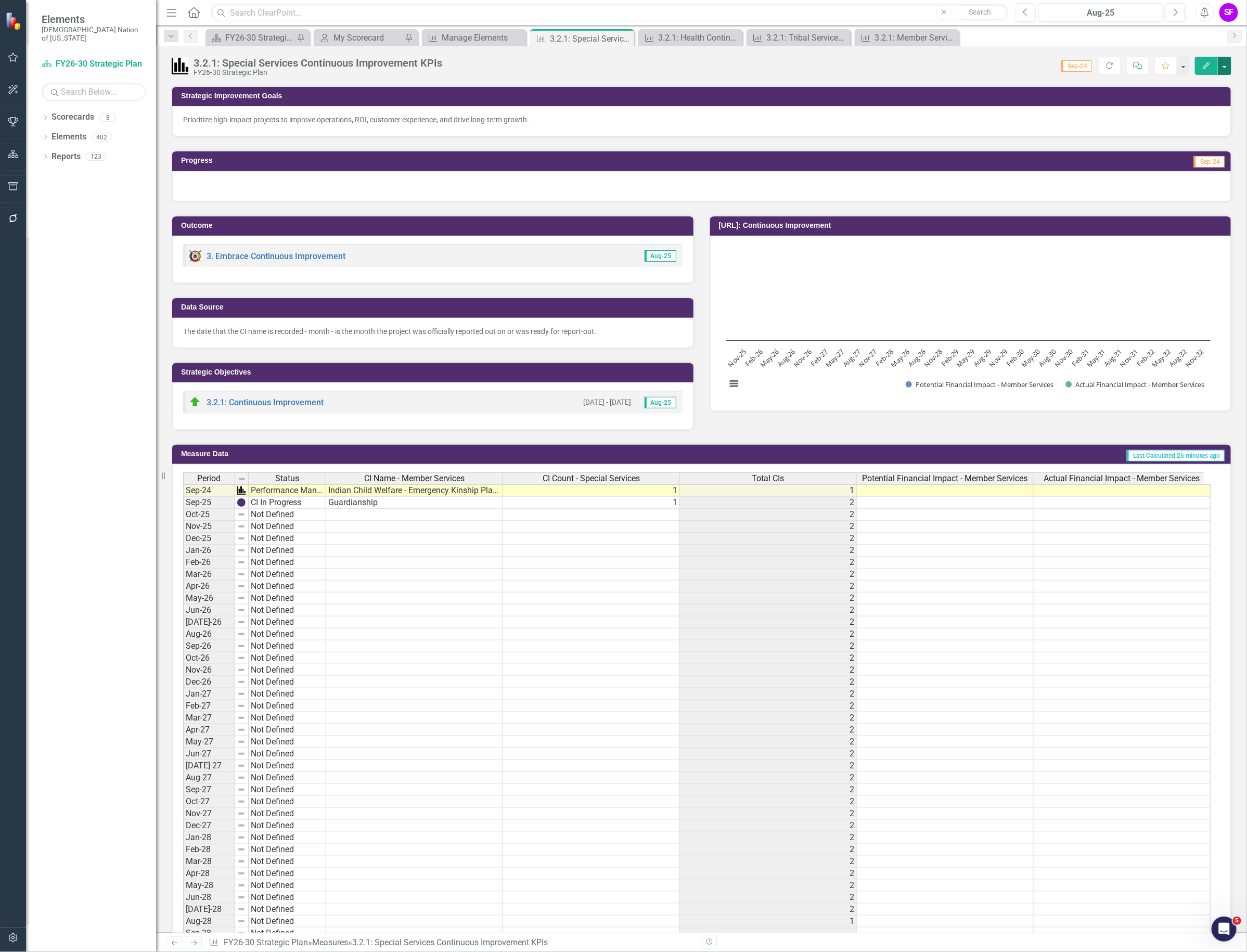
click at [1226, 70] on button "button" at bounding box center [1225, 65] width 14 height 18
click at [1211, 82] on link "Edit Edit Measure" at bounding box center [1180, 85] width 102 height 19
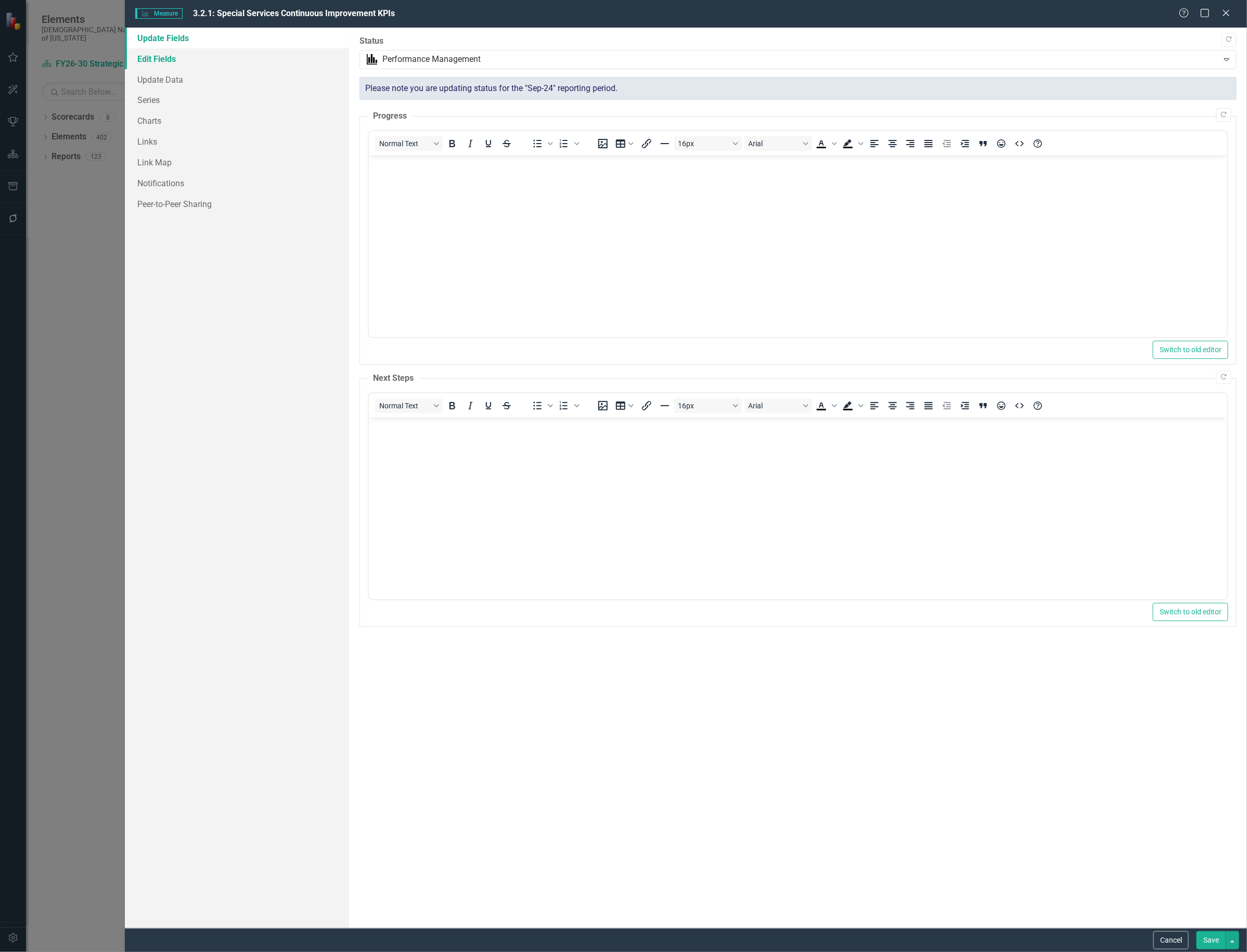
click at [180, 59] on link "Edit Fields" at bounding box center [237, 58] width 224 height 20
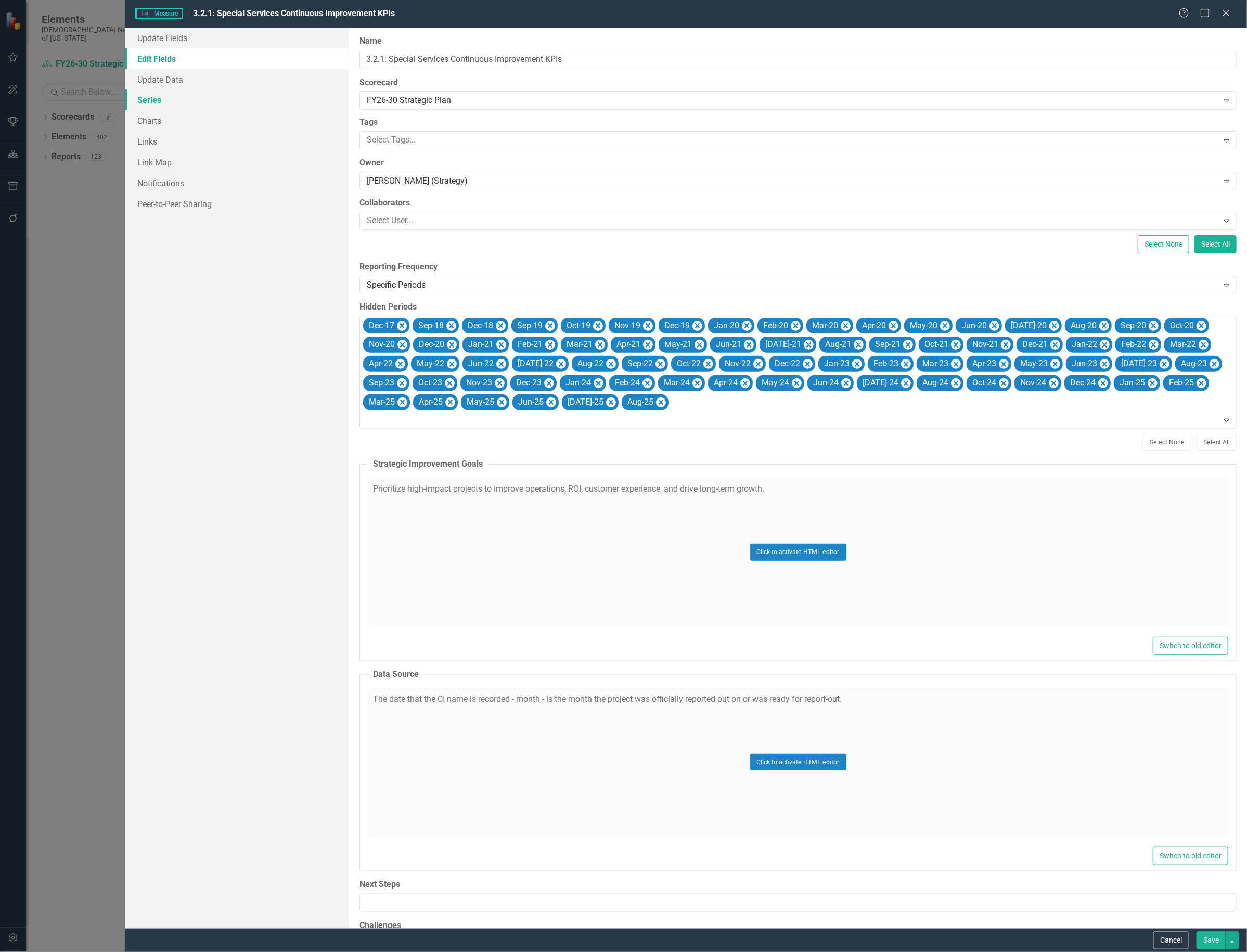
click at [161, 95] on link "Series" at bounding box center [237, 99] width 224 height 20
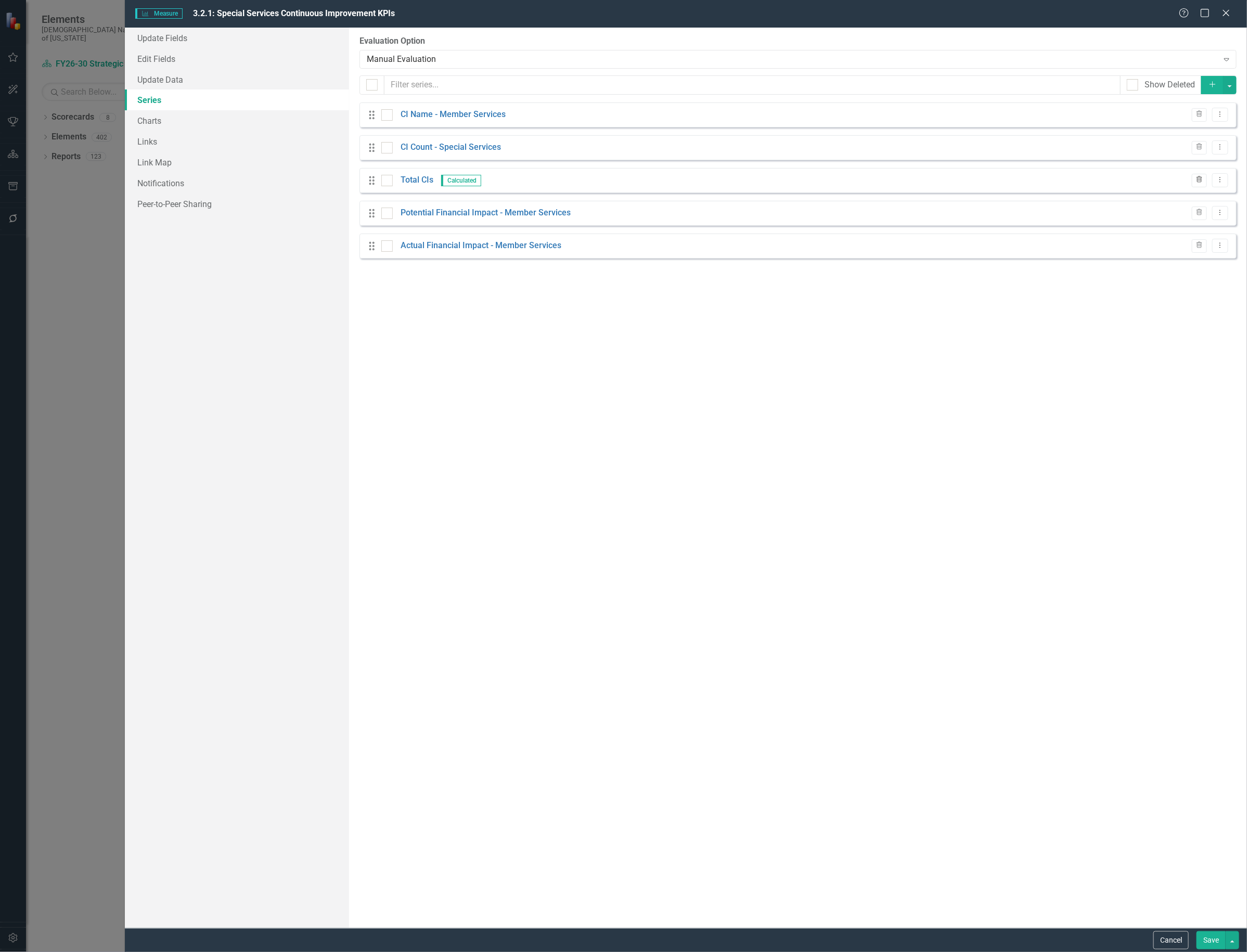
click at [1202, 180] on icon "Trash" at bounding box center [1199, 179] width 8 height 6
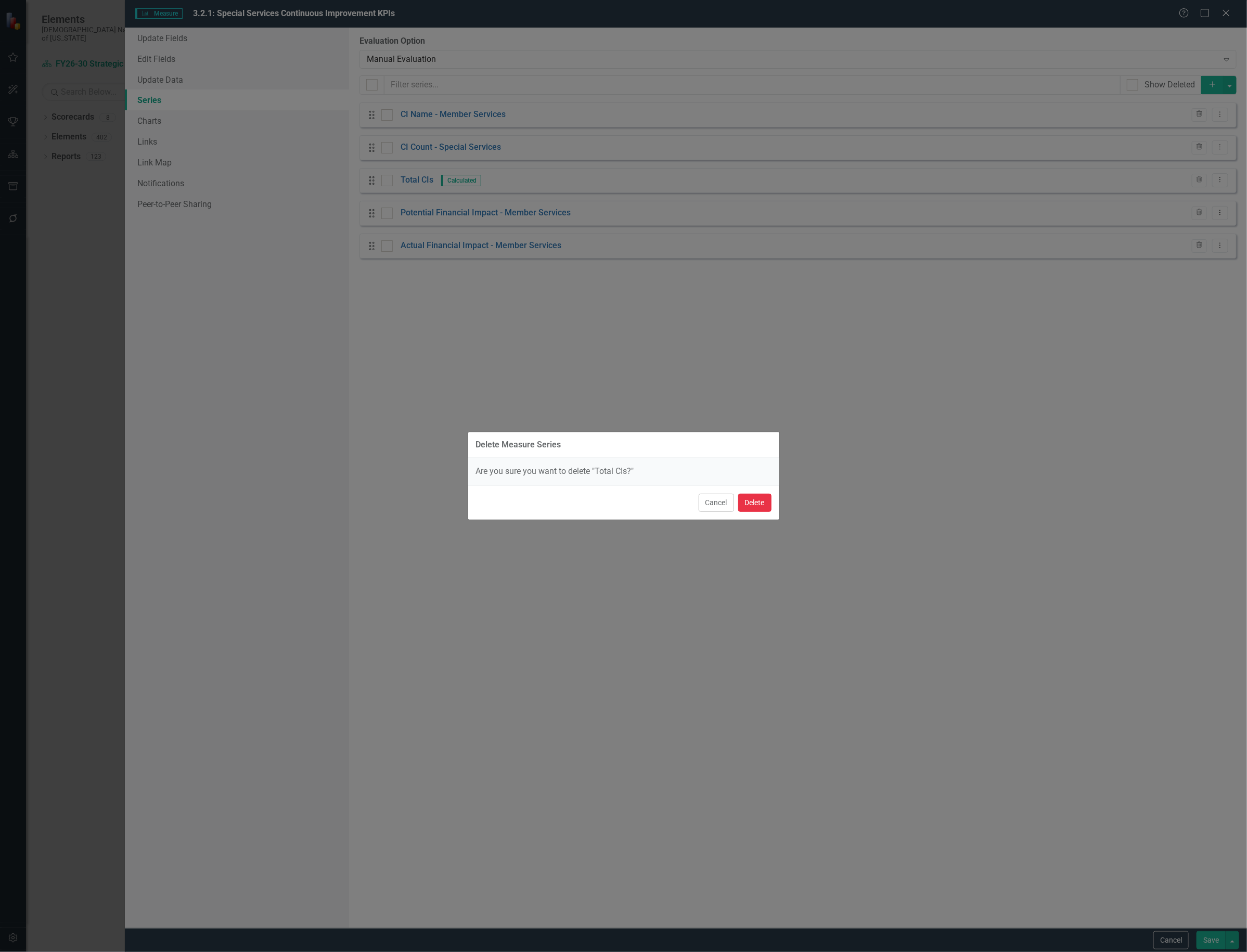
click at [752, 500] on button "Delete" at bounding box center [755, 502] width 33 height 18
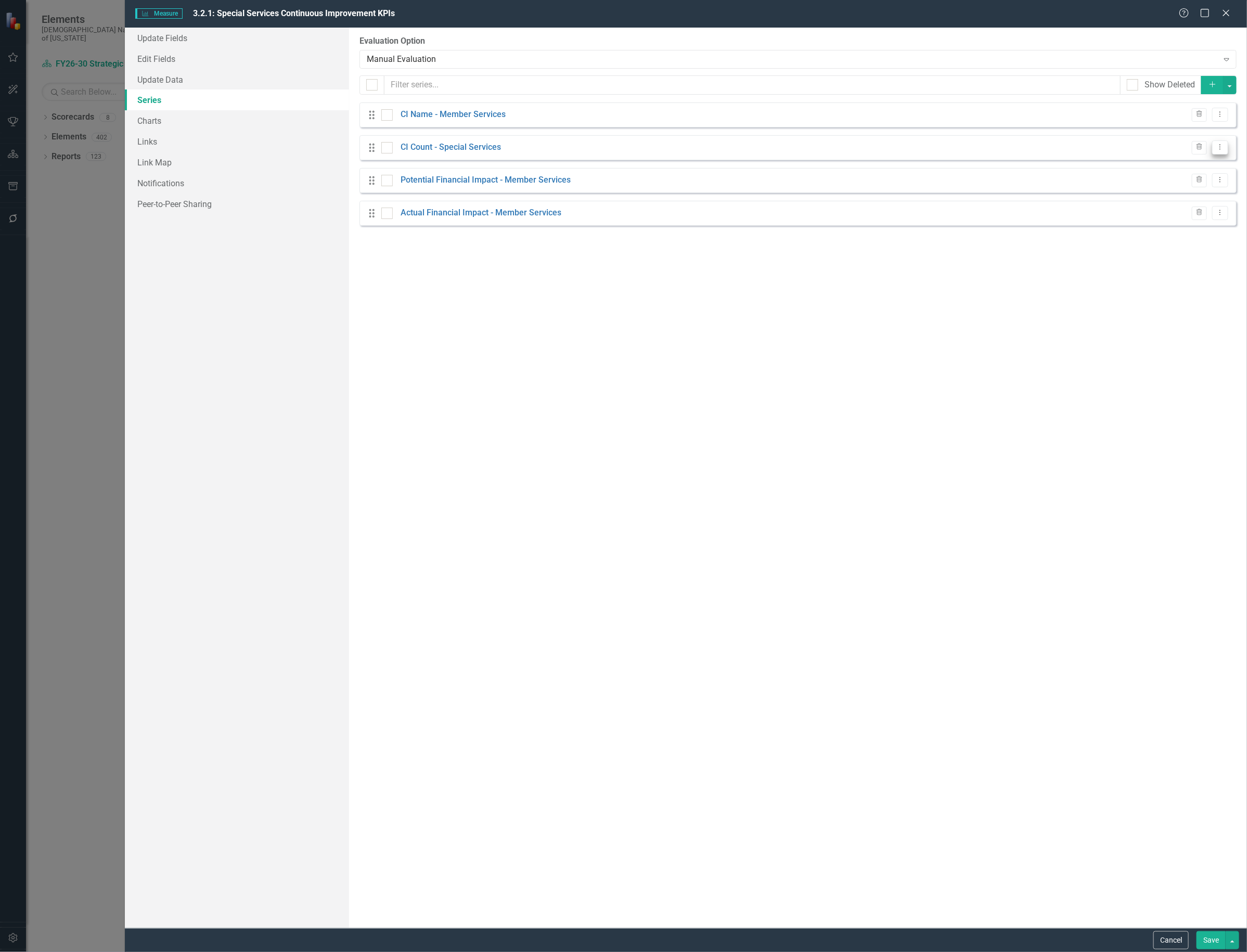
click at [1214, 144] on button "Dropdown Menu" at bounding box center [1220, 147] width 16 height 14
click at [1205, 157] on link "Edit Edit Measure Series" at bounding box center [1169, 166] width 118 height 19
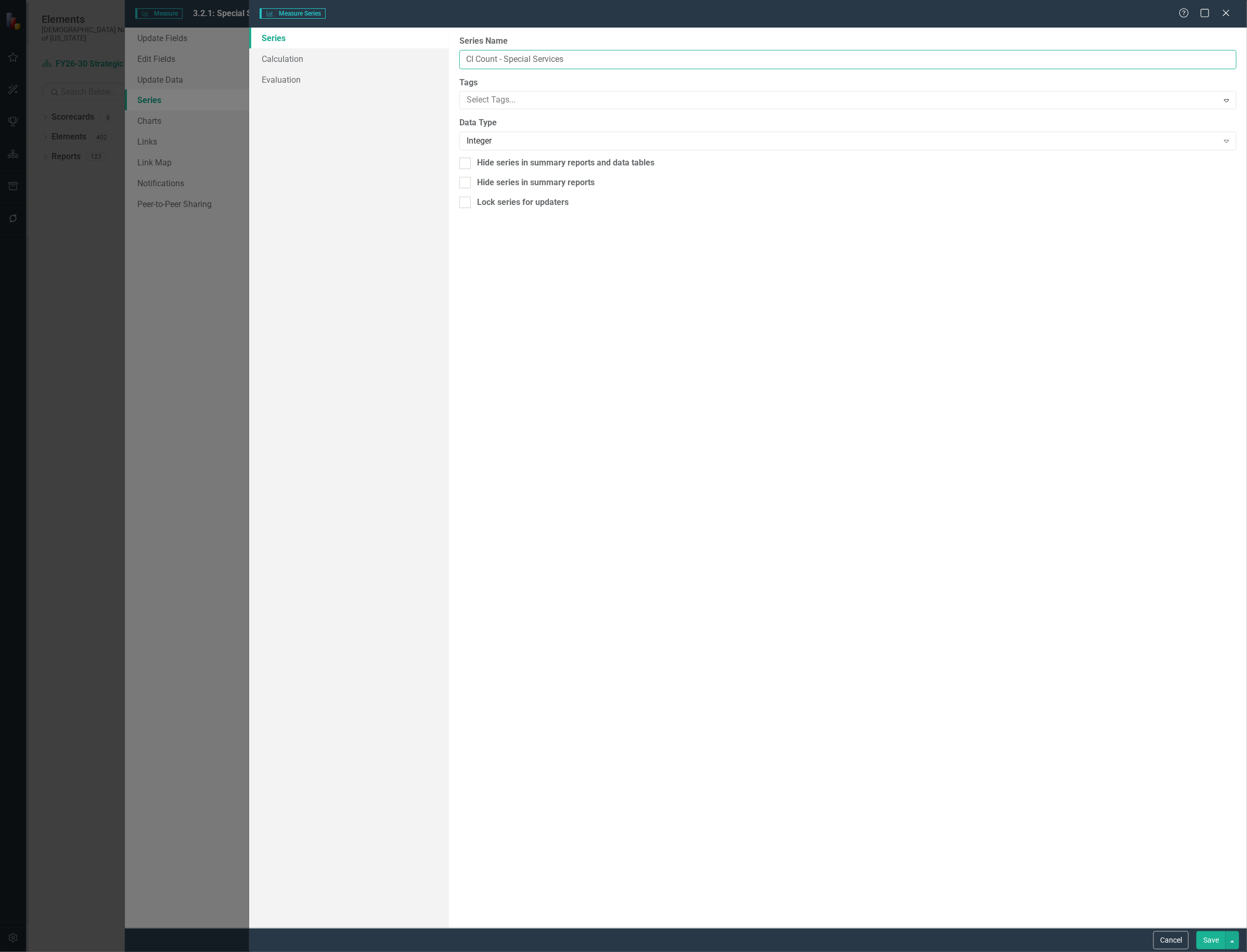
click at [579, 54] on input "CI Count - Special Services" at bounding box center [848, 60] width 778 height 19
drag, startPoint x: 581, startPoint y: 55, endPoint x: 510, endPoint y: 69, distance: 72.4
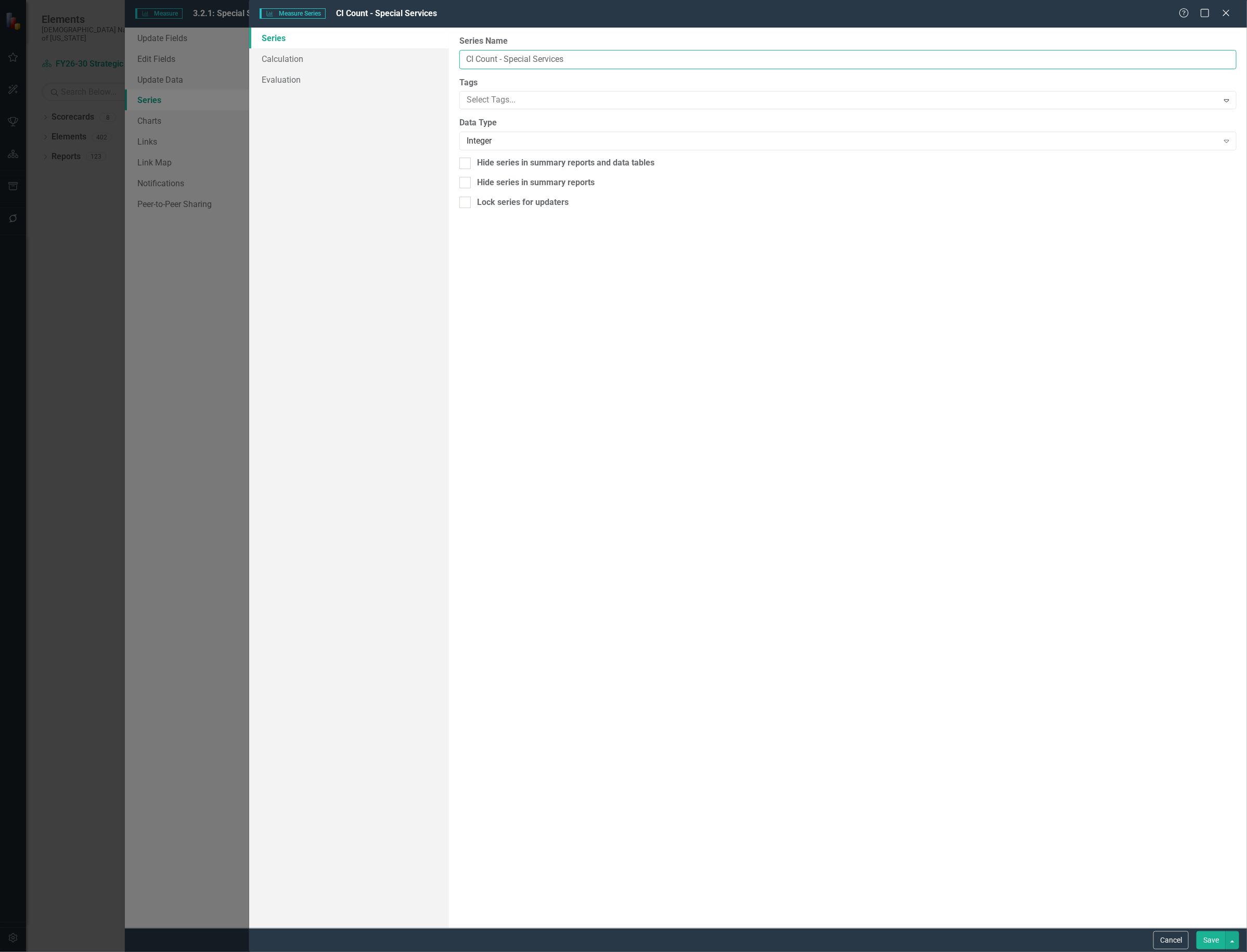
click at [510, 69] on input "CI Count - Special Services" at bounding box center [848, 60] width 778 height 19
type input "CI Count"
click at [1214, 938] on button "Save" at bounding box center [1211, 940] width 29 height 18
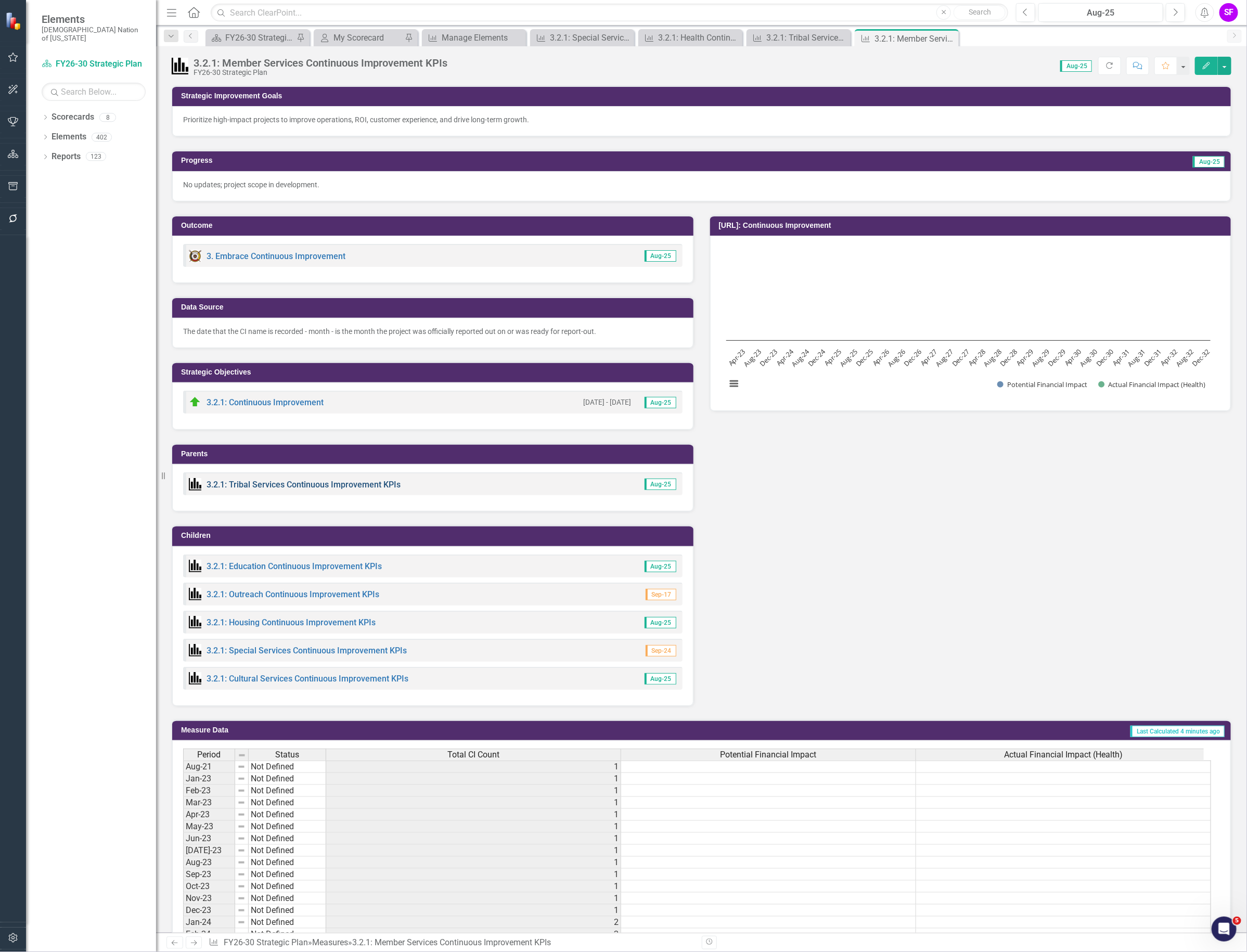
click at [341, 481] on link "3.2.1: Tribal Services Continuous Improvement KPIs" at bounding box center [304, 485] width 194 height 10
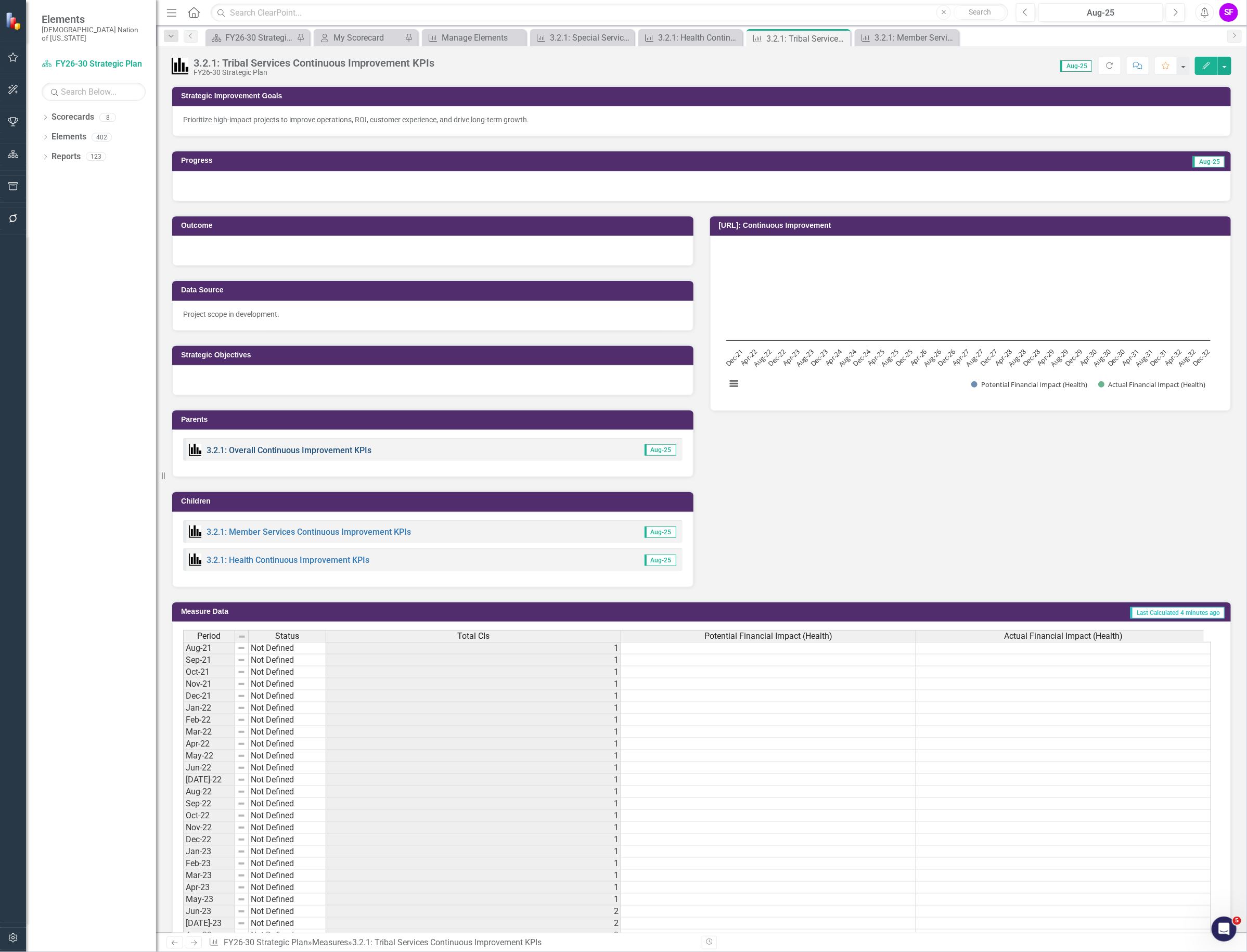
click at [332, 451] on link "3.2.1: Overall Continuous Improvement KPIs" at bounding box center [289, 450] width 165 height 10
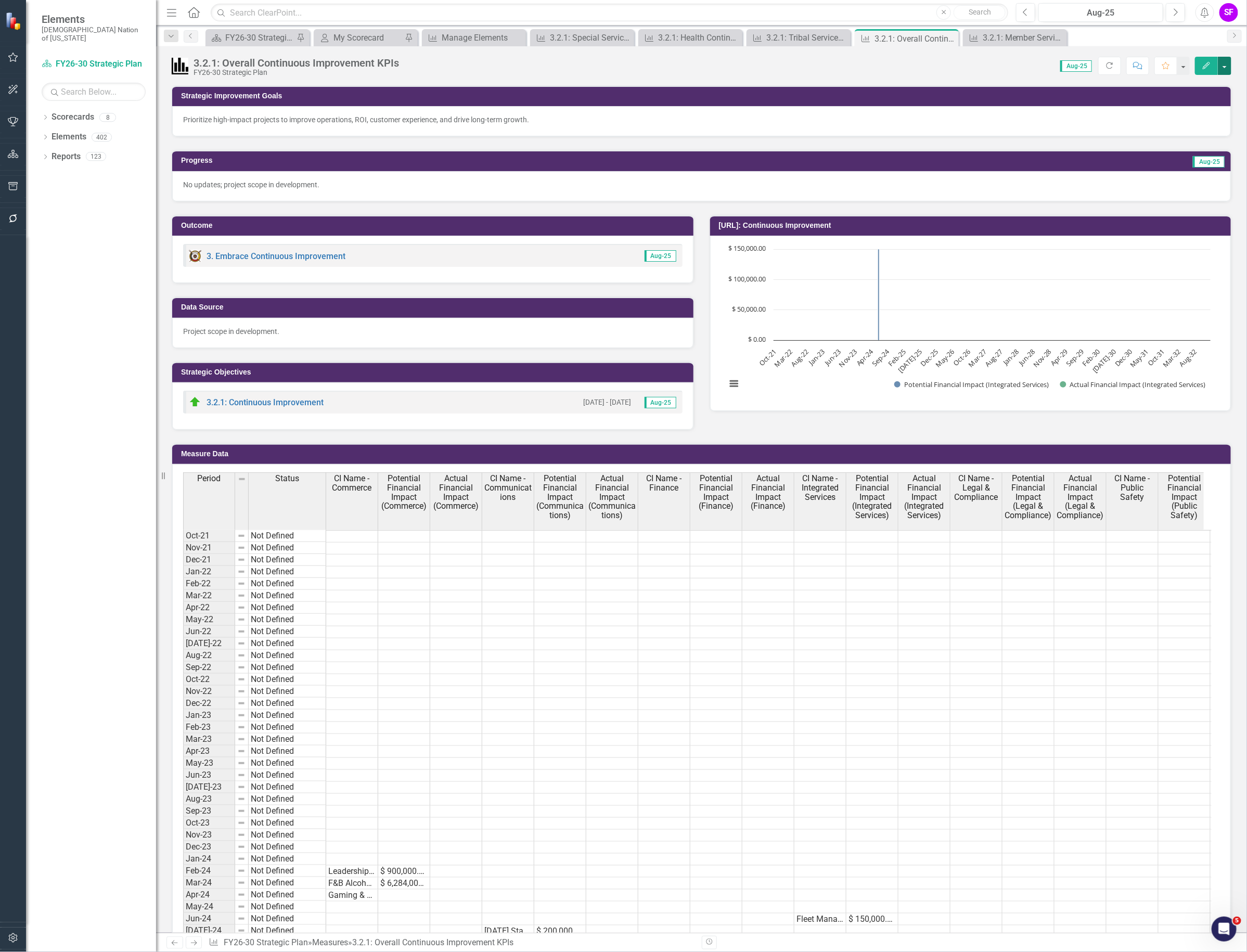
click at [1231, 66] on button "button" at bounding box center [1225, 65] width 14 height 18
click at [1195, 89] on link "Edit Edit Measure" at bounding box center [1180, 85] width 102 height 19
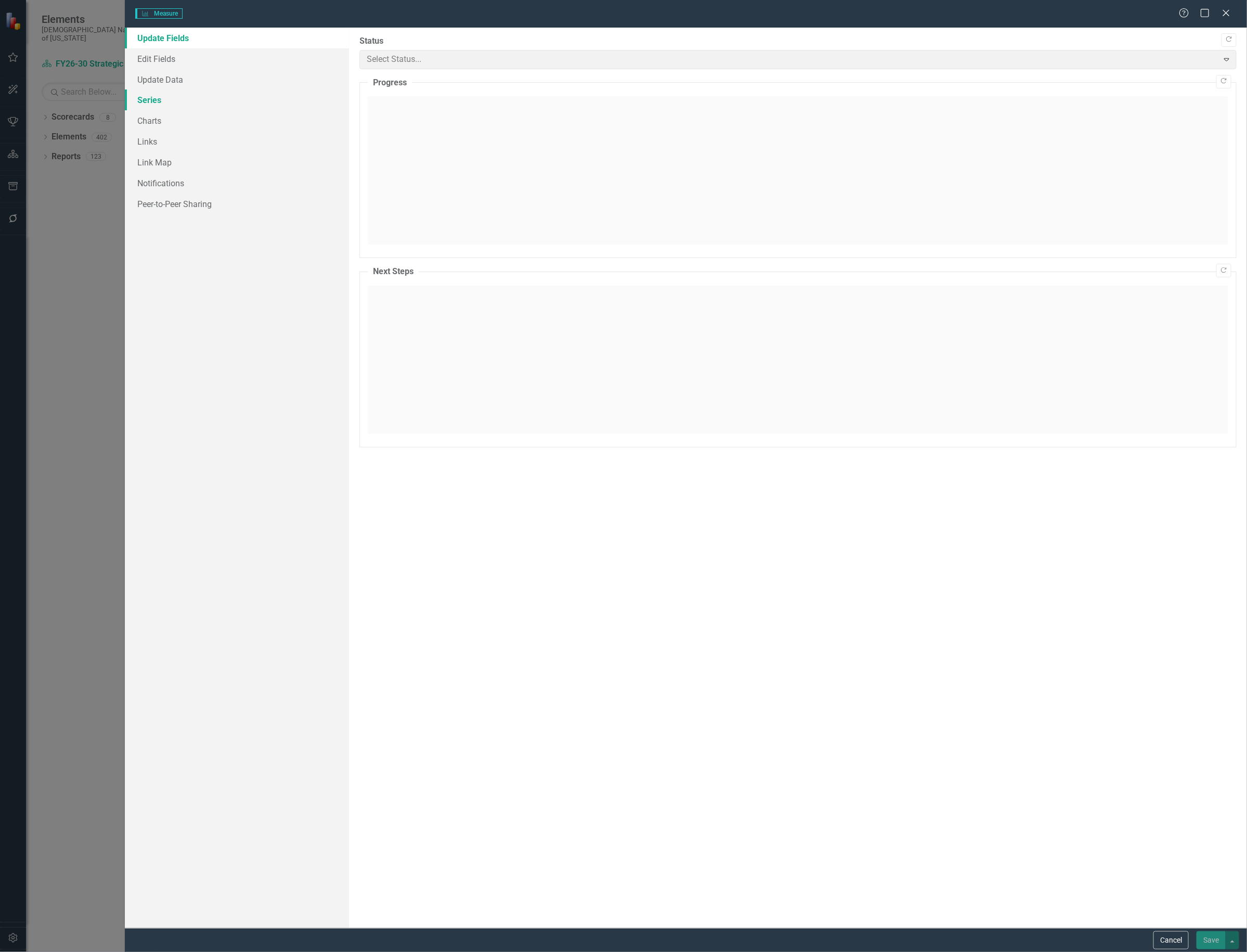
click at [154, 105] on div "Measure Measure Help Maximize Close Update Fields Edit Fields Update Data Serie…" at bounding box center [624, 476] width 1247 height 952
click at [157, 97] on link "Series" at bounding box center [237, 99] width 224 height 20
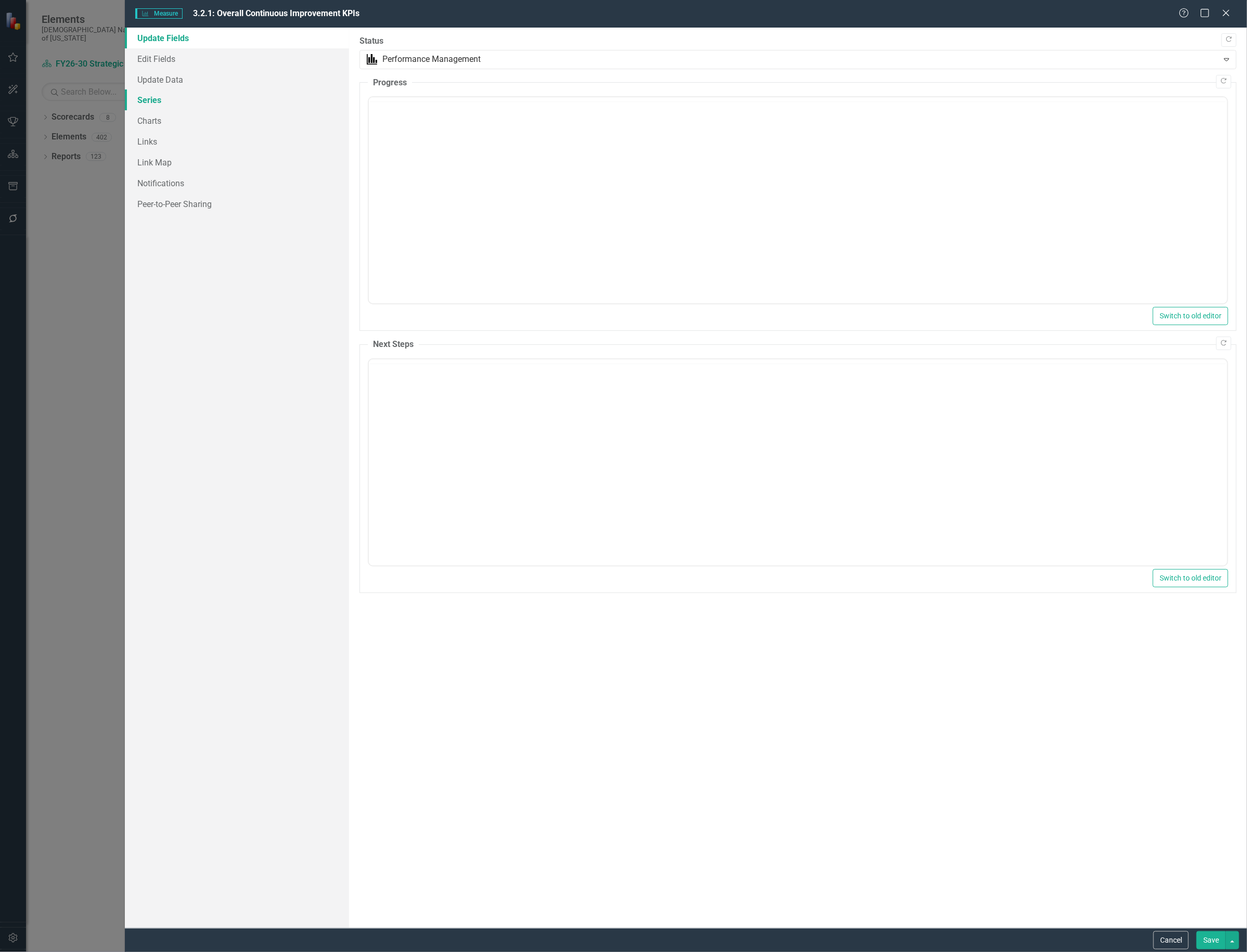
click at [157, 97] on link "Series" at bounding box center [237, 99] width 224 height 20
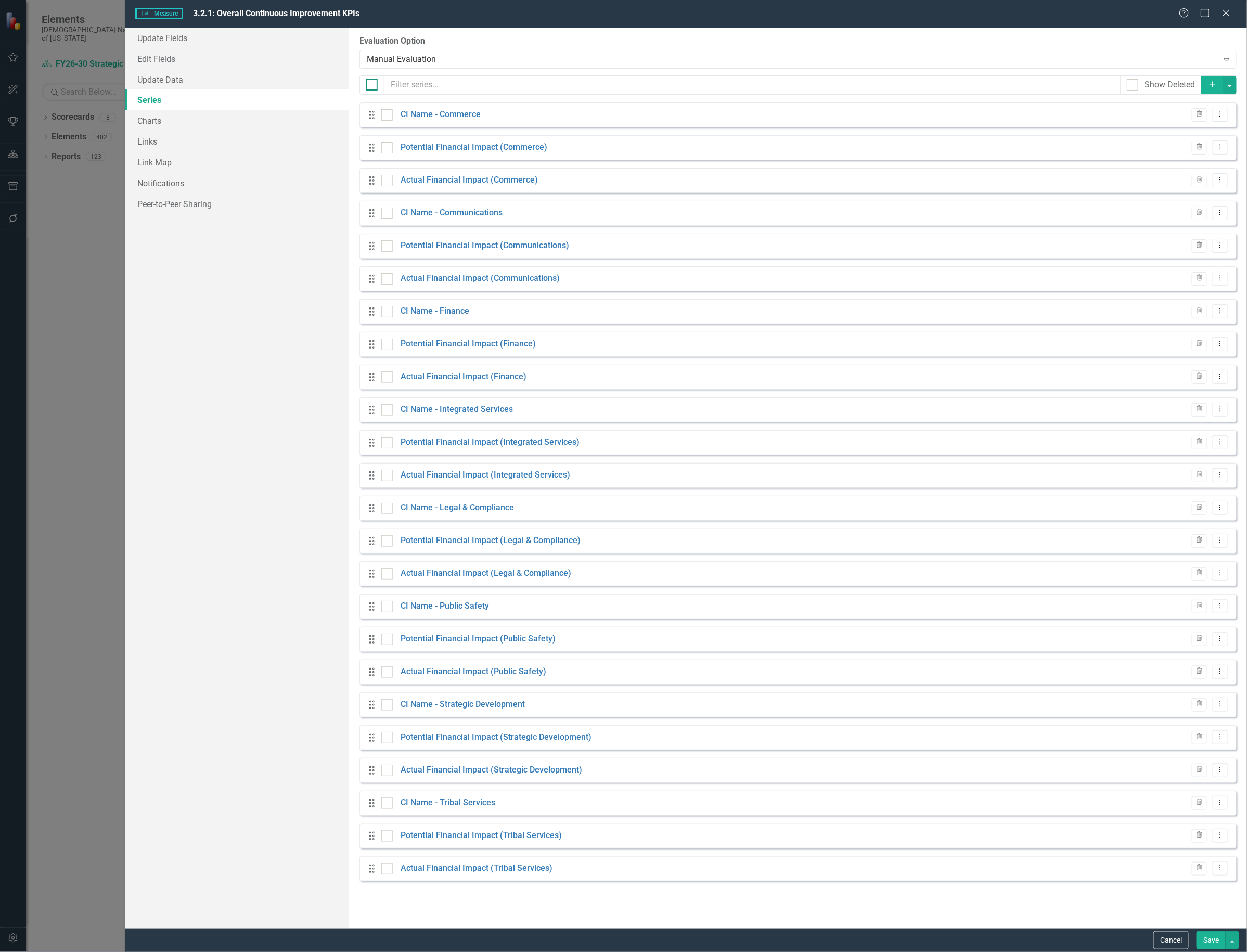
click at [372, 86] on div at bounding box center [372, 85] width 12 height 12
click at [372, 86] on input "checkbox" at bounding box center [369, 82] width 7 height 7
checkbox input "true"
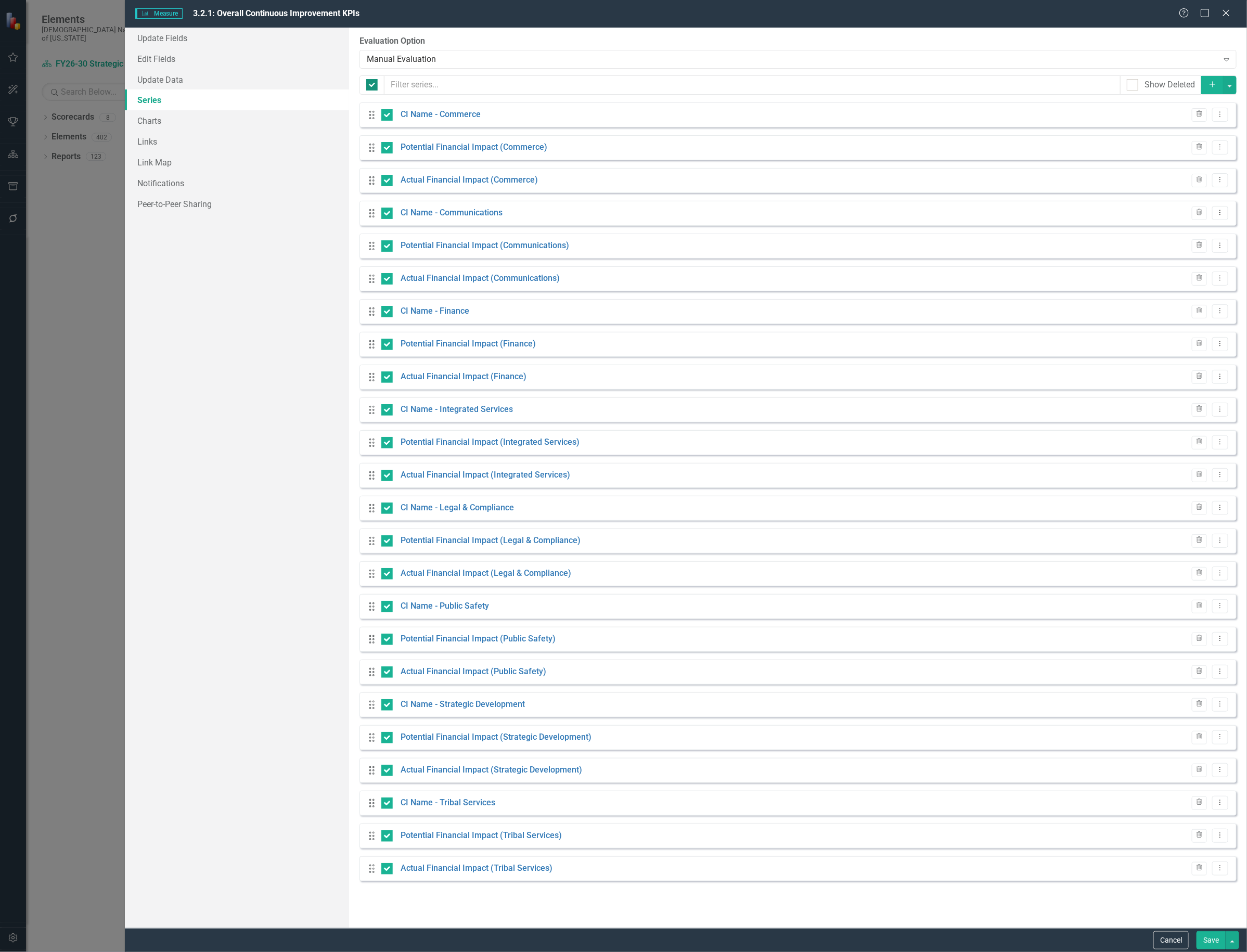
checkbox input "true"
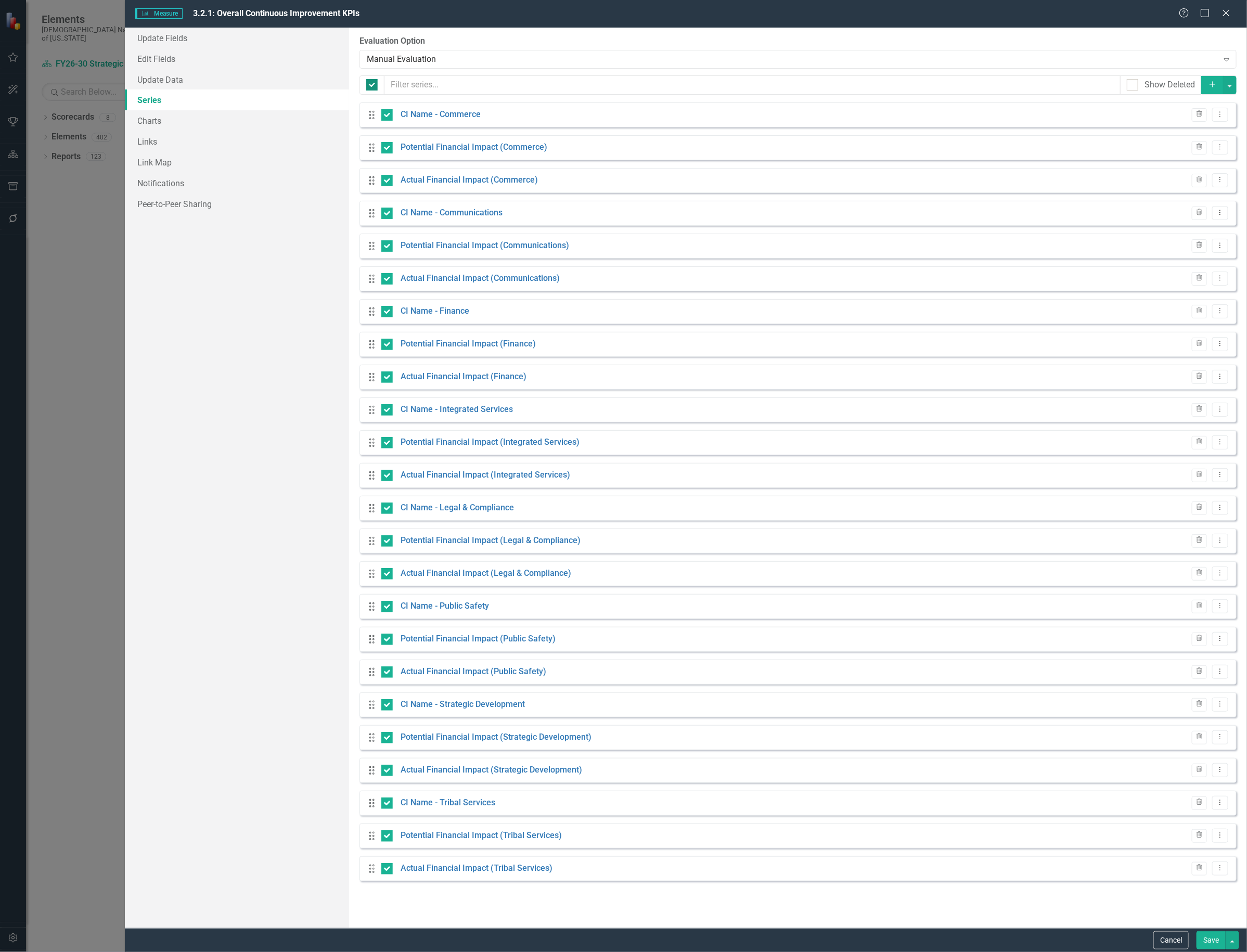
checkbox input "true"
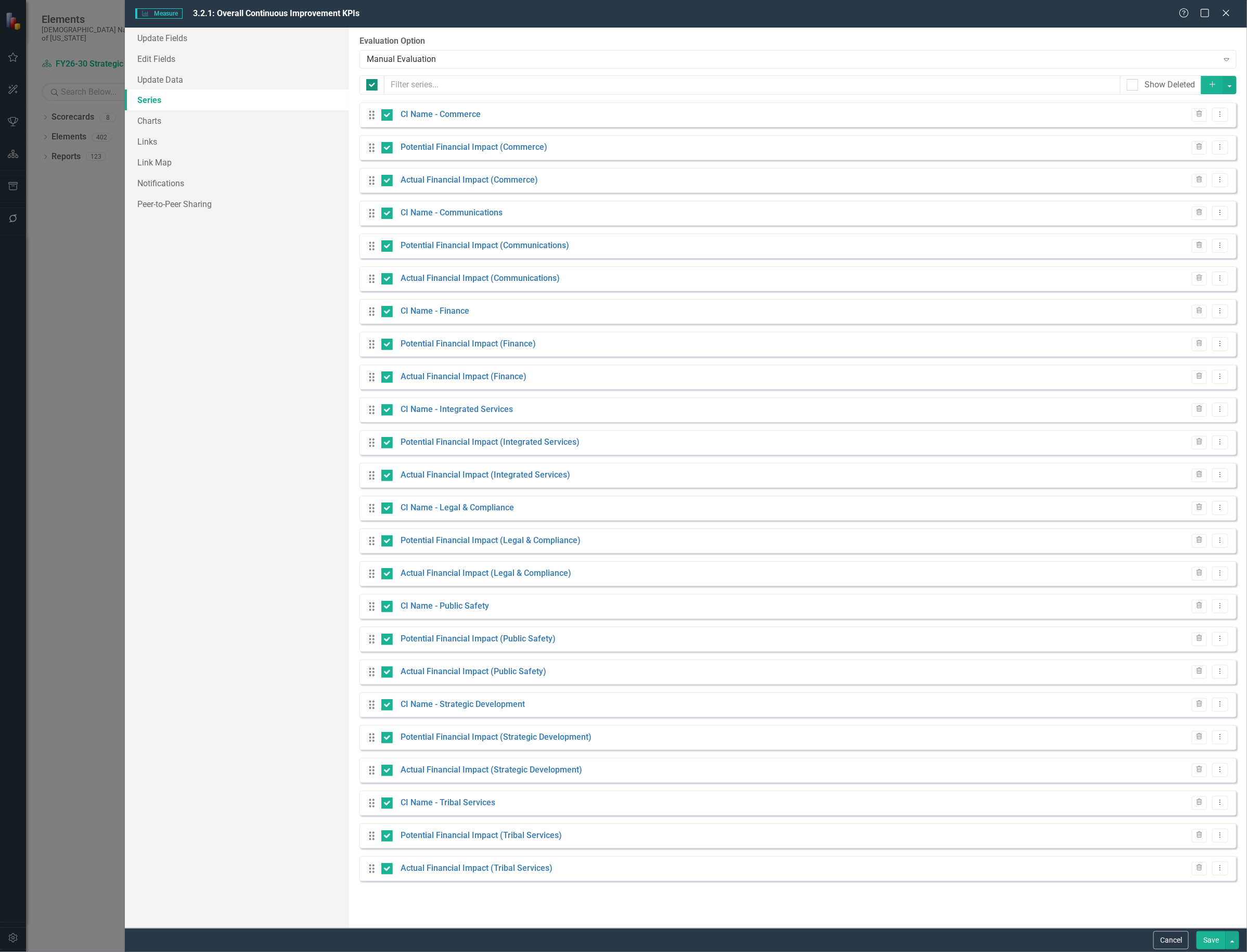
checkbox input "true"
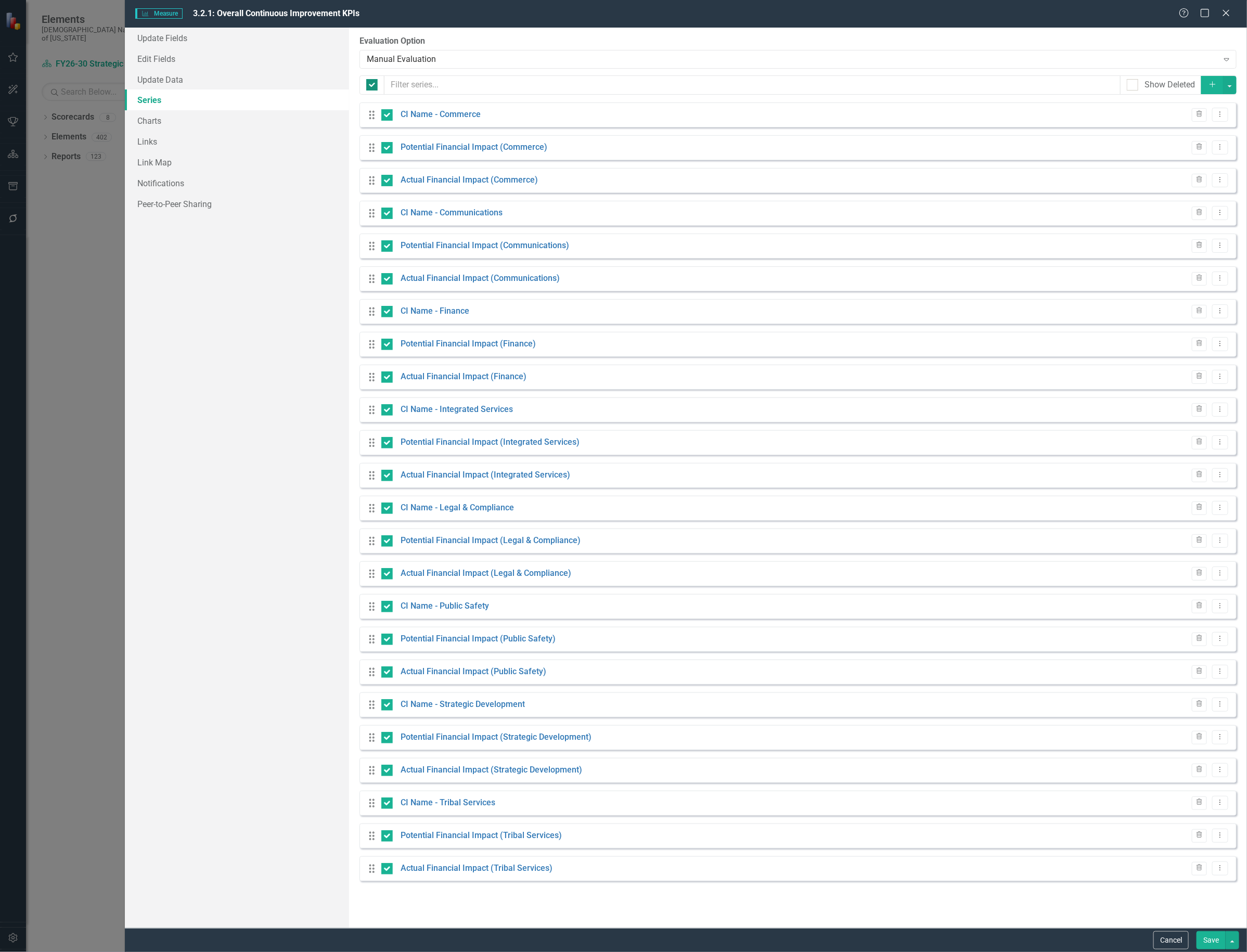
checkbox input "true"
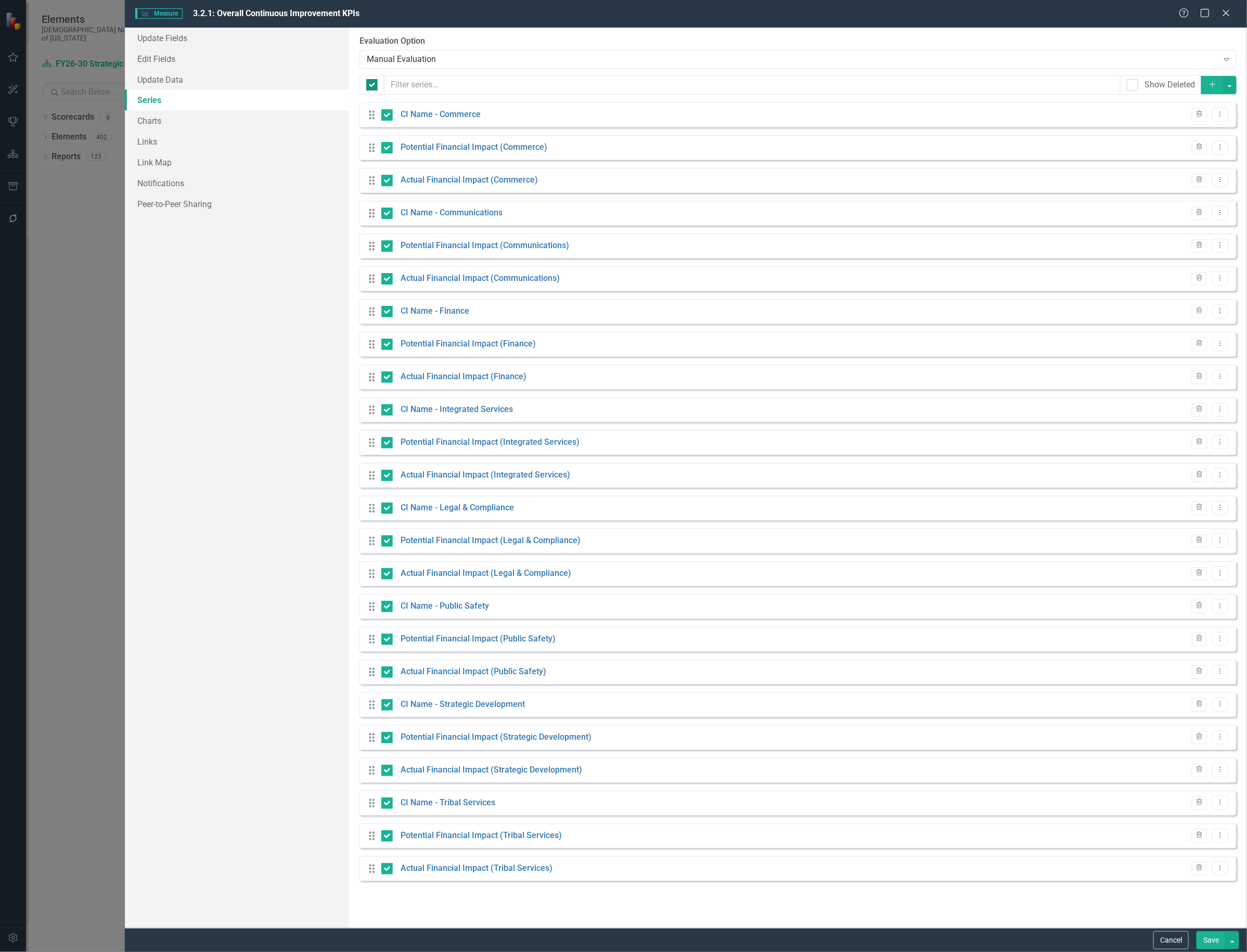
checkbox input "true"
click at [210, 290] on div "Update Fields Edit Fields Update Data Series Charts Links Link Map Notification…" at bounding box center [237, 477] width 224 height 901
click at [1172, 950] on div "Cancel Save" at bounding box center [687, 939] width 1123 height 24
click at [1171, 939] on button "Cancel" at bounding box center [1171, 940] width 35 height 18
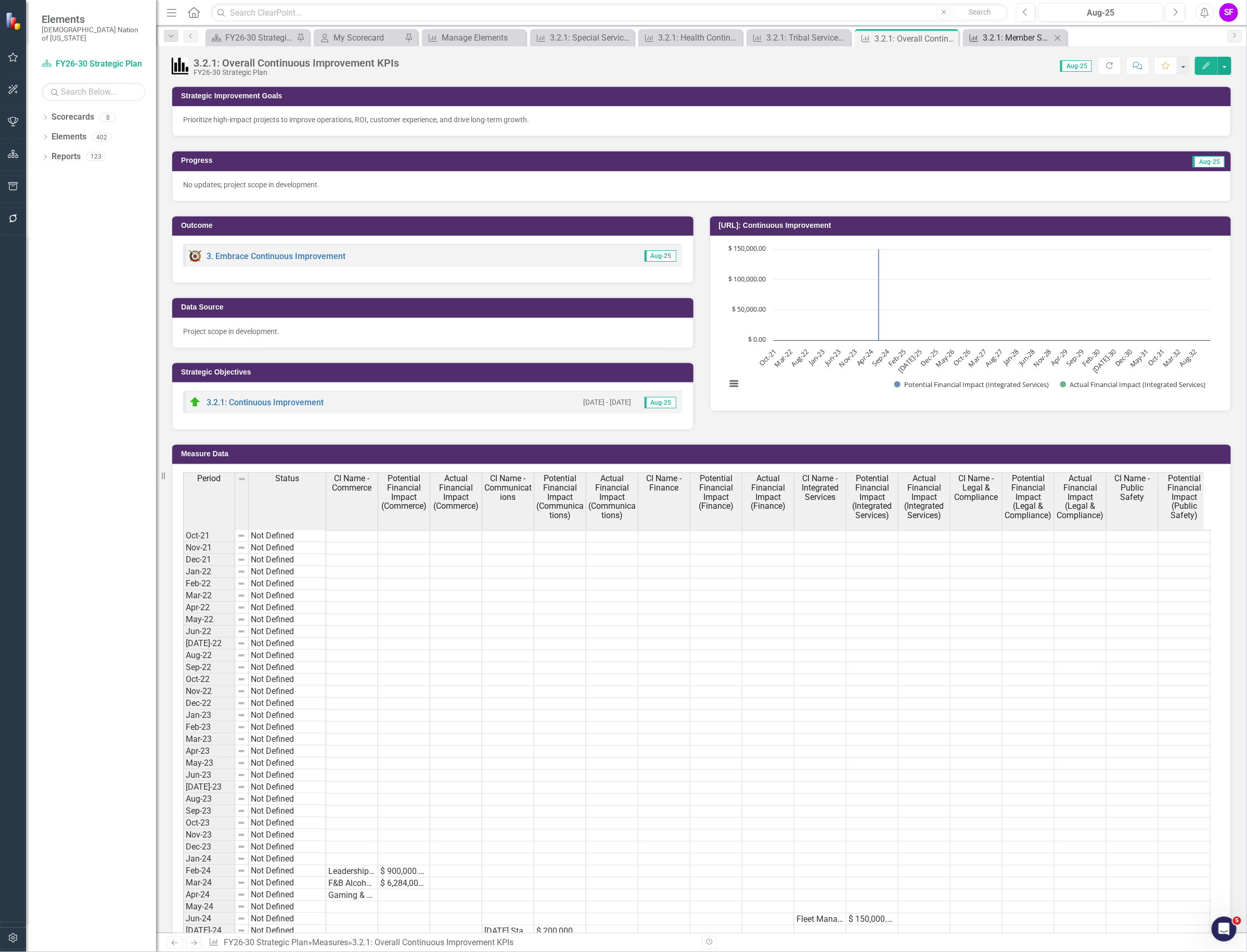
click at [1018, 35] on div "3.2.1: Member Services Continuous Improvement KPIs" at bounding box center [1017, 37] width 69 height 13
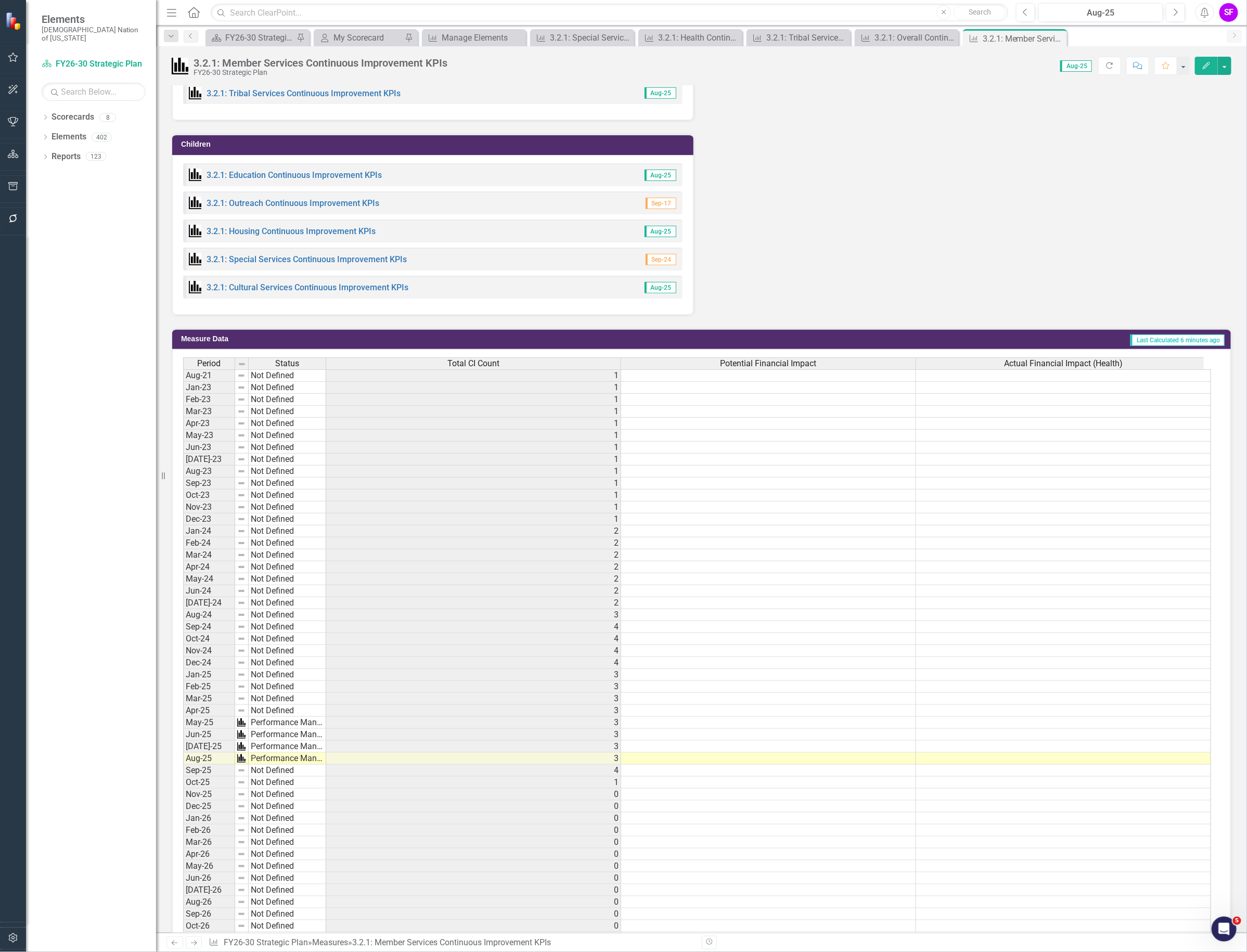
scroll to position [396, 0]
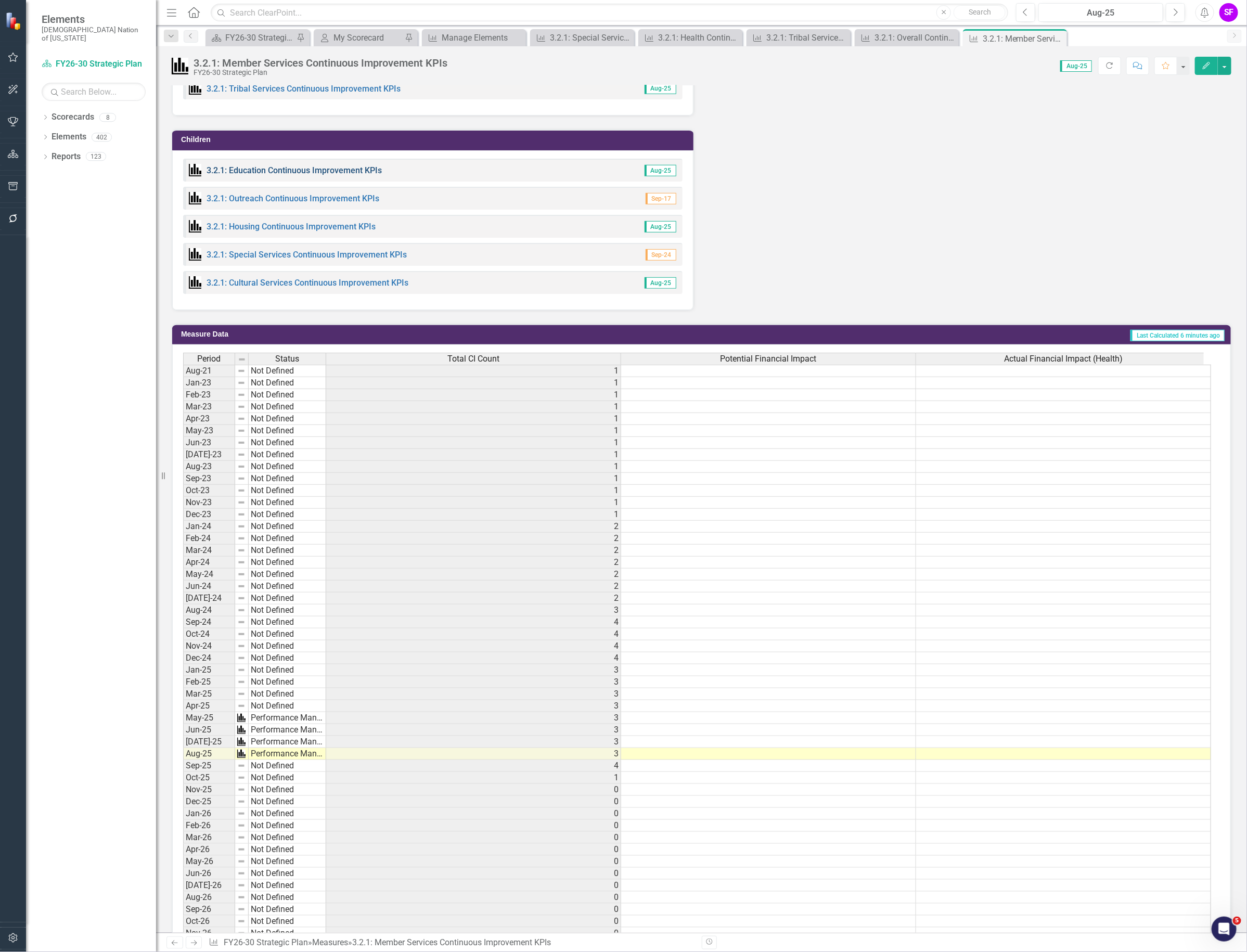
click at [312, 168] on link "3.2.1: Education Continuous Improvement KPIs" at bounding box center [294, 171] width 176 height 10
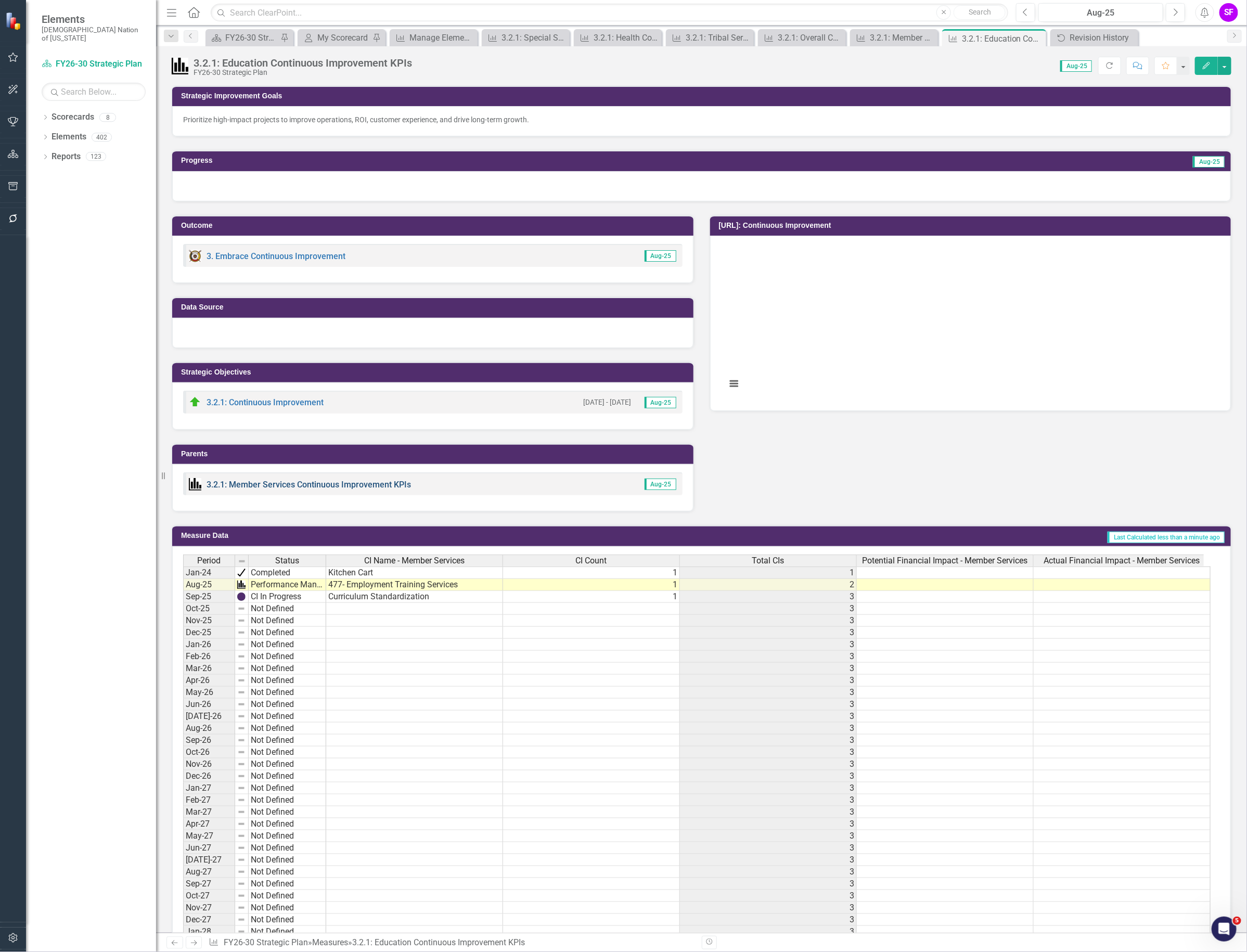
click at [376, 482] on link "3.2.1: Member Services Continuous Improvement KPIs" at bounding box center [308, 485] width 205 height 10
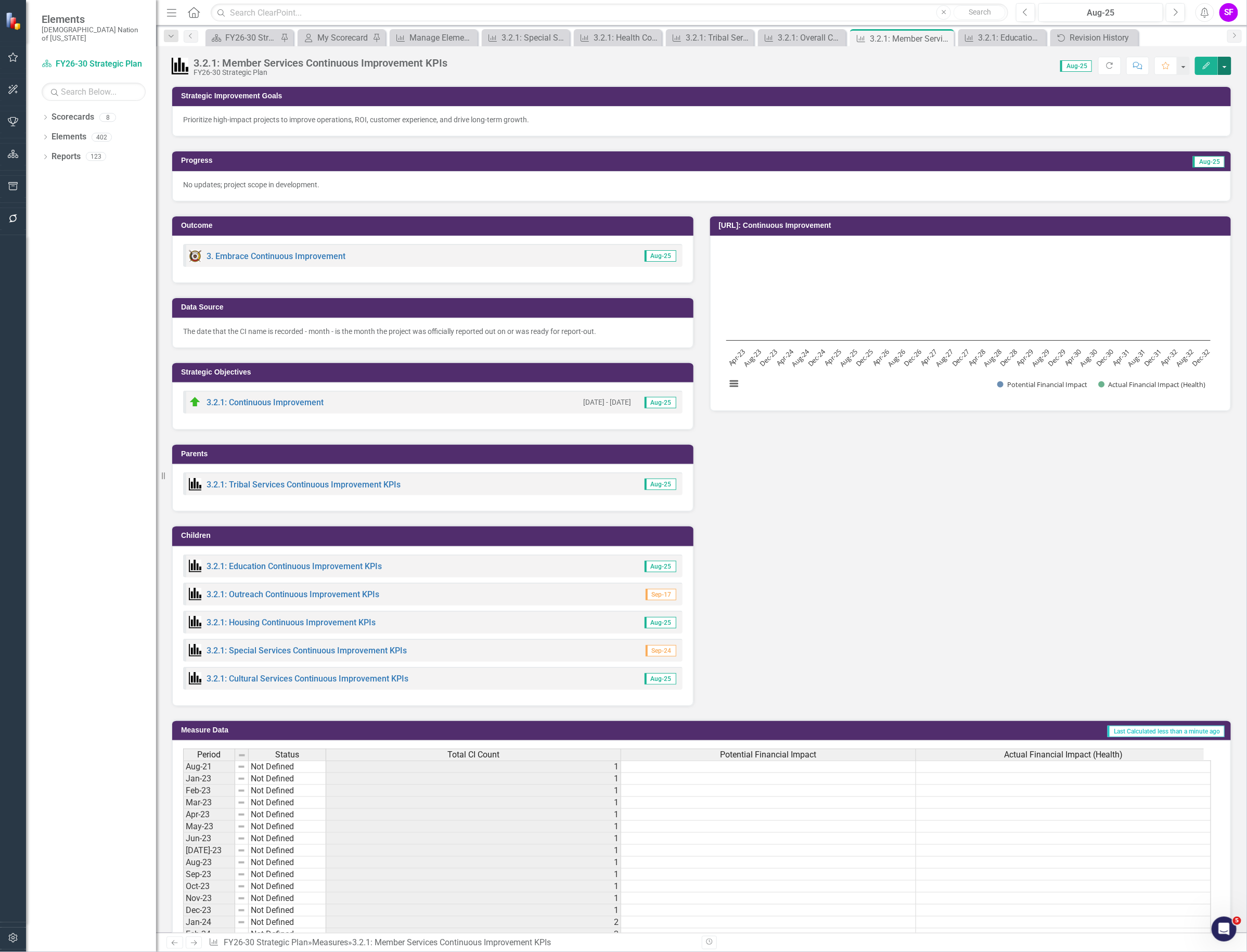
click at [1230, 66] on button "button" at bounding box center [1225, 65] width 14 height 18
click at [1202, 87] on link "Edit Edit Measure" at bounding box center [1180, 85] width 102 height 19
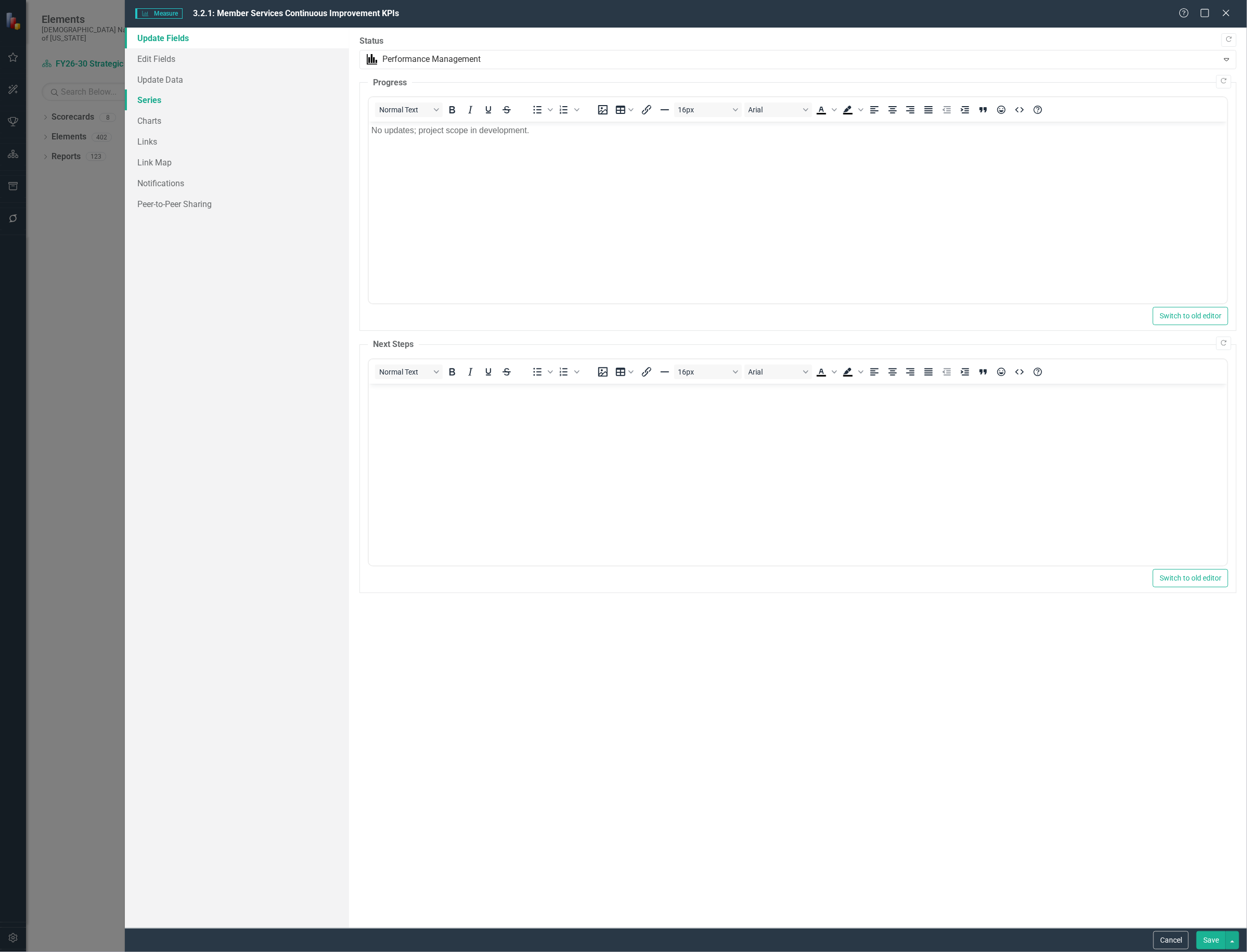
click at [162, 100] on link "Series" at bounding box center [237, 99] width 224 height 20
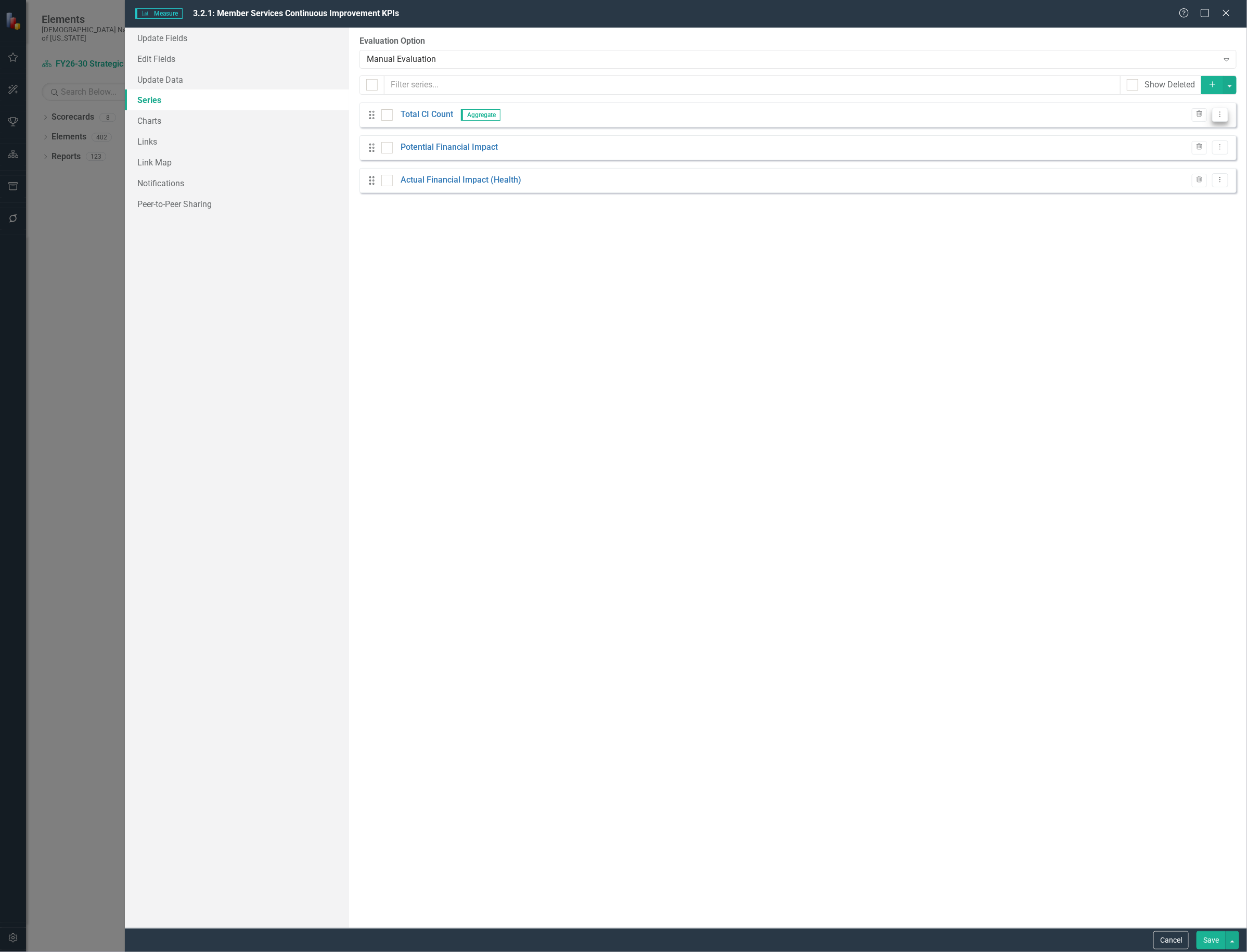
click at [1216, 114] on icon "Dropdown Menu" at bounding box center [1220, 113] width 9 height 7
drag, startPoint x: 1216, startPoint y: 114, endPoint x: 1187, endPoint y: 136, distance: 36.4
click at [1187, 136] on link "Edit Edit Measure Series" at bounding box center [1169, 133] width 118 height 19
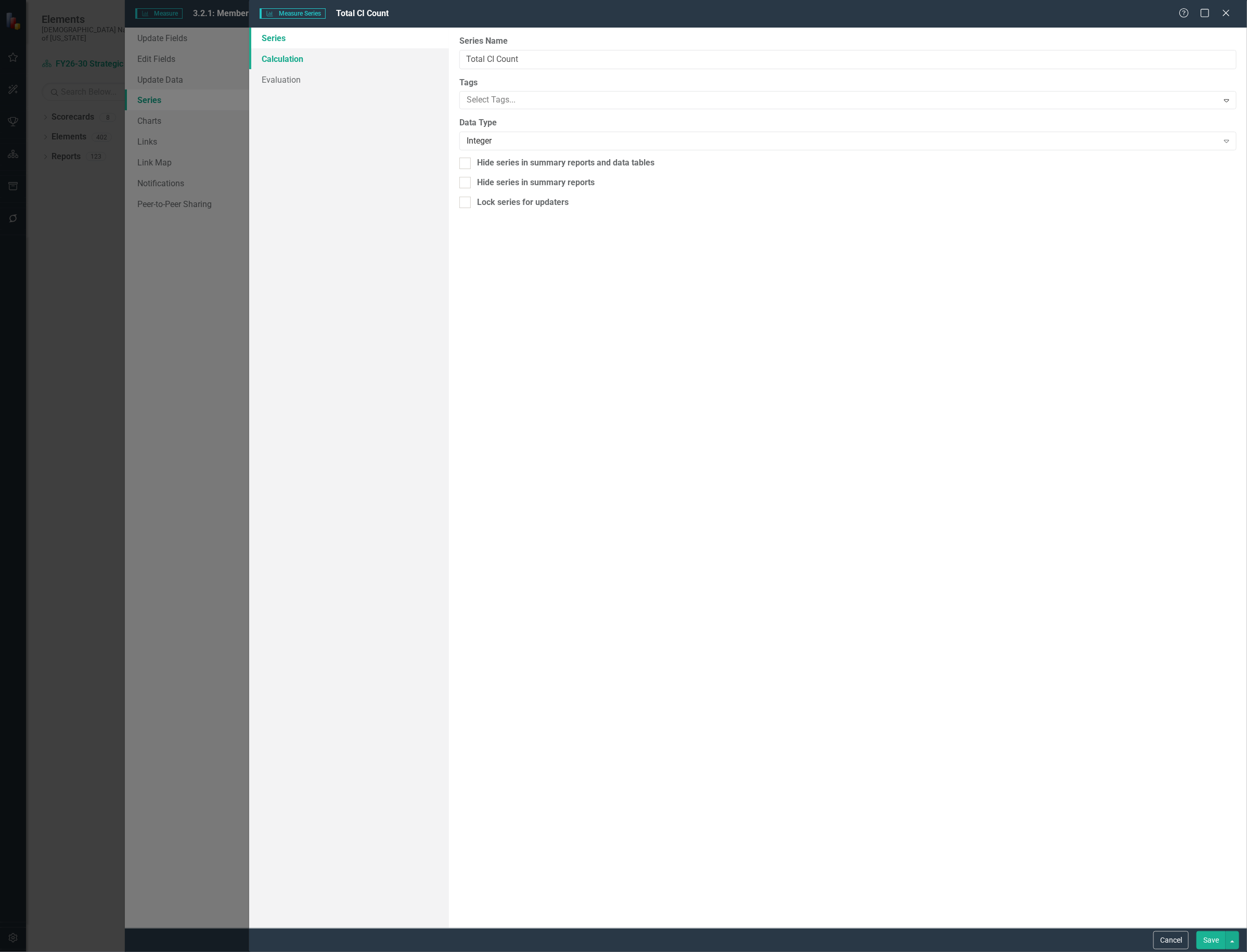
click at [298, 61] on link "Calculation" at bounding box center [349, 58] width 200 height 20
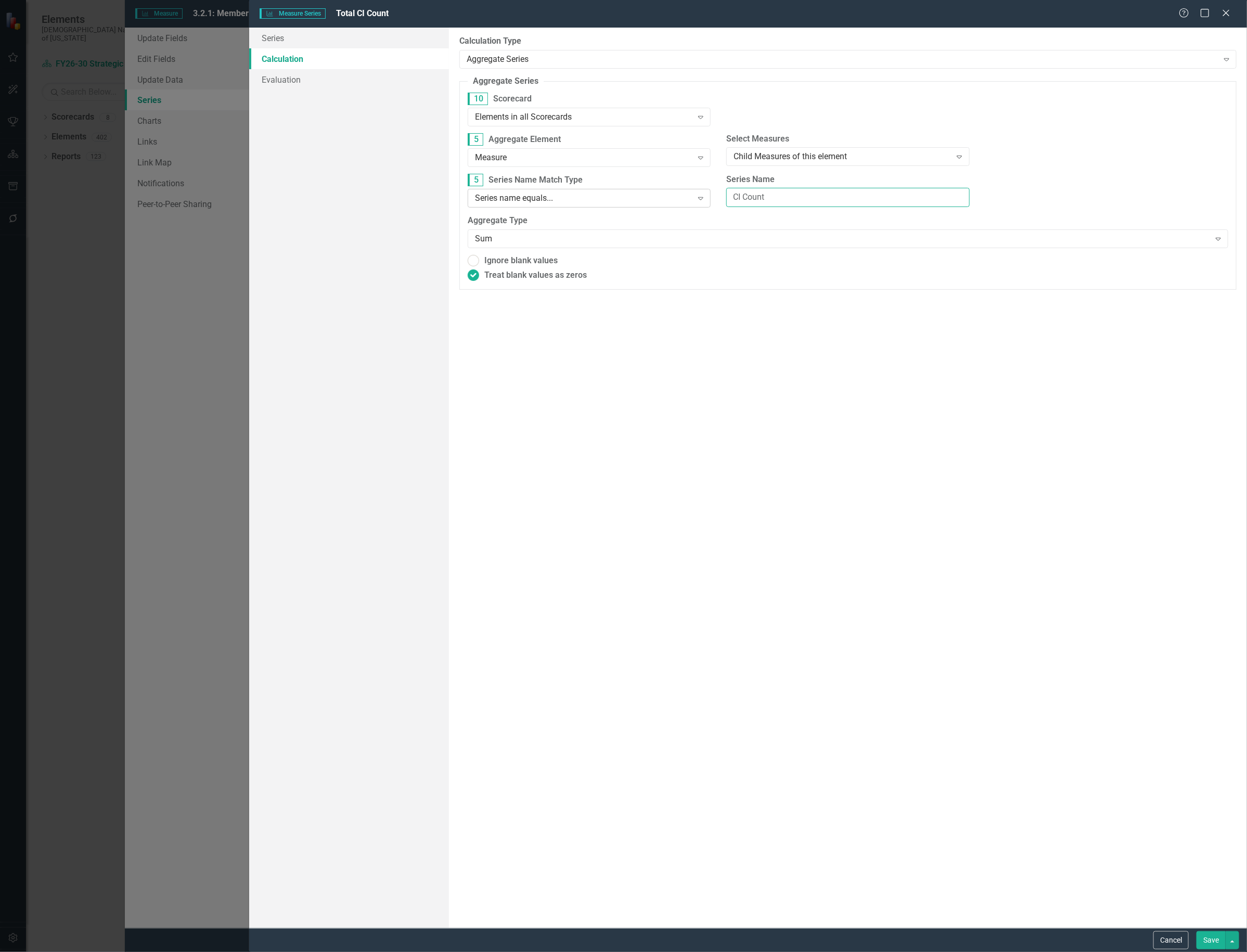
drag, startPoint x: 839, startPoint y: 198, endPoint x: 537, endPoint y: 204, distance: 302.1
click at [537, 205] on div "5 Series Name Match Type Series name equals... Expand Series Name CI Count" at bounding box center [847, 194] width 777 height 42
type input "Total CIs"
click at [1208, 939] on button "Save" at bounding box center [1211, 940] width 29 height 18
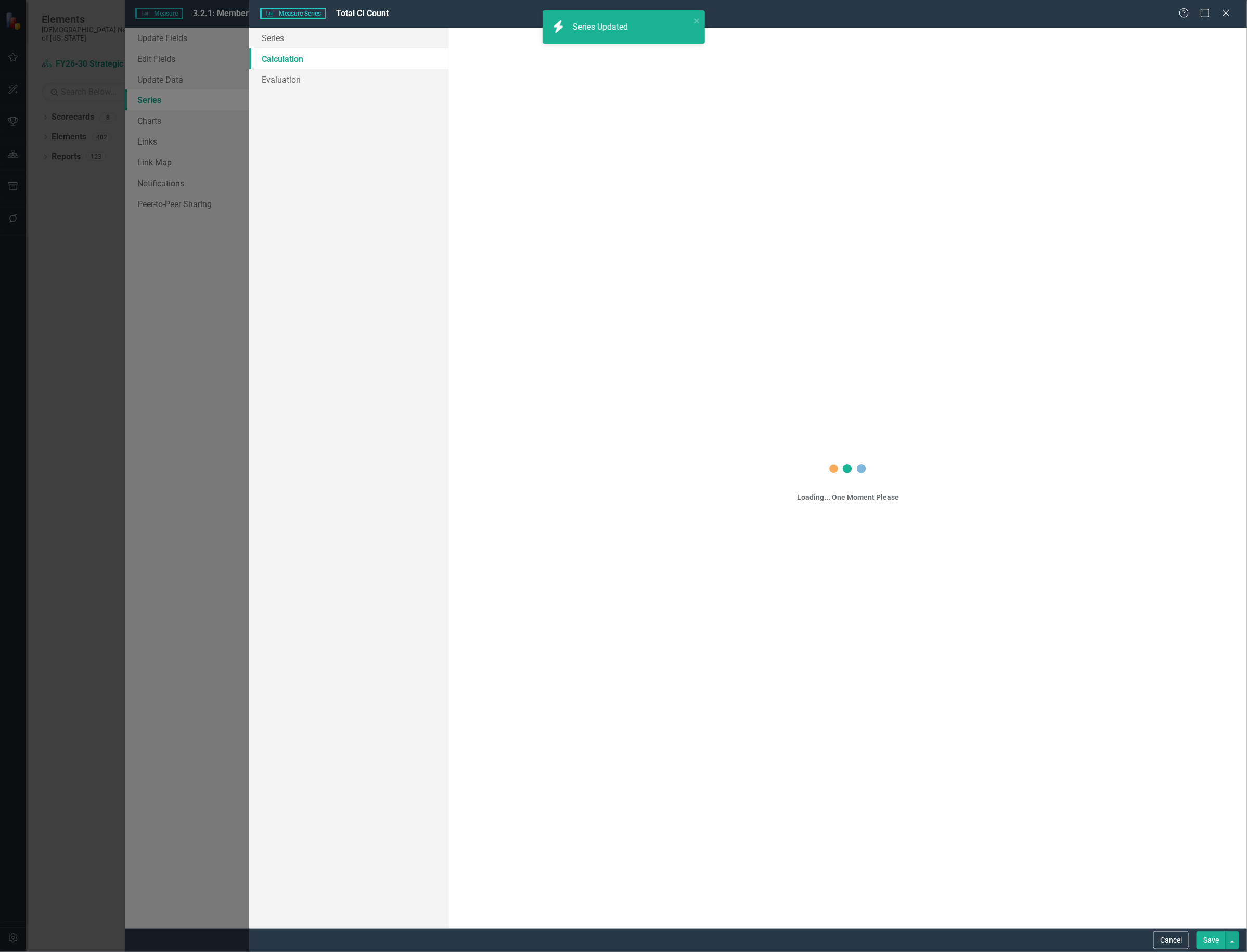
click at [1200, 942] on button "Save" at bounding box center [1211, 940] width 29 height 18
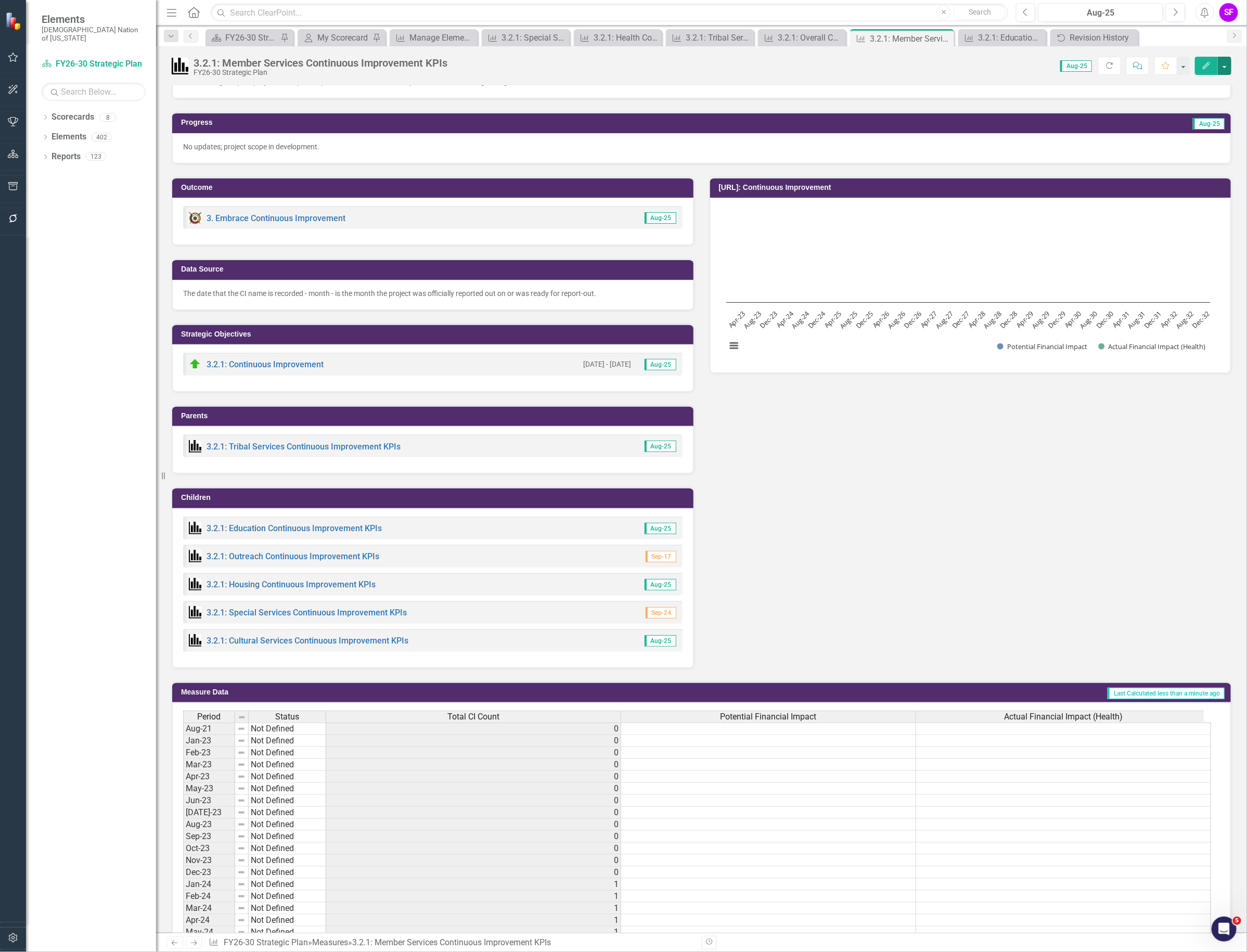
scroll to position [21, 0]
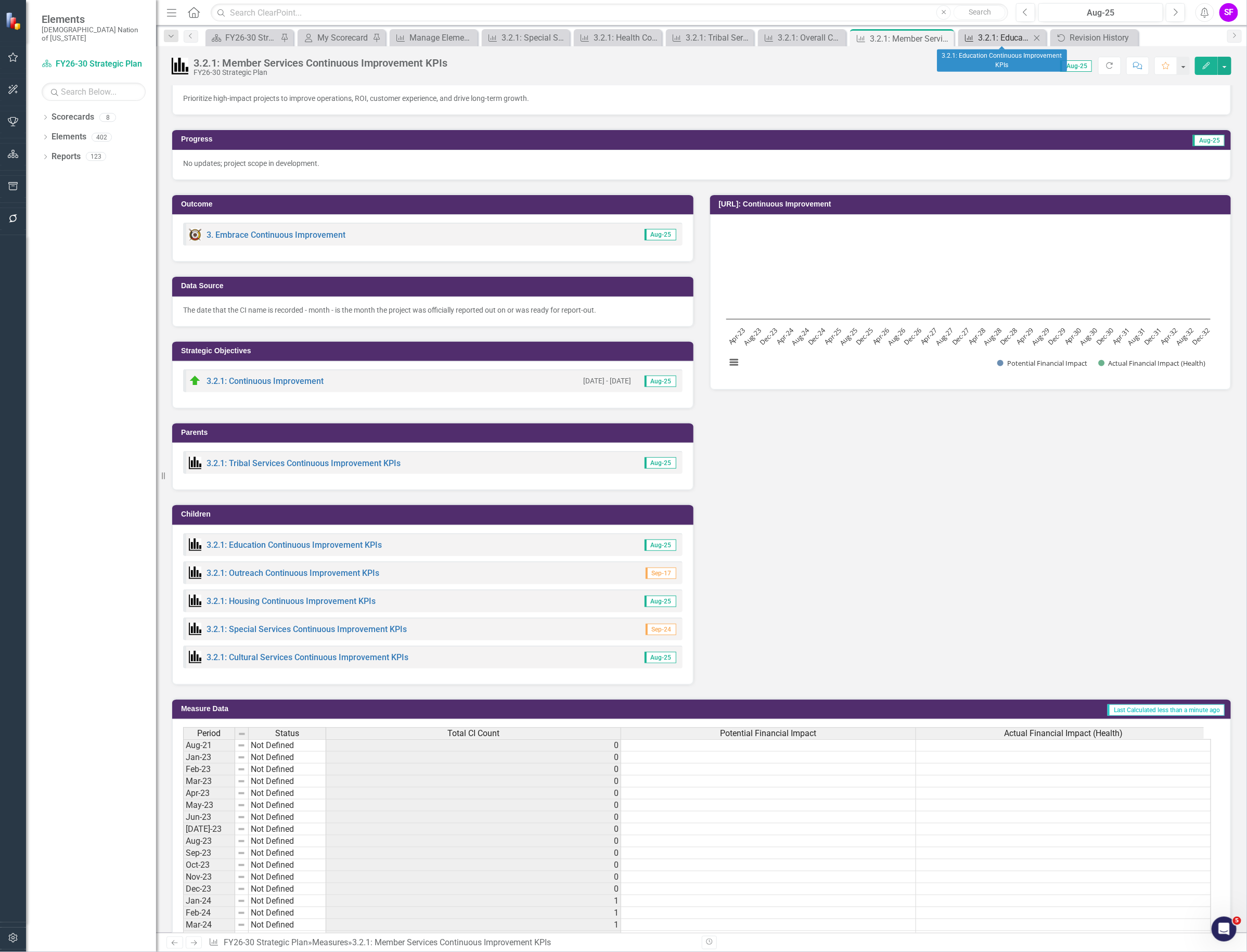
click at [994, 40] on div "3.2.1: Education Continuous Improvement KPIs" at bounding box center [1005, 37] width 52 height 13
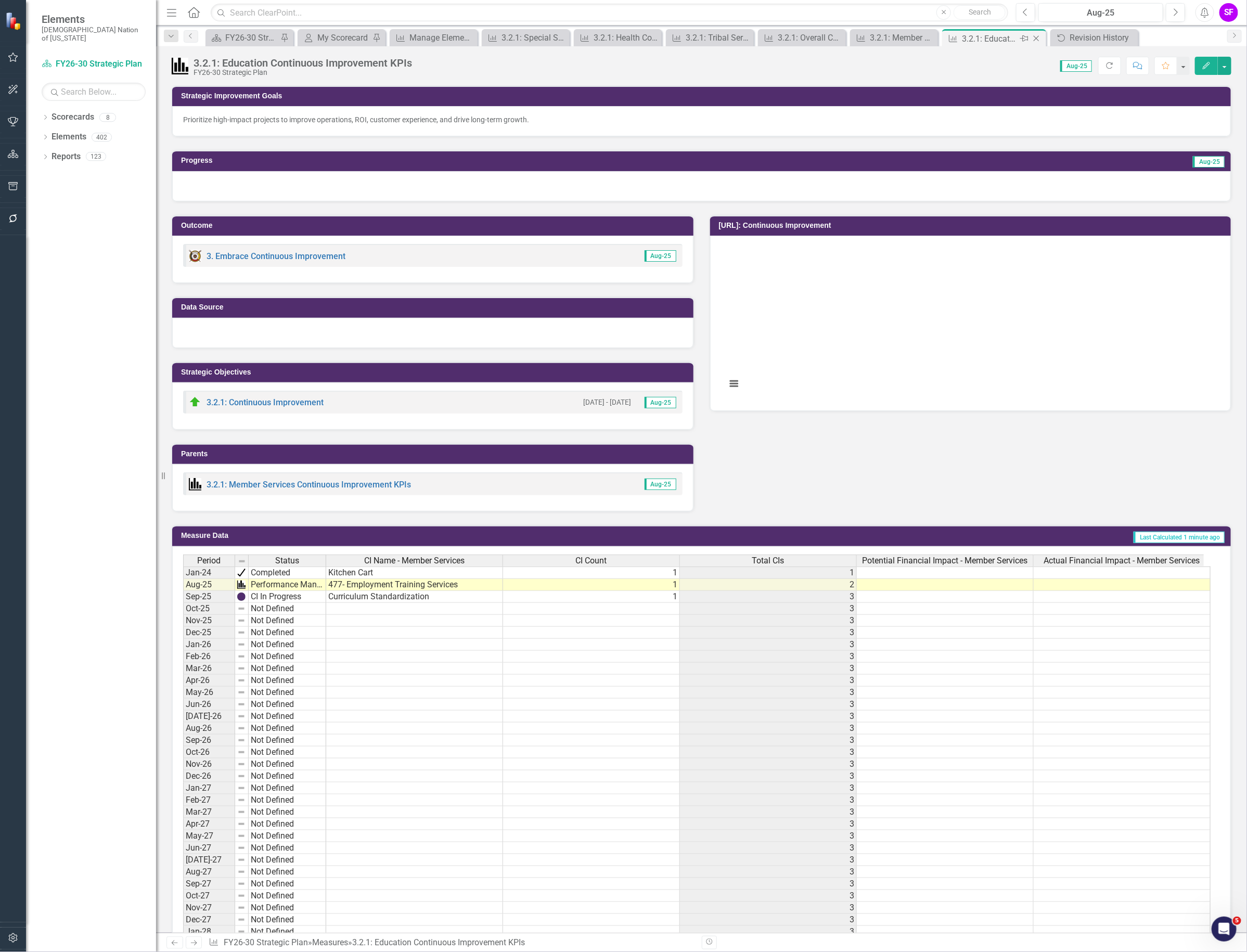
click at [1037, 38] on icon "Close" at bounding box center [1037, 38] width 11 height 9
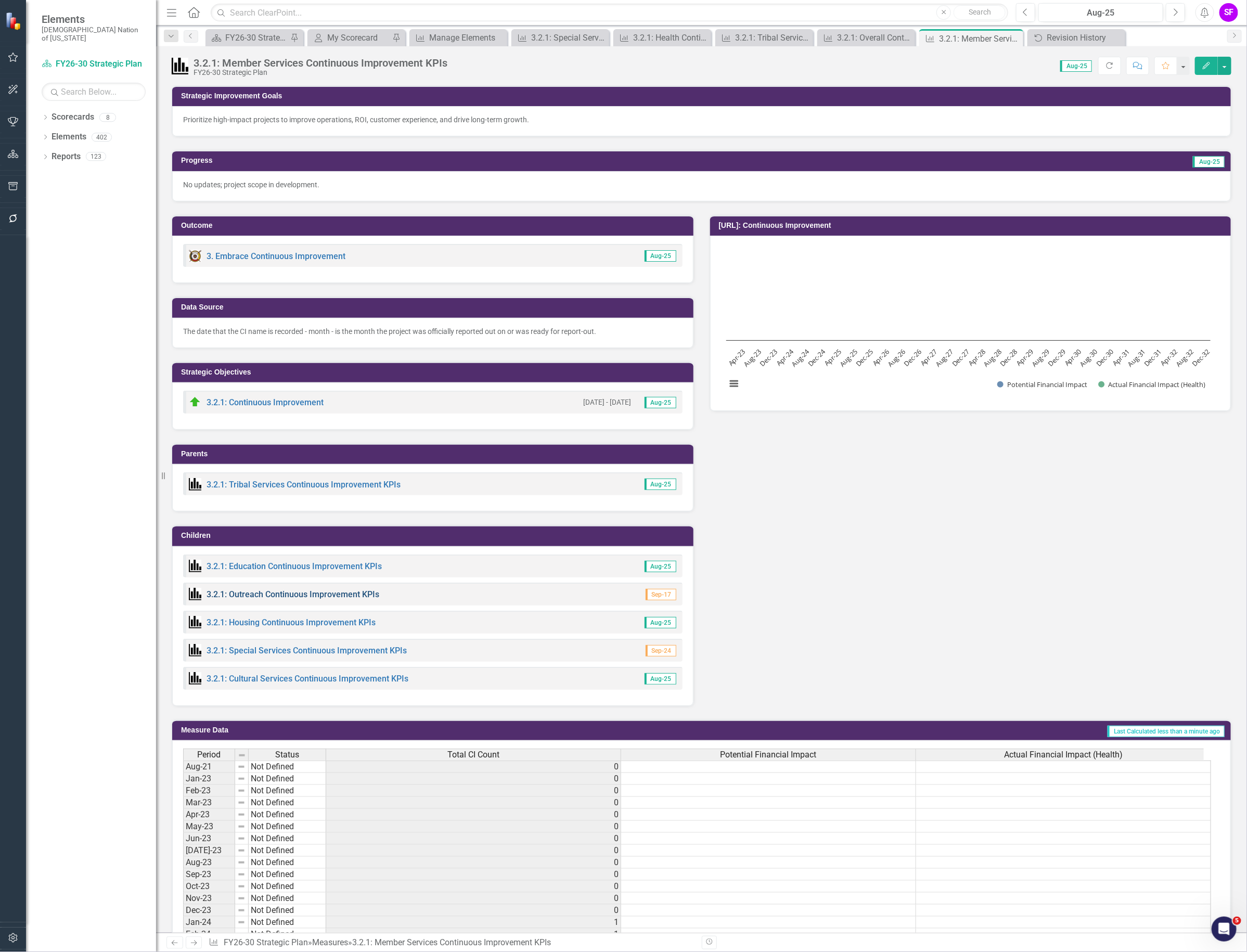
click at [301, 592] on link "3.2.1: Outreach Continuous Improvement KPIs" at bounding box center [293, 594] width 173 height 10
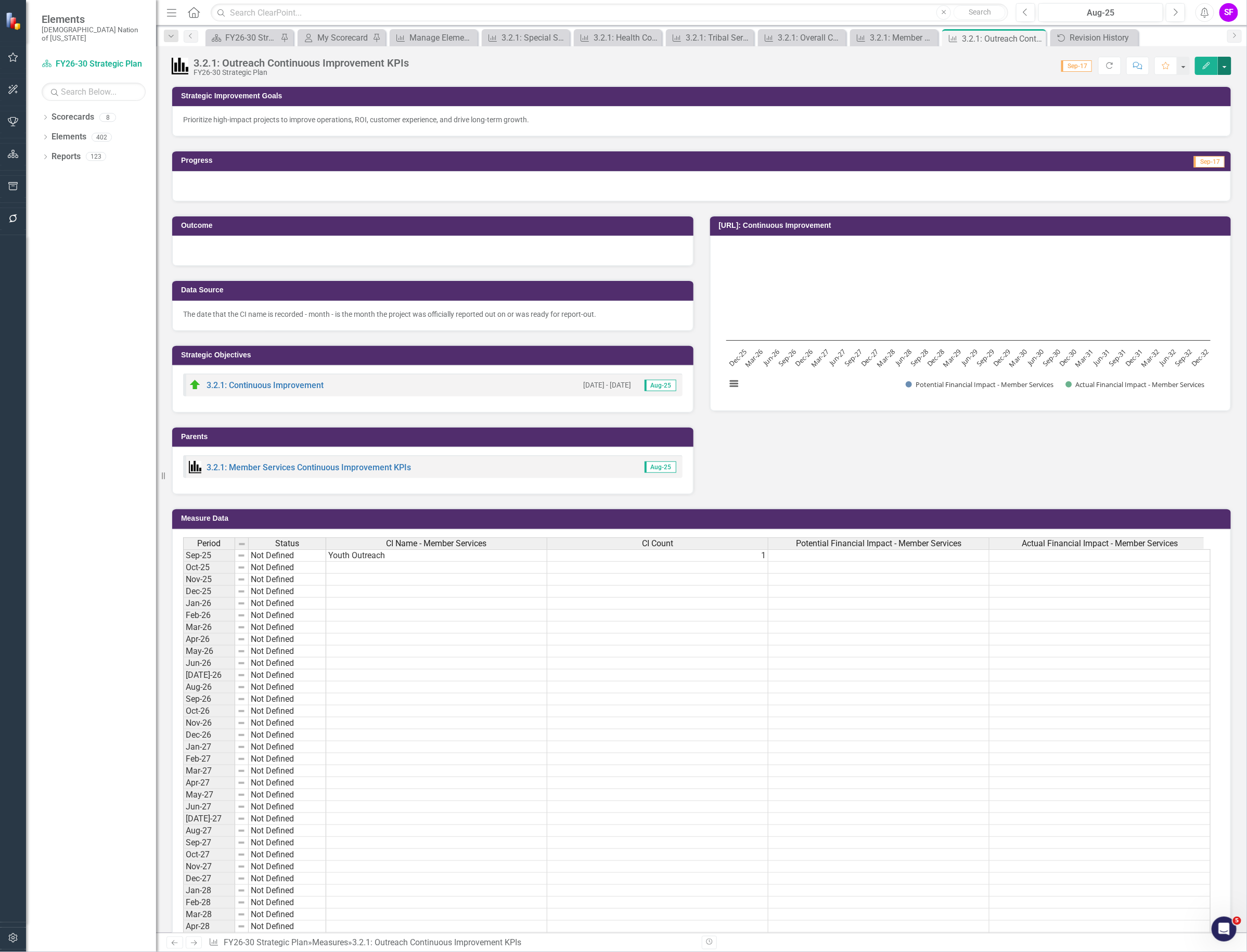
click at [1224, 69] on button "button" at bounding box center [1225, 65] width 14 height 18
click at [1205, 81] on link "Edit Edit Measure" at bounding box center [1180, 85] width 102 height 19
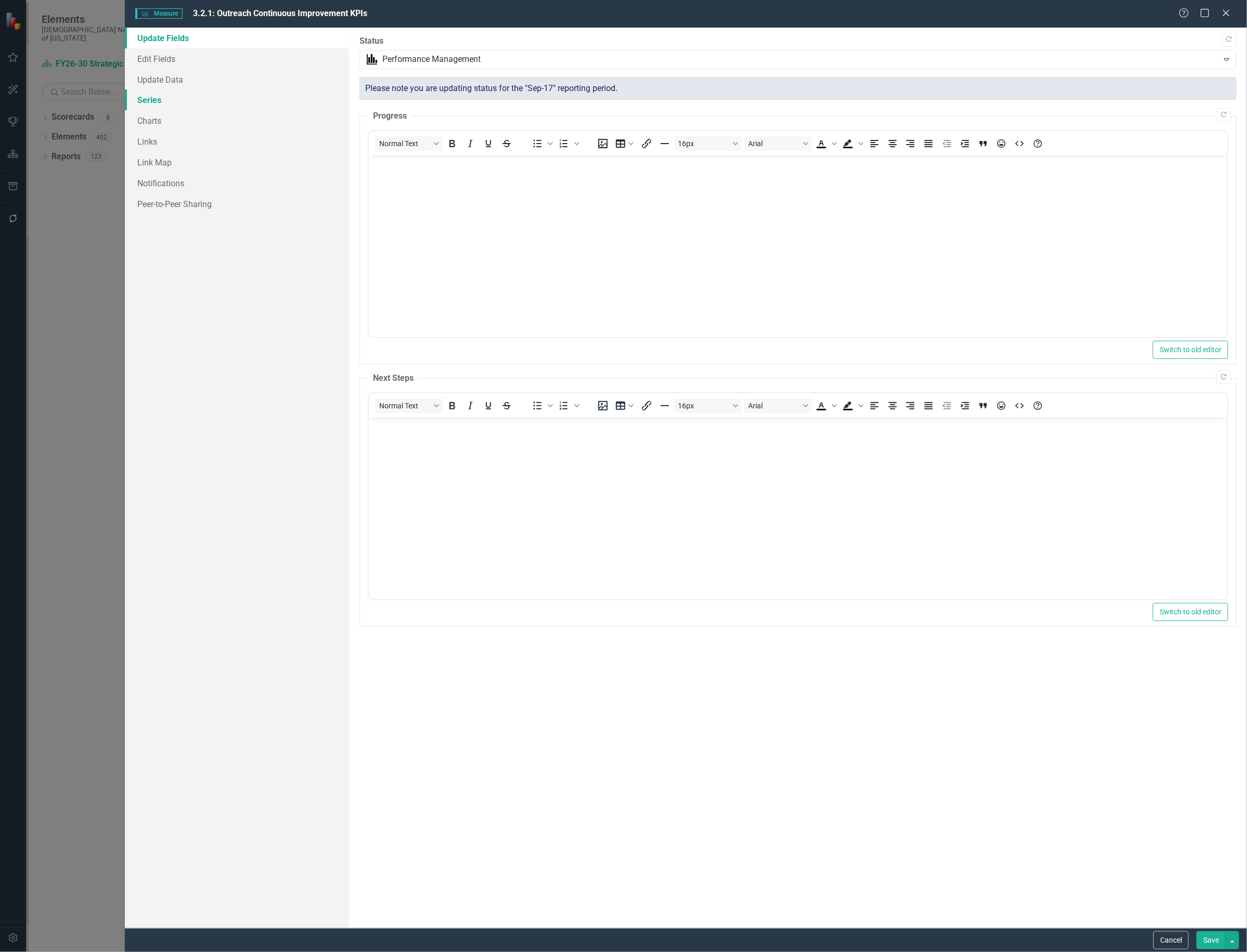
click at [145, 102] on link "Series" at bounding box center [237, 99] width 224 height 20
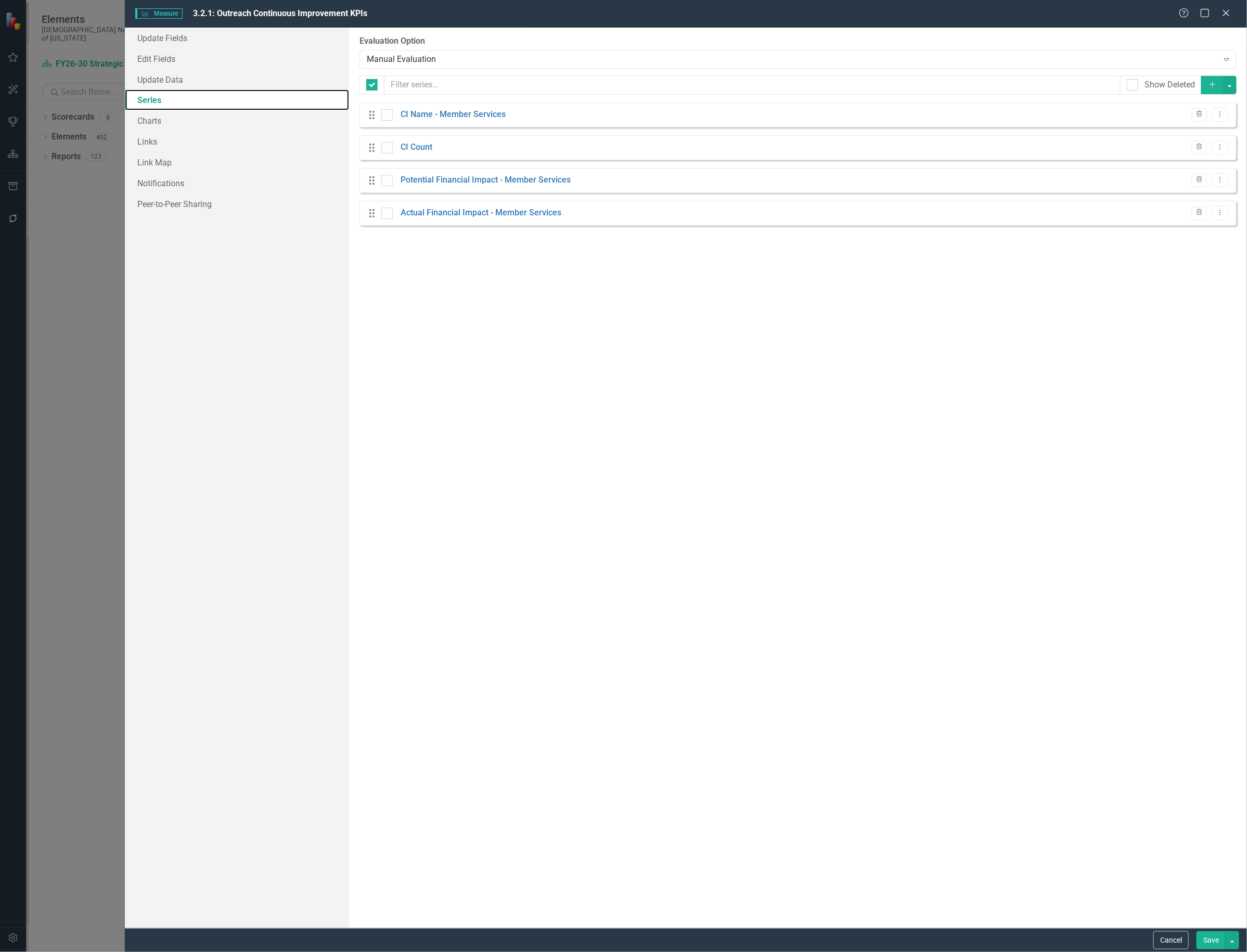
checkbox input "false"
click at [1222, 146] on icon "Dropdown Menu" at bounding box center [1220, 146] width 9 height 7
click at [1181, 188] on link "Copy Duplicate Measure Series" at bounding box center [1169, 185] width 118 height 19
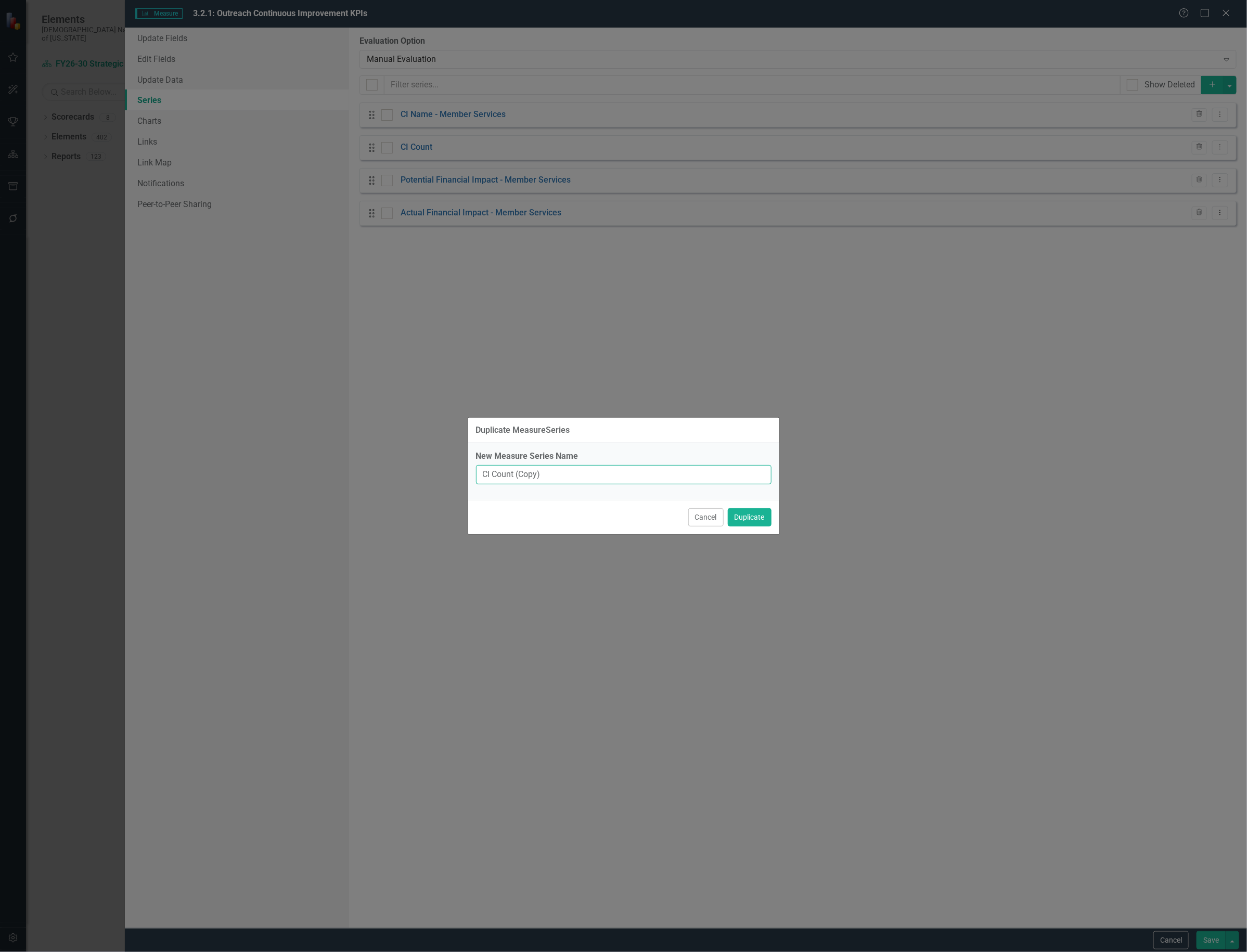
drag, startPoint x: 610, startPoint y: 474, endPoint x: 253, endPoint y: 482, distance: 357.1
click at [259, 480] on div "Duplicate MeasureSeries New Measure Series Name CI Count (Copy) Cancel Duplicate" at bounding box center [624, 476] width 1247 height 952
type input "Total CIs"
click at [746, 510] on button "Duplicate" at bounding box center [750, 517] width 44 height 18
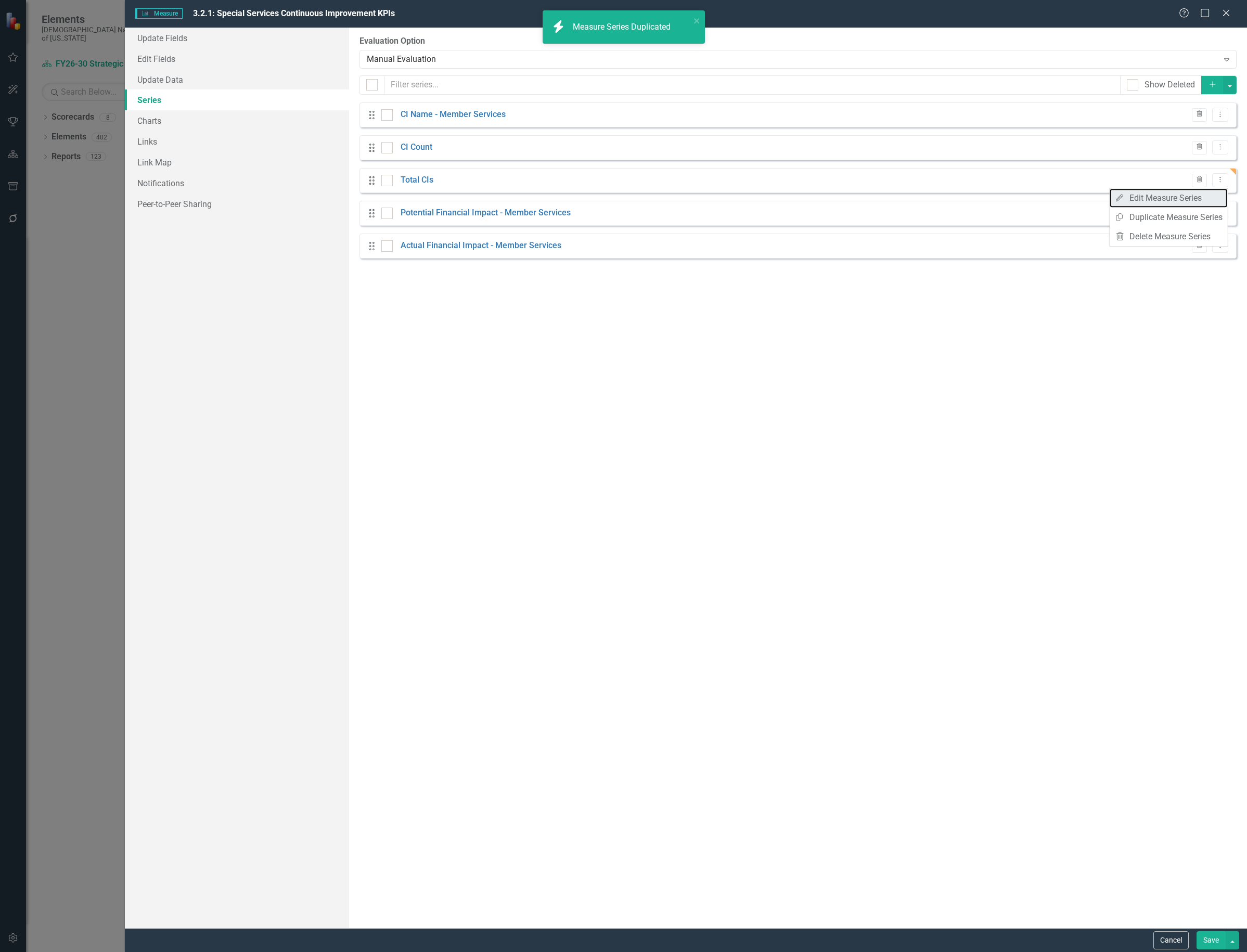
click at [1199, 198] on link "Edit Edit Measure Series" at bounding box center [1169, 198] width 118 height 19
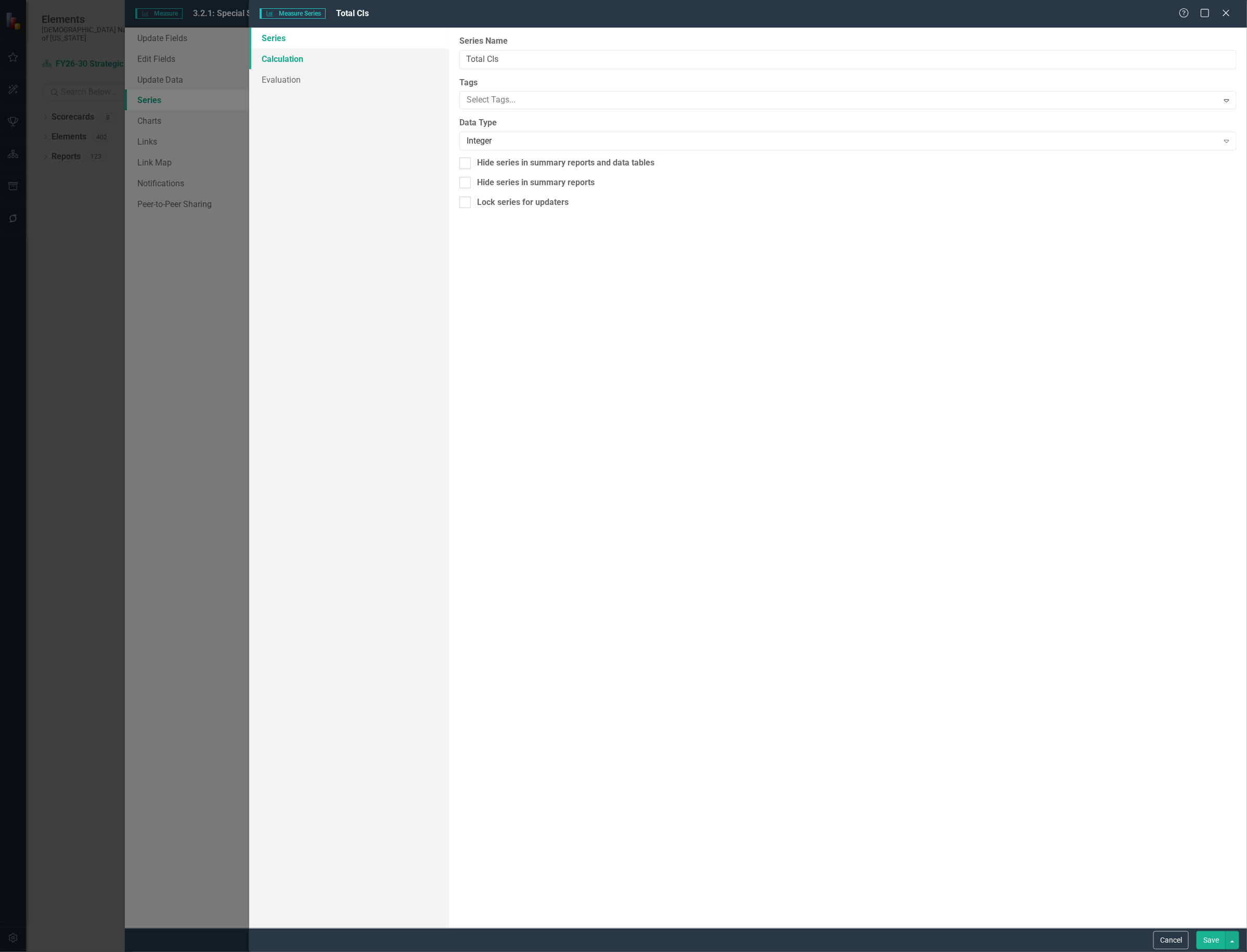
click at [295, 58] on link "Calculation" at bounding box center [349, 58] width 200 height 20
click at [560, 61] on div "Select Series Calculation Type" at bounding box center [842, 59] width 751 height 12
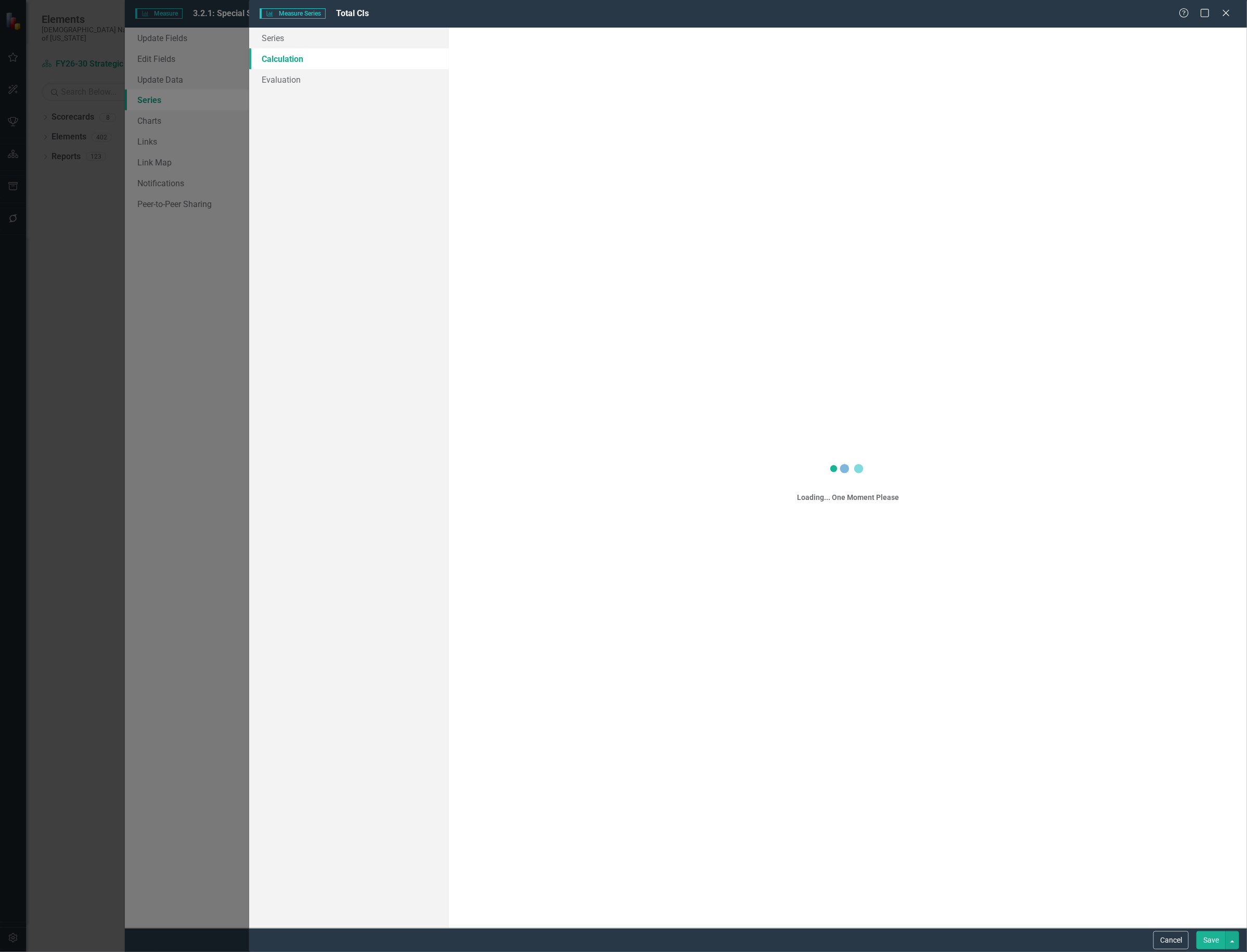
drag, startPoint x: 556, startPoint y: 68, endPoint x: 530, endPoint y: 97, distance: 38.9
click at [529, 103] on div "Loading... One Moment Please" at bounding box center [847, 477] width 798 height 901
click at [567, 56] on div "Select Series Calculation Type" at bounding box center [842, 59] width 751 height 12
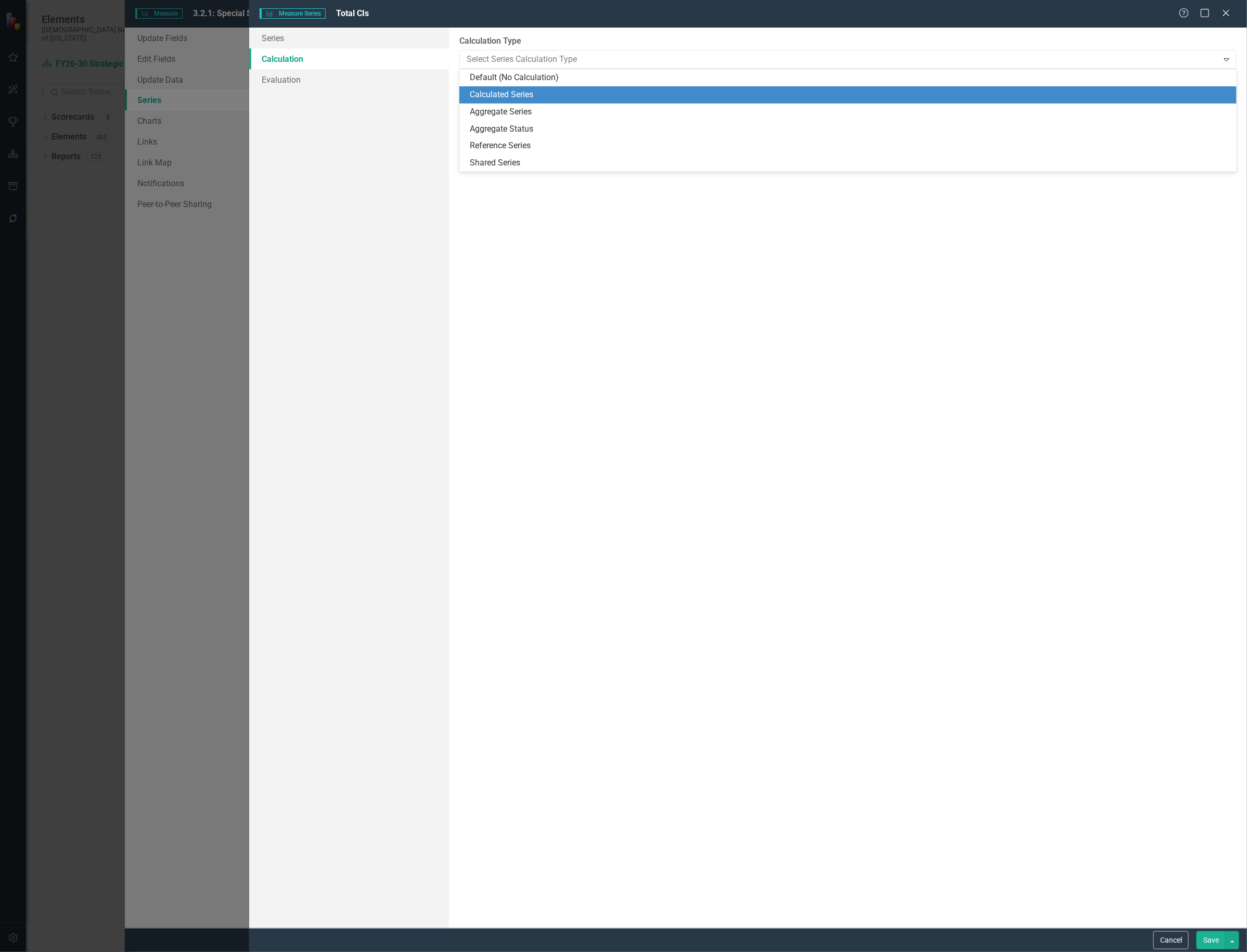
click at [513, 94] on div "Calculated Series" at bounding box center [850, 95] width 761 height 12
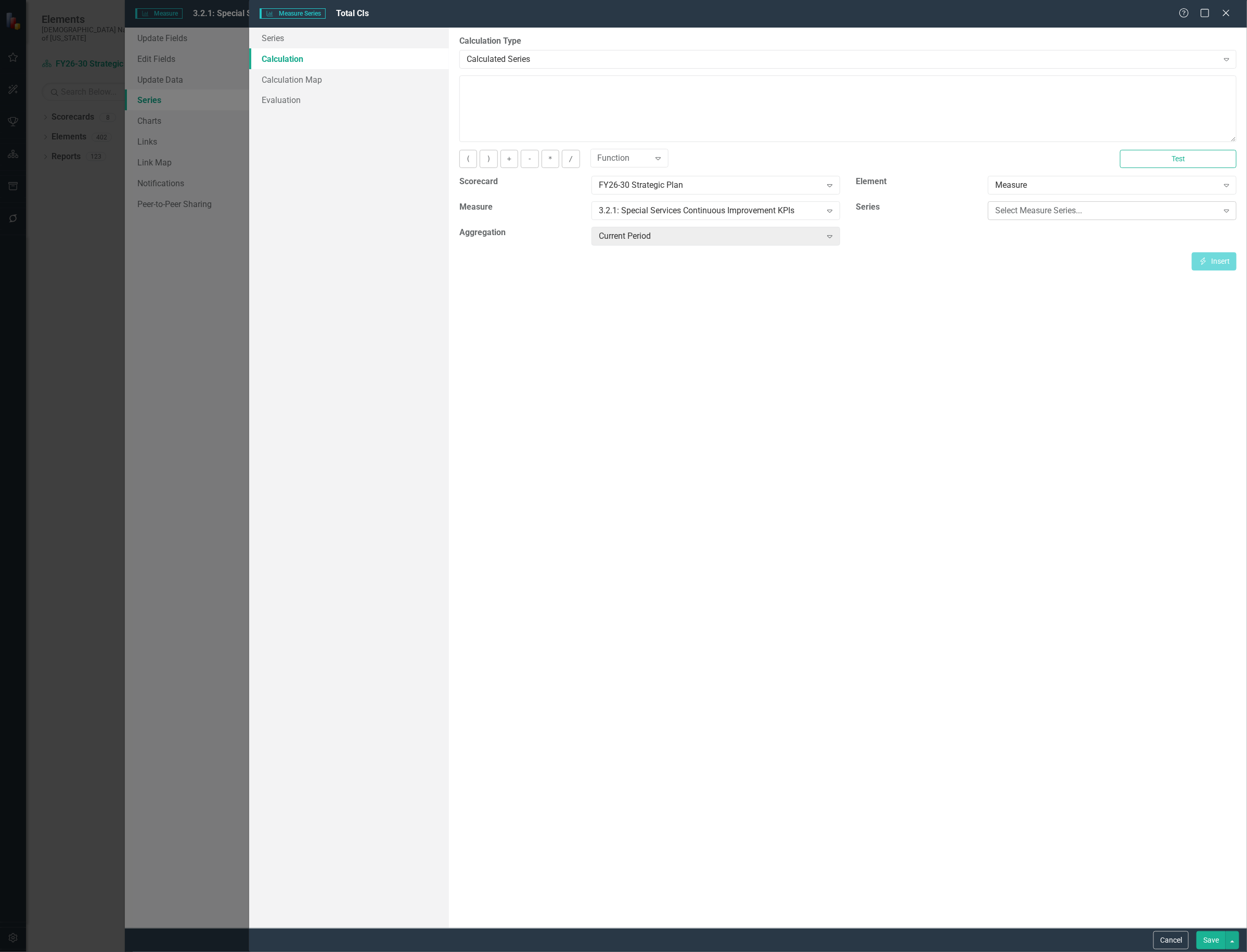
click at [1048, 208] on div "Select Measure Series..." at bounding box center [1107, 210] width 223 height 12
click at [1036, 251] on div "CI Count" at bounding box center [1114, 246] width 232 height 12
click at [799, 236] on div "Current Period" at bounding box center [711, 237] width 223 height 12
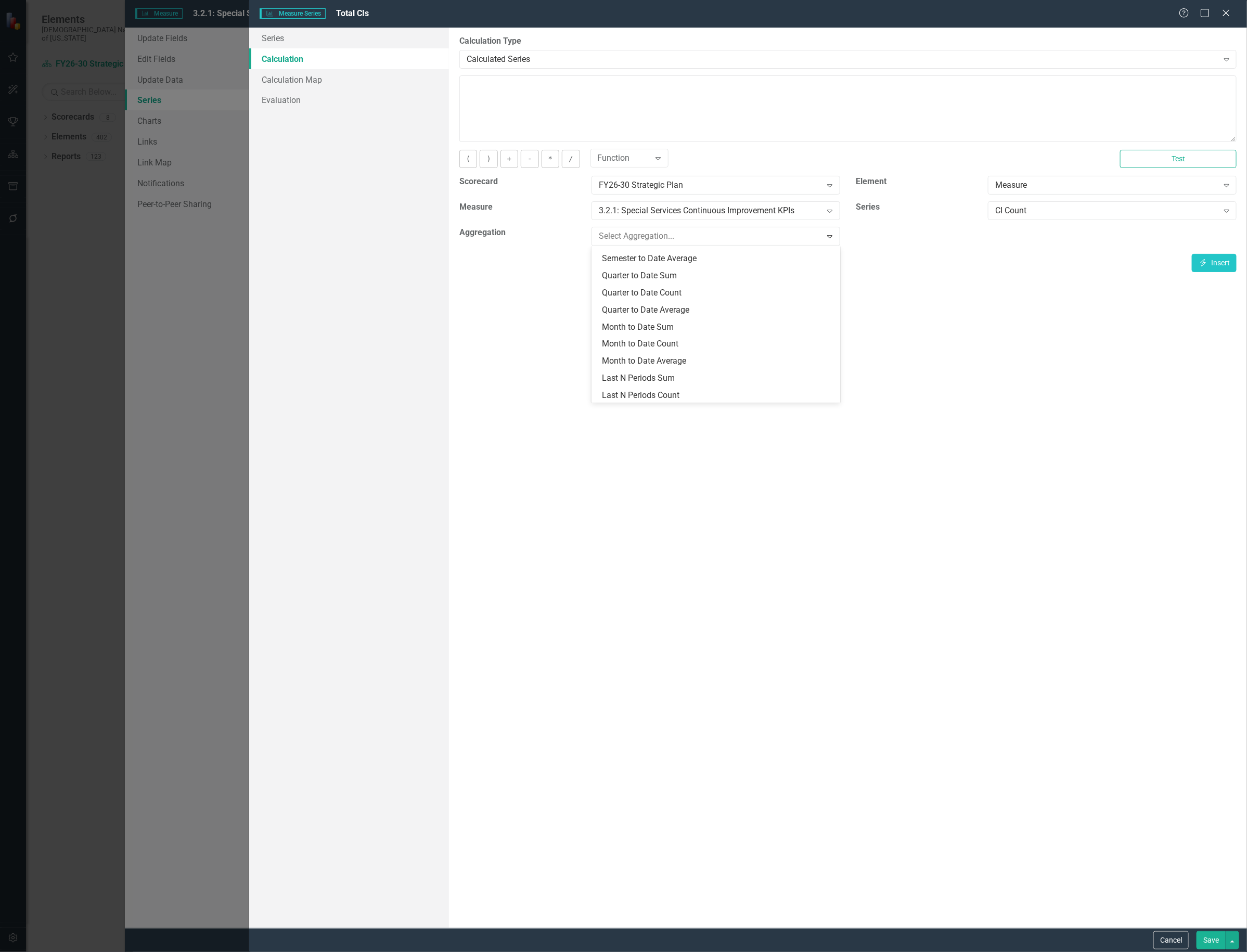
scroll to position [237, 0]
click at [748, 360] on div "Last N Periods Sum" at bounding box center [718, 360] width 232 height 12
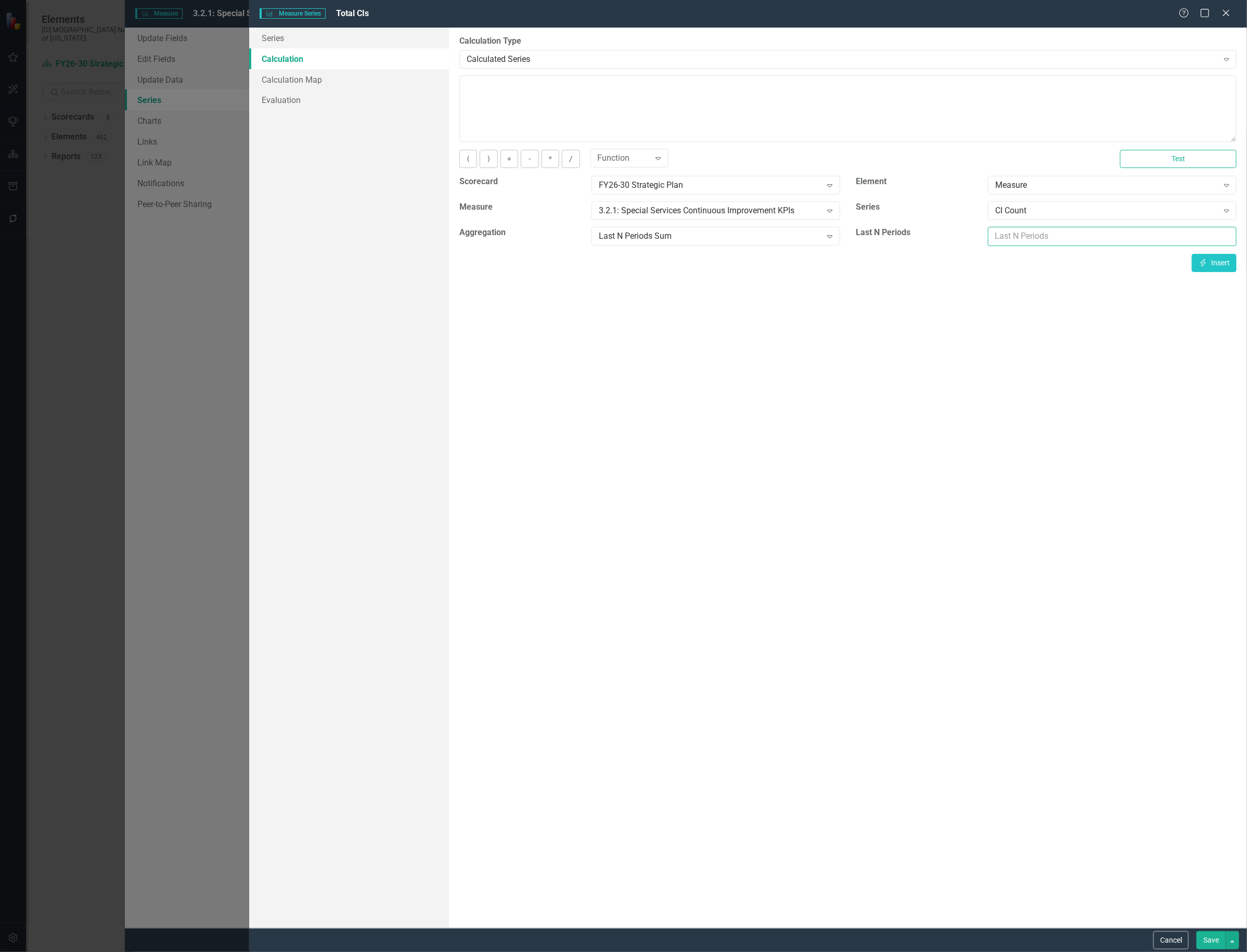
click at [1104, 230] on input "number" at bounding box center [1112, 237] width 249 height 19
type input "36"
click at [1223, 264] on button "Insert Insert" at bounding box center [1215, 263] width 45 height 18
type textarea "[m2020587][CI Count ][Last36Sum]"
click at [1212, 939] on button "Save" at bounding box center [1211, 940] width 29 height 18
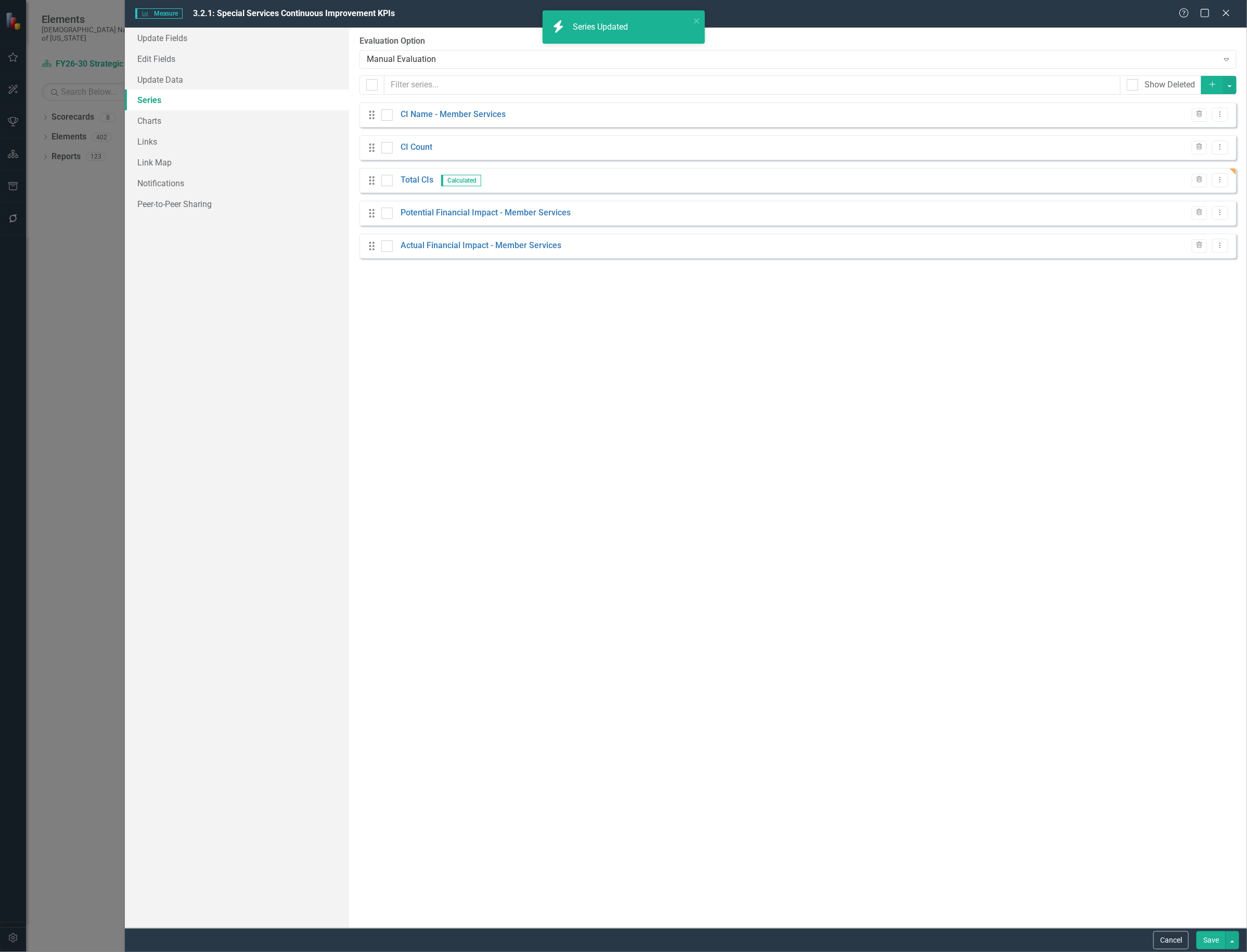
click at [1208, 937] on button "Save" at bounding box center [1211, 940] width 29 height 18
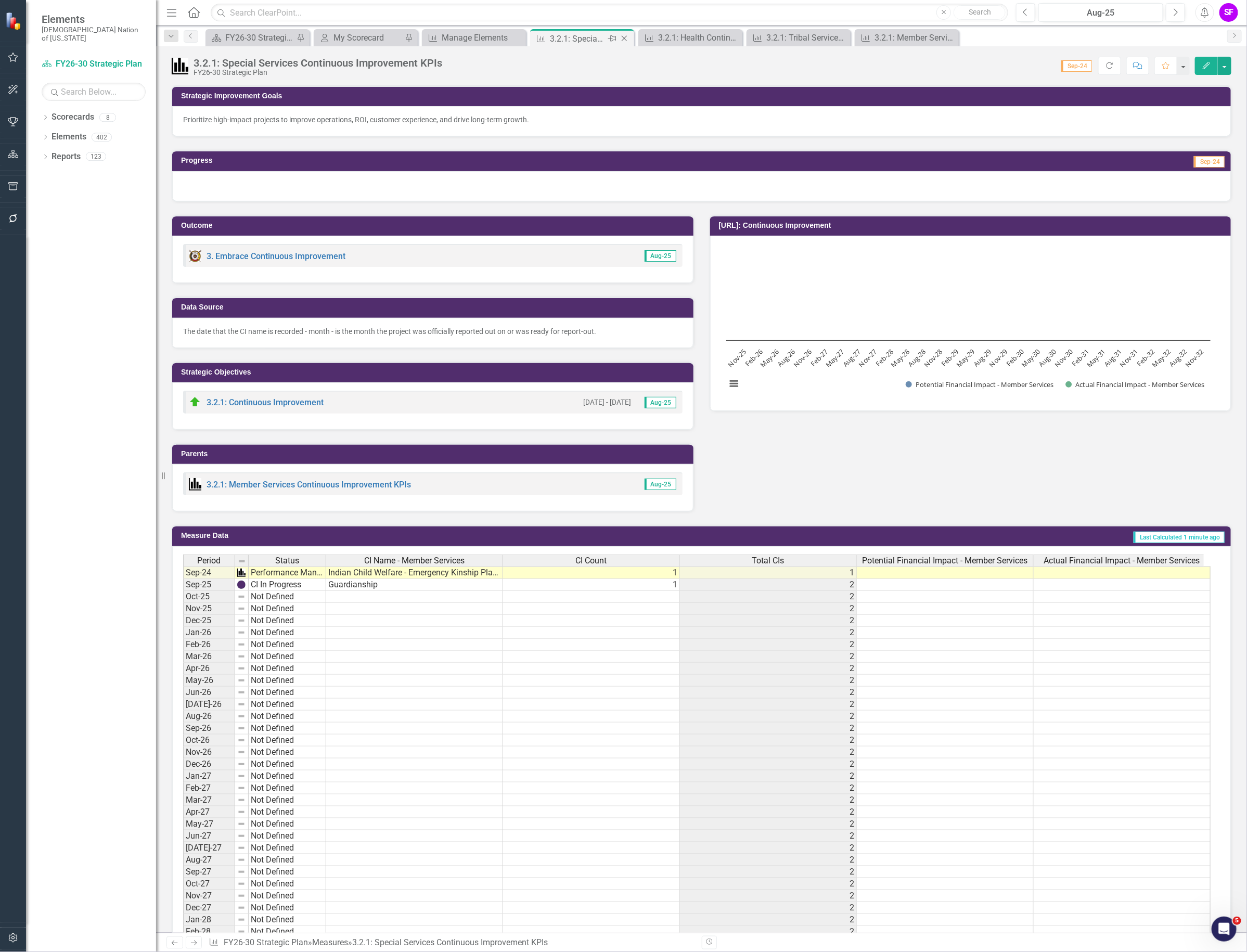
click at [626, 41] on icon "Close" at bounding box center [624, 38] width 11 height 9
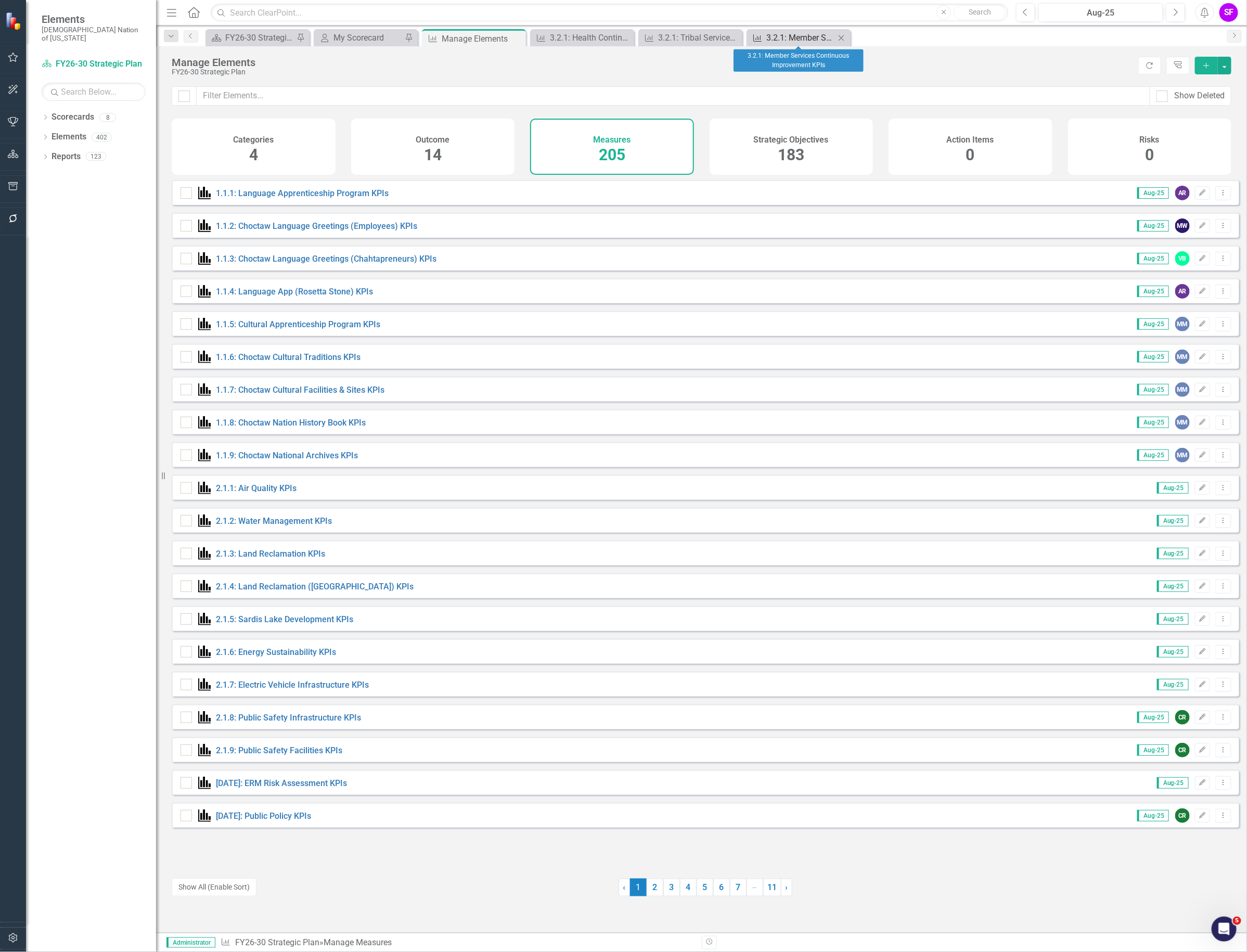
click at [782, 34] on div "3.2.1: Member Services Continuous Improvement KPIs" at bounding box center [801, 37] width 69 height 13
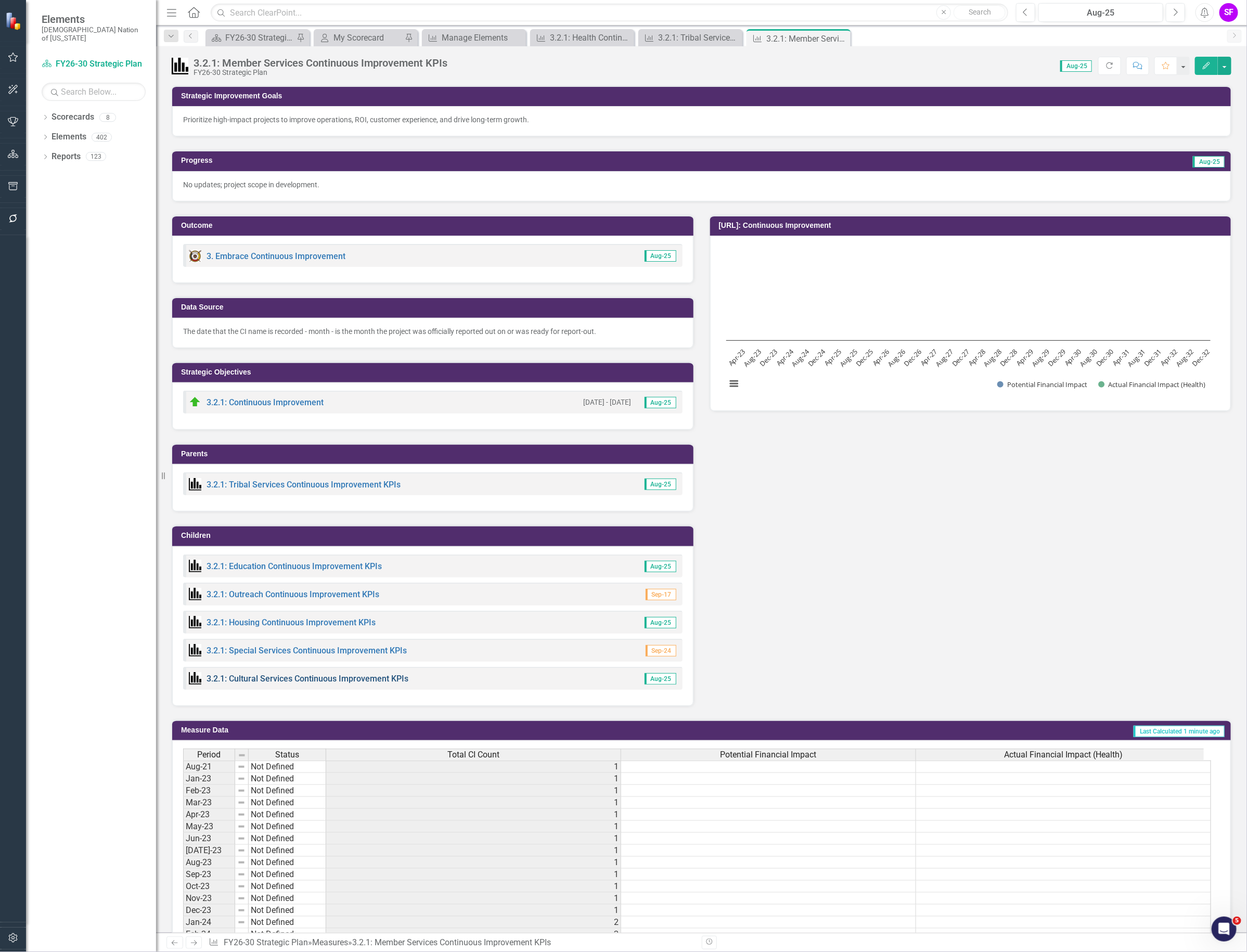
click at [295, 680] on link "3.2.1: Cultural Services Continuous Improvement KPIs" at bounding box center [307, 679] width 202 height 10
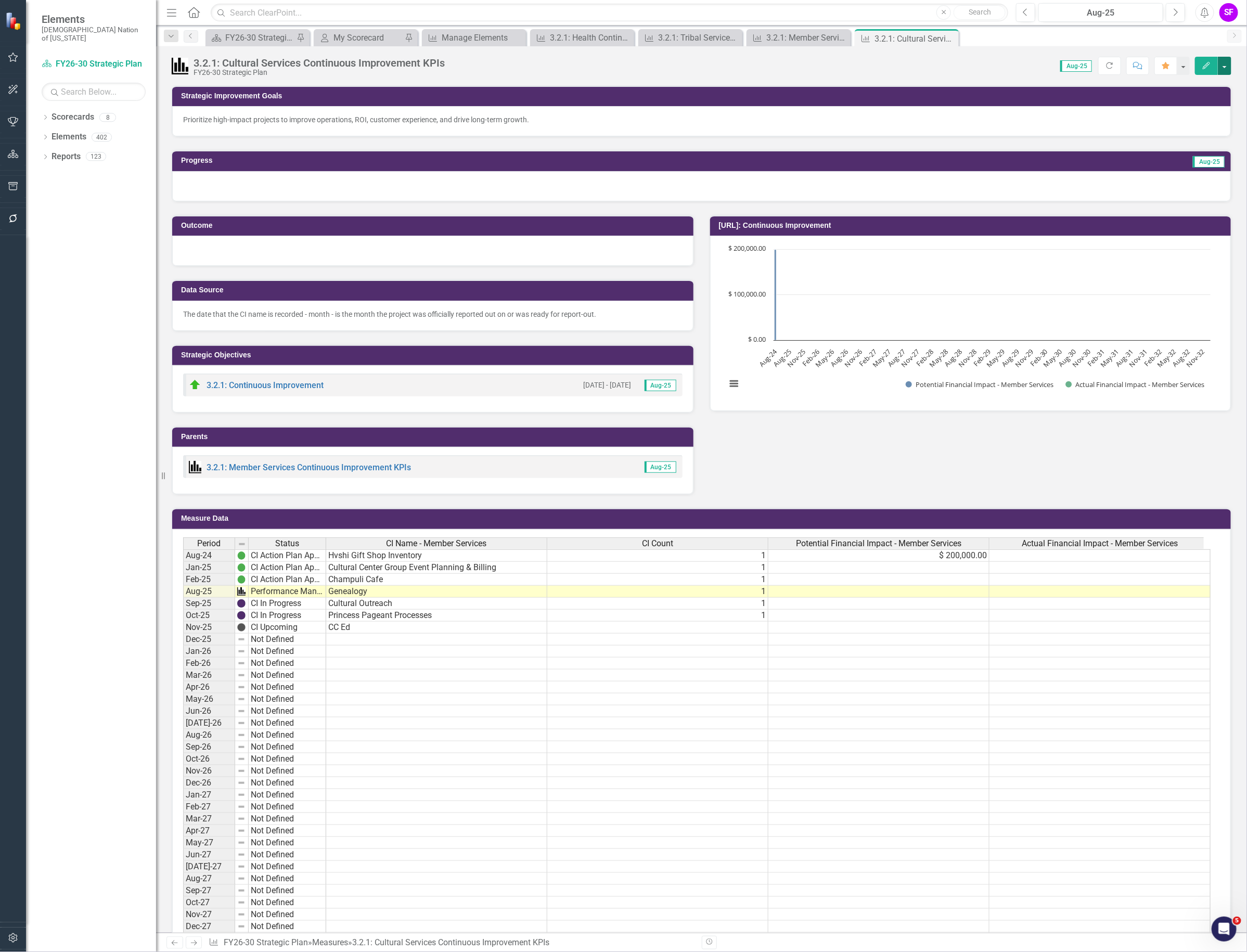
click at [1226, 63] on button "button" at bounding box center [1225, 65] width 14 height 18
click at [1199, 81] on link "Edit Edit Measure" at bounding box center [1180, 85] width 102 height 19
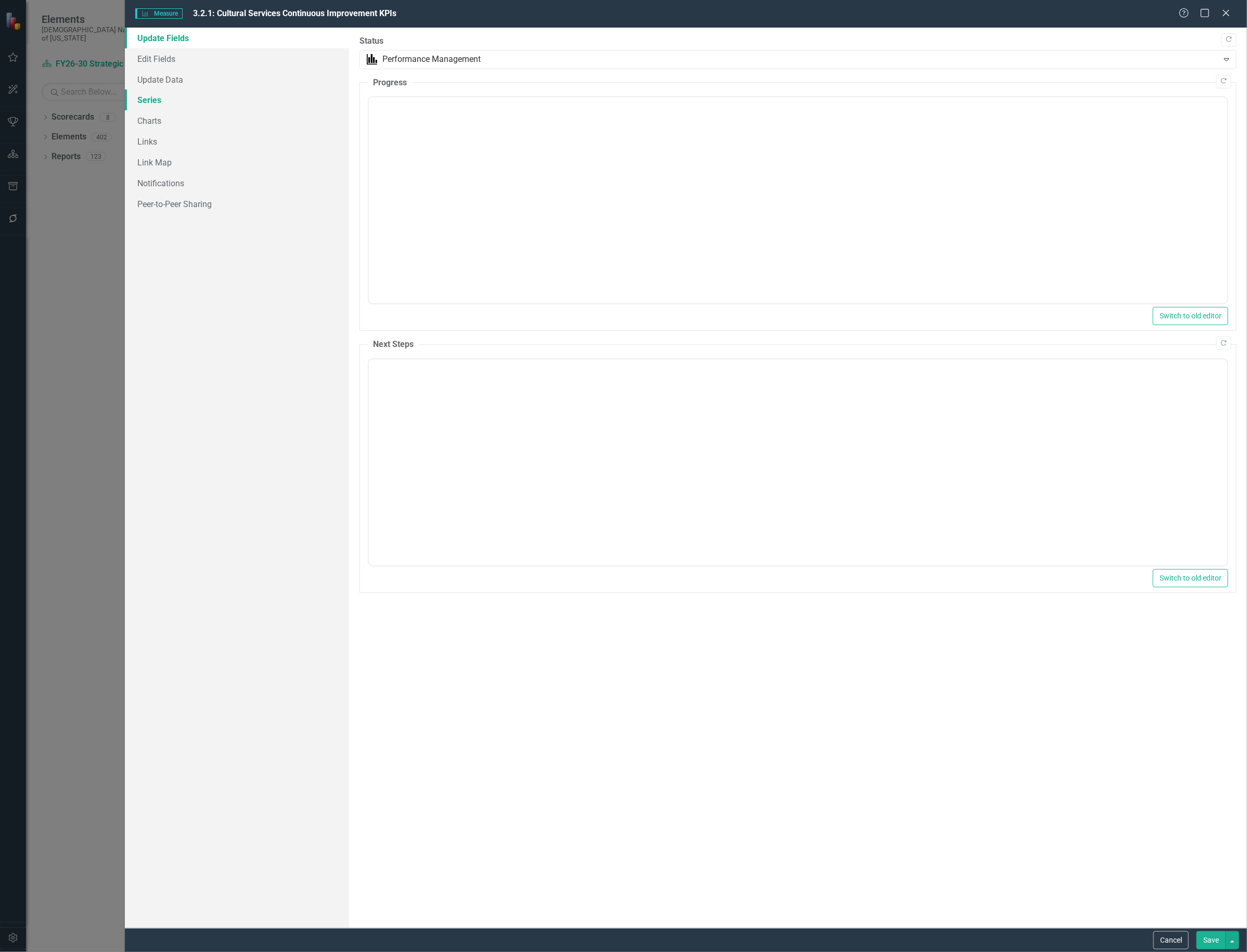
click at [144, 97] on link "Series" at bounding box center [237, 99] width 224 height 20
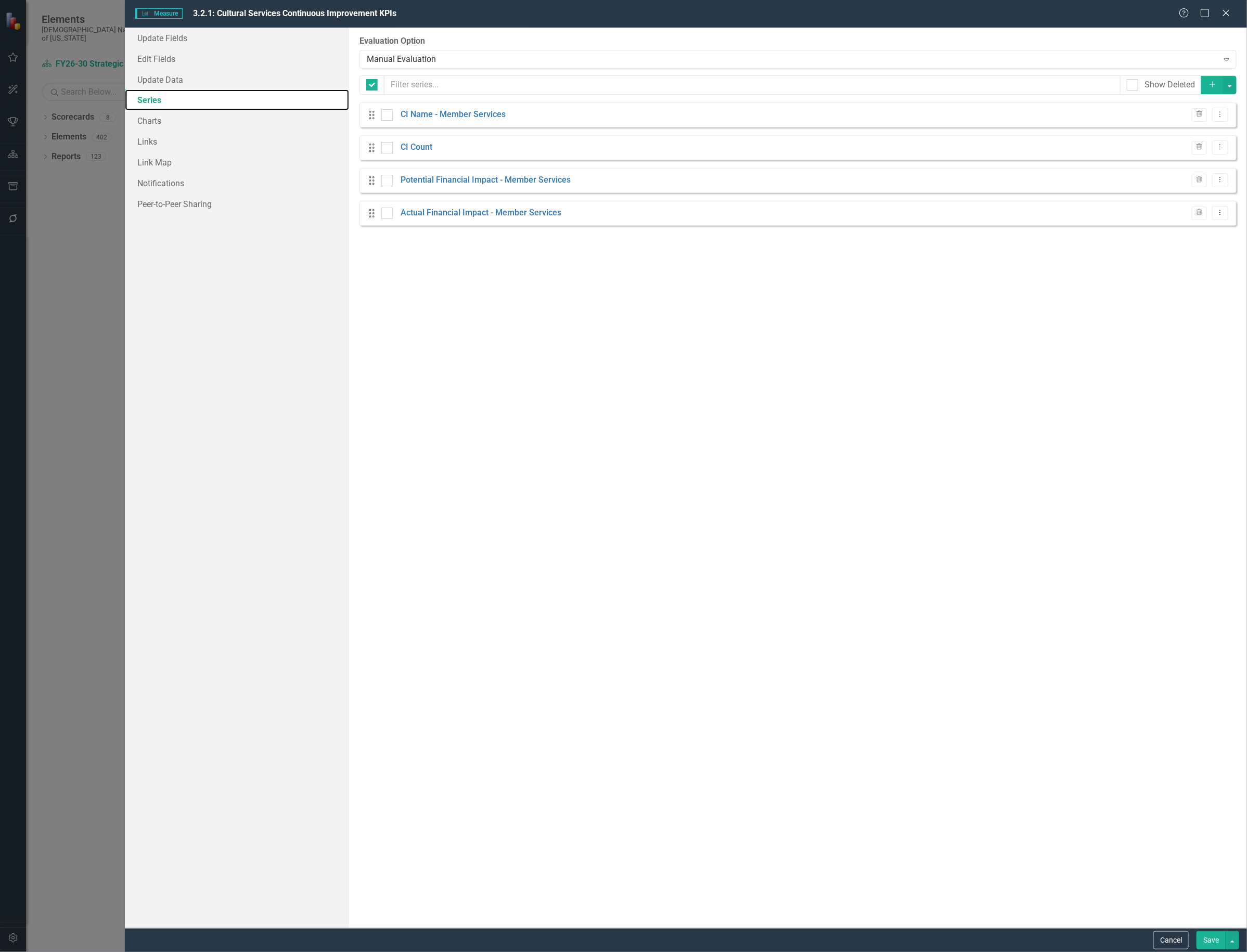
checkbox input "false"
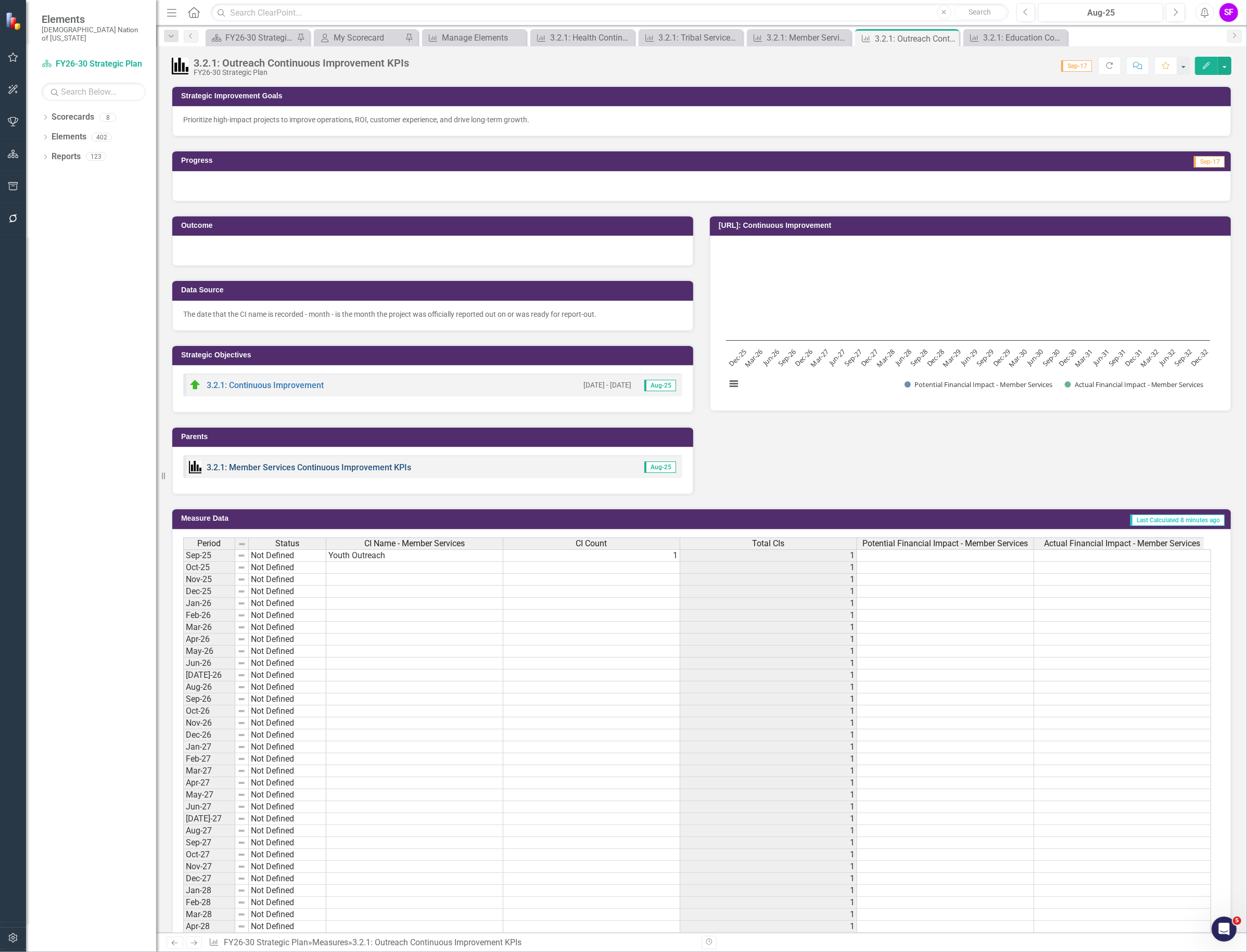
click at [294, 464] on link "3.2.1: Member Services Continuous Improvement KPIs" at bounding box center [308, 467] width 205 height 10
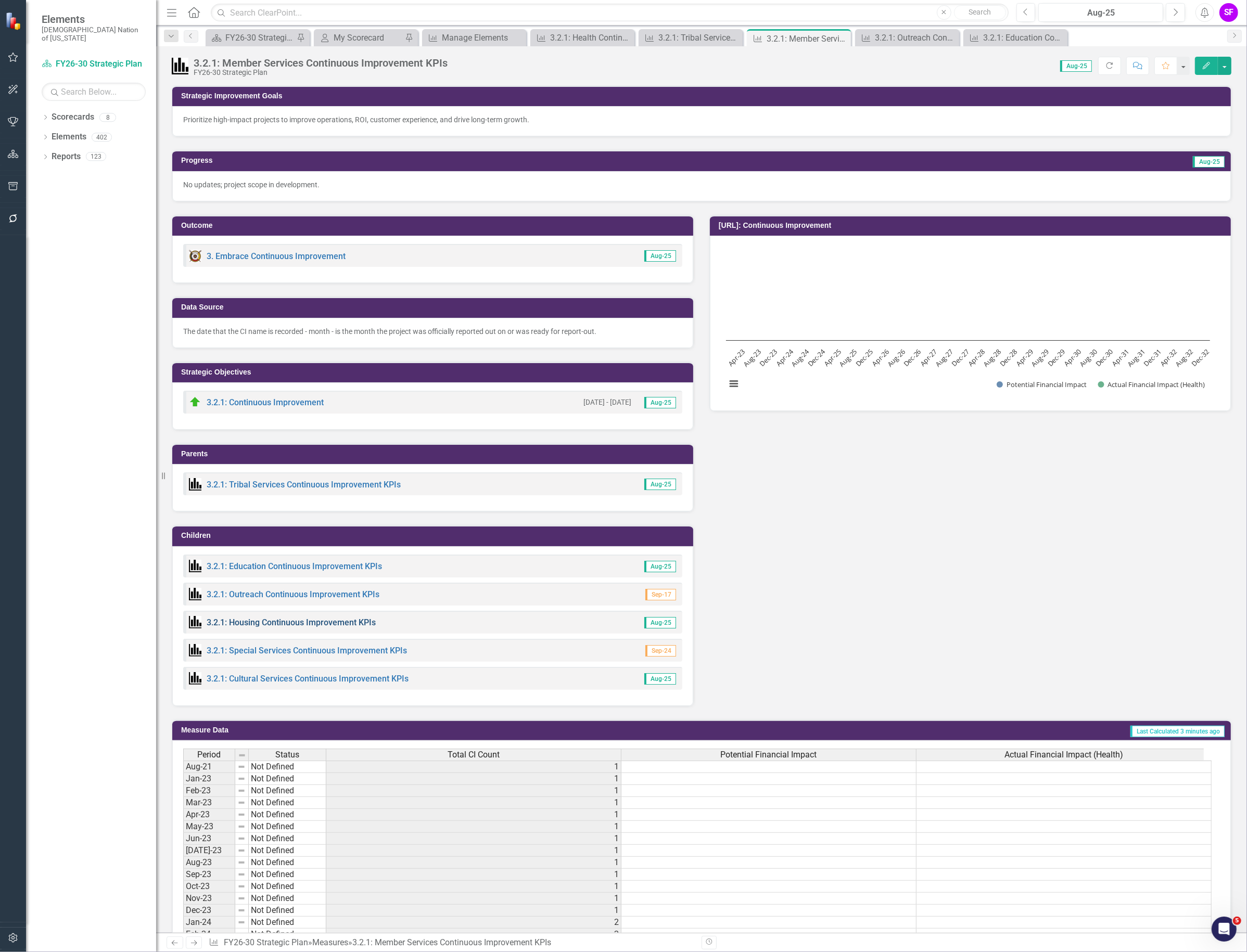
click at [290, 625] on link "3.2.1: Housing Continuous Improvement KPIs" at bounding box center [291, 622] width 169 height 10
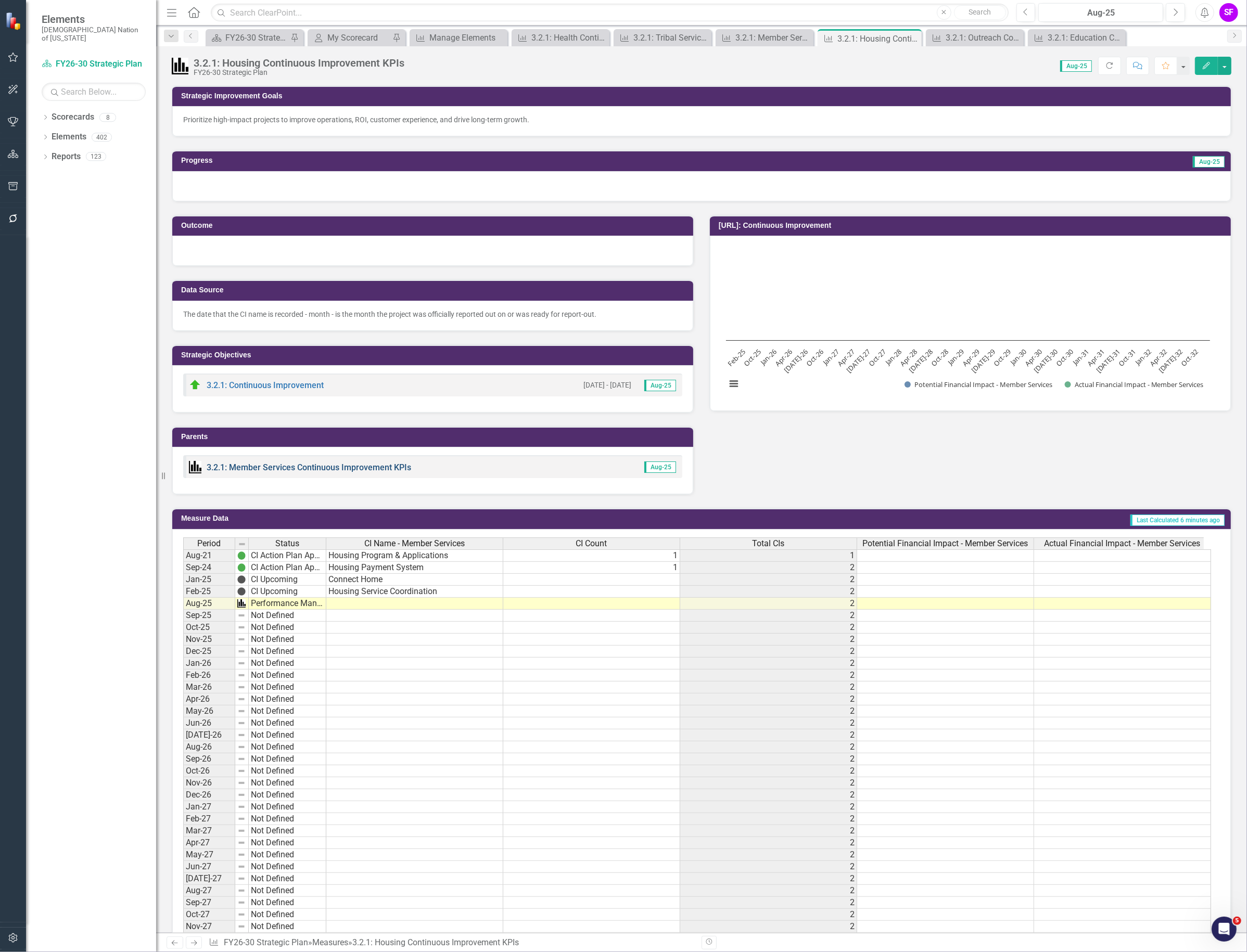
click at [337, 466] on link "3.2.1: Member Services Continuous Improvement KPIs" at bounding box center [308, 467] width 205 height 10
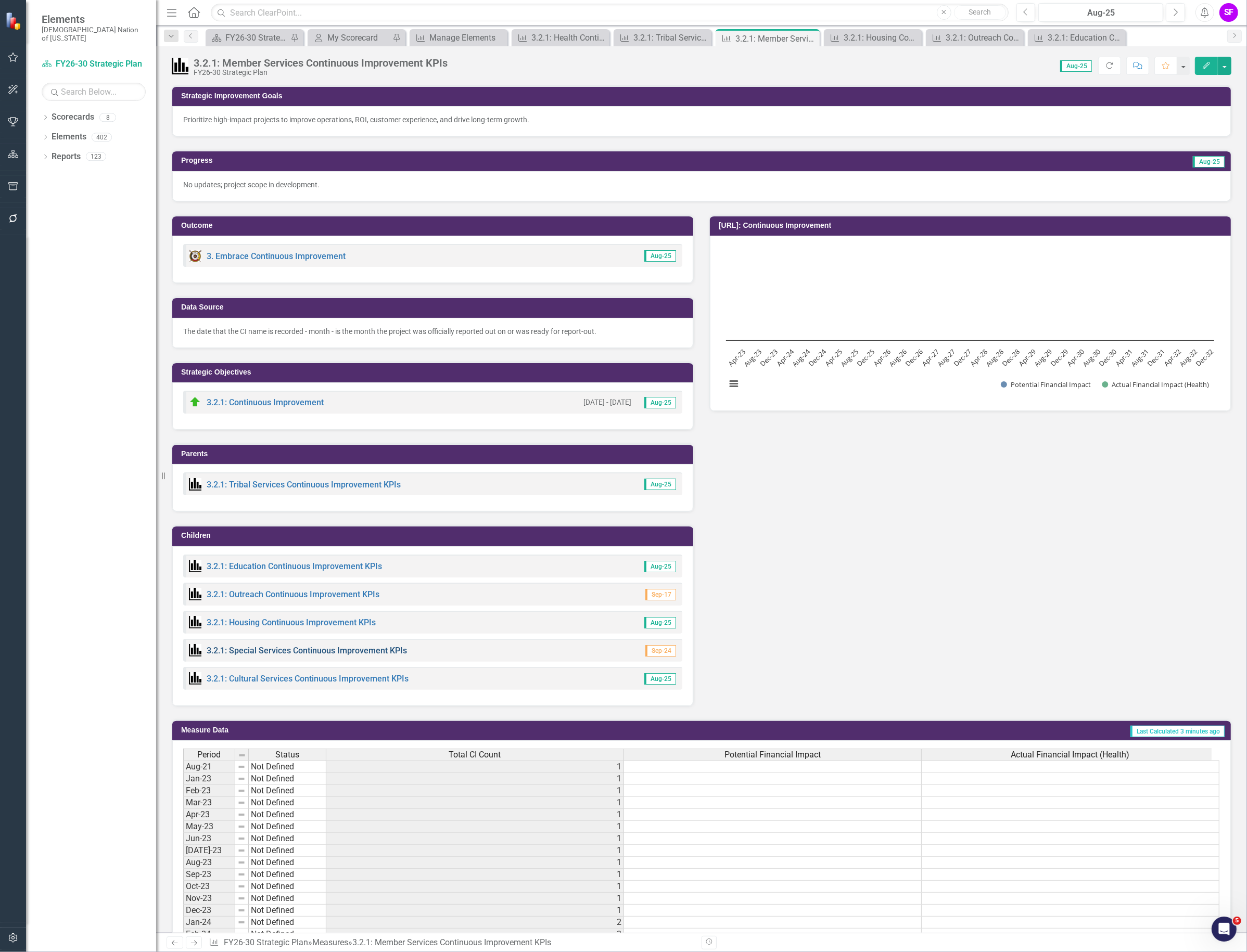
click at [263, 651] on link "3.2.1: Special Services Continuous Improvement KPIs" at bounding box center [306, 651] width 201 height 10
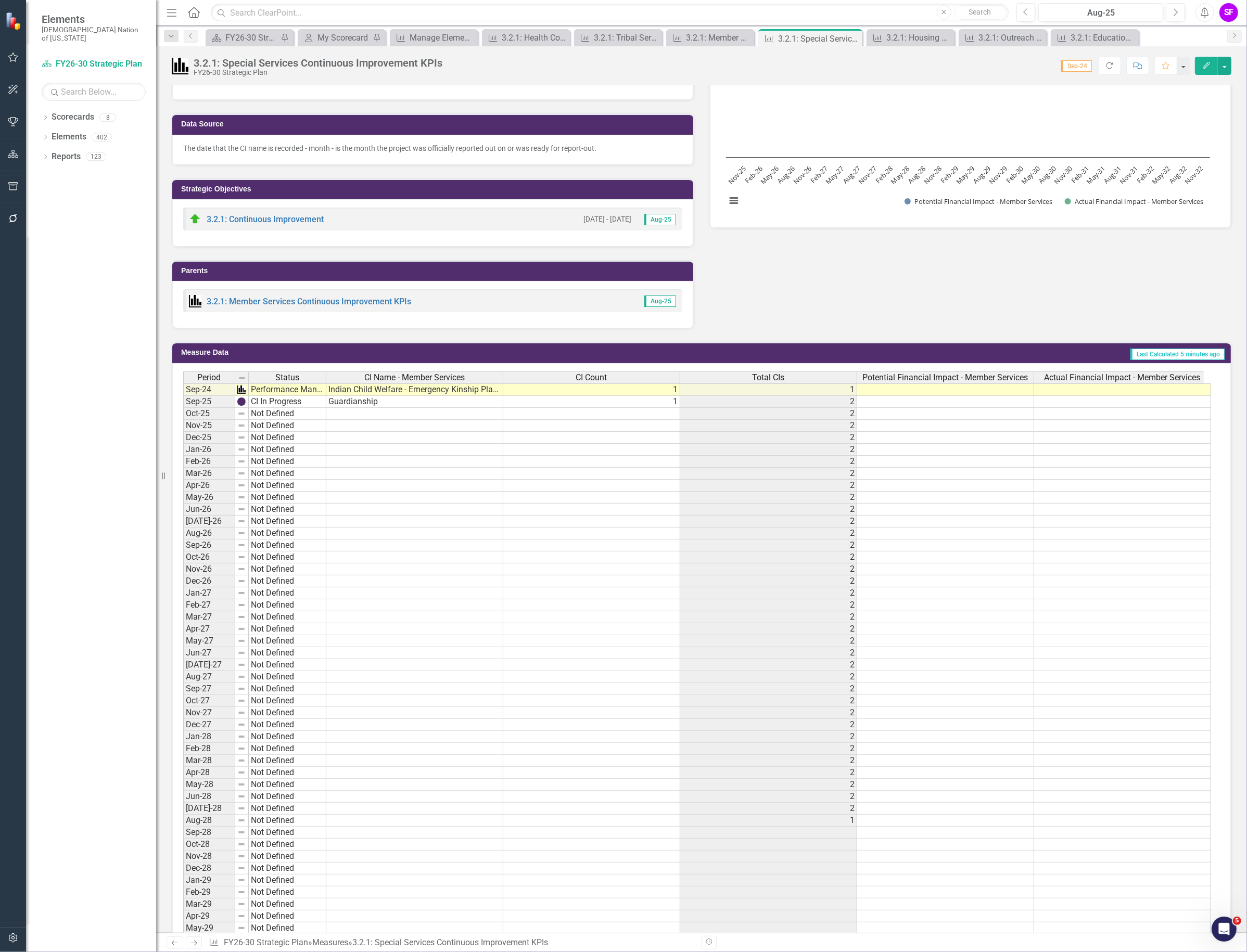
scroll to position [145, 0]
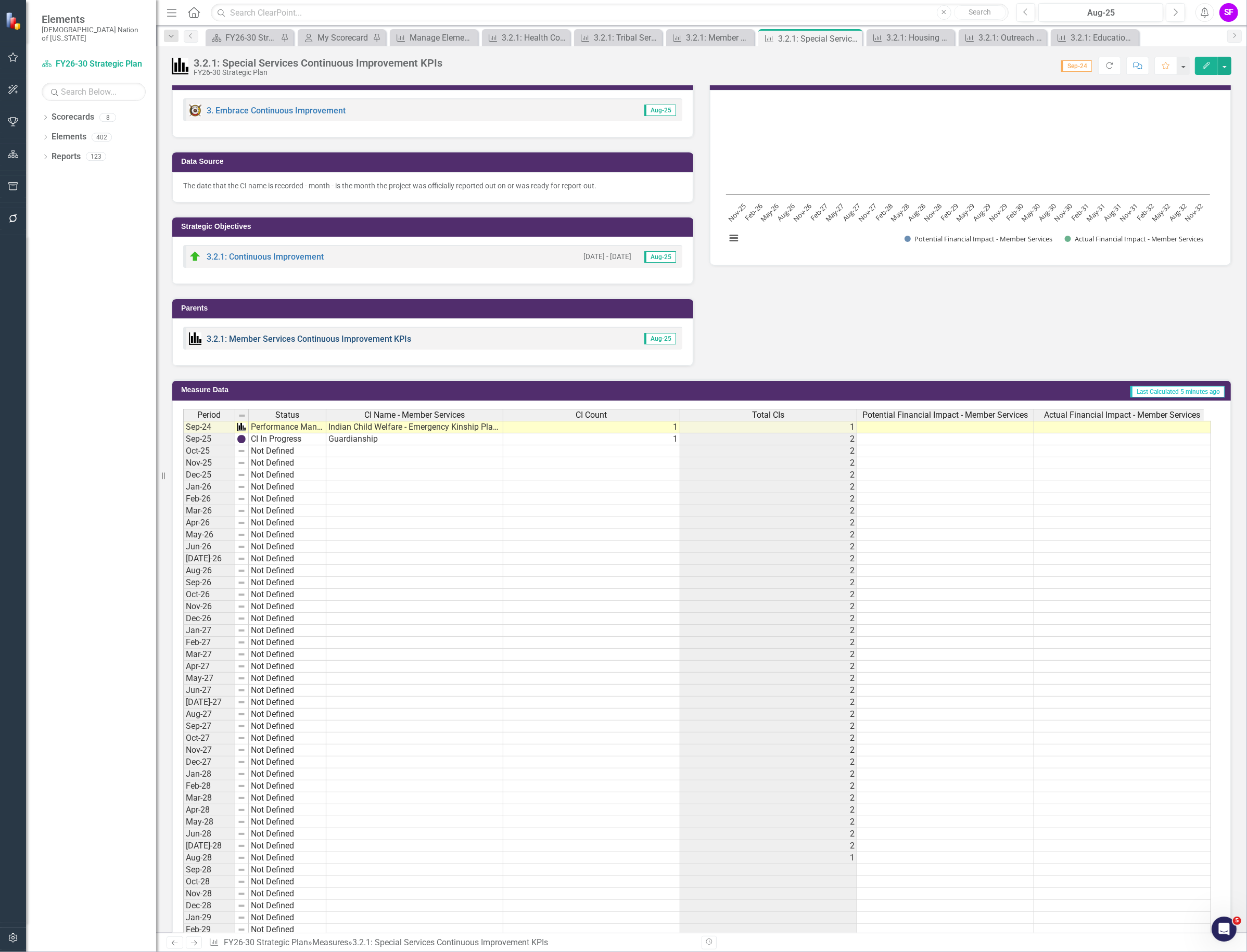
click at [242, 336] on link "3.2.1: Member Services Continuous Improvement KPIs" at bounding box center [308, 339] width 205 height 10
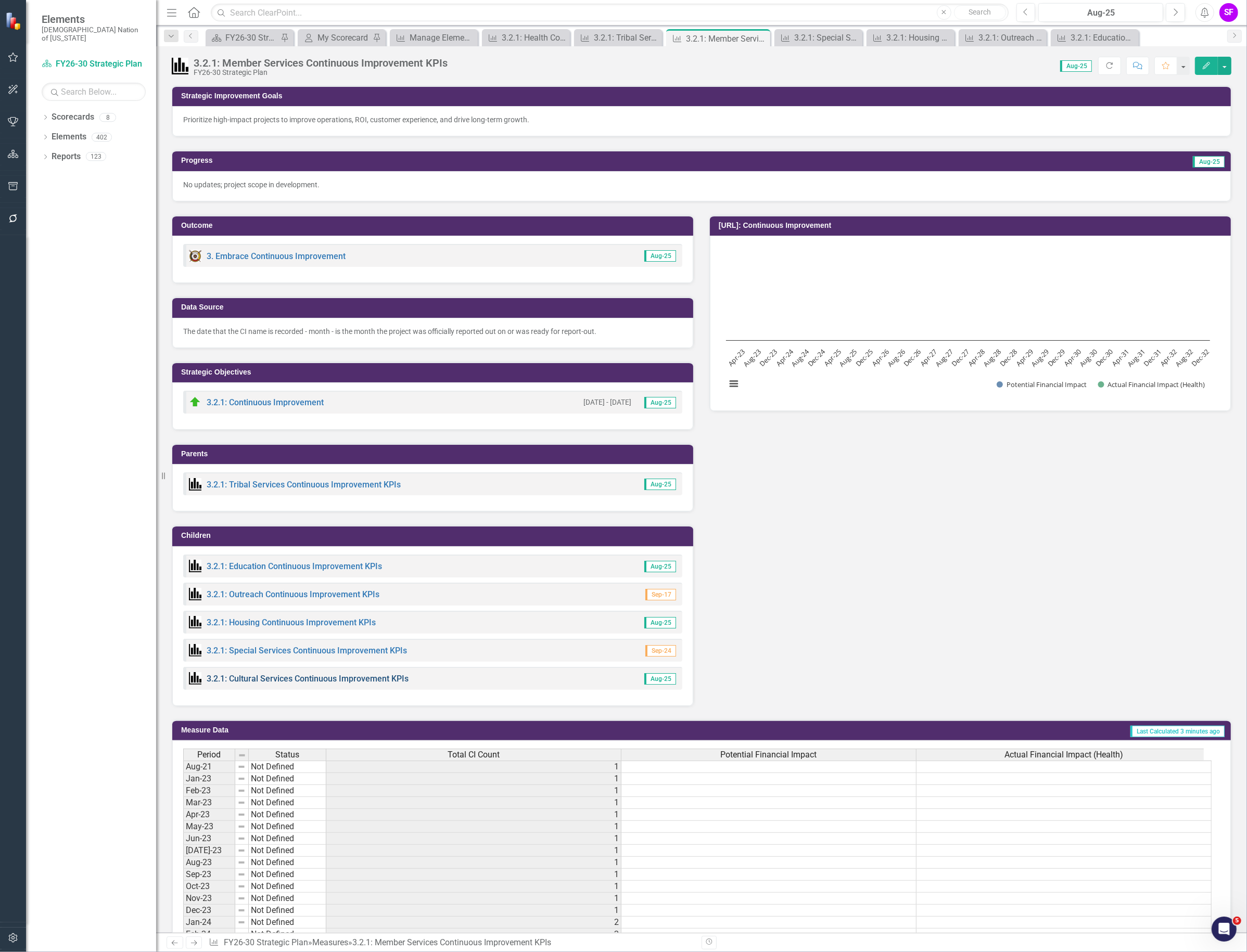
click at [299, 675] on link "3.2.1: Cultural Services Continuous Improvement KPIs" at bounding box center [307, 679] width 202 height 10
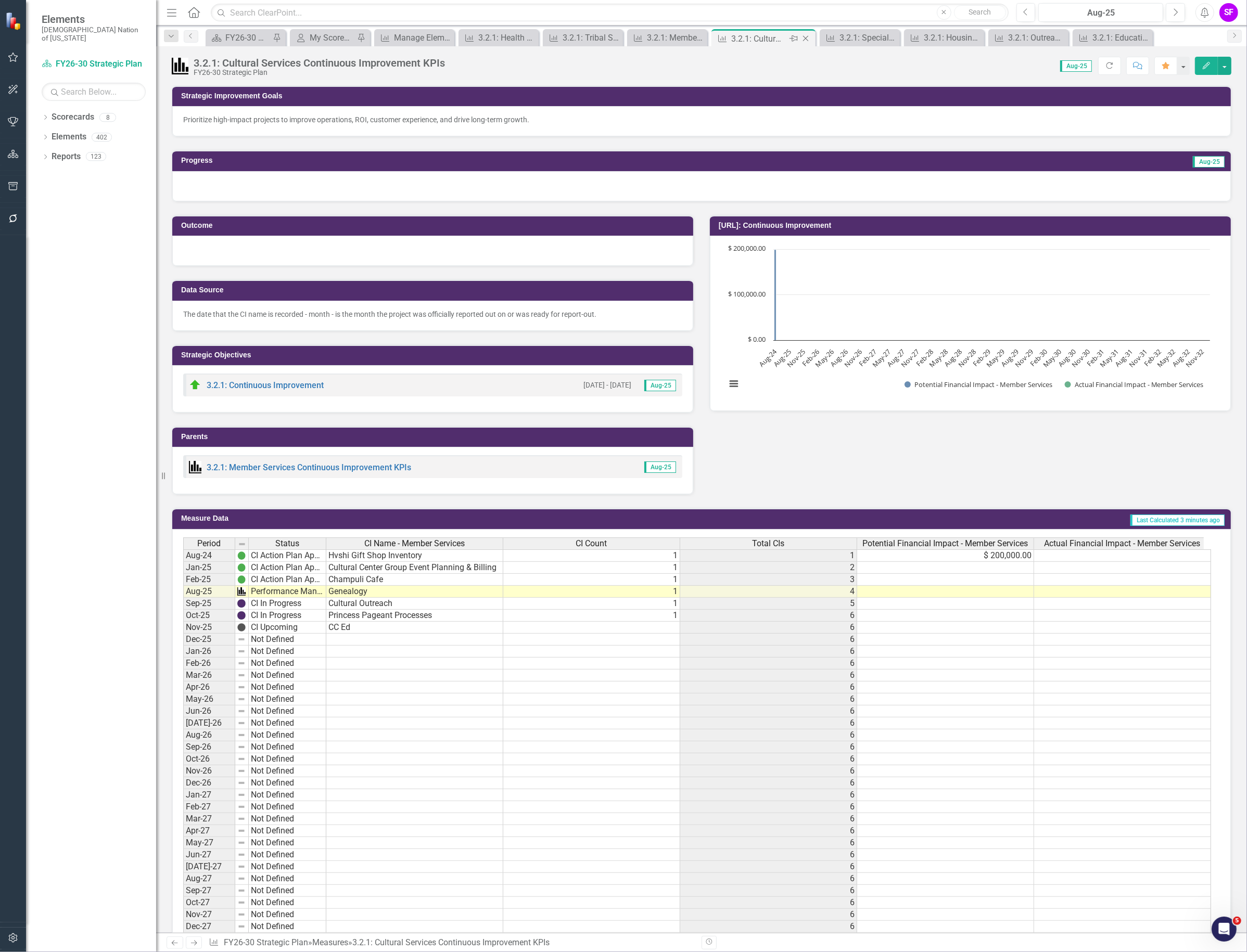
click at [807, 38] on icon "Close" at bounding box center [805, 38] width 11 height 9
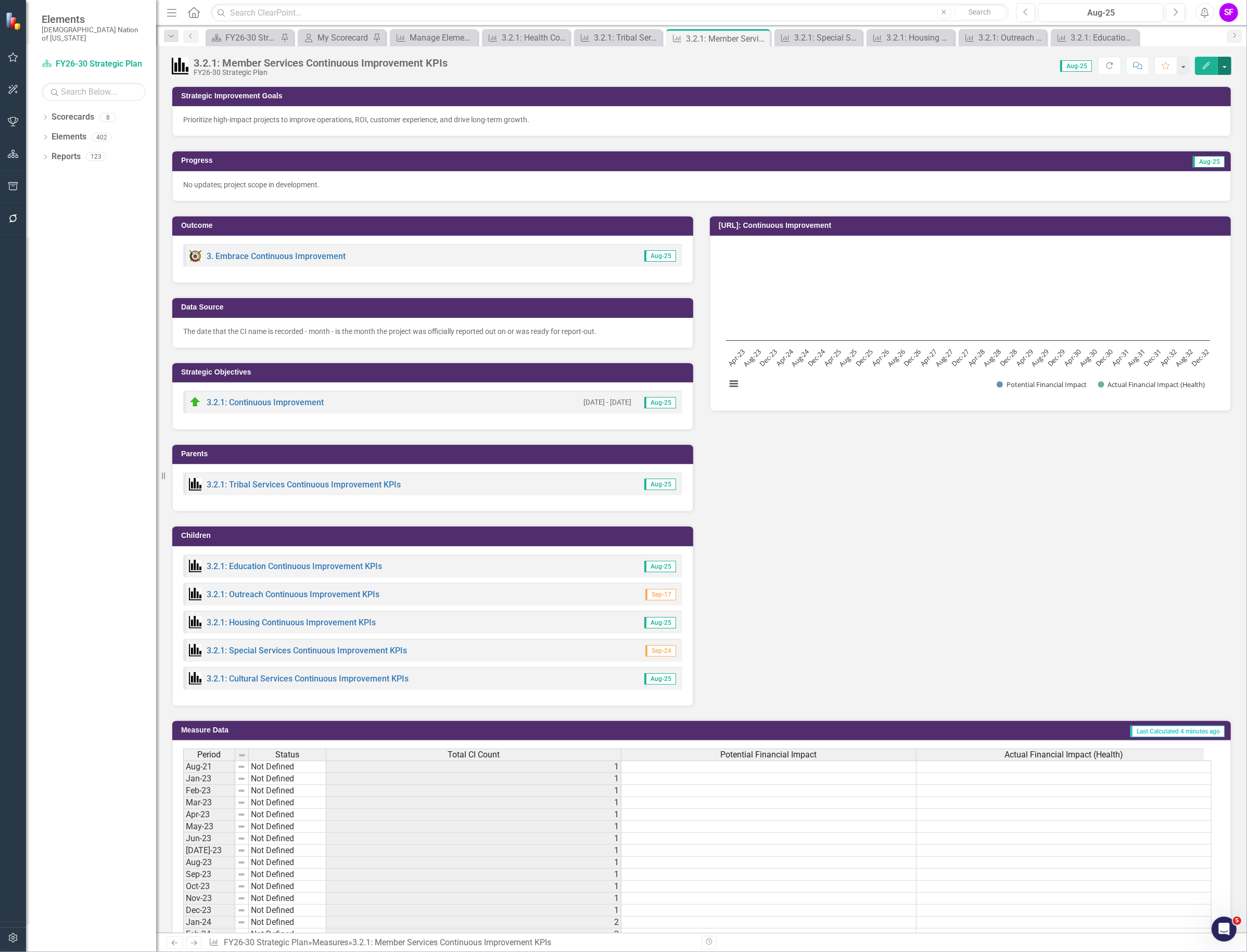
click at [1226, 68] on button "button" at bounding box center [1225, 65] width 14 height 18
click at [1201, 91] on link "Edit Edit Measure" at bounding box center [1180, 85] width 102 height 19
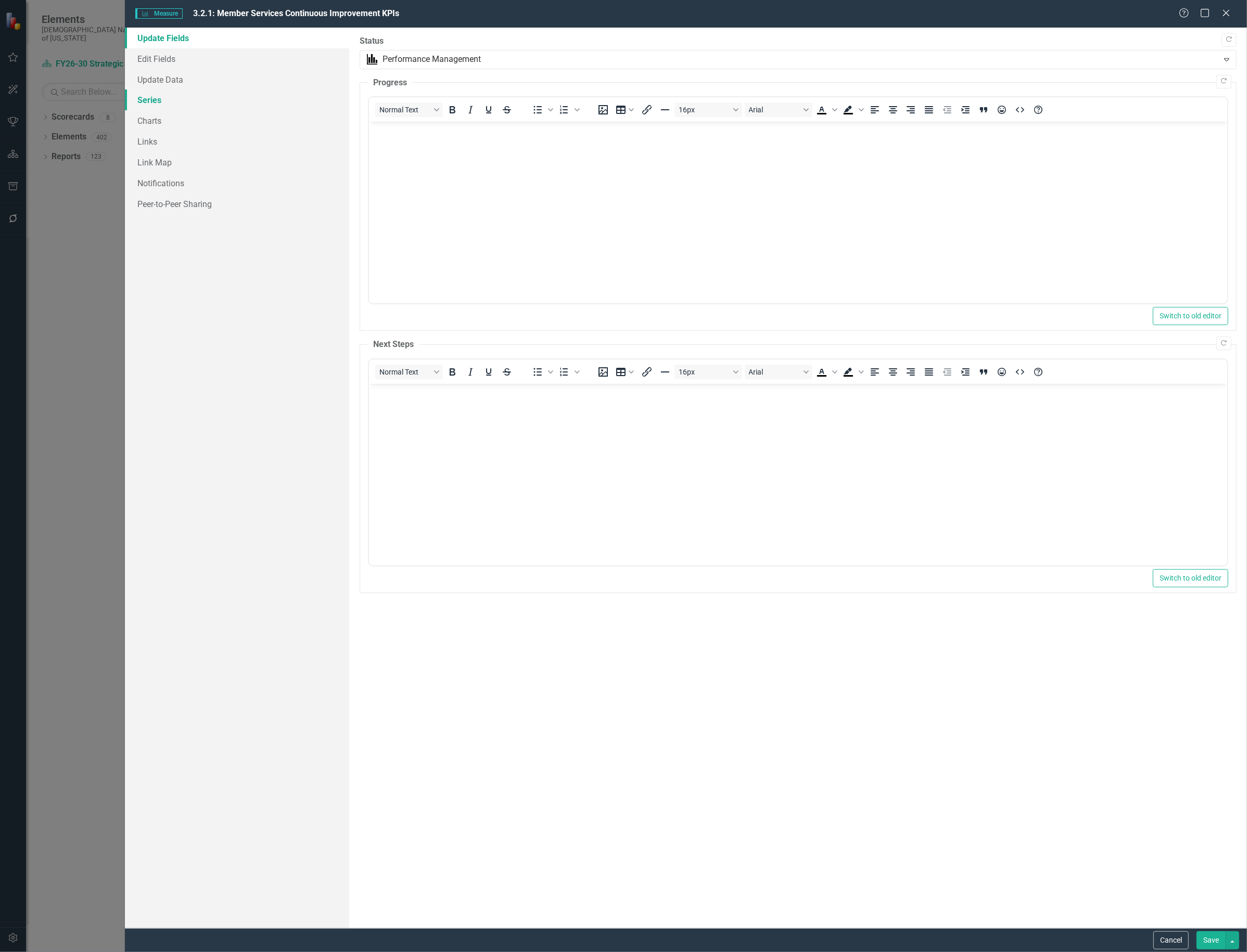
click at [144, 102] on link "Series" at bounding box center [237, 99] width 224 height 20
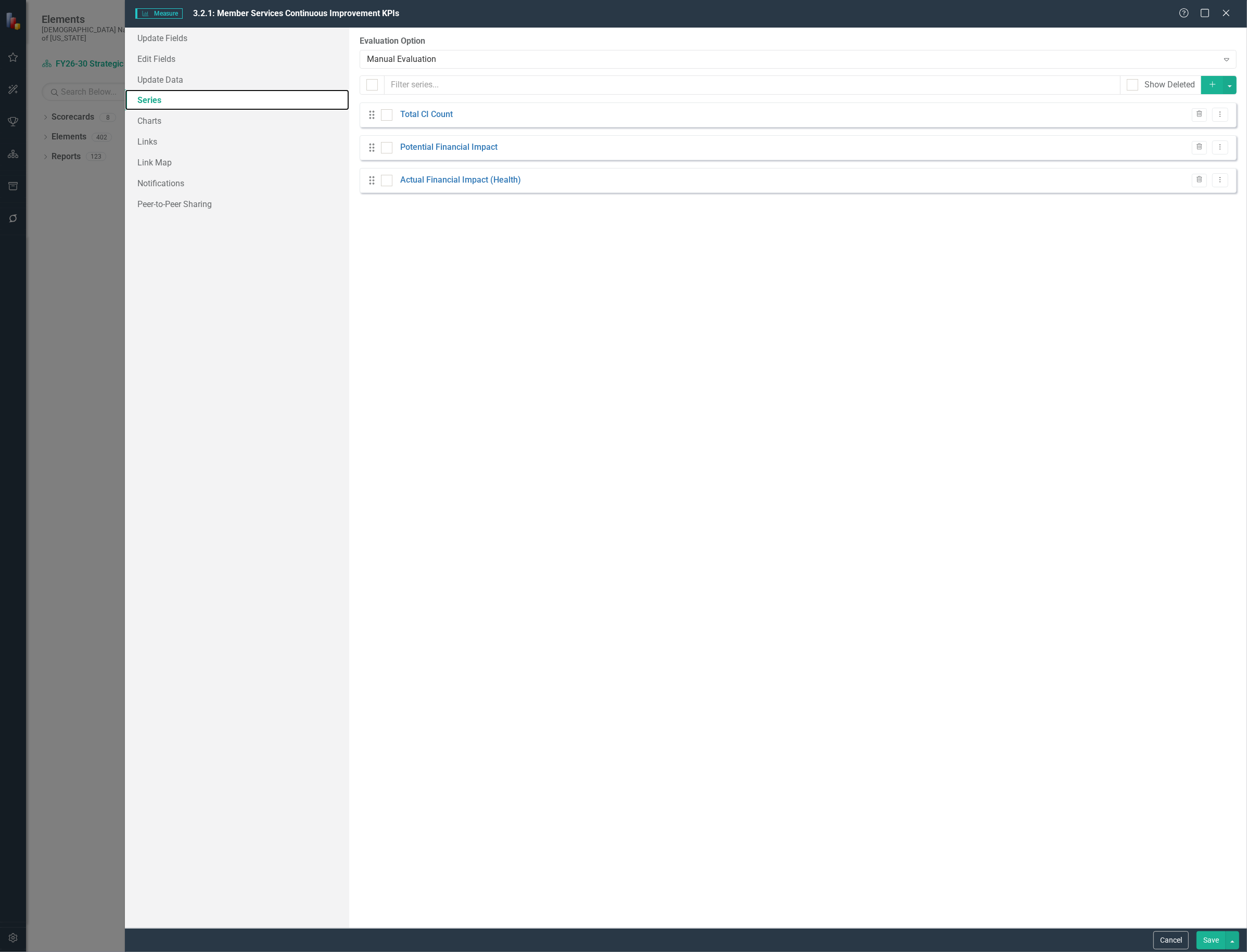
click at [146, 100] on link "Series" at bounding box center [237, 99] width 224 height 20
checkbox input "false"
click at [1221, 112] on icon "Dropdown Menu" at bounding box center [1220, 113] width 9 height 7
click at [1179, 151] on link "Copy Duplicate Measure Series" at bounding box center [1168, 152] width 118 height 19
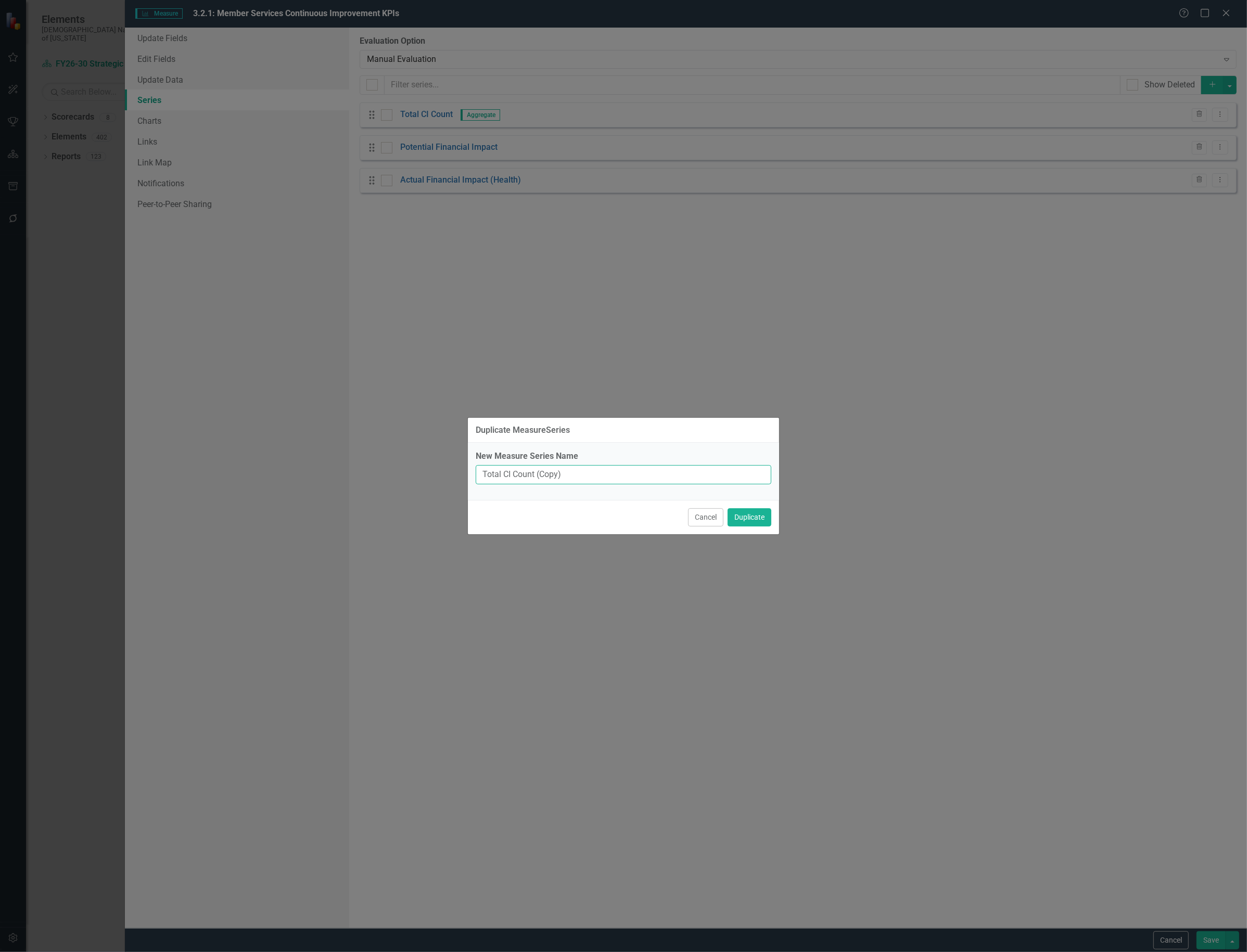
drag, startPoint x: 602, startPoint y: 466, endPoint x: 354, endPoint y: 487, distance: 248.9
click at [355, 487] on div "Duplicate MeasureSeries New Measure Series Name Total CI Count (Copy) Cancel Du…" at bounding box center [624, 476] width 1247 height 952
type input "Total CI Count #2"
click at [727, 508] on button "Duplicate" at bounding box center [749, 517] width 44 height 18
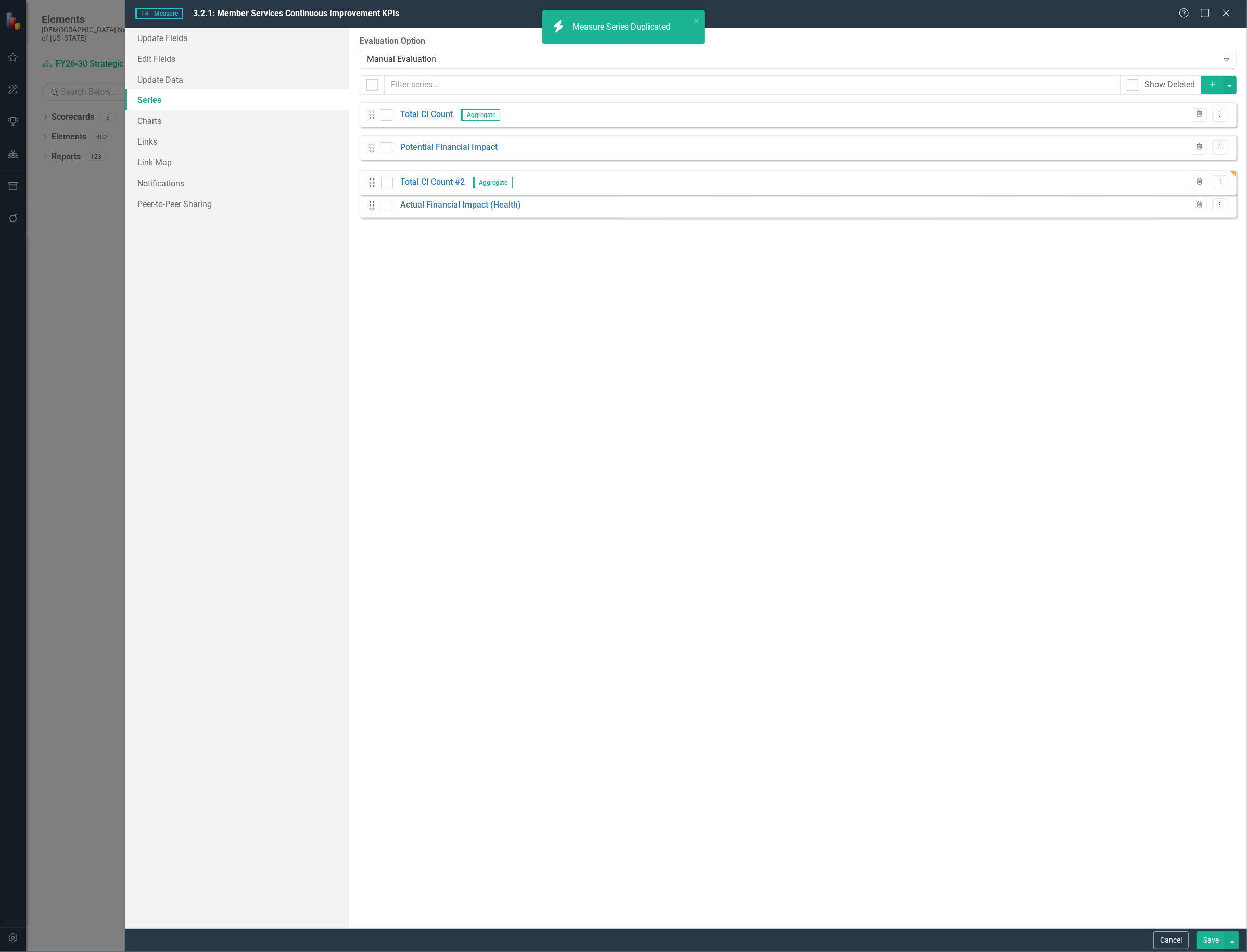
drag, startPoint x: 373, startPoint y: 218, endPoint x: 372, endPoint y: 143, distance: 75.0
click at [372, 143] on div "Drag Total CI Count Aggregate Trash Dropdown Menu Drag Potential Financial Impa…" at bounding box center [798, 164] width 877 height 123
click at [1218, 146] on icon "Dropdown Menu" at bounding box center [1220, 146] width 9 height 7
click at [1195, 160] on link "Edit Edit Measure Series" at bounding box center [1168, 166] width 118 height 19
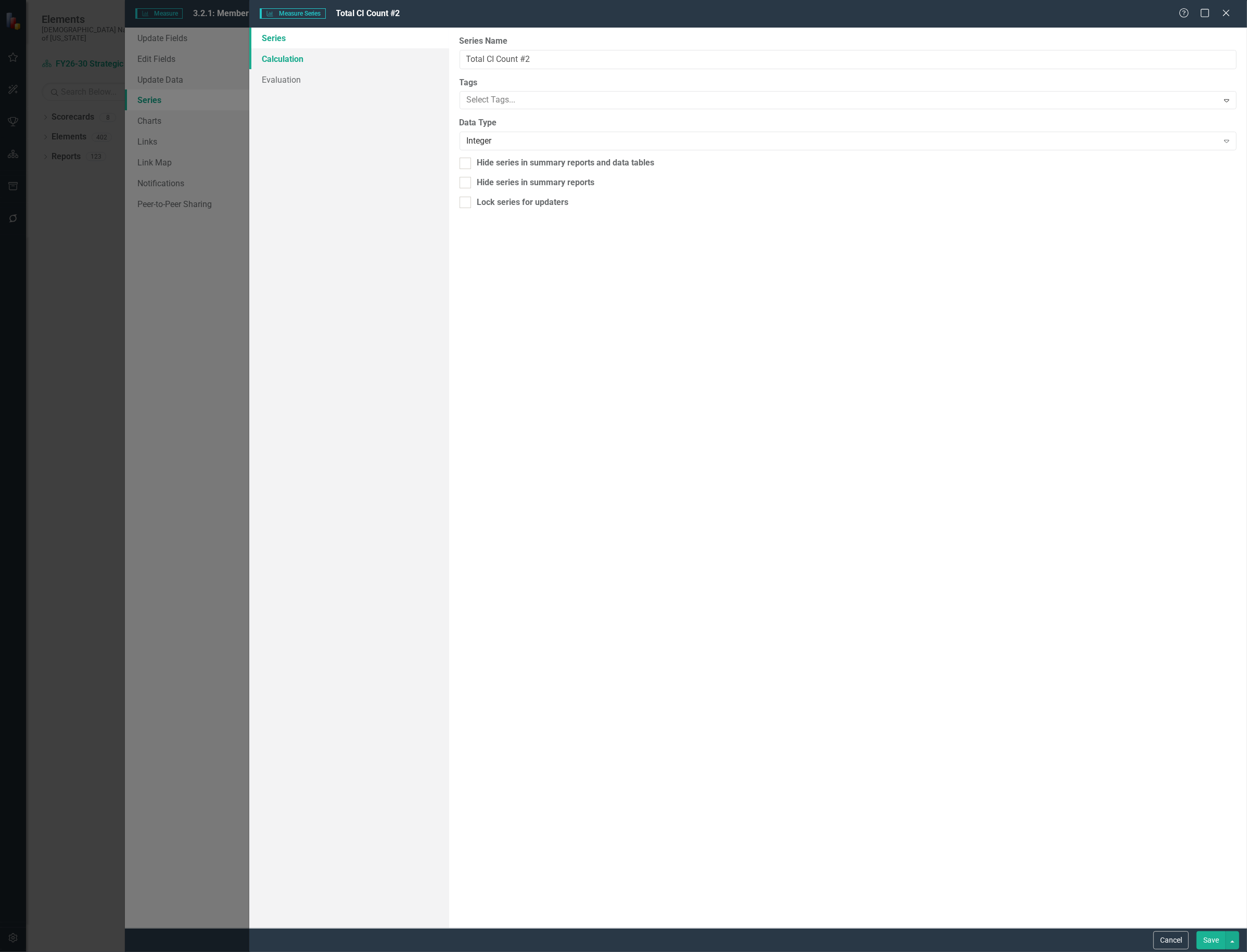
click at [310, 60] on link "Calculation" at bounding box center [349, 58] width 200 height 20
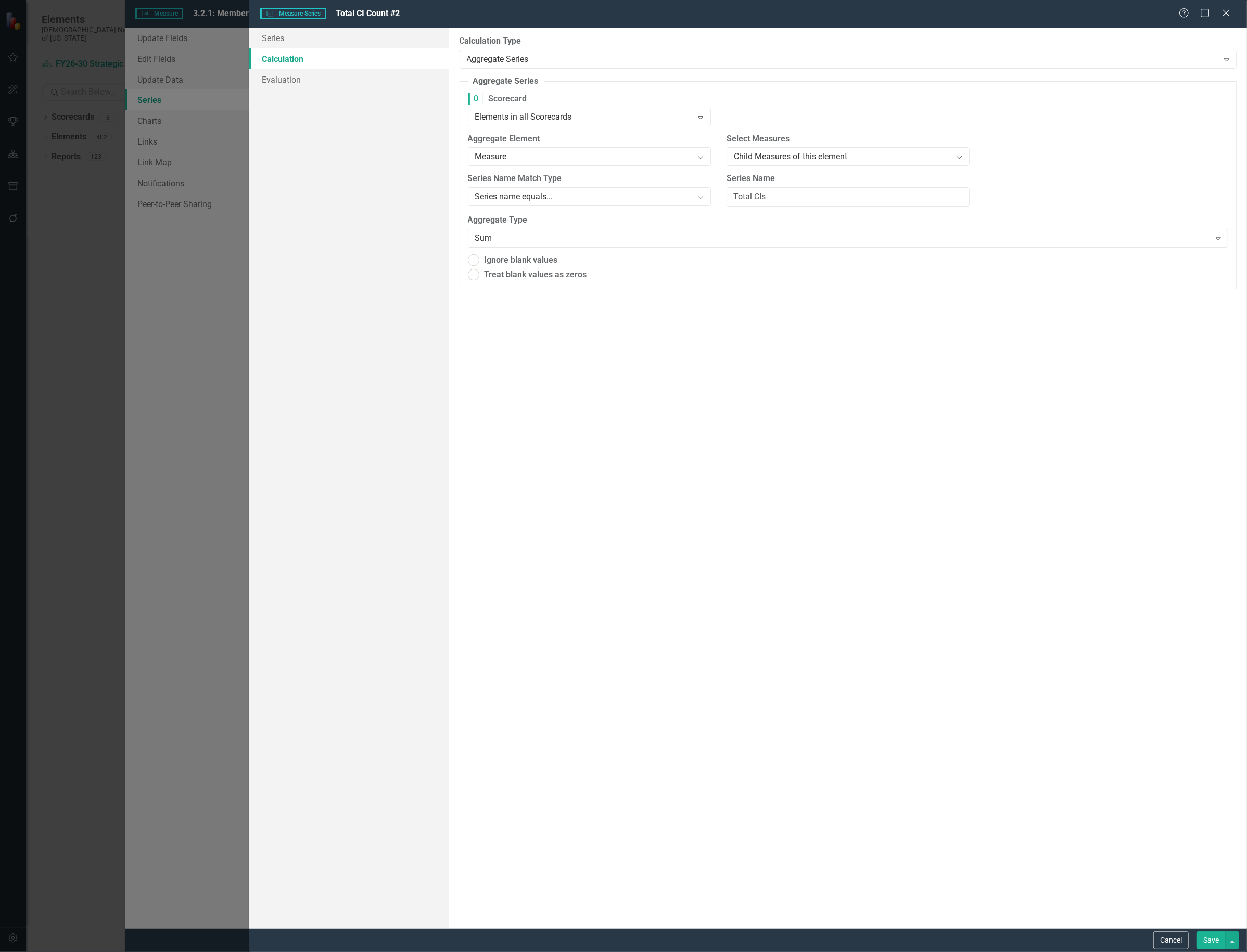
radio input "true"
click at [856, 159] on div "All Measures" at bounding box center [843, 157] width 217 height 12
click at [1205, 932] on button "Save" at bounding box center [1211, 940] width 29 height 18
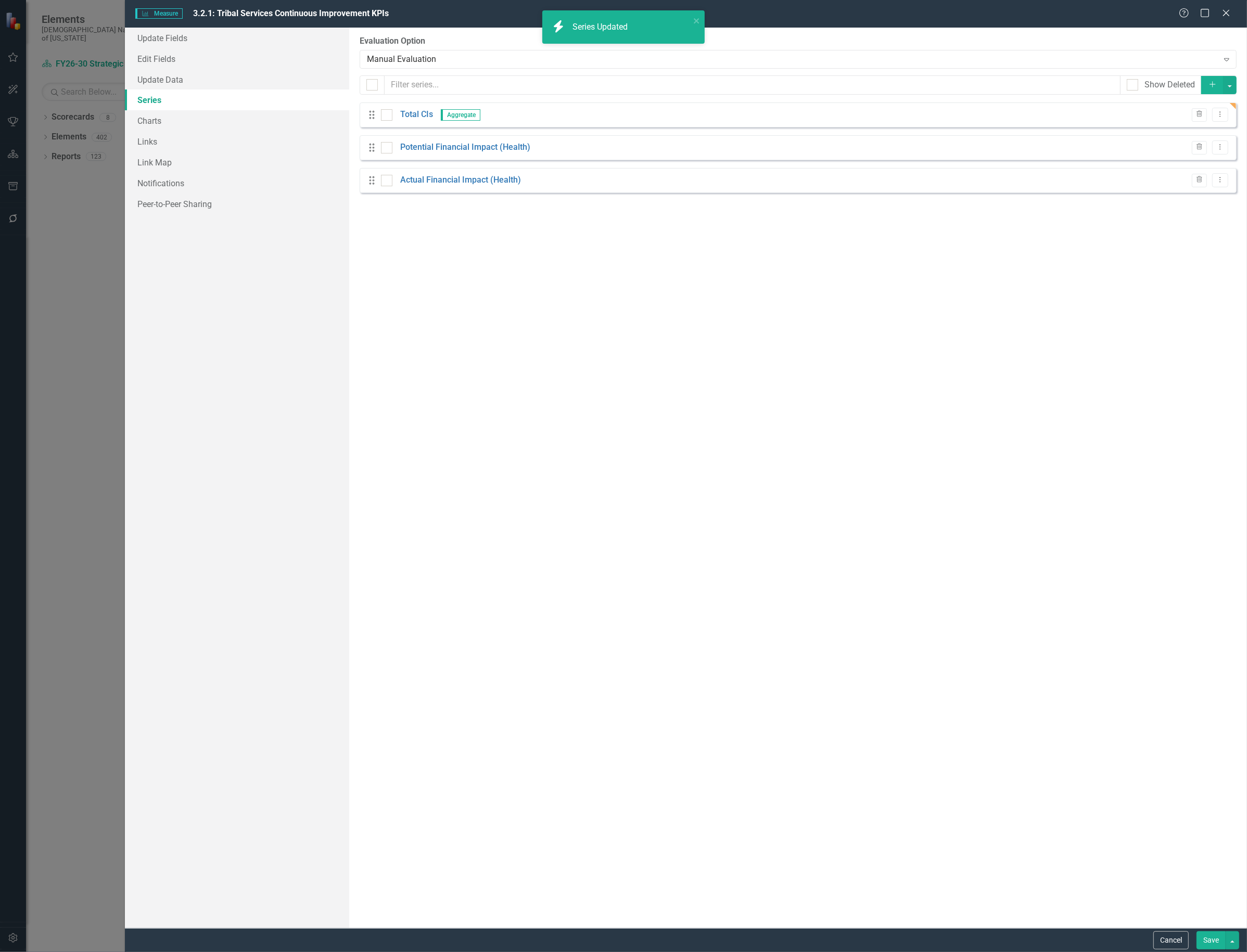
click at [1205, 945] on button "Save" at bounding box center [1211, 940] width 29 height 18
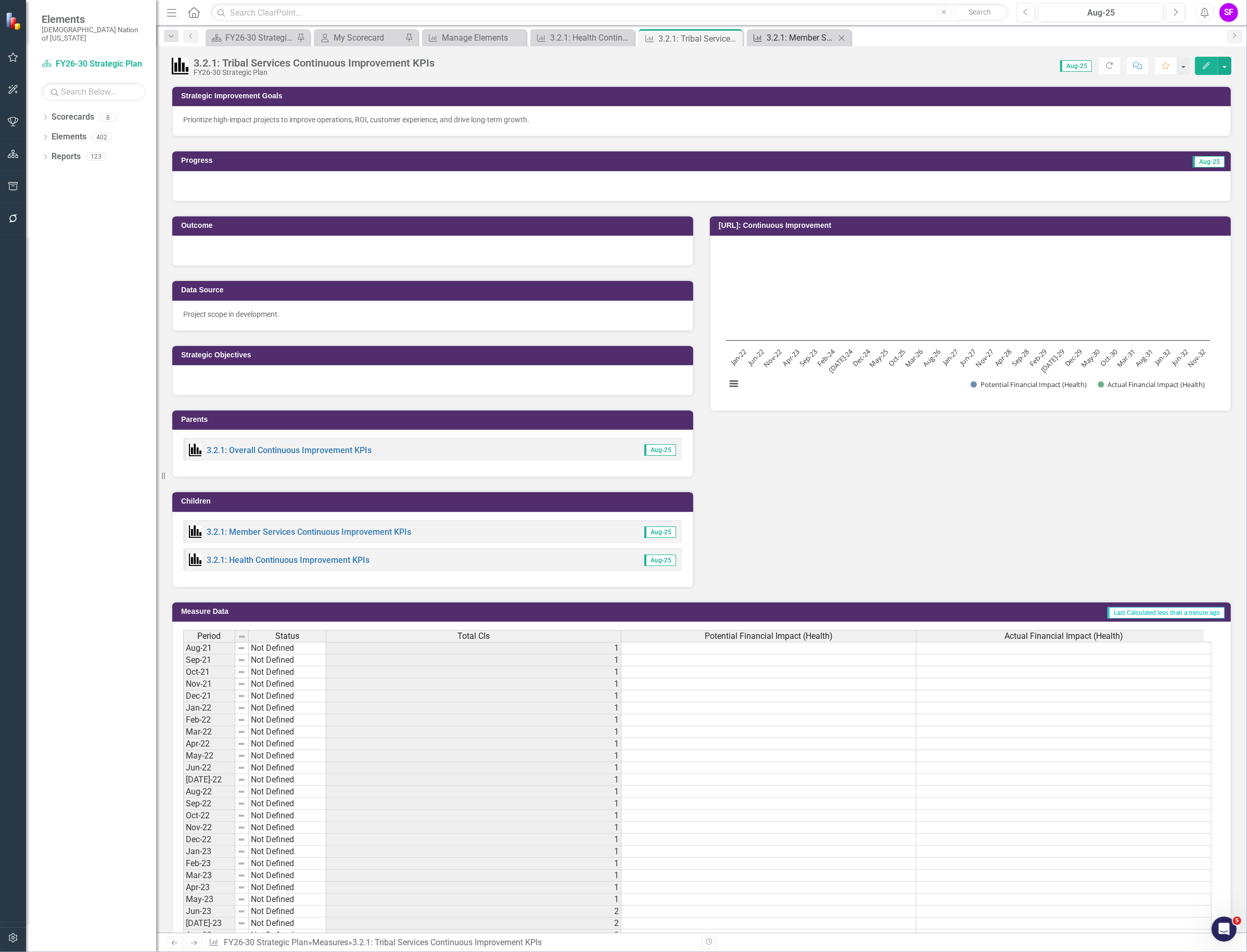
click at [777, 37] on div "3.2.1: Member Services Continuous Improvement KPIs" at bounding box center [801, 37] width 69 height 13
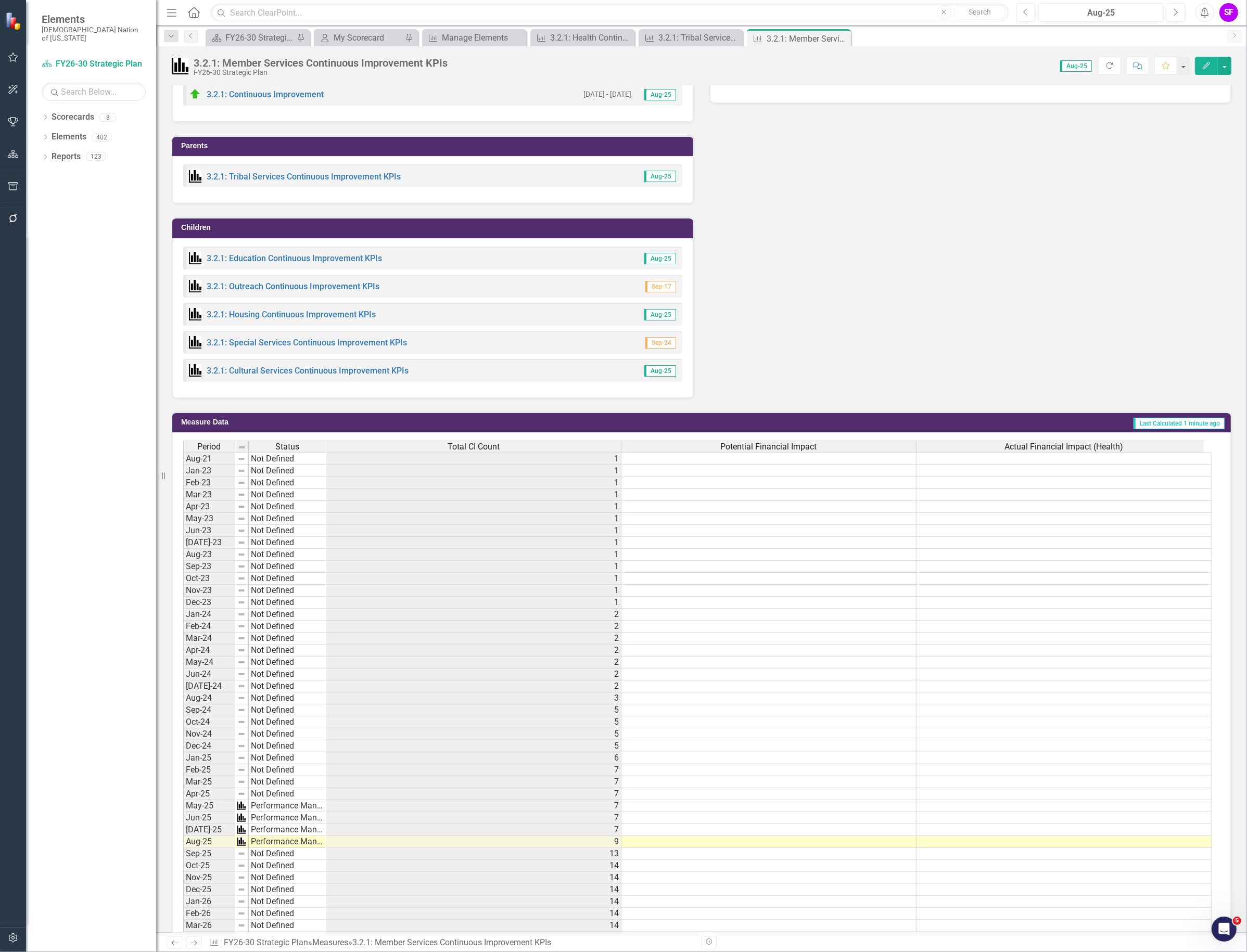
scroll to position [242, 0]
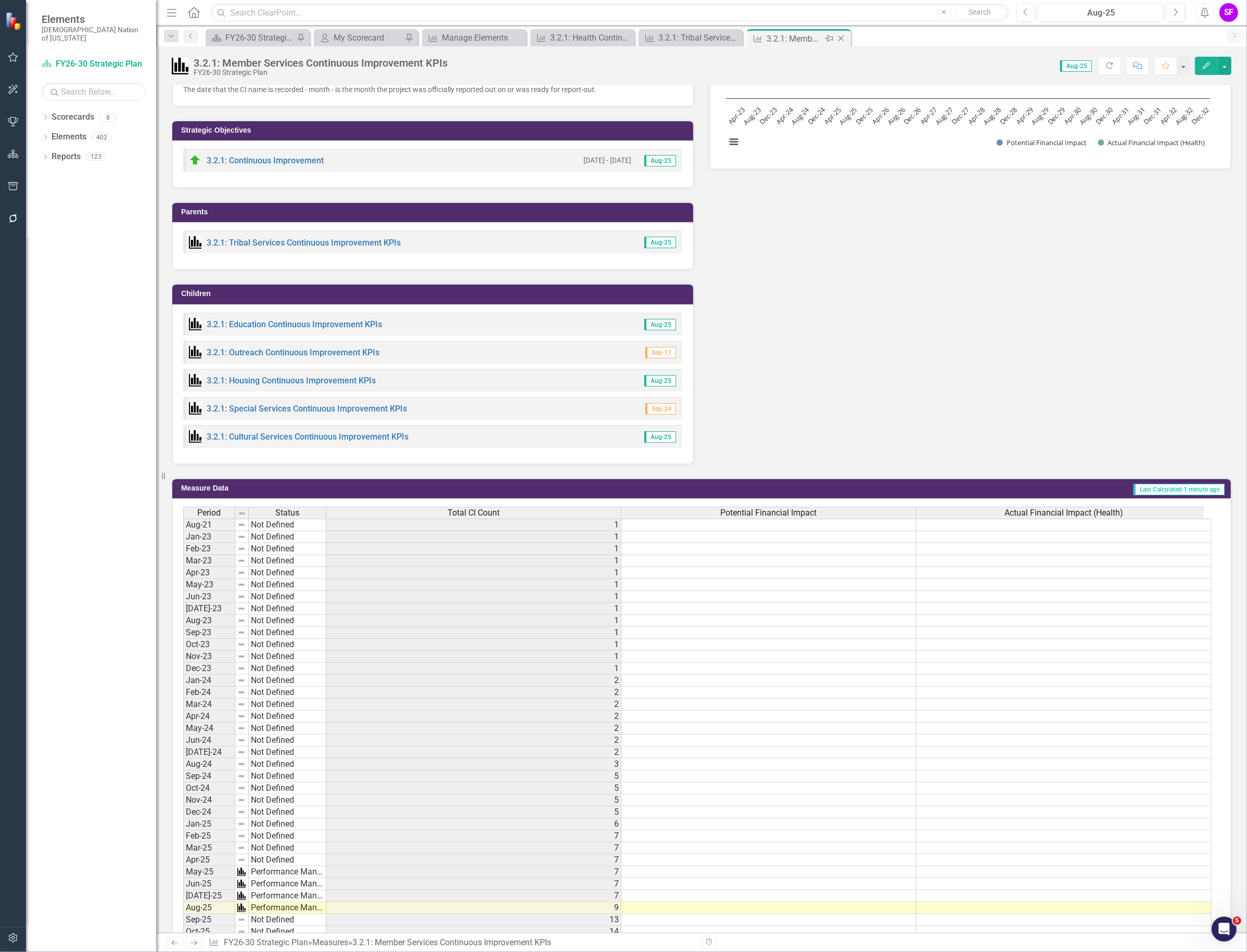
click at [841, 37] on icon "Close" at bounding box center [841, 38] width 11 height 9
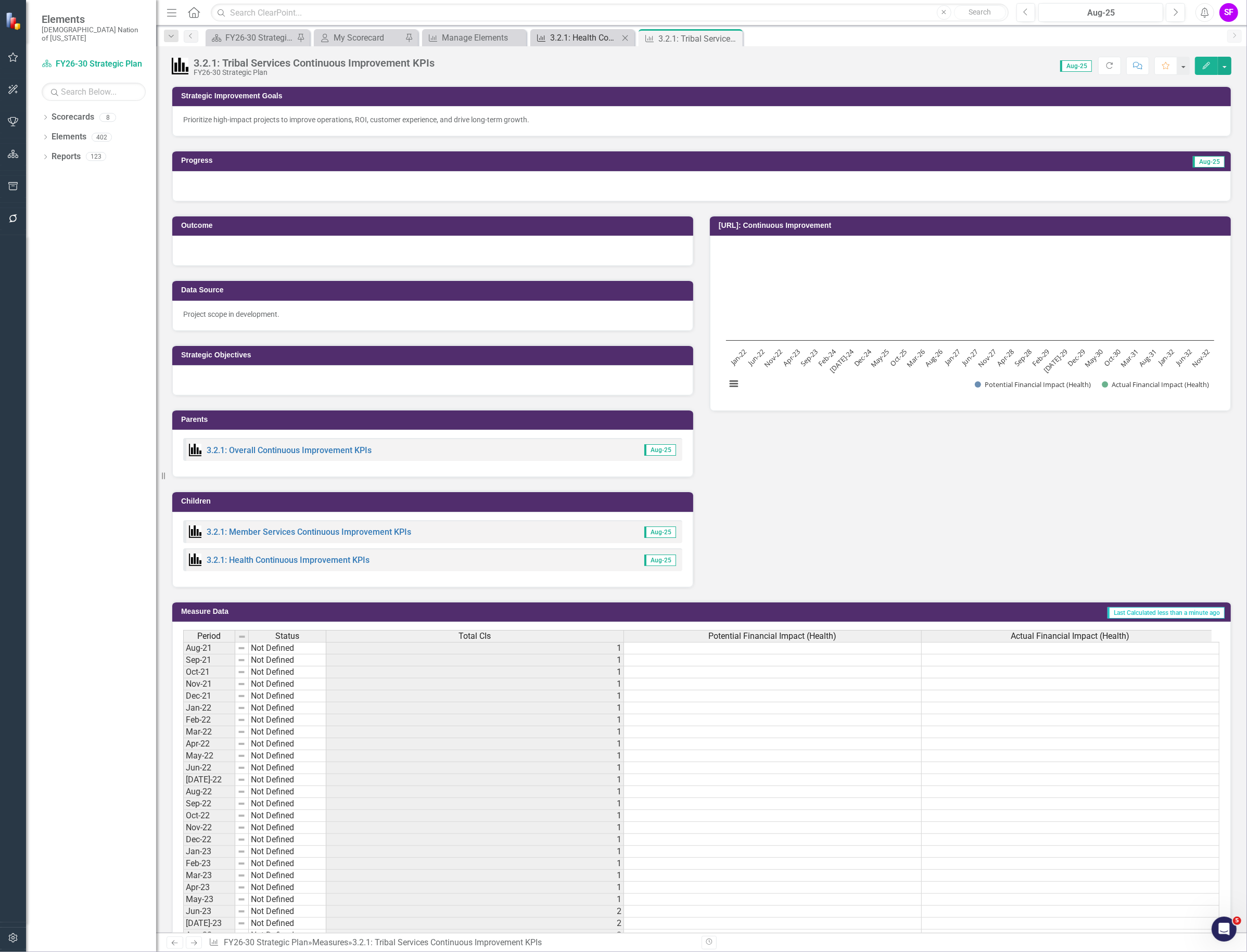
click at [583, 34] on div "3.2.1: Health Continuous Improvement KPIs" at bounding box center [584, 37] width 69 height 13
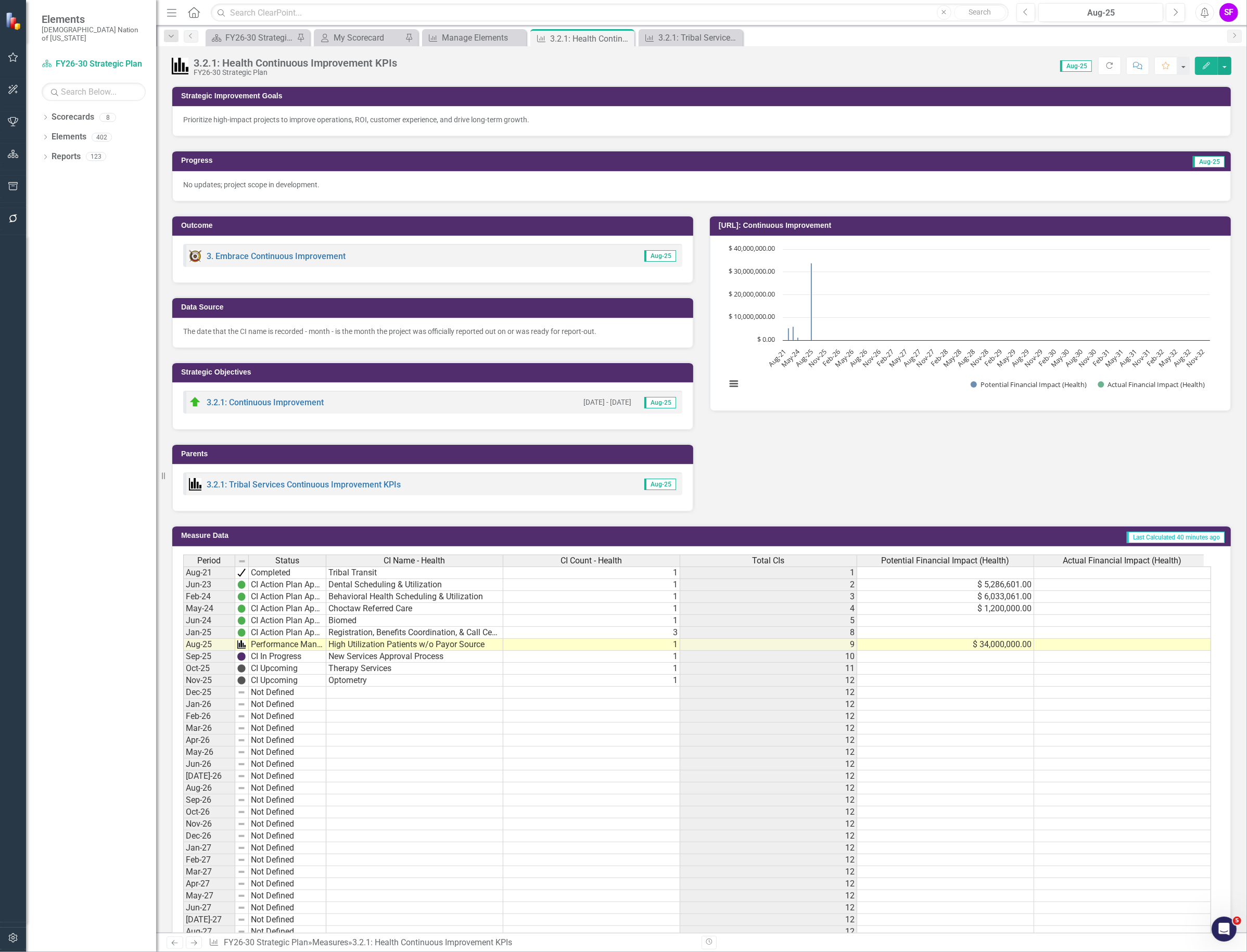
click at [623, 674] on td "1" at bounding box center [592, 669] width 176 height 12
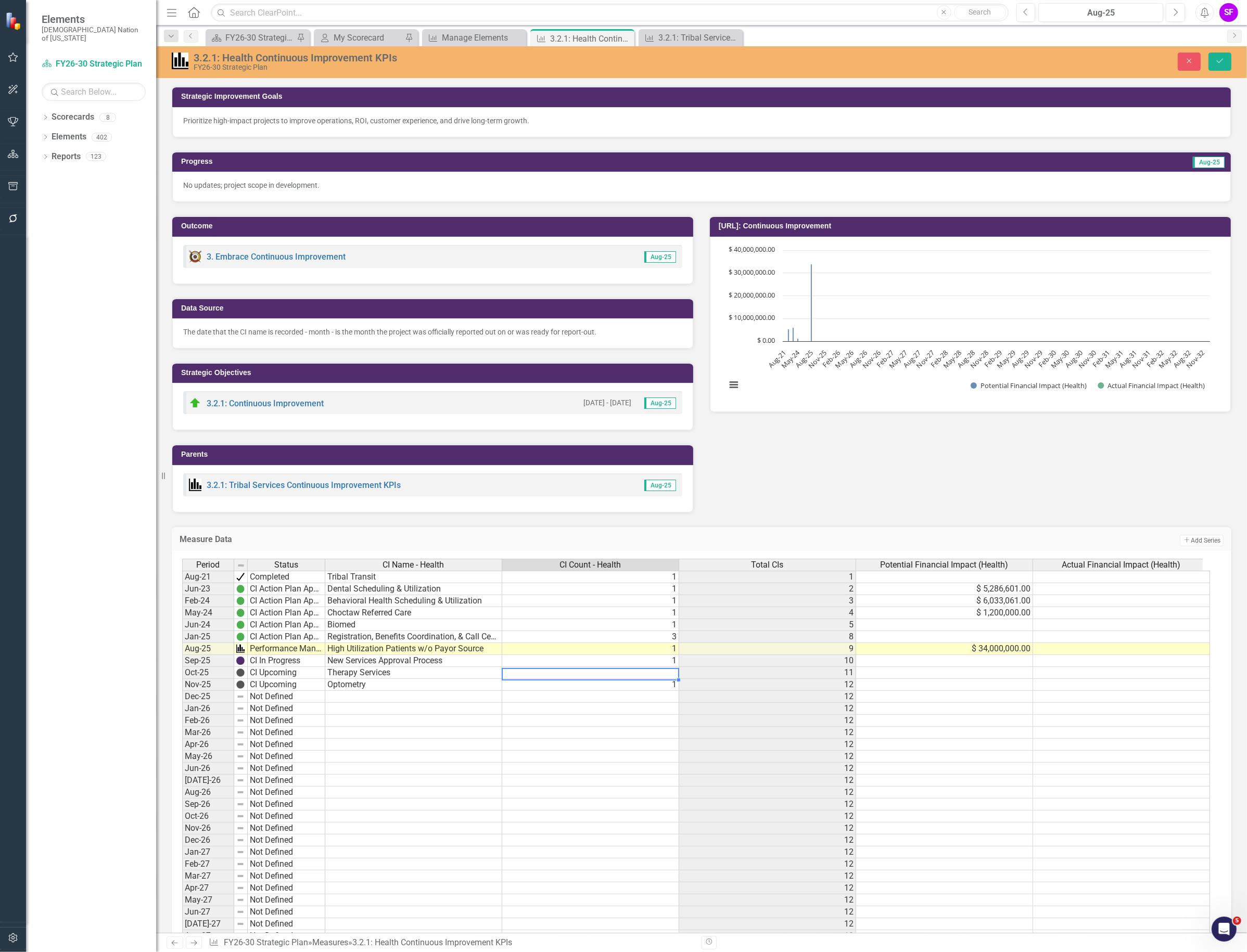
click at [628, 685] on td "1" at bounding box center [591, 684] width 176 height 12
click at [1217, 61] on icon "Save" at bounding box center [1220, 61] width 10 height 8
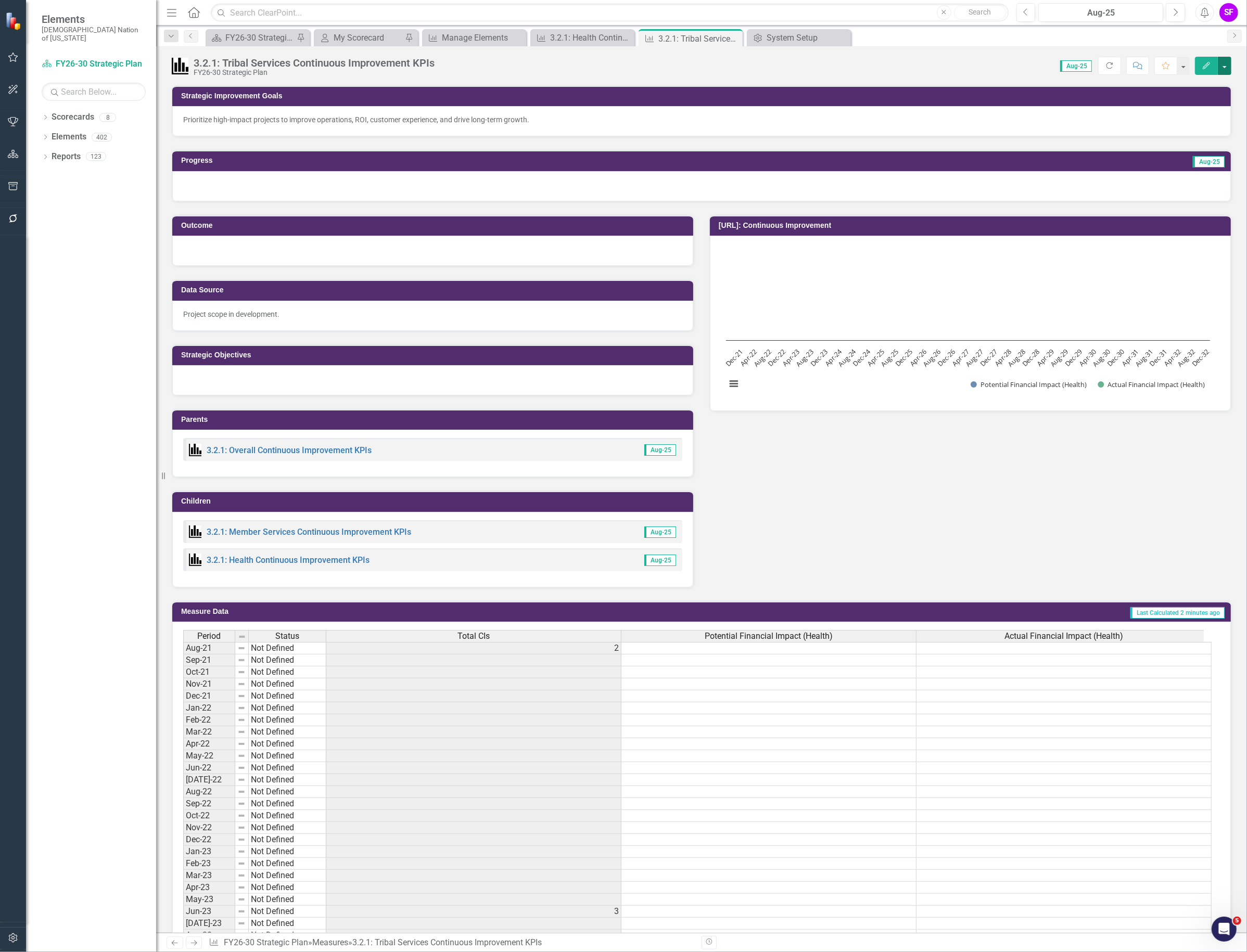
click at [1229, 69] on button "button" at bounding box center [1225, 65] width 14 height 18
click at [1210, 89] on link "Edit Edit Measure" at bounding box center [1180, 85] width 102 height 19
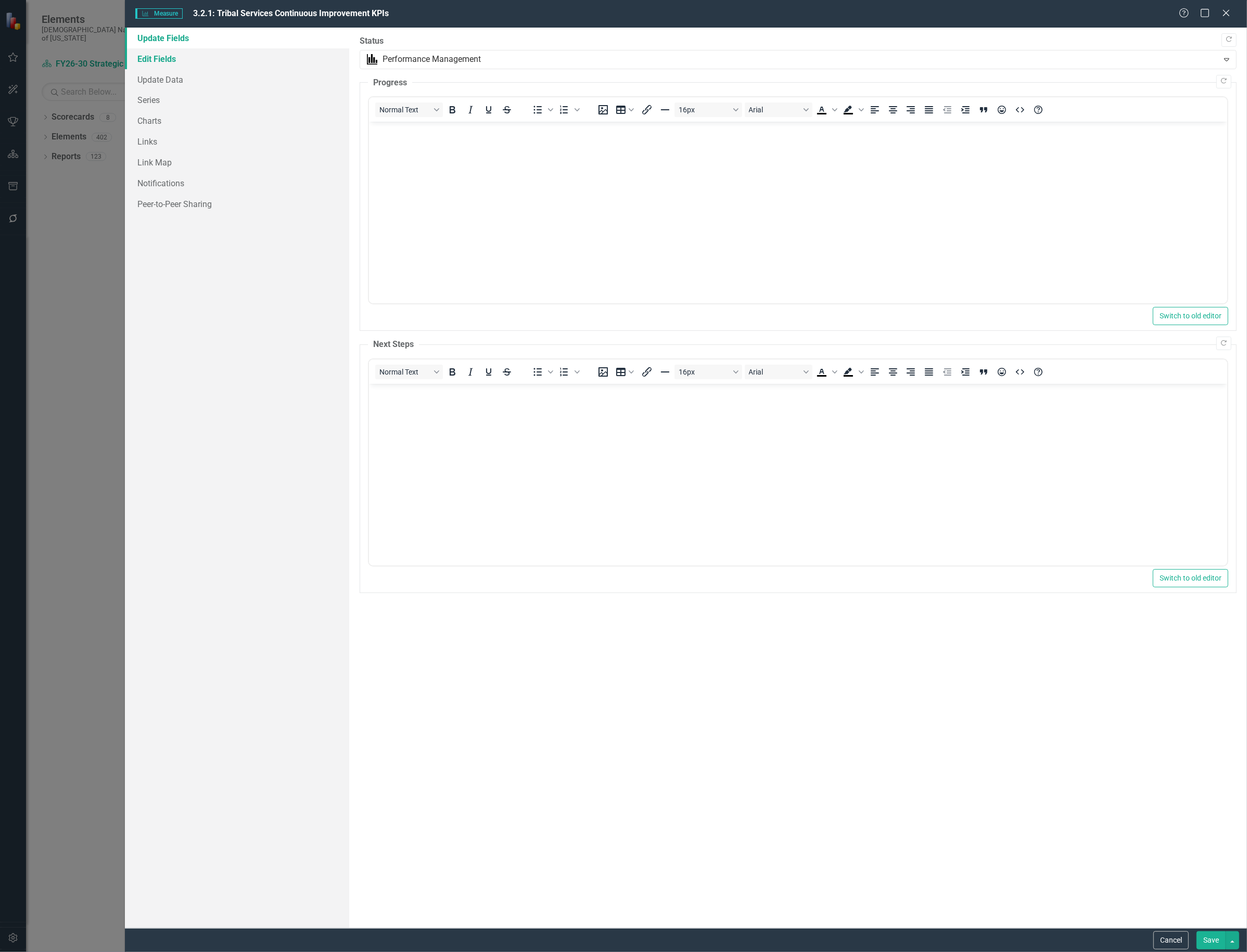
click at [194, 52] on link "Edit Fields" at bounding box center [237, 58] width 224 height 20
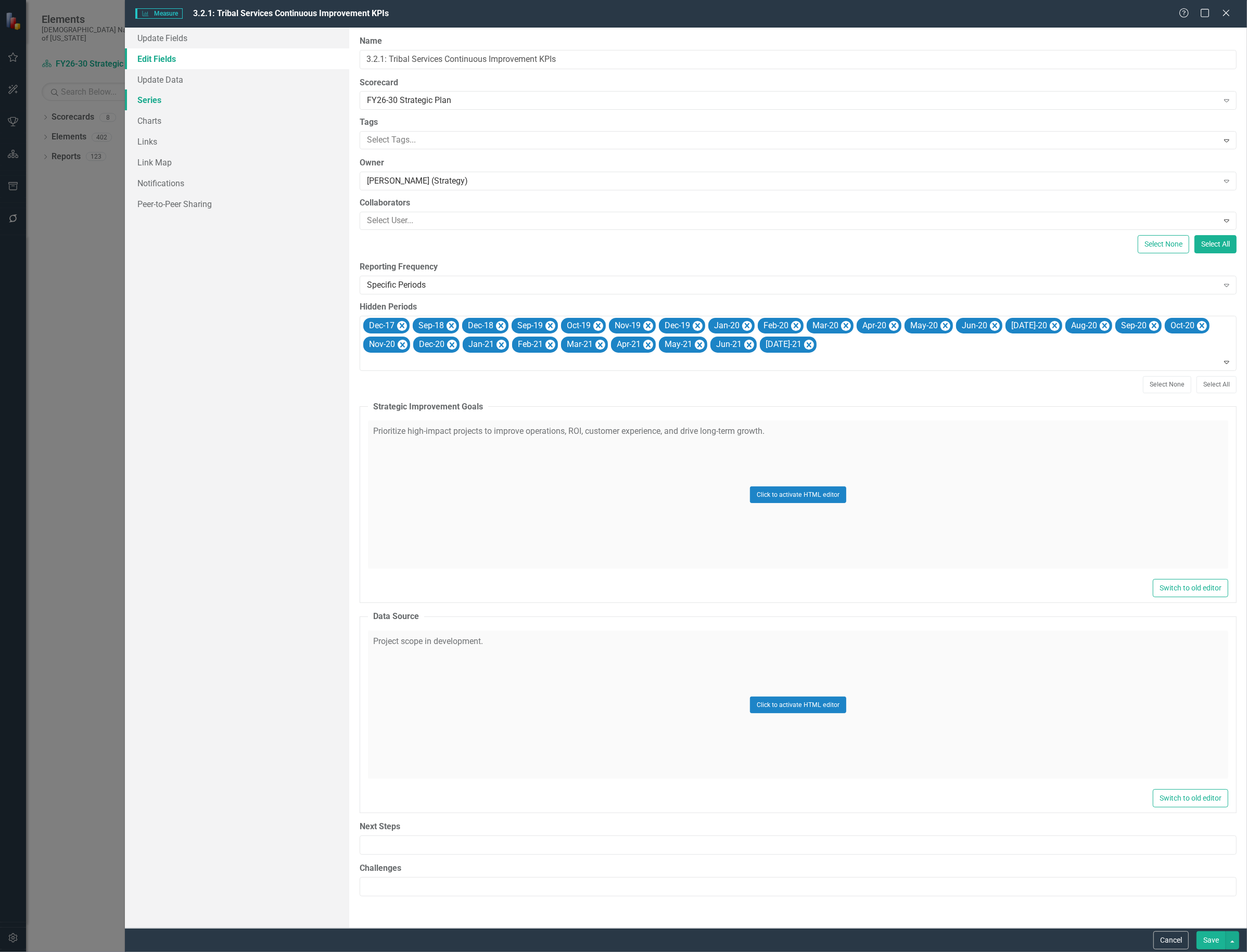
click at [162, 102] on link "Series" at bounding box center [237, 99] width 224 height 20
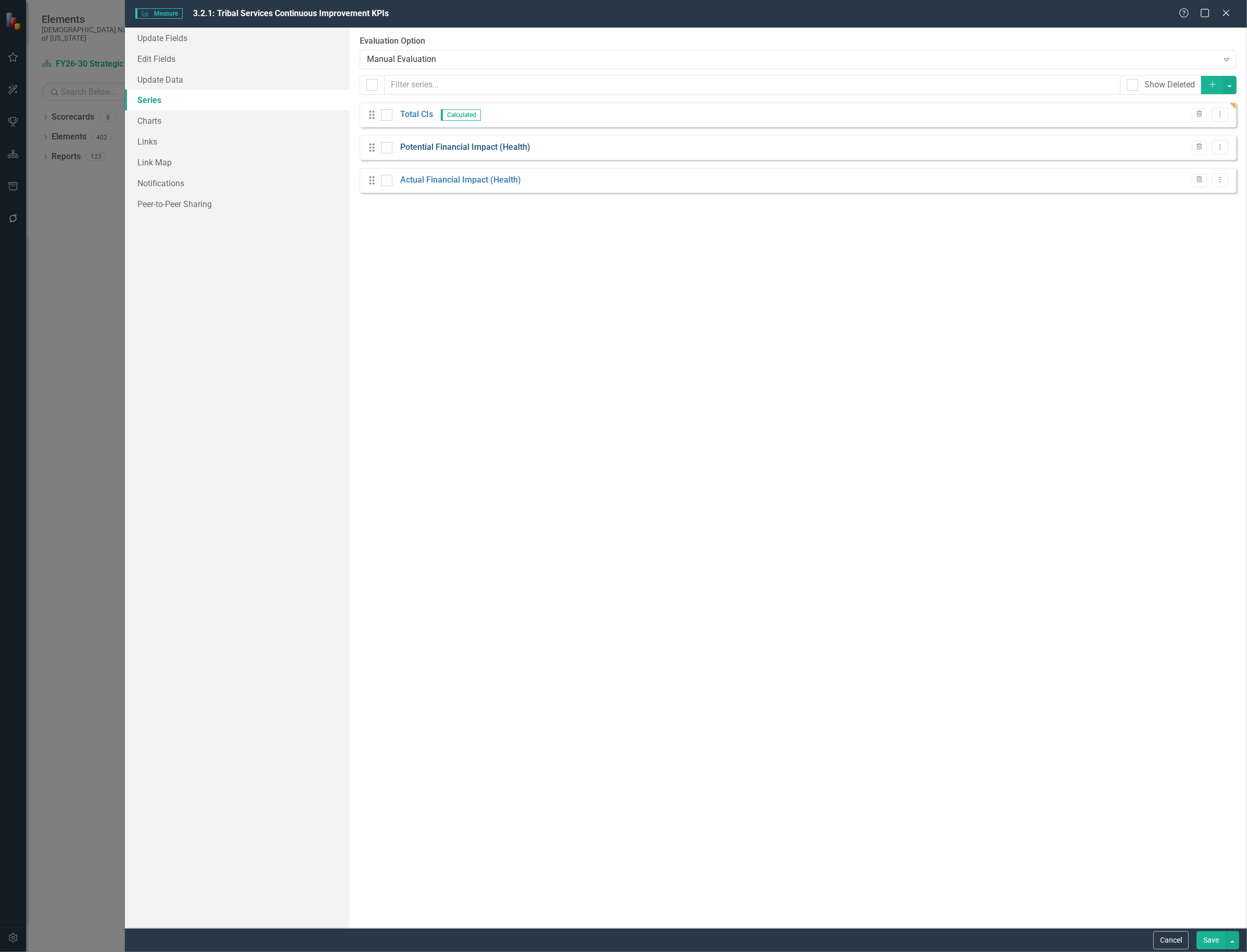
click at [446, 144] on link "Potential Financial Impact (Health)" at bounding box center [465, 147] width 130 height 12
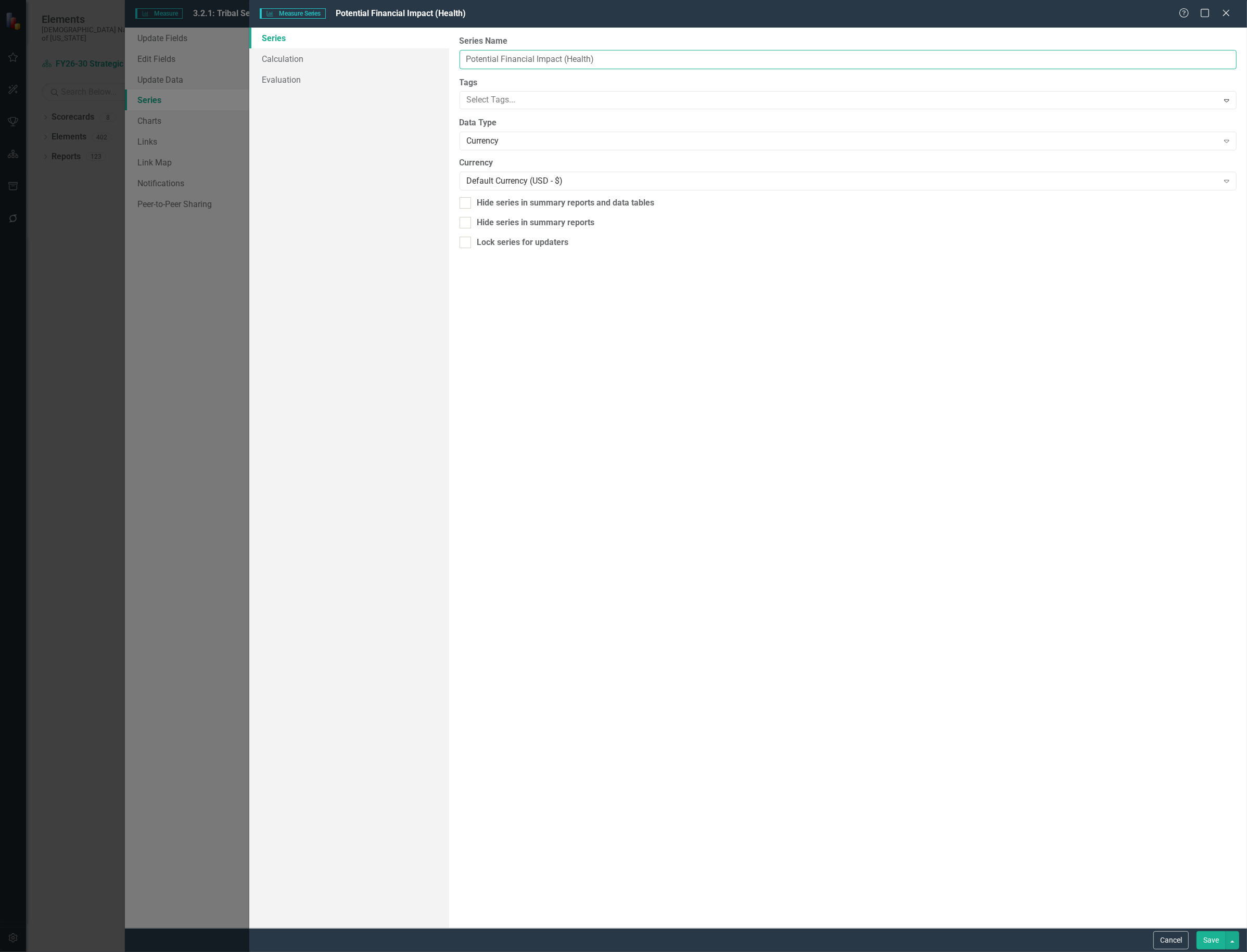
click at [464, 54] on input "Potential Financial Impact (Health)" at bounding box center [847, 60] width 777 height 19
drag, startPoint x: 591, startPoint y: 58, endPoint x: 568, endPoint y: 62, distance: 23.3
click at [568, 61] on input "Potential Financial Impact (Health)" at bounding box center [847, 60] width 777 height 19
type input "Potential Financial Impact (Total)"
click at [1217, 939] on button "Save" at bounding box center [1211, 940] width 29 height 18
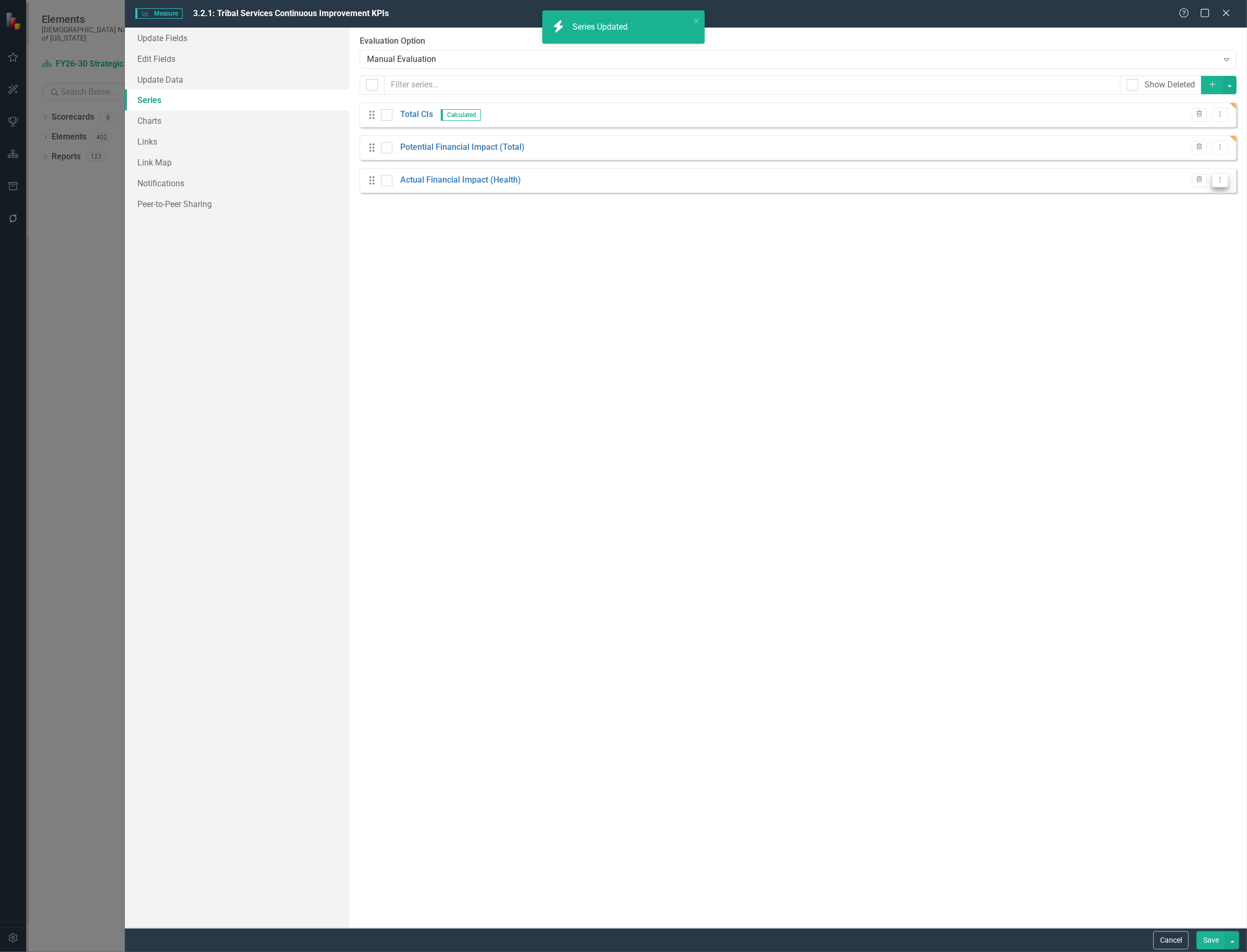
click at [1221, 180] on icon "Dropdown Menu" at bounding box center [1220, 179] width 9 height 7
click at [1202, 193] on link "Edit Edit Measure Series" at bounding box center [1168, 198] width 118 height 19
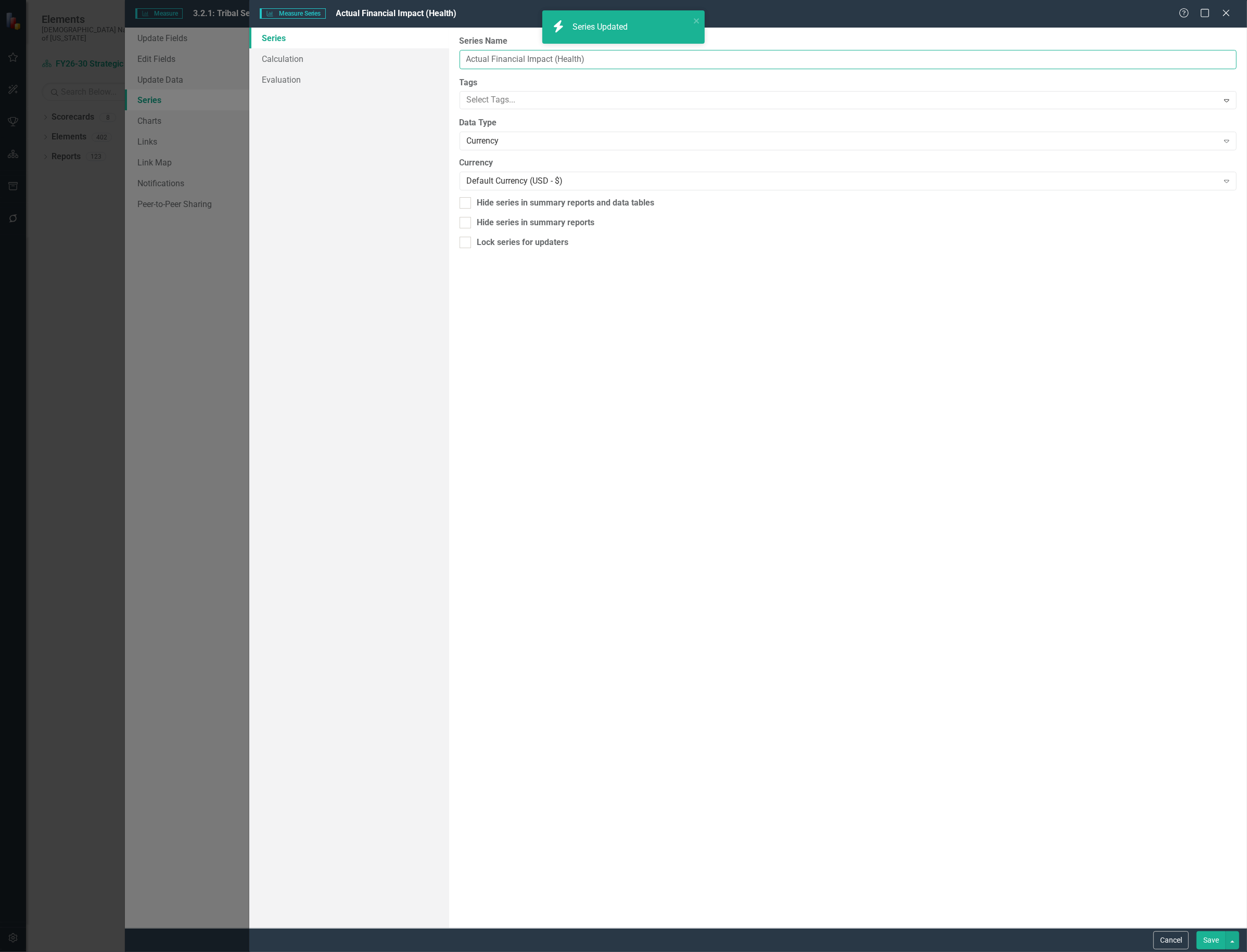
click at [573, 57] on input "Actual Financial Impact (Health)" at bounding box center [847, 60] width 777 height 19
type input "Actual Financial Impact (Total)"
click at [1210, 939] on button "Save" at bounding box center [1211, 940] width 29 height 18
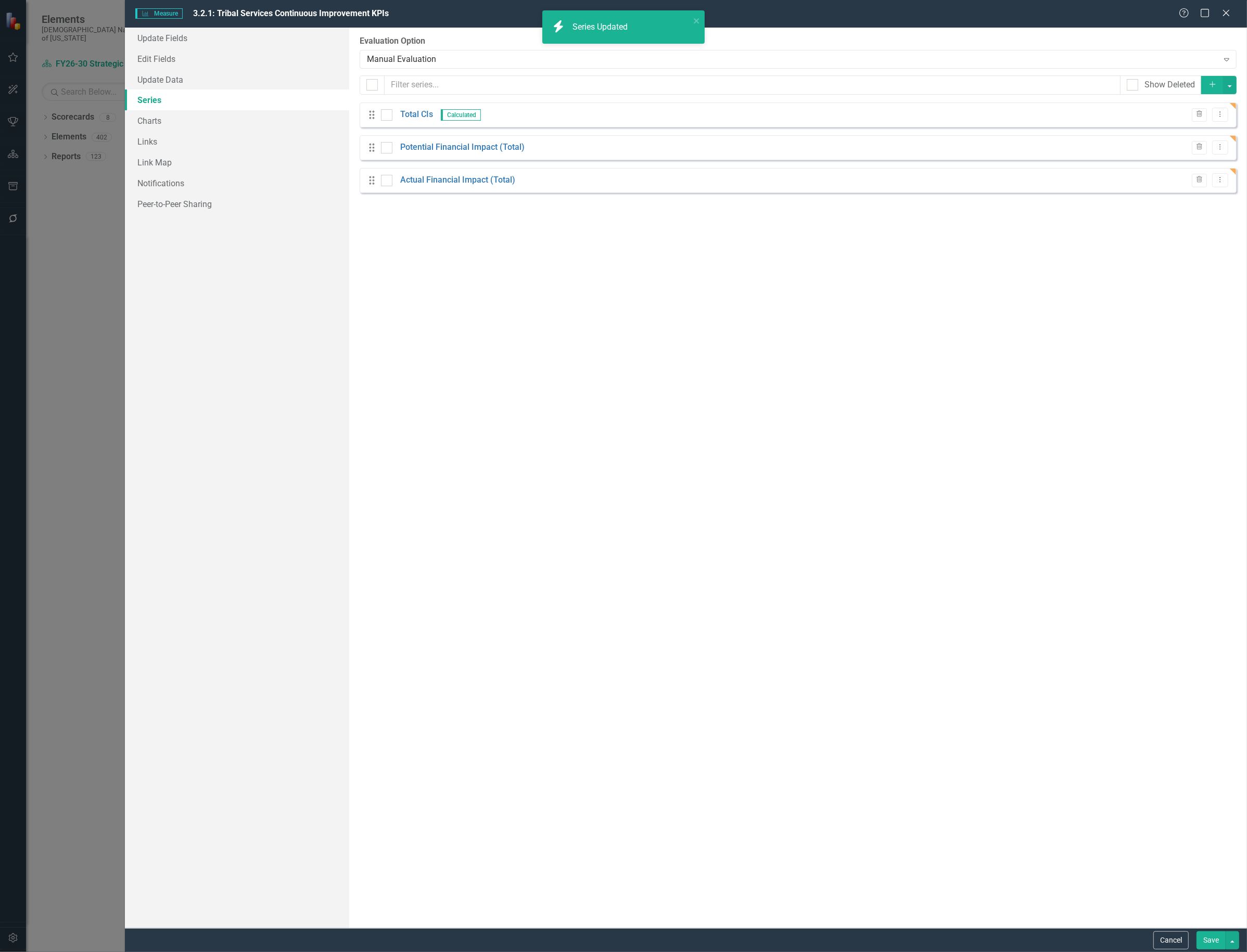
click at [1202, 936] on button "Save" at bounding box center [1211, 940] width 29 height 18
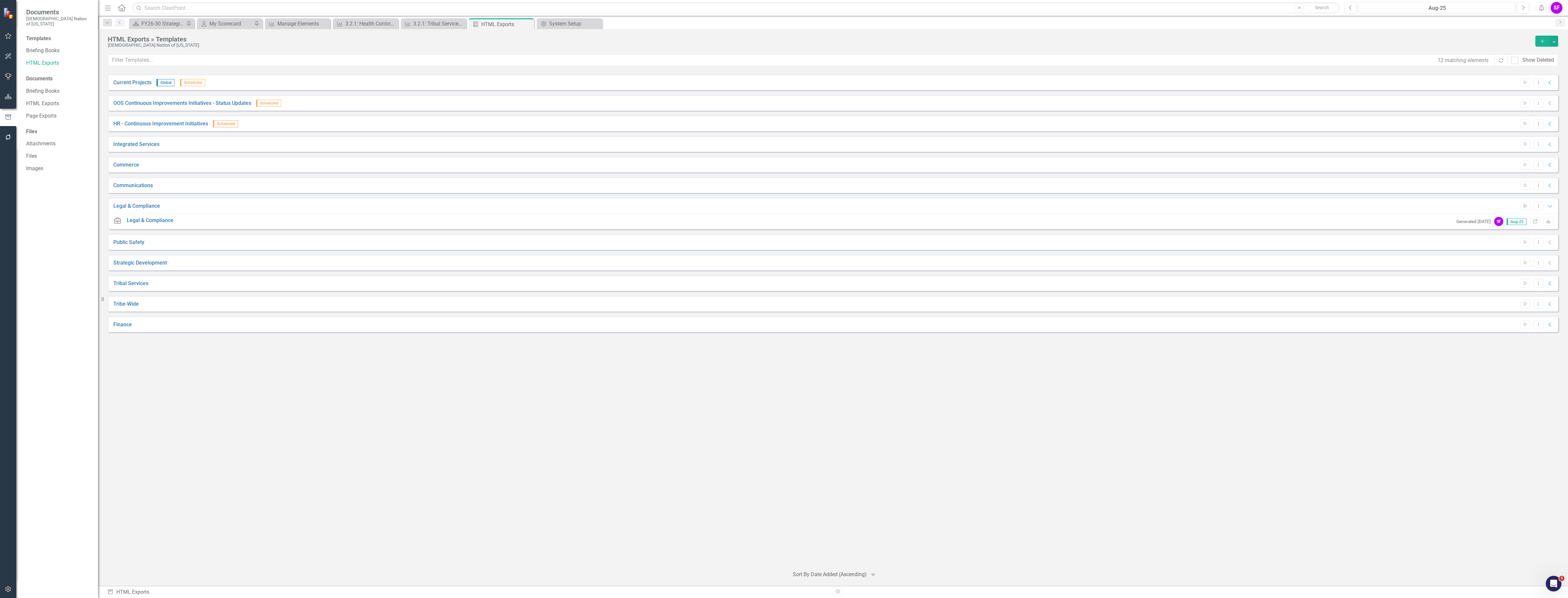
click at [782, 210] on button "Start" at bounding box center [1525, 206] width 10 height 9
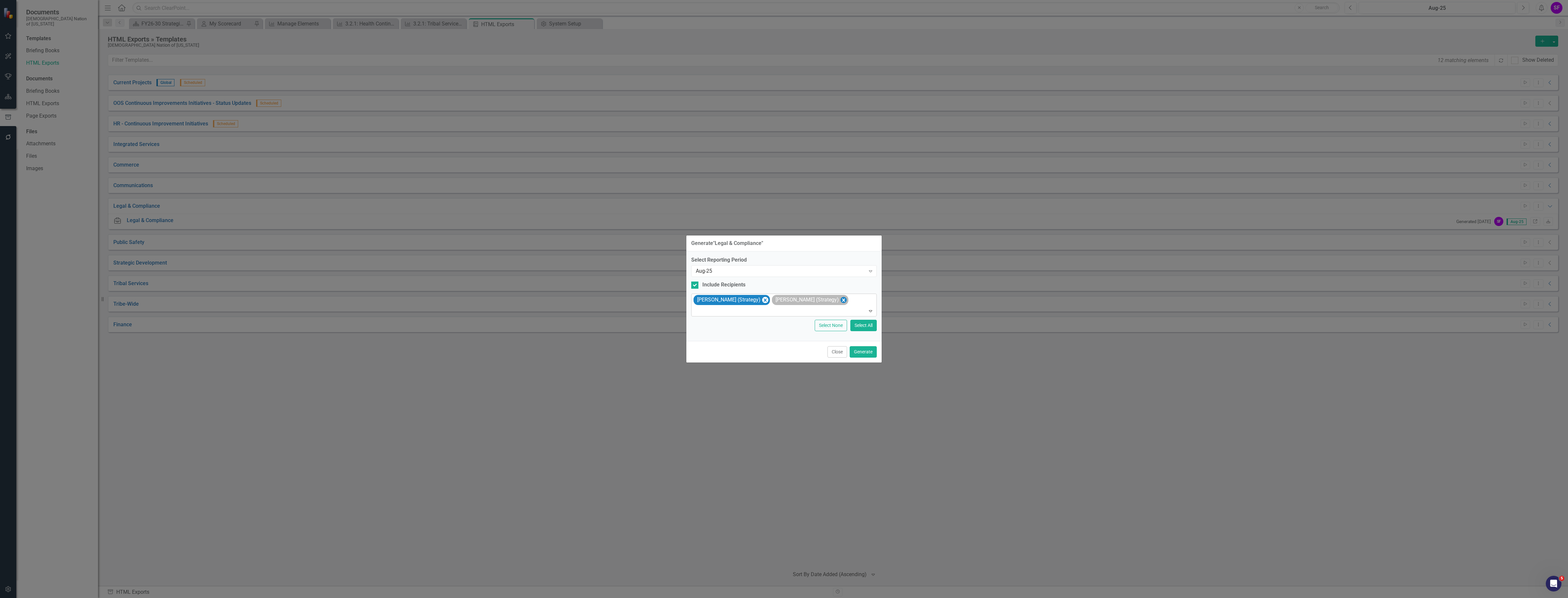
click at [782, 297] on icon "Remove Sheriden Franks (Strategy)" at bounding box center [844, 299] width 6 height 8
click at [762, 301] on icon "Remove Sheridan Burns (Strategy)" at bounding box center [765, 299] width 6 height 8
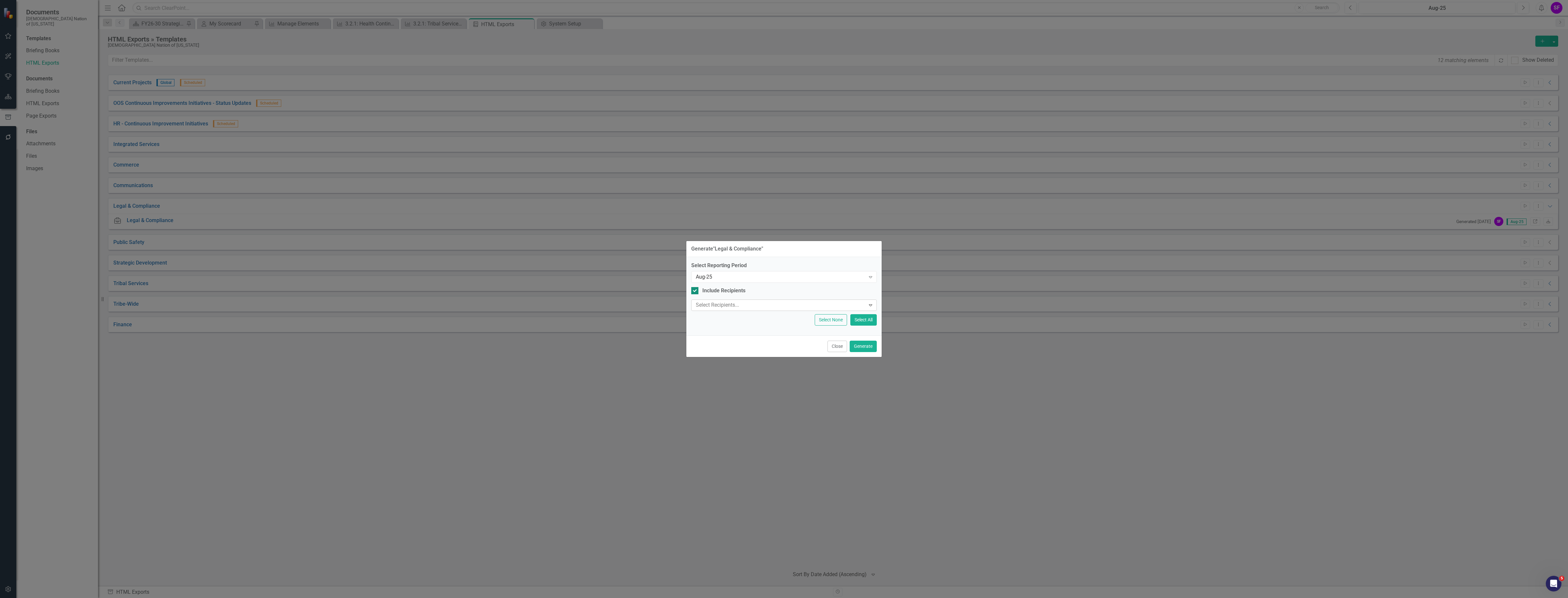
click at [698, 288] on div at bounding box center [695, 291] width 7 height 7
click at [696, 288] on input "Include Recipients" at bounding box center [693, 289] width 4 height 4
checkbox input "false"
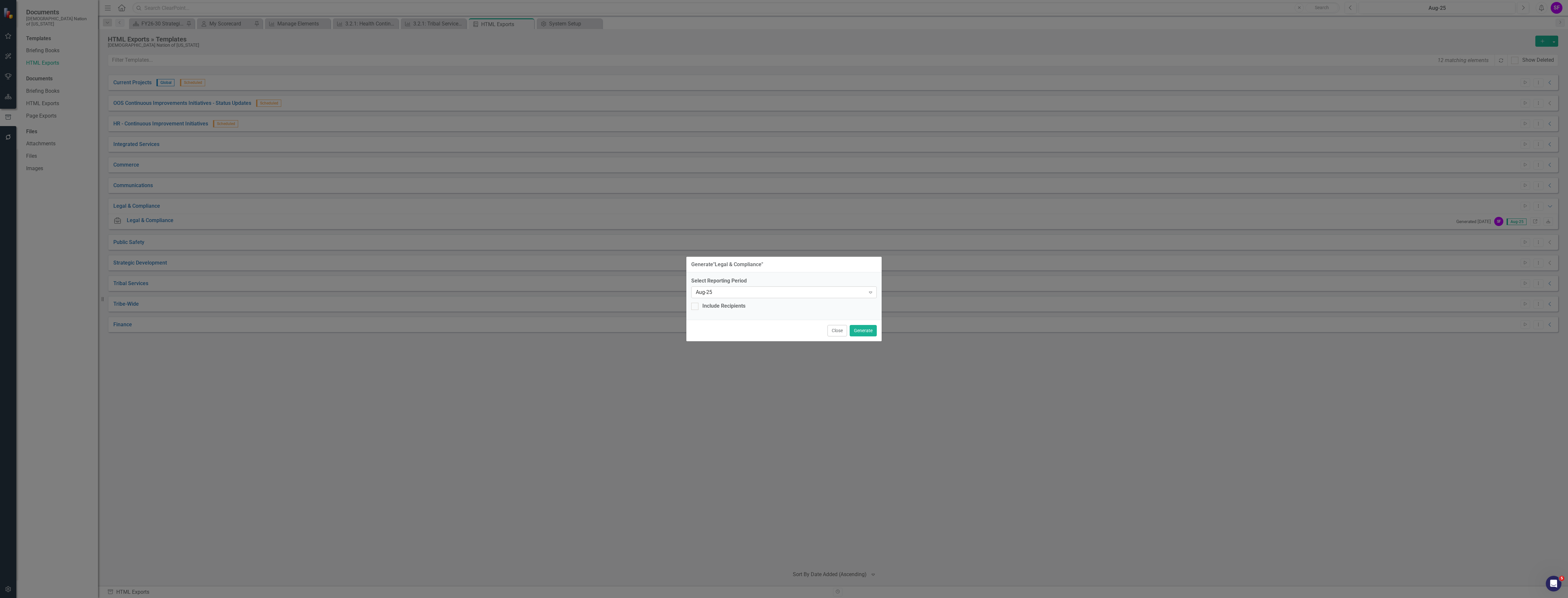
click at [782, 294] on div "Aug-25" at bounding box center [780, 292] width 170 height 7
click at [781, 597] on div "Aug-25" at bounding box center [785, 603] width 1558 height 7
click at [782, 332] on button "Generate" at bounding box center [863, 330] width 27 height 12
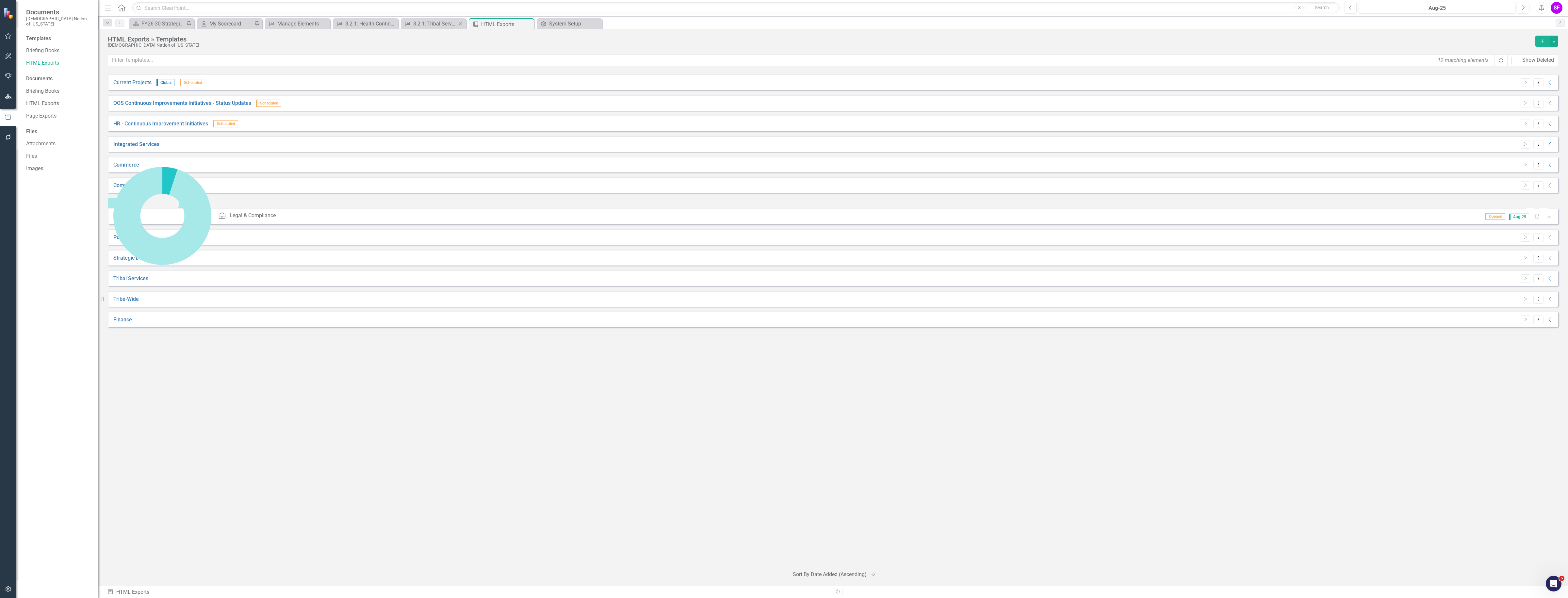
click at [432, 19] on div "Measure 3.2.1: Tribal Services Continuous Improvement KPIs Close" at bounding box center [433, 24] width 65 height 11
click at [429, 24] on div "3.2.1: Tribal Services Continuous Improvement KPIs" at bounding box center [435, 23] width 43 height 8
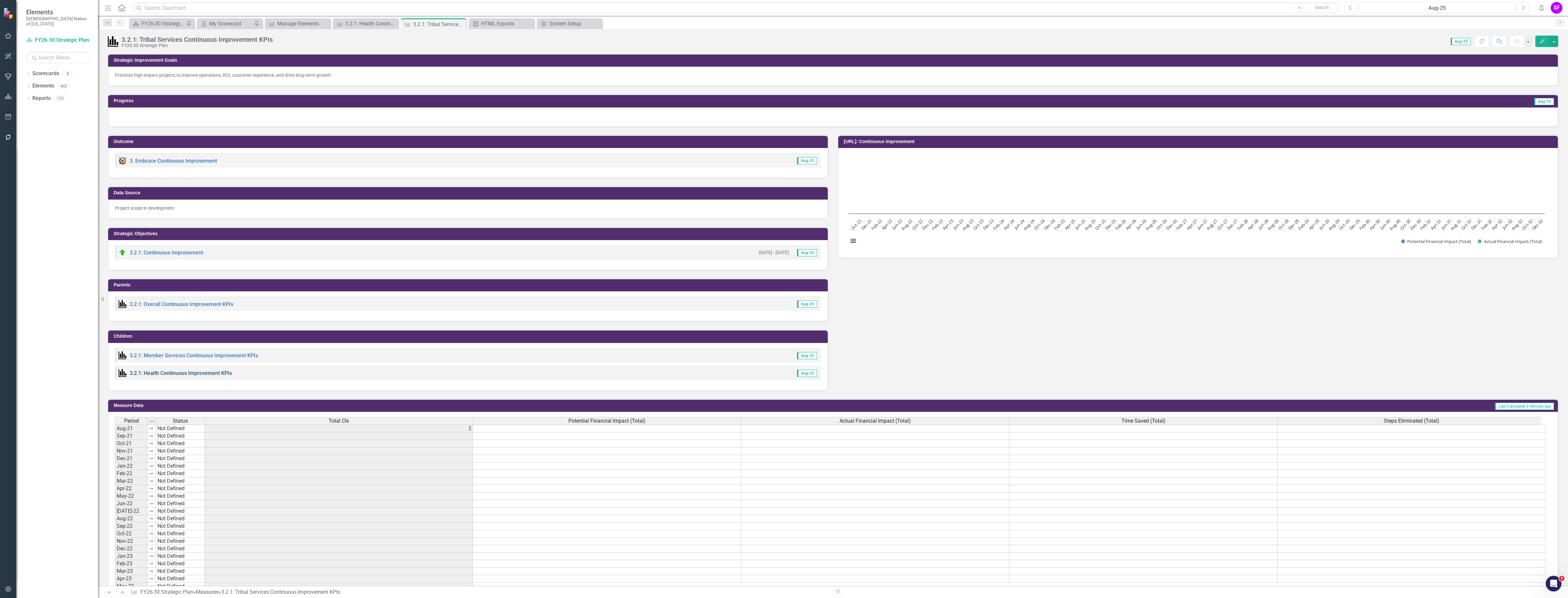
click at [201, 370] on link "3.2.1: Health Continuous Improvement KPIs" at bounding box center [181, 373] width 102 height 6
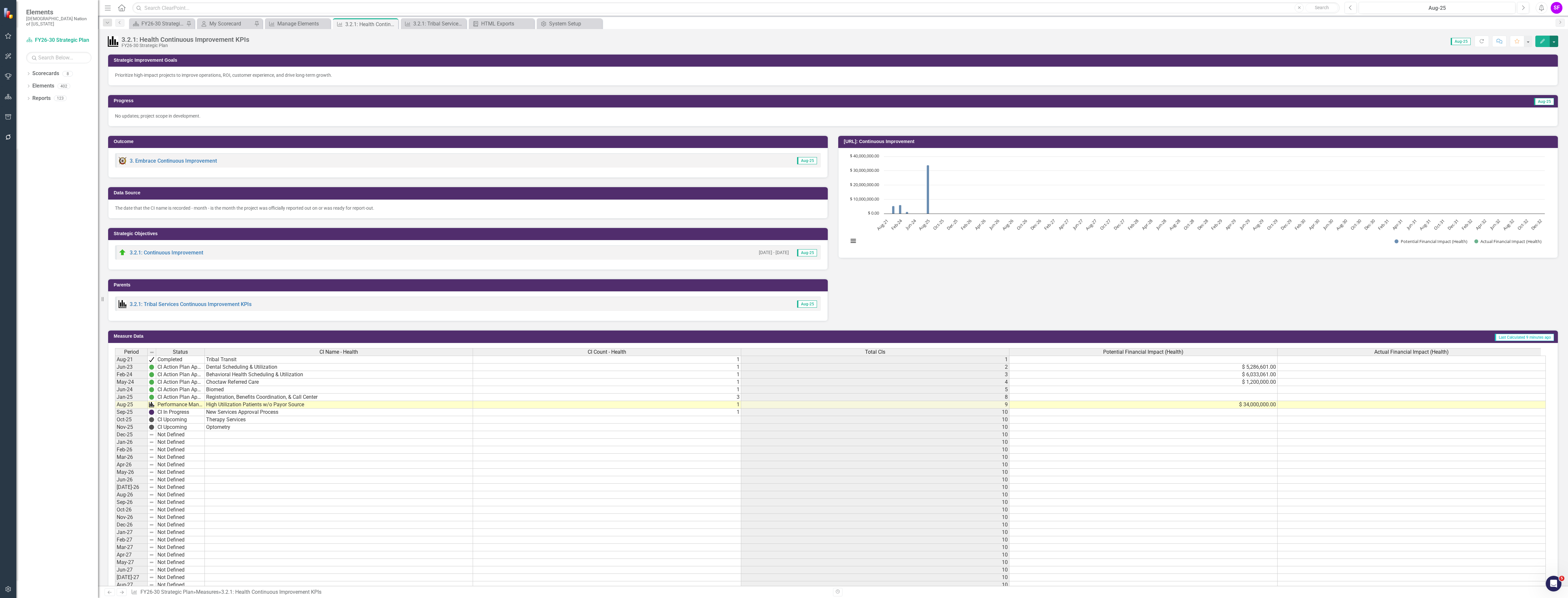
click at [782, 44] on button "button" at bounding box center [1554, 41] width 9 height 12
click at [782, 54] on link "Edit Edit Measure" at bounding box center [1526, 54] width 64 height 12
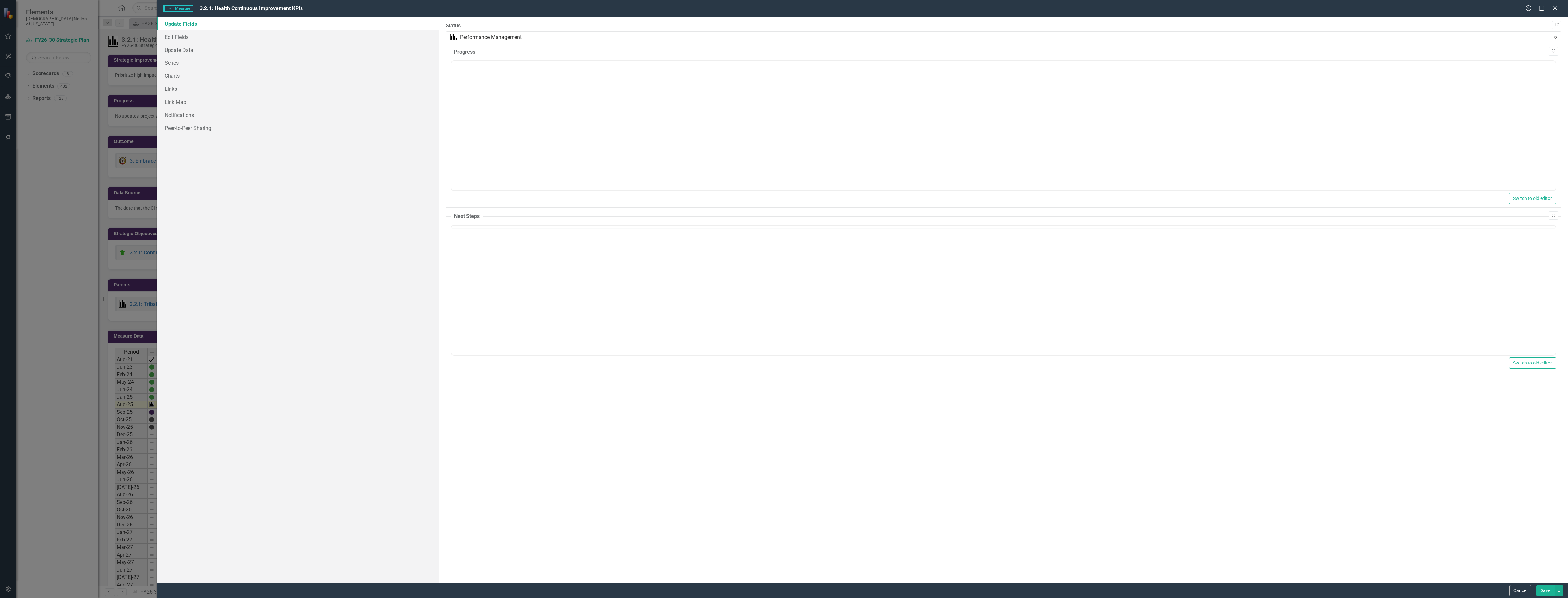
click at [175, 37] on div "Measure Measure 3.2.1: Health Continuous Improvement KPIs Help Maximize Close U…" at bounding box center [784, 299] width 1568 height 598
click at [175, 64] on link "Series" at bounding box center [298, 62] width 282 height 13
checkbox input "false"
click at [782, 134] on icon "Dropdown Menu" at bounding box center [1551, 133] width 5 height 4
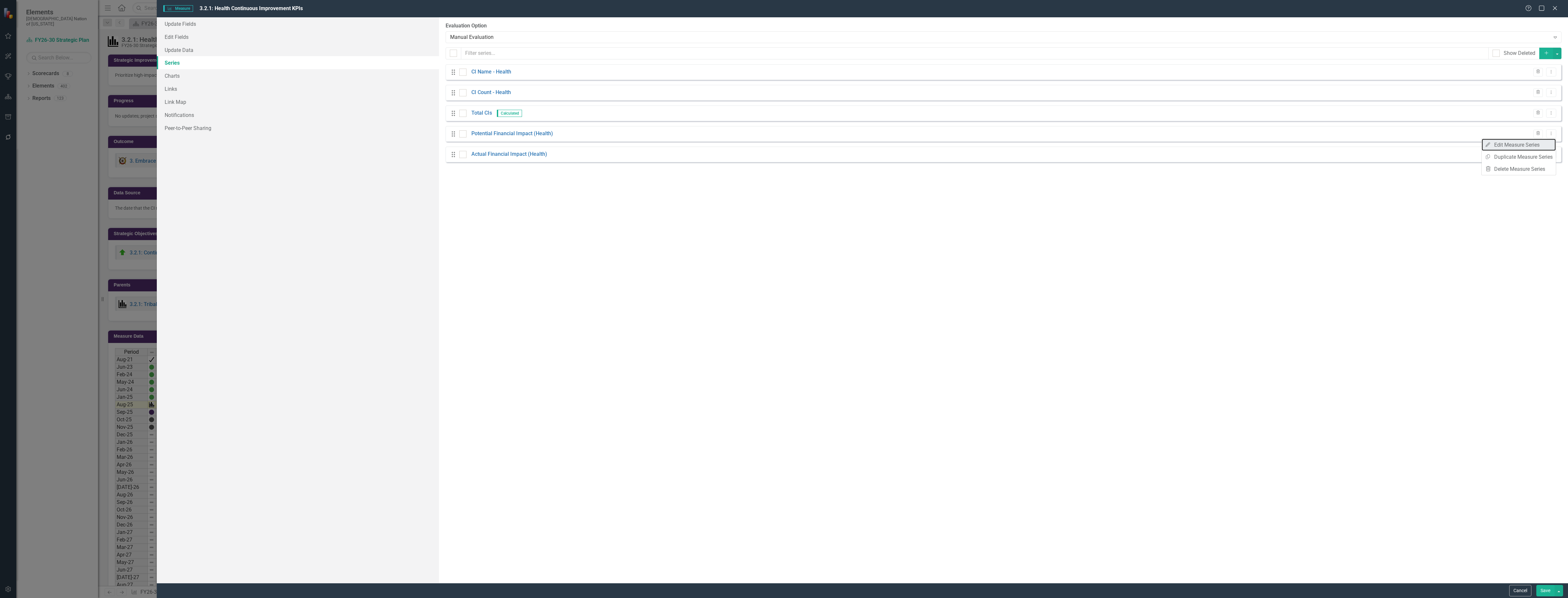
click at [782, 144] on link "Edit Edit Measure Series" at bounding box center [1519, 145] width 74 height 12
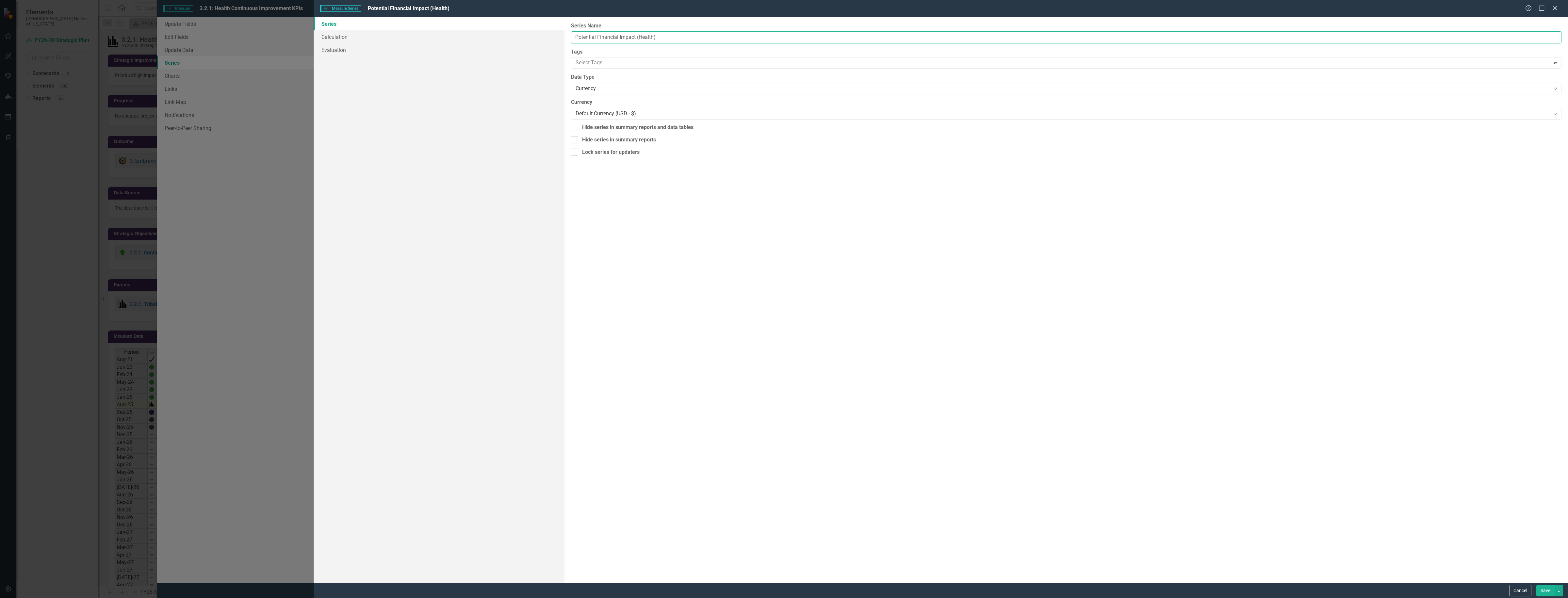
drag, startPoint x: 667, startPoint y: 35, endPoint x: 636, endPoint y: 40, distance: 31.4
click at [636, 40] on input "Potential Financial Impact (Health)" at bounding box center [1066, 38] width 990 height 12
type input "Potential Financial Impact"
click at [782, 586] on button "Save" at bounding box center [1545, 590] width 18 height 12
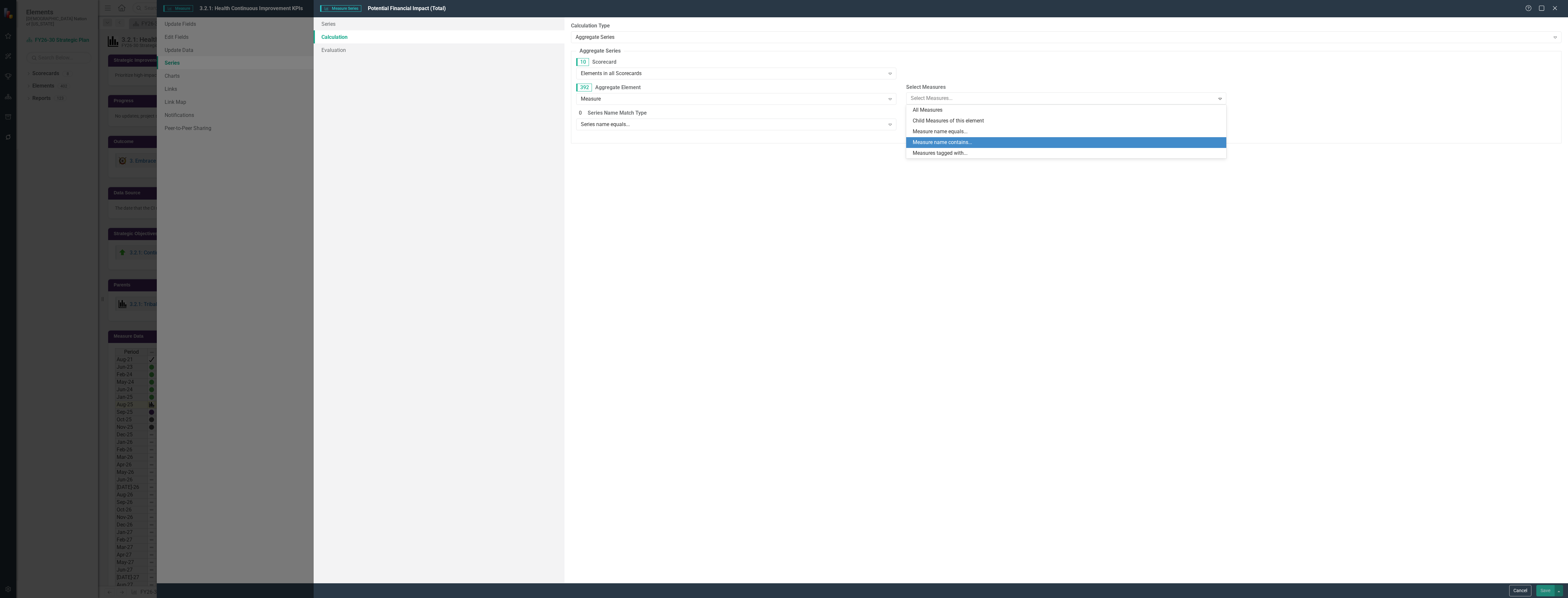
drag, startPoint x: 947, startPoint y: 132, endPoint x: 947, endPoint y: 141, distance: 9.0
click at [947, 141] on div "All Measures Child Measures of this element Measure name equals... Measure name…" at bounding box center [1066, 131] width 320 height 54
click at [947, 141] on div "Measure name contains..." at bounding box center [1067, 142] width 310 height 7
click at [781, 95] on div "Measure" at bounding box center [733, 99] width 304 height 7
click at [956, 94] on div "Measure name contains... Expand" at bounding box center [1066, 98] width 320 height 12
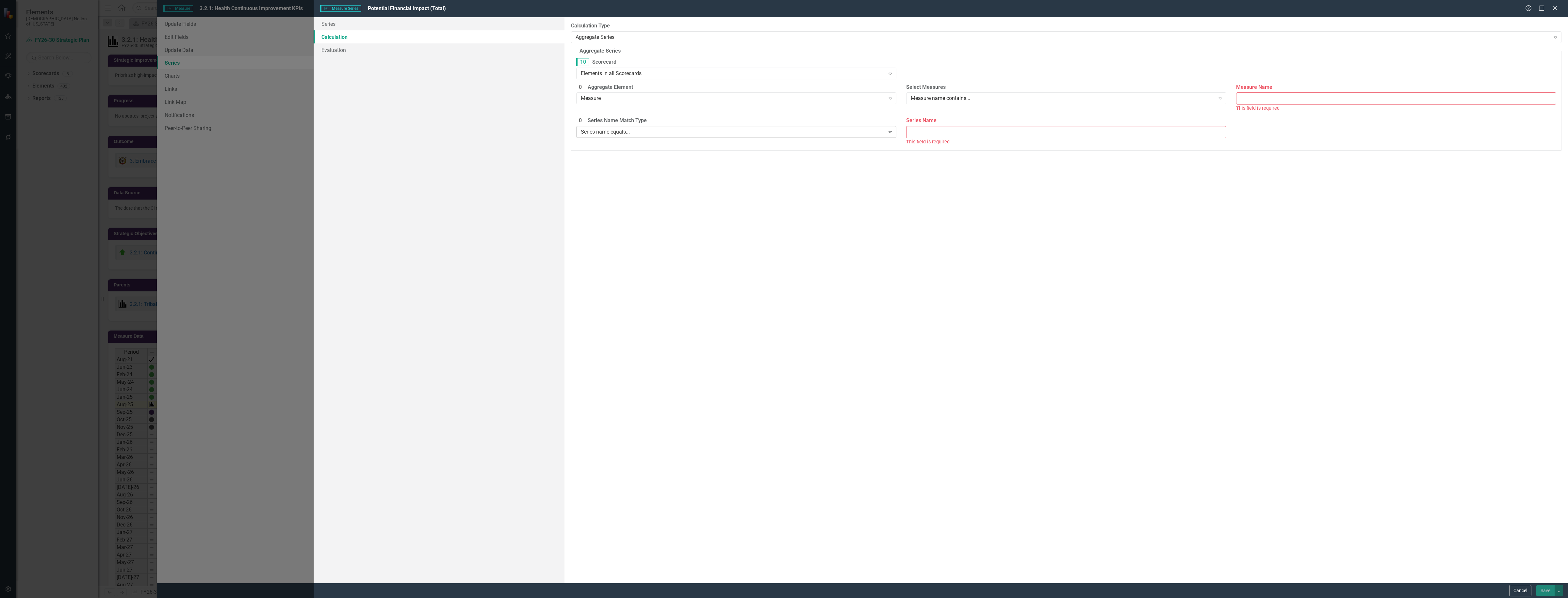
click at [839, 131] on div "Series name equals..." at bounding box center [733, 131] width 304 height 7
click at [828, 96] on div "Measure" at bounding box center [733, 99] width 304 height 7
click at [779, 72] on div "Elements in all Scorecards" at bounding box center [733, 73] width 304 height 7
click at [724, 35] on div "Aggregate Series" at bounding box center [1063, 37] width 975 height 7
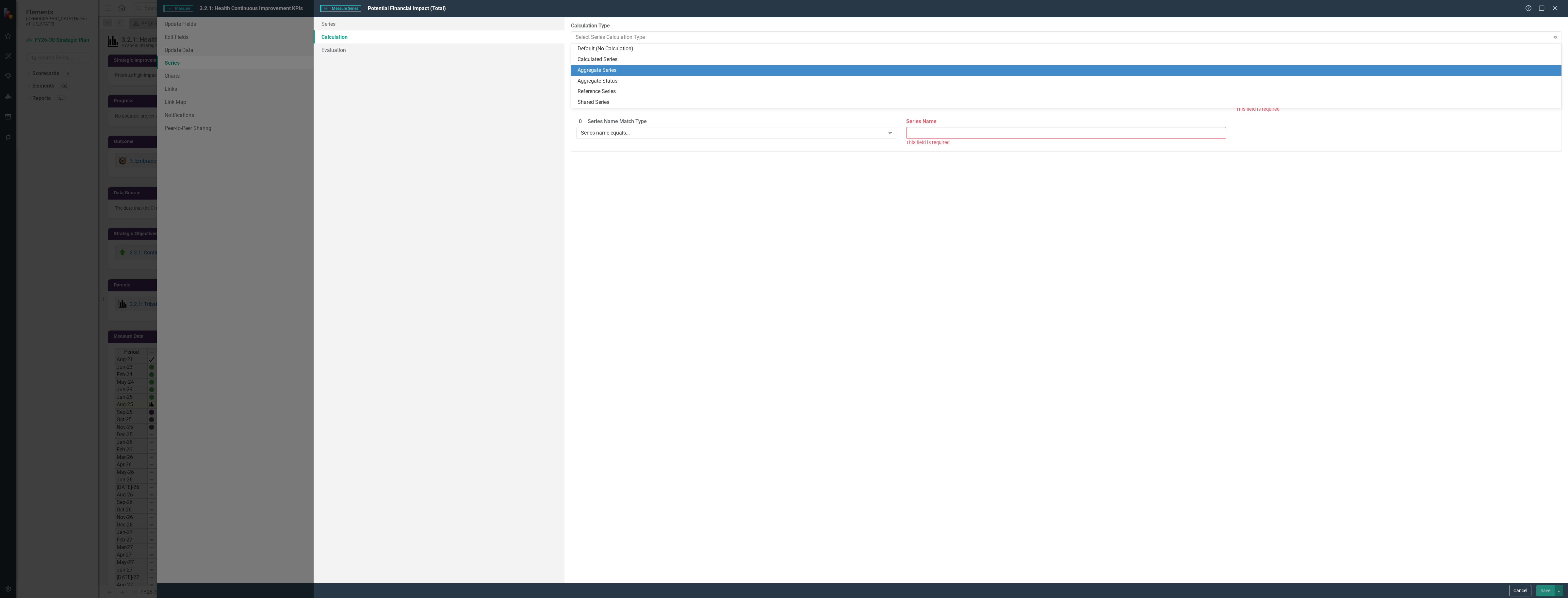
click at [606, 69] on div "Aggregate Series" at bounding box center [1068, 70] width 980 height 7
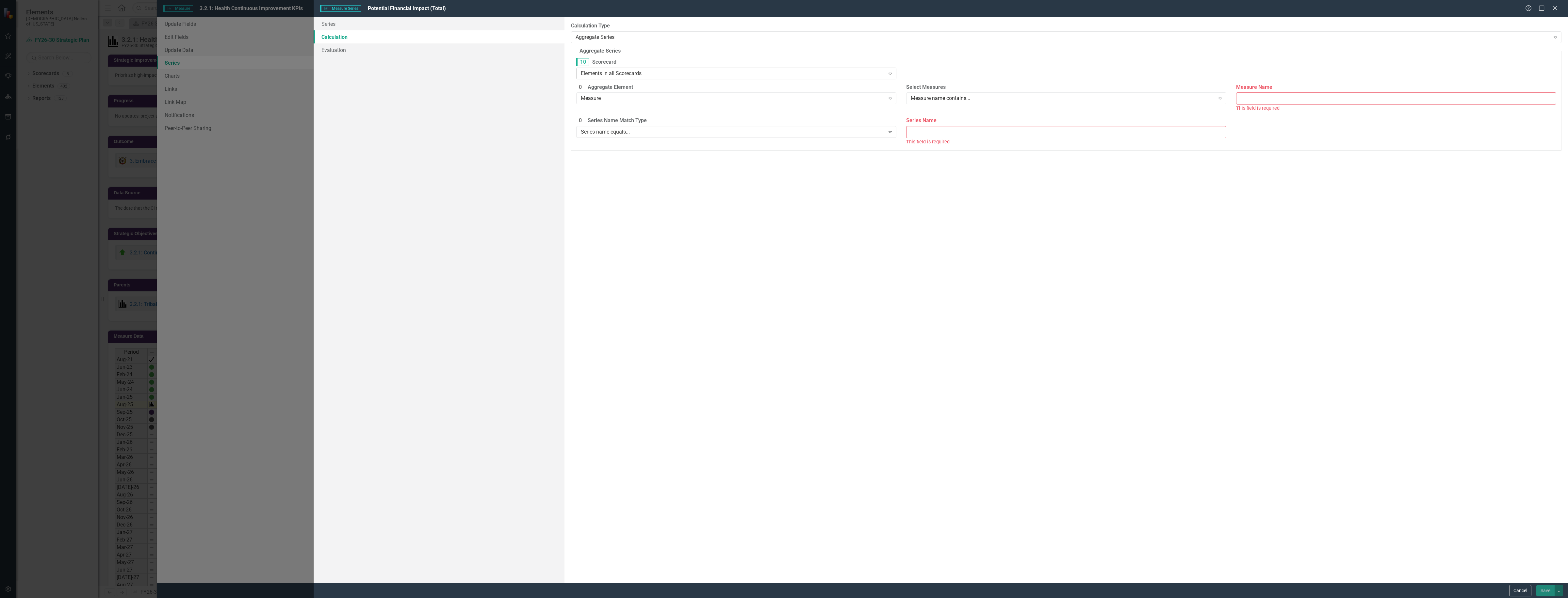
click at [674, 71] on div "Elements in all Scorecards" at bounding box center [733, 73] width 304 height 7
click at [664, 597] on div "Elements in all Scorecards" at bounding box center [785, 603] width 1558 height 7
click at [735, 102] on div "Measure" at bounding box center [733, 99] width 304 height 7
click at [729, 597] on div "Measure" at bounding box center [785, 603] width 1558 height 7
click at [999, 100] on div "Measure name contains..." at bounding box center [1063, 99] width 304 height 7
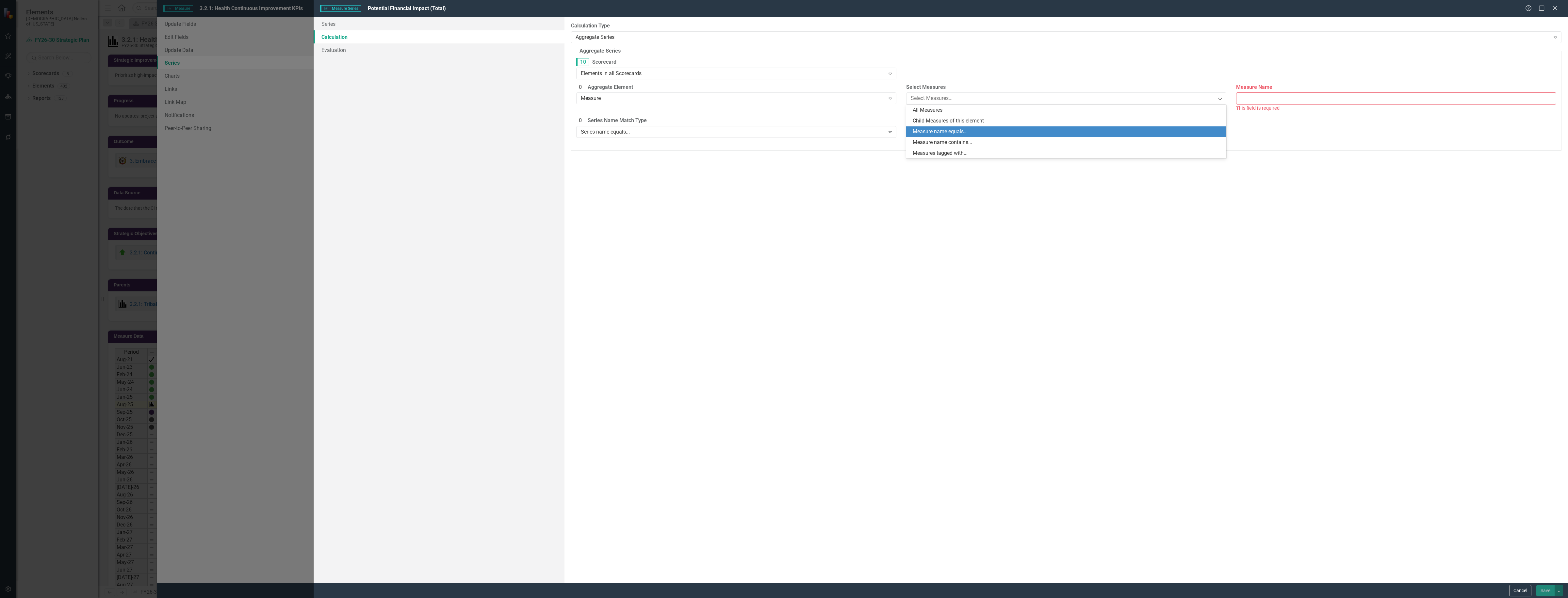
click at [968, 128] on div "Measure name equals..." at bounding box center [1067, 131] width 310 height 7
click at [1272, 100] on input "Measure Name" at bounding box center [1396, 99] width 320 height 12
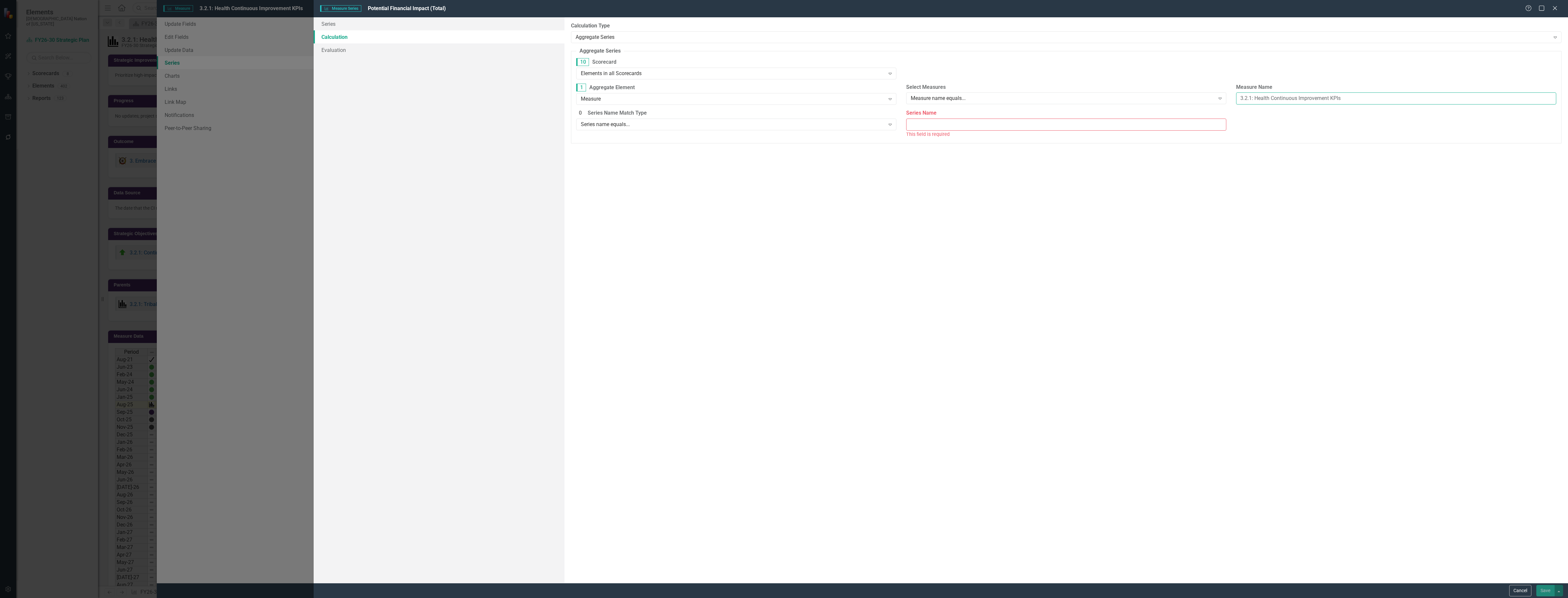
type input "3.2.1: Health Continuous Improvement KPIs"
click at [858, 121] on div "Series name equals..." at bounding box center [733, 125] width 304 height 7
click at [775, 597] on div "Series name equals..." at bounding box center [785, 603] width 1558 height 7
click at [929, 123] on input "Series Name" at bounding box center [1066, 125] width 320 height 12
click at [990, 257] on div "By default, series in ClearPoint are not calculated. So, if you leave the form …" at bounding box center [1066, 300] width 1004 height 566
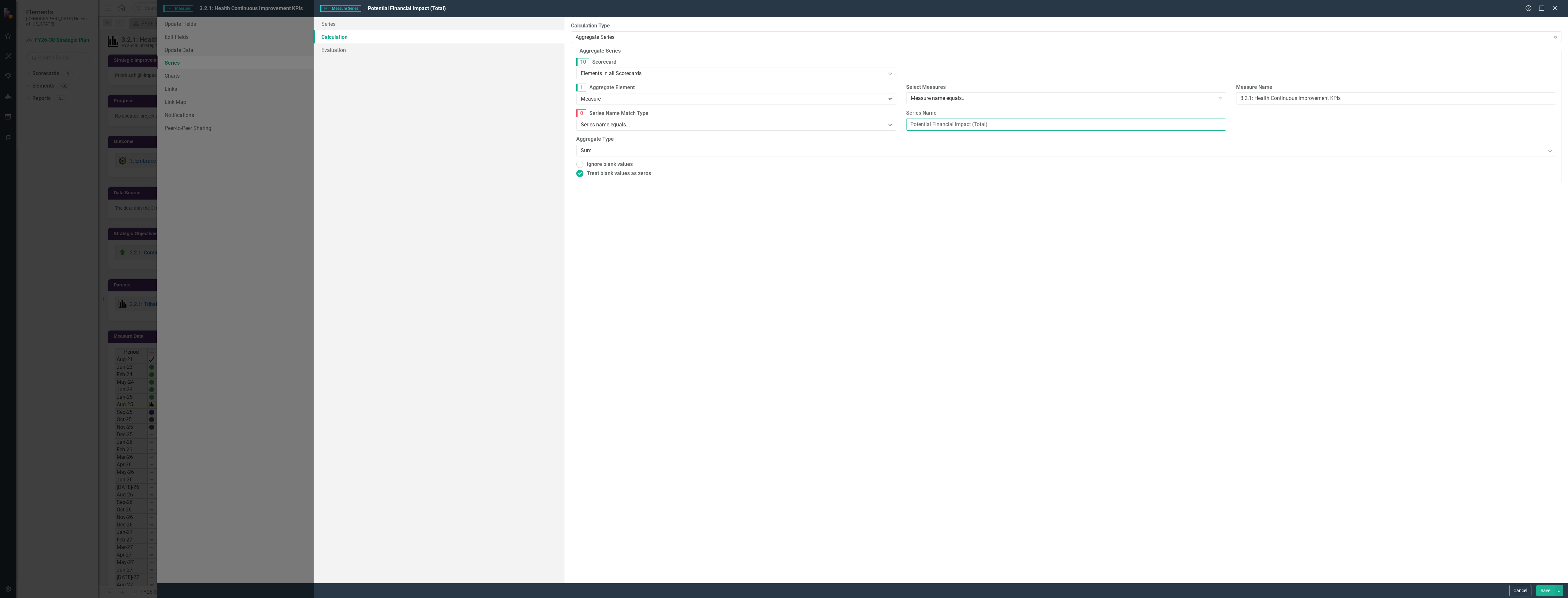
drag, startPoint x: 1016, startPoint y: 124, endPoint x: 844, endPoint y: 115, distance: 172.2
click at [844, 115] on div "0 Series Name Match Type Series name equals... Expand Series Name Potential Fin…" at bounding box center [1066, 122] width 990 height 26
click at [1020, 121] on input "Potential Financial Impact (Total)" at bounding box center [1066, 125] width 320 height 12
type input "Potential Financial Impact"
click at [987, 257] on div "By default, series in ClearPoint are not calculated. So, if you leave the form …" at bounding box center [1066, 300] width 1004 height 566
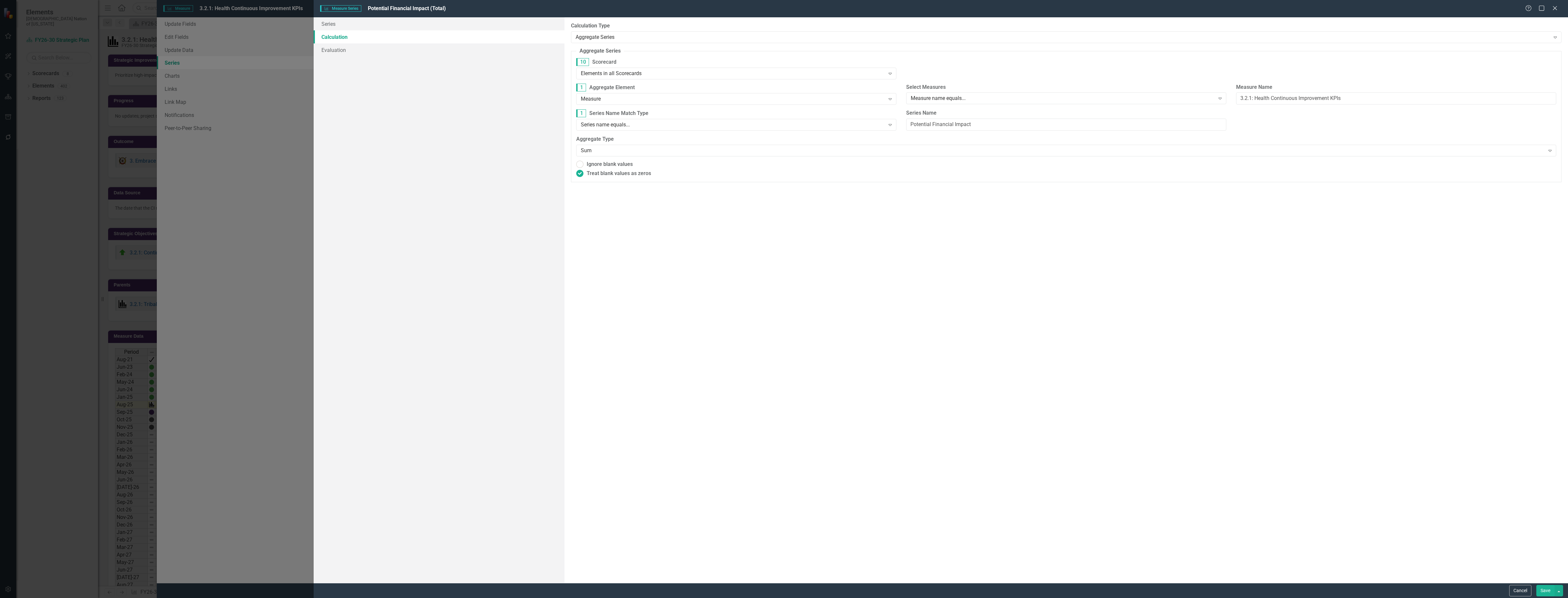
click at [1545, 591] on button "Save" at bounding box center [1545, 590] width 18 height 12
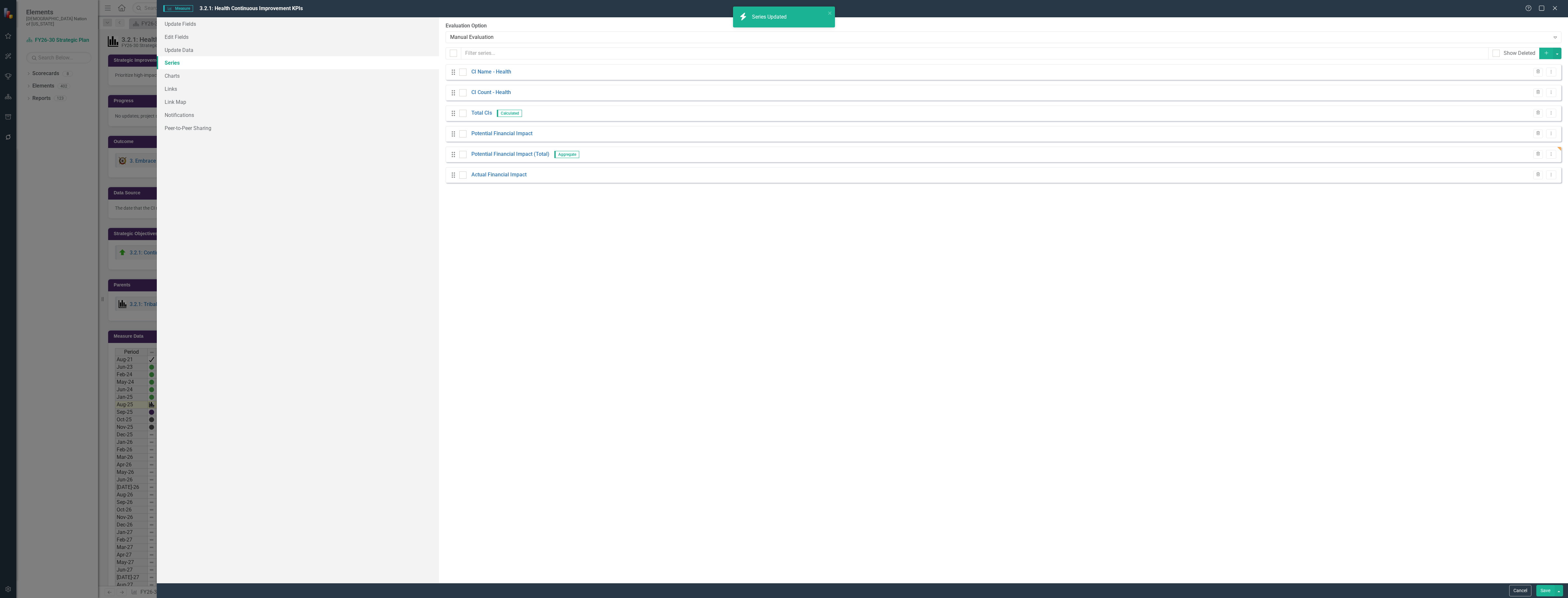
click at [1550, 587] on button "Save" at bounding box center [1545, 590] width 18 height 12
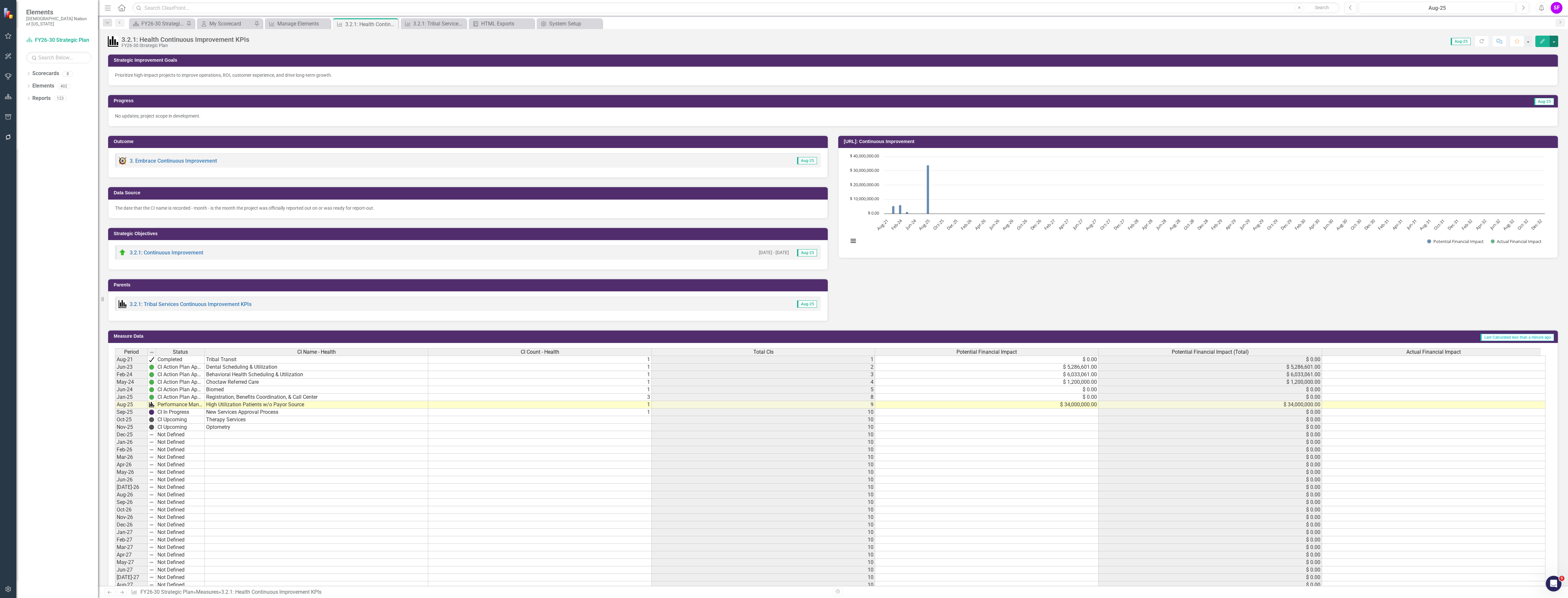
click at [1552, 41] on button "button" at bounding box center [1554, 41] width 9 height 12
click at [1535, 50] on link "Edit Edit Measure" at bounding box center [1526, 54] width 64 height 12
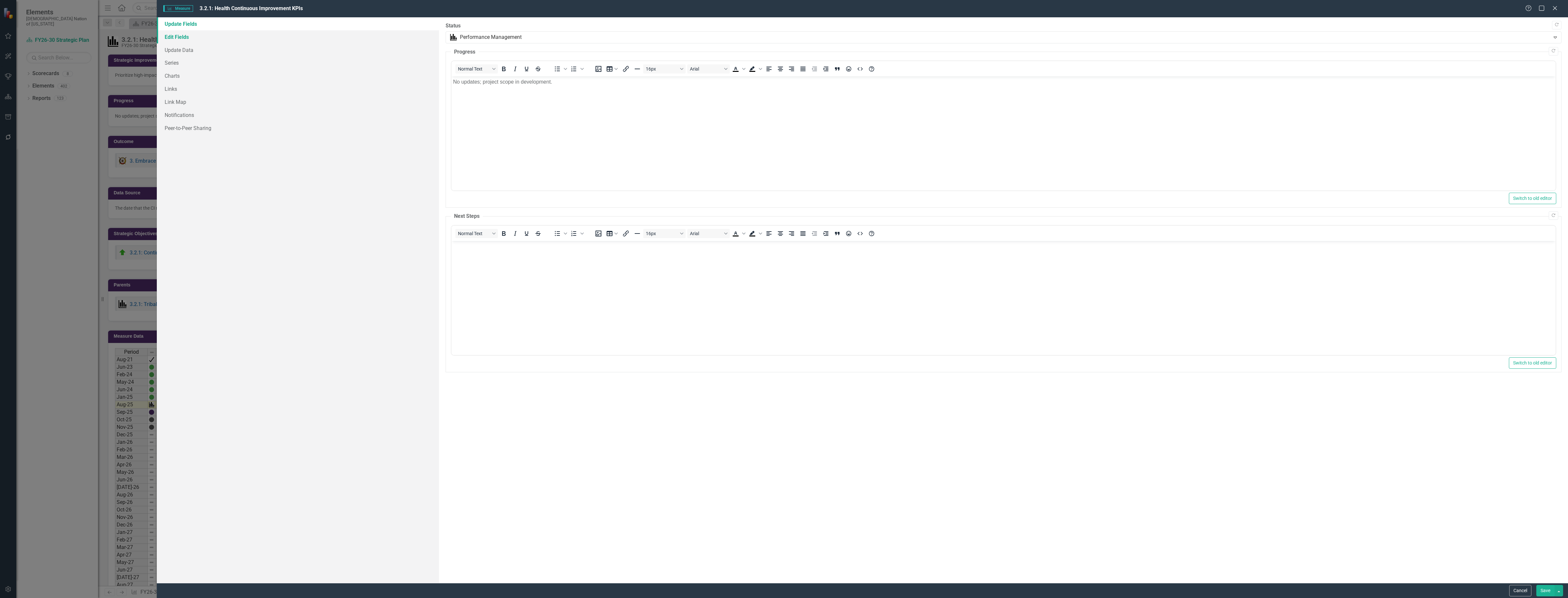
click at [183, 34] on link "Edit Fields" at bounding box center [298, 37] width 282 height 13
click at [177, 65] on link "Series" at bounding box center [298, 62] width 282 height 13
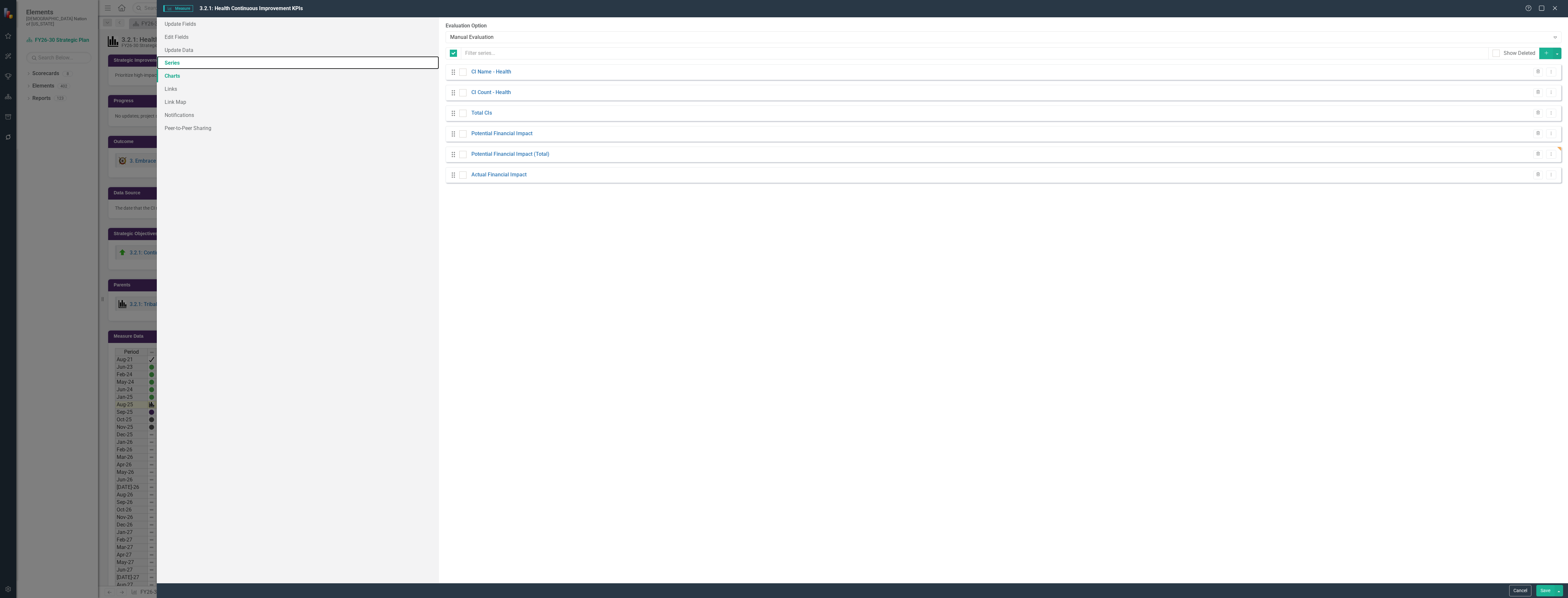
checkbox input "false"
click at [1552, 157] on button "Dropdown Menu" at bounding box center [1551, 154] width 10 height 9
click at [1531, 167] on link "Edit Edit Measure Series" at bounding box center [1519, 165] width 74 height 12
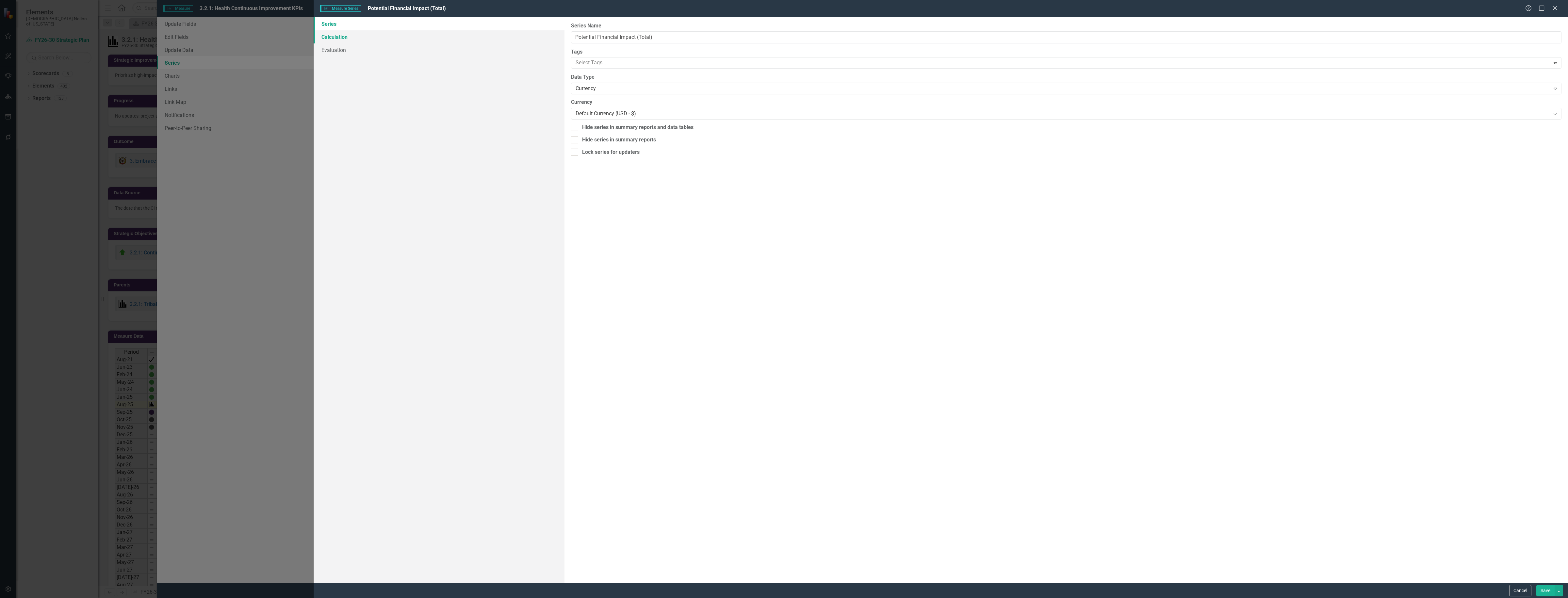
click at [353, 37] on link "Calculation" at bounding box center [439, 37] width 251 height 13
click at [637, 151] on div "Sum" at bounding box center [1063, 150] width 964 height 7
click at [651, 38] on div "Aggregate Series" at bounding box center [1063, 37] width 975 height 7
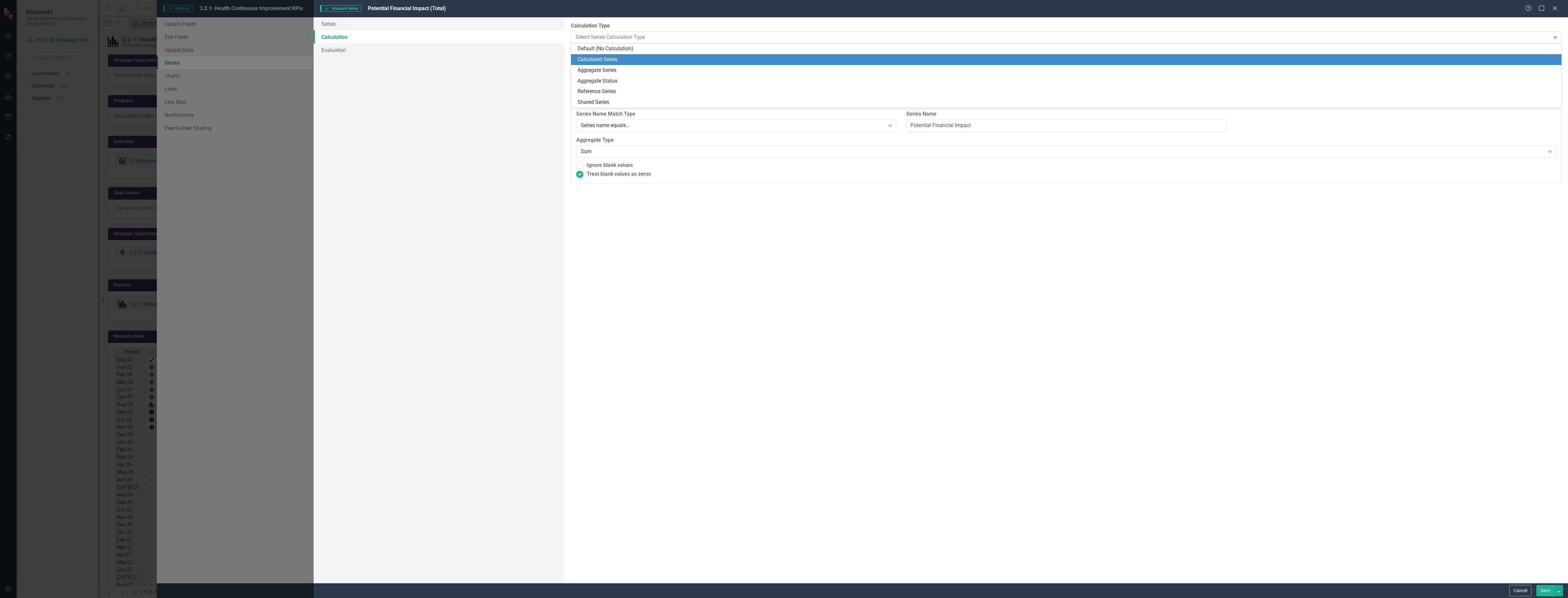
click at [645, 56] on div "Calculated Series" at bounding box center [1068, 60] width 980 height 7
